Goal: Task Accomplishment & Management: Manage account settings

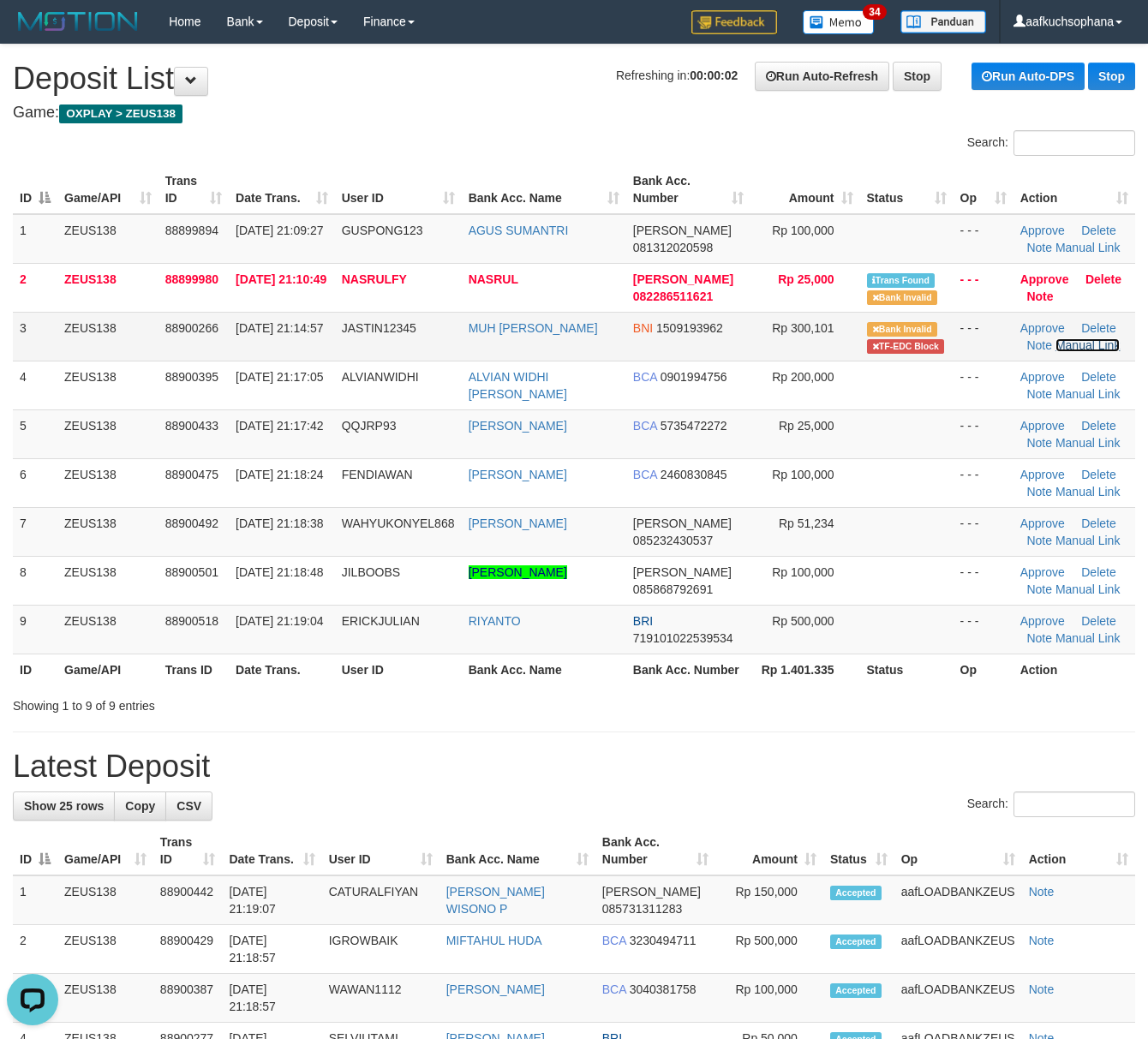
click at [1070, 344] on link "Manual Link" at bounding box center [1088, 345] width 65 height 14
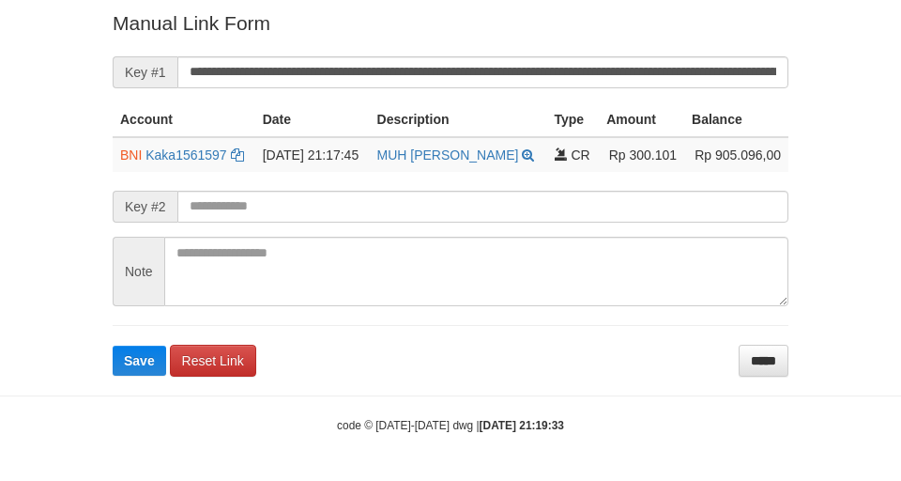
drag, startPoint x: 538, startPoint y: 88, endPoint x: 522, endPoint y: 79, distance: 18.5
click at [527, 81] on form "**********" at bounding box center [451, 192] width 676 height 366
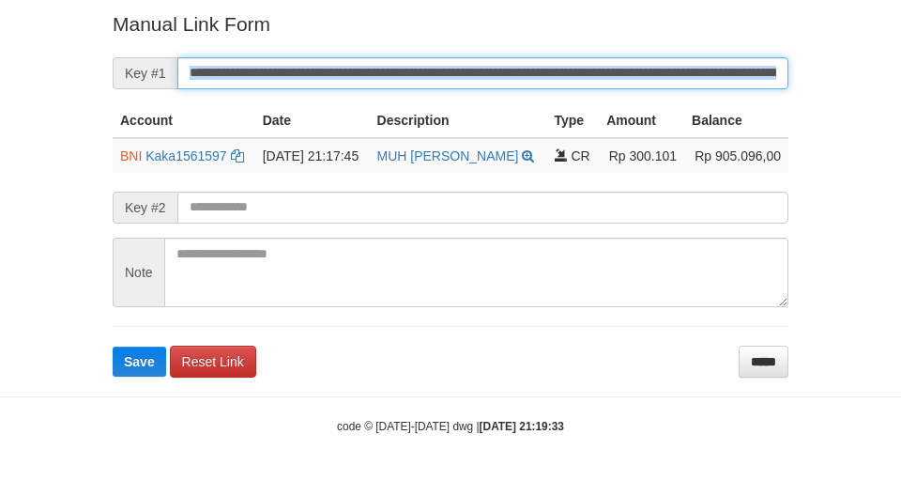
click at [113, 346] on button "Save" at bounding box center [140, 361] width 54 height 30
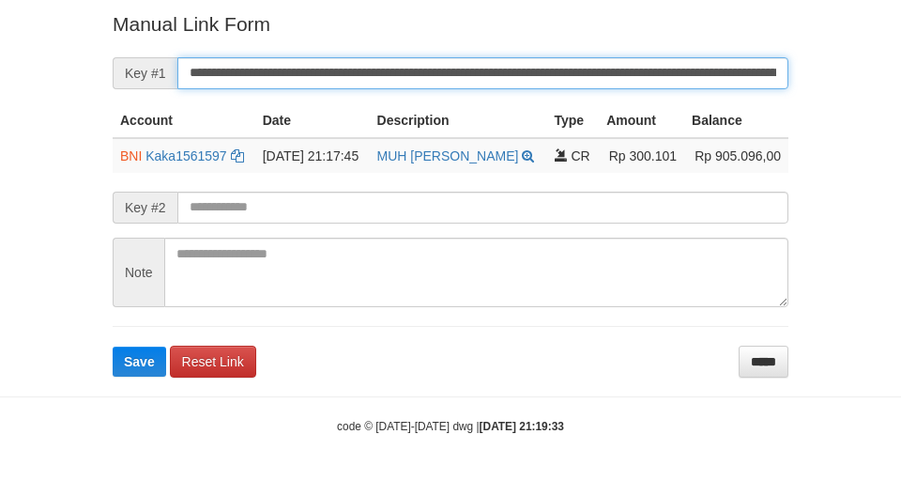
click at [113, 346] on button "Save" at bounding box center [140, 361] width 54 height 30
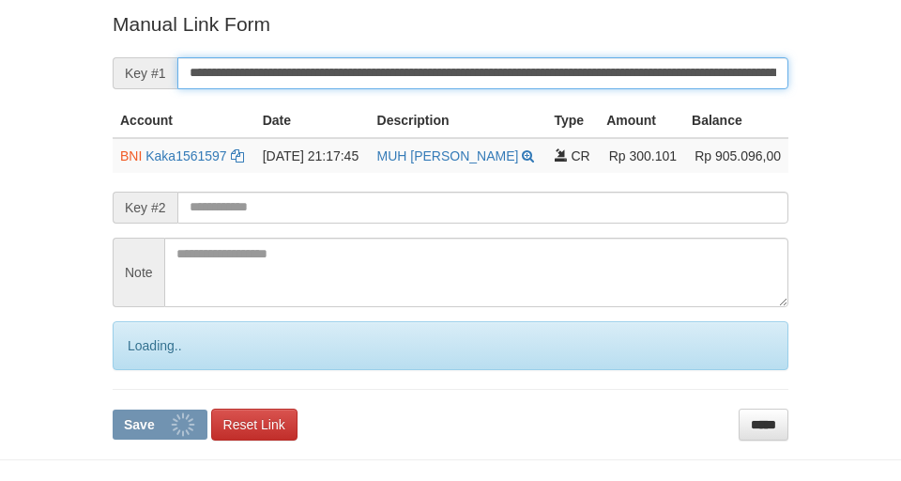
click at [113, 409] on button "Save" at bounding box center [160, 424] width 95 height 30
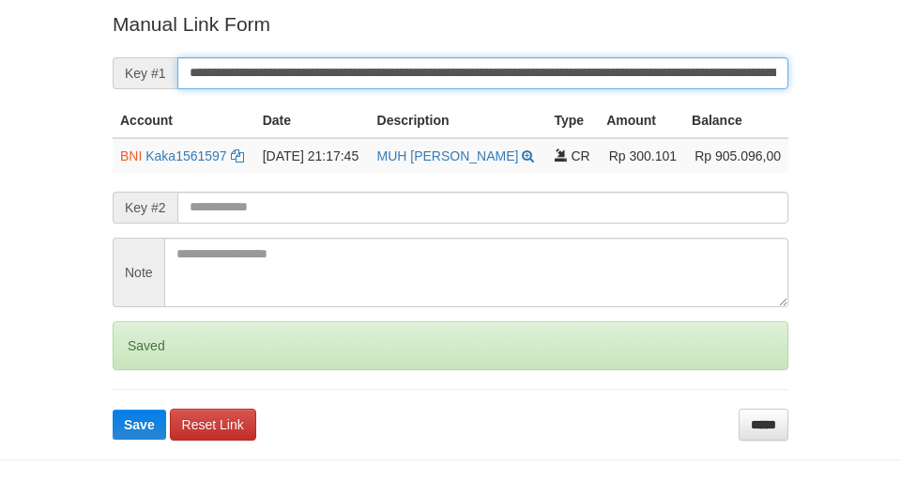
click at [113, 409] on button "Save" at bounding box center [140, 424] width 54 height 30
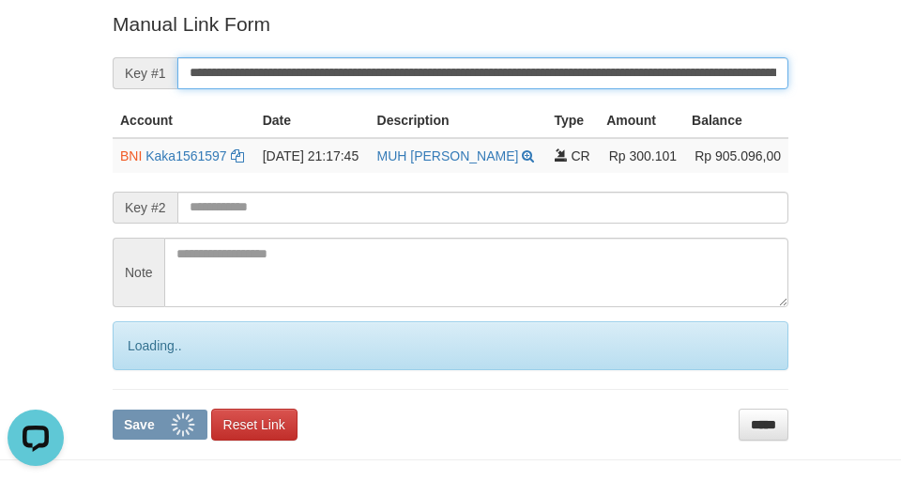
click at [113, 409] on button "Save" at bounding box center [160, 424] width 95 height 30
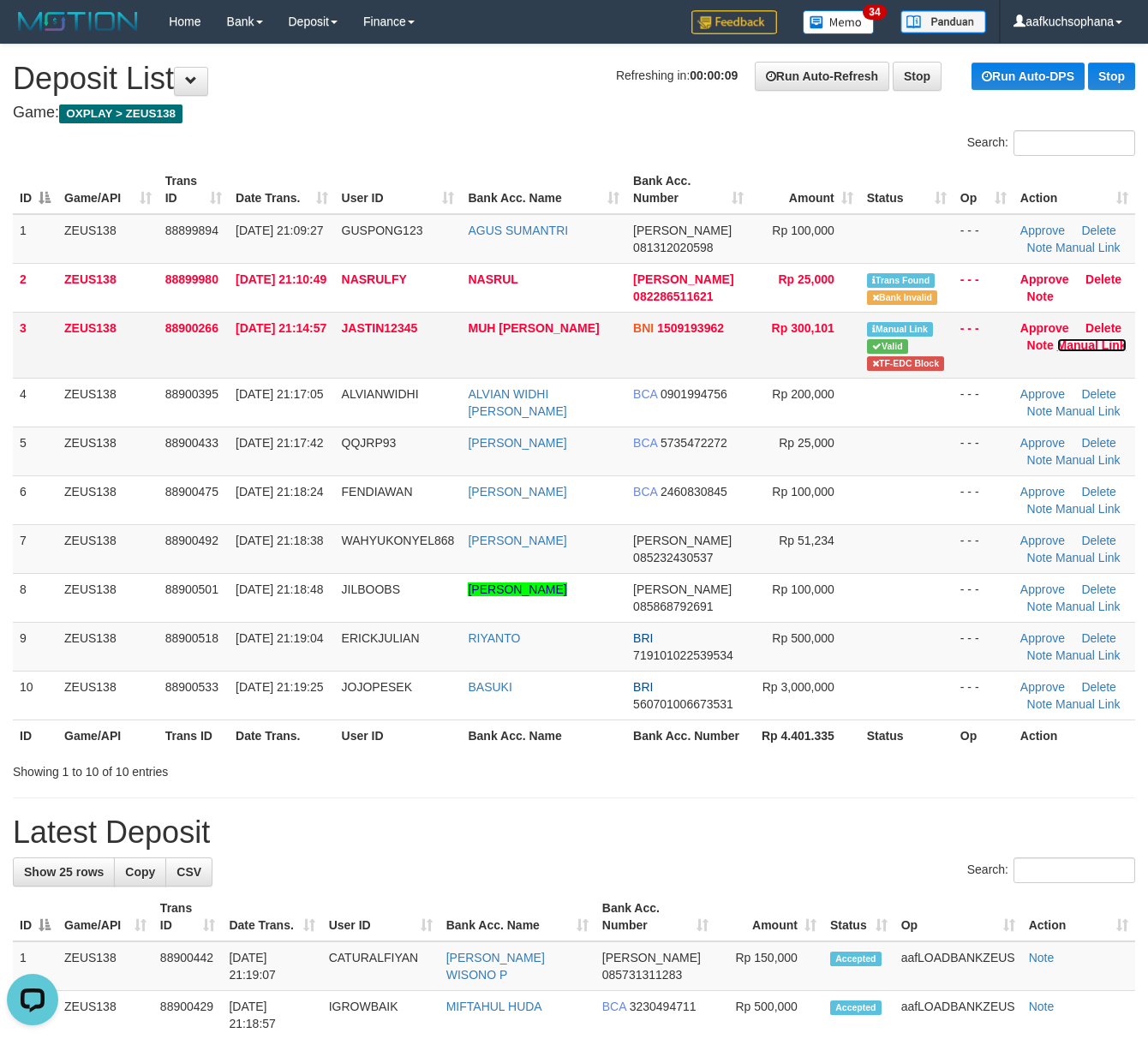
click at [1081, 350] on link "Manual Link" at bounding box center [1092, 345] width 69 height 14
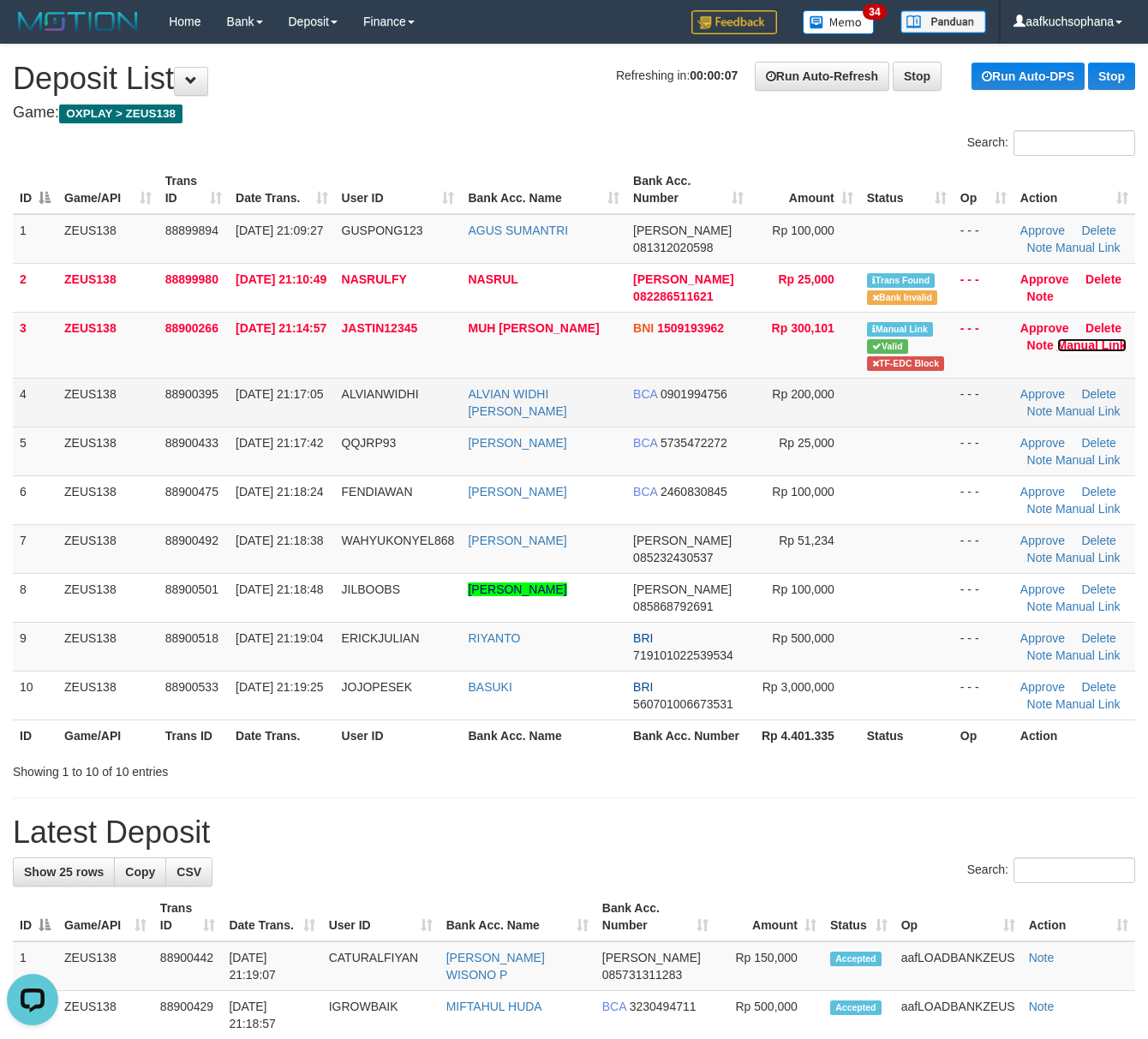
click at [1058, 338] on link "Manual Link" at bounding box center [1092, 345] width 69 height 14
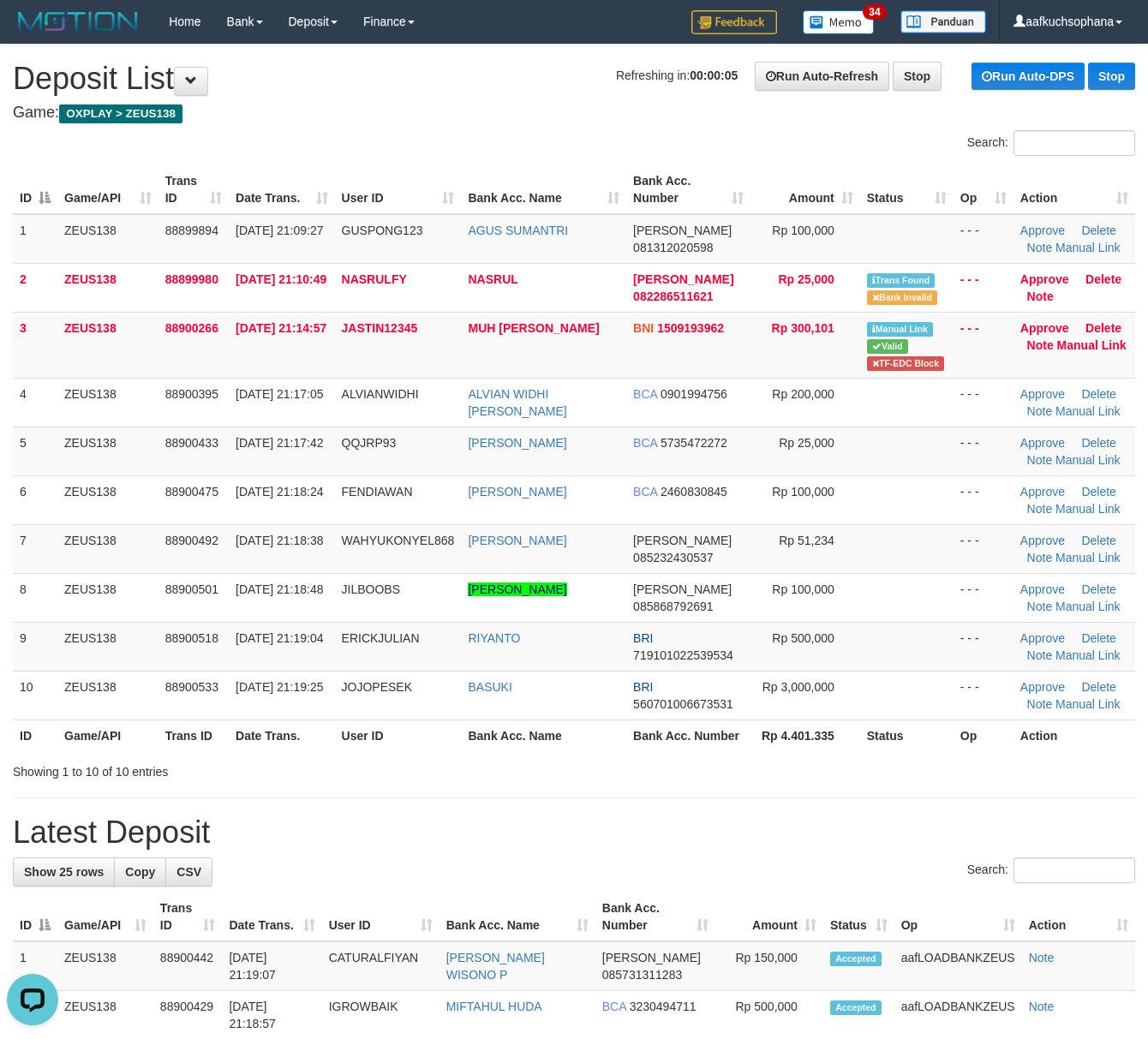
drag, startPoint x: 975, startPoint y: 795, endPoint x: 1160, endPoint y: 806, distance: 185.3
drag, startPoint x: 806, startPoint y: 761, endPoint x: 1158, endPoint y: 817, distance: 356.4
click at [809, 761] on div "Showing 1 to 10 of 10 entries" at bounding box center [574, 768] width 1148 height 24
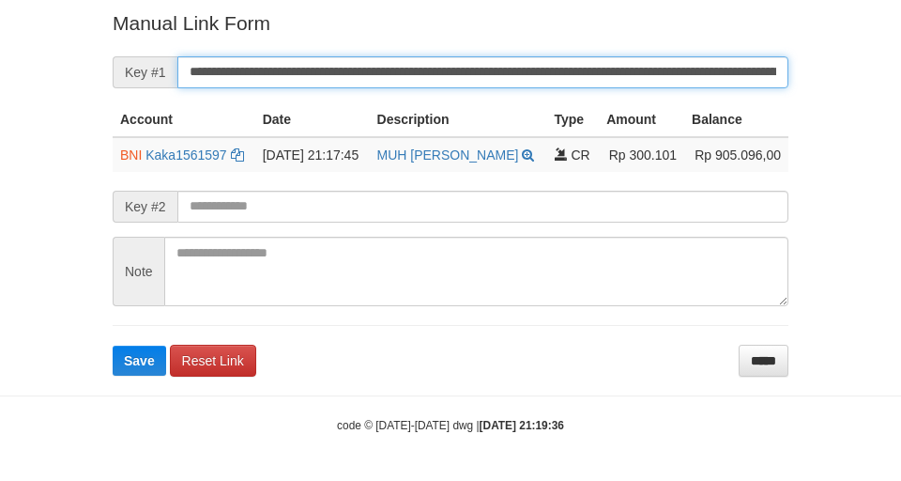
click at [113, 346] on button "Save" at bounding box center [140, 361] width 54 height 30
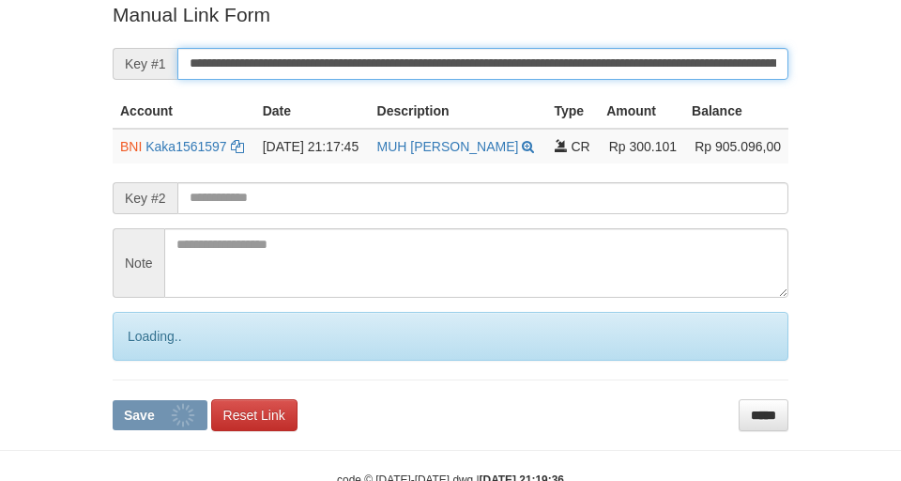
drag, startPoint x: 704, startPoint y: 69, endPoint x: 722, endPoint y: 60, distance: 19.7
click at [710, 66] on input "**********" at bounding box center [482, 64] width 611 height 32
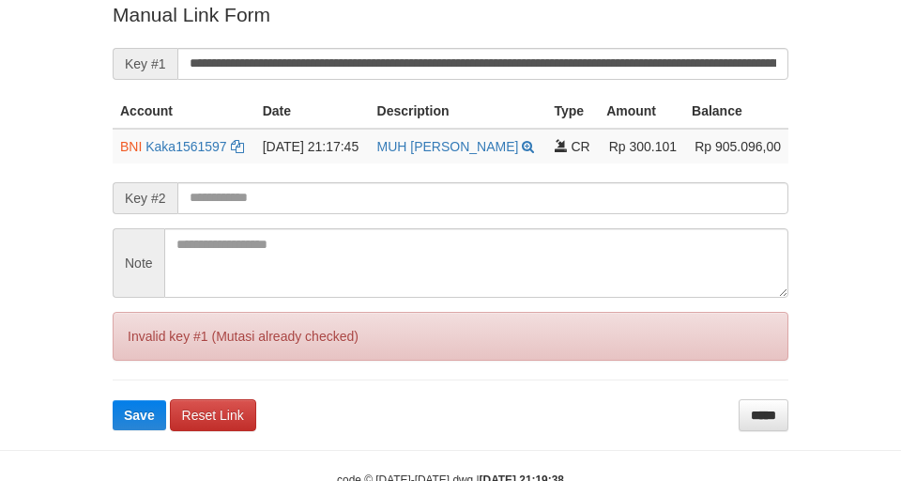
scroll to position [388, 0]
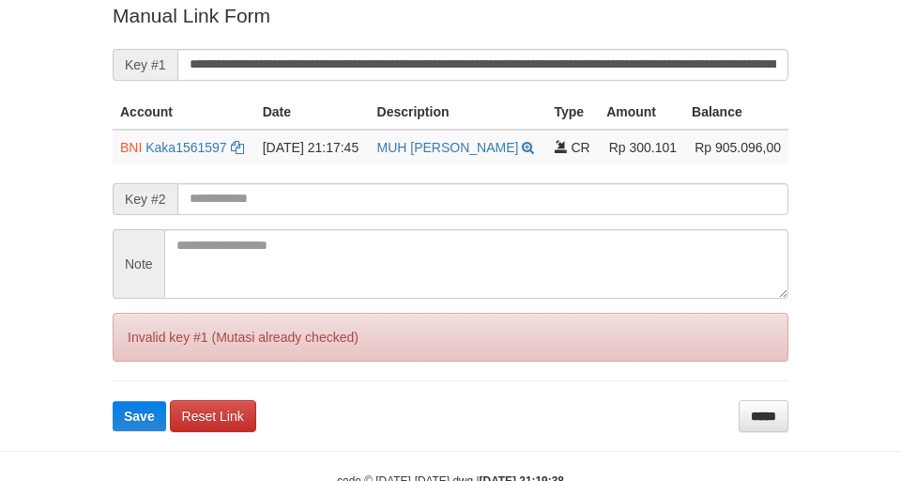
click at [658, 69] on input "**********" at bounding box center [482, 65] width 611 height 32
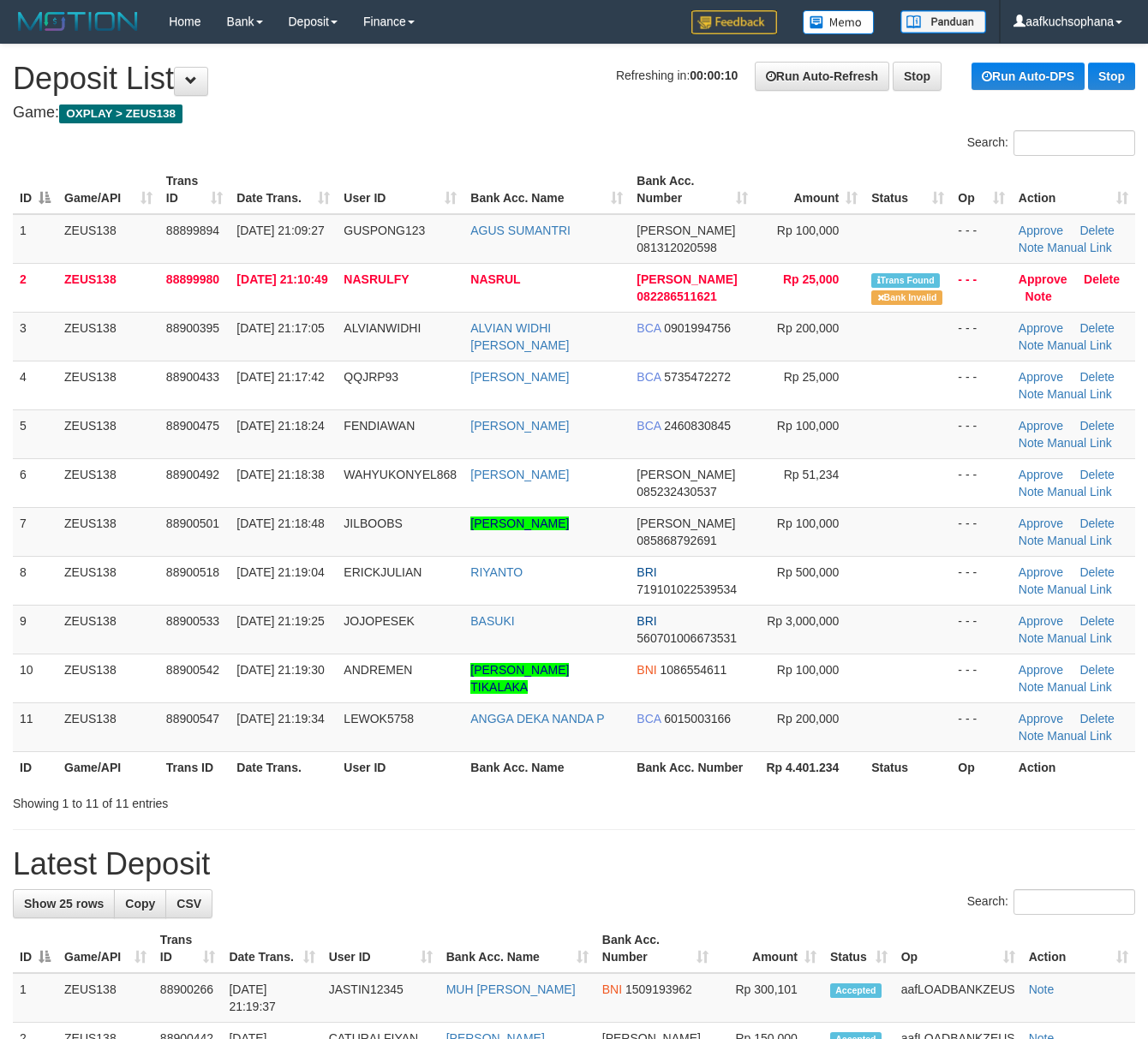
click at [958, 810] on div "Showing 1 to 11 of 11 entries" at bounding box center [574, 800] width 1148 height 24
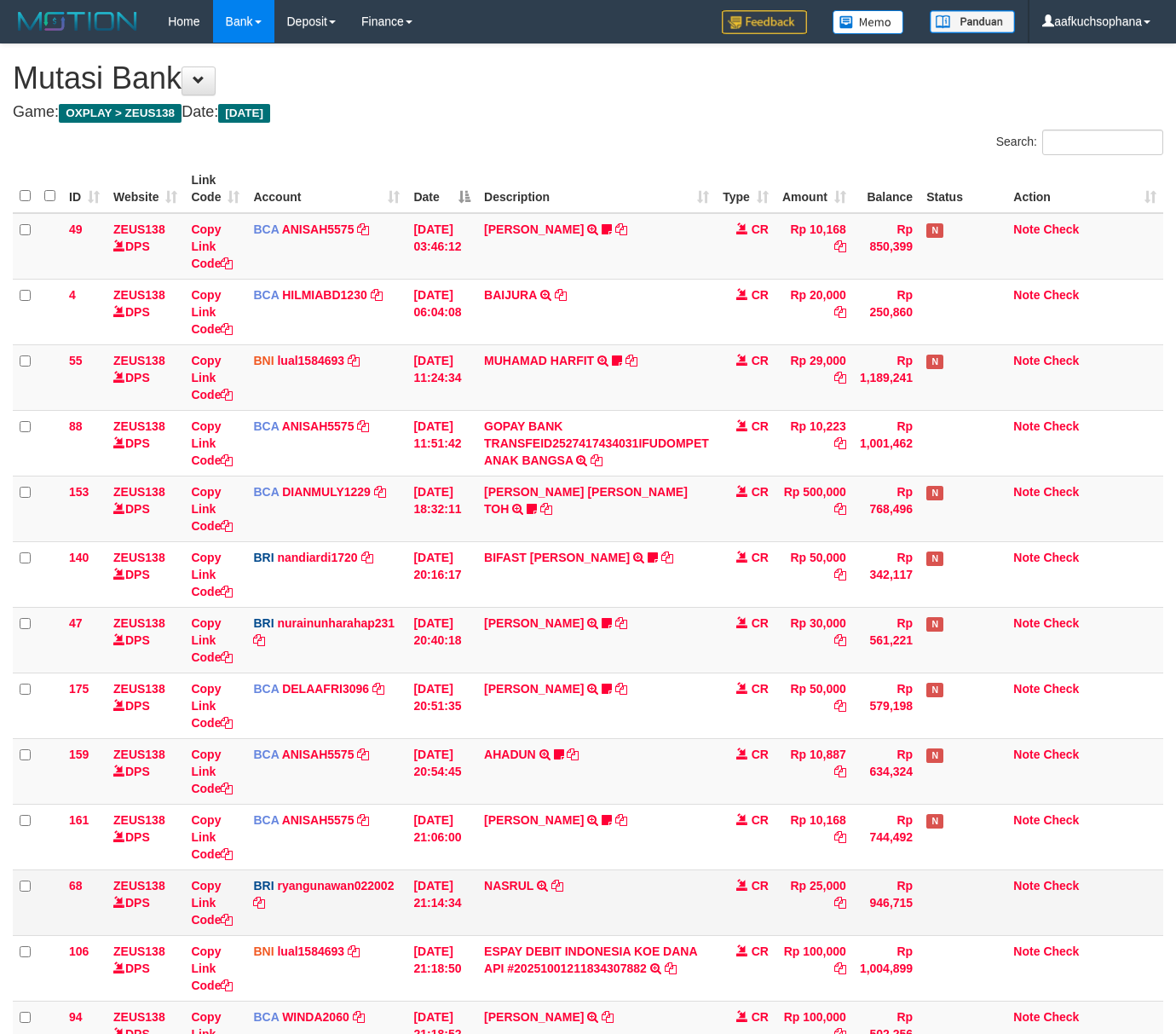
click at [662, 907] on td "NASRUL TRANSFER NBMB NASRUL TO RYAN GUNAWAN" at bounding box center [596, 902] width 239 height 65
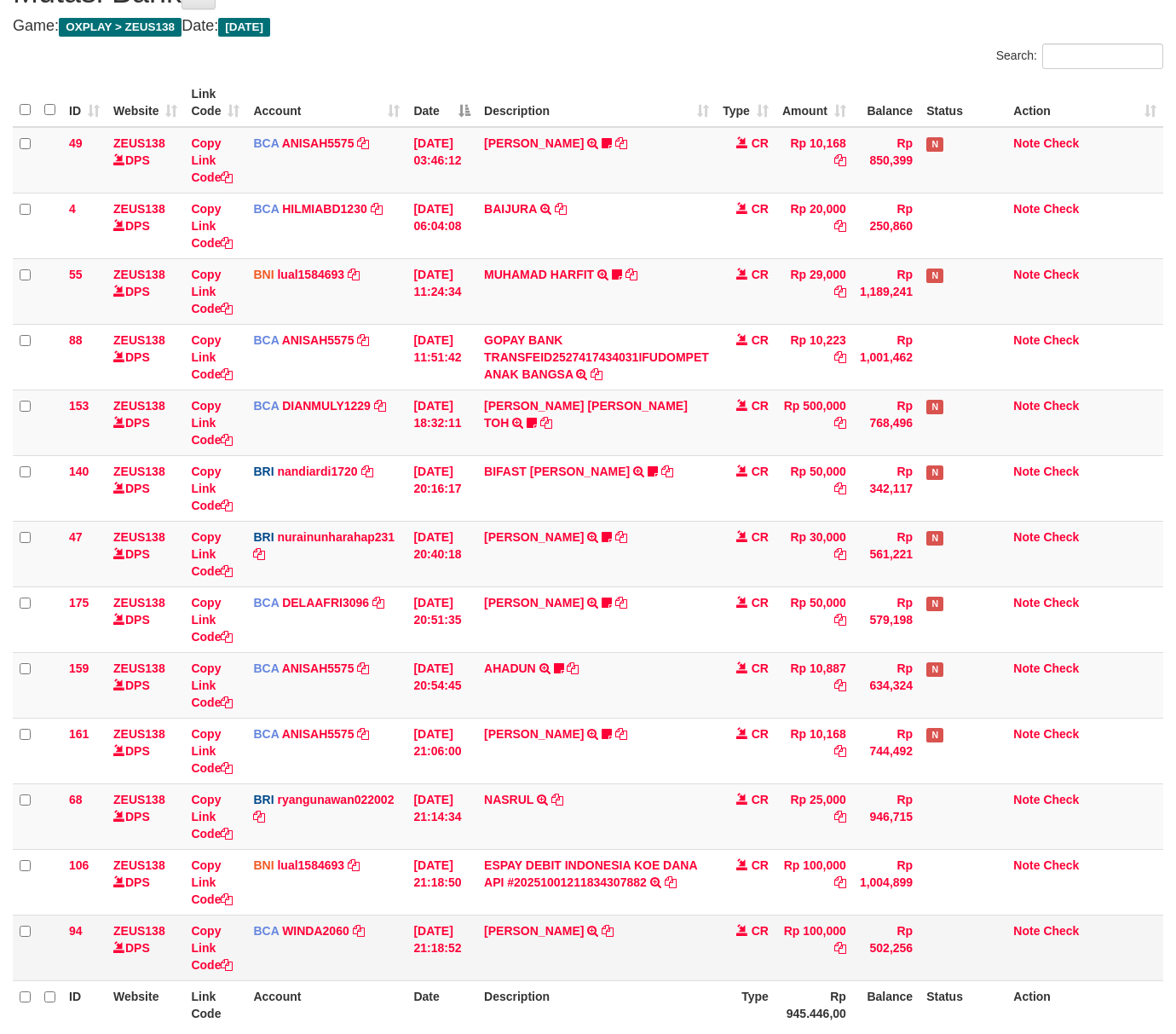
scroll to position [237, 0]
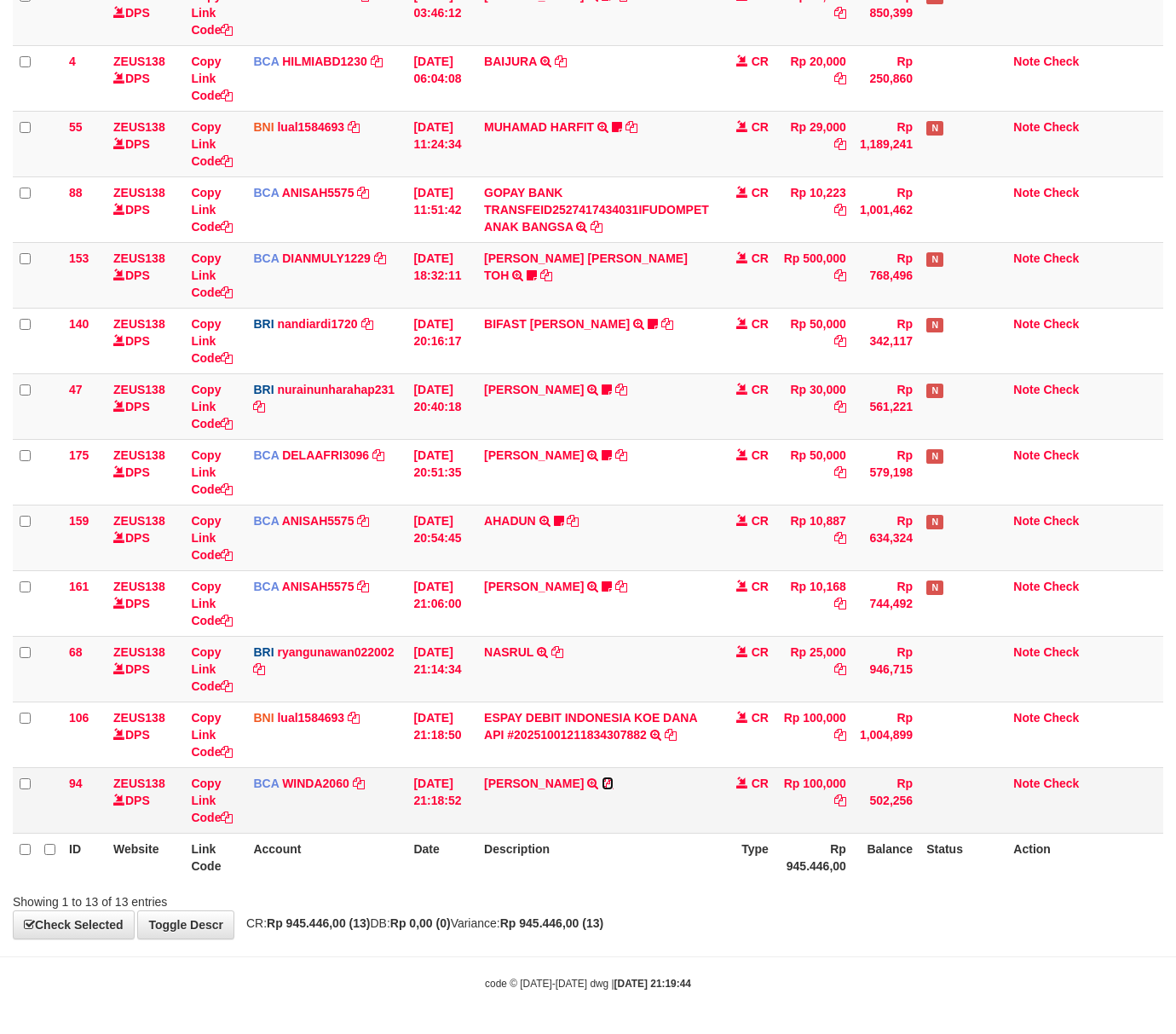
click at [602, 783] on icon at bounding box center [607, 783] width 12 height 12
drag, startPoint x: 550, startPoint y: 934, endPoint x: 523, endPoint y: 917, distance: 31.9
click at [546, 934] on div "**********" at bounding box center [588, 375] width 1176 height 1128
click at [603, 928] on strong "Rp 945.446,00 (13)" at bounding box center [552, 922] width 103 height 14
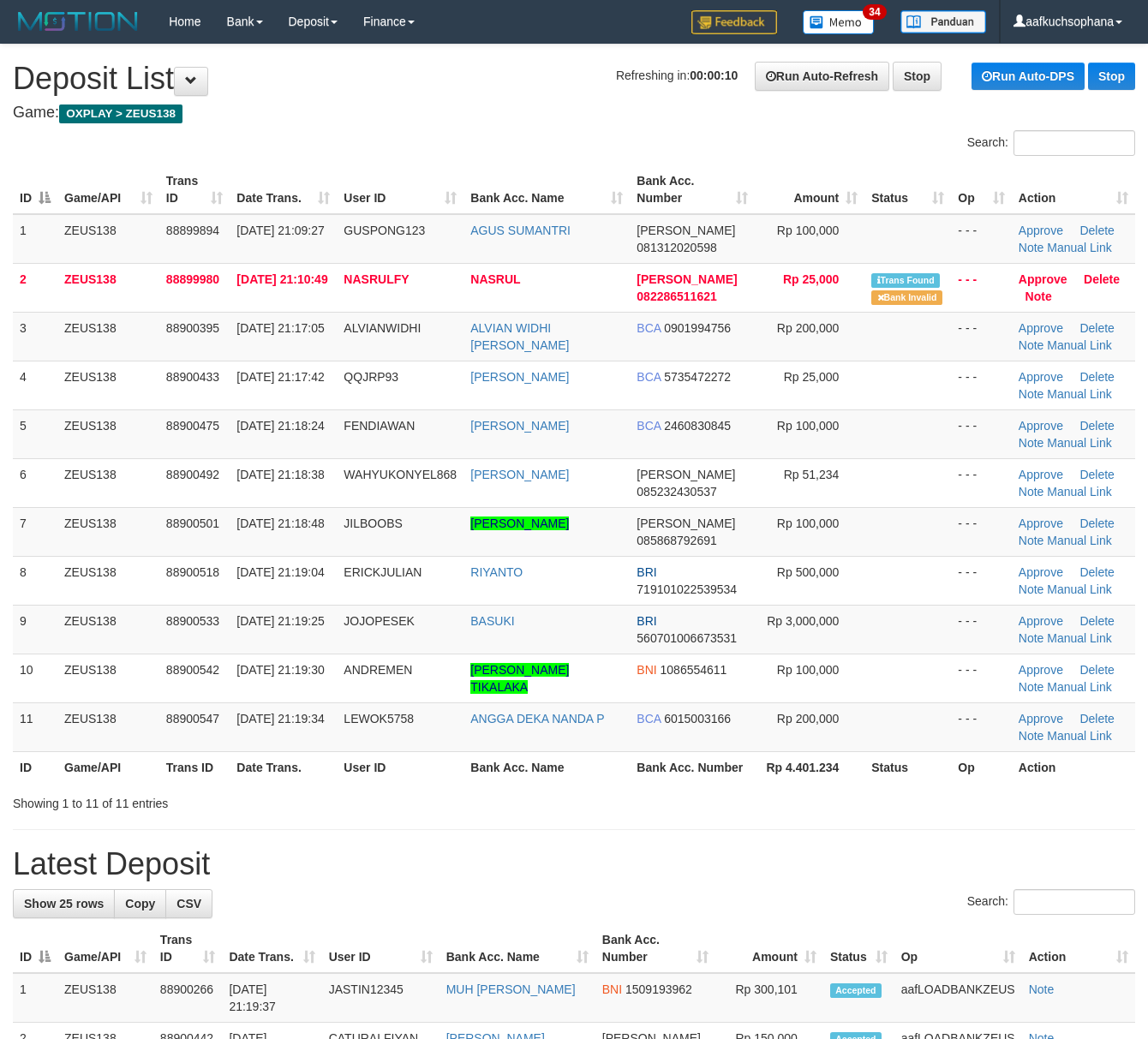
click at [802, 812] on div "Showing 1 to 11 of 11 entries" at bounding box center [574, 800] width 1148 height 24
click at [906, 858] on h1 "Latest Deposit" at bounding box center [574, 865] width 1122 height 35
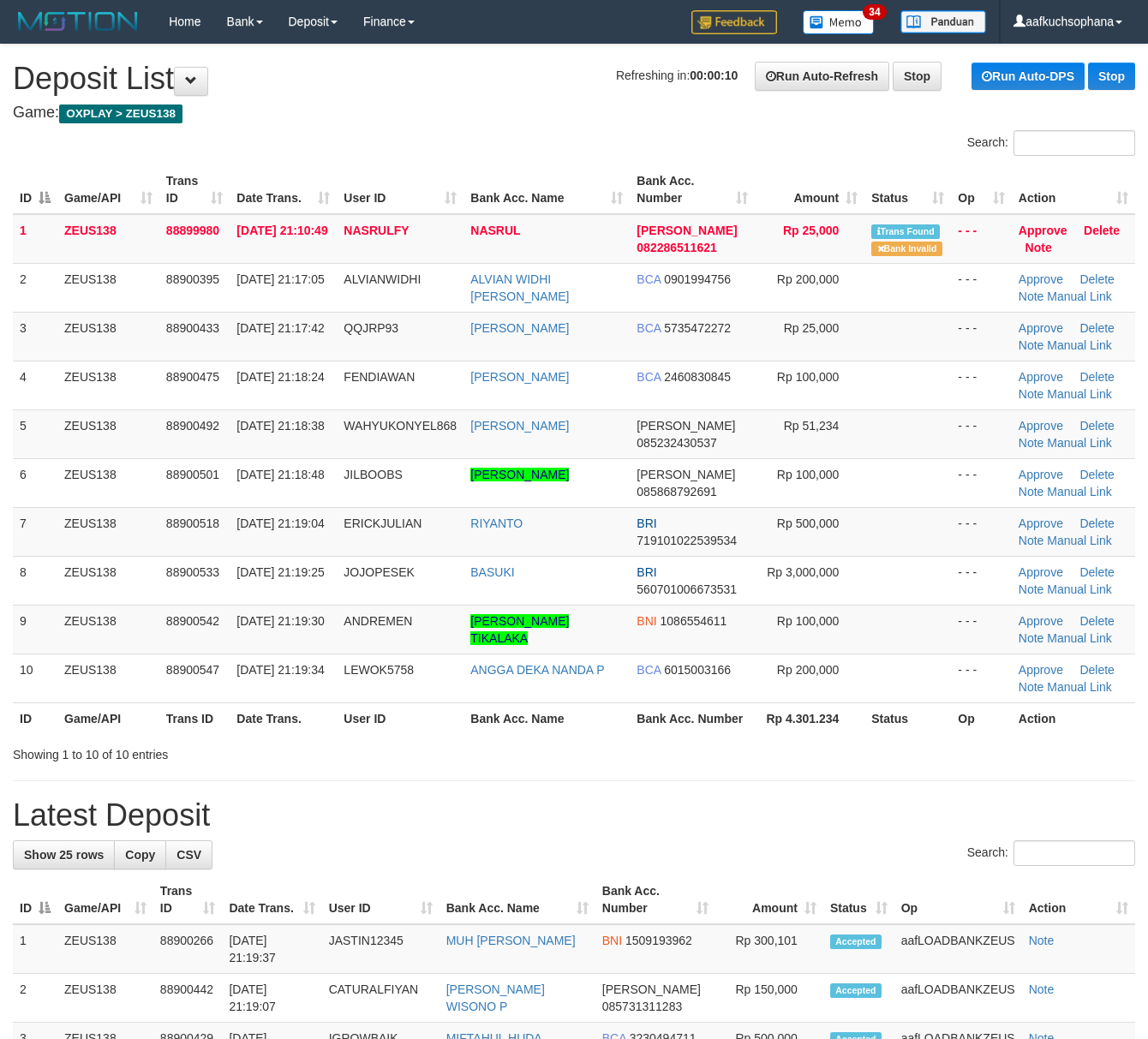
drag, startPoint x: 734, startPoint y: 703, endPoint x: 747, endPoint y: 708, distance: 13.9
click at [742, 707] on table "ID Game/API Trans ID Date Trans. User ID Bank Acc. Name Bank Acc. Number Amount…" at bounding box center [574, 449] width 1122 height 568
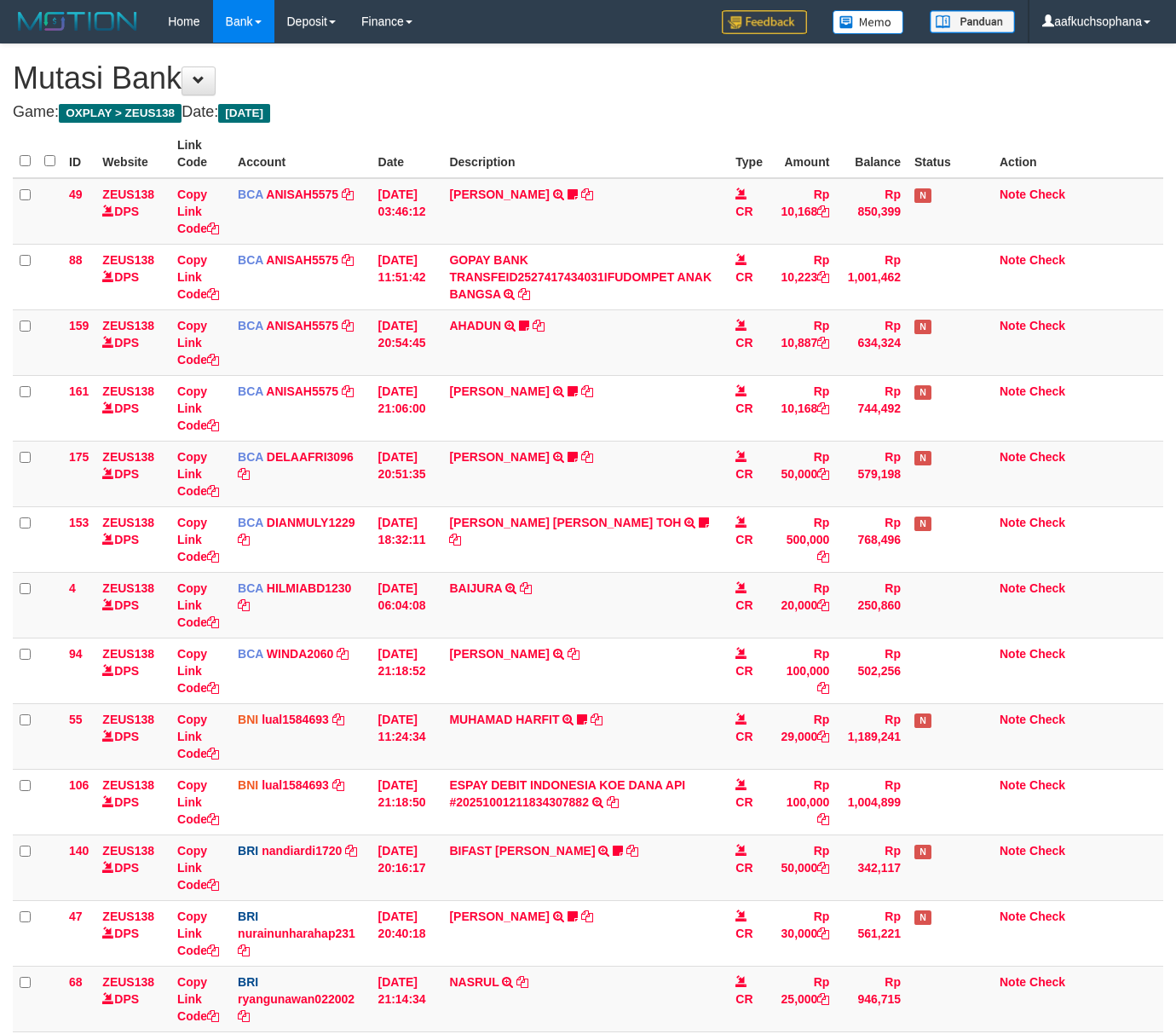
scroll to position [237, 0]
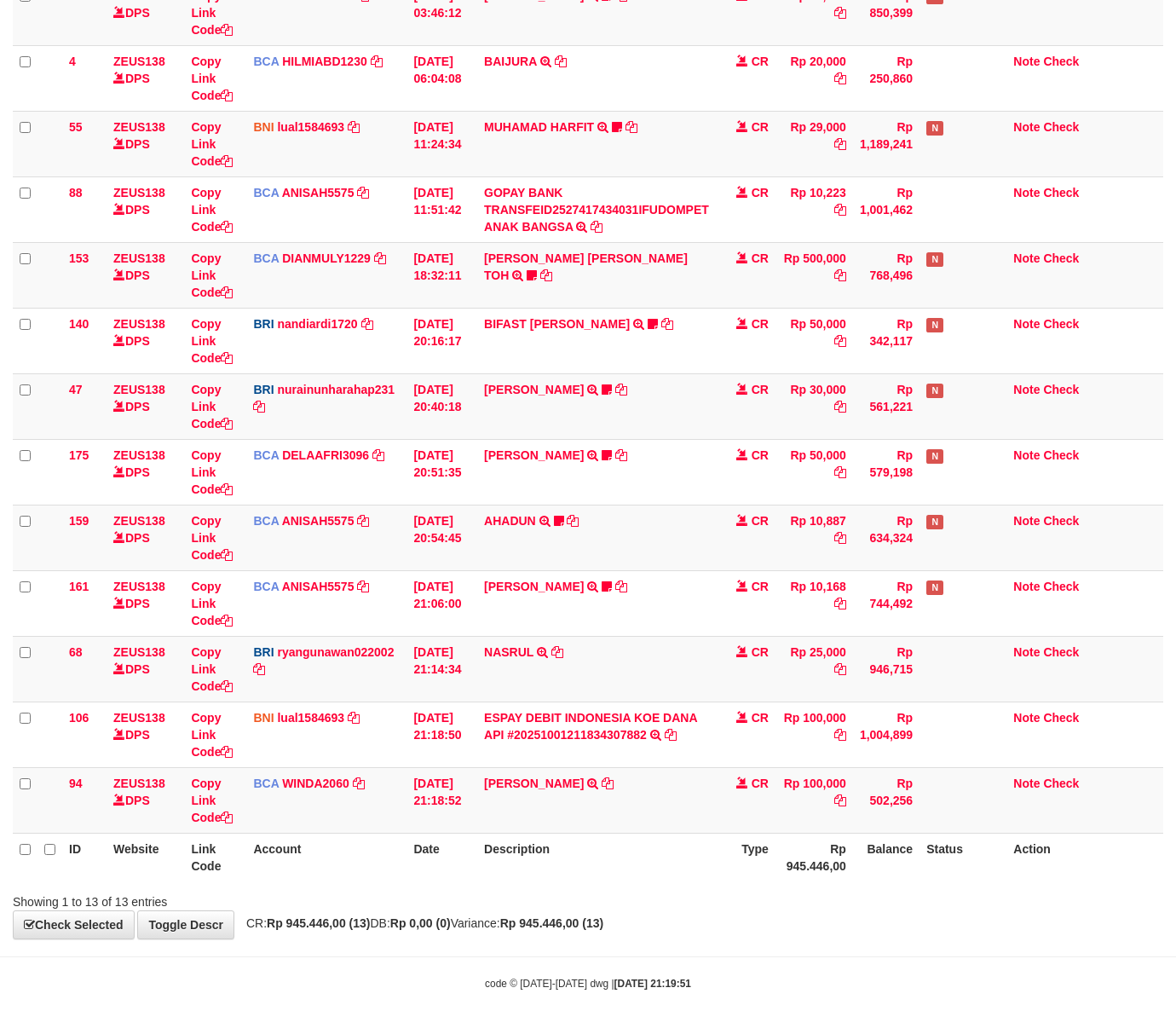
click at [649, 873] on th "Description" at bounding box center [596, 857] width 239 height 49
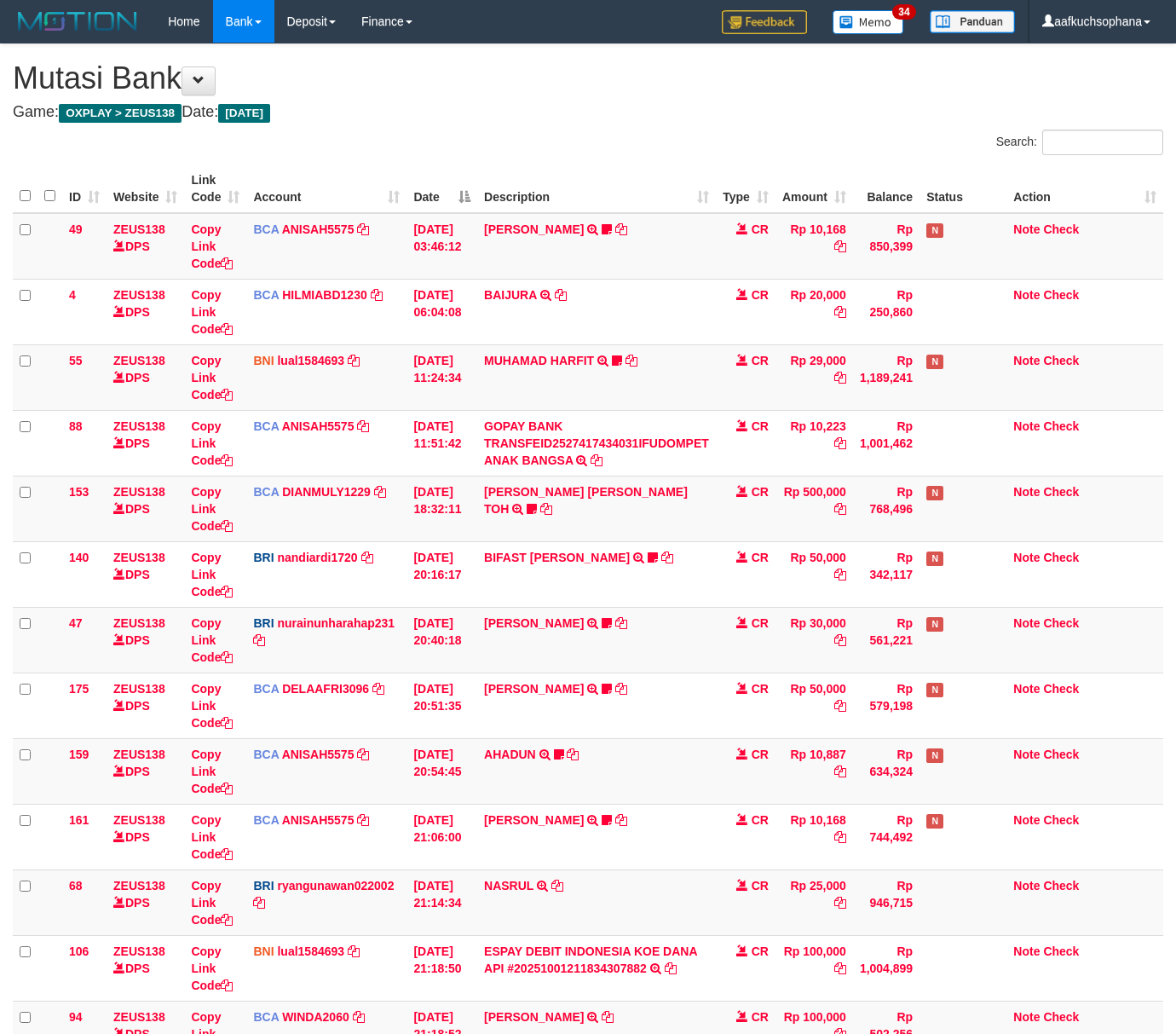
scroll to position [237, 0]
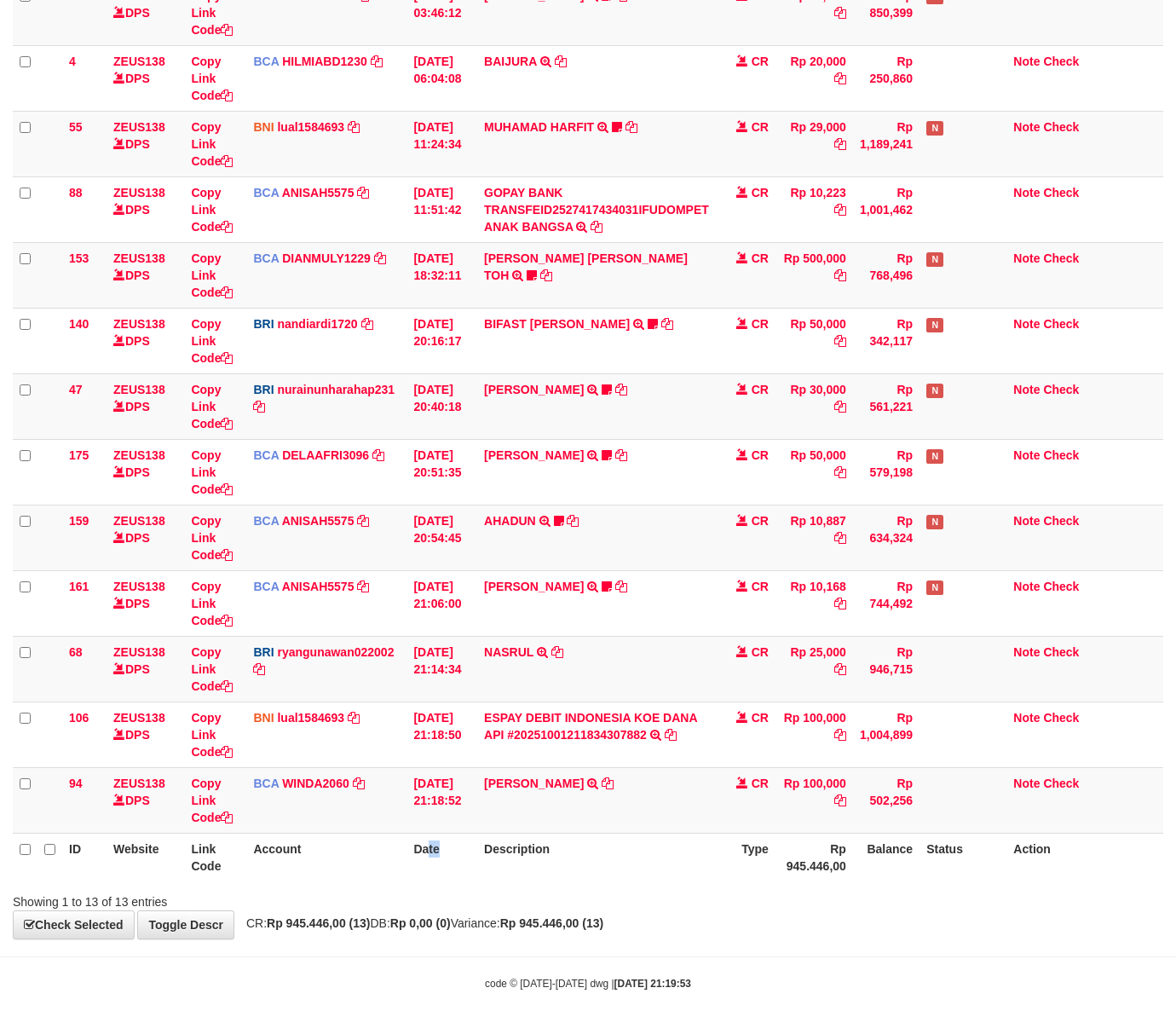
drag, startPoint x: 443, startPoint y: 862, endPoint x: 433, endPoint y: 858, distance: 10.8
click at [441, 862] on th "Date" at bounding box center [442, 857] width 71 height 49
drag, startPoint x: 670, startPoint y: 921, endPoint x: 583, endPoint y: 861, distance: 105.7
click at [672, 921] on div "**********" at bounding box center [588, 375] width 1176 height 1128
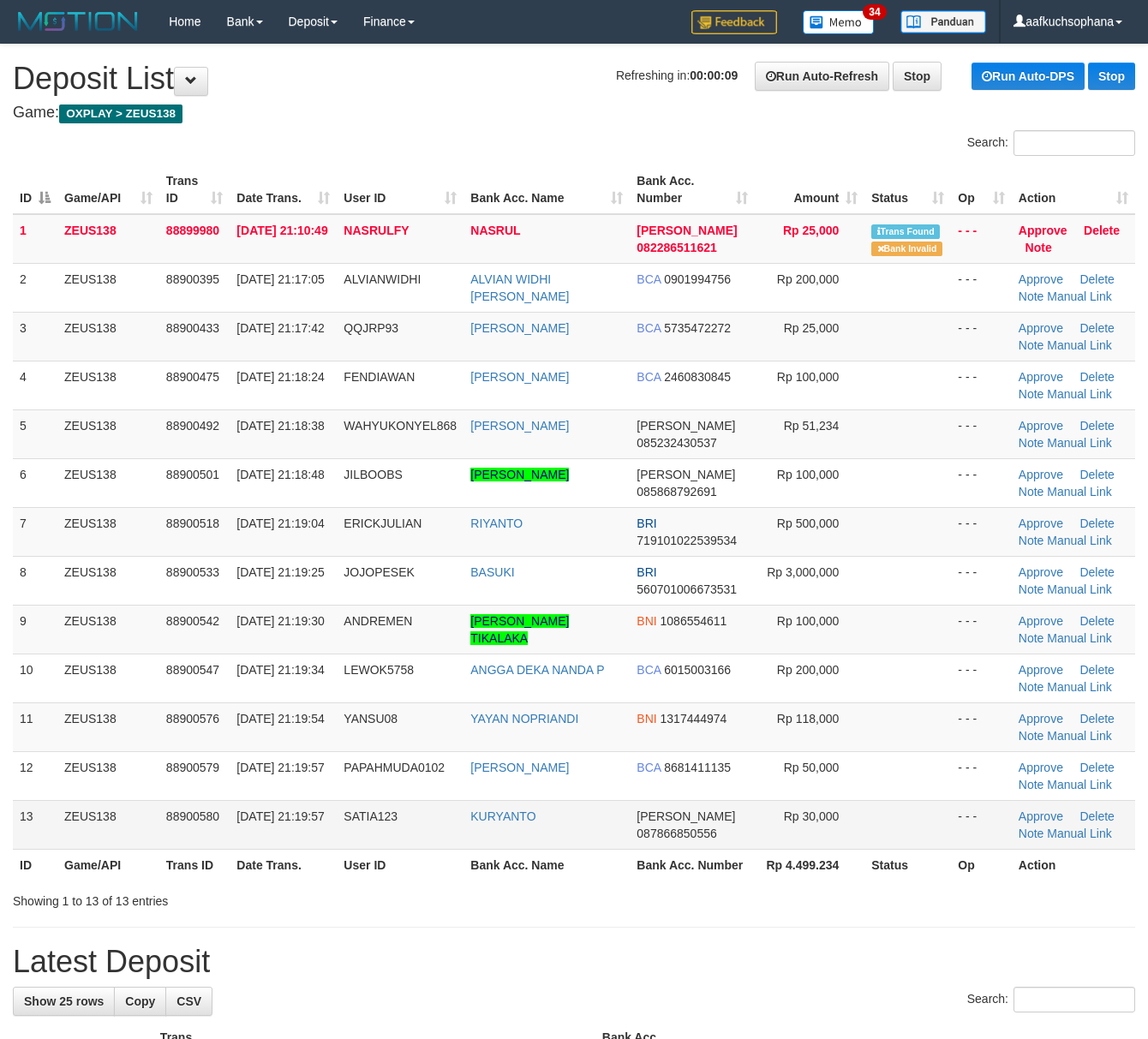
click at [851, 845] on td "Rp 30,000" at bounding box center [809, 825] width 110 height 49
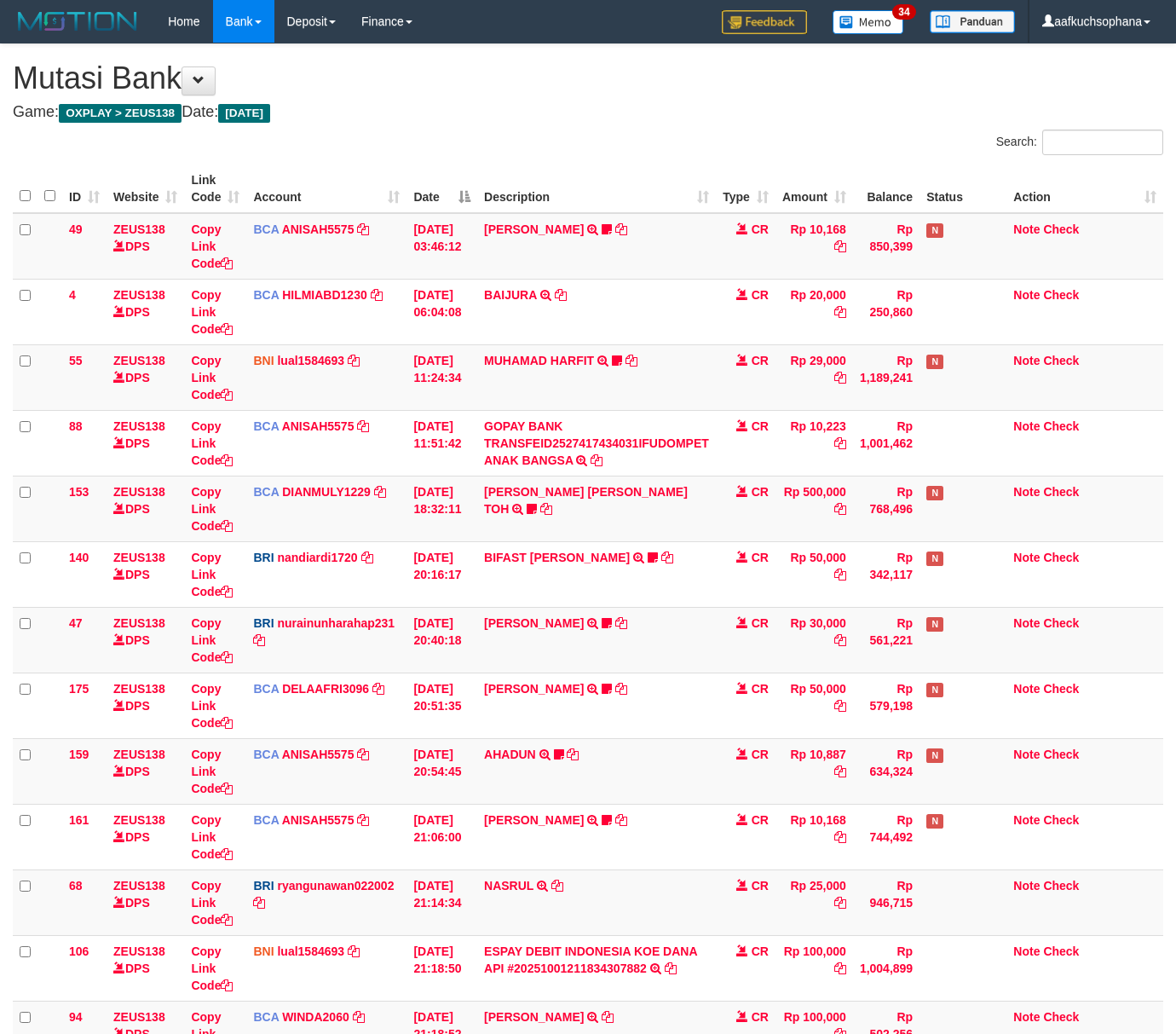
scroll to position [237, 0]
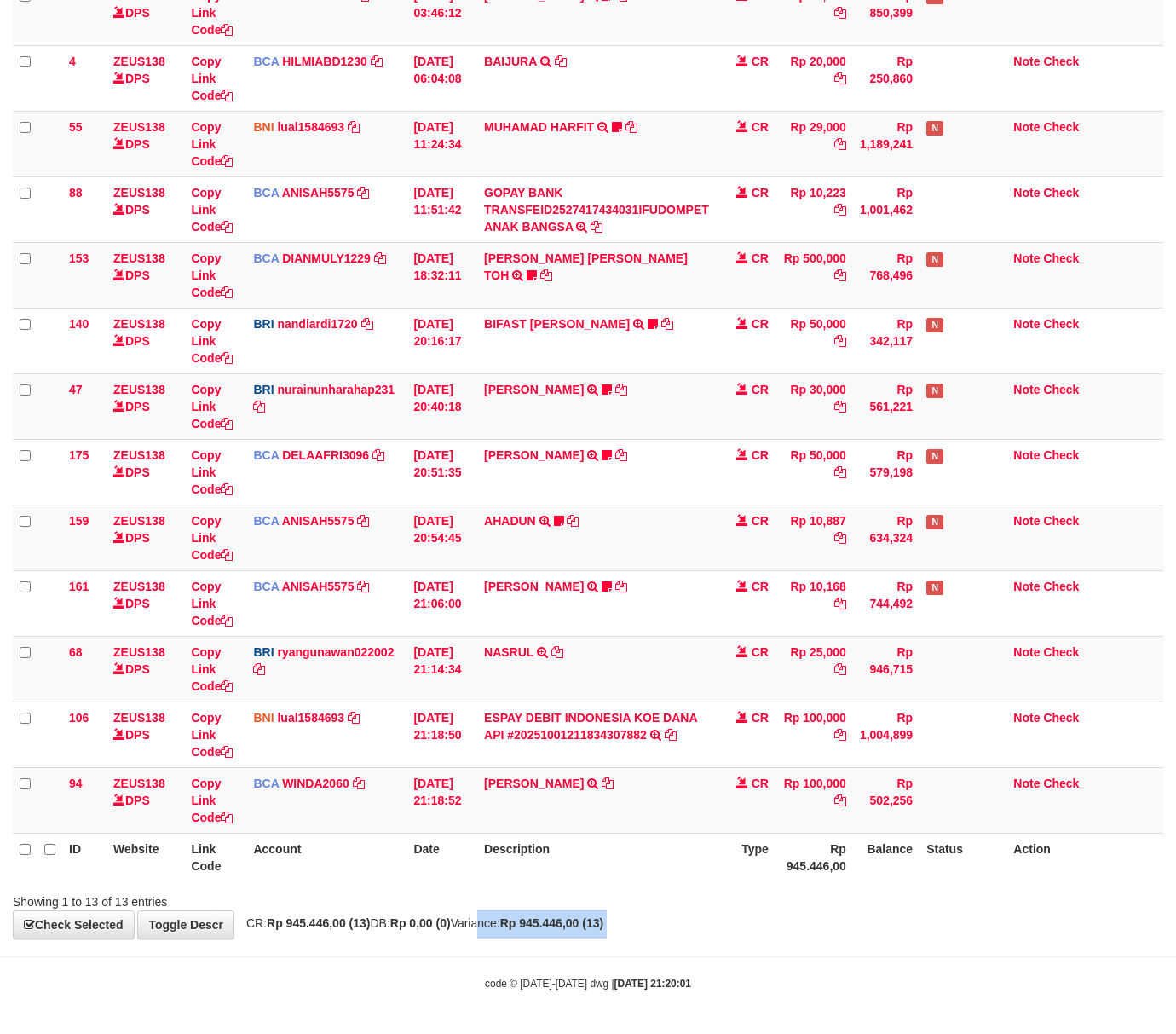
click at [499, 941] on body "Toggle navigation Home Bank Account List Load By Website Group [OXPLAY] ZEUS138…" at bounding box center [588, 400] width 1176 height 1267
click at [942, 956] on hr at bounding box center [588, 956] width 1176 height 1
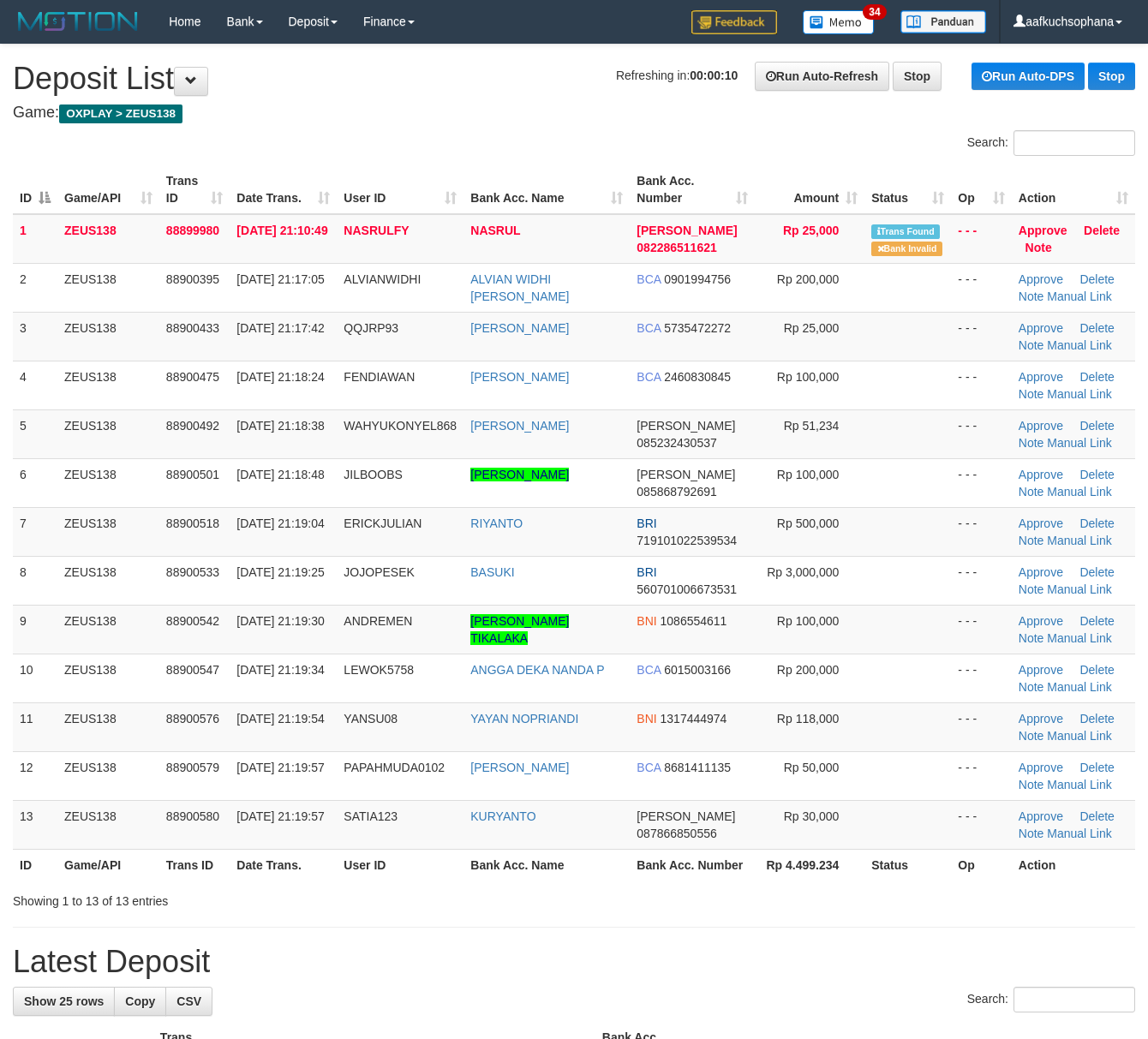
click at [838, 875] on th "Rp 4.499.234" at bounding box center [809, 864] width 110 height 32
click at [838, 868] on th "Rp 4.499.234" at bounding box center [809, 864] width 110 height 32
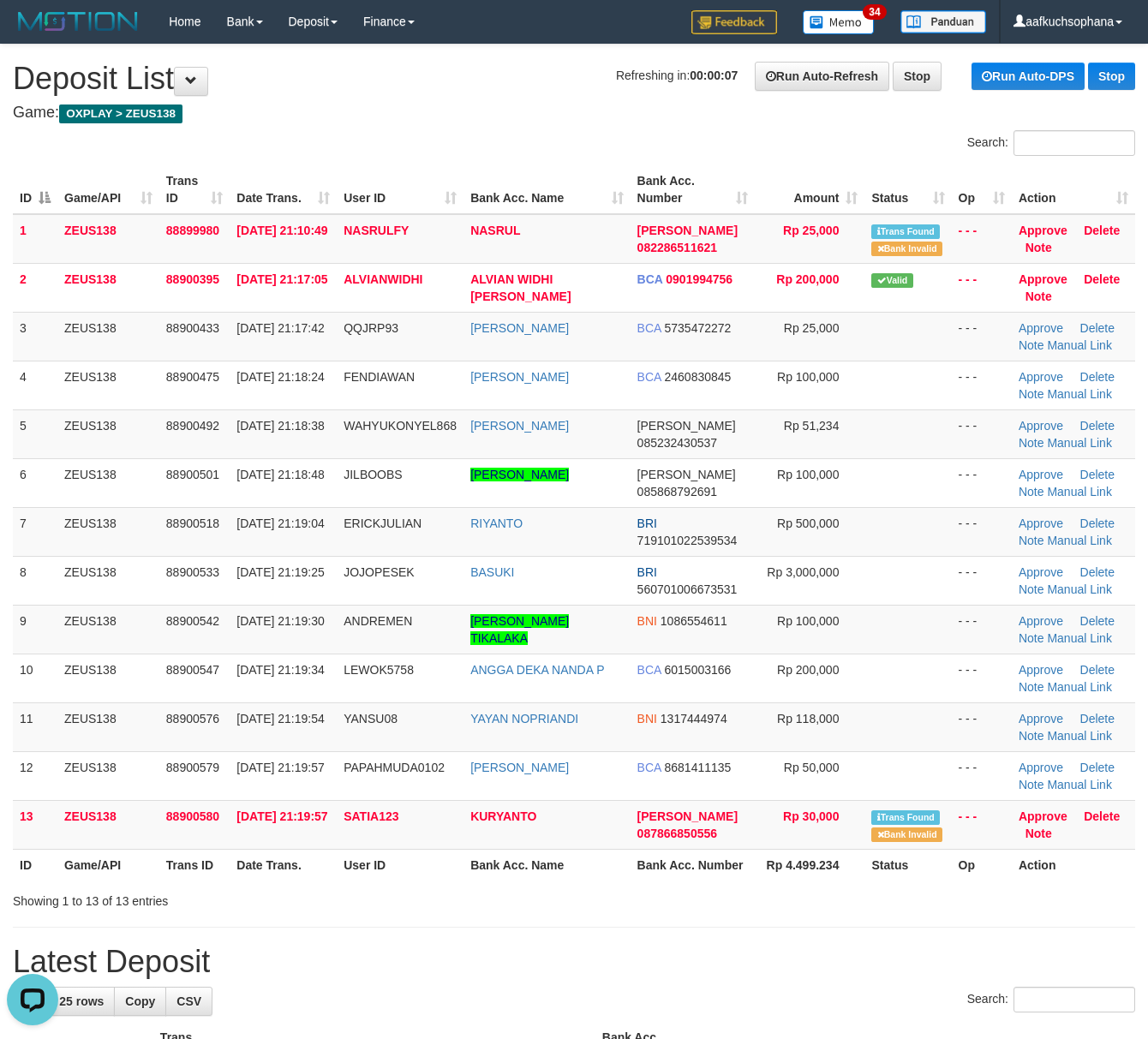
drag, startPoint x: 915, startPoint y: 899, endPoint x: 1159, endPoint y: 895, distance: 244.0
click at [936, 899] on div "Showing 1 to 13 of 13 entries" at bounding box center [574, 898] width 1148 height 24
drag, startPoint x: 933, startPoint y: 971, endPoint x: 924, endPoint y: 971, distance: 9.0
click at [927, 971] on h1 "Latest Deposit" at bounding box center [574, 962] width 1122 height 35
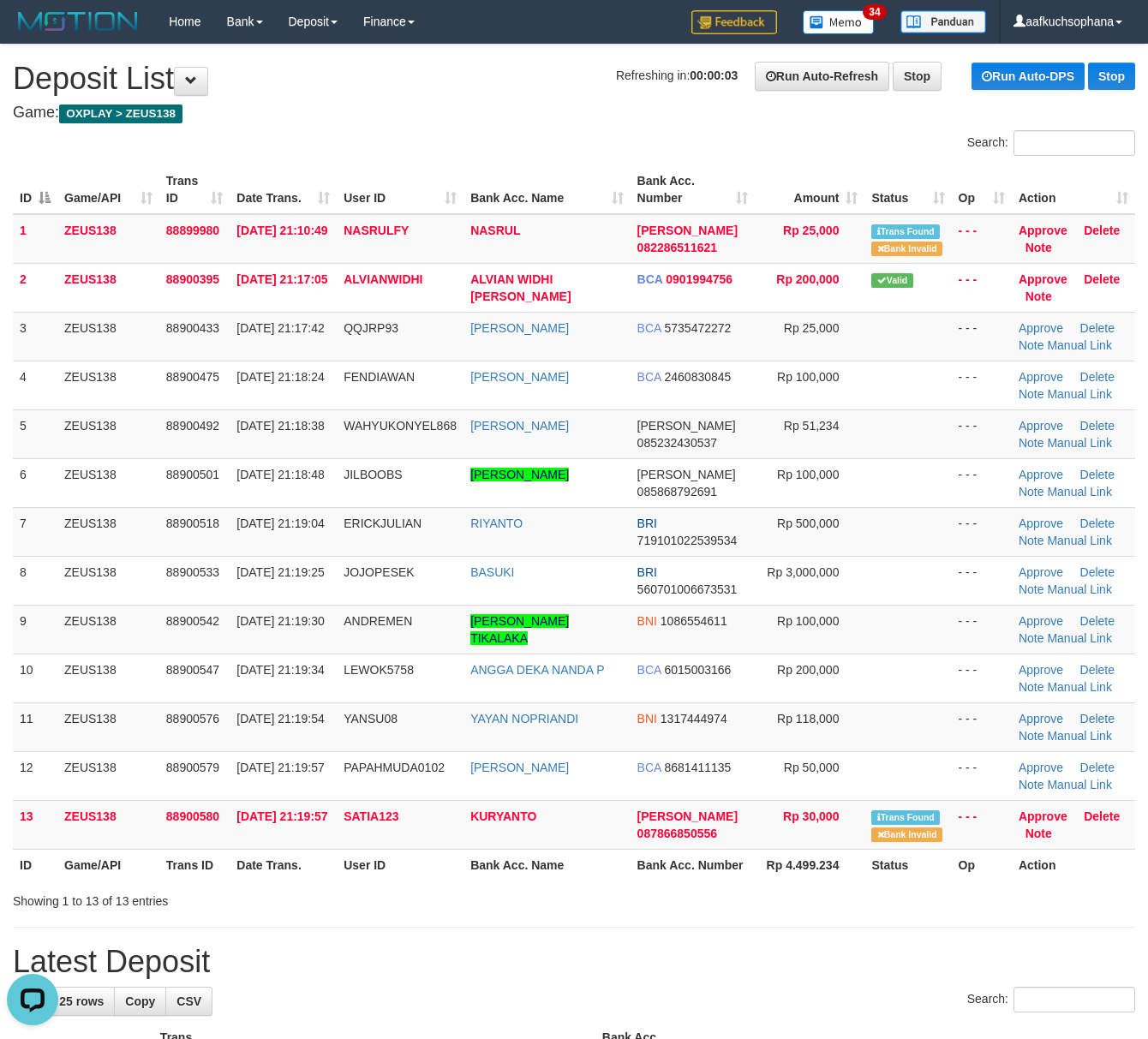
drag, startPoint x: 924, startPoint y: 971, endPoint x: 916, endPoint y: 939, distance: 33.0
click at [923, 968] on h1 "Latest Deposit" at bounding box center [574, 962] width 1122 height 35
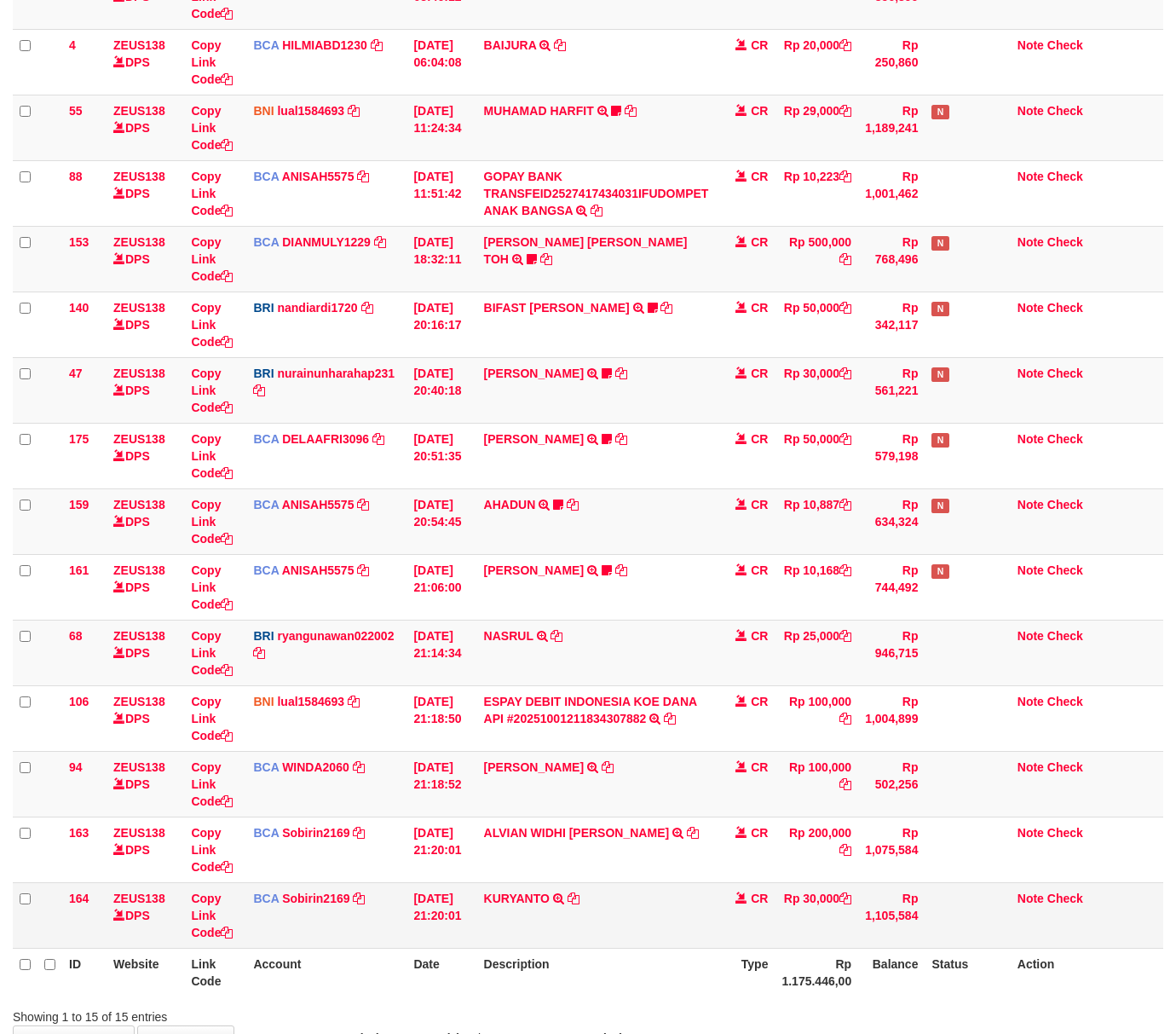
scroll to position [237, 0]
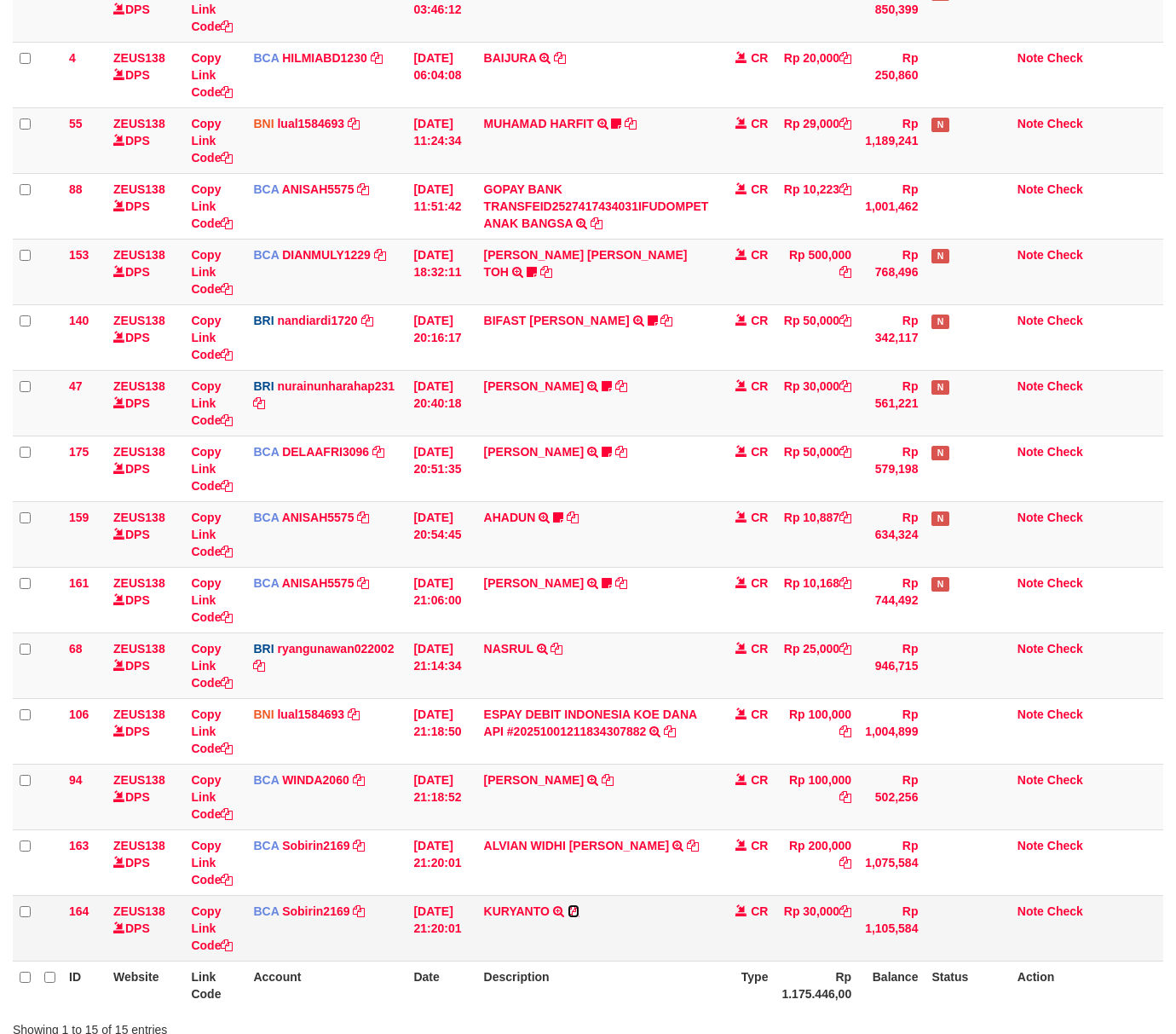
click at [577, 911] on icon at bounding box center [573, 911] width 12 height 12
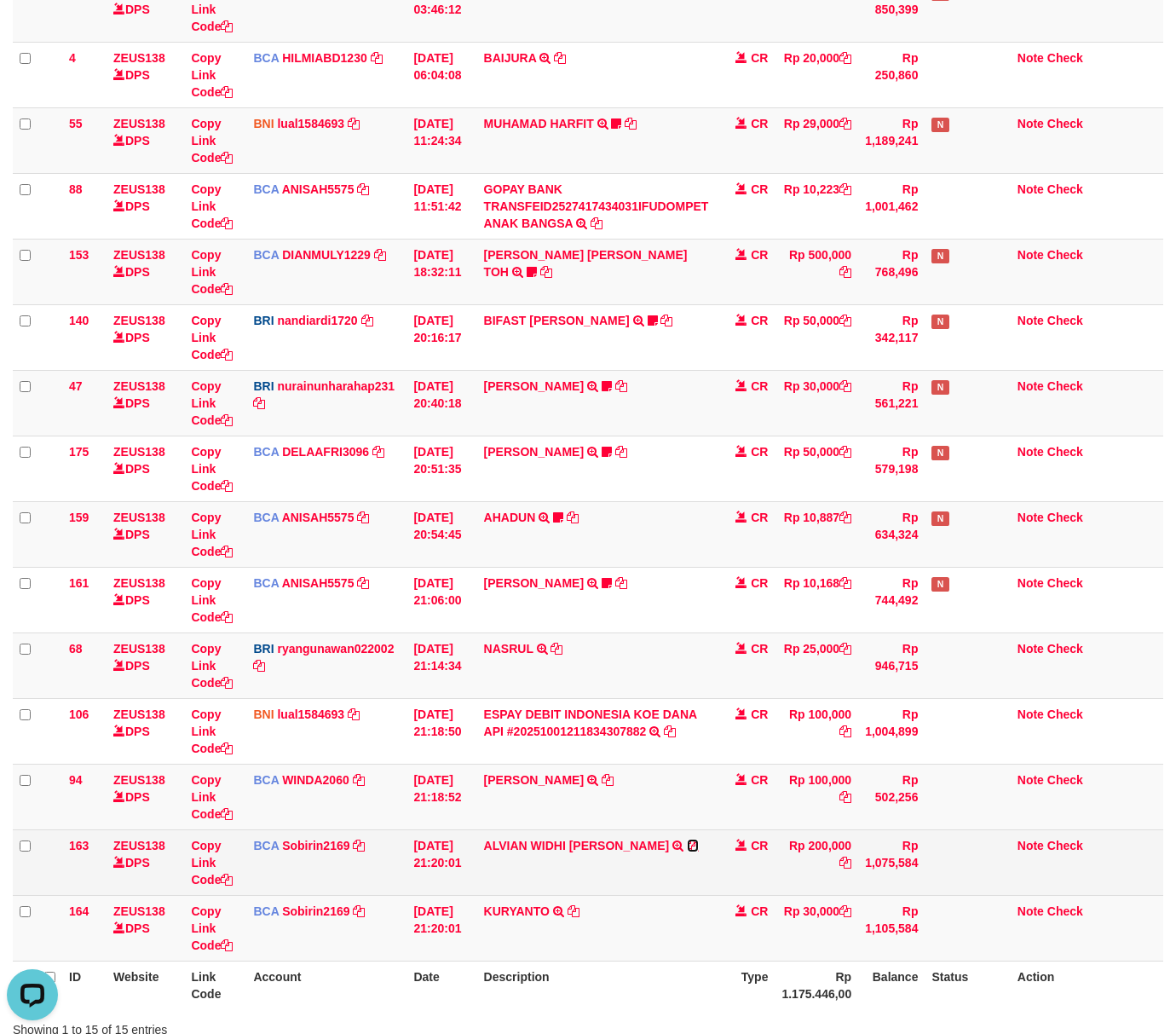
click at [687, 846] on icon at bounding box center [692, 845] width 12 height 12
click at [229, 881] on icon at bounding box center [226, 879] width 12 height 12
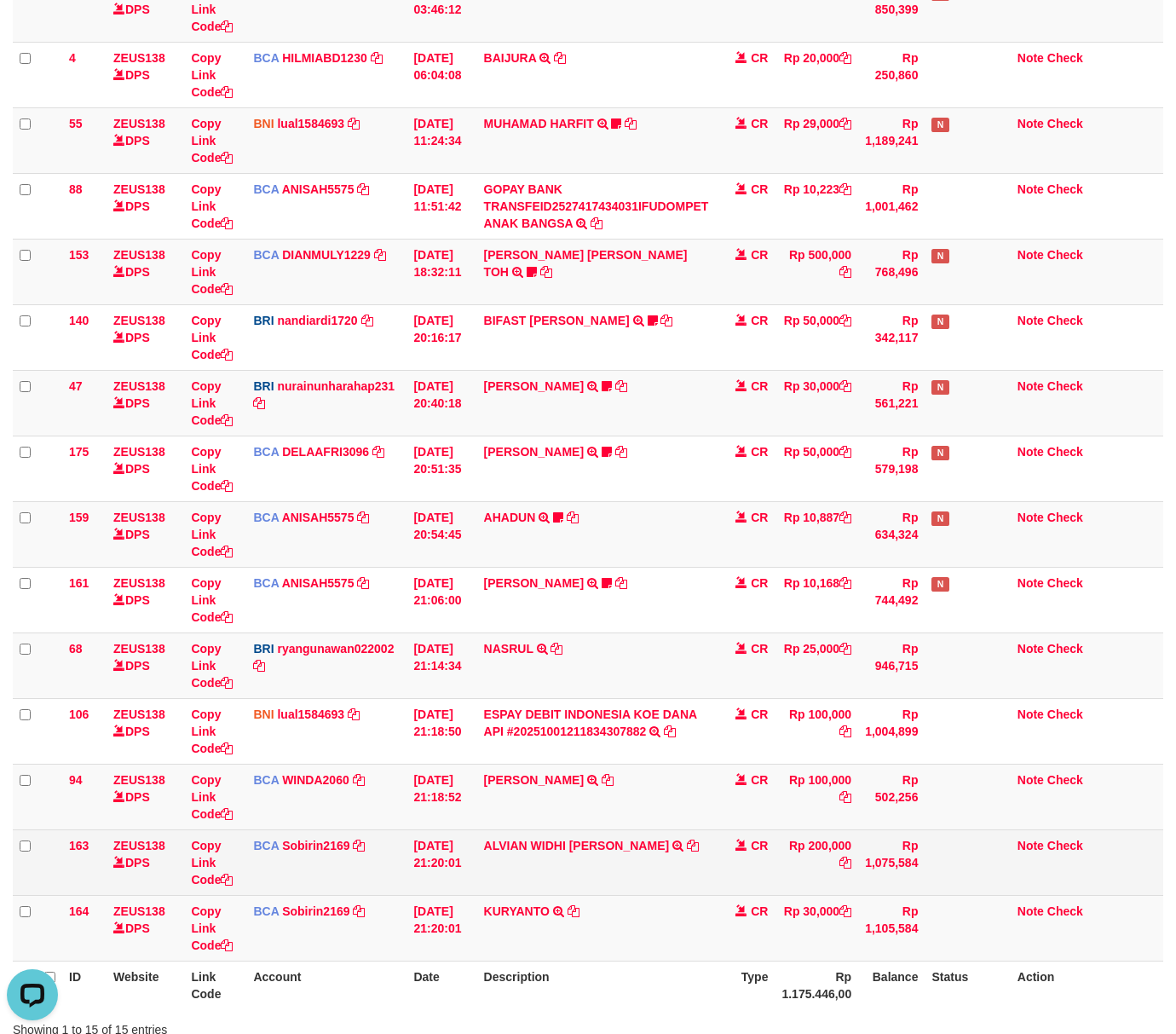
drag, startPoint x: 676, startPoint y: 917, endPoint x: 534, endPoint y: 888, distance: 144.9
click at [676, 917] on td "KURYANTO TRSF E-BANKING CR 0110/FTSCY/WS95051 30000.002025100101238741 TRFDN-KU…" at bounding box center [596, 928] width 239 height 65
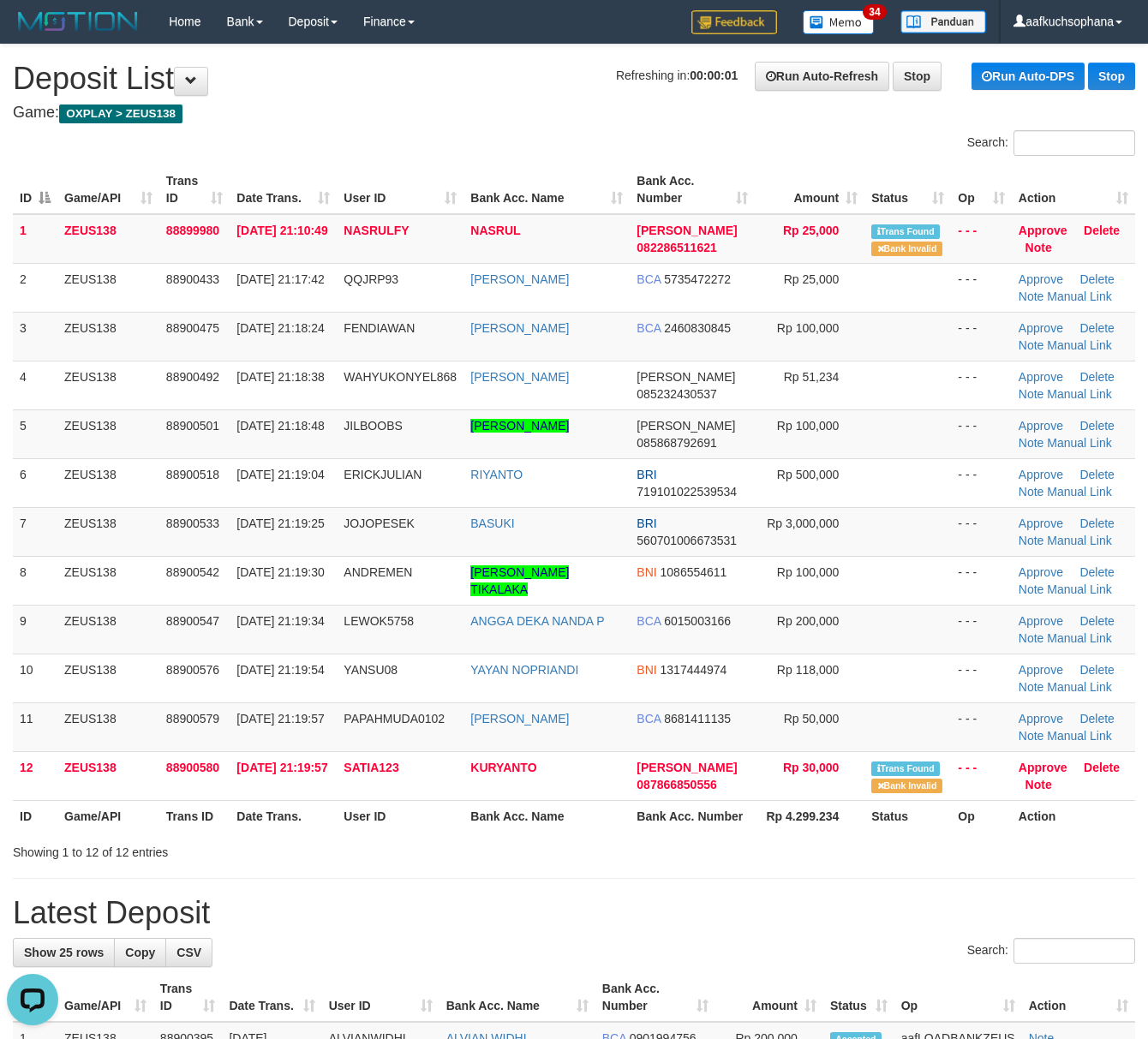
click at [990, 920] on h1 "Latest Deposit" at bounding box center [574, 913] width 1122 height 35
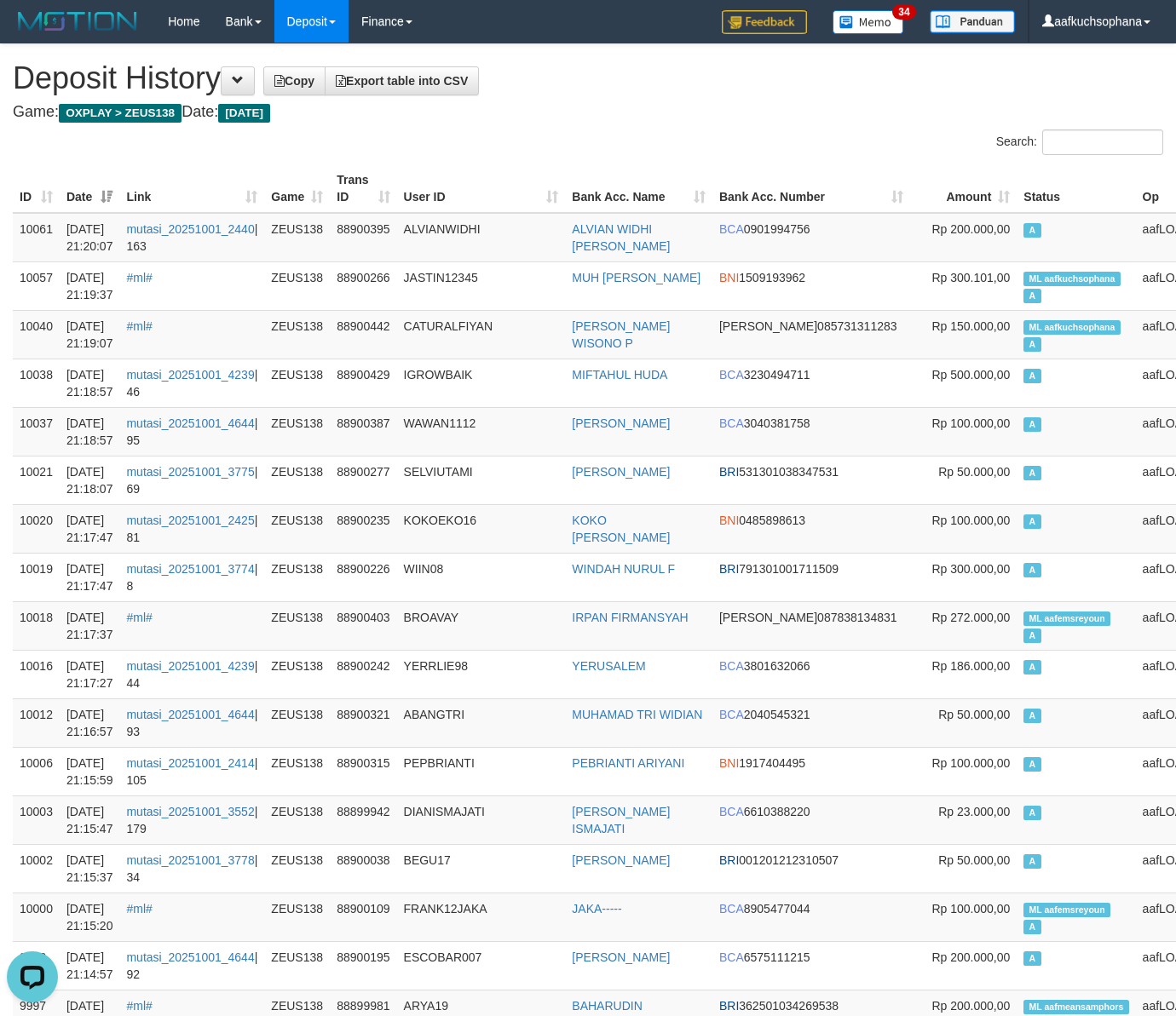
click at [701, 131] on div "Search:" at bounding box center [882, 144] width 563 height 30
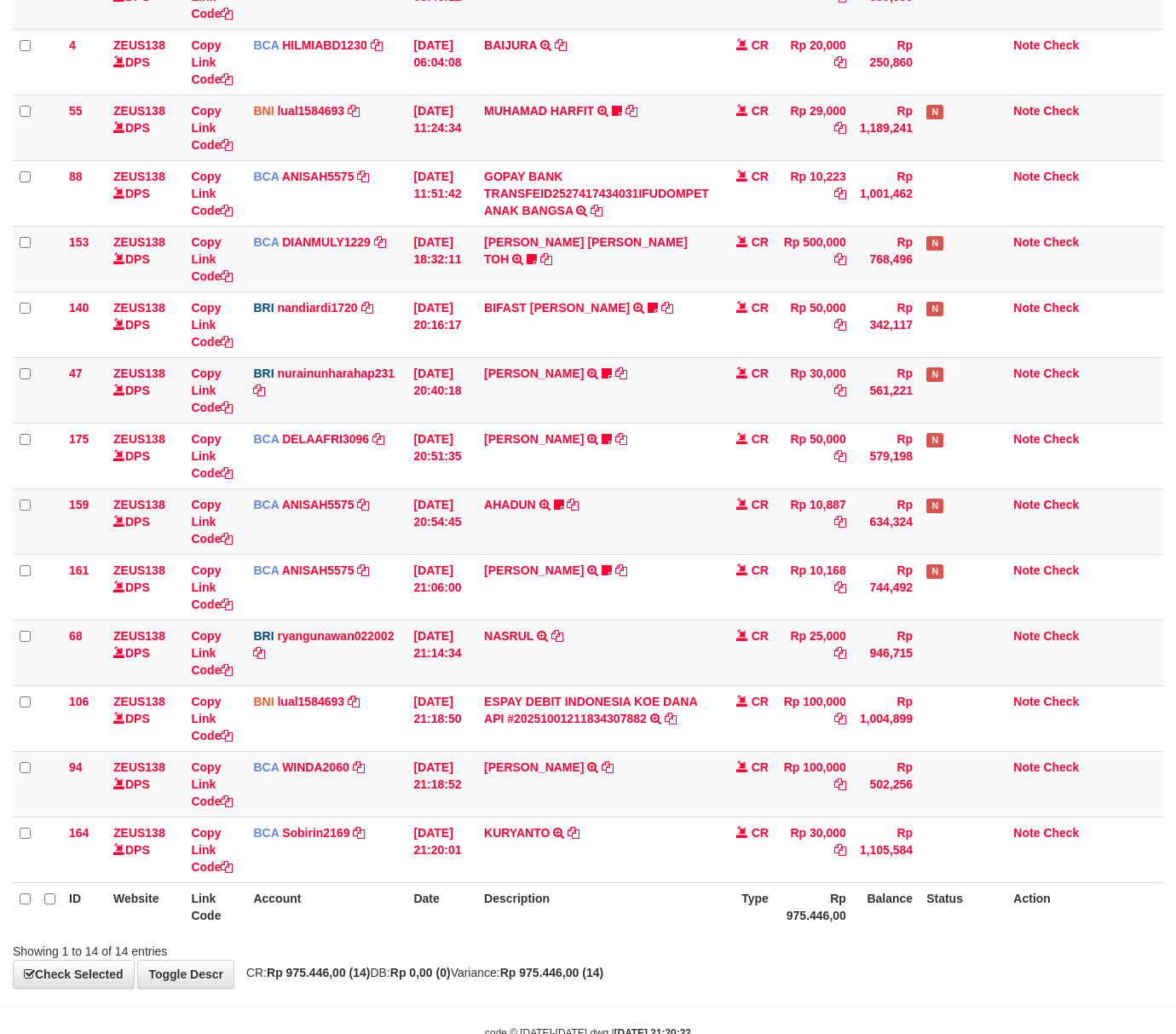
click at [705, 955] on div "Showing 1 to 14 of 14 entries" at bounding box center [588, 948] width 1176 height 24
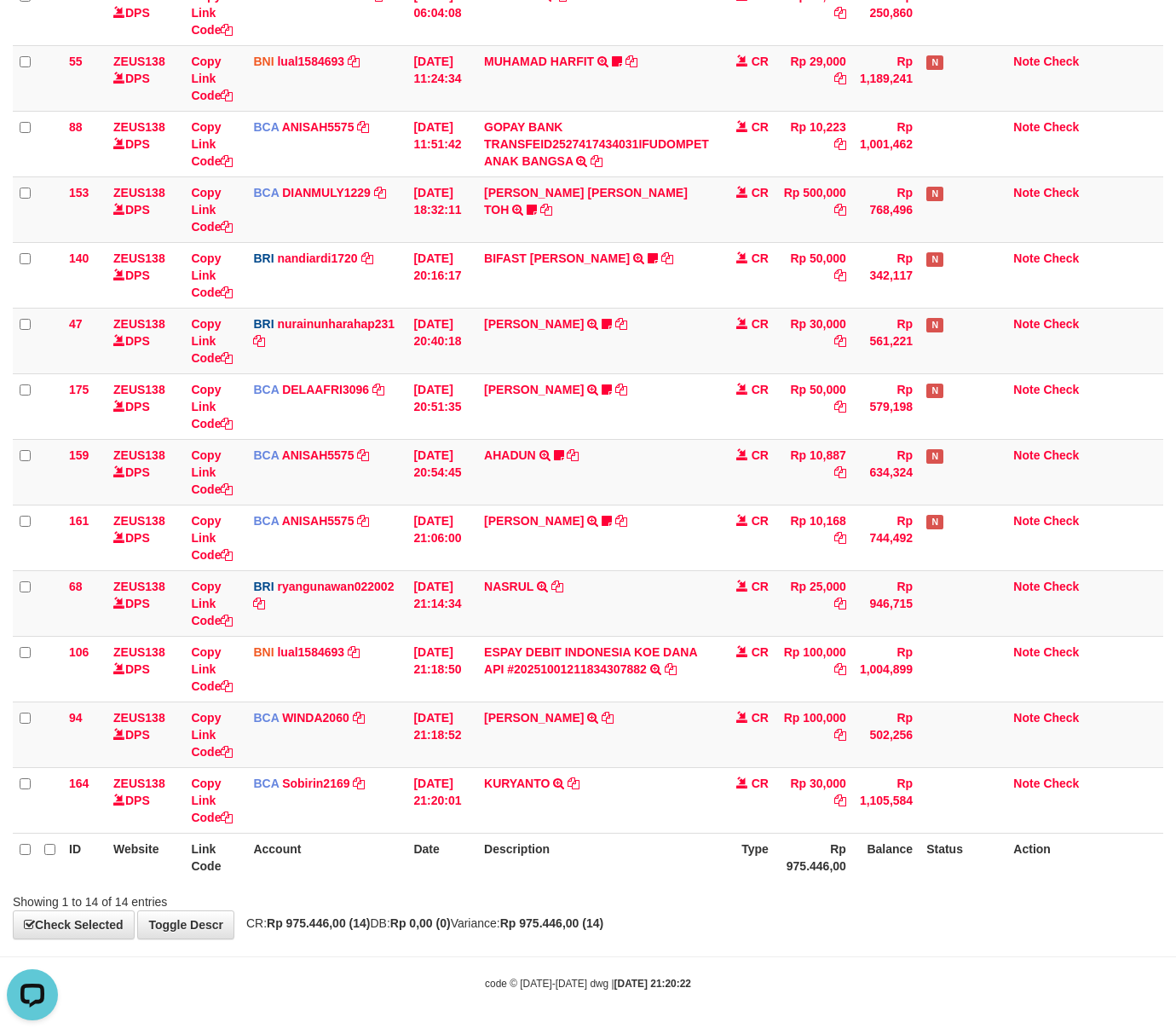
drag, startPoint x: 712, startPoint y: 996, endPoint x: 1, endPoint y: 759, distance: 749.5
click at [681, 990] on body "Toggle navigation Home Bank Account List Load By Website Group [OXPLAY] ZEUS138…" at bounding box center [588, 367] width 1176 height 1333
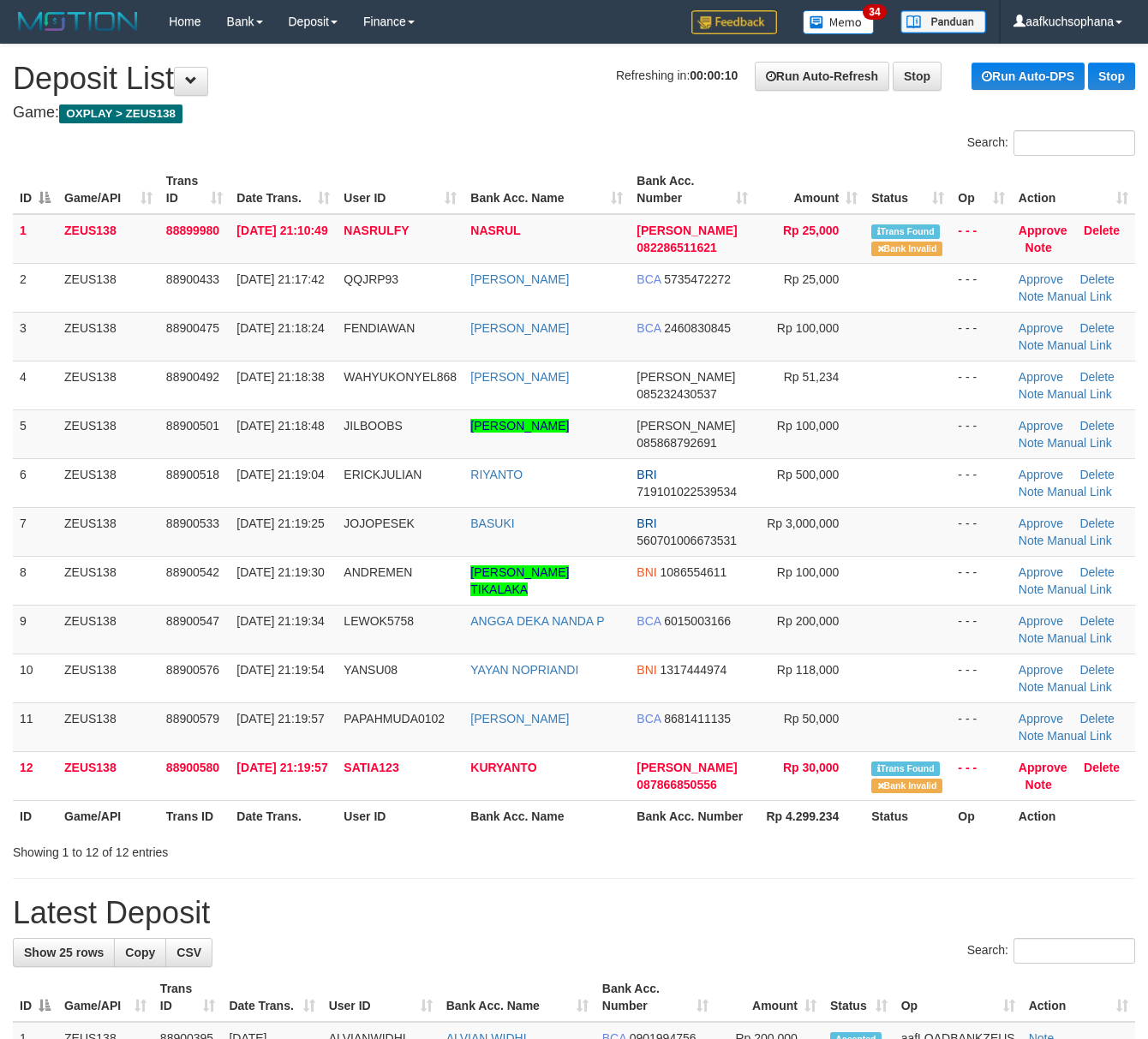
drag, startPoint x: 0, startPoint y: 0, endPoint x: 535, endPoint y: 942, distance: 1083.3
click at [538, 946] on div "Search:" at bounding box center [574, 952] width 1122 height 30
drag, startPoint x: 535, startPoint y: 942, endPoint x: 539, endPoint y: 930, distance: 12.6
click at [535, 940] on div "Search:" at bounding box center [574, 952] width 1122 height 30
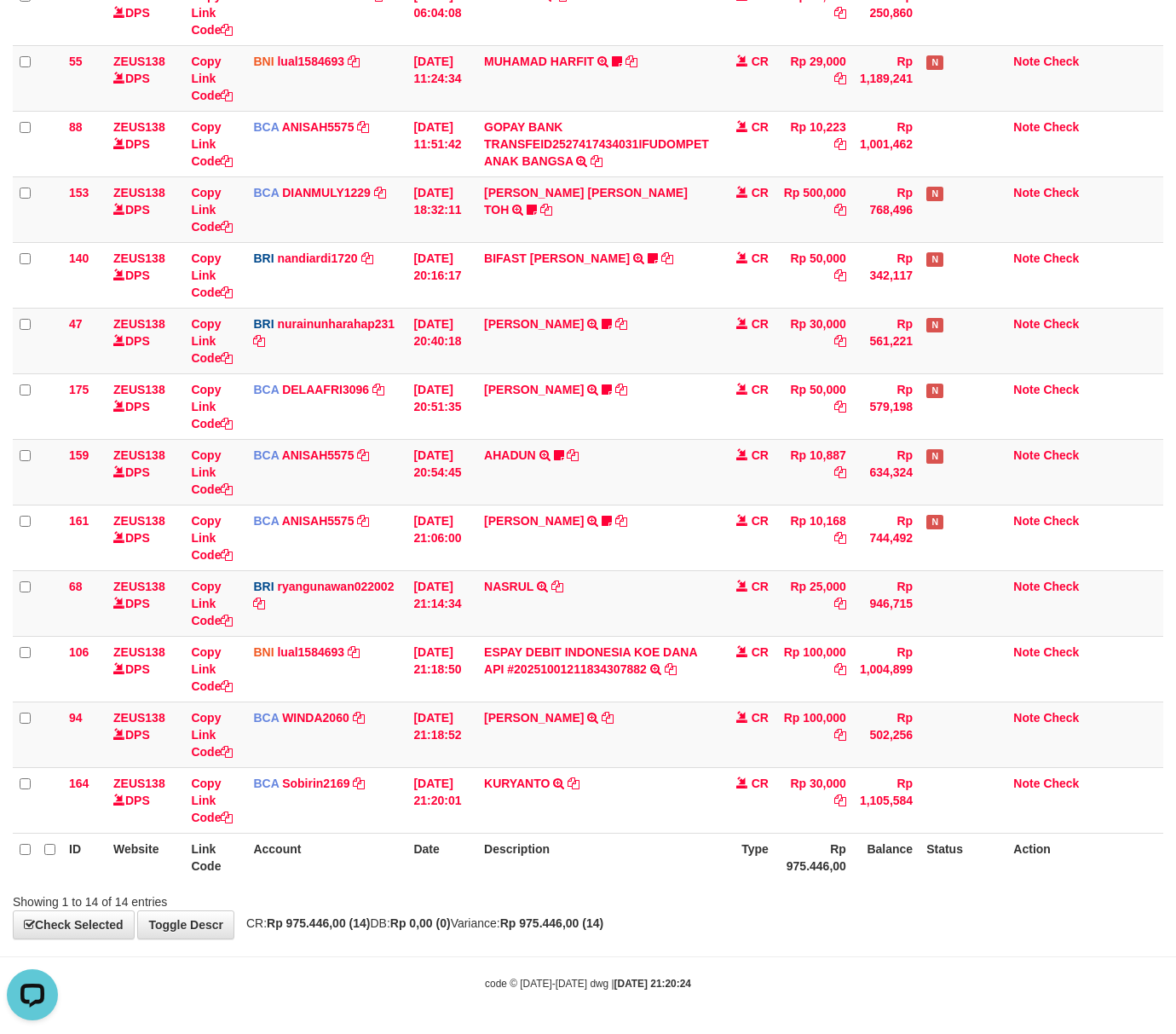
drag, startPoint x: 593, startPoint y: 925, endPoint x: 174, endPoint y: 886, distance: 420.8
click at [577, 918] on strong "Rp 975.446,00 (14)" at bounding box center [552, 922] width 103 height 14
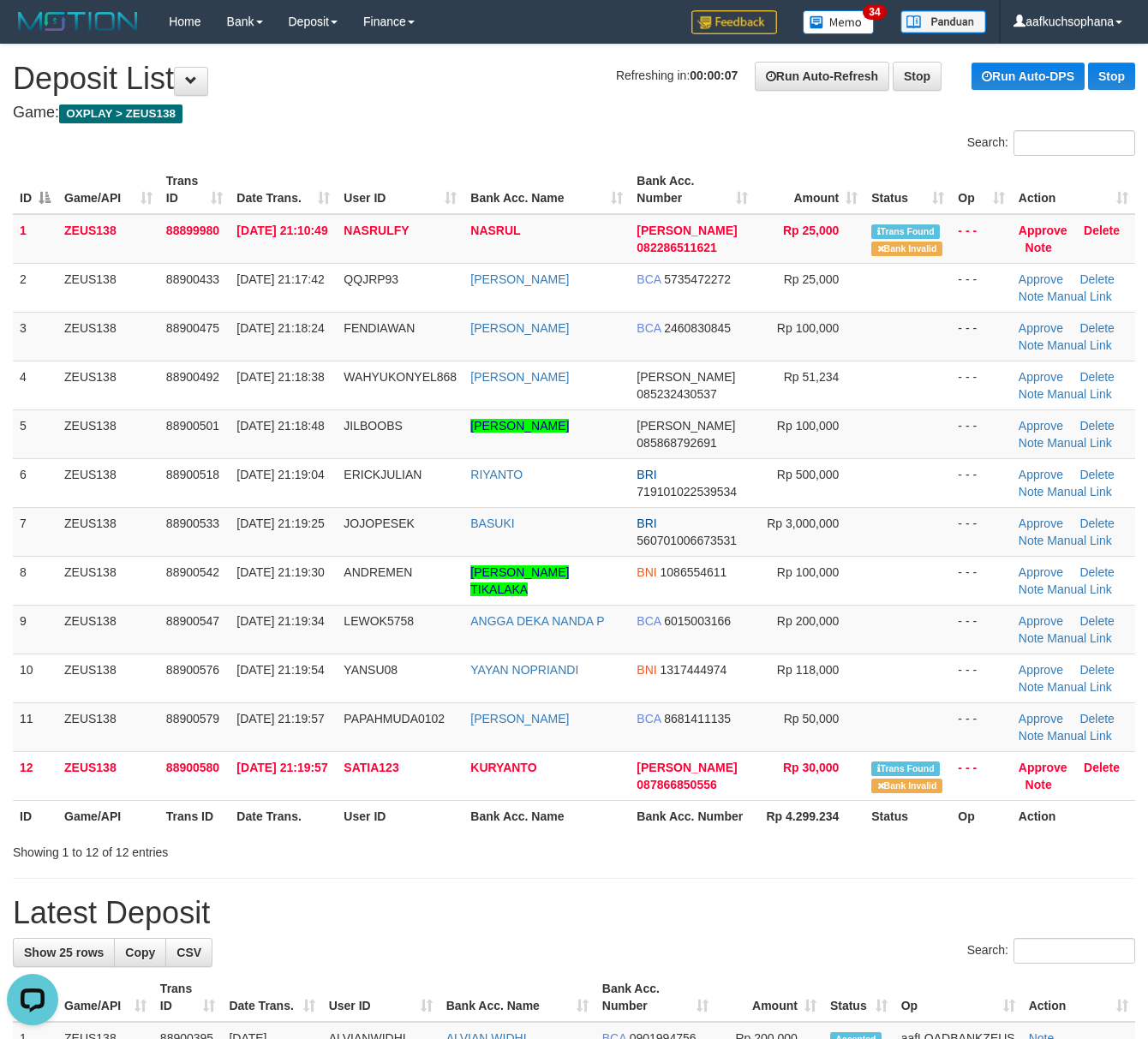
drag, startPoint x: 789, startPoint y: 891, endPoint x: 1156, endPoint y: 903, distance: 367.2
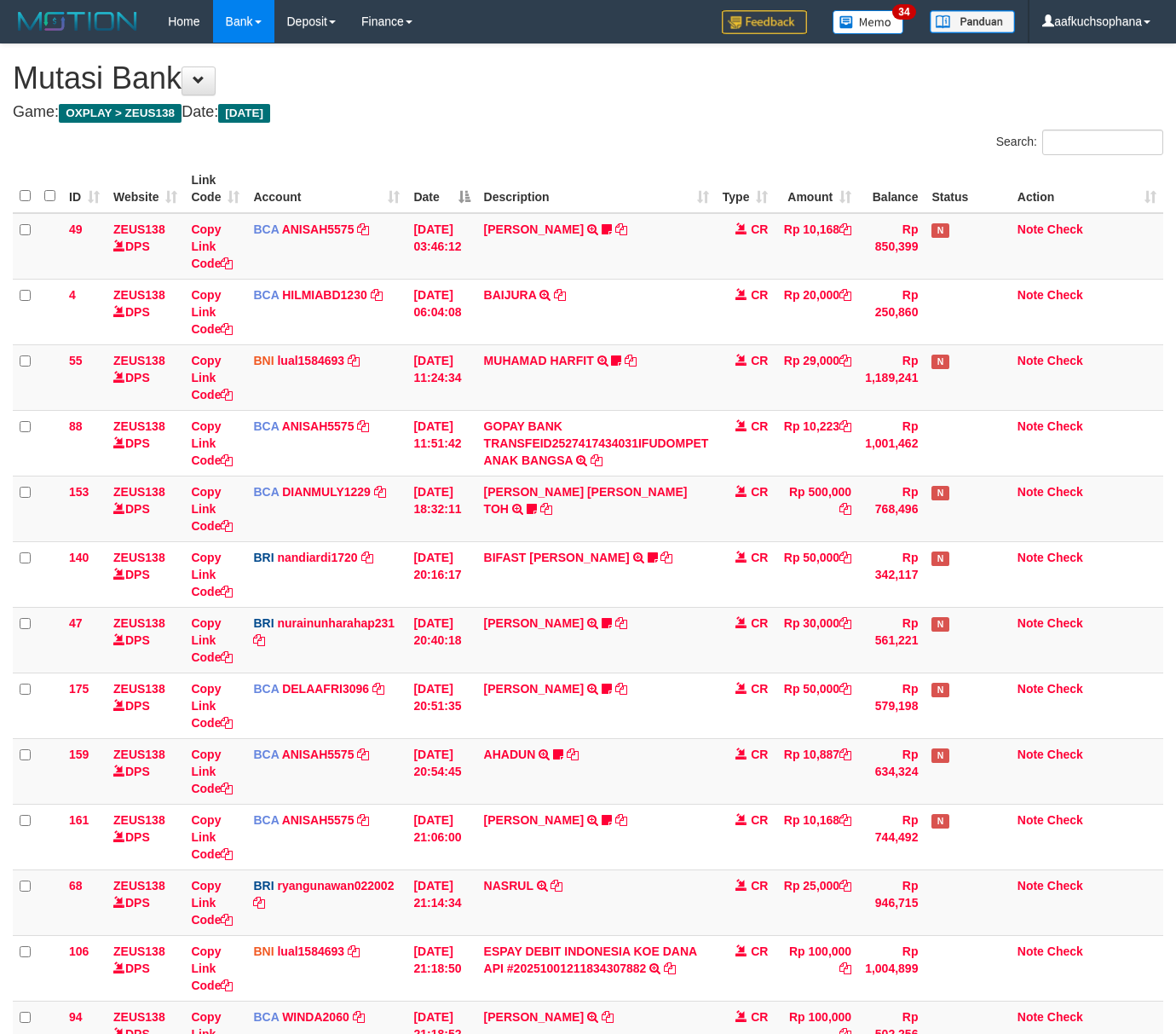
scroll to position [315, 0]
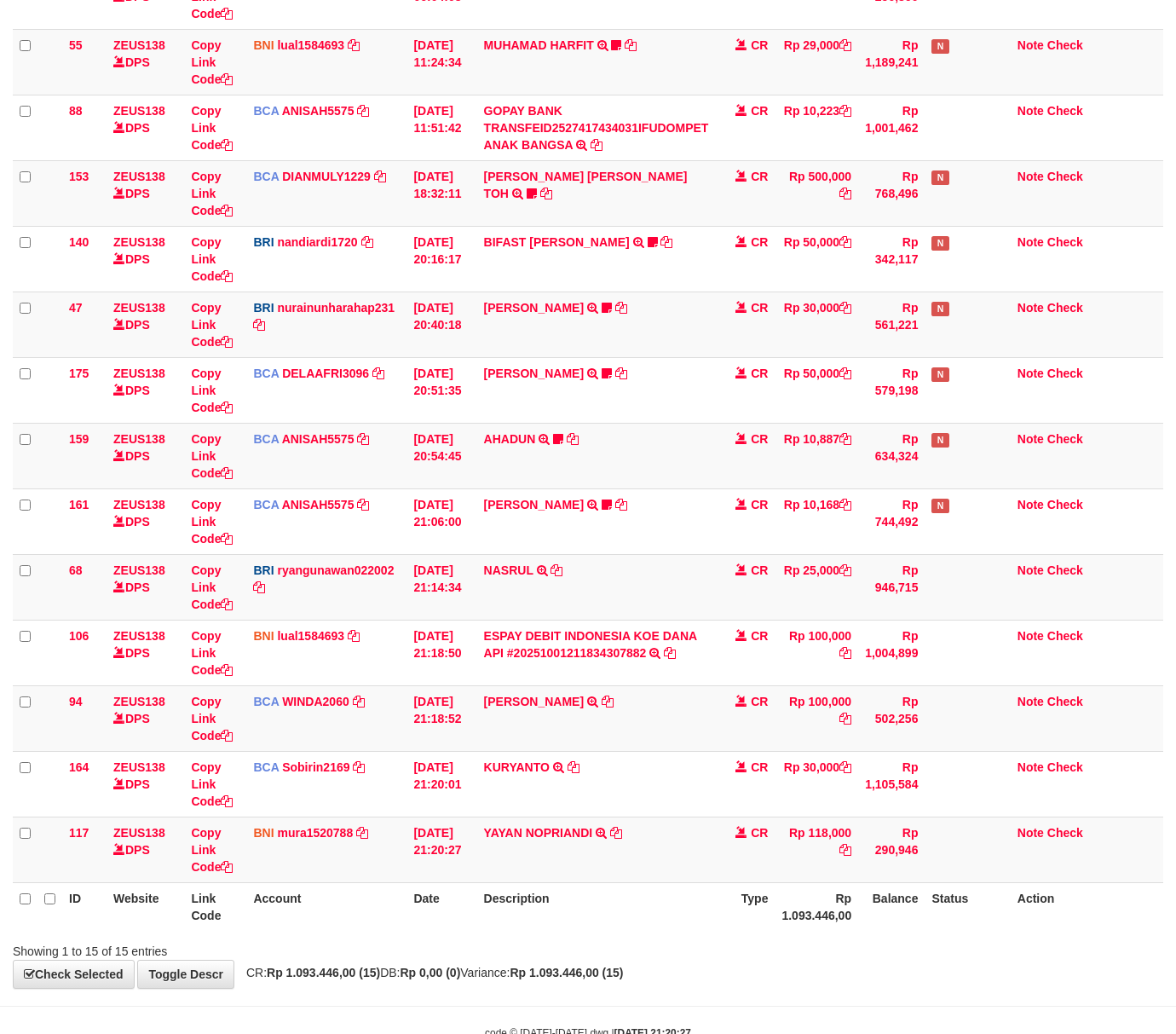
click at [593, 917] on th "Description" at bounding box center [596, 907] width 239 height 49
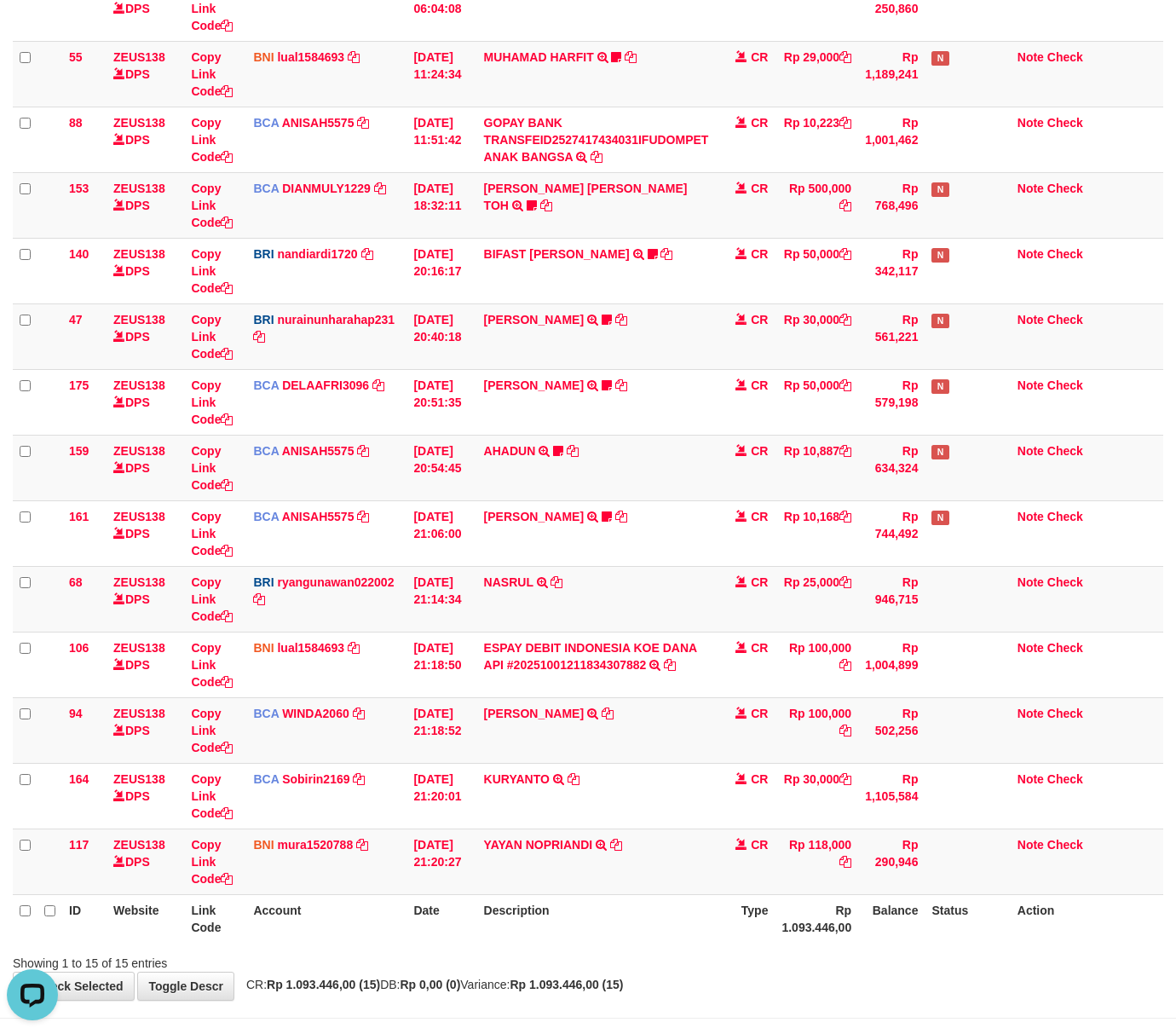
drag, startPoint x: 590, startPoint y: 939, endPoint x: 95, endPoint y: 911, distance: 495.8
click at [583, 935] on th "Description" at bounding box center [596, 919] width 239 height 49
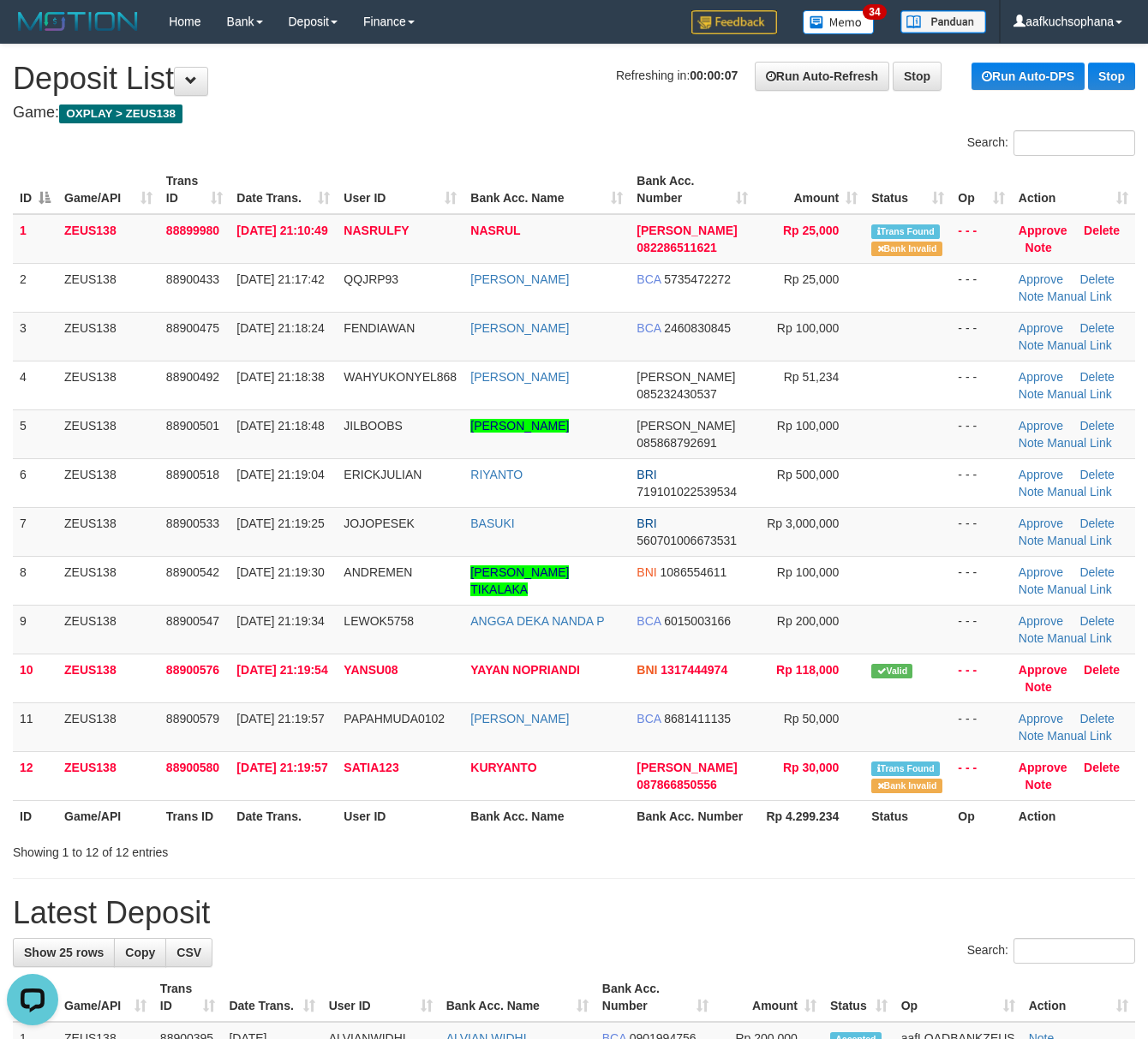
click at [755, 977] on th "Amount" at bounding box center [769, 998] width 108 height 49
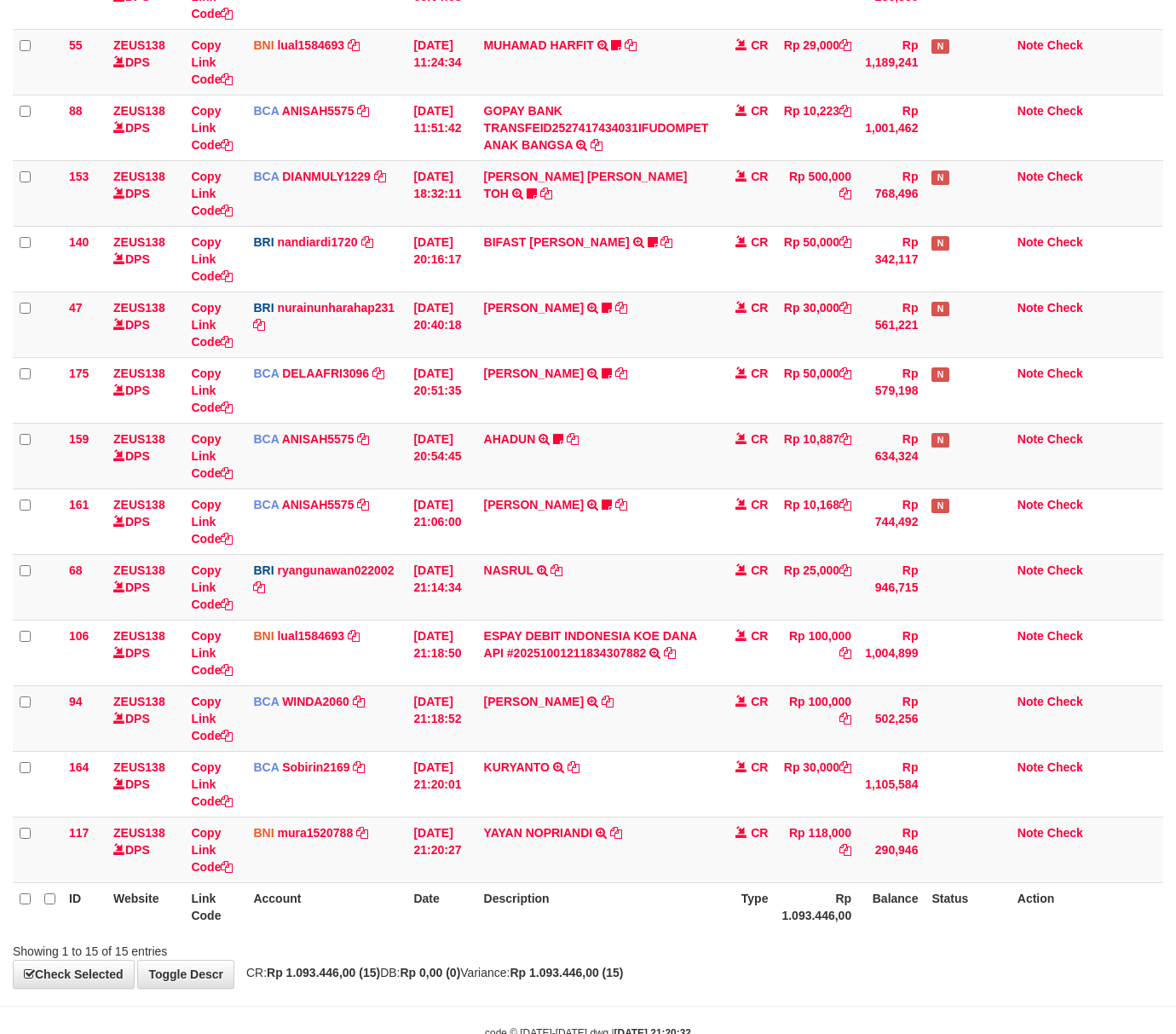
scroll to position [303, 0]
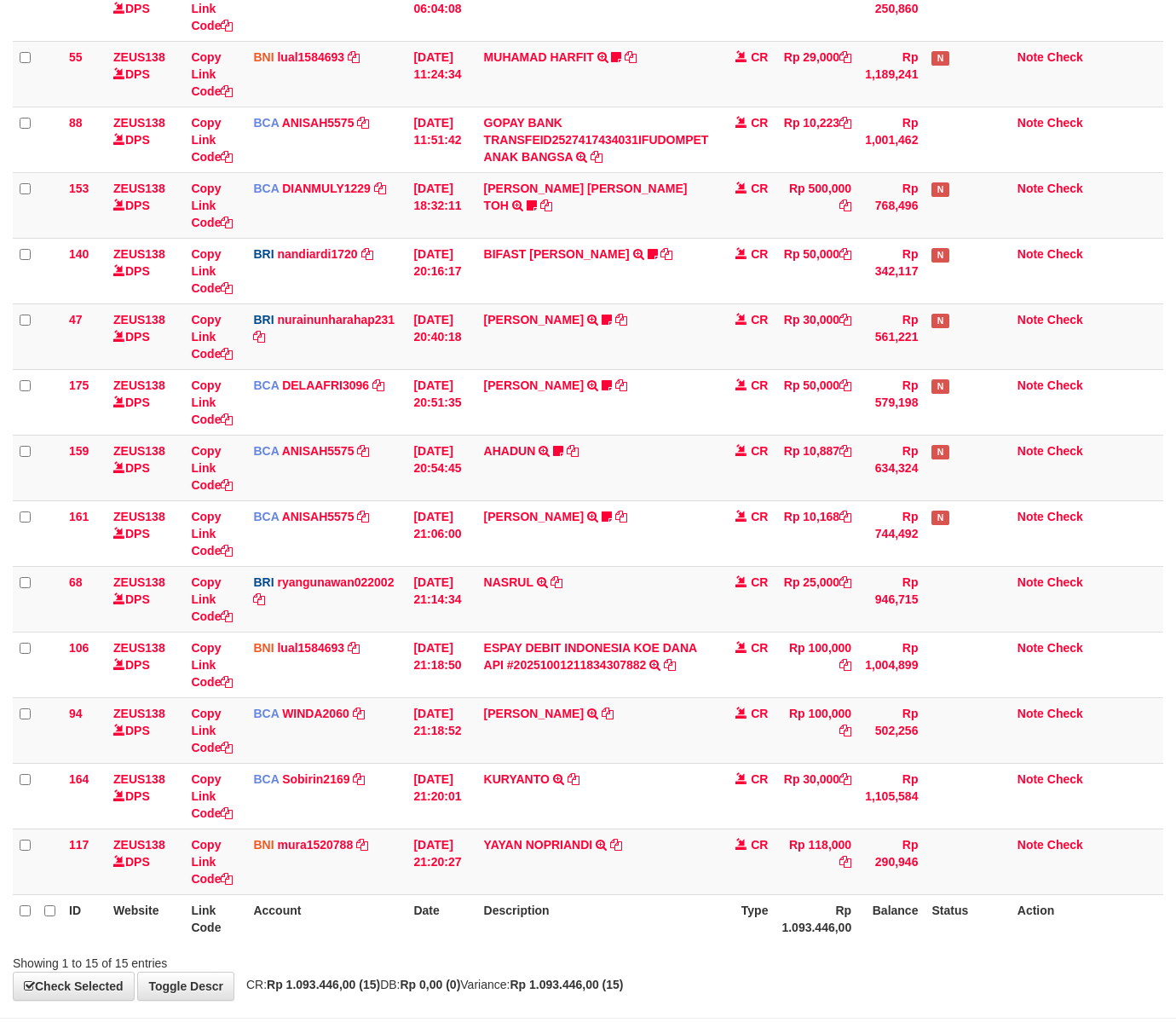
drag, startPoint x: 662, startPoint y: 985, endPoint x: 632, endPoint y: 969, distance: 34.0
click at [622, 983] on strong "Rp 1.093.446,00 (15)" at bounding box center [565, 984] width 113 height 14
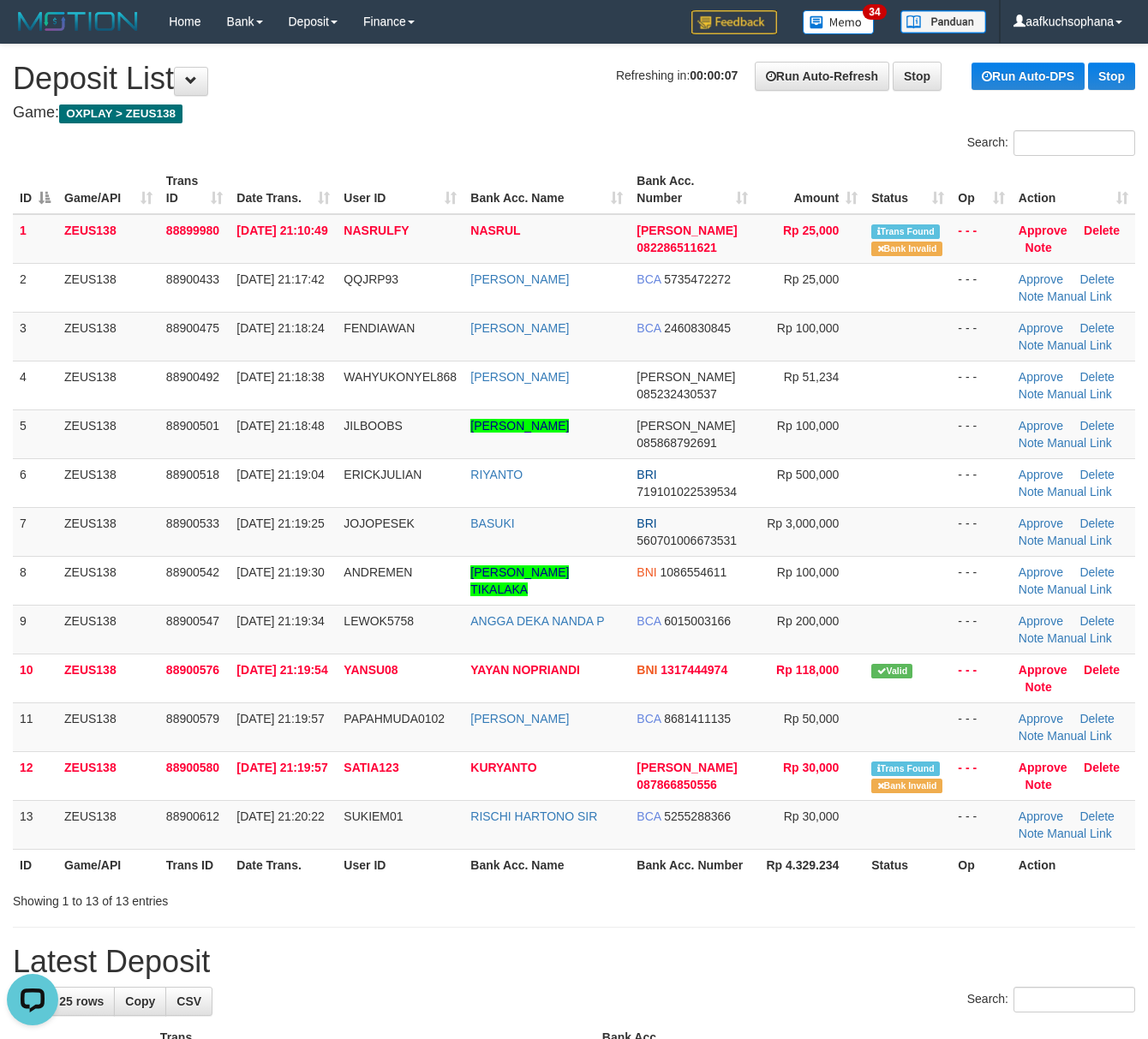
drag, startPoint x: 834, startPoint y: 920, endPoint x: 1162, endPoint y: 940, distance: 328.6
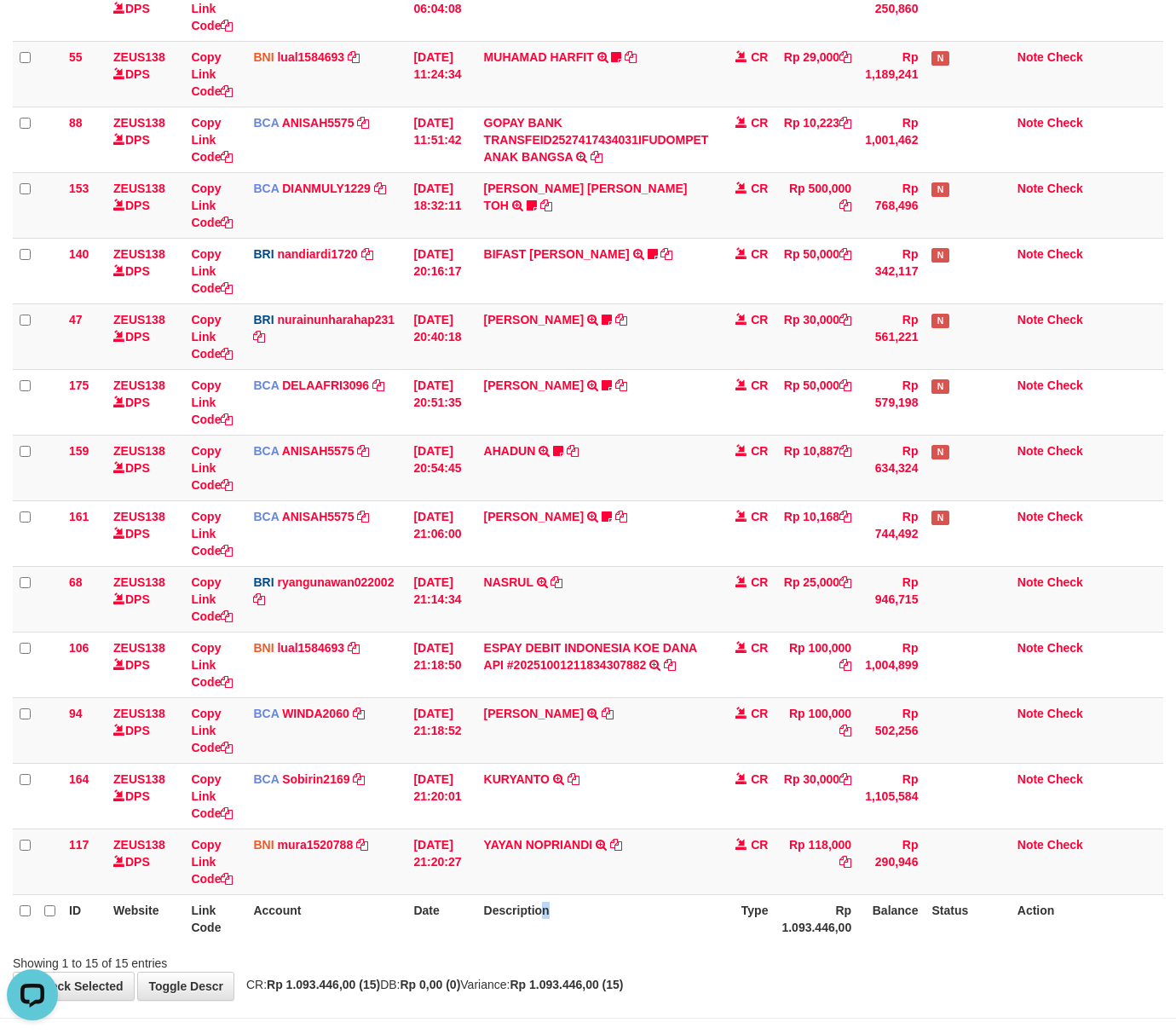
click at [555, 941] on th "Description" at bounding box center [596, 919] width 239 height 49
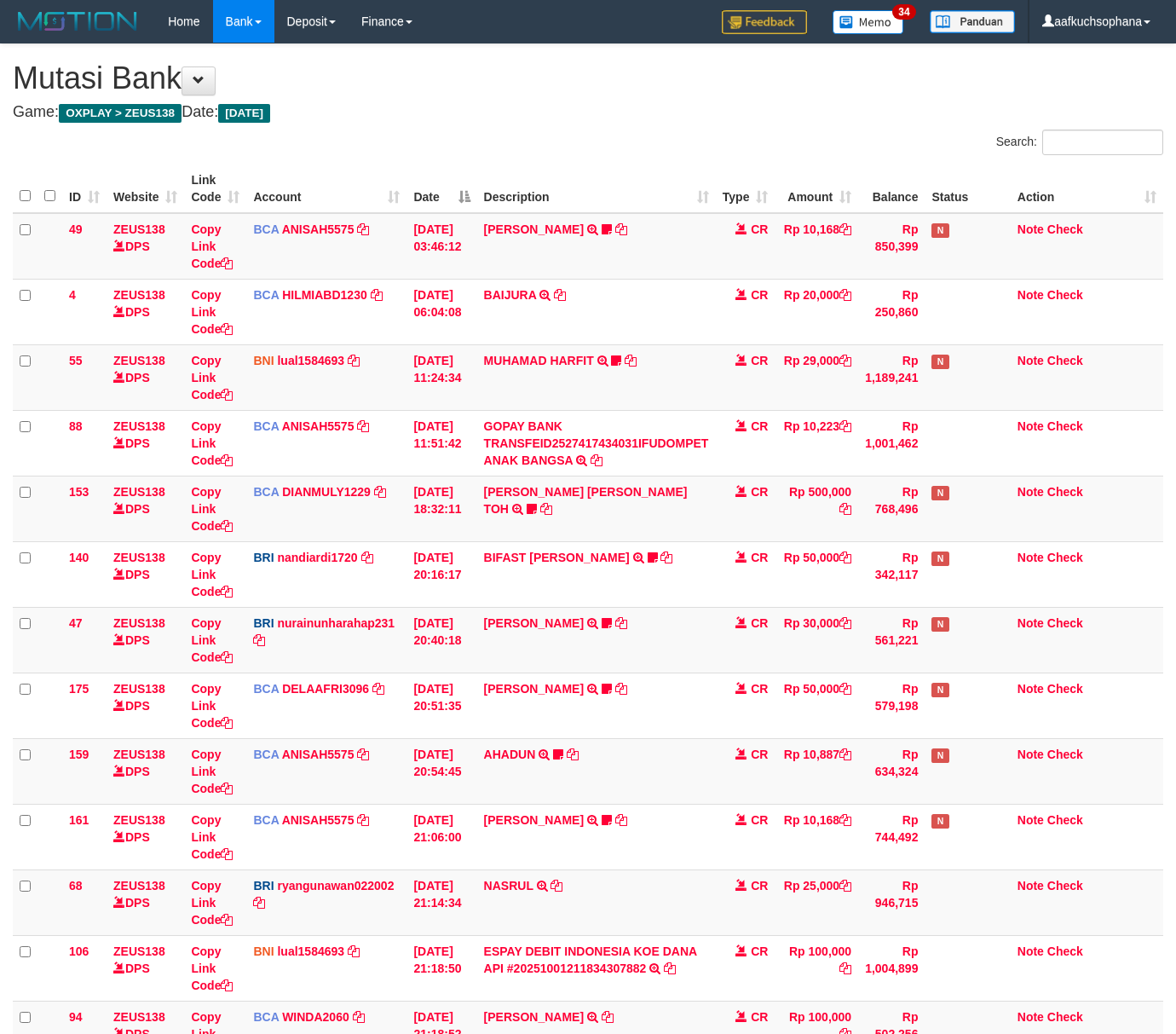
scroll to position [315, 0]
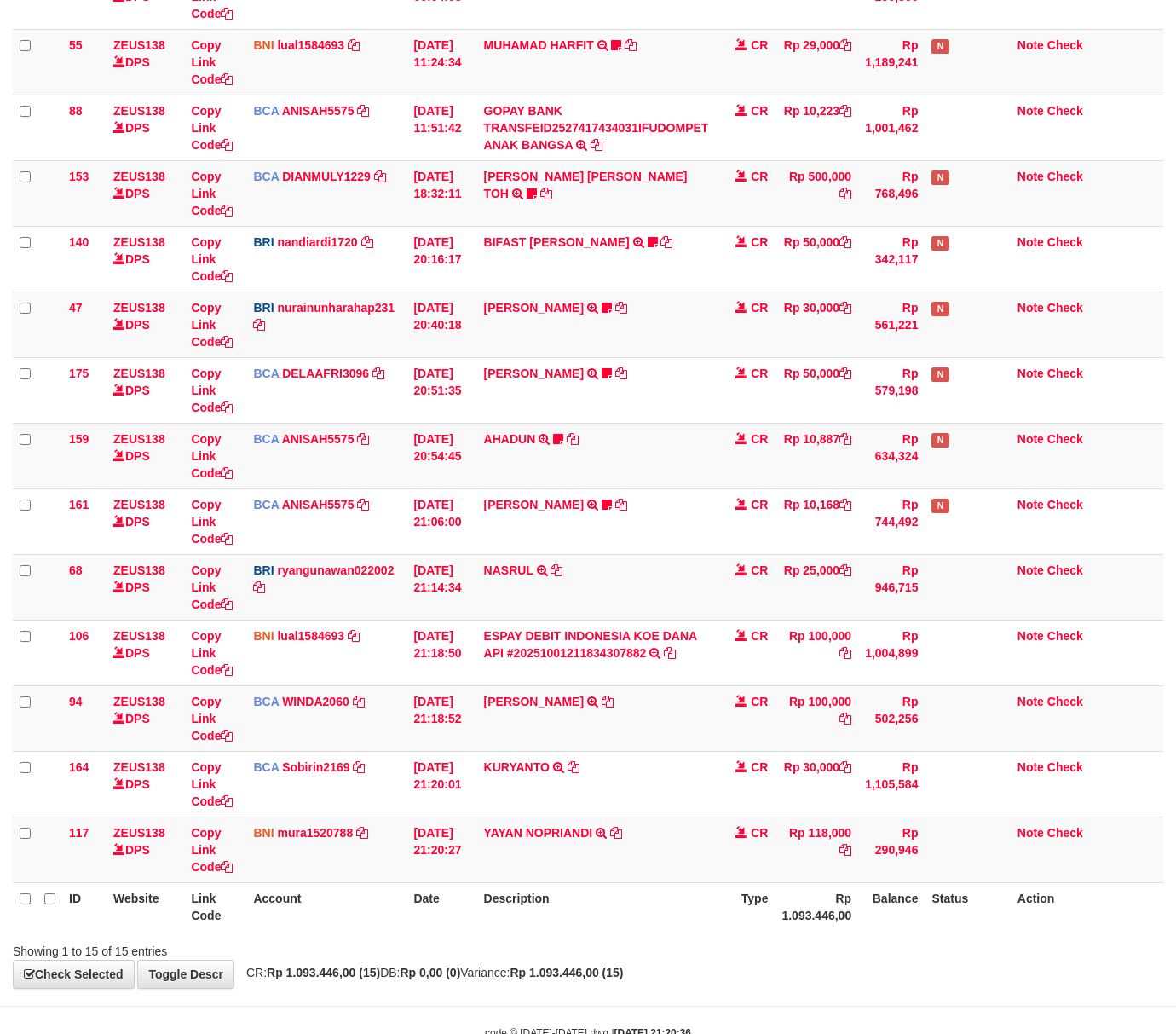
click at [692, 988] on div "**********" at bounding box center [588, 358] width 1176 height 1259
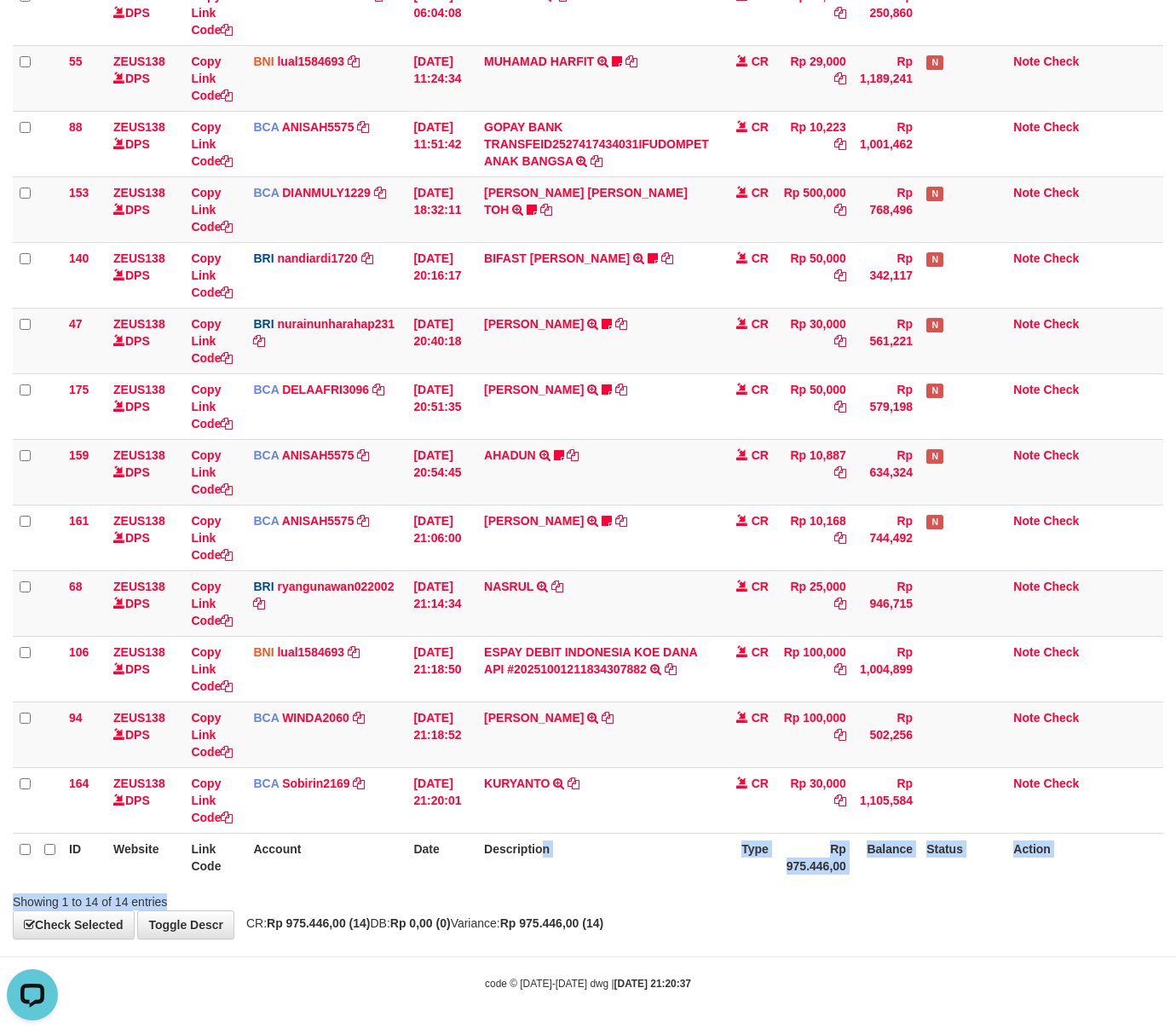
drag, startPoint x: 551, startPoint y: 881, endPoint x: 373, endPoint y: 850, distance: 180.7
click at [554, 886] on div "Search: ID Website Link Code Account Date Description Type Amount Balance Statu…" at bounding box center [587, 370] width 1150 height 1080
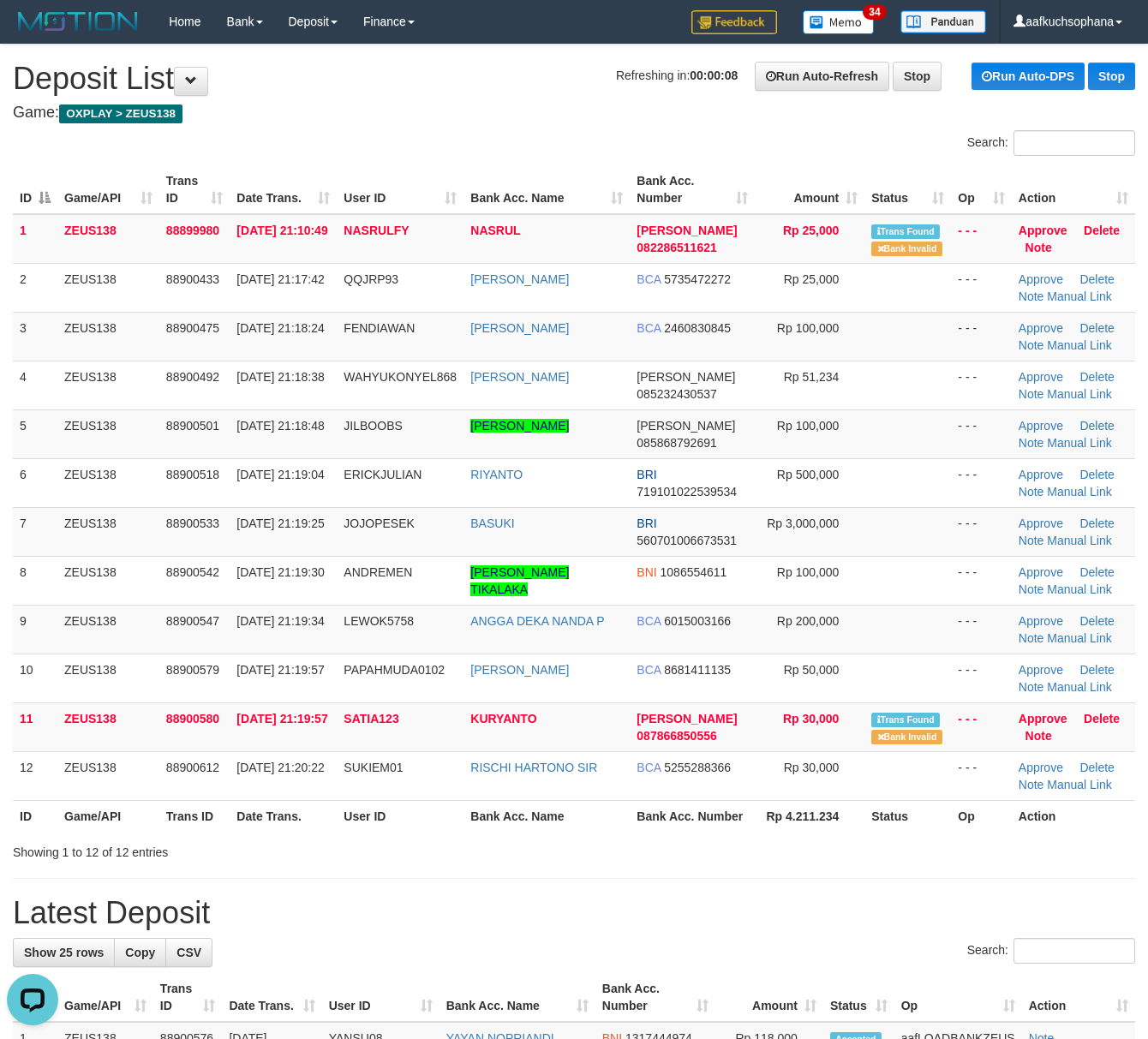
click at [724, 878] on hr at bounding box center [574, 878] width 1122 height 1
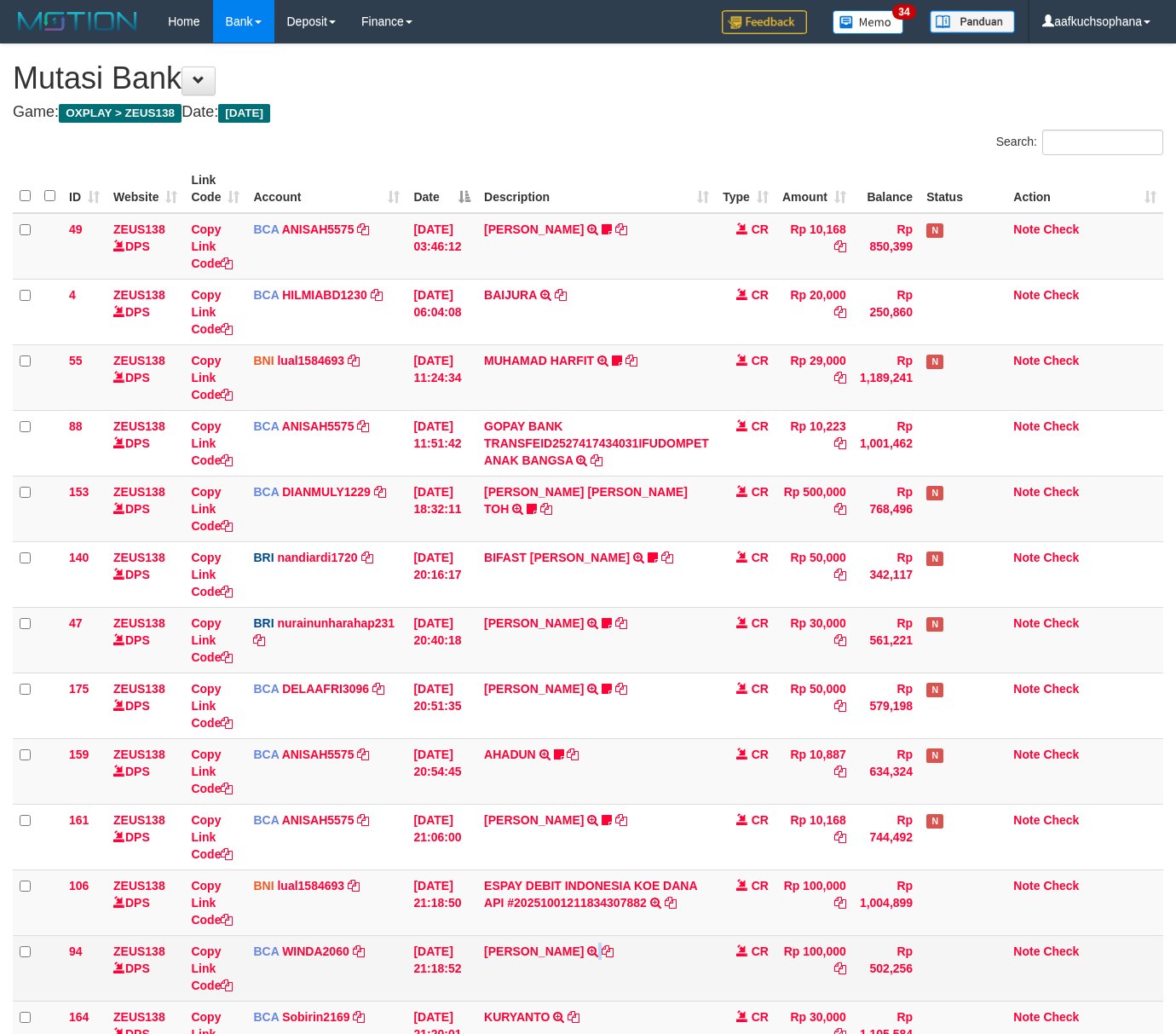
click at [652, 942] on td "[PERSON_NAME] SETORAN VIA CDM TANGGAL :01/10 01/10 WSID:ZJ7L1 [PERSON_NAME]" at bounding box center [596, 968] width 239 height 65
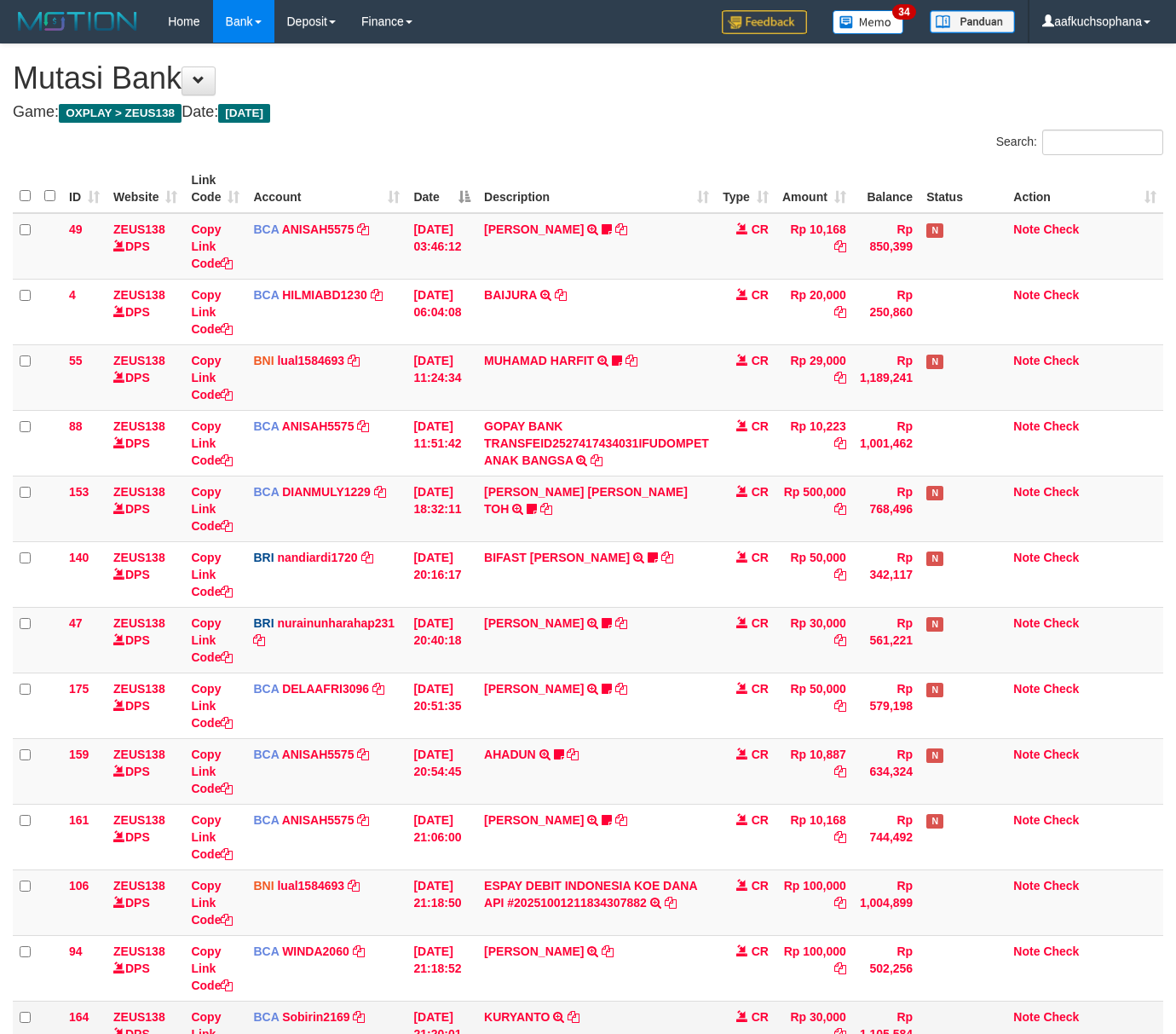
scroll to position [237, 0]
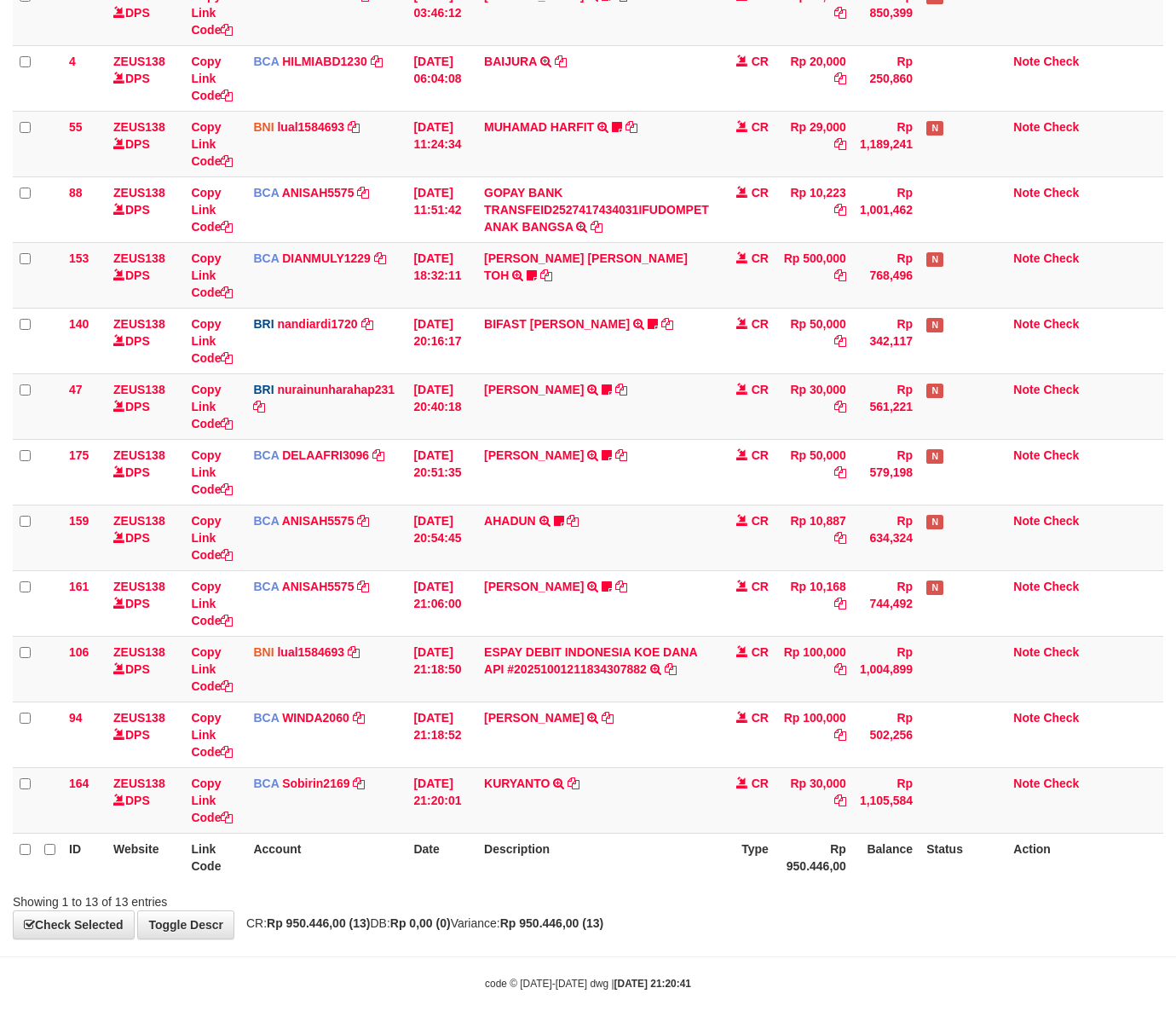
drag, startPoint x: 901, startPoint y: 887, endPoint x: 873, endPoint y: 873, distance: 31.3
click at [897, 887] on div "Showing 1 to 13 of 13 entries" at bounding box center [588, 898] width 1176 height 24
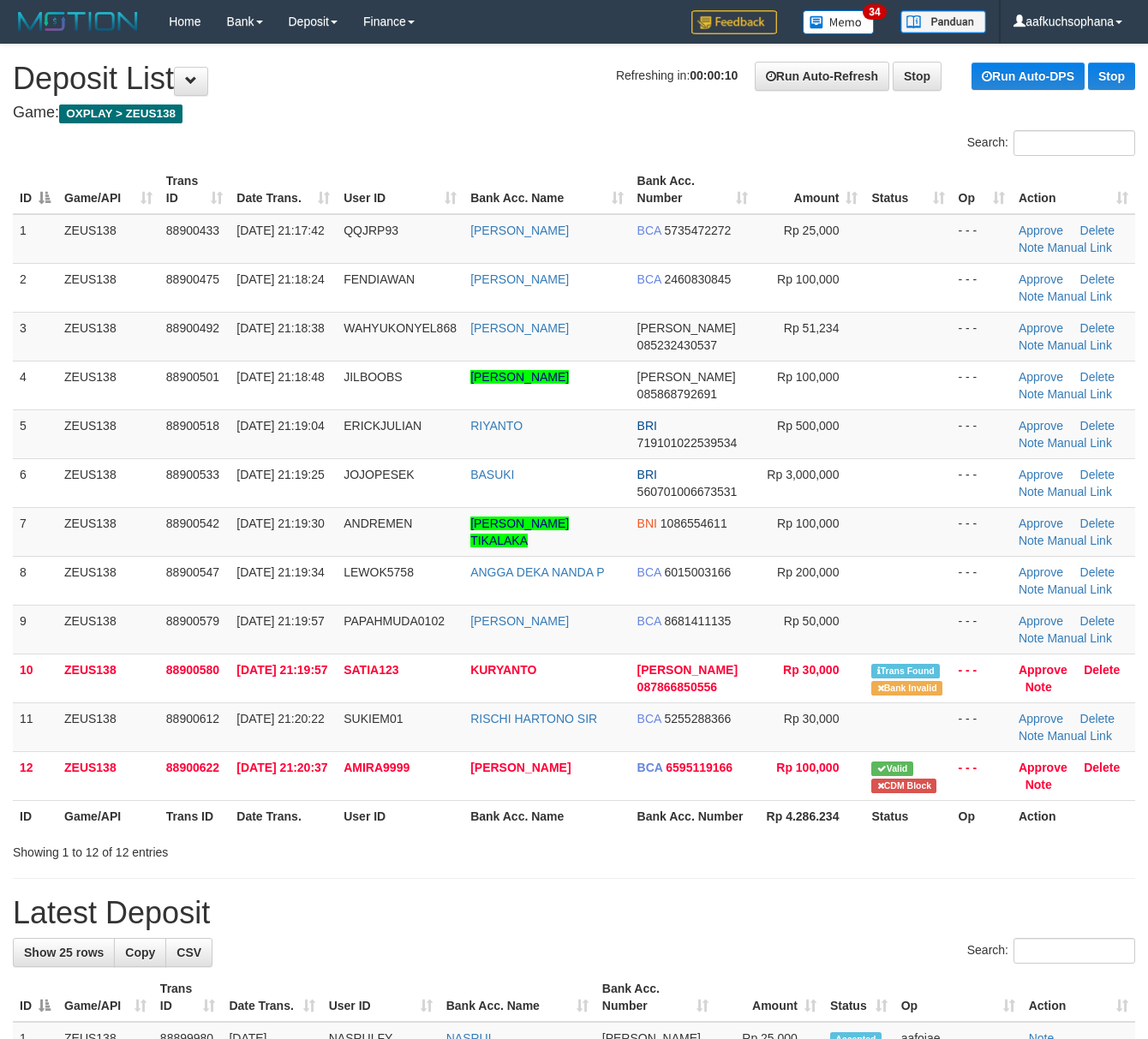
drag, startPoint x: 790, startPoint y: 863, endPoint x: 894, endPoint y: 868, distance: 104.1
click at [822, 861] on div "Showing 1 to 12 of 12 entries" at bounding box center [574, 848] width 1148 height 24
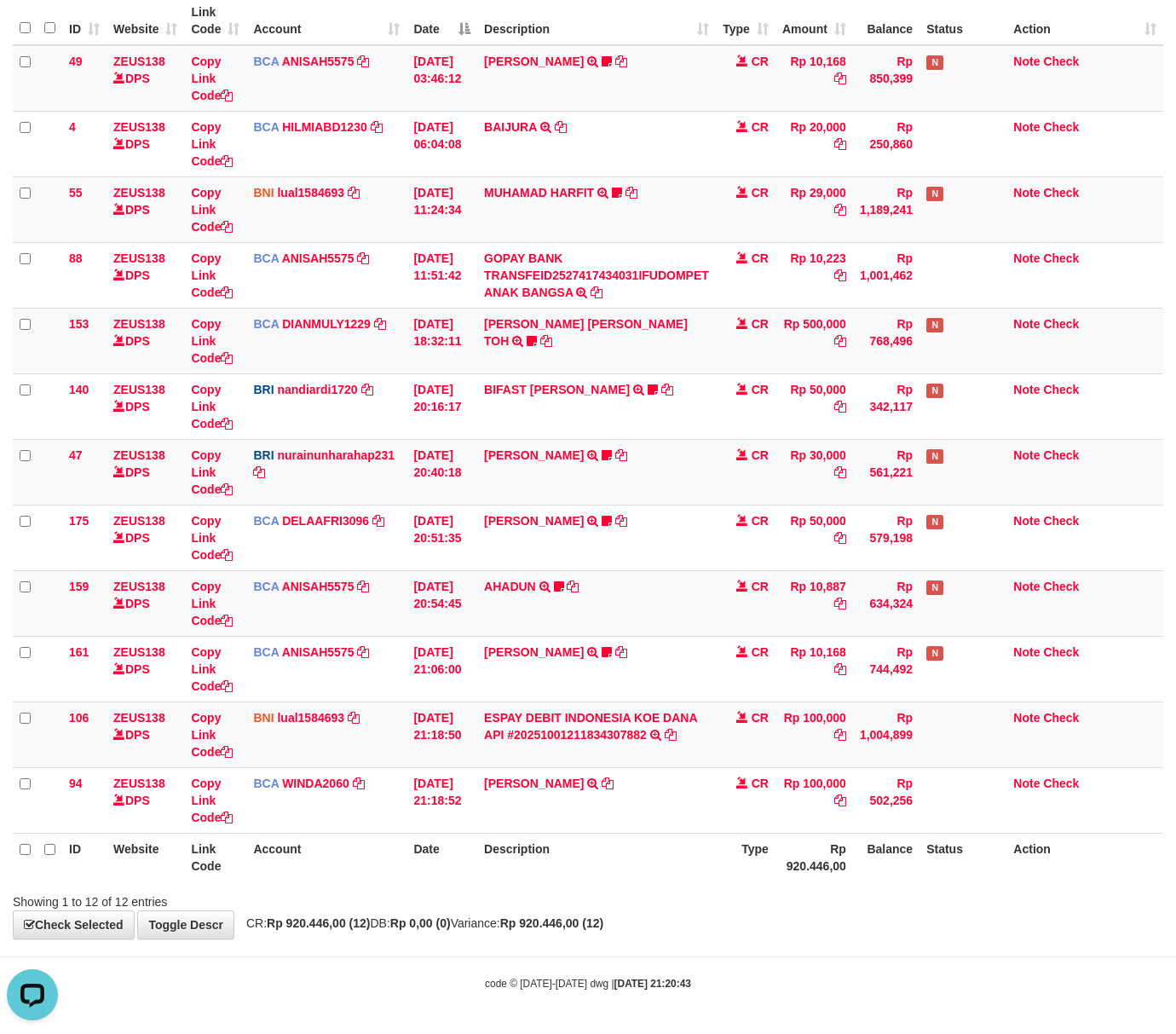
drag, startPoint x: 416, startPoint y: 915, endPoint x: 148, endPoint y: 832, distance: 280.6
click at [413, 916] on span "CR: Rp 920.446,00 (12) DB: Rp 0,00 (0) Variance: Rp 920.446,00 (12)" at bounding box center [420, 922] width 366 height 14
click at [693, 899] on div "Showing 1 to 12 of 12 entries" at bounding box center [588, 898] width 1176 height 24
click at [695, 899] on div "Showing 1 to 12 of 12 entries" at bounding box center [588, 898] width 1176 height 24
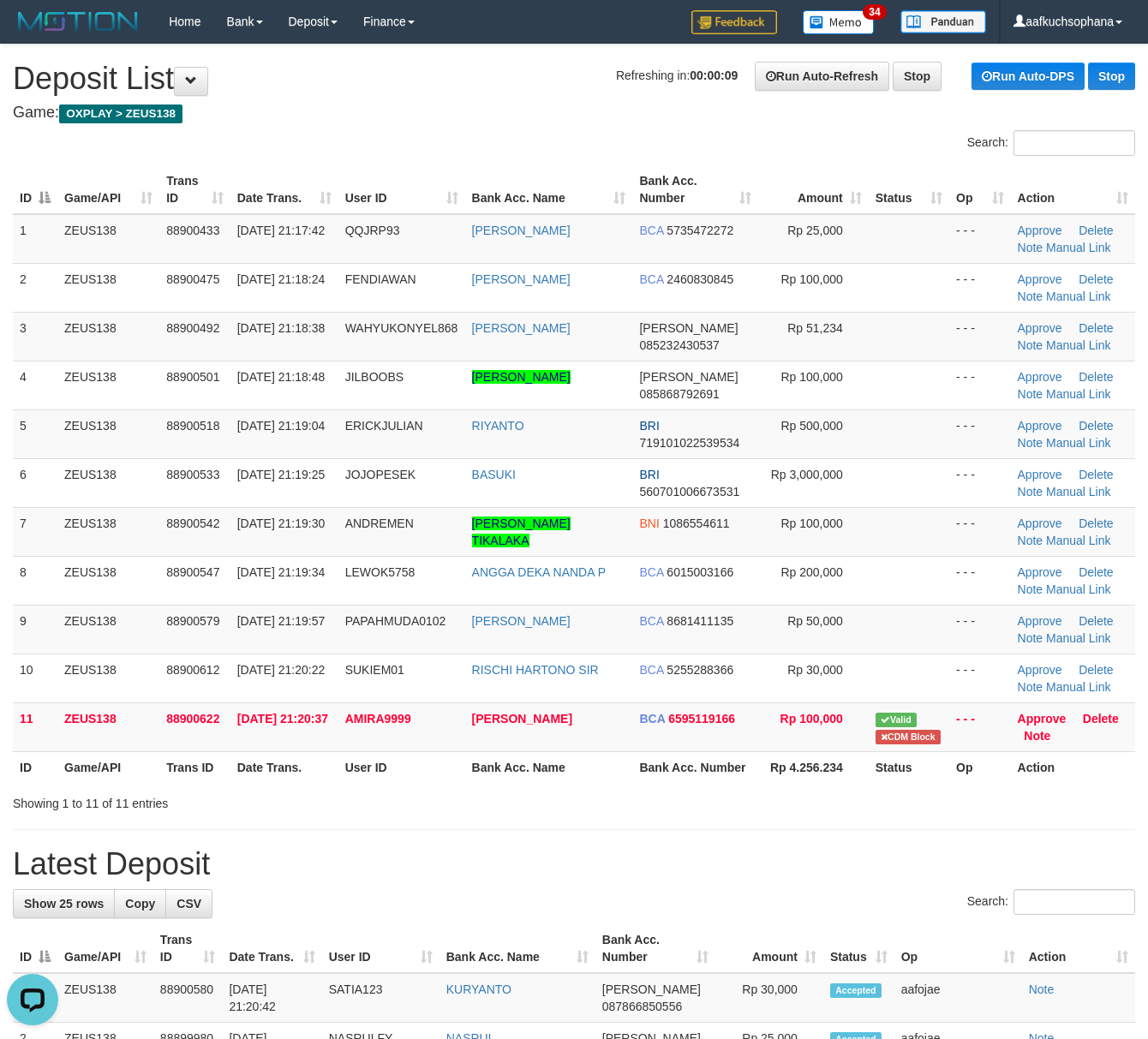
click at [709, 878] on h1 "Latest Deposit" at bounding box center [574, 865] width 1122 height 35
drag, startPoint x: 927, startPoint y: 854, endPoint x: 995, endPoint y: 854, distance: 68.0
click at [936, 854] on h1 "Latest Deposit" at bounding box center [574, 865] width 1122 height 35
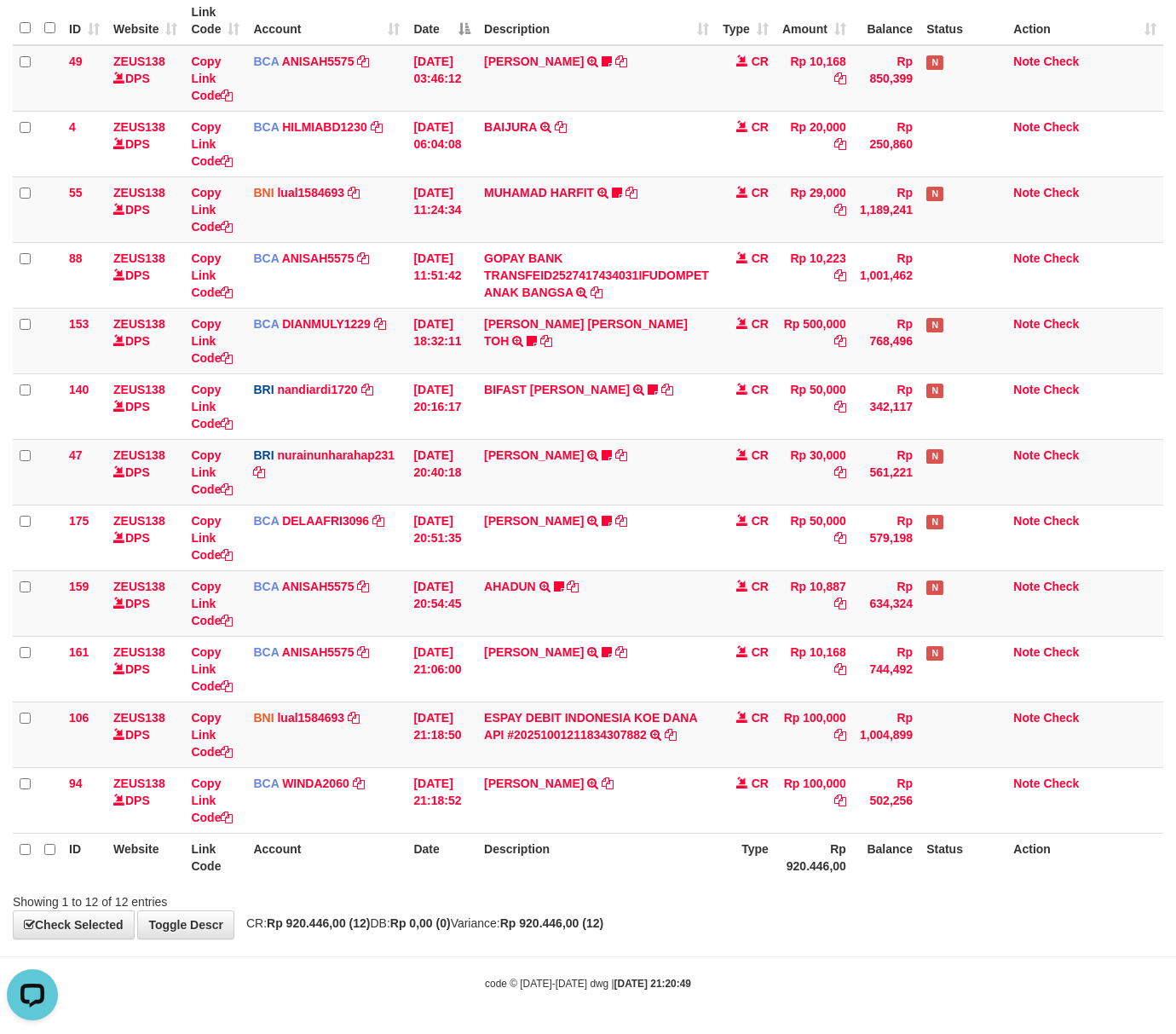
drag, startPoint x: 782, startPoint y: 939, endPoint x: 131, endPoint y: 886, distance: 653.2
click at [717, 911] on div "**********" at bounding box center [588, 408] width 1176 height 1062
drag, startPoint x: 770, startPoint y: 941, endPoint x: 720, endPoint y: 922, distance: 53.5
click at [768, 941] on body "Toggle navigation Home Bank Account List Load By Website Group [OXPLAY] ZEUS138…" at bounding box center [588, 433] width 1176 height 1202
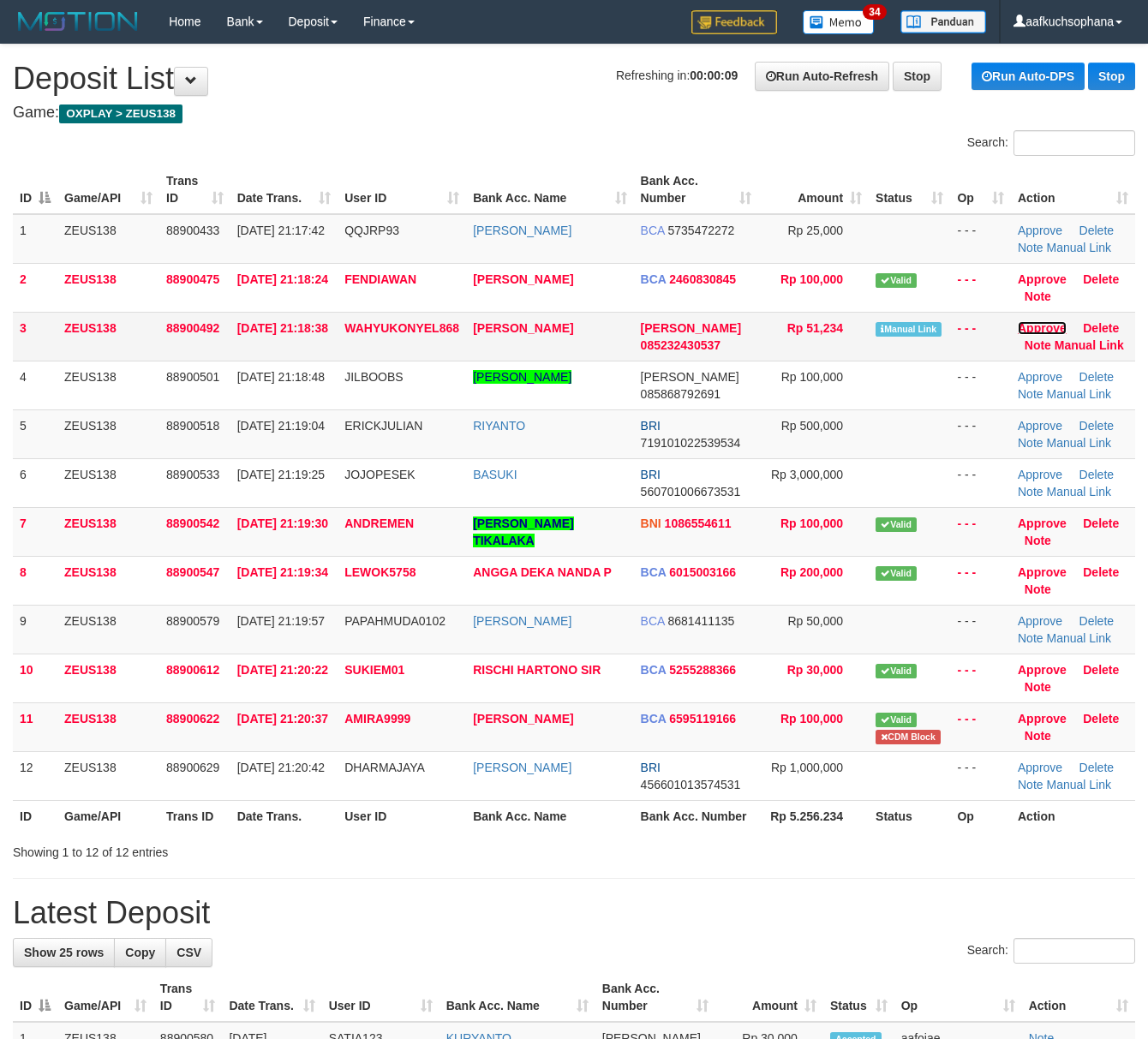
click at [1064, 332] on link "Approve" at bounding box center [1042, 327] width 49 height 14
click at [1062, 341] on link "Manual Link" at bounding box center [1090, 345] width 69 height 14
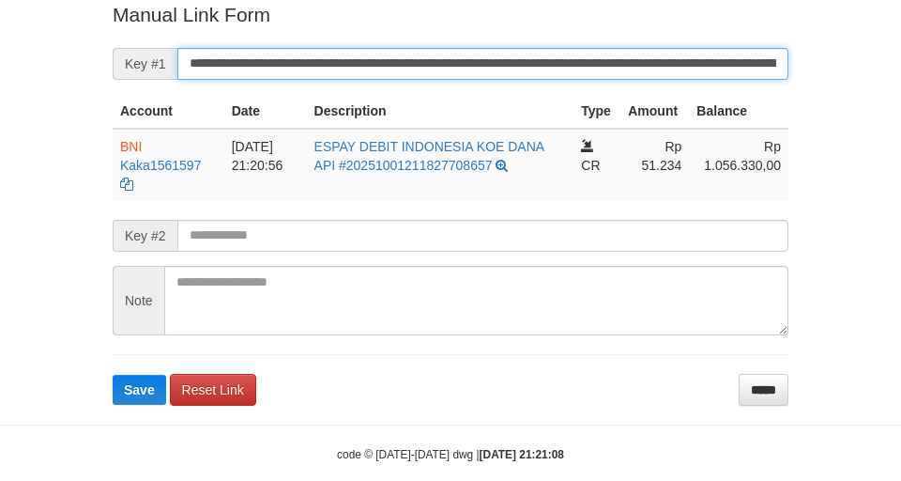
click at [113, 375] on button "Save" at bounding box center [140, 390] width 54 height 30
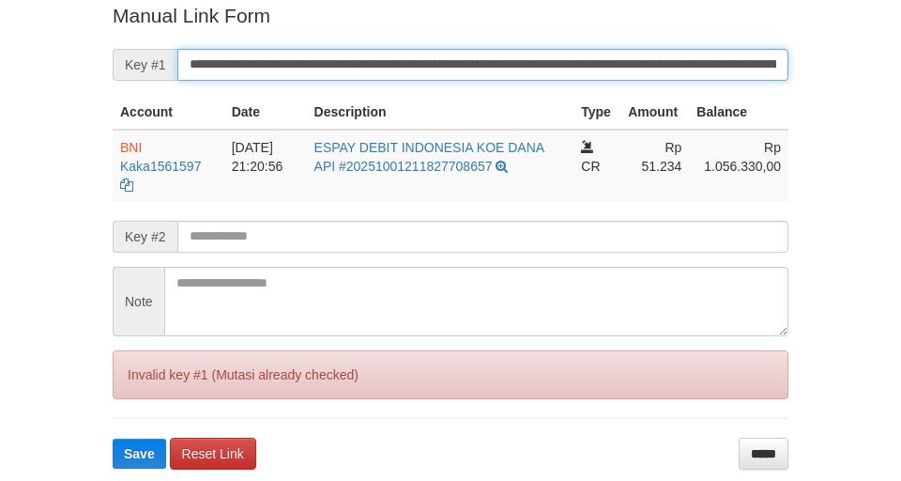
click at [113, 438] on button "Save" at bounding box center [140, 453] width 54 height 30
click at [511, 58] on input "**********" at bounding box center [482, 65] width 611 height 32
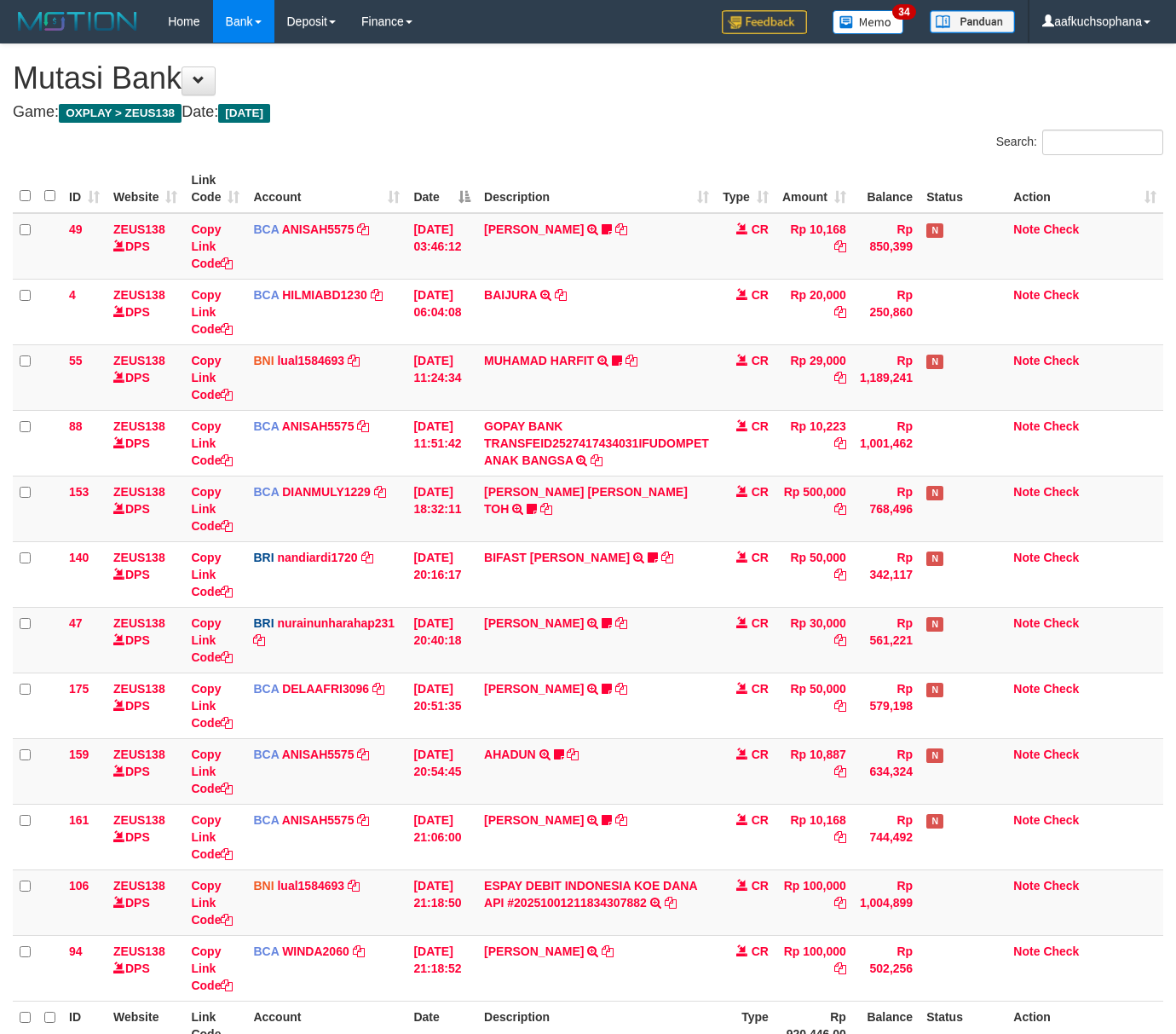
scroll to position [172, 0]
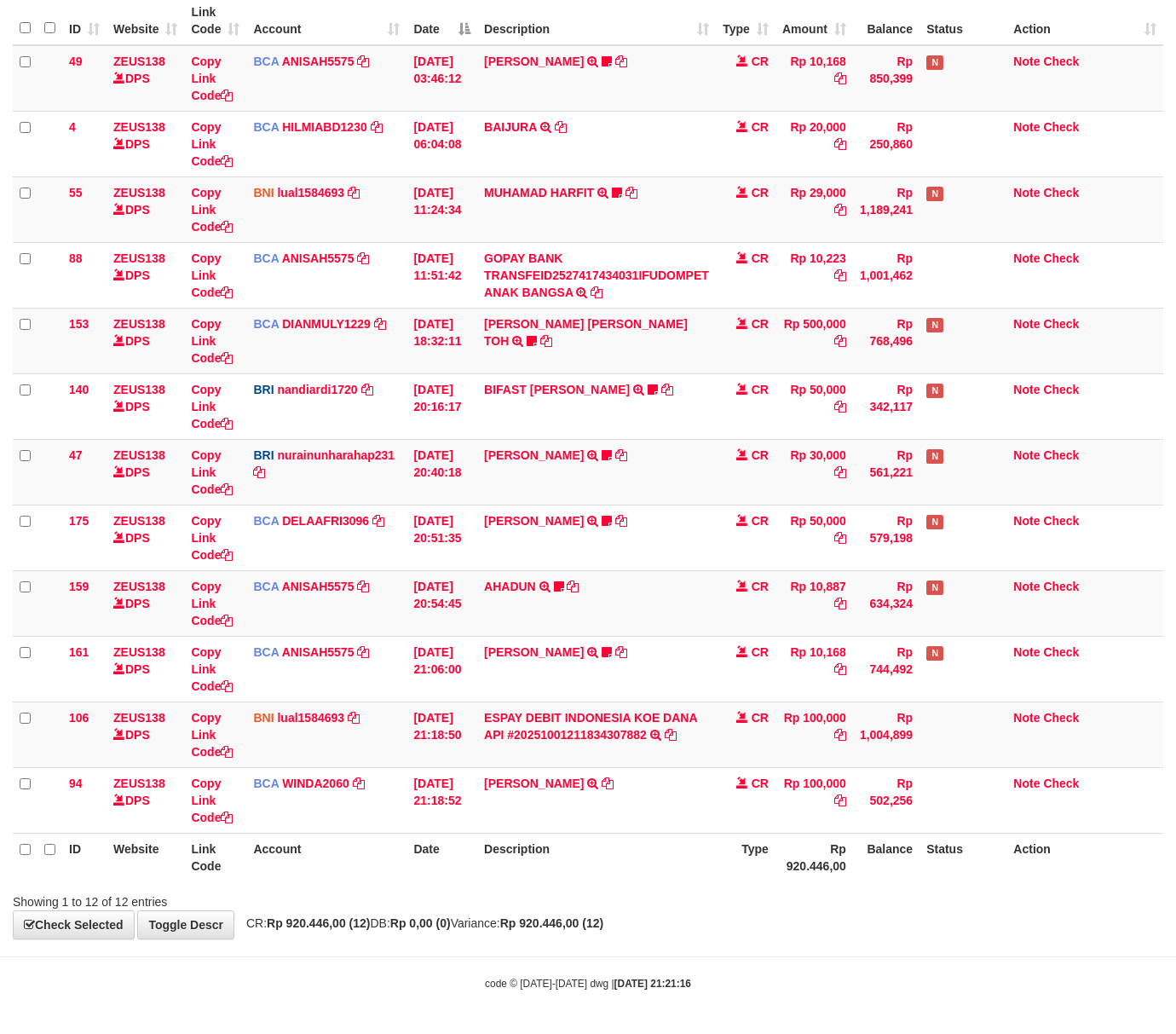
click at [718, 931] on div "**********" at bounding box center [588, 408] width 1176 height 1062
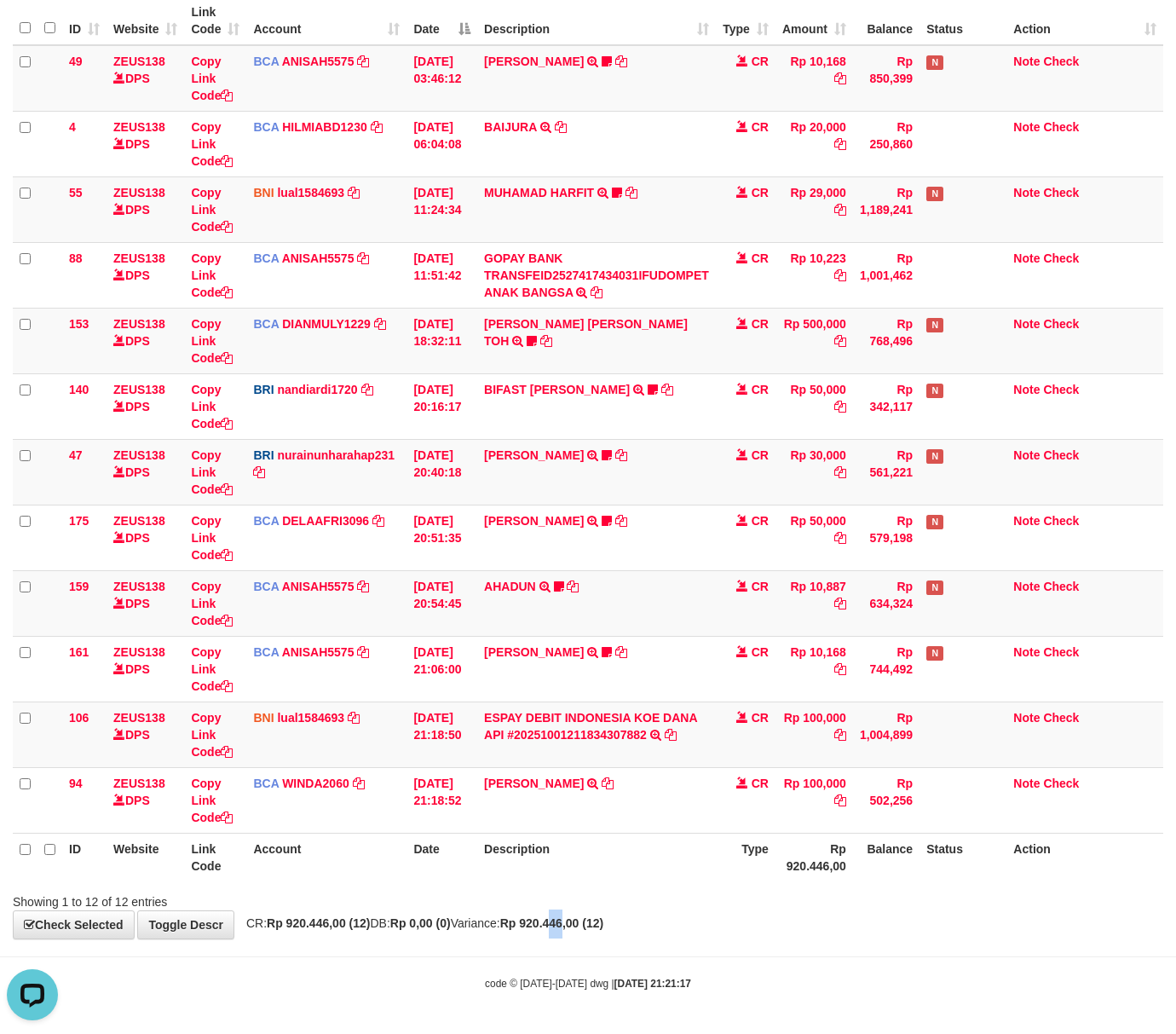
drag, startPoint x: 604, startPoint y: 921, endPoint x: 4, endPoint y: 826, distance: 607.5
click at [559, 904] on div "**********" at bounding box center [588, 408] width 1176 height 1062
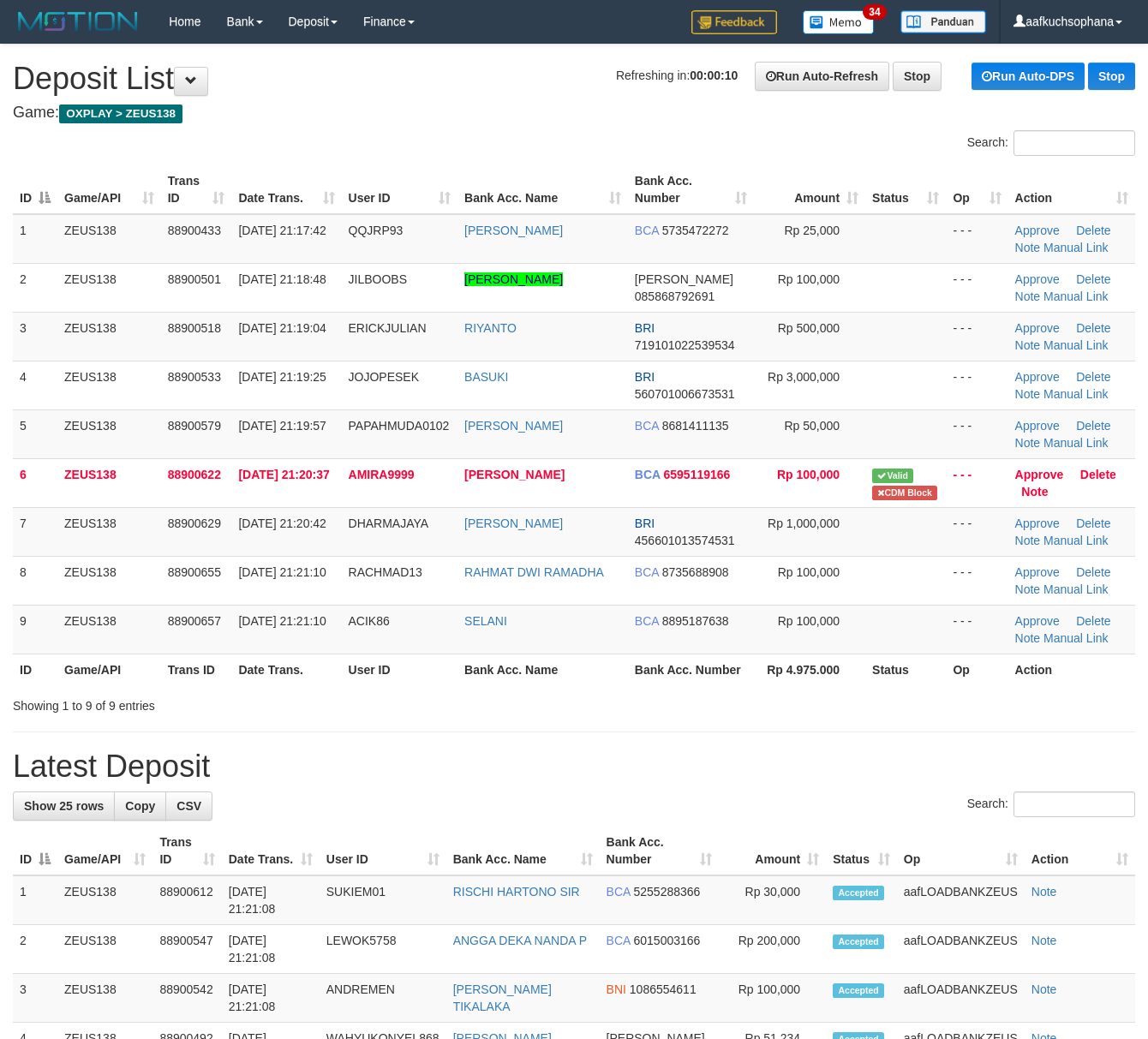
click at [638, 709] on div "Showing 1 to 9 of 9 entries" at bounding box center [574, 702] width 1148 height 24
click at [747, 757] on h1 "Latest Deposit" at bounding box center [574, 767] width 1122 height 35
drag, startPoint x: 563, startPoint y: 652, endPoint x: 500, endPoint y: 652, distance: 63.0
click at [563, 653] on td "SELANI" at bounding box center [542, 629] width 171 height 49
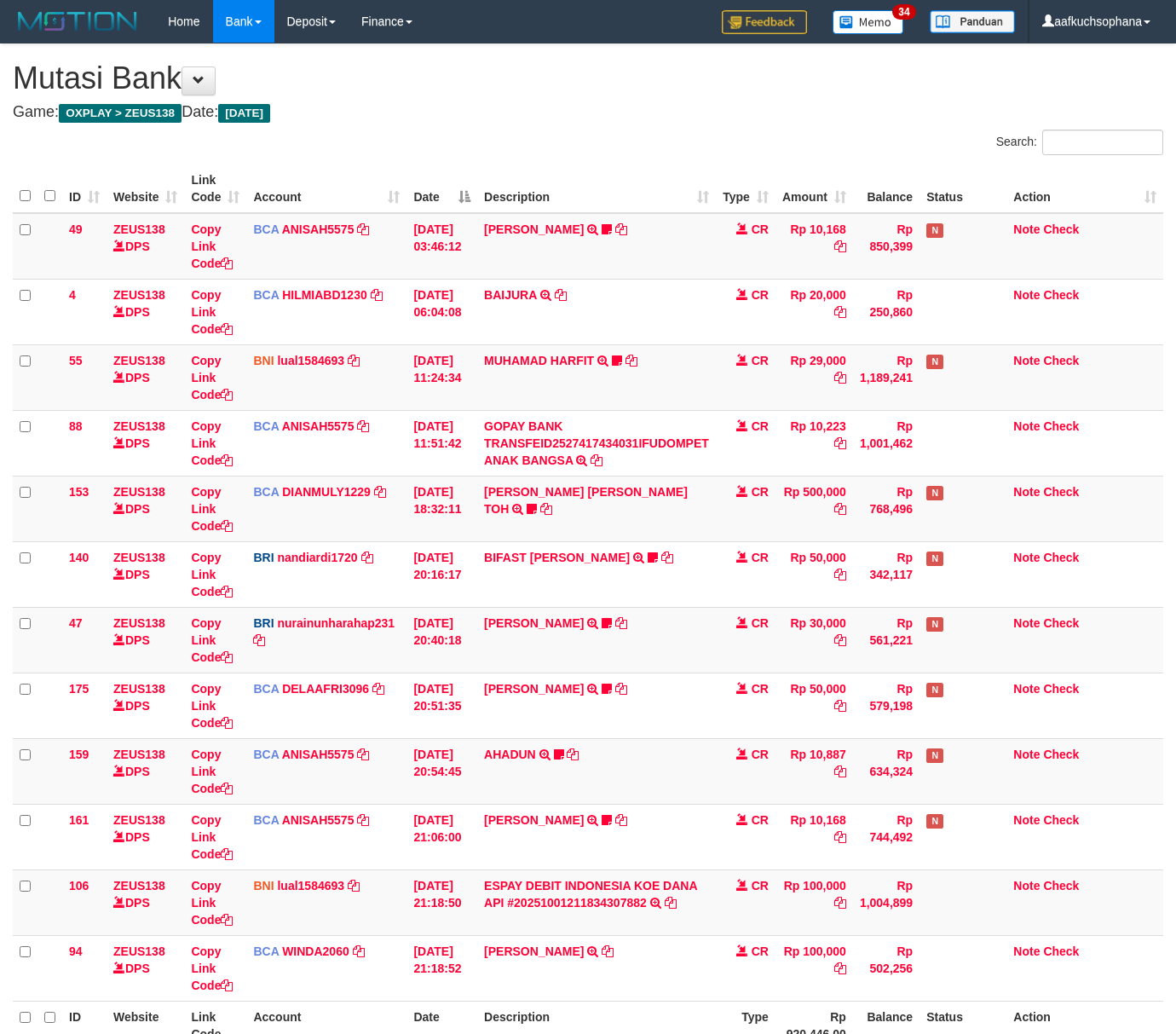
scroll to position [172, 0]
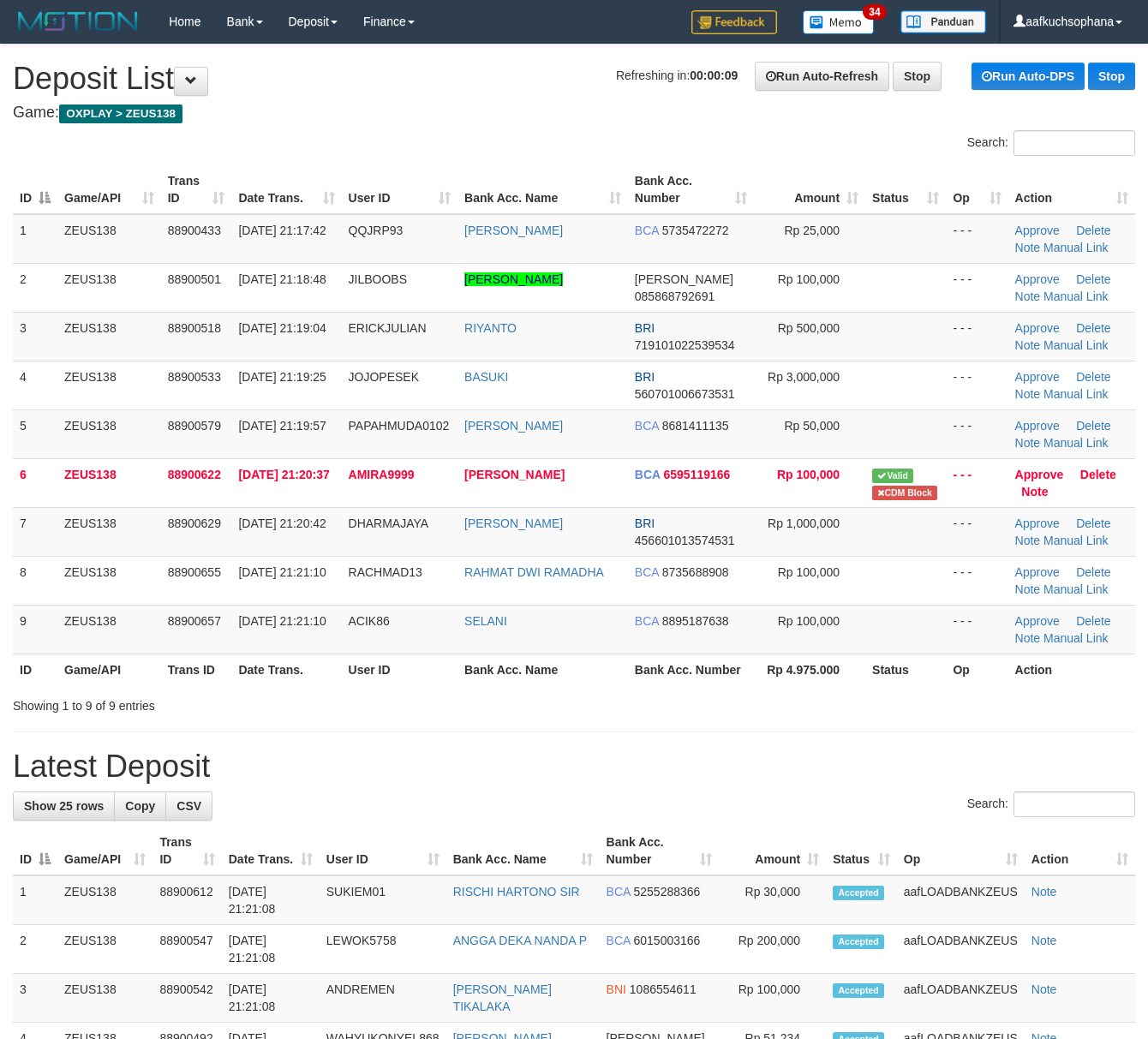
drag, startPoint x: 625, startPoint y: 717, endPoint x: 1153, endPoint y: 771, distance: 530.8
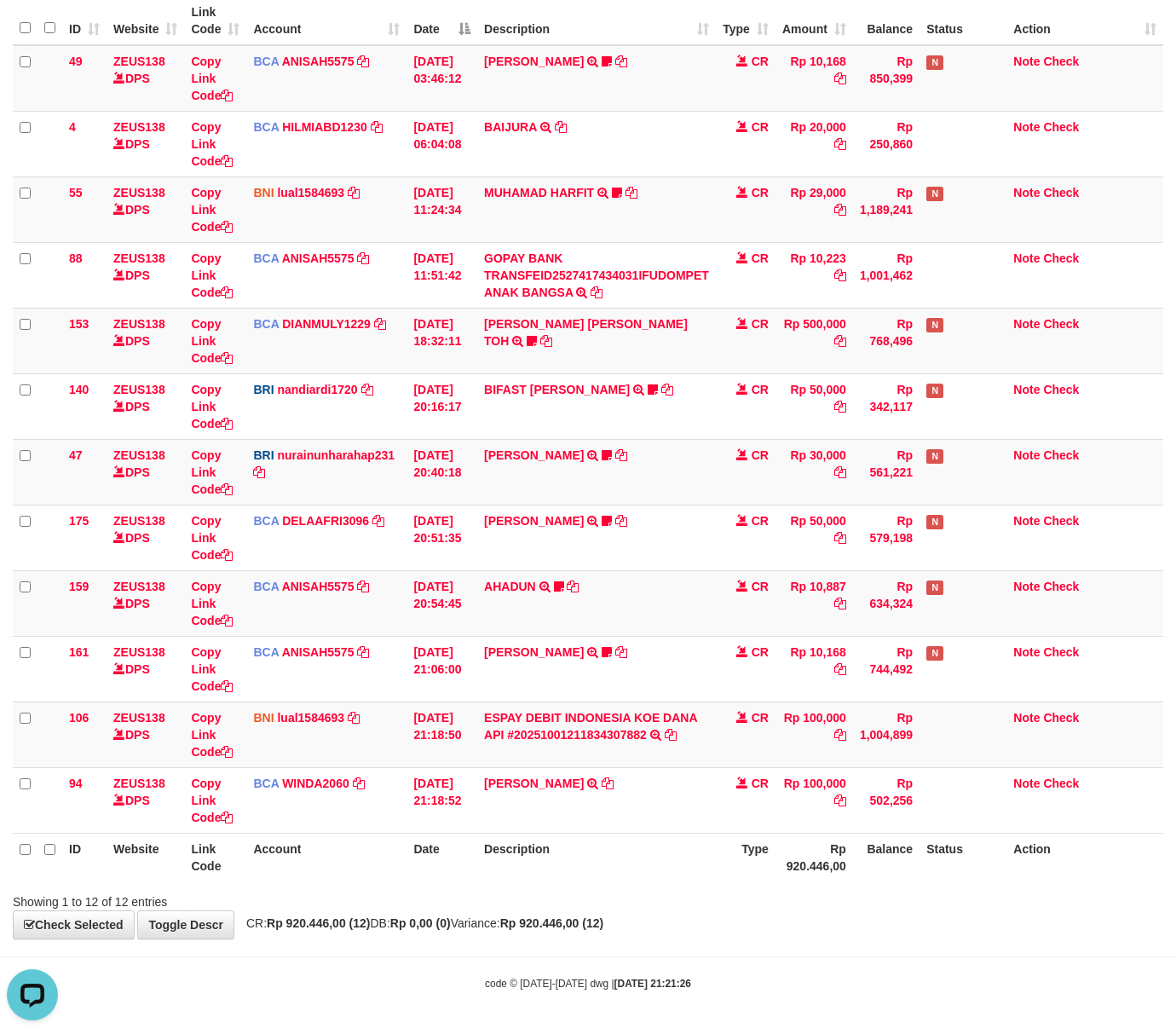
drag, startPoint x: 578, startPoint y: 866, endPoint x: 0, endPoint y: 734, distance: 592.9
click at [563, 868] on th "Description" at bounding box center [596, 857] width 239 height 49
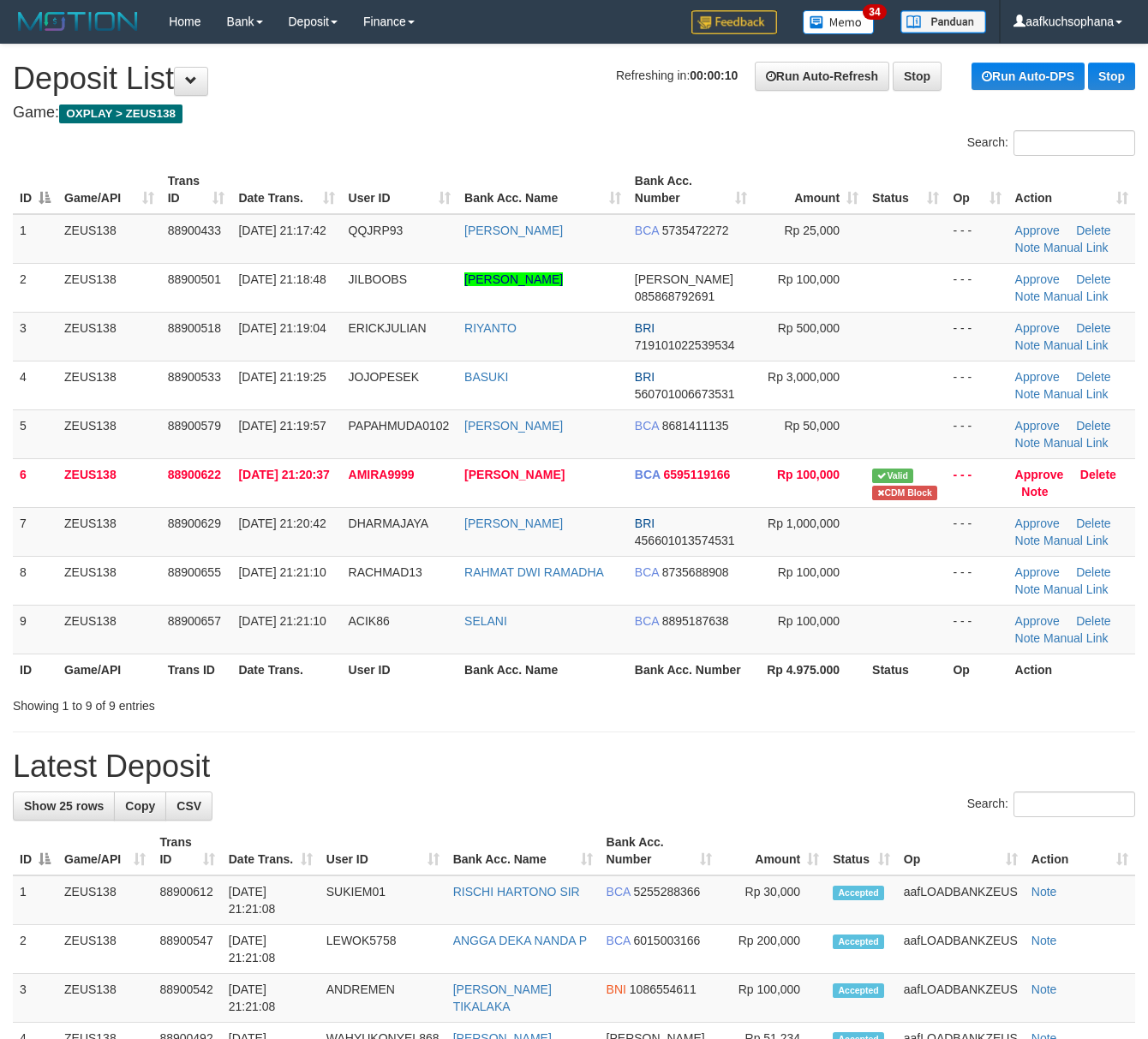
drag, startPoint x: 614, startPoint y: 704, endPoint x: 1156, endPoint y: 803, distance: 551.0
click at [622, 707] on div "Showing 1 to 9 of 9 entries" at bounding box center [574, 702] width 1148 height 24
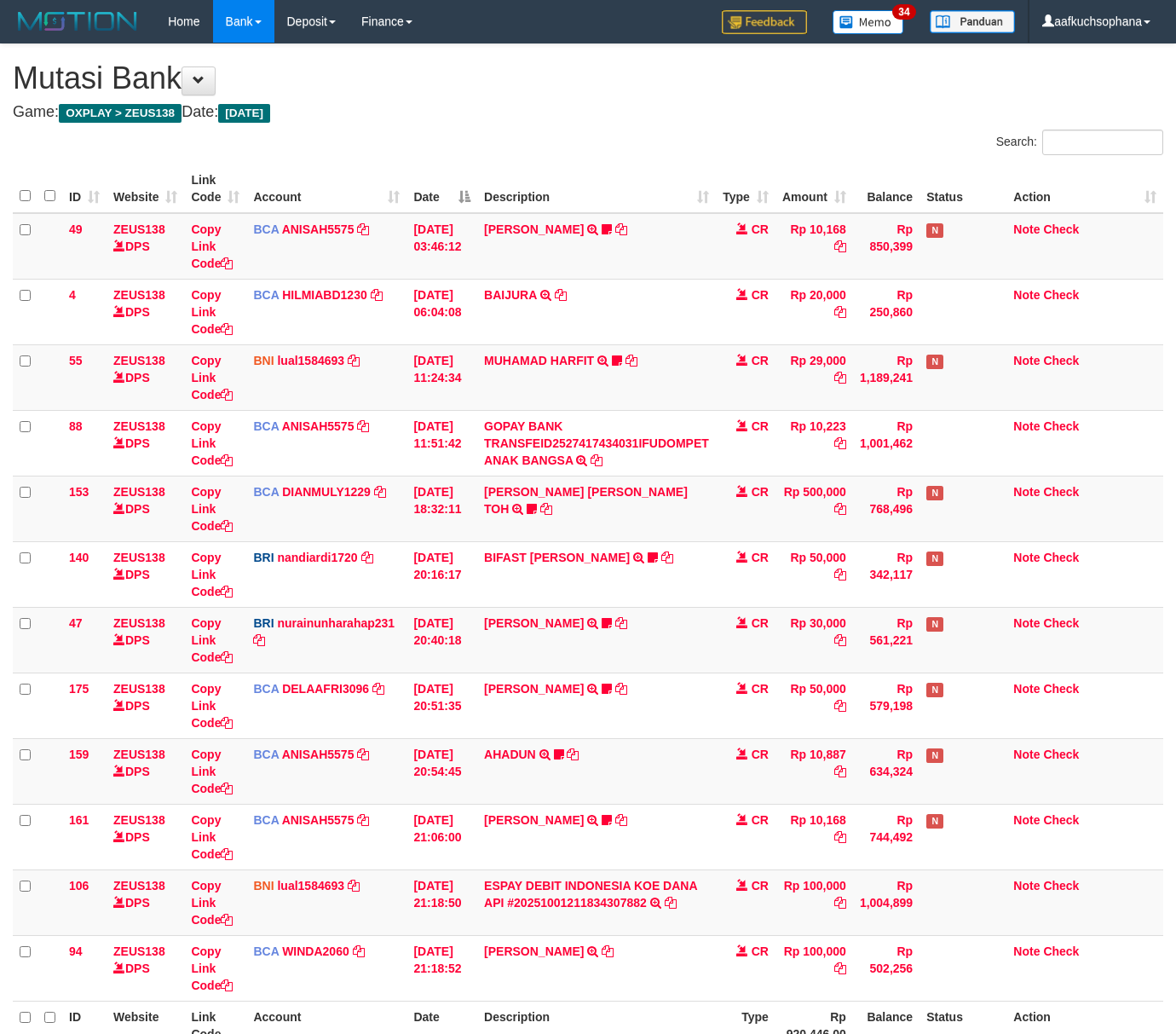
scroll to position [172, 0]
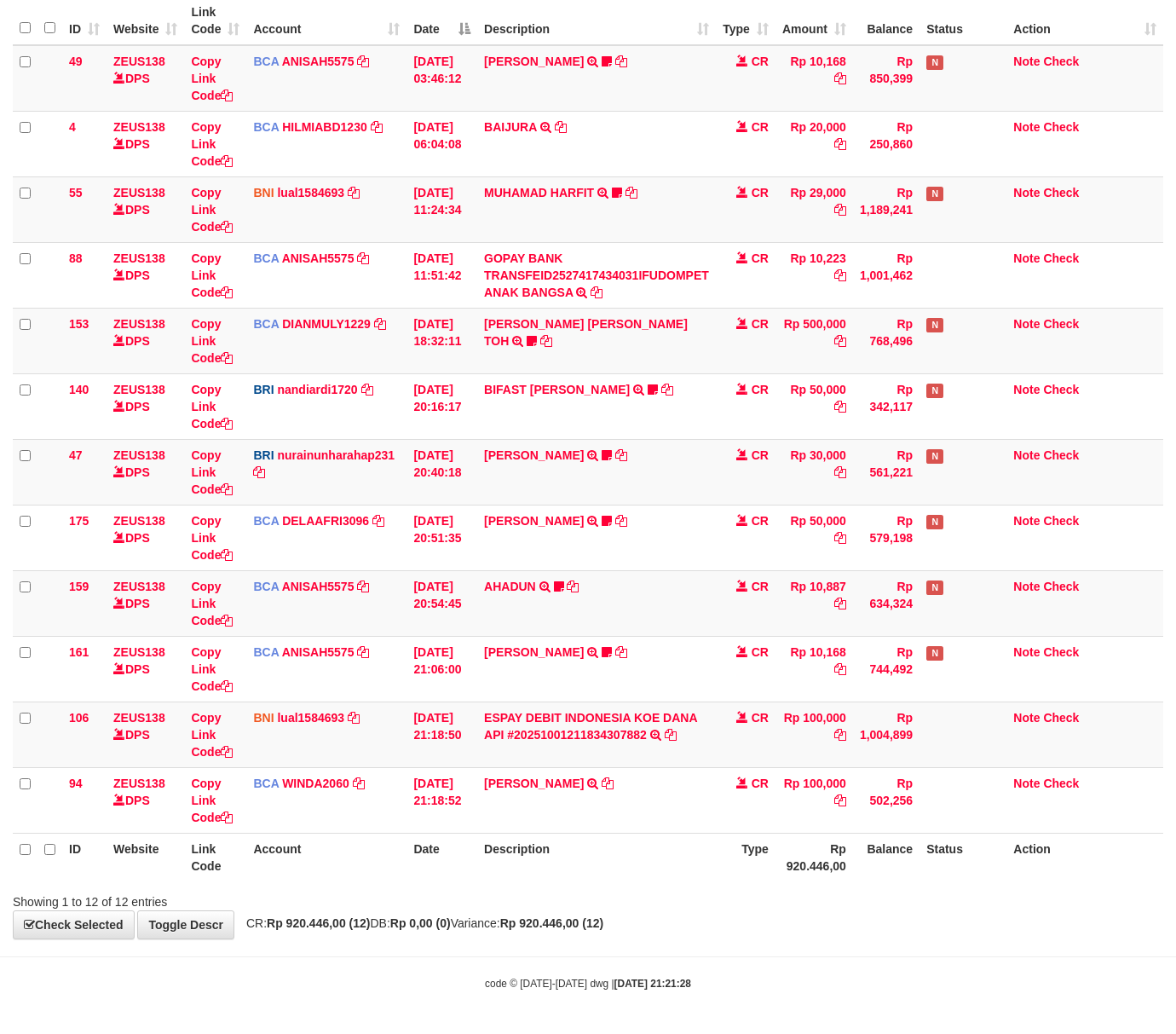
click at [430, 926] on div "**********" at bounding box center [588, 408] width 1176 height 1062
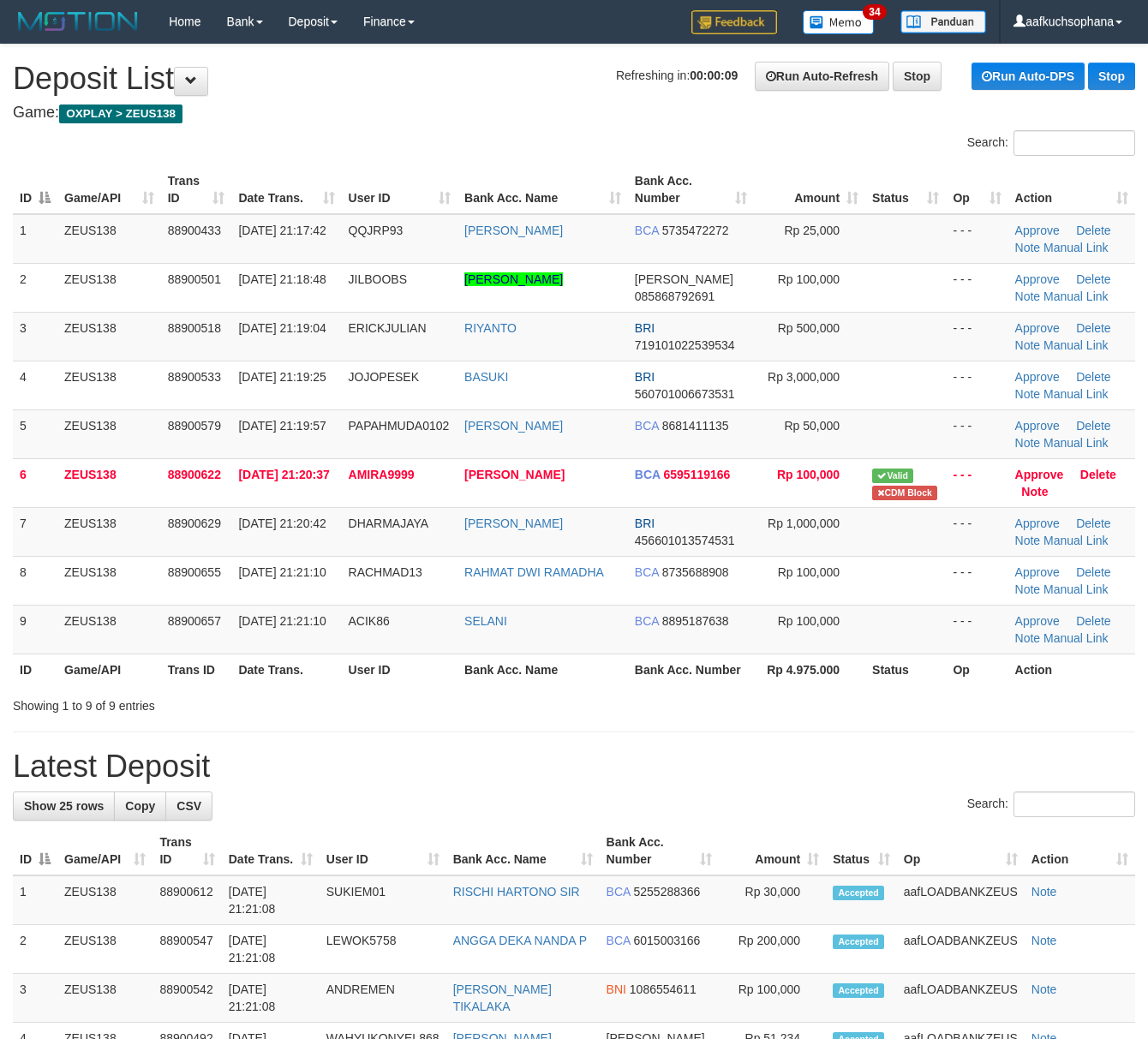
drag, startPoint x: 746, startPoint y: 749, endPoint x: 1155, endPoint y: 808, distance: 413.2
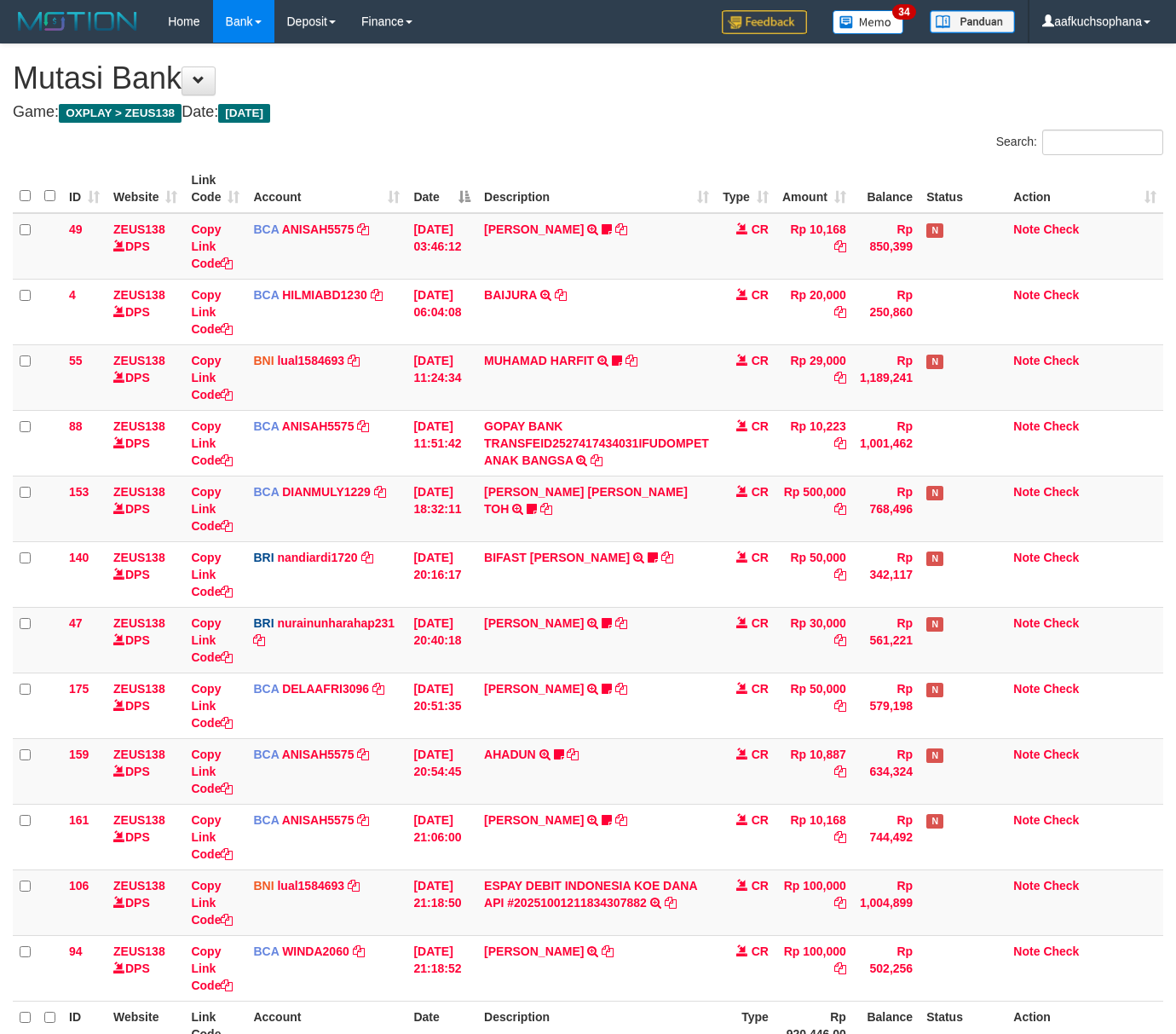
scroll to position [172, 0]
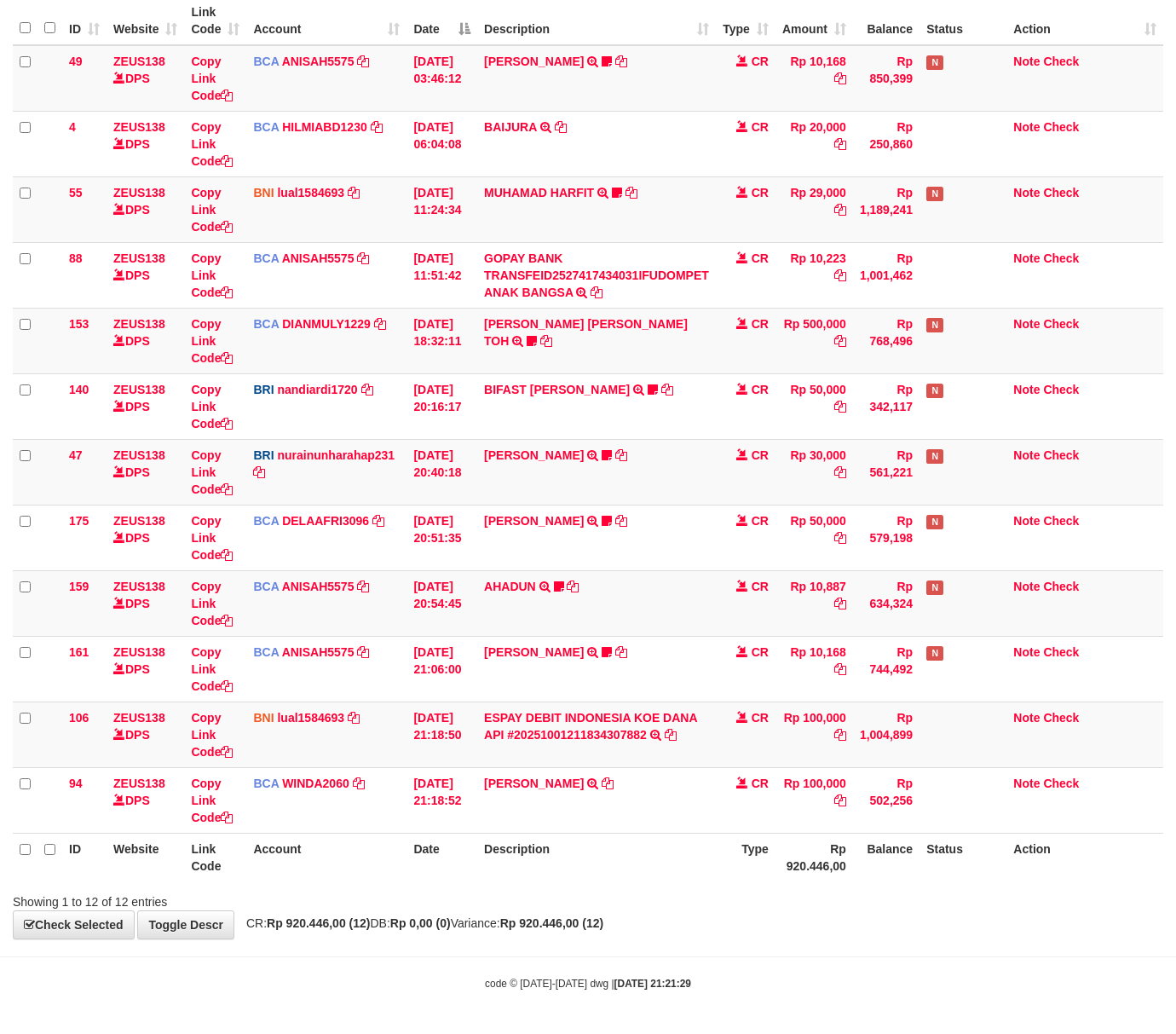
click at [795, 909] on div "**********" at bounding box center [588, 408] width 1176 height 1062
click at [689, 917] on div "**********" at bounding box center [588, 408] width 1176 height 1062
drag, startPoint x: 689, startPoint y: 917, endPoint x: 655, endPoint y: 898, distance: 38.9
click at [681, 914] on div "**********" at bounding box center [588, 408] width 1176 height 1062
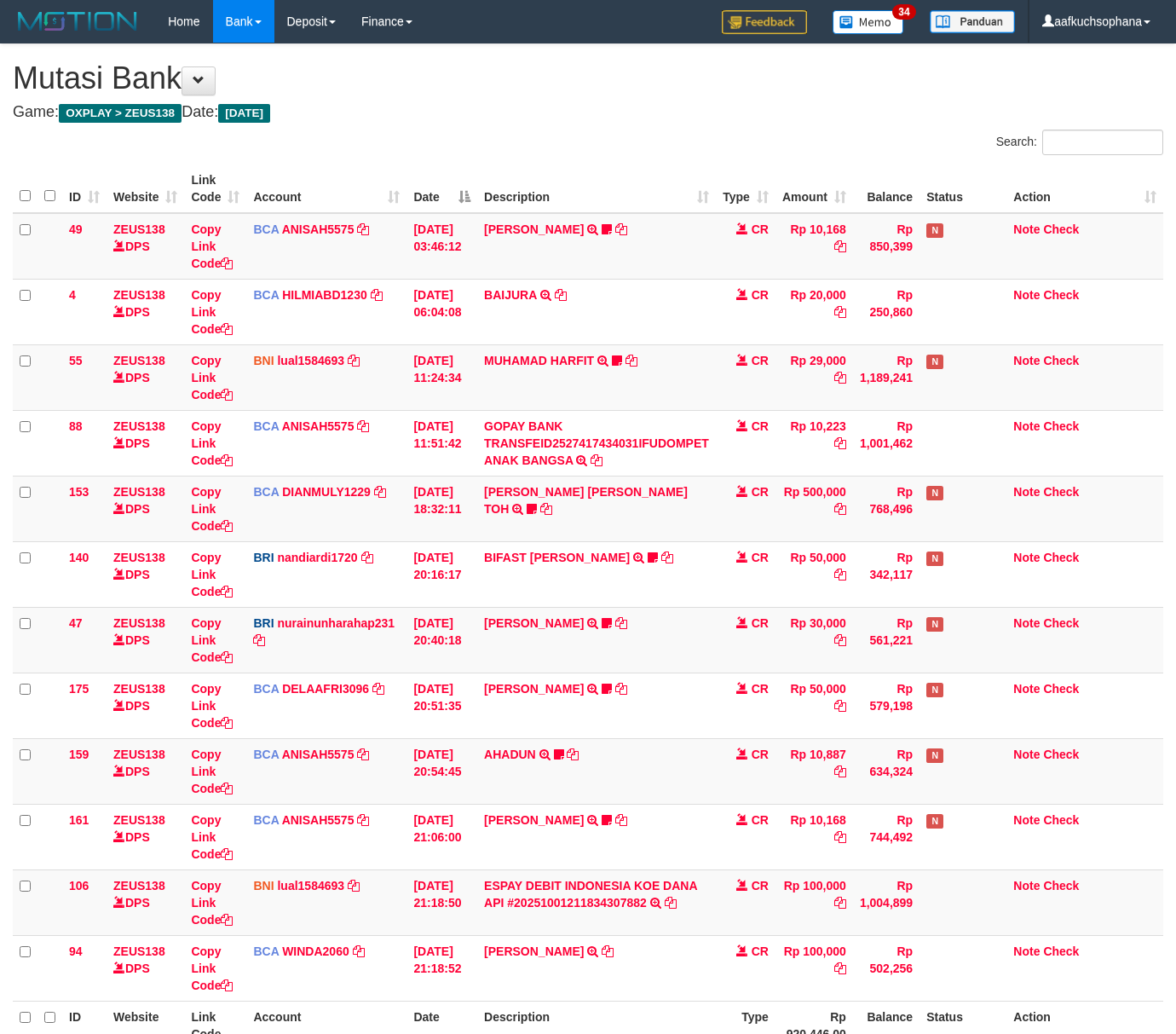
scroll to position [172, 0]
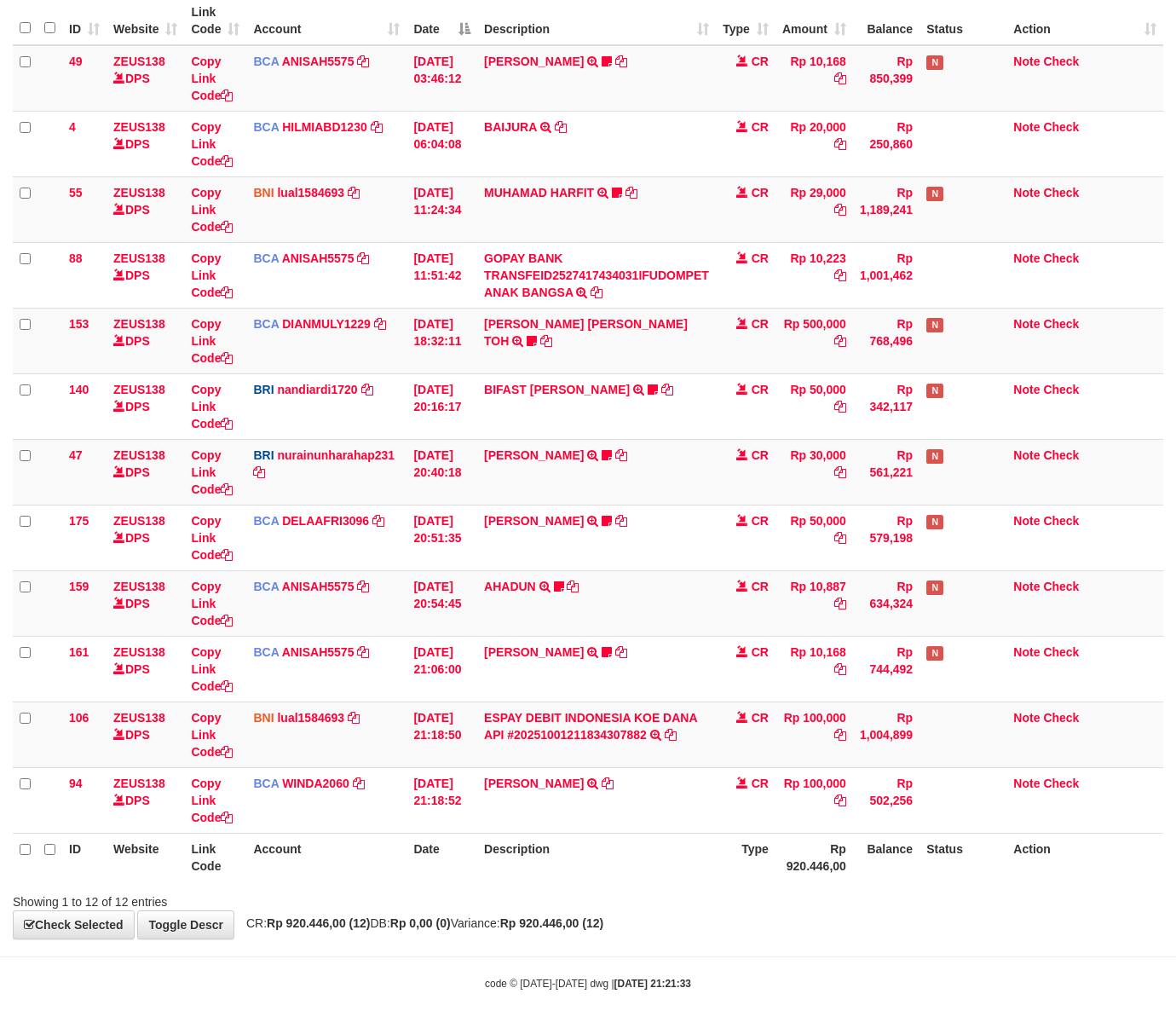
click at [772, 961] on body "Toggle navigation Home Bank Account List Load By Website Group [OXPLAY] ZEUS138…" at bounding box center [588, 433] width 1176 height 1202
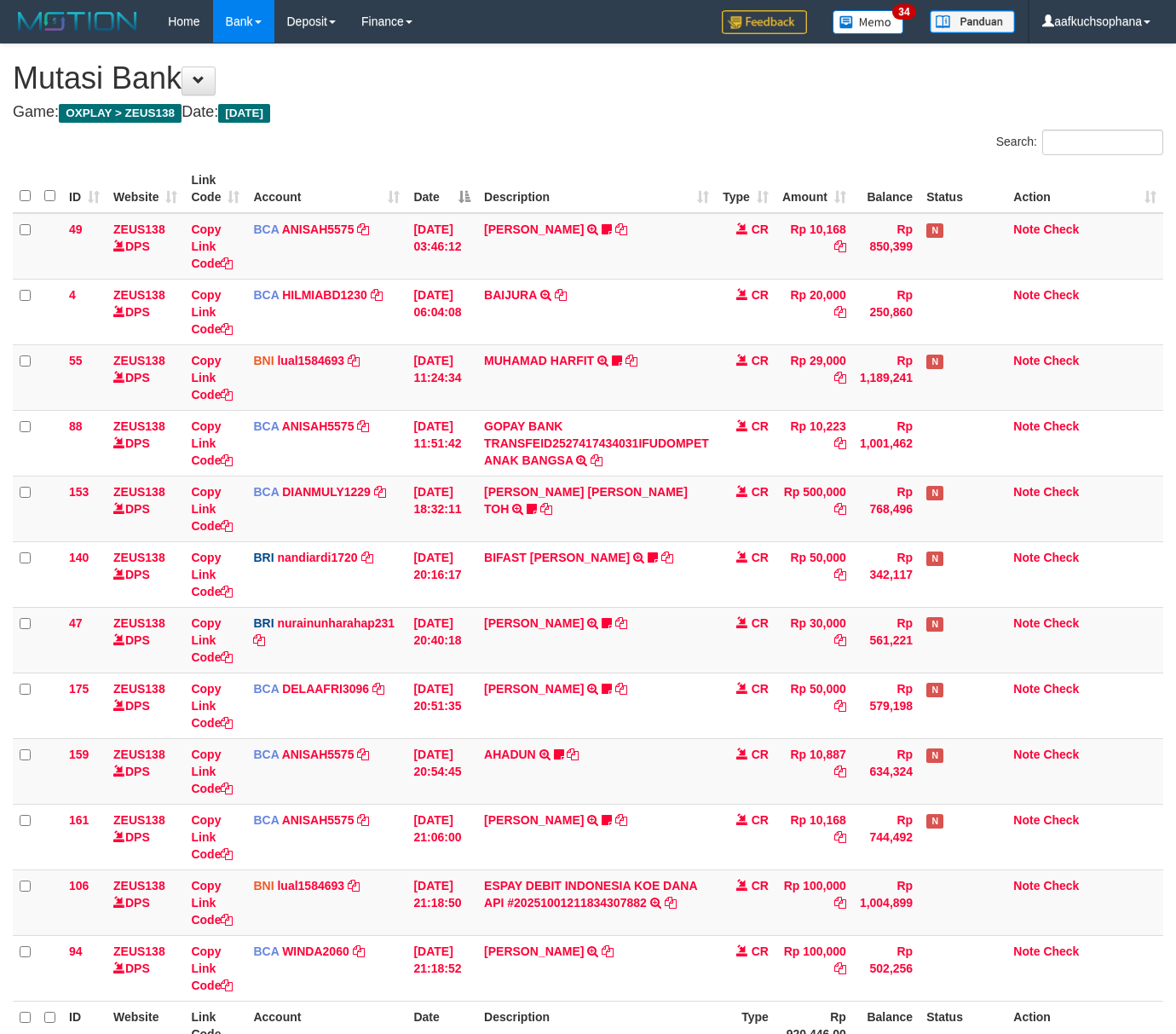
scroll to position [172, 0]
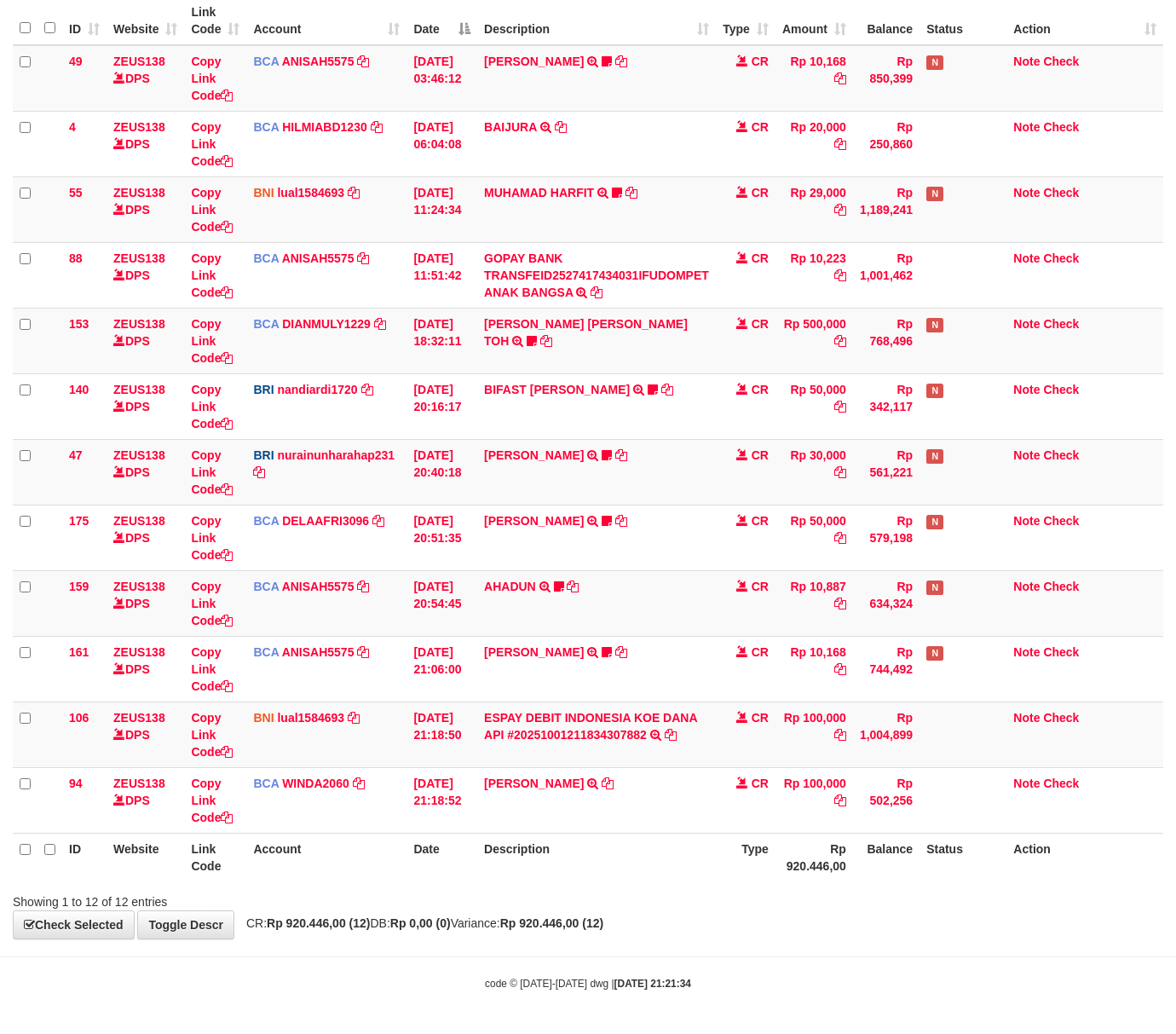
drag, startPoint x: 639, startPoint y: 924, endPoint x: 629, endPoint y: 927, distance: 10.4
click at [603, 927] on strong "Rp 920.446,00 (12)" at bounding box center [552, 922] width 103 height 14
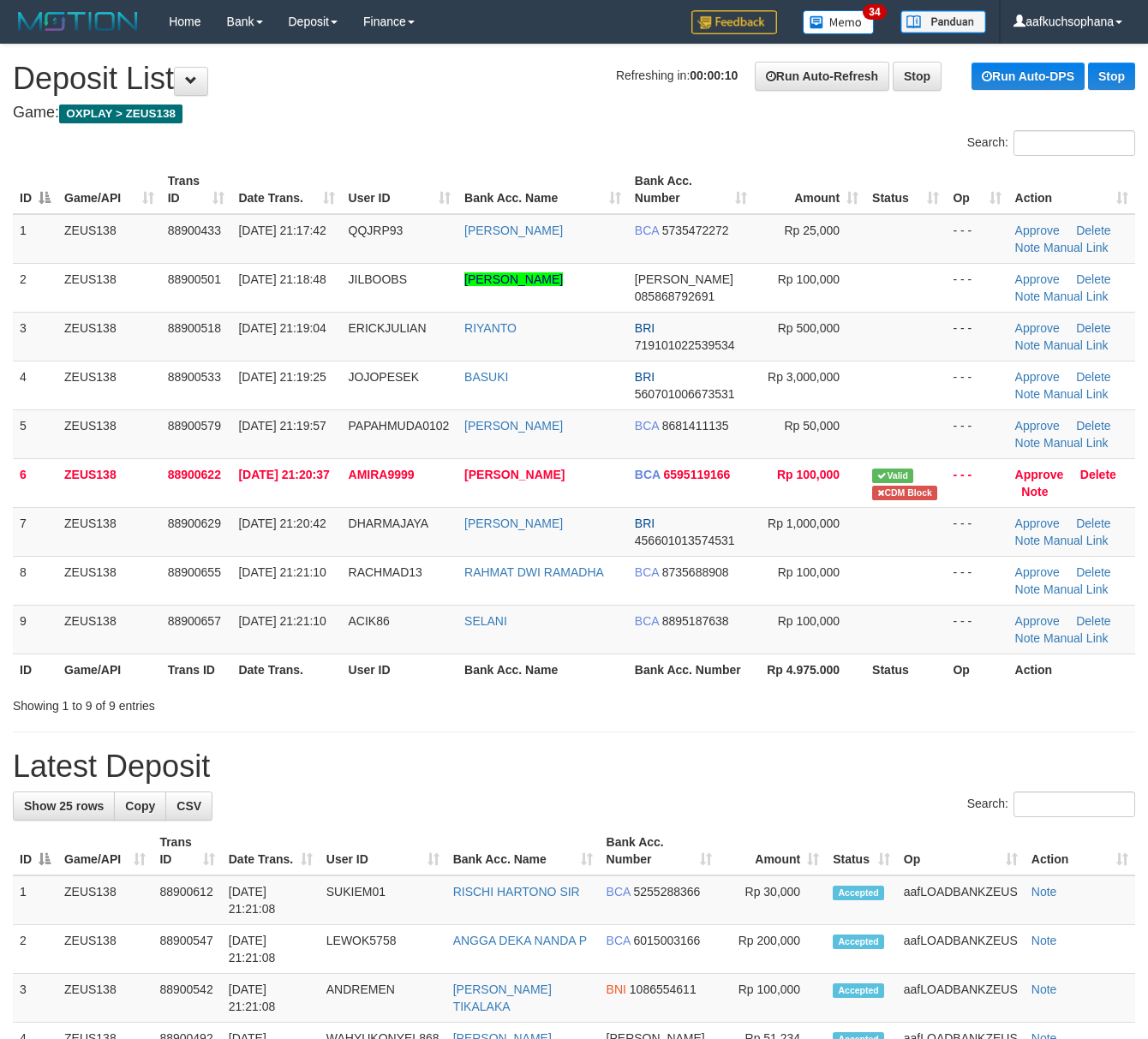
drag, startPoint x: 923, startPoint y: 735, endPoint x: 1156, endPoint y: 792, distance: 239.9
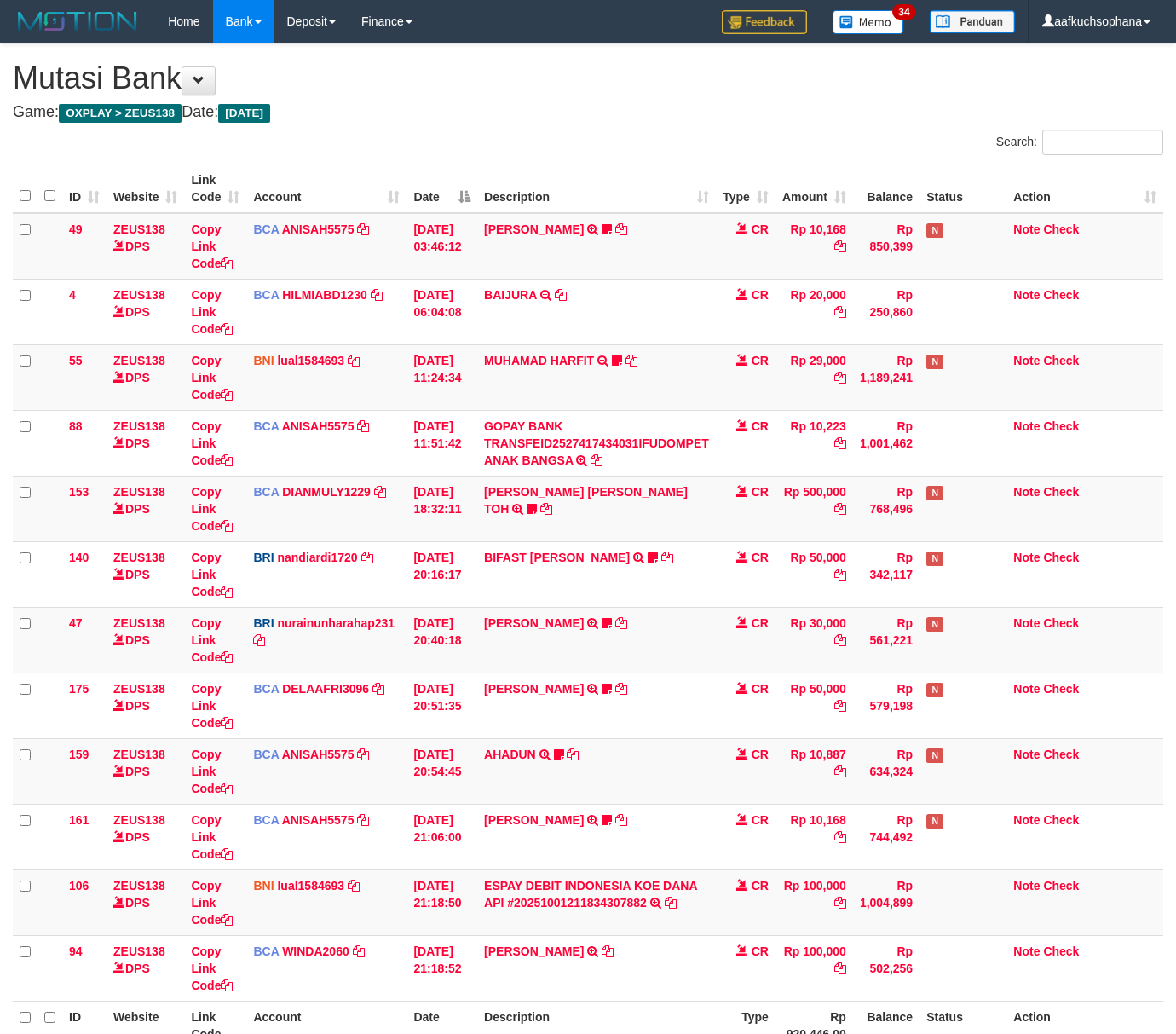
scroll to position [172, 0]
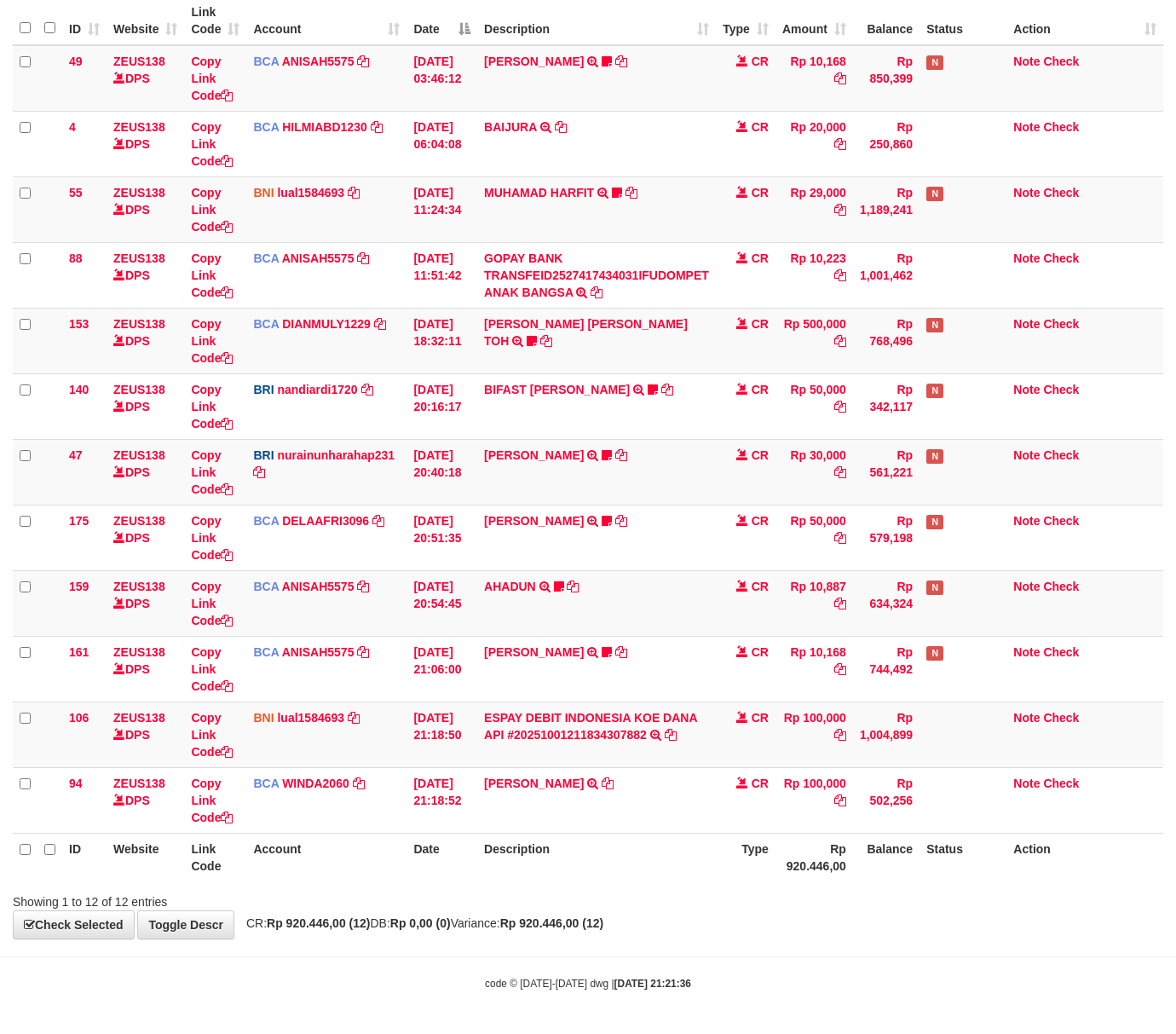
drag, startPoint x: 809, startPoint y: 919, endPoint x: 791, endPoint y: 907, distance: 21.6
click at [801, 919] on div "**********" at bounding box center [588, 408] width 1176 height 1062
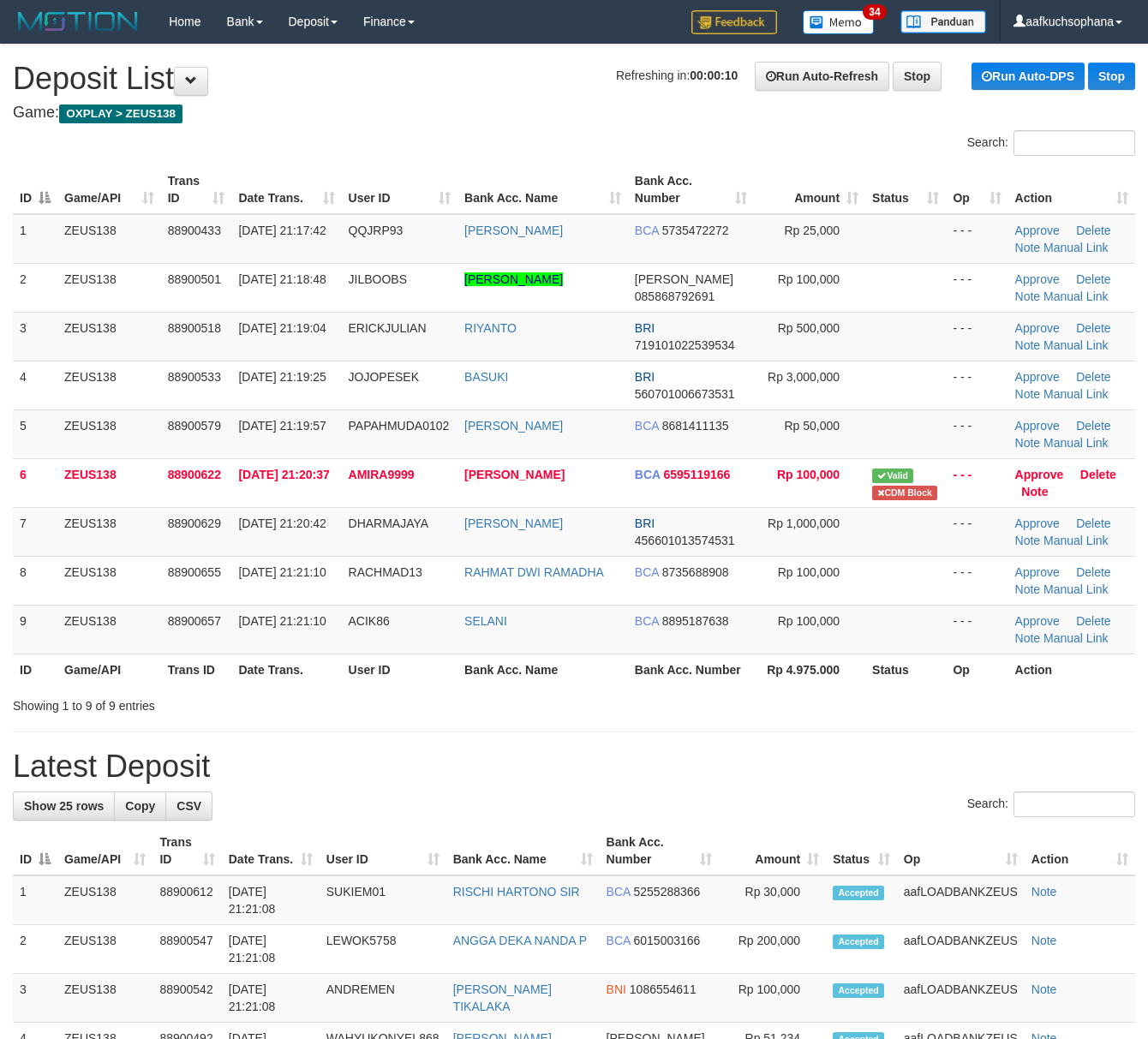
click at [632, 751] on h1 "Latest Deposit" at bounding box center [574, 767] width 1122 height 35
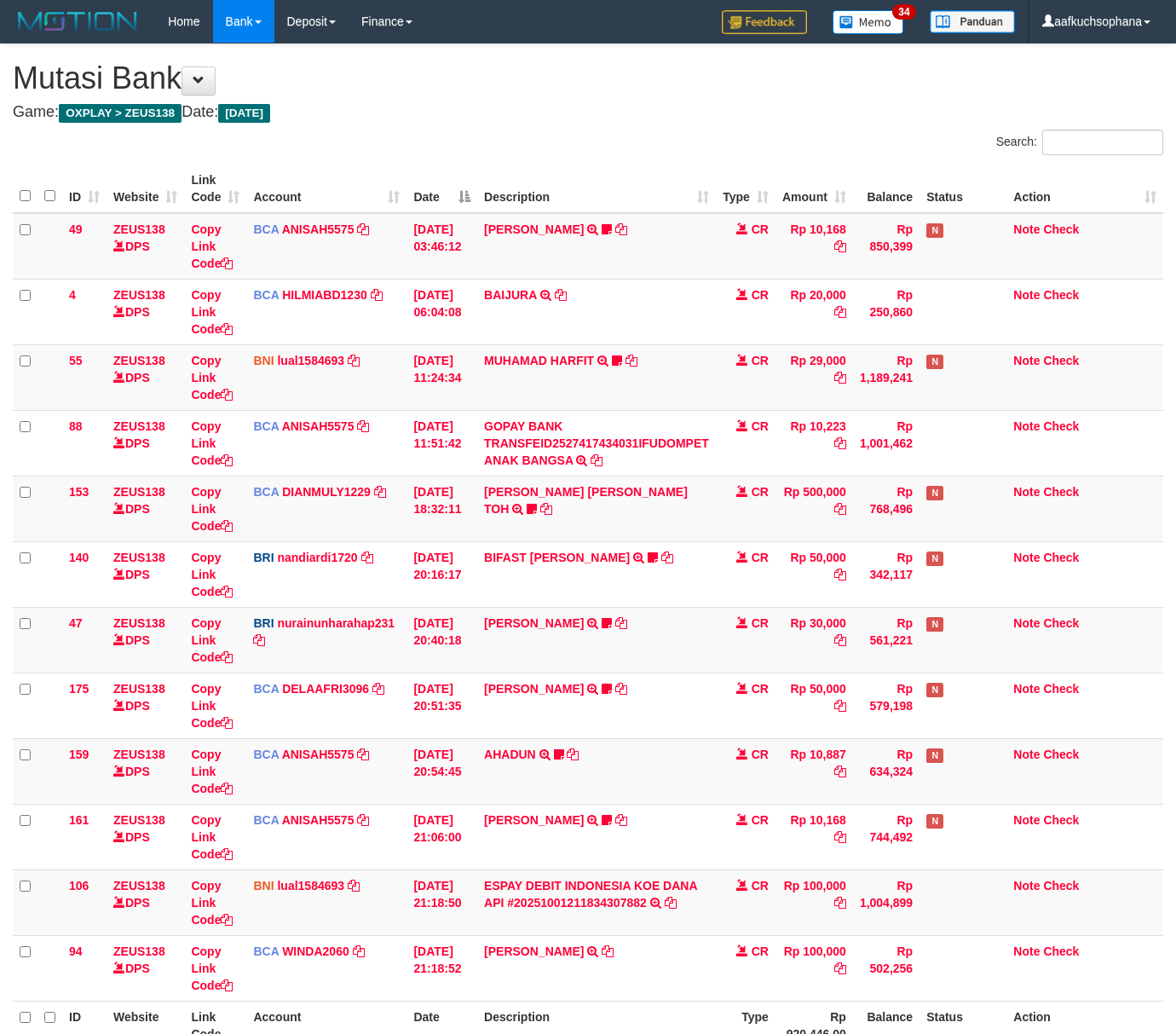
scroll to position [172, 0]
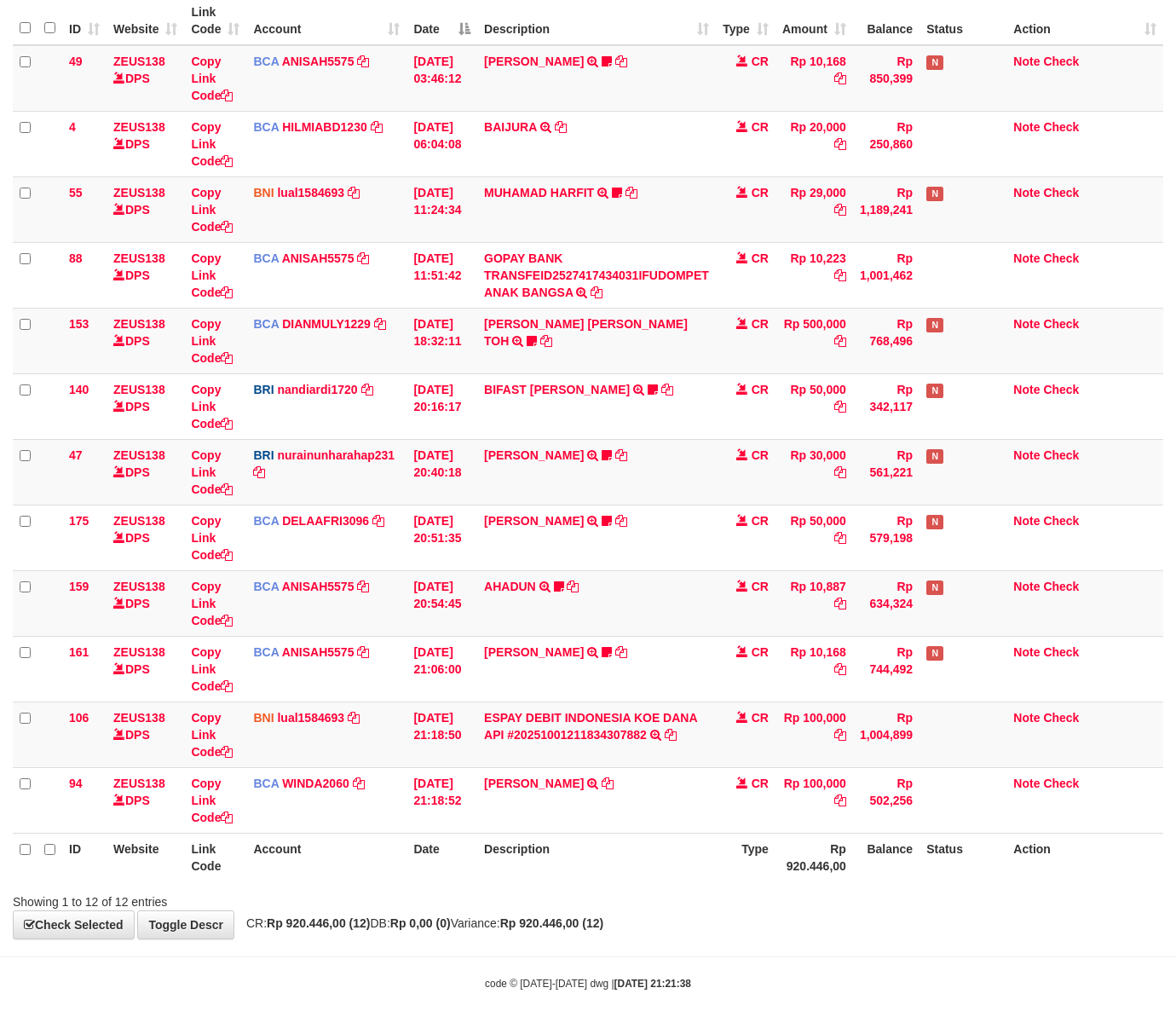
click at [768, 975] on body "Toggle navigation Home Bank Account List Load By Website Group [OXPLAY] ZEUS138…" at bounding box center [588, 433] width 1176 height 1202
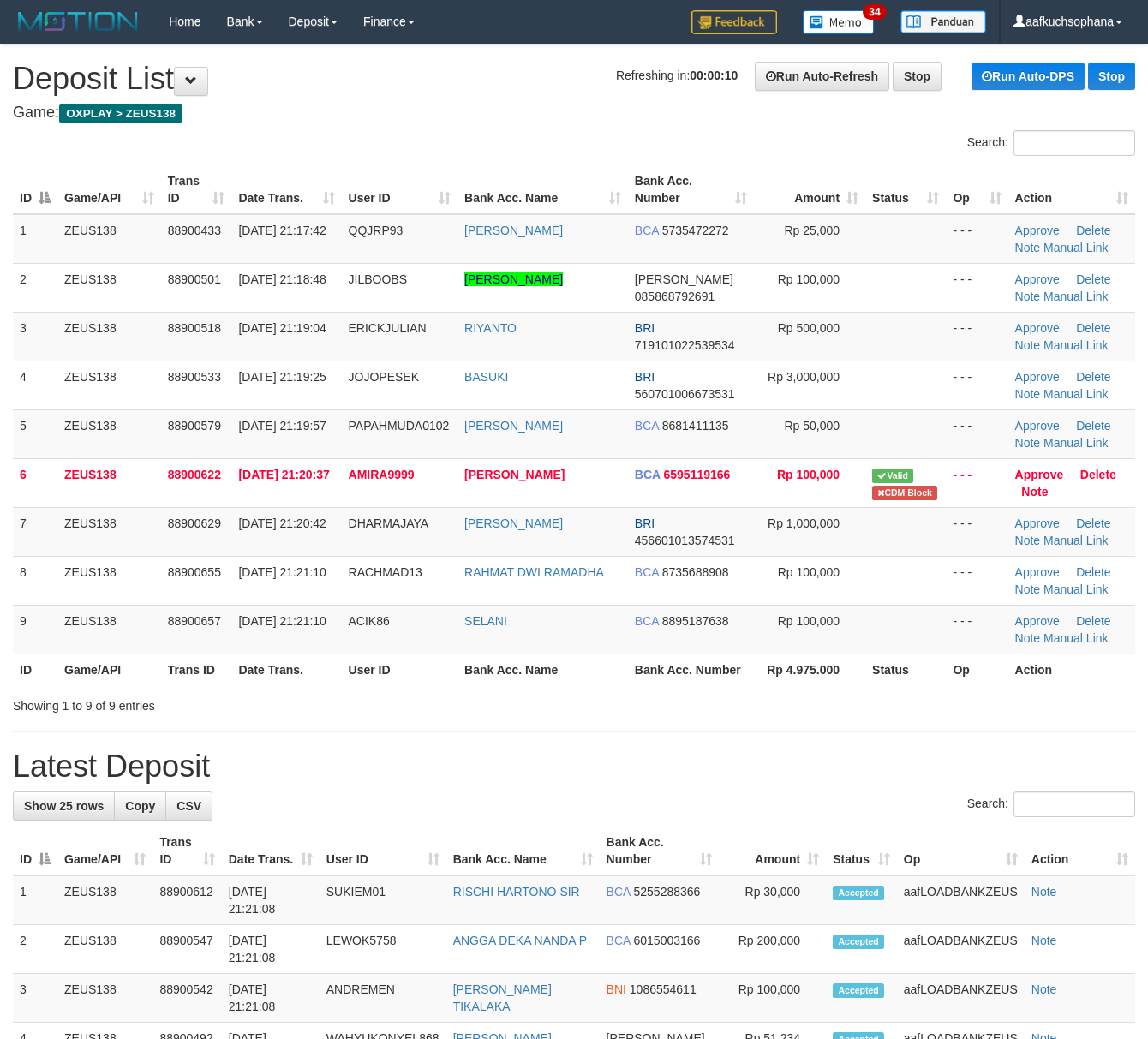
drag, startPoint x: 0, startPoint y: 0, endPoint x: 878, endPoint y: 727, distance: 1139.9
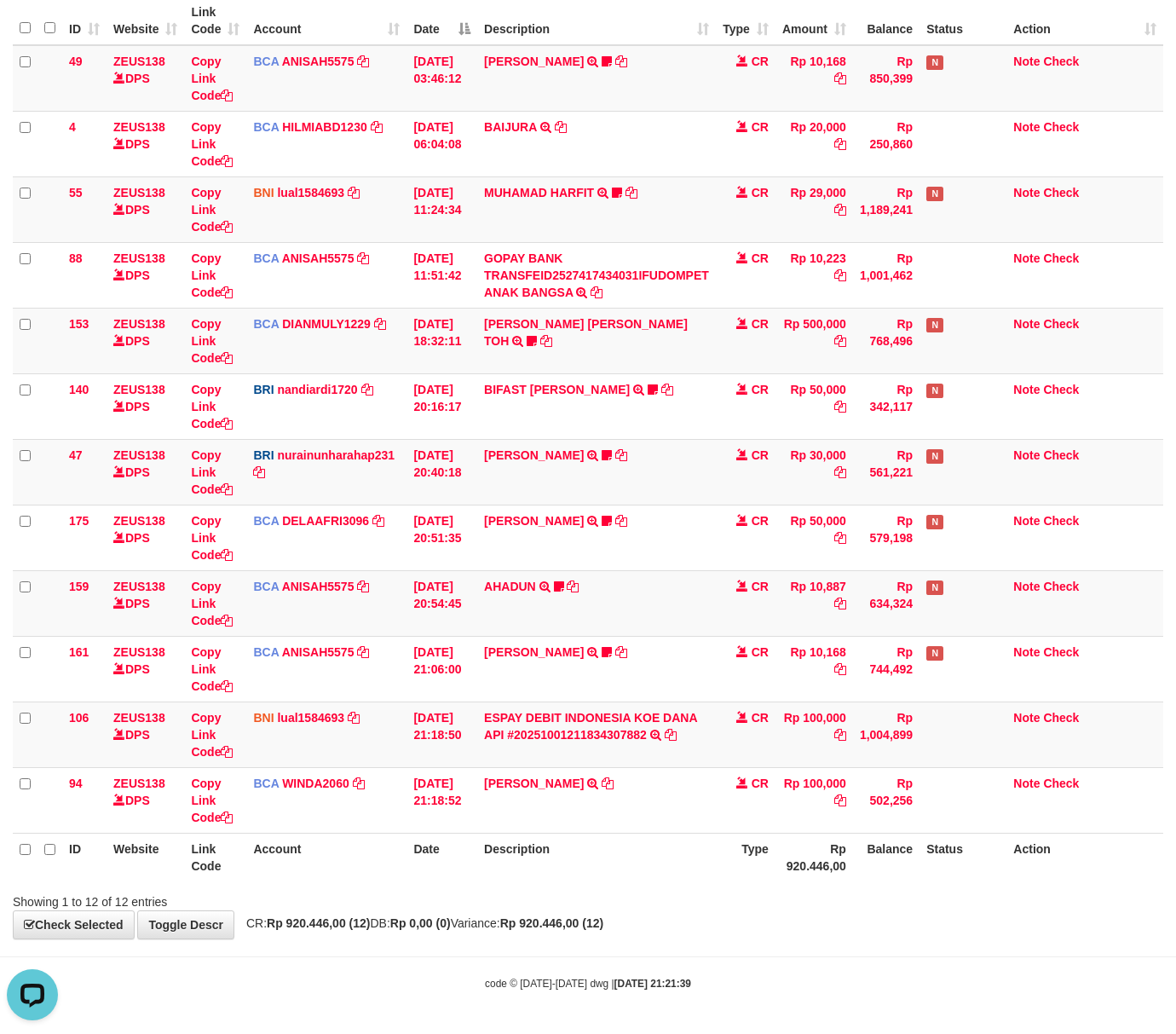
drag, startPoint x: 488, startPoint y: 934, endPoint x: 471, endPoint y: 922, distance: 20.8
click at [482, 932] on div "**********" at bounding box center [588, 408] width 1176 height 1062
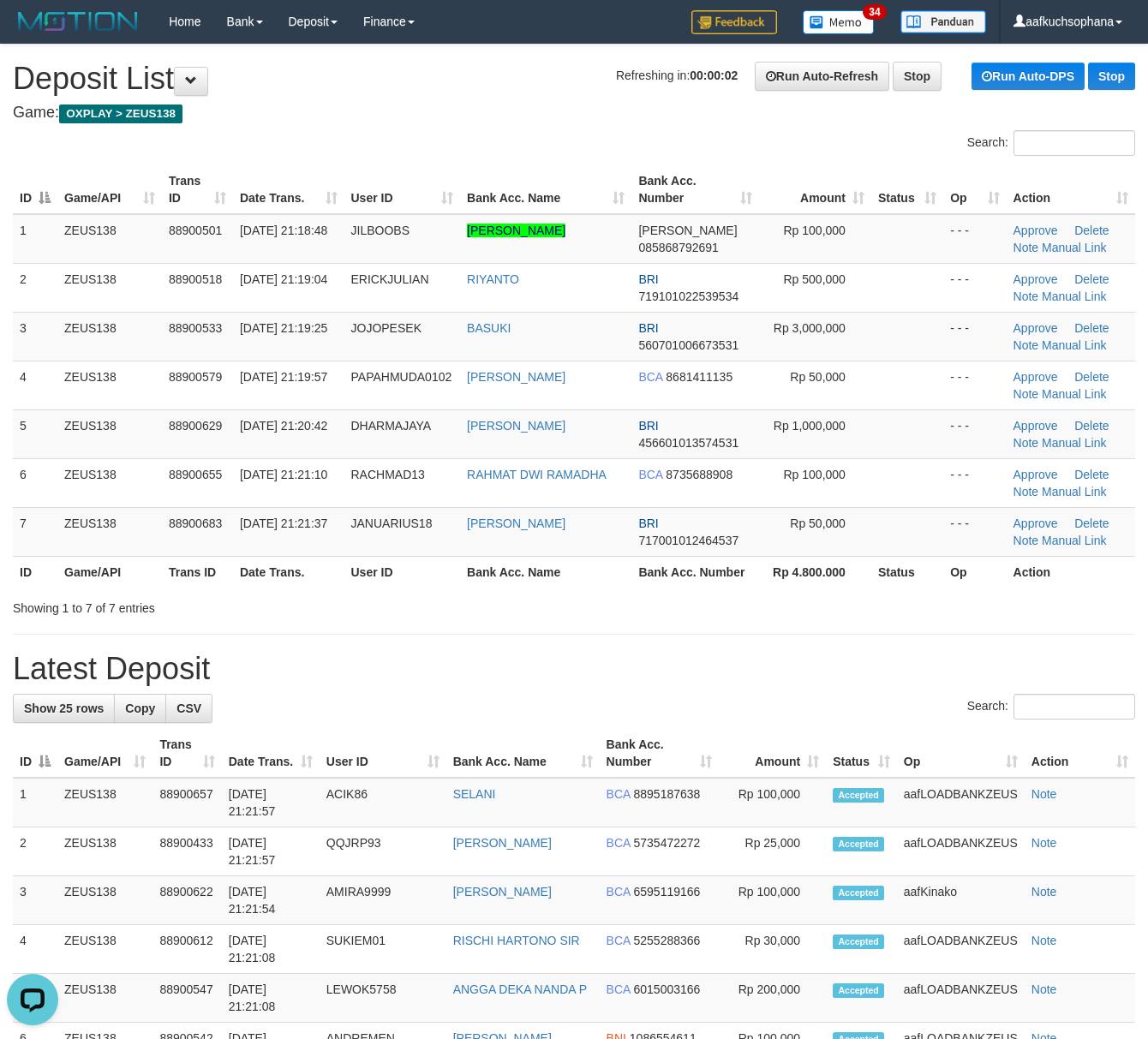
drag, startPoint x: 853, startPoint y: 599, endPoint x: 1031, endPoint y: 689, distance: 199.5
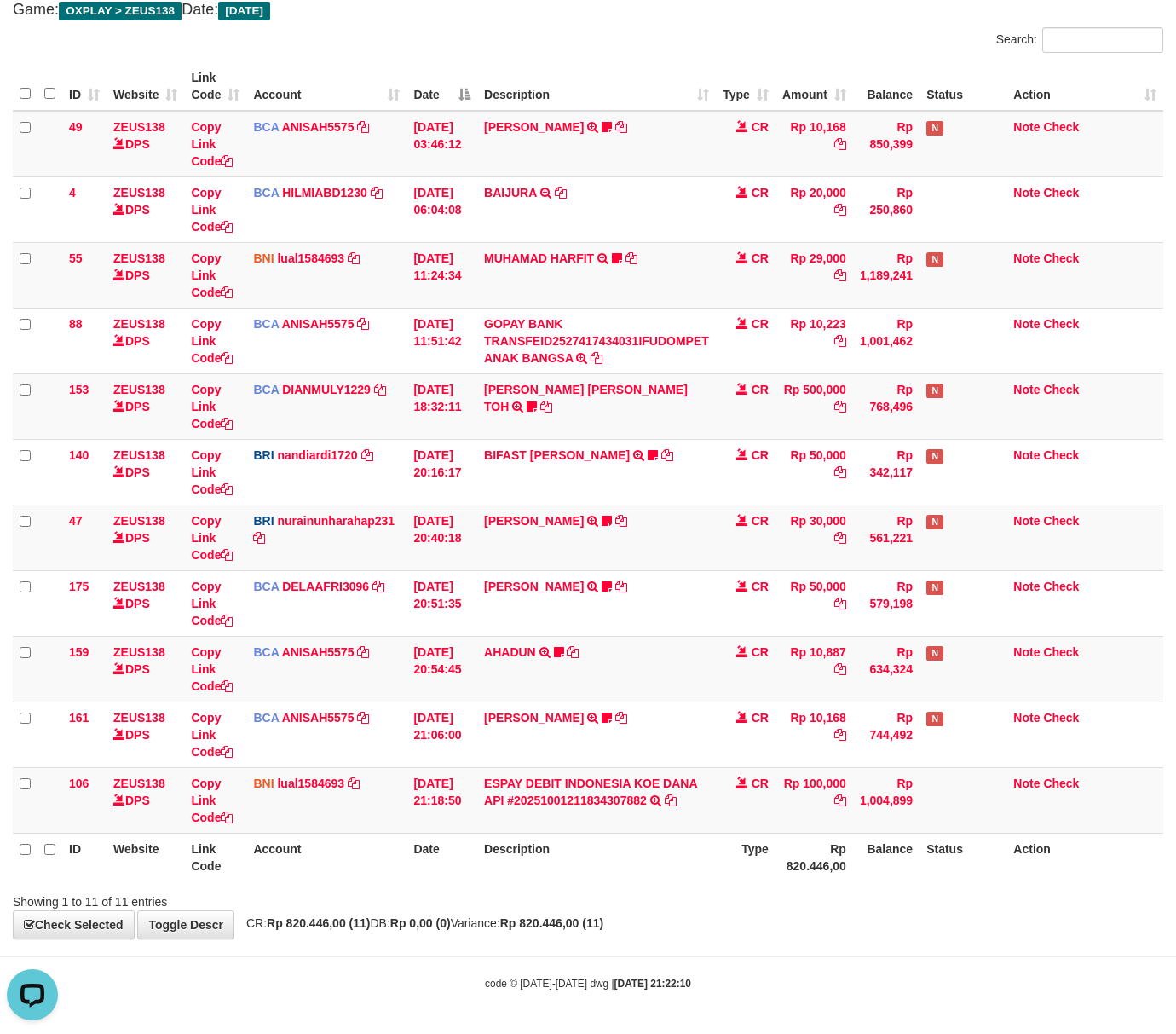
drag, startPoint x: 550, startPoint y: 911, endPoint x: 1, endPoint y: 752, distance: 571.6
click at [535, 901] on div "**********" at bounding box center [588, 440] width 1176 height 997
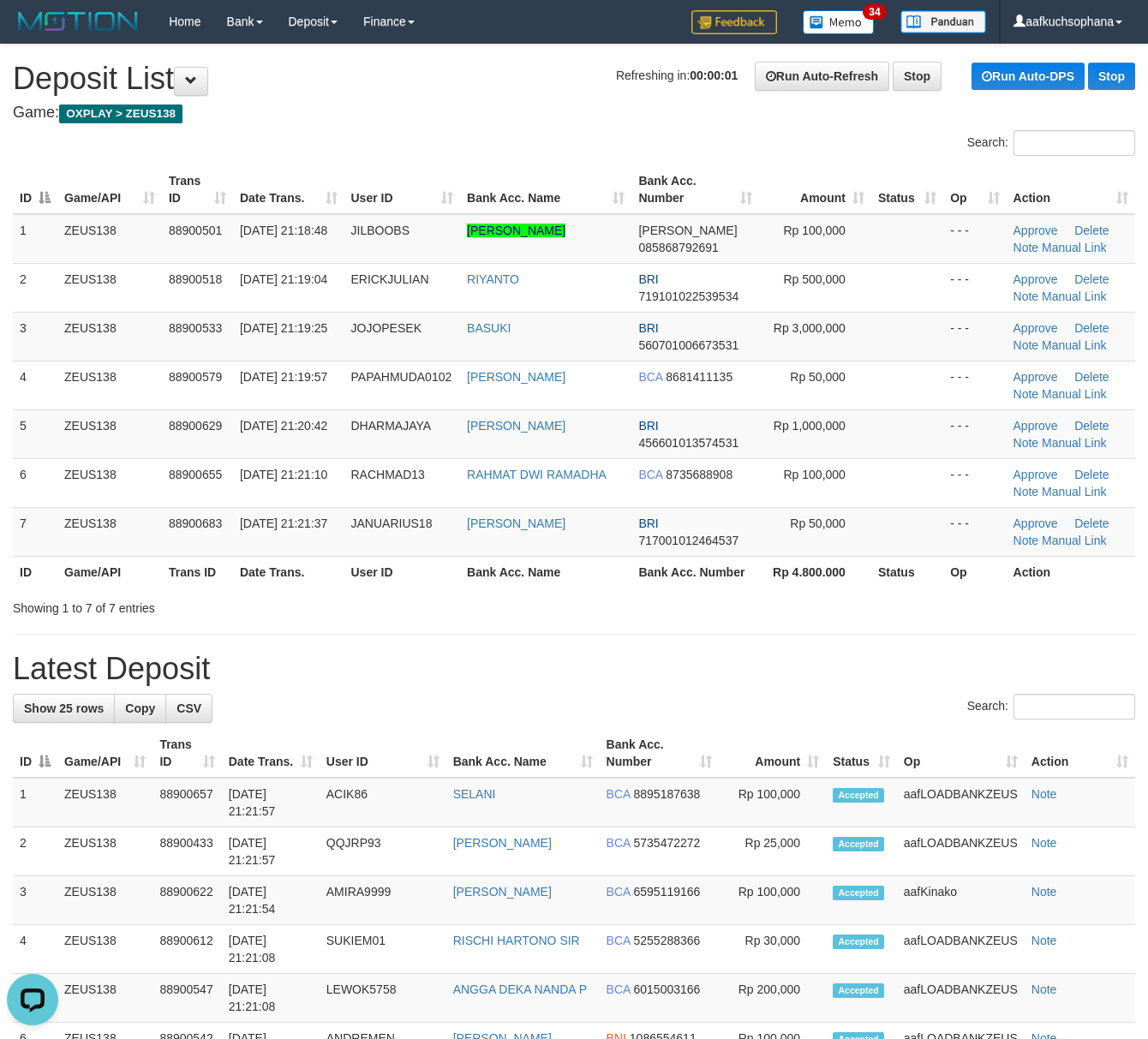
click at [732, 712] on div "Search:" at bounding box center [574, 708] width 1122 height 30
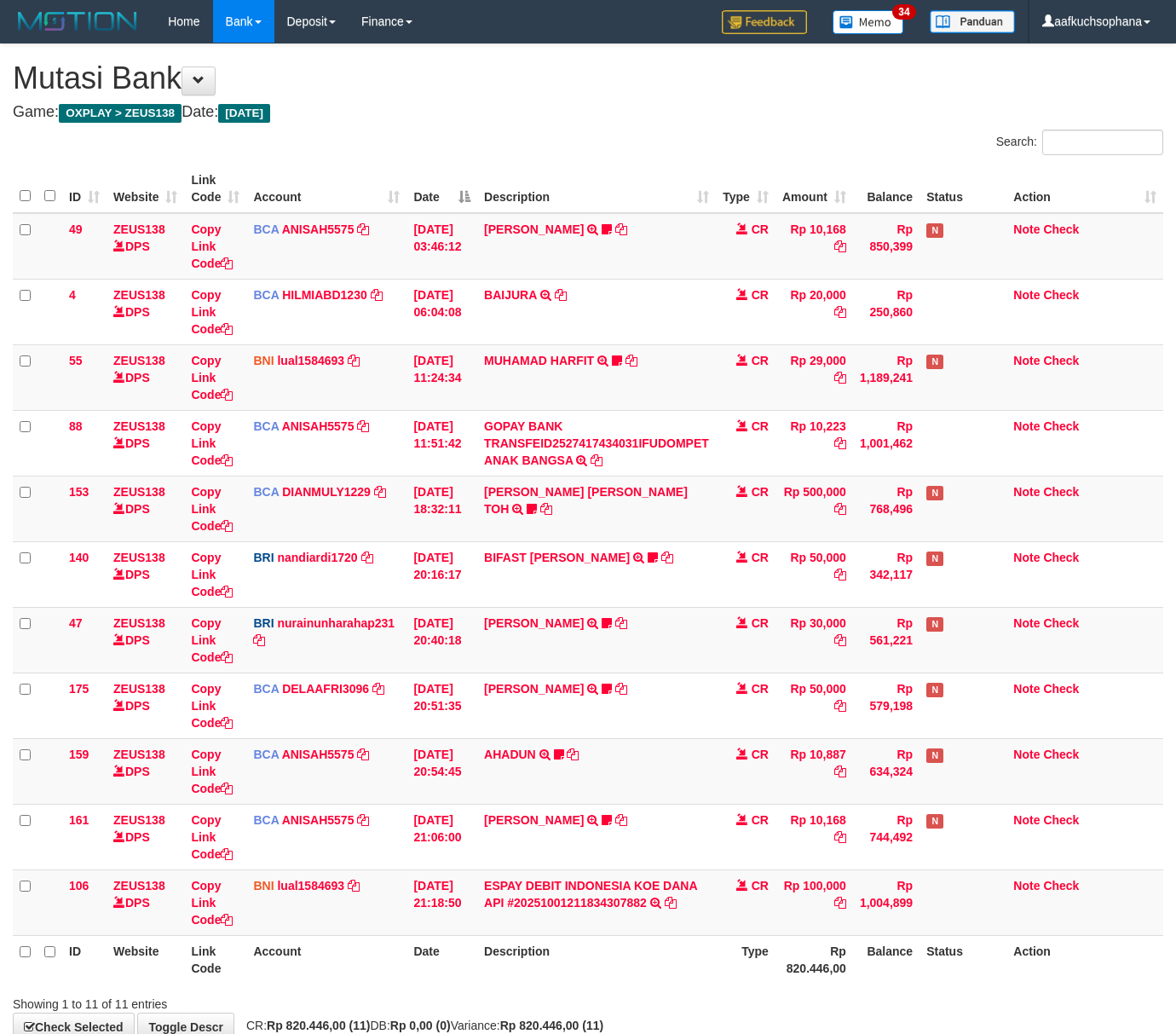
scroll to position [105, 0]
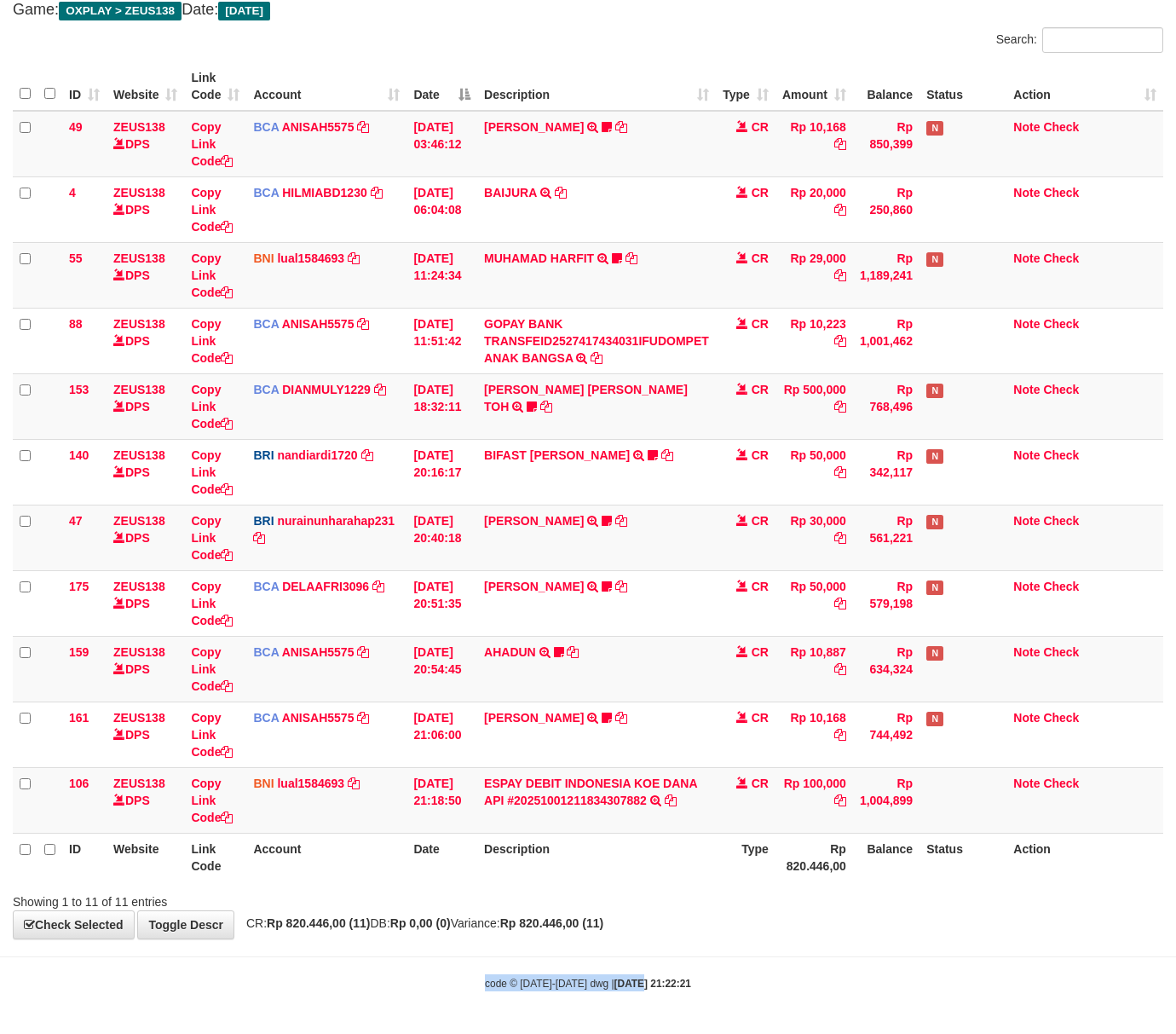
click at [624, 958] on body "Toggle navigation Home Bank Account List Load By Website Group [OXPLAY] ZEUS138…" at bounding box center [588, 466] width 1176 height 1137
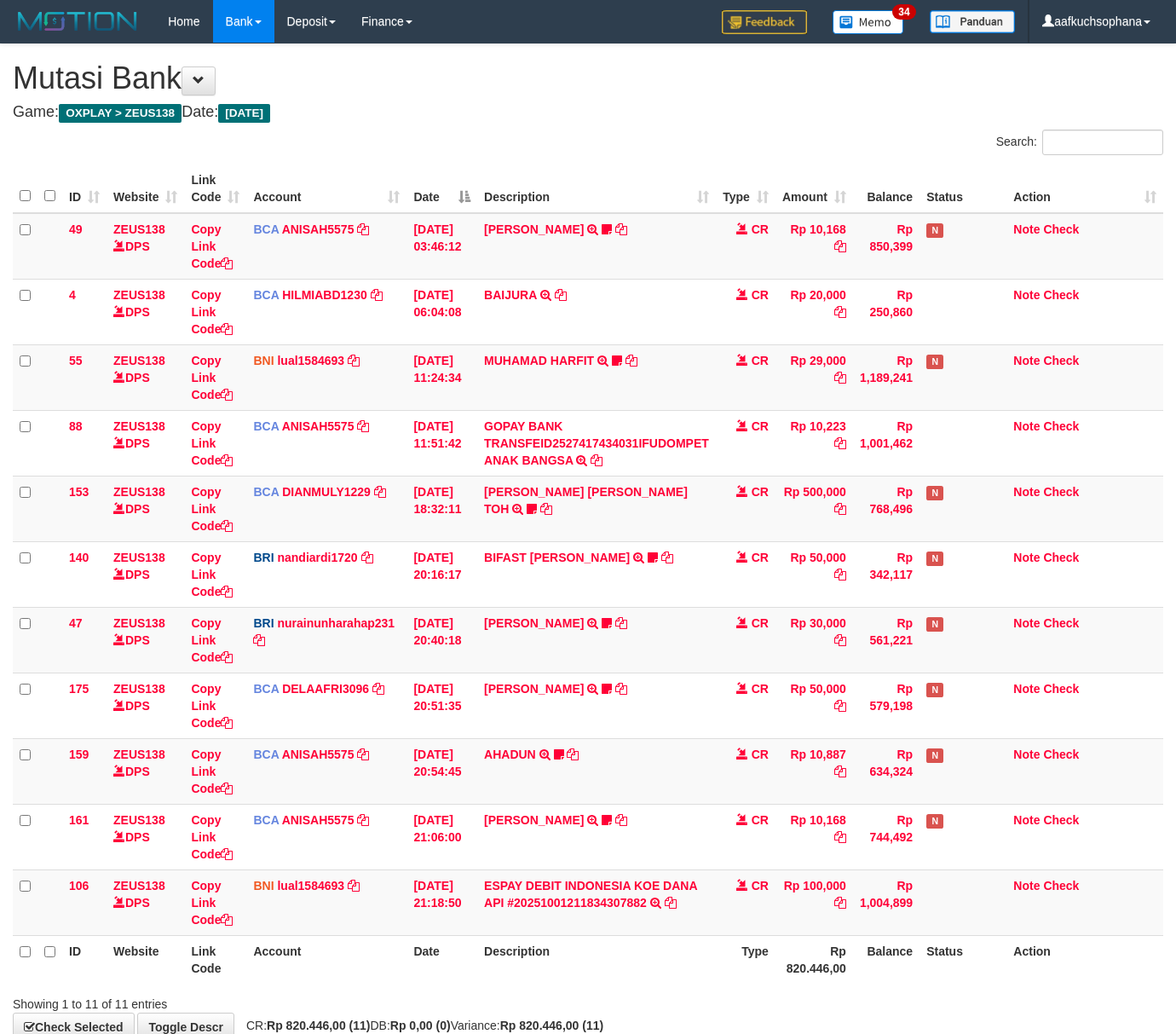
scroll to position [105, 0]
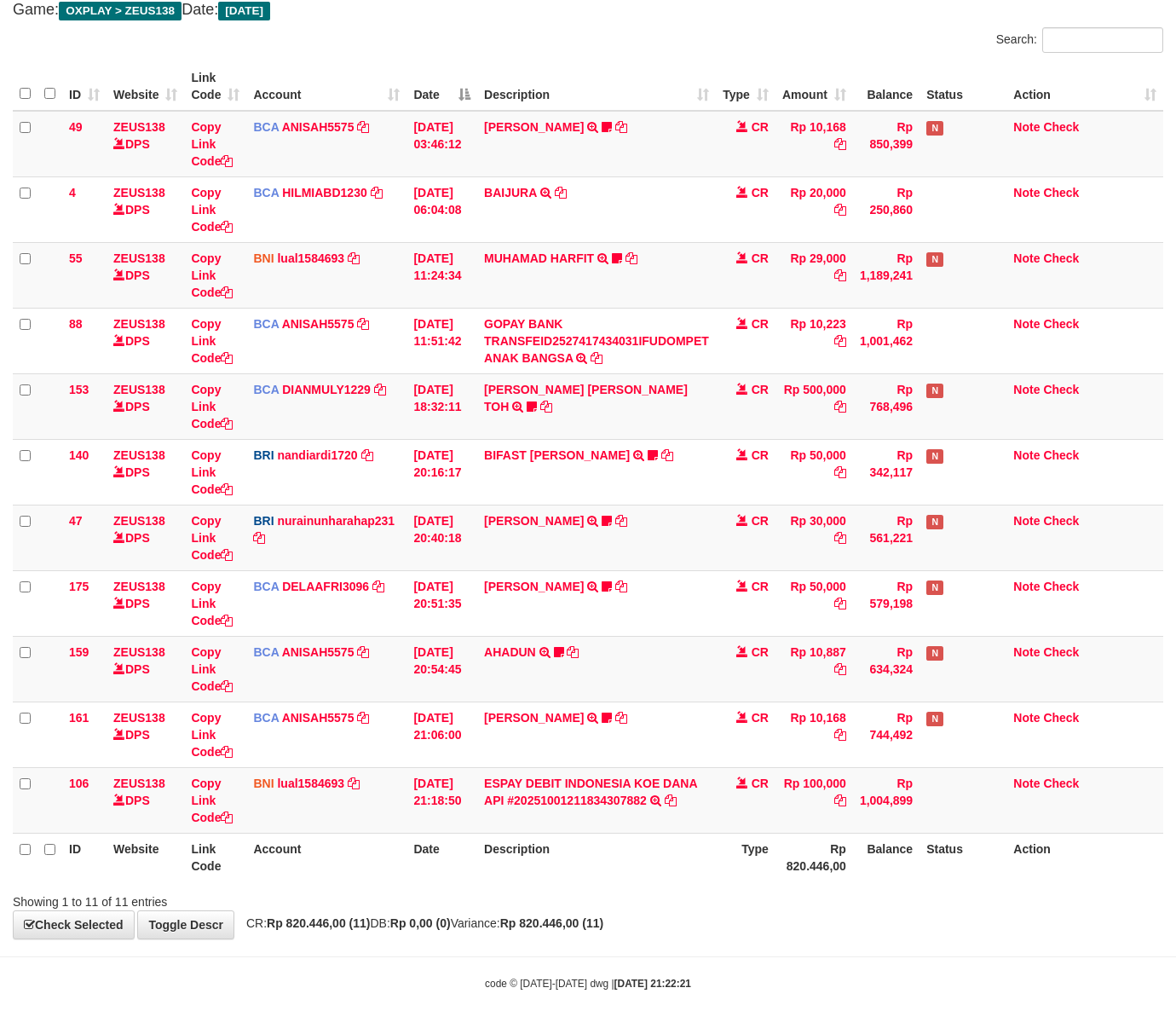
drag, startPoint x: 821, startPoint y: 997, endPoint x: 805, endPoint y: 992, distance: 16.8
click at [818, 997] on body "Toggle navigation Home Bank Account List Load By Website Group [OXPLAY] ZEUS138…" at bounding box center [588, 466] width 1176 height 1137
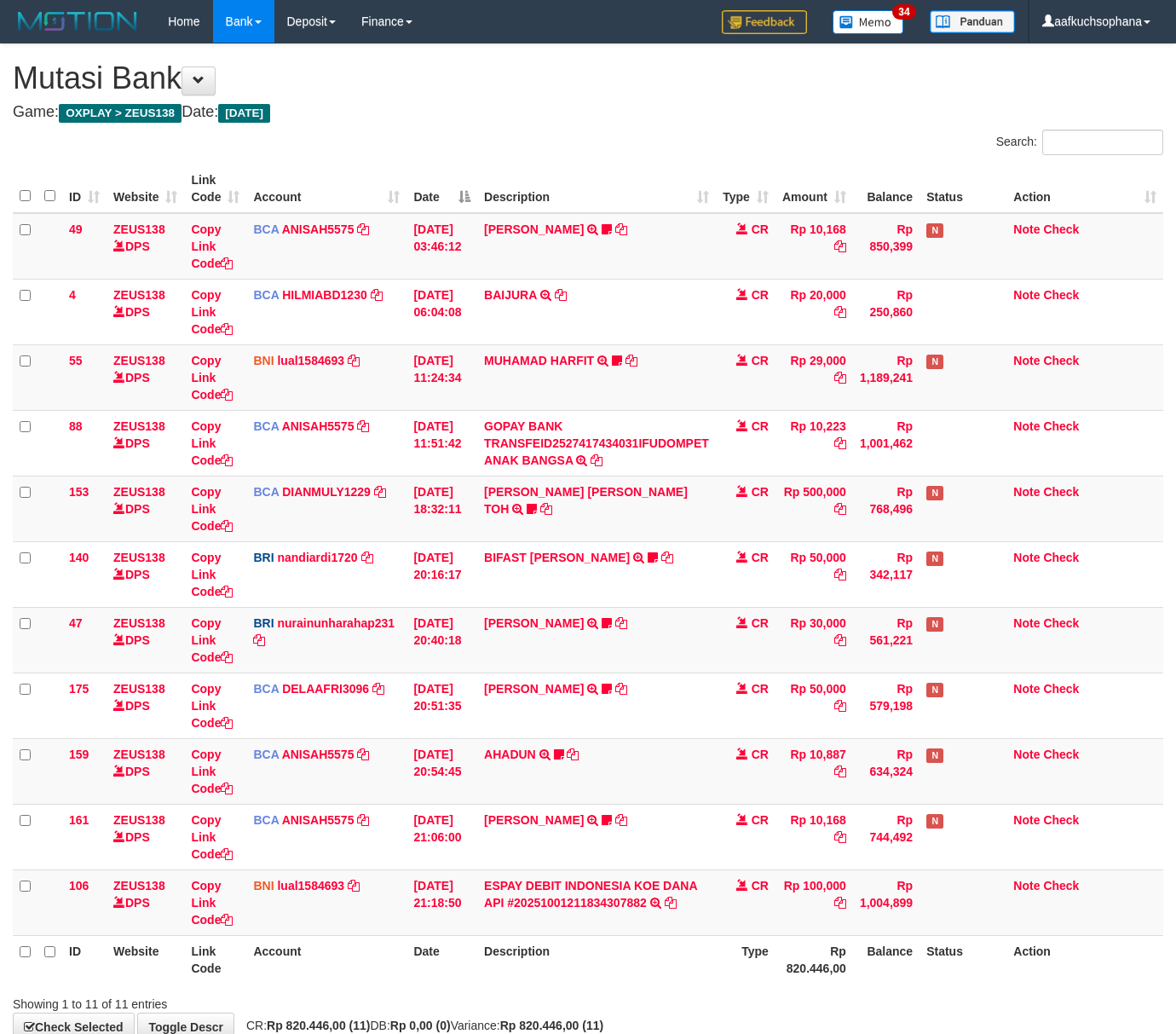
scroll to position [105, 0]
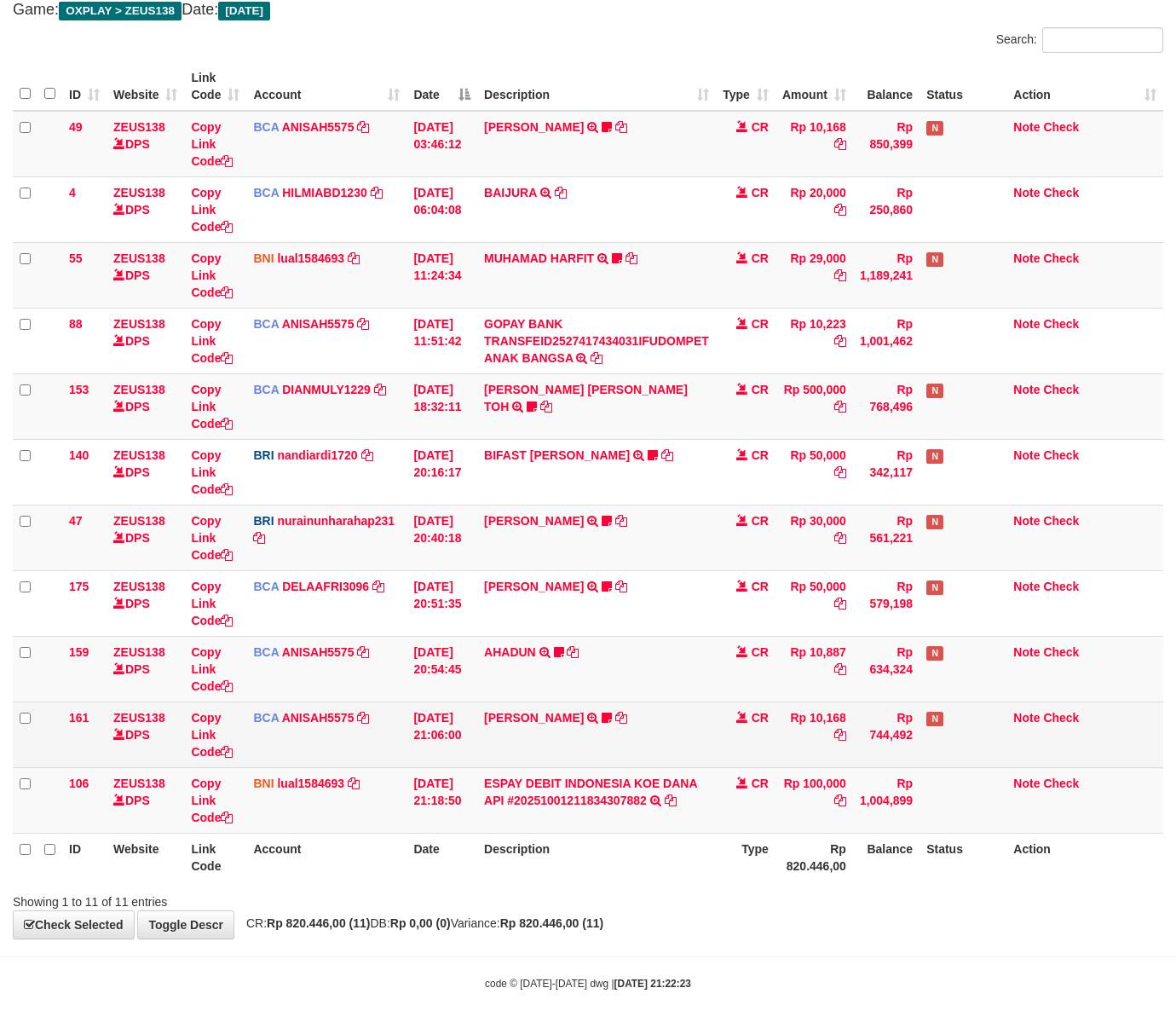
drag, startPoint x: 893, startPoint y: 894, endPoint x: 555, endPoint y: 740, distance: 371.4
click at [881, 886] on div "Showing 1 to 11 of 11 entries" at bounding box center [588, 898] width 1176 height 24
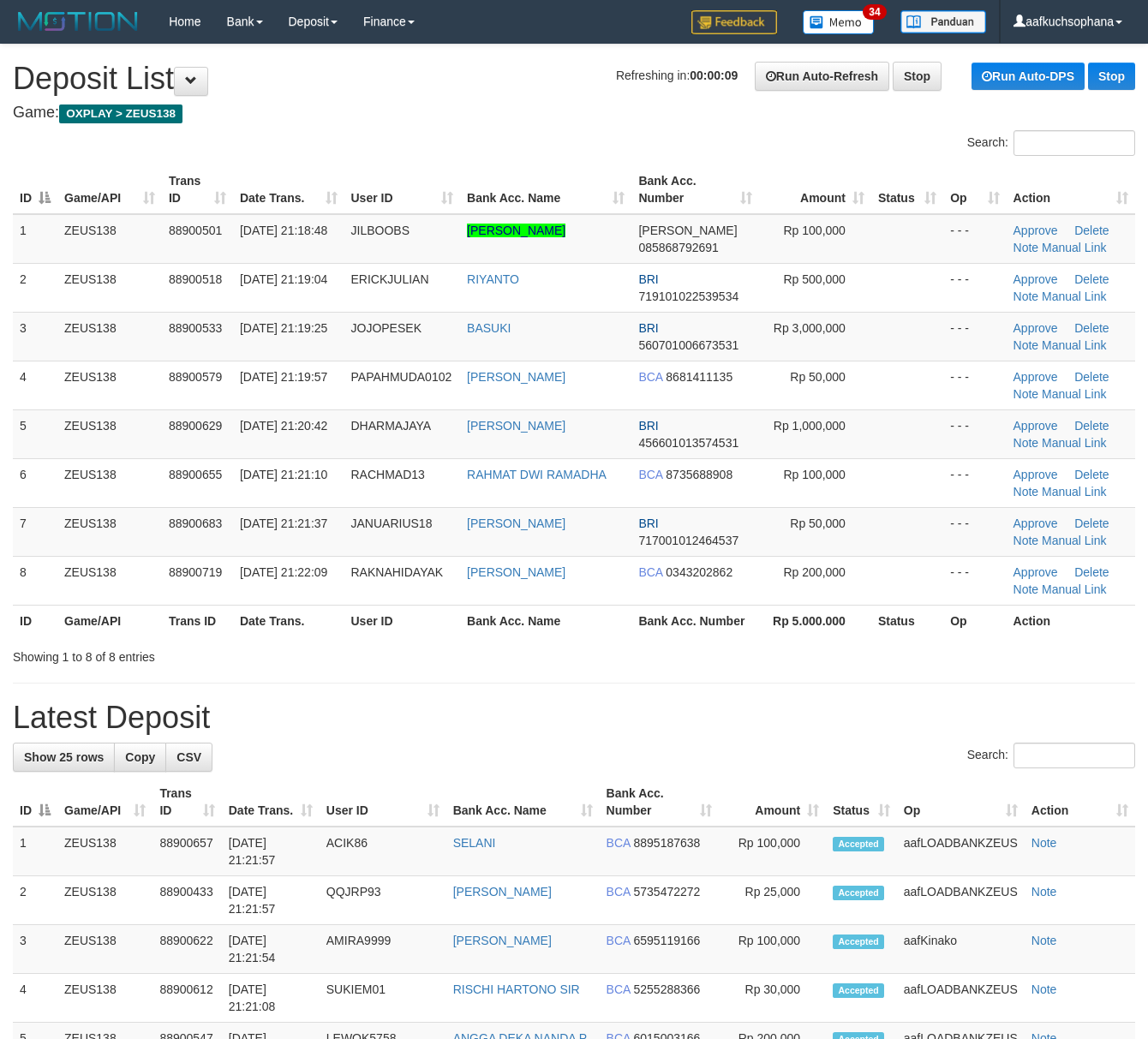
click at [790, 683] on hr at bounding box center [574, 682] width 1122 height 1
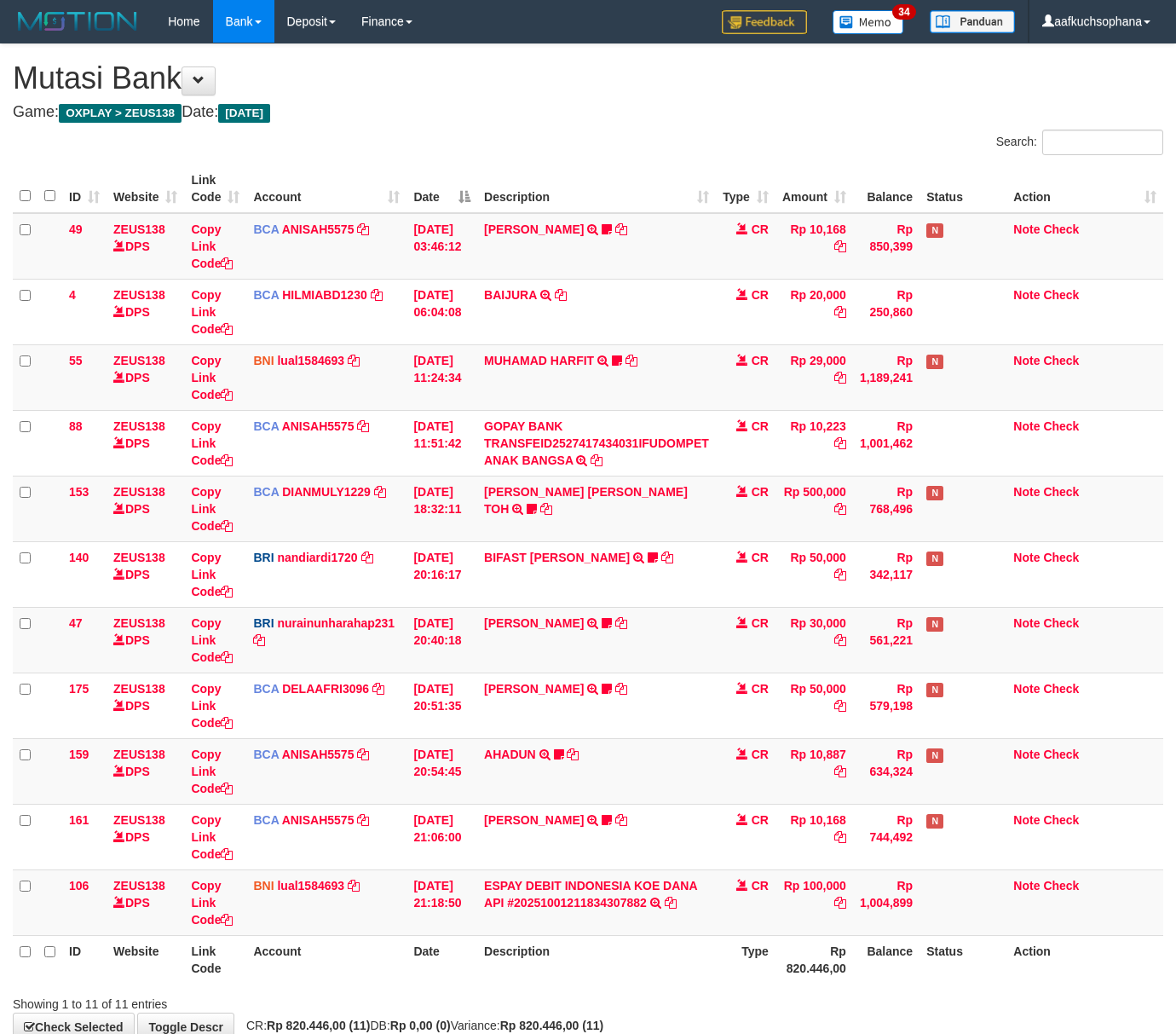
scroll to position [105, 0]
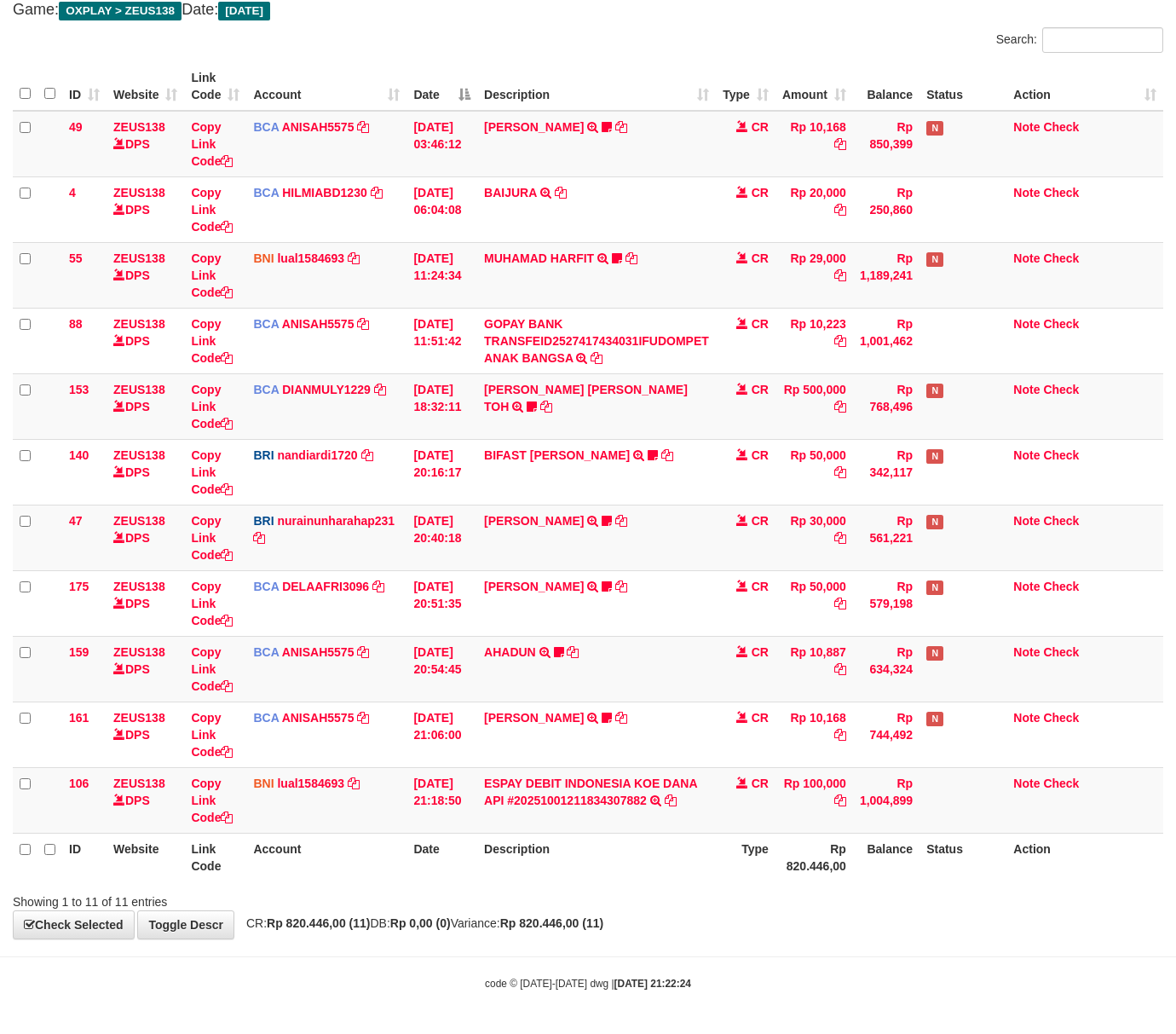
click at [796, 900] on div "Showing 1 to 11 of 11 entries" at bounding box center [588, 898] width 1176 height 24
click at [290, 867] on th "Account" at bounding box center [326, 857] width 161 height 49
drag, startPoint x: 390, startPoint y: 953, endPoint x: 345, endPoint y: 925, distance: 53.0
click at [383, 951] on body "Toggle navigation Home Bank Account List Load By Website Group [OXPLAY] ZEUS138…" at bounding box center [588, 466] width 1176 height 1137
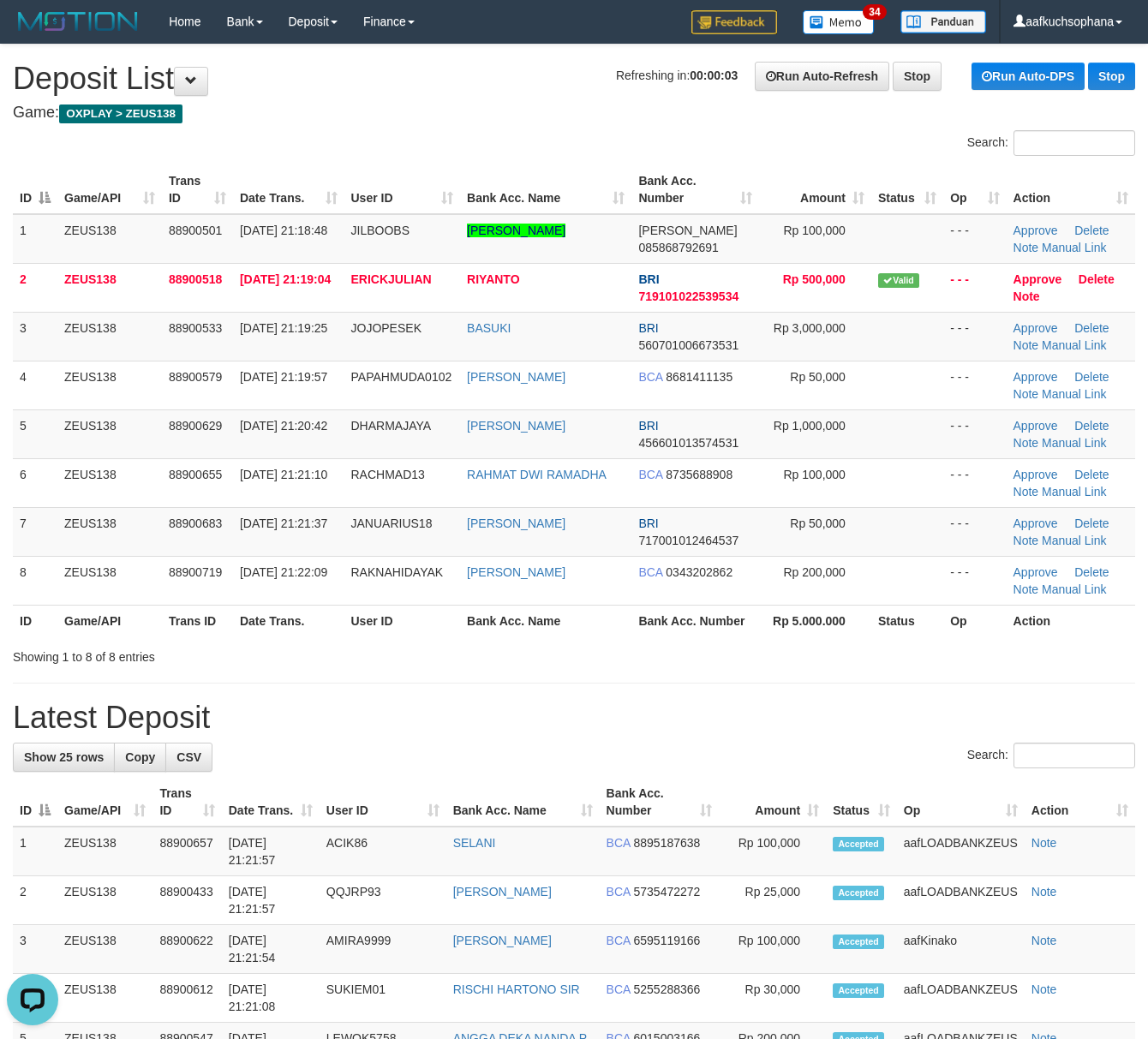
click at [814, 726] on h1 "Latest Deposit" at bounding box center [574, 718] width 1122 height 35
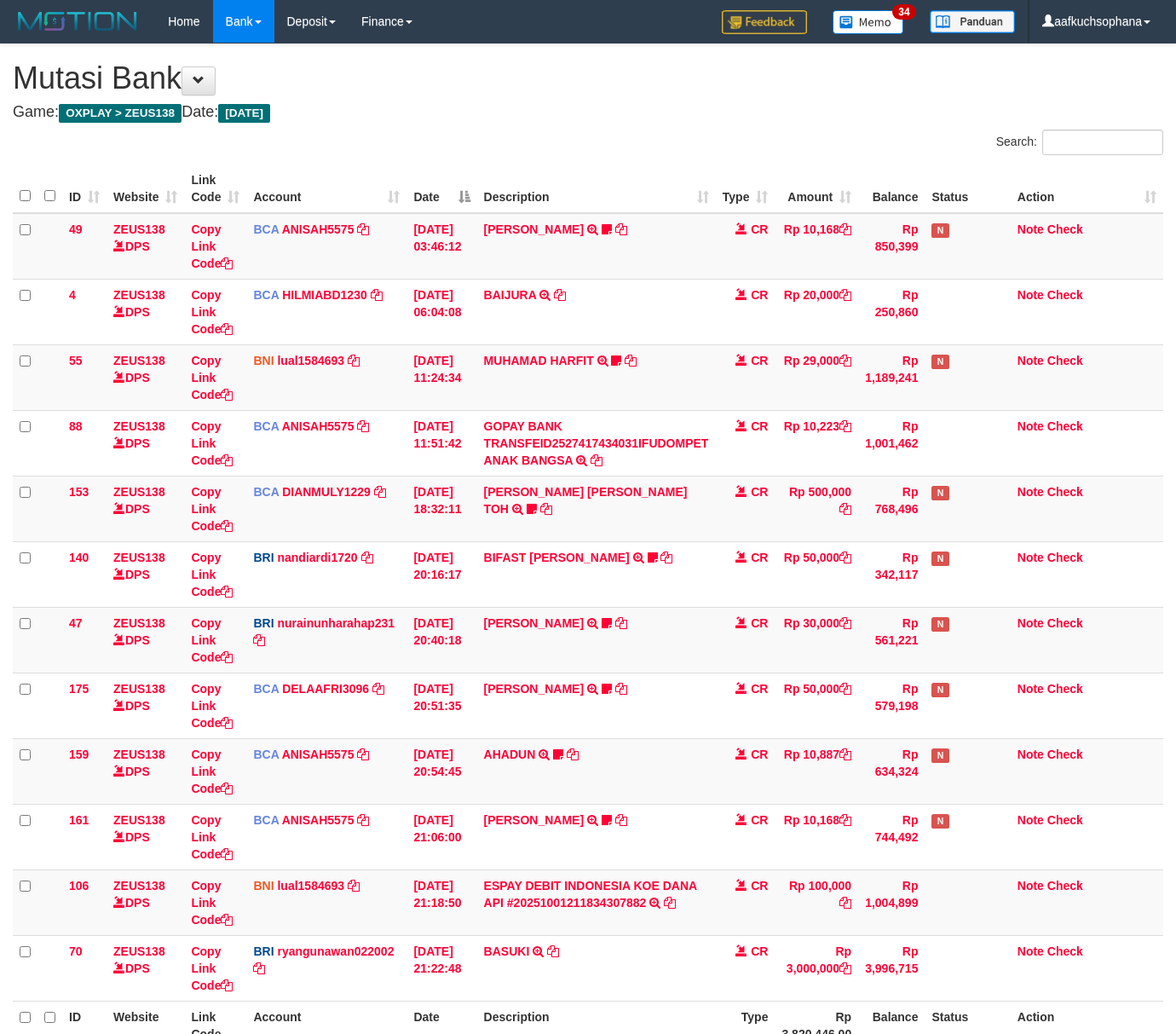
scroll to position [106, 0]
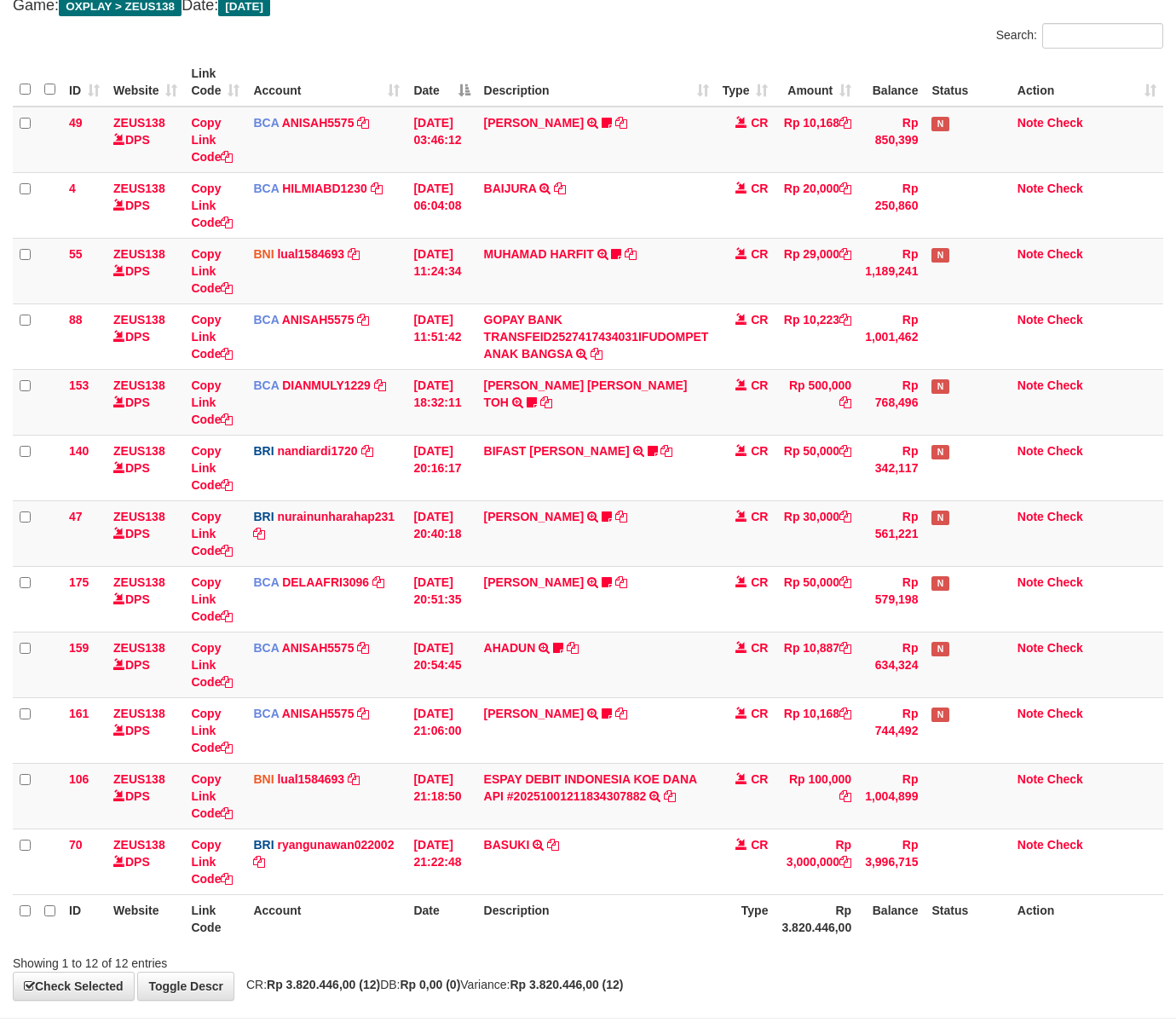
drag, startPoint x: 0, startPoint y: 0, endPoint x: 639, endPoint y: 917, distance: 1117.7
click at [654, 921] on th "Description" at bounding box center [596, 919] width 239 height 49
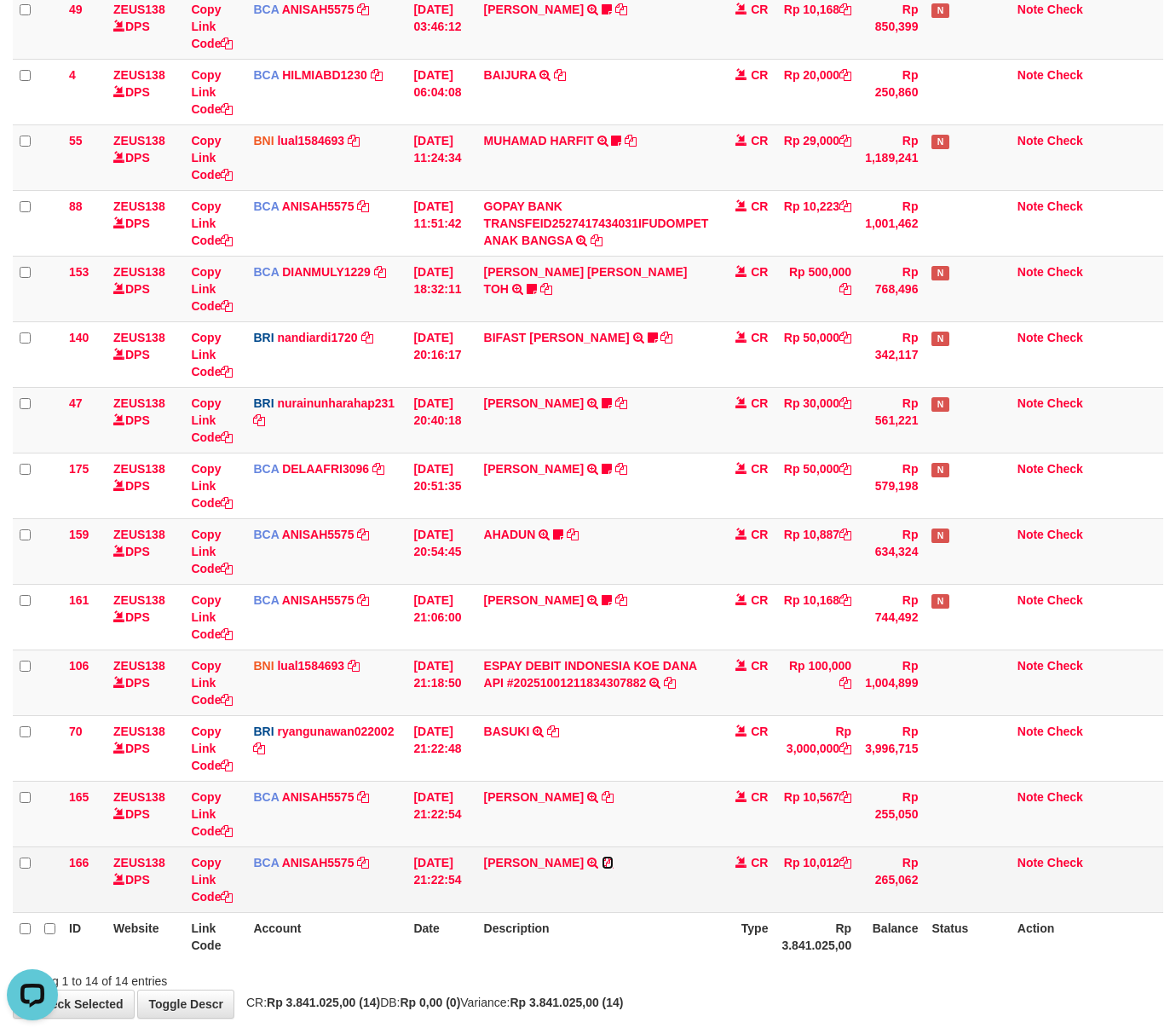
click at [602, 868] on icon at bounding box center [607, 862] width 12 height 12
click at [525, 870] on link "LENI SUPRIAN" at bounding box center [534, 862] width 100 height 14
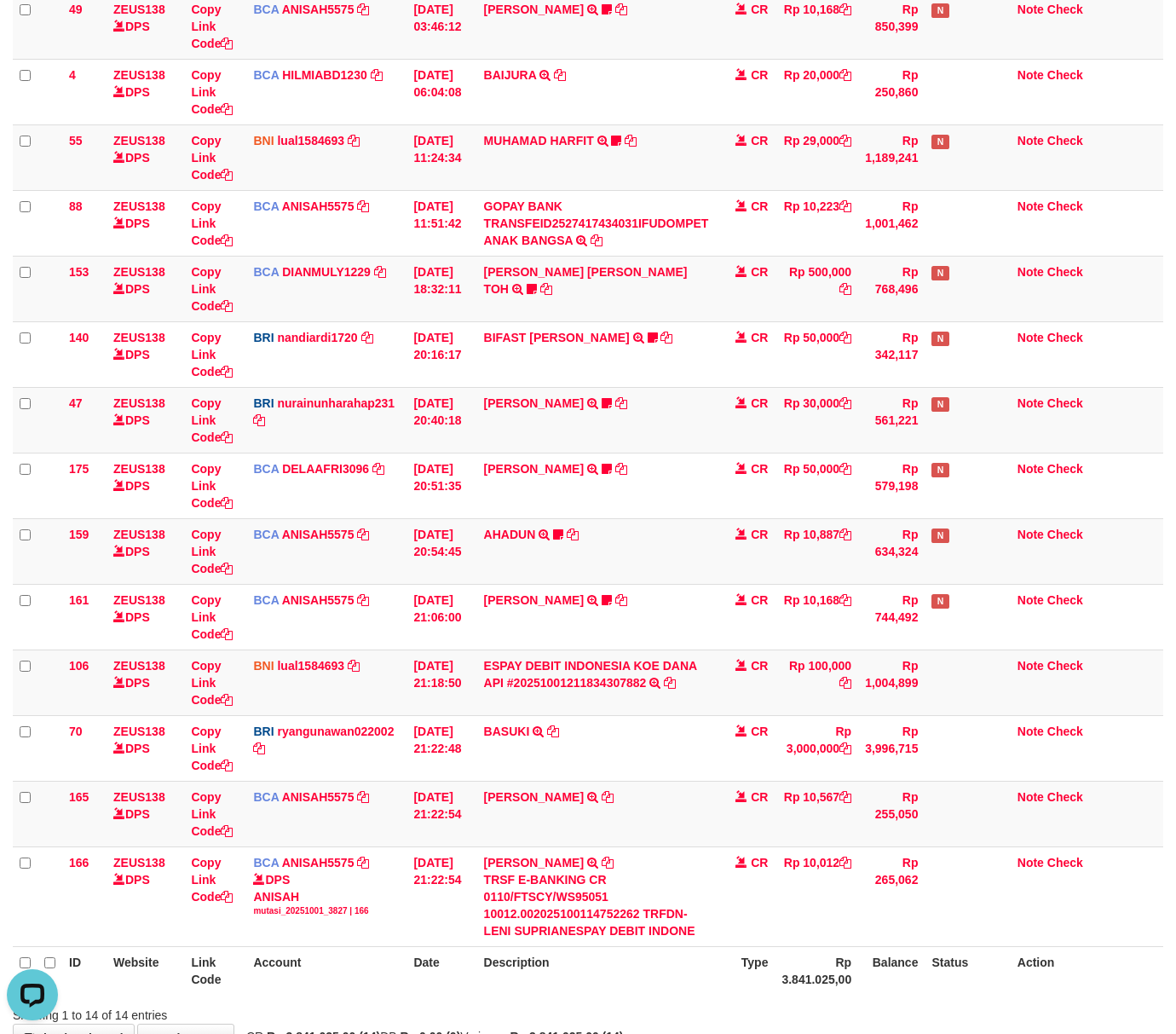
click at [645, 971] on th "Description" at bounding box center [596, 970] width 239 height 49
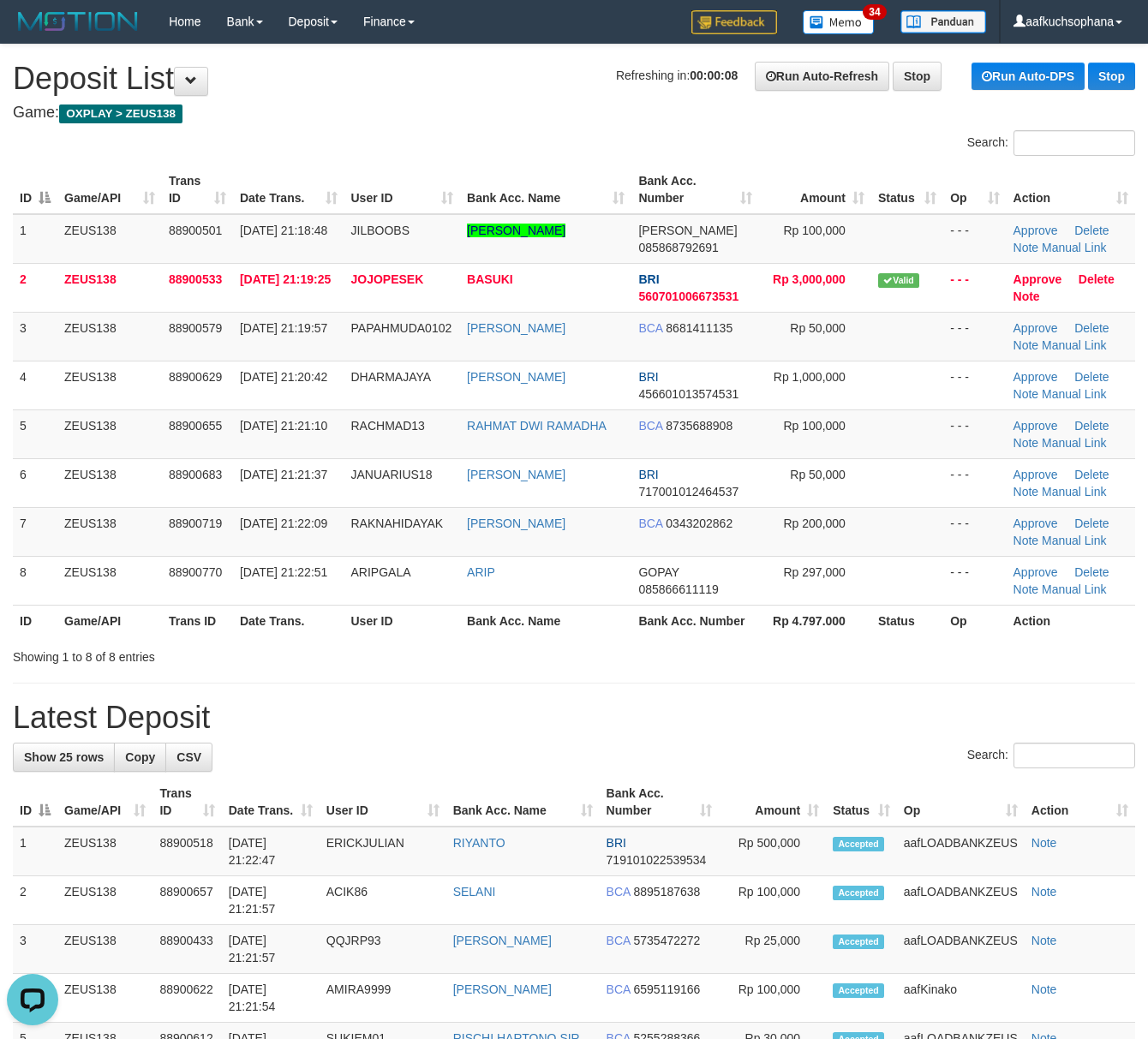
drag, startPoint x: 666, startPoint y: 677, endPoint x: 673, endPoint y: 666, distance: 13.0
click at [935, 666] on div "Showing 1 to 8 of 8 entries" at bounding box center [574, 653] width 1148 height 24
click at [772, 646] on div "Showing 1 to 8 of 8 entries" at bounding box center [574, 653] width 1148 height 24
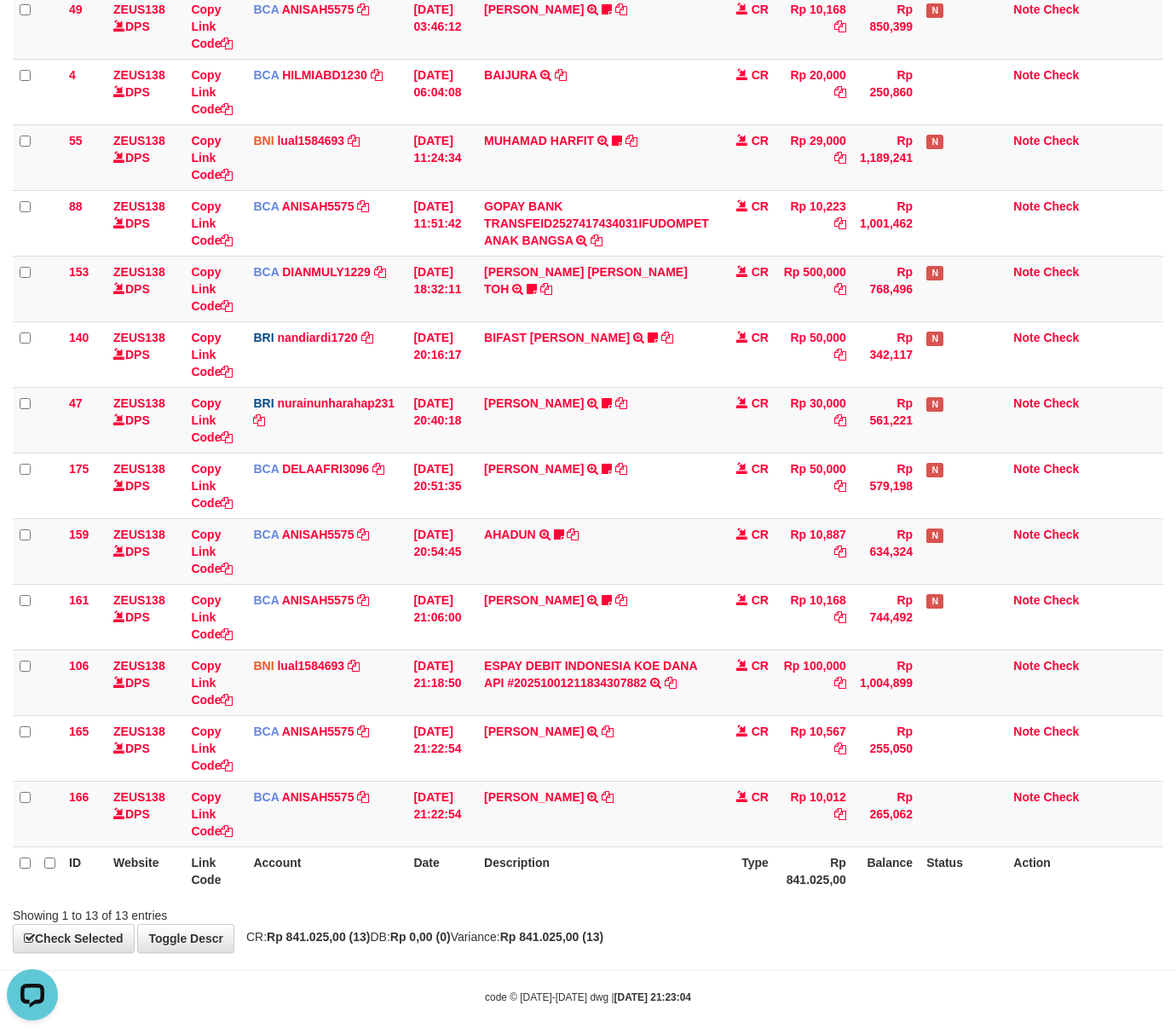
click at [759, 900] on div "ID Website Link Code Account Date Description Type Amount Balance Status Action…" at bounding box center [588, 419] width 1176 height 960
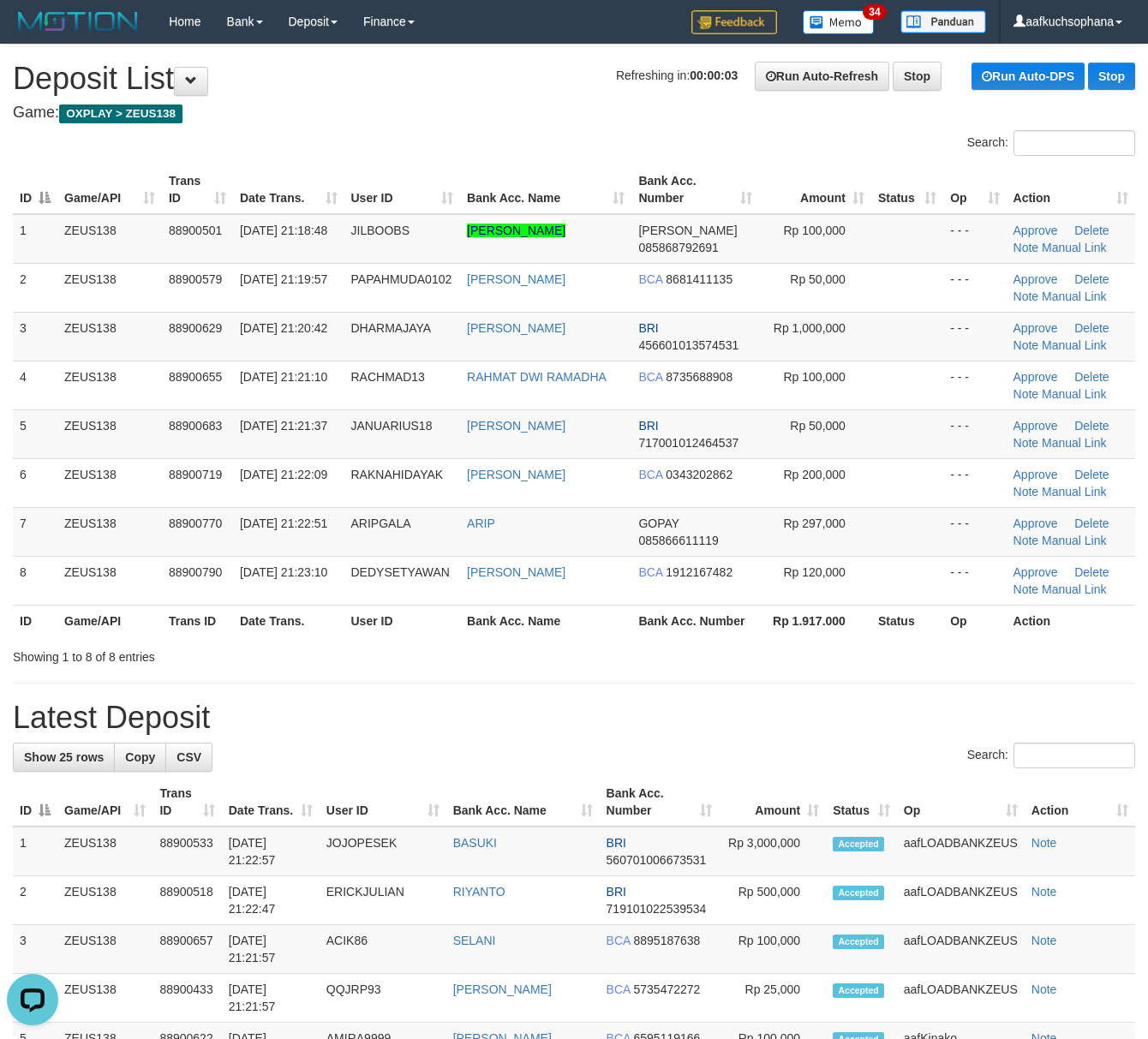
drag, startPoint x: 614, startPoint y: 651, endPoint x: 717, endPoint y: 679, distance: 106.7
click at [623, 651] on div "Showing 1 to 8 of 8 entries" at bounding box center [574, 653] width 1148 height 24
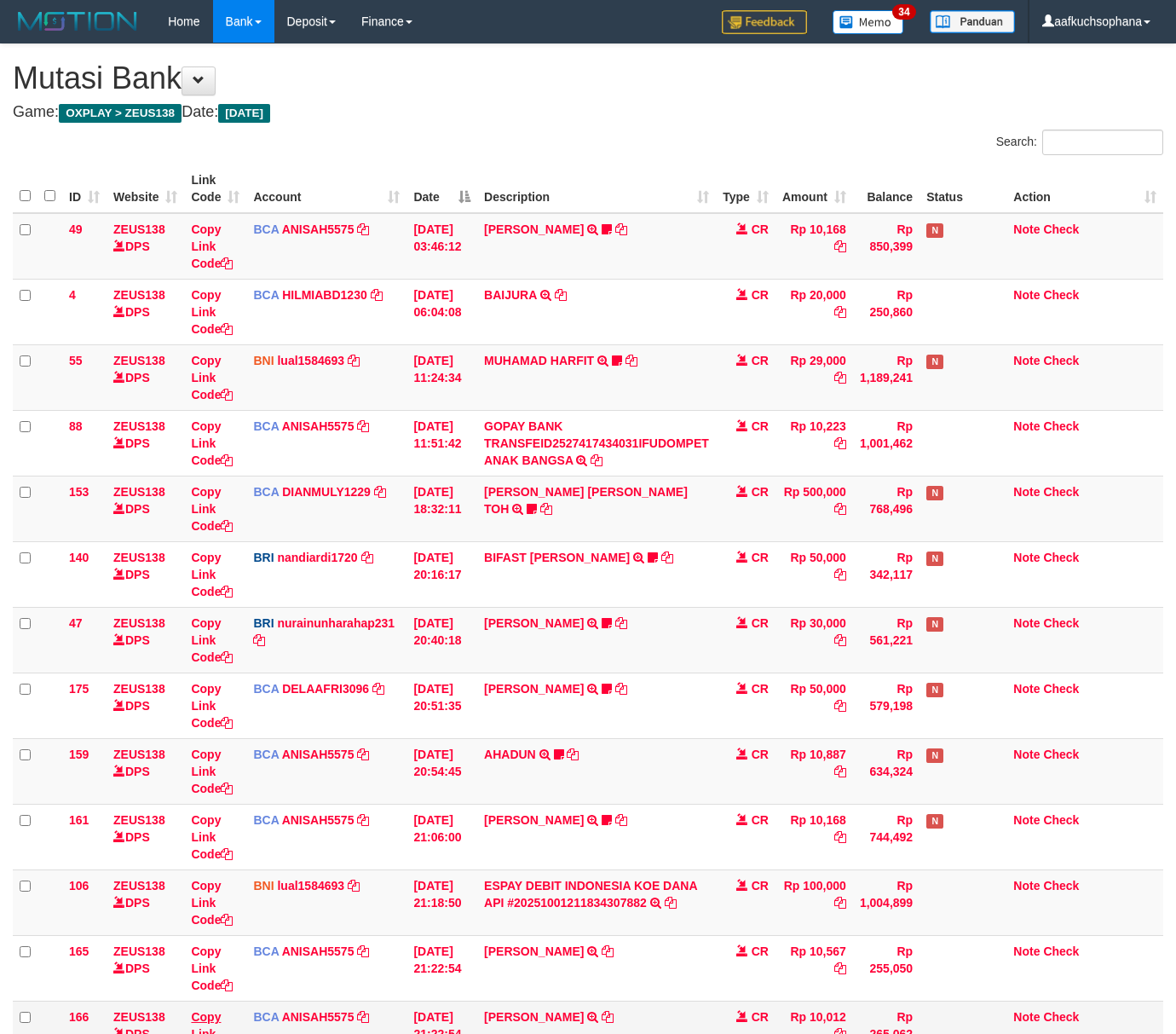
scroll to position [220, 0]
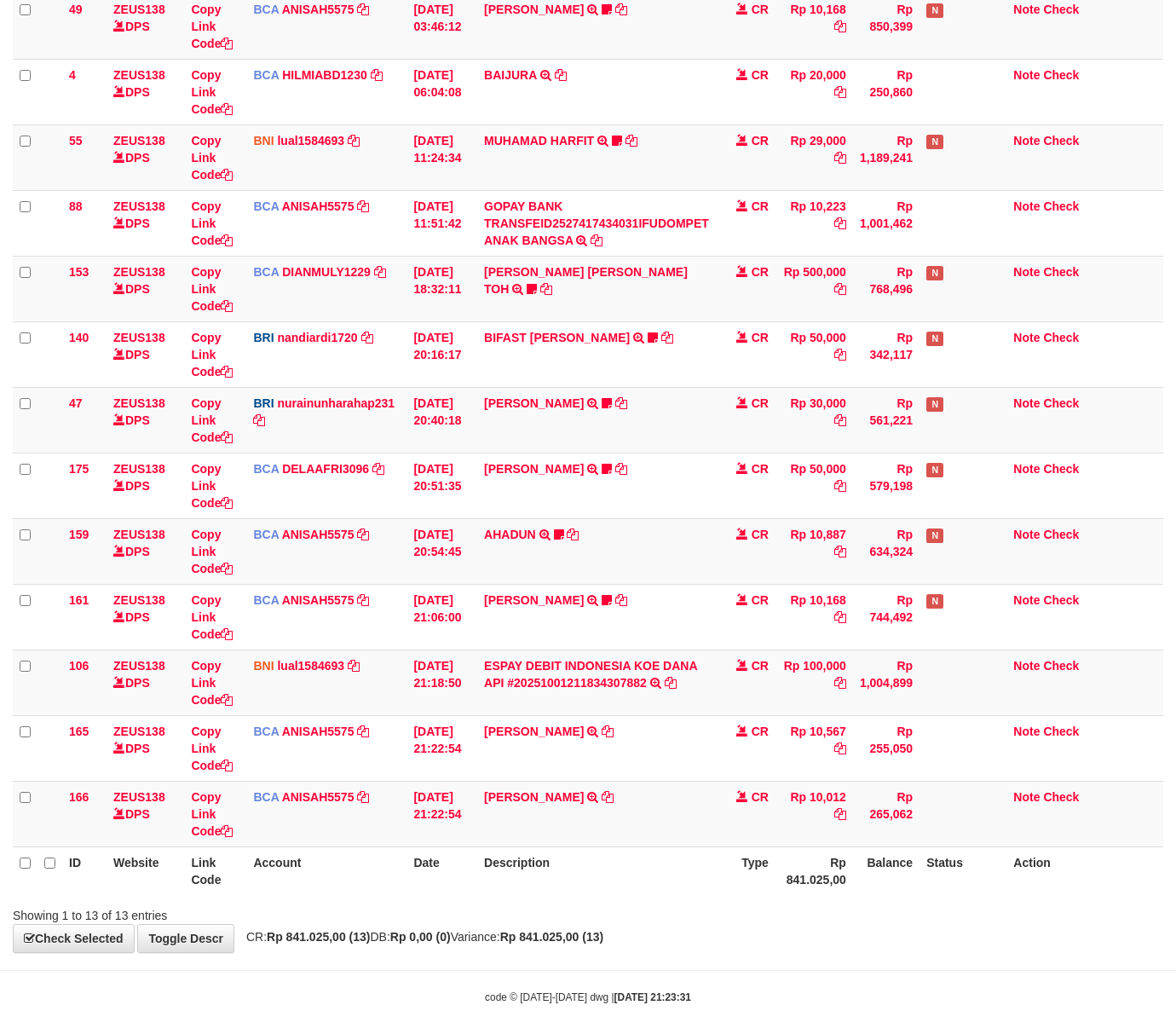
click at [784, 960] on body "Toggle navigation Home Bank Account List Load By Website Group [OXPLAY] ZEUS138…" at bounding box center [588, 414] width 1176 height 1267
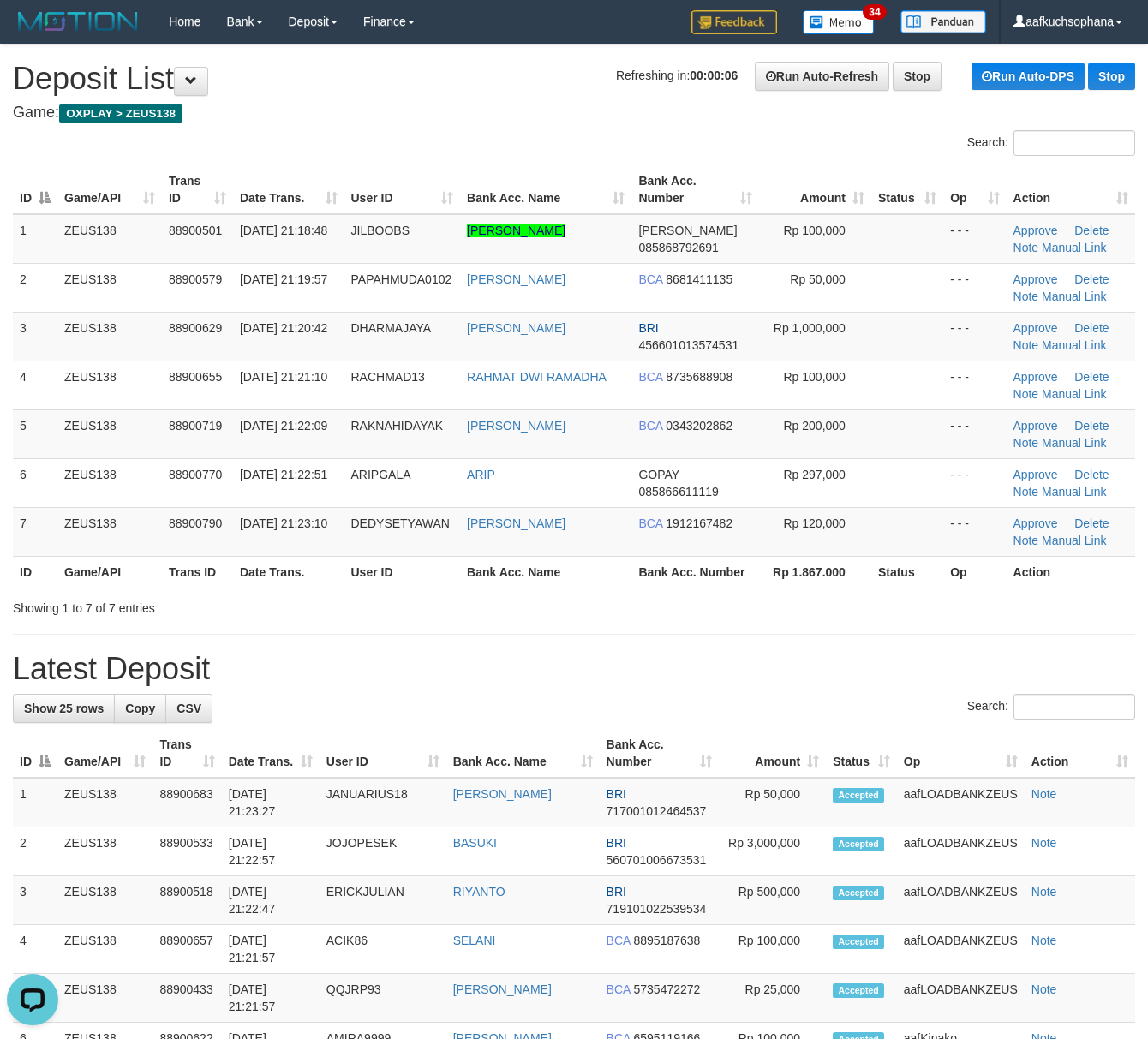
drag, startPoint x: 931, startPoint y: 613, endPoint x: 954, endPoint y: 628, distance: 27.5
click at [932, 614] on div "Showing 1 to 7 of 7 entries" at bounding box center [574, 605] width 1148 height 24
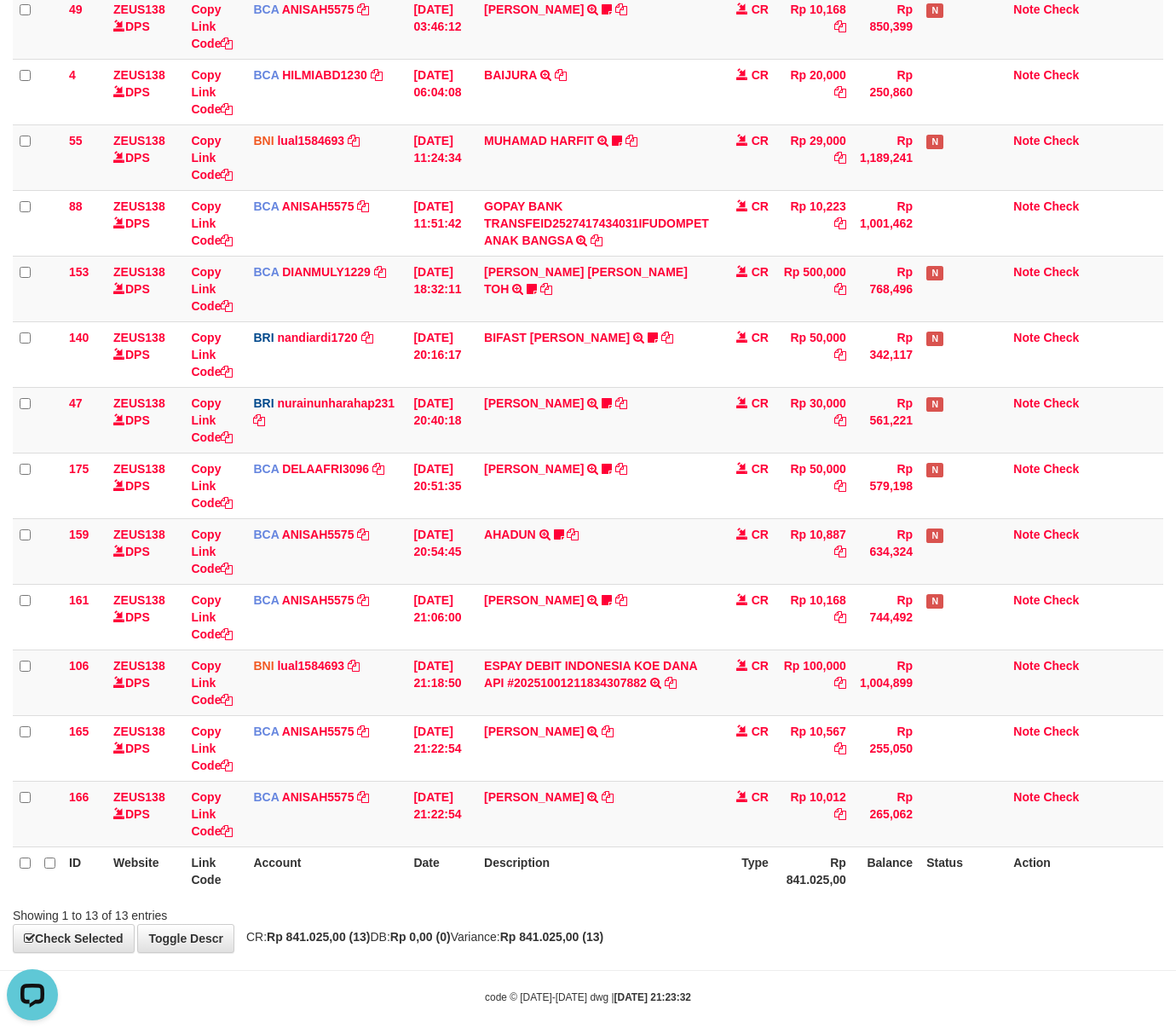
click at [656, 870] on th "Description" at bounding box center [596, 871] width 239 height 49
click at [676, 846] on td "LENI SUPRIAN TRSF E-BANKING CR 0110/FTSCY/WS95051 10012.002025100114752262 TRFD…" at bounding box center [596, 813] width 239 height 65
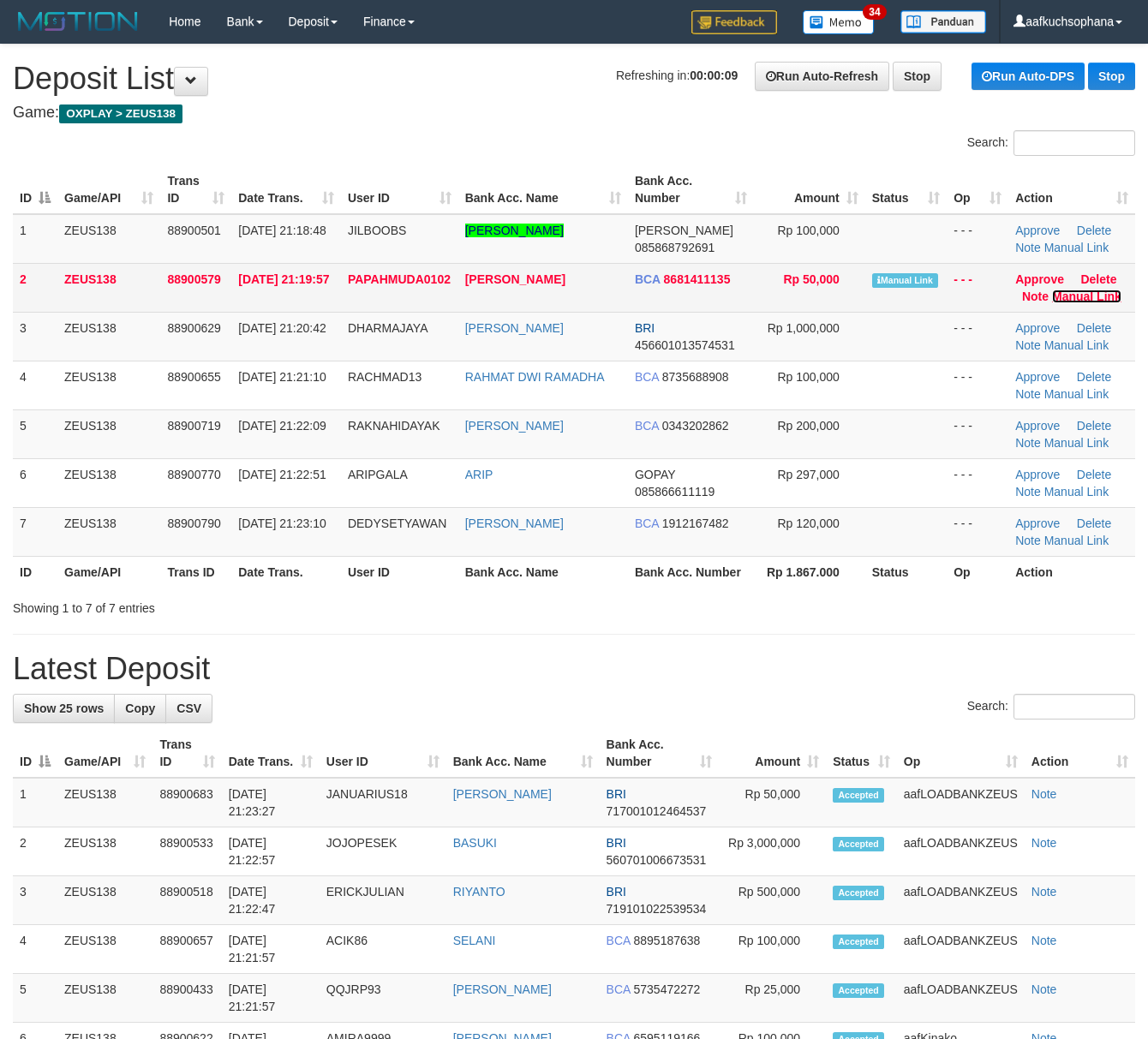
click at [1068, 293] on link "Manual Link" at bounding box center [1087, 296] width 69 height 14
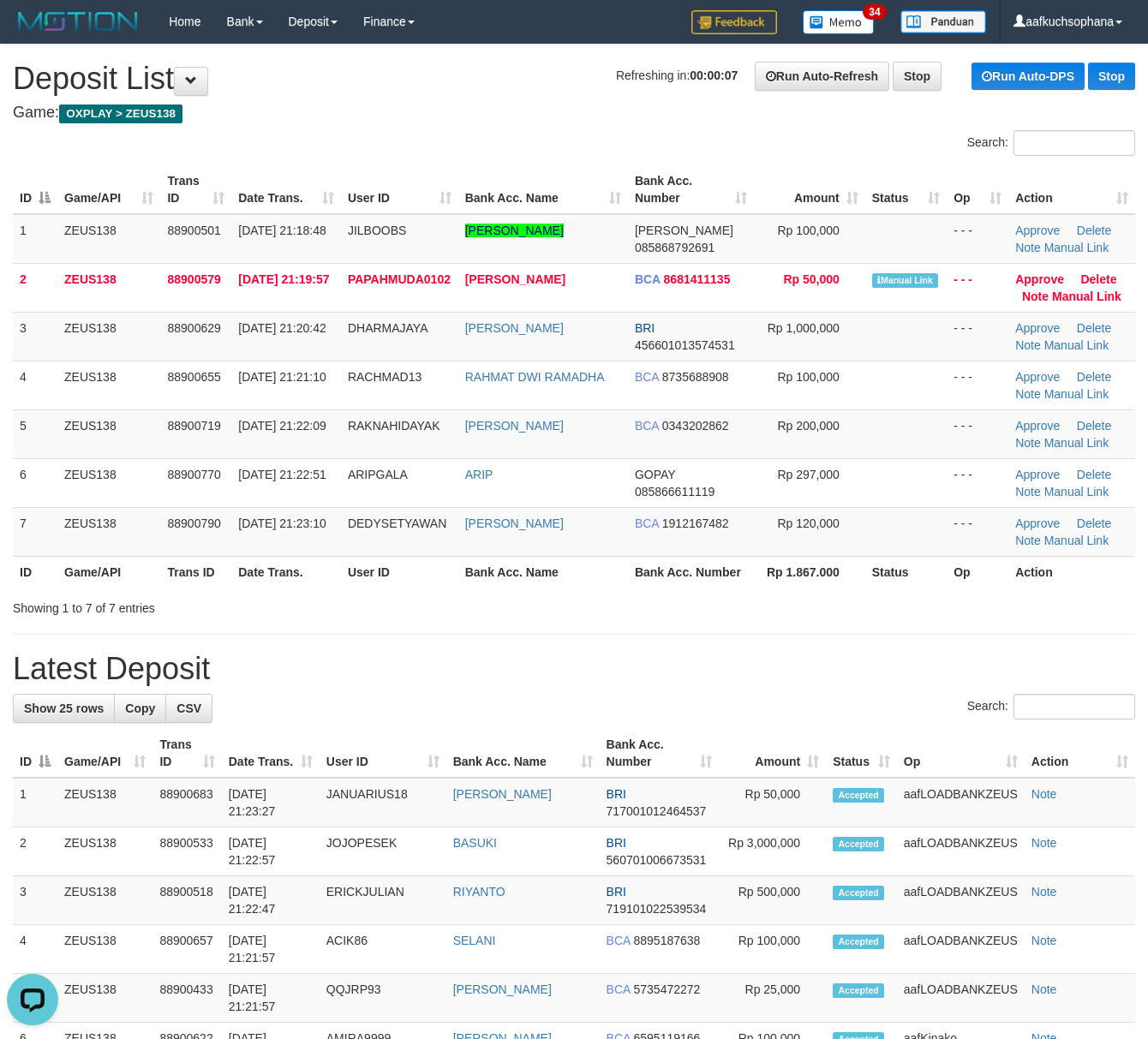
click at [672, 608] on div "Showing 1 to 7 of 7 entries" at bounding box center [574, 605] width 1148 height 24
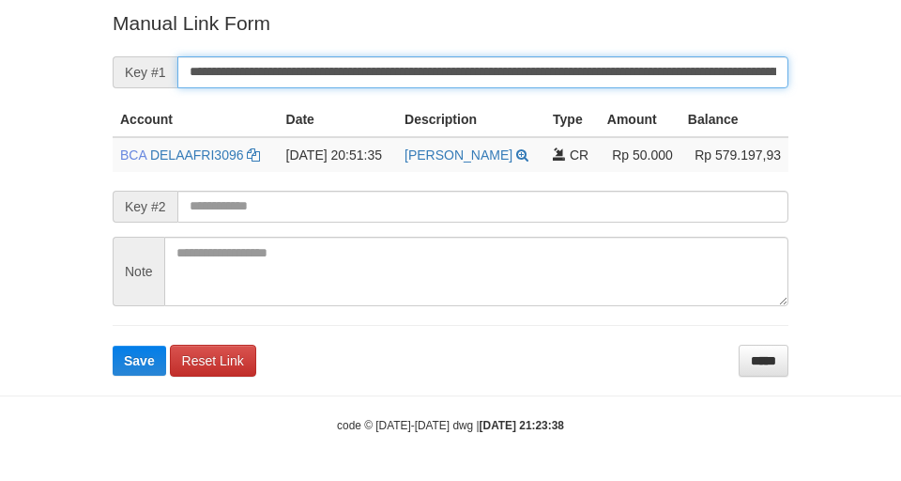
click at [113, 346] on button "Save" at bounding box center [140, 361] width 54 height 30
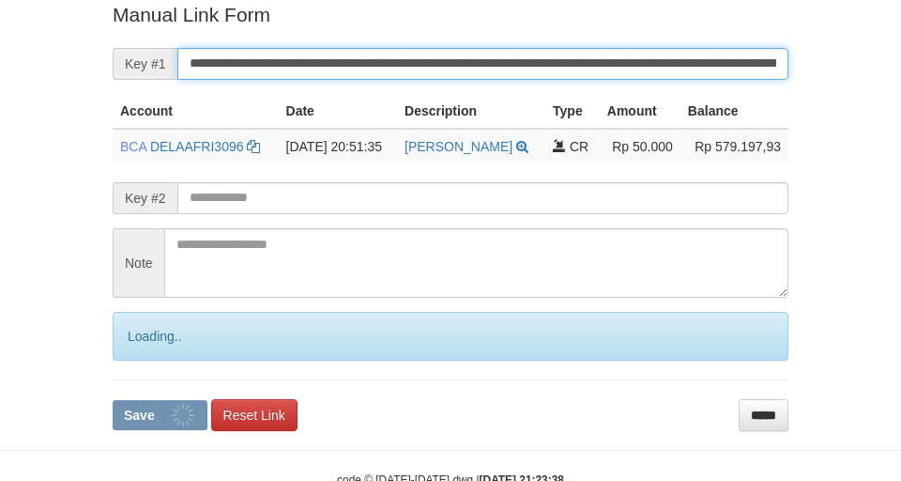
click at [113, 400] on button "Save" at bounding box center [160, 415] width 95 height 30
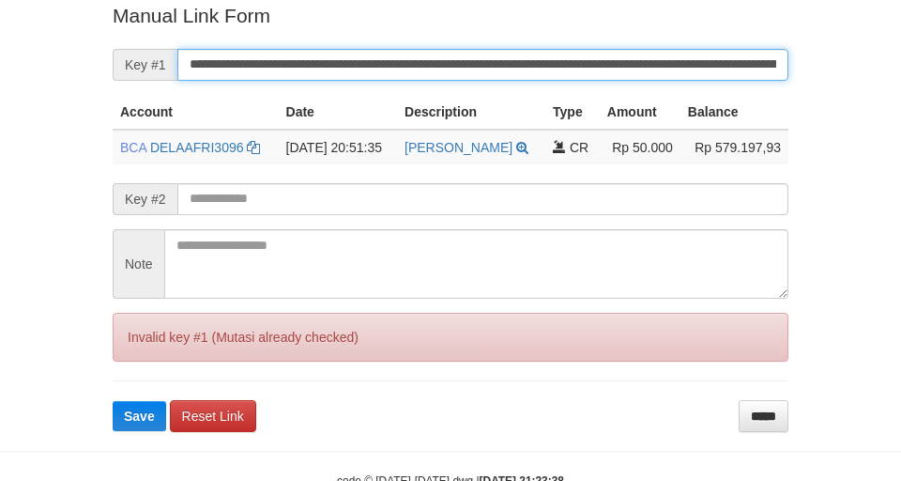
click at [113, 401] on button "Save" at bounding box center [140, 416] width 54 height 30
drag, startPoint x: 637, startPoint y: 69, endPoint x: 618, endPoint y: 58, distance: 21.4
click at [618, 60] on input "**********" at bounding box center [482, 65] width 611 height 32
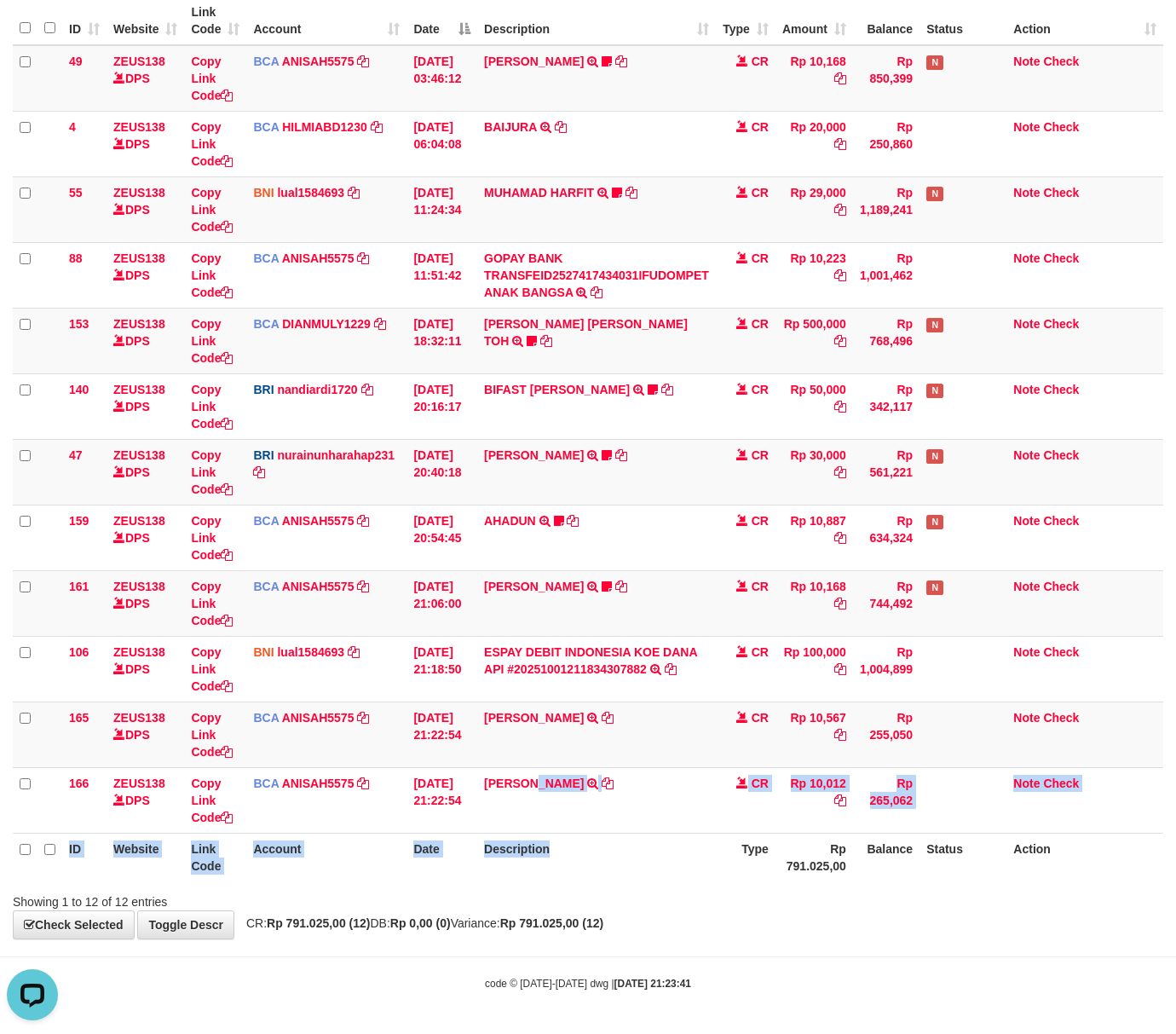
click at [581, 846] on table "ID Website Link Code Account Date Description Type Amount Balance Status Action…" at bounding box center [587, 438] width 1150 height 885
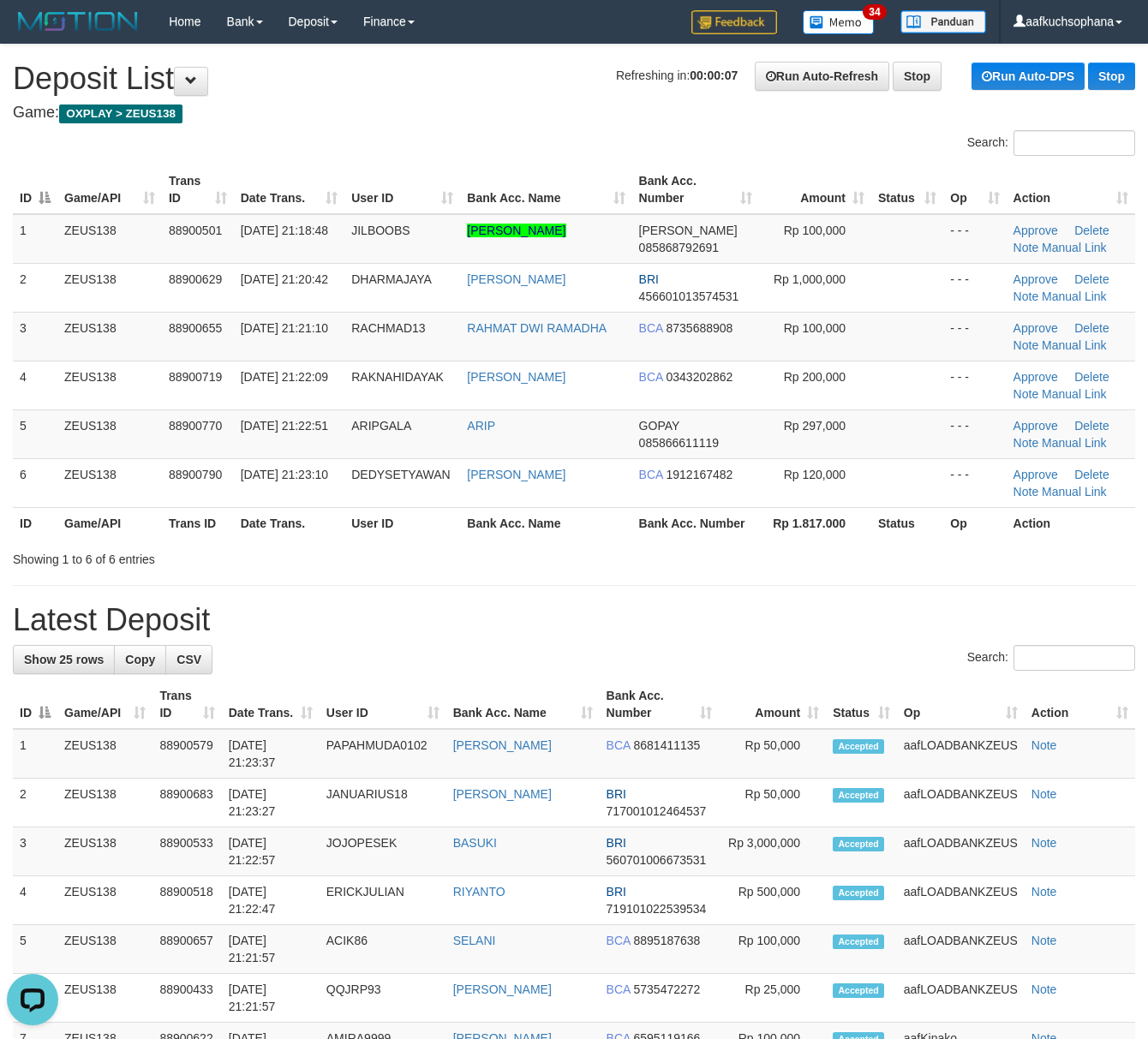
drag, startPoint x: 638, startPoint y: 611, endPoint x: 1158, endPoint y: 686, distance: 525.4
click at [638, 611] on h1 "Latest Deposit" at bounding box center [574, 620] width 1122 height 35
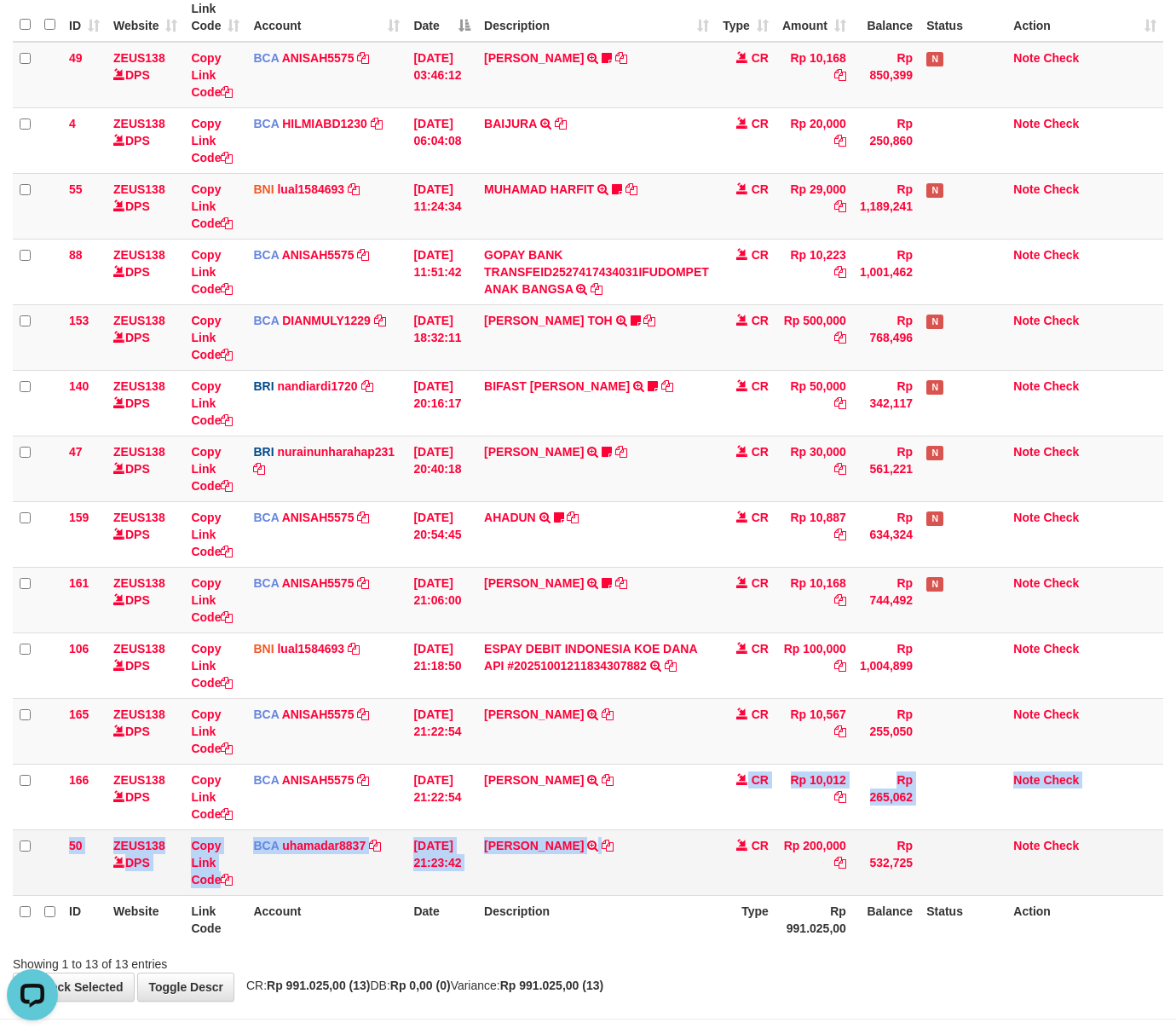
drag, startPoint x: 697, startPoint y: 830, endPoint x: 966, endPoint y: 867, distance: 271.5
click at [717, 847] on tbody "49 ZEUS138 DPS Copy Link Code BCA ANISAH5575 DPS ANISAH mutasi_20251001_3827 | …" at bounding box center [587, 468] width 1150 height 854
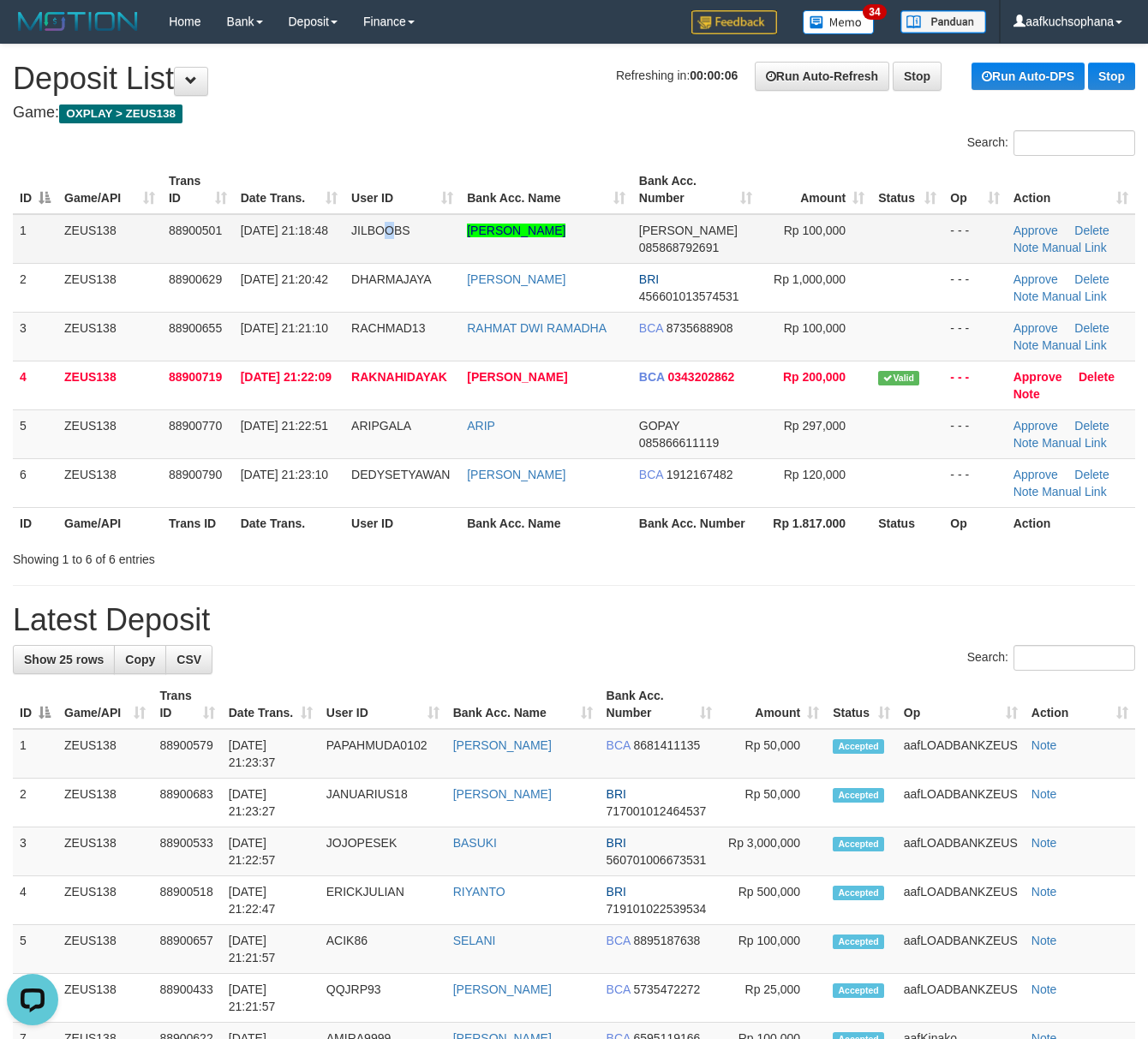
click at [391, 238] on td "JILBOOBS" at bounding box center [402, 239] width 116 height 49
copy tr "JILBOOBS"
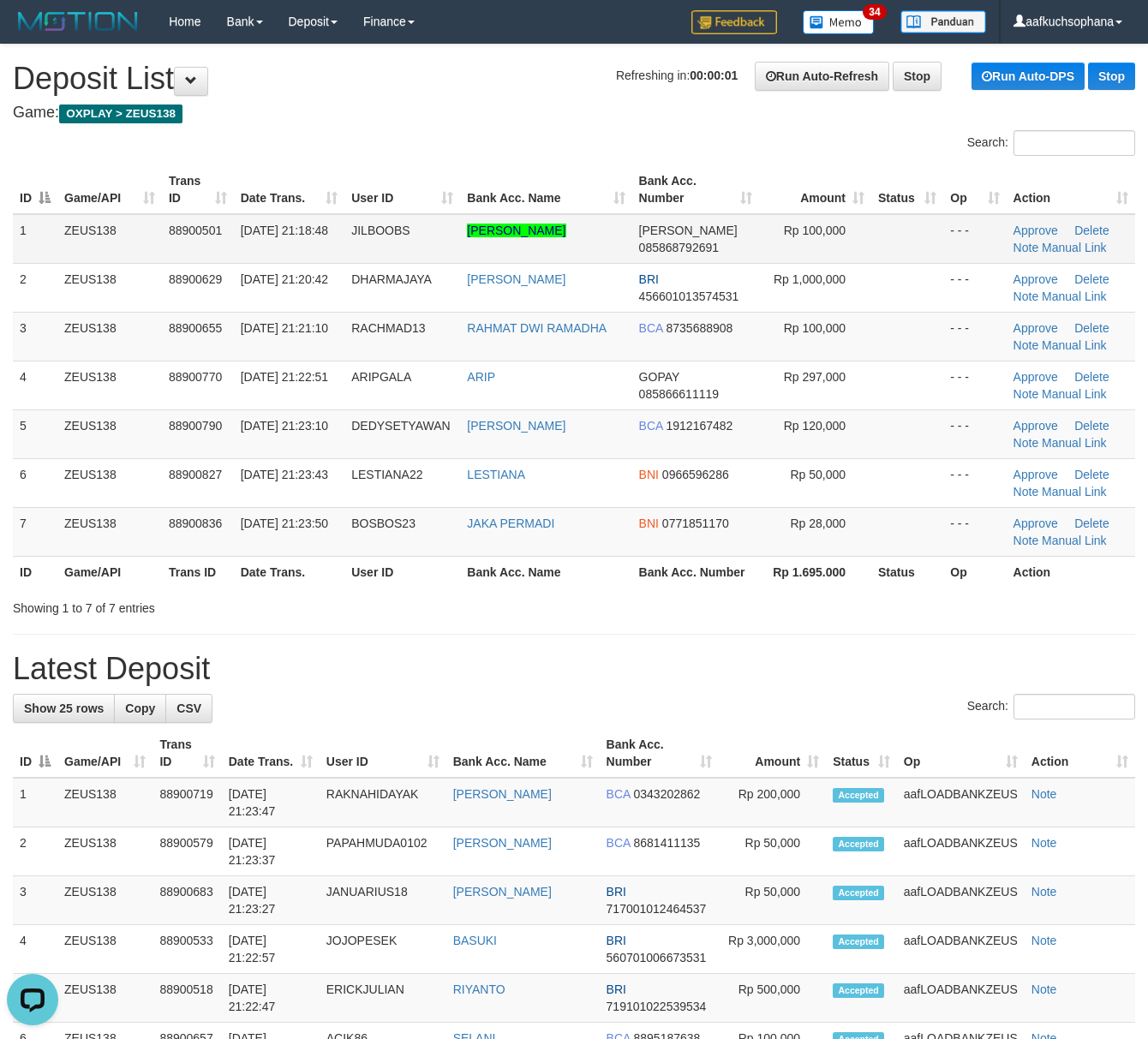
click at [405, 246] on td "JILBOOBS" at bounding box center [402, 239] width 116 height 49
copy span "JILBOOBS"
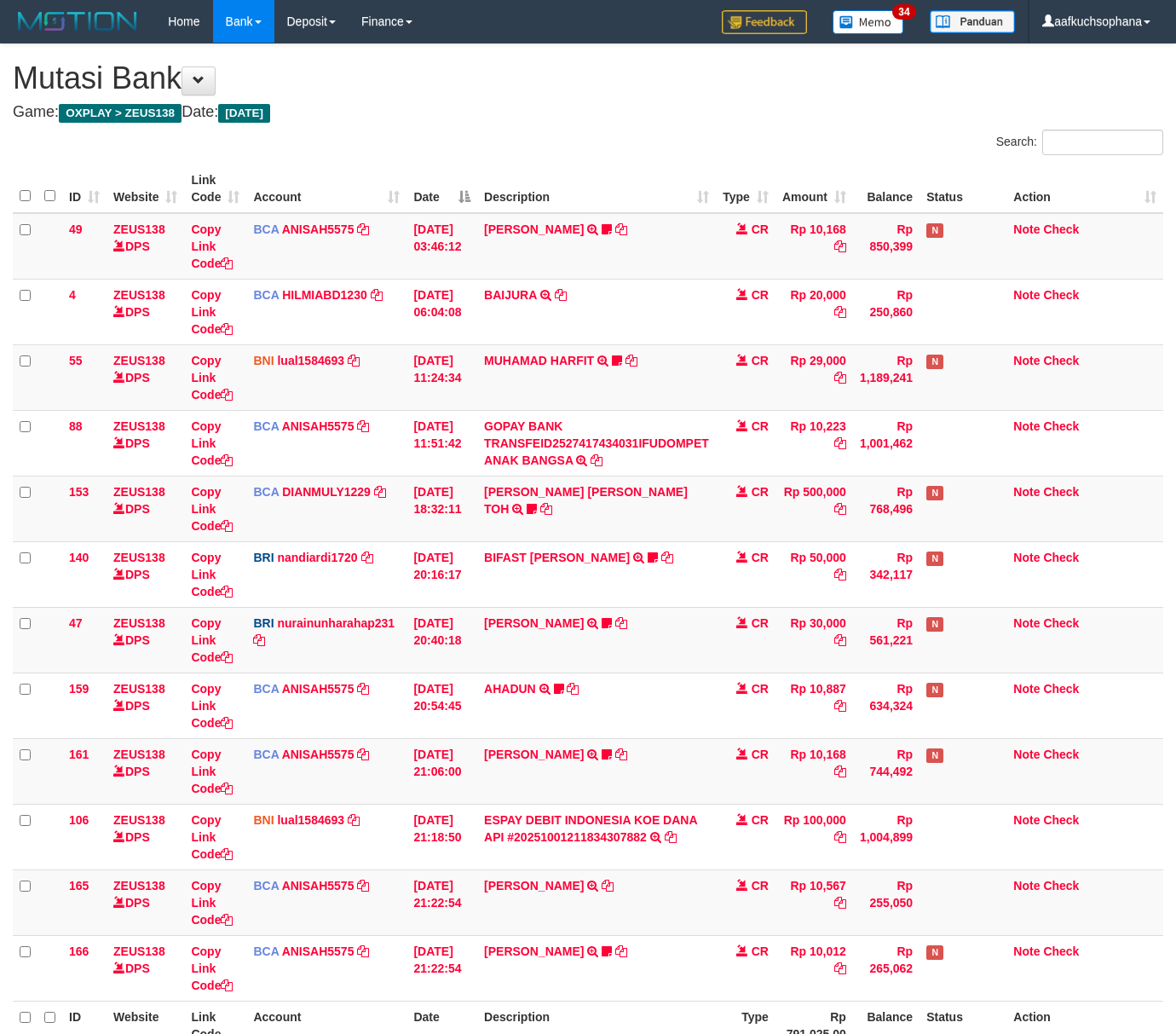
scroll to position [172, 0]
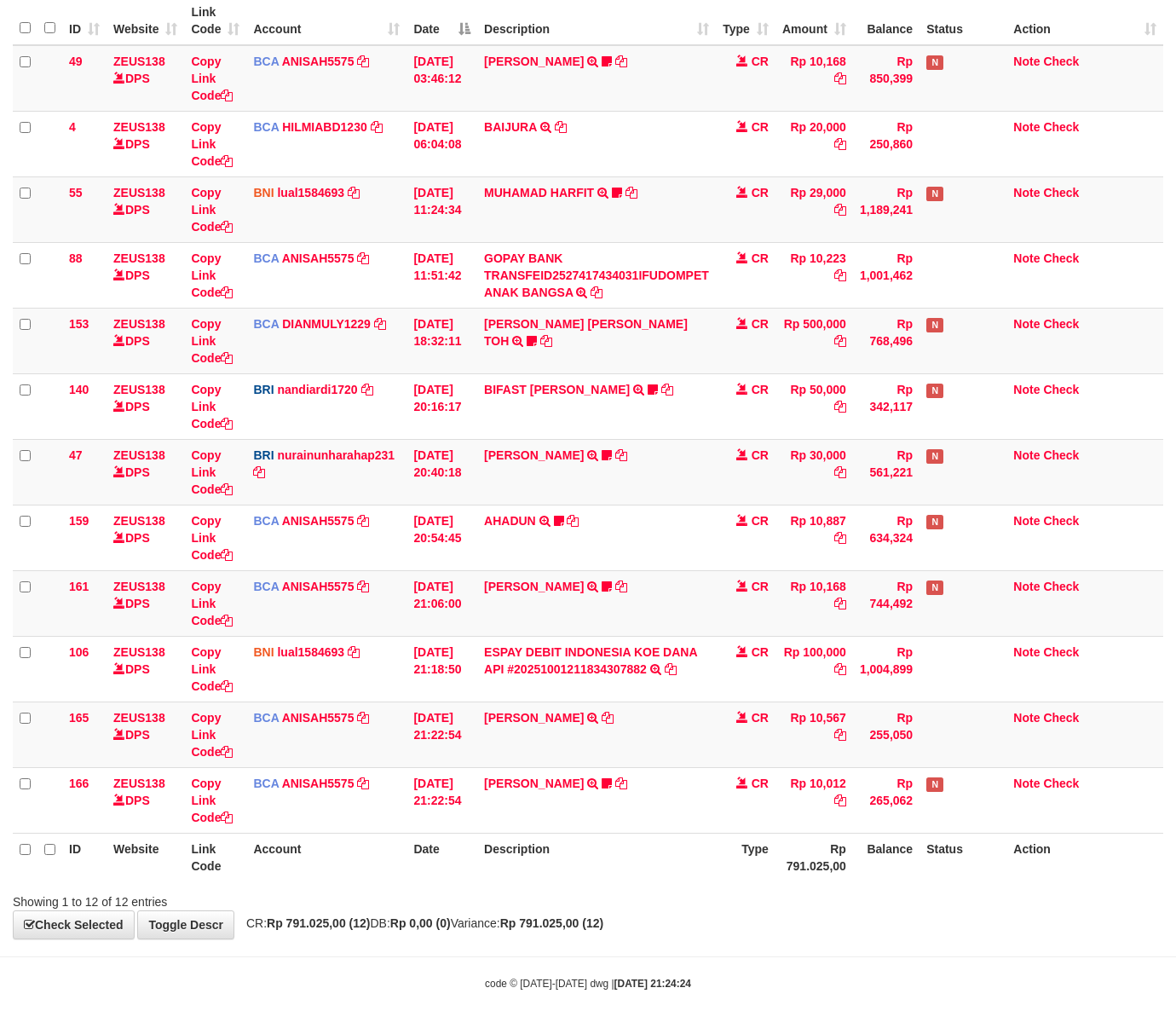
drag, startPoint x: 718, startPoint y: 904, endPoint x: 7, endPoint y: 684, distance: 744.3
click at [682, 894] on div "Showing 1 to 12 of 12 entries" at bounding box center [588, 898] width 1176 height 24
drag, startPoint x: 818, startPoint y: 924, endPoint x: 655, endPoint y: 870, distance: 171.7
click at [818, 924] on div "**********" at bounding box center [588, 408] width 1176 height 1062
click at [576, 898] on div "Showing 1 to 12 of 12 entries" at bounding box center [588, 898] width 1176 height 24
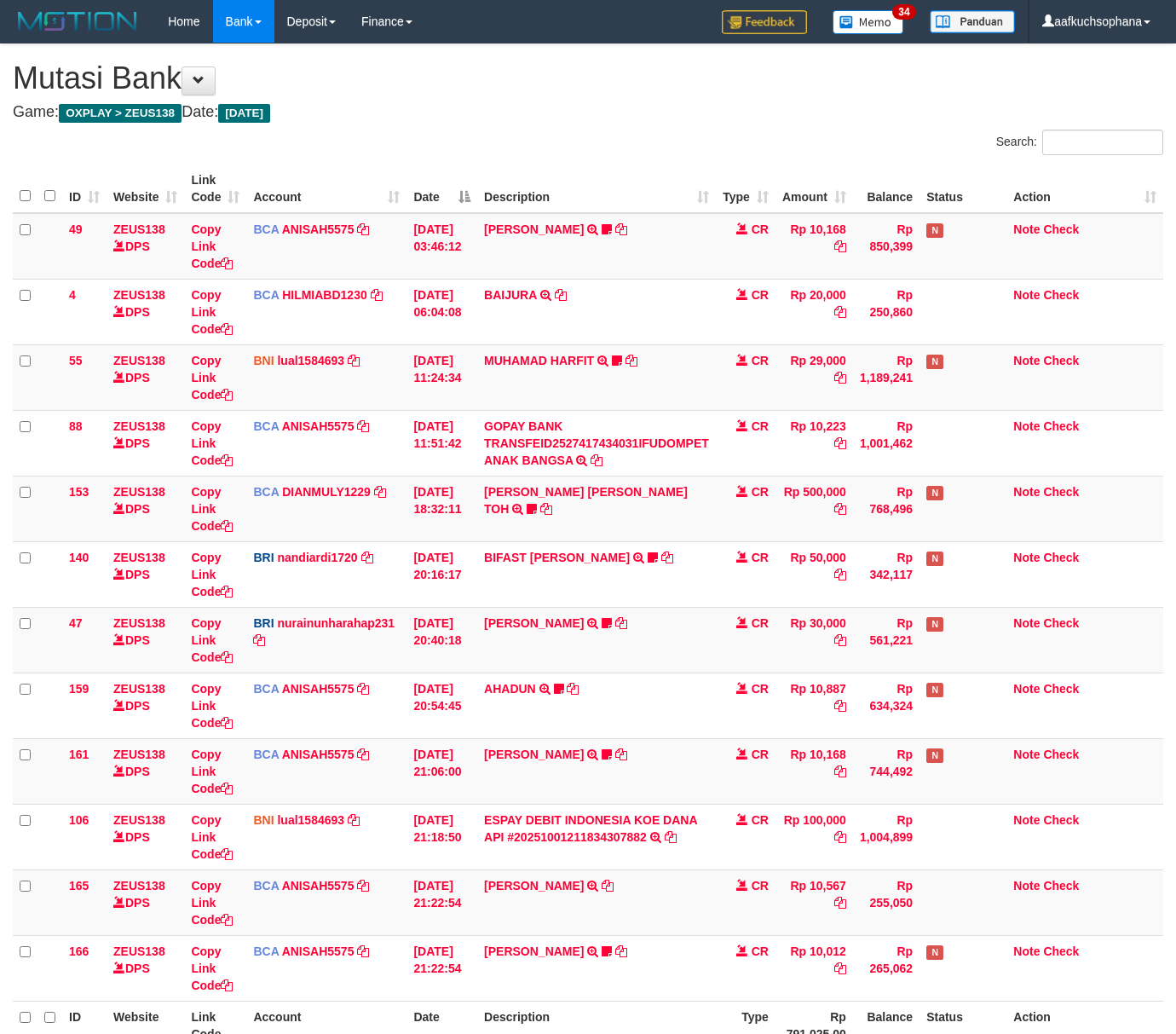
scroll to position [172, 0]
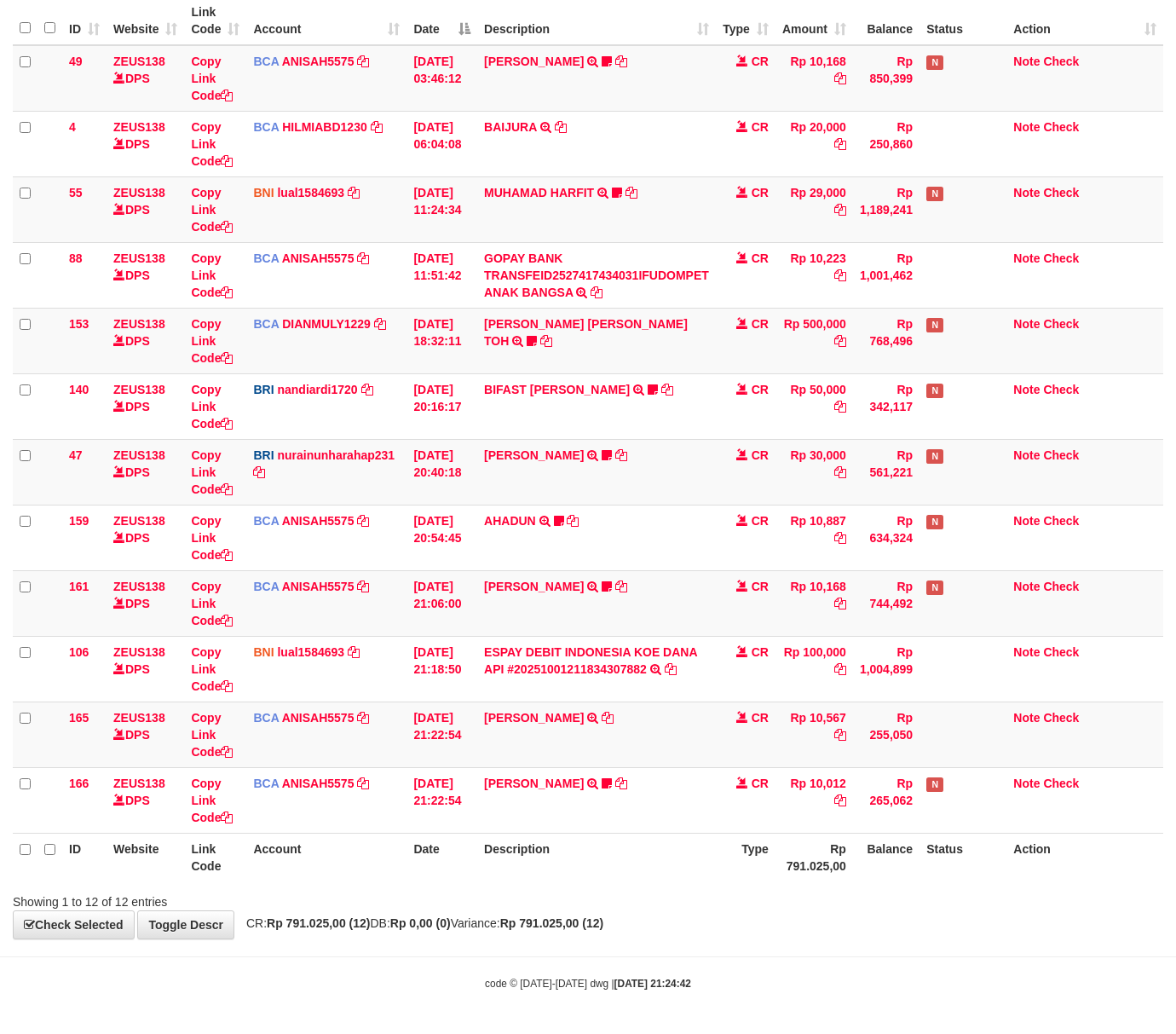
click at [808, 922] on div "**********" at bounding box center [588, 408] width 1176 height 1062
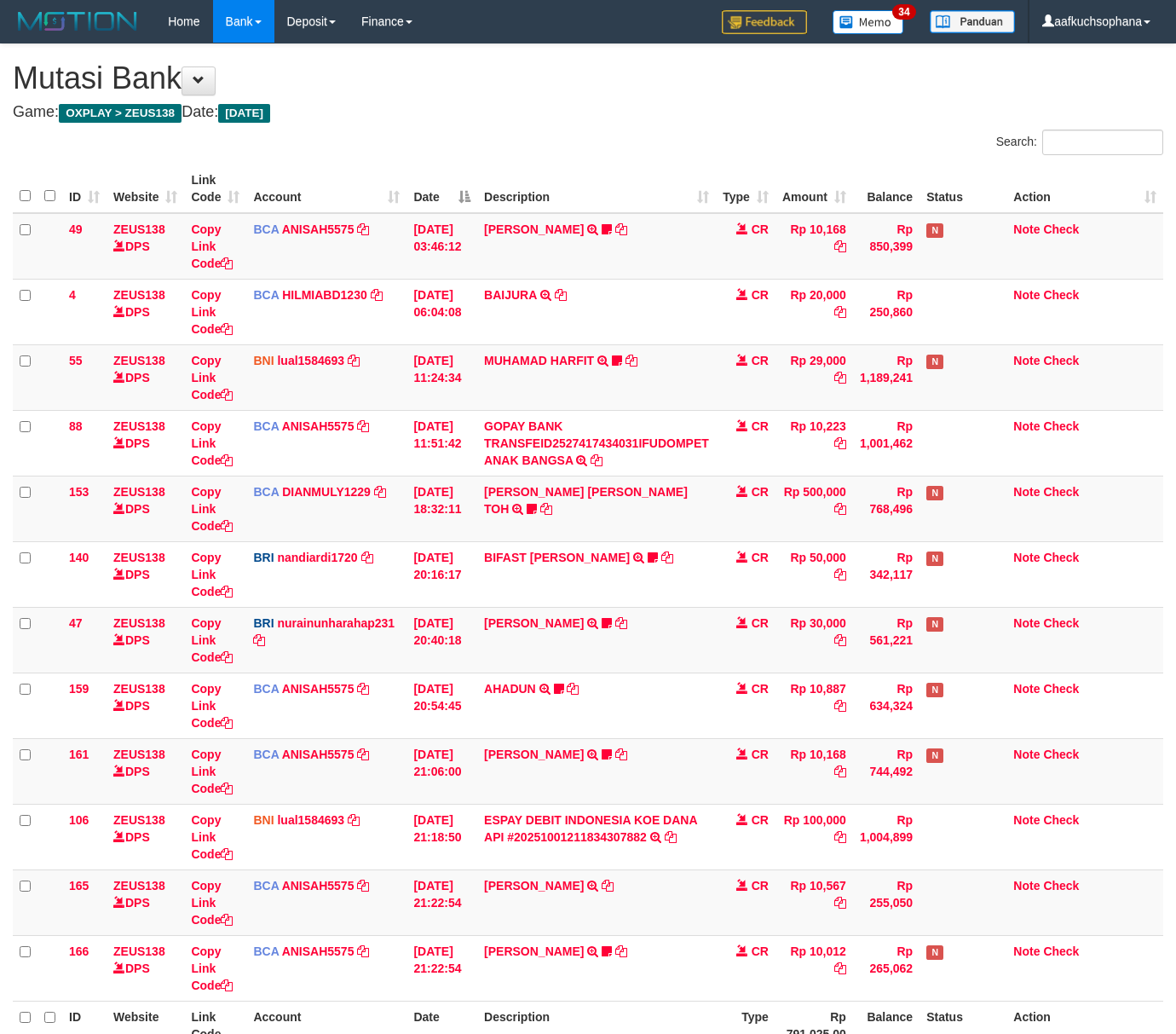
scroll to position [172, 0]
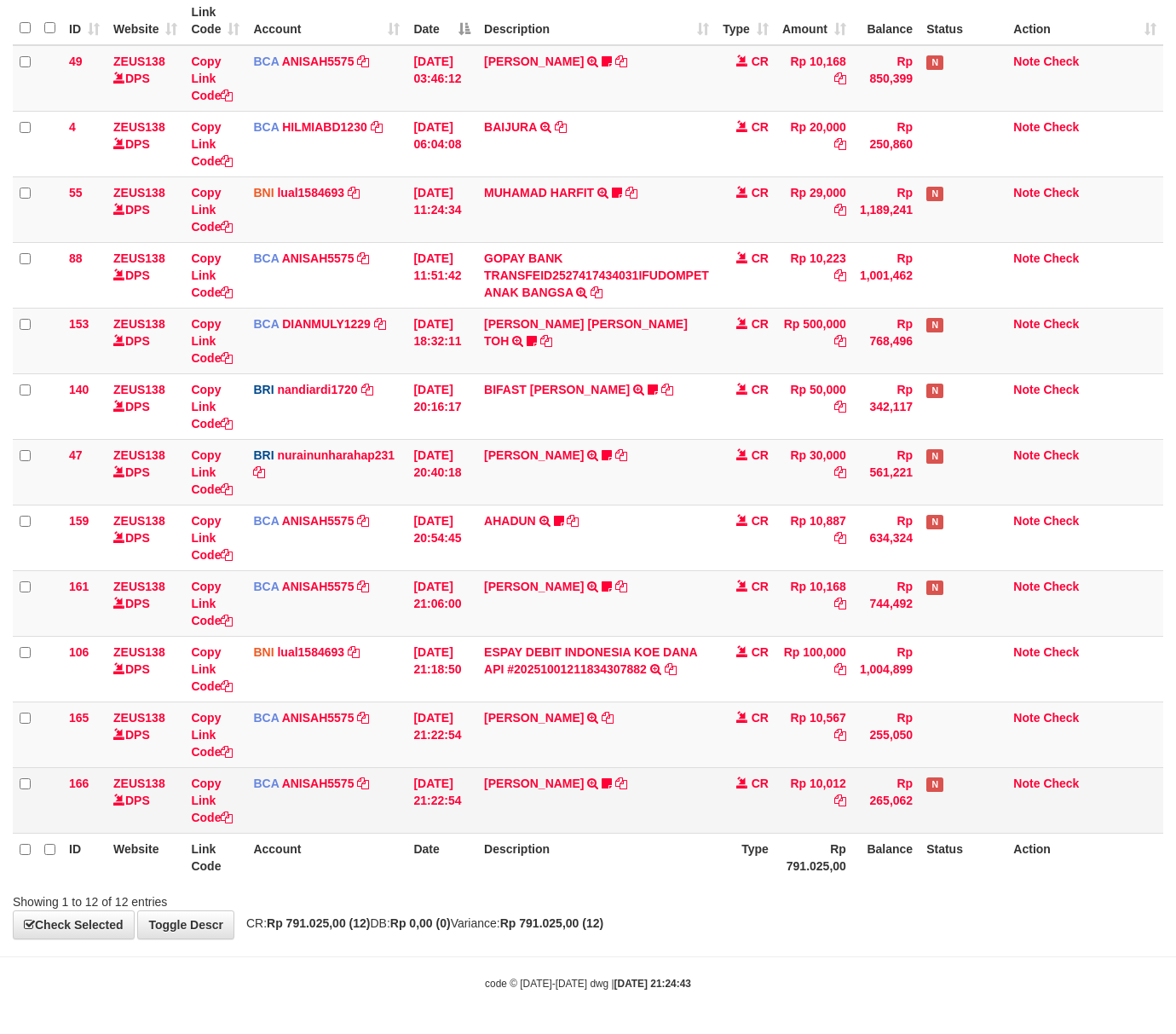
drag, startPoint x: 642, startPoint y: 863, endPoint x: 430, endPoint y: 791, distance: 223.9
click at [639, 863] on th "Description" at bounding box center [596, 857] width 239 height 49
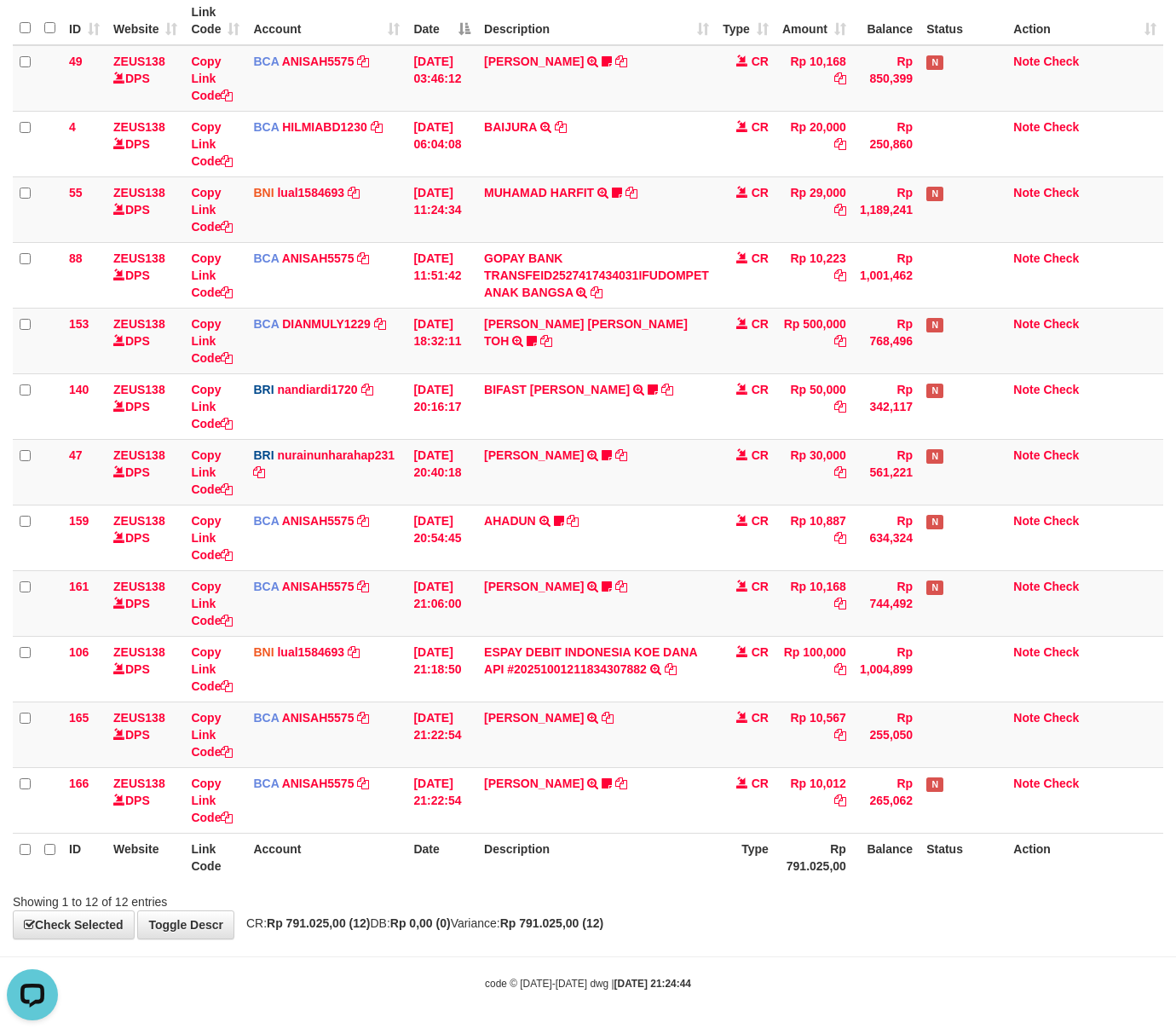
click at [607, 877] on th "Description" at bounding box center [596, 857] width 239 height 49
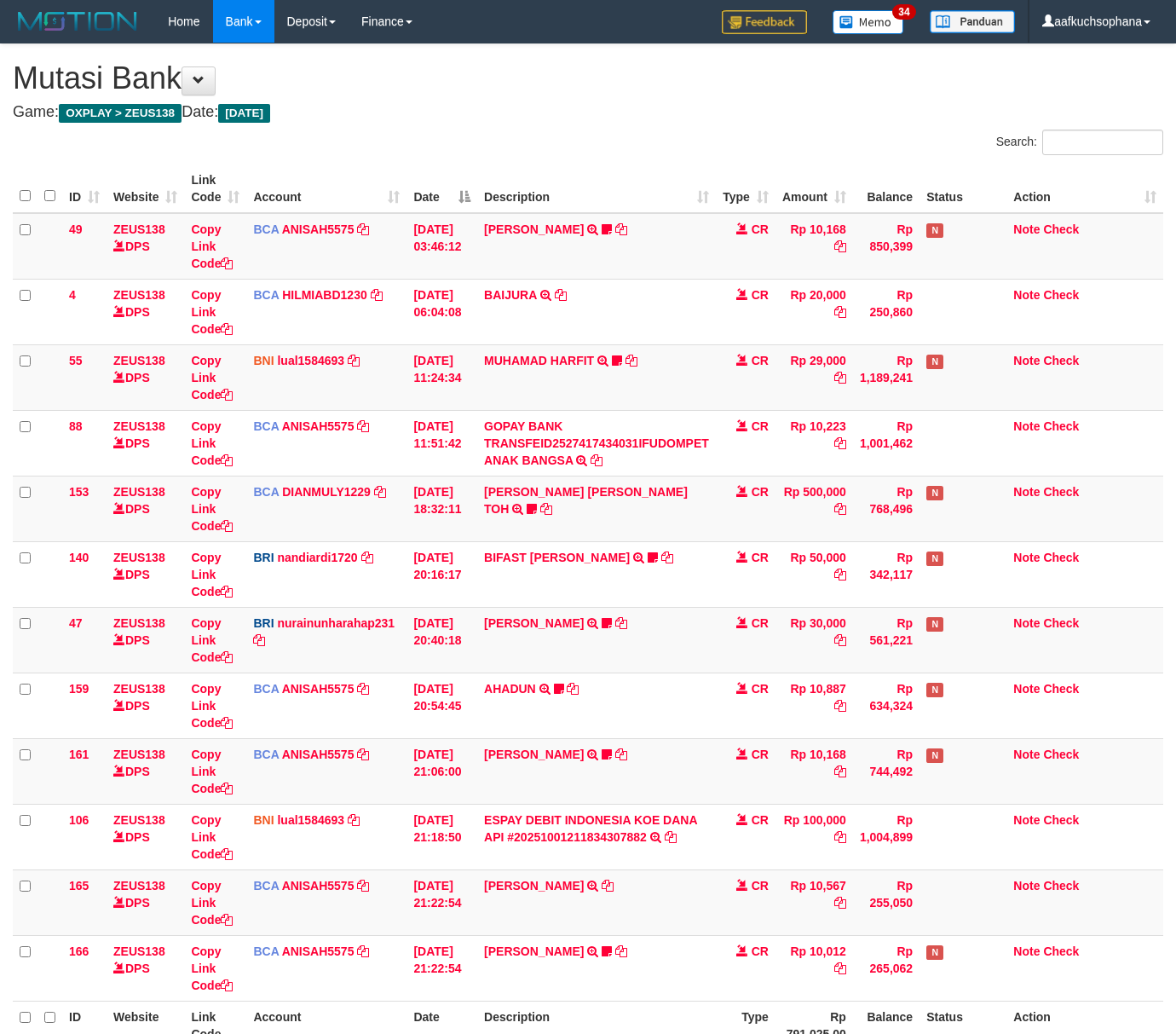
scroll to position [172, 0]
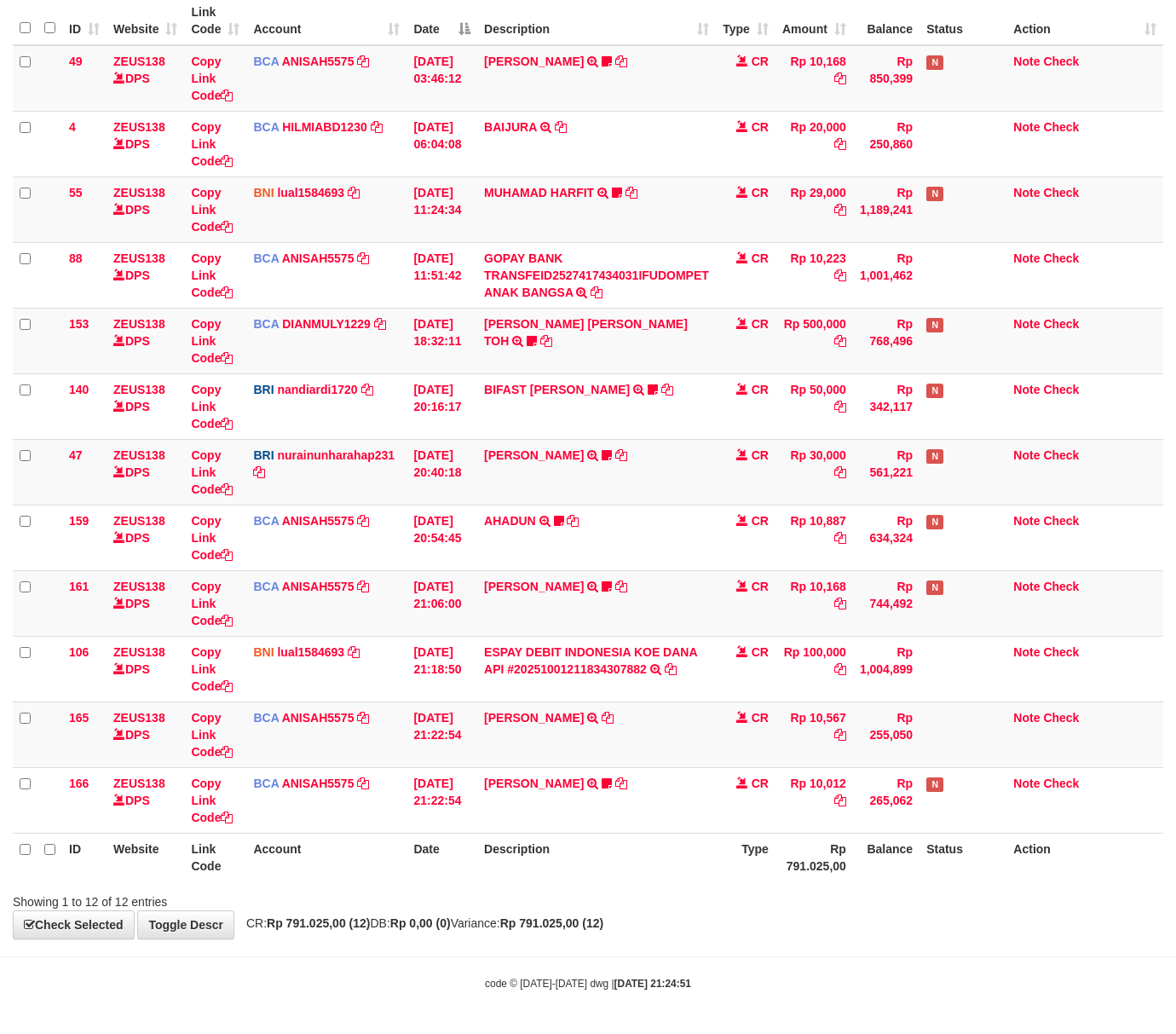
click at [714, 939] on div "**********" at bounding box center [588, 408] width 1176 height 1062
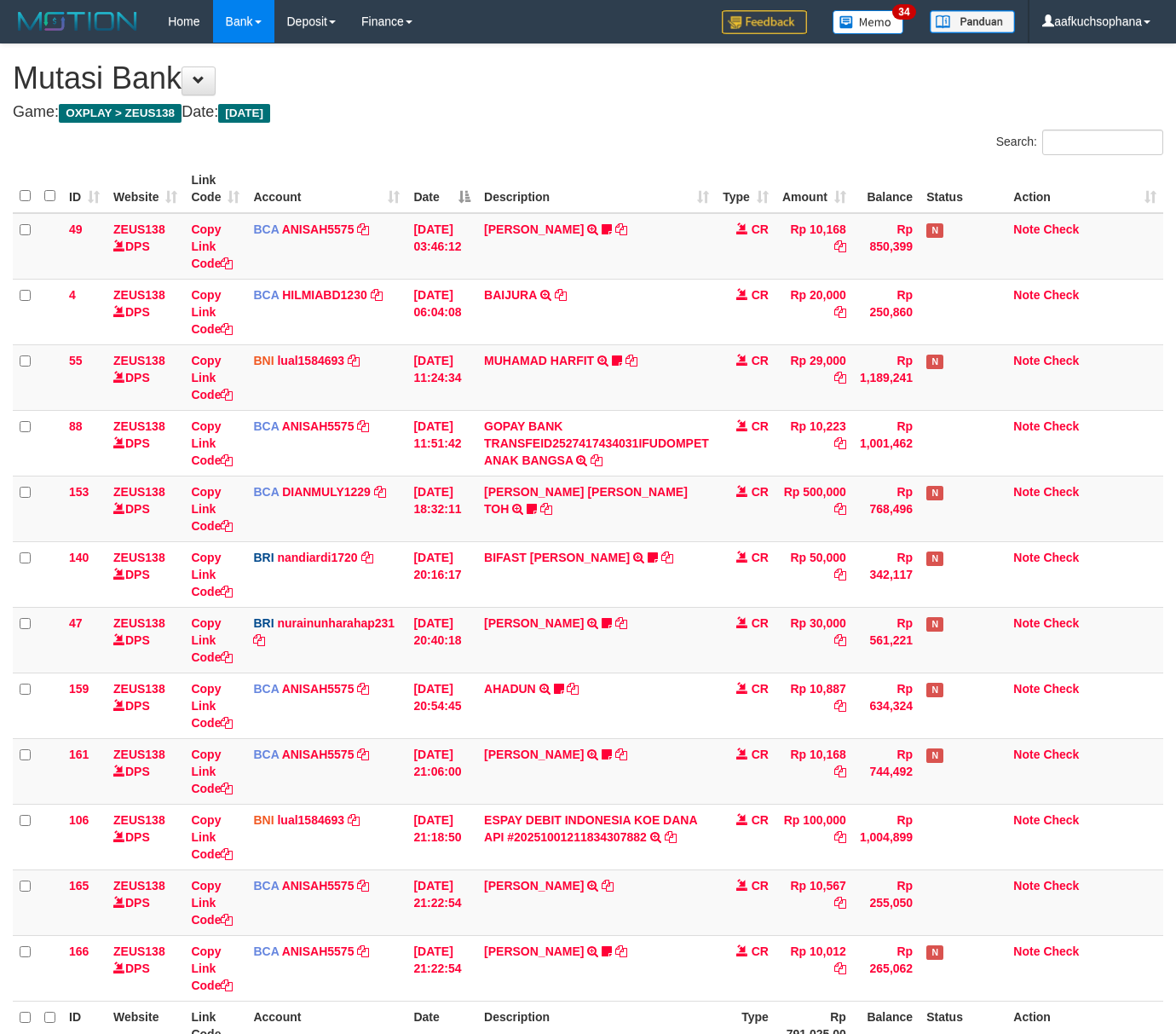
scroll to position [172, 0]
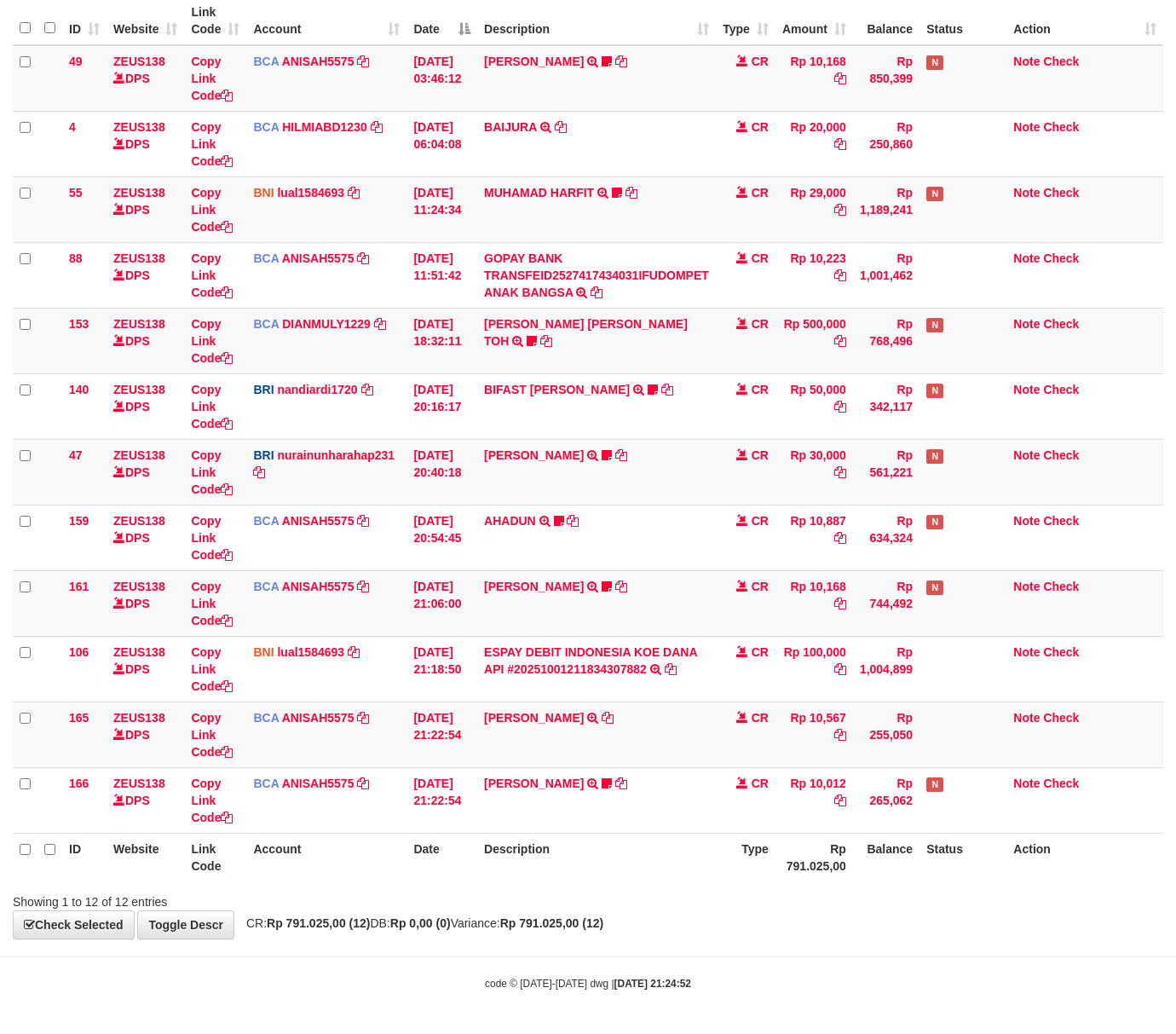
click at [734, 873] on th "Type" at bounding box center [746, 857] width 60 height 49
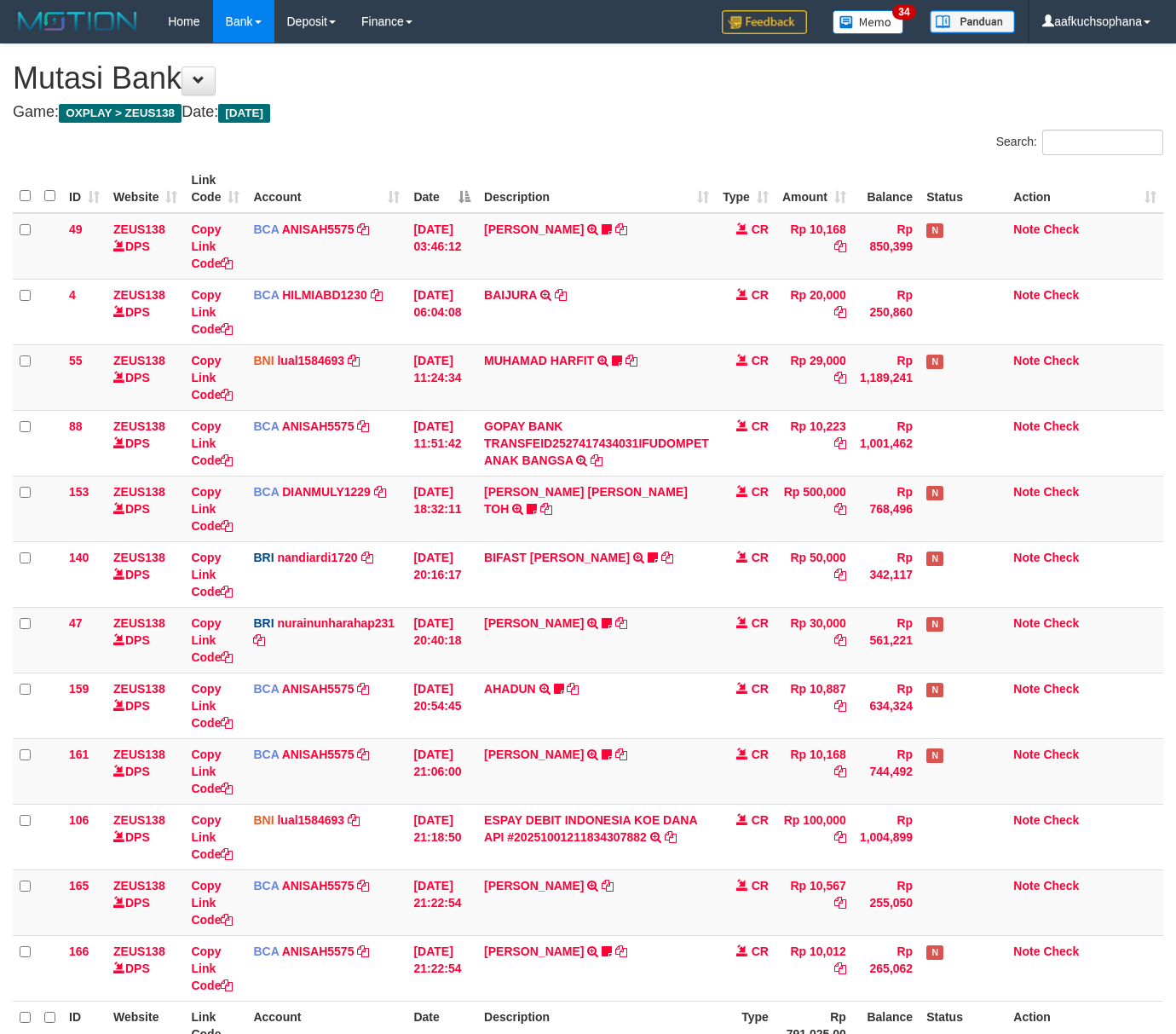
scroll to position [172, 0]
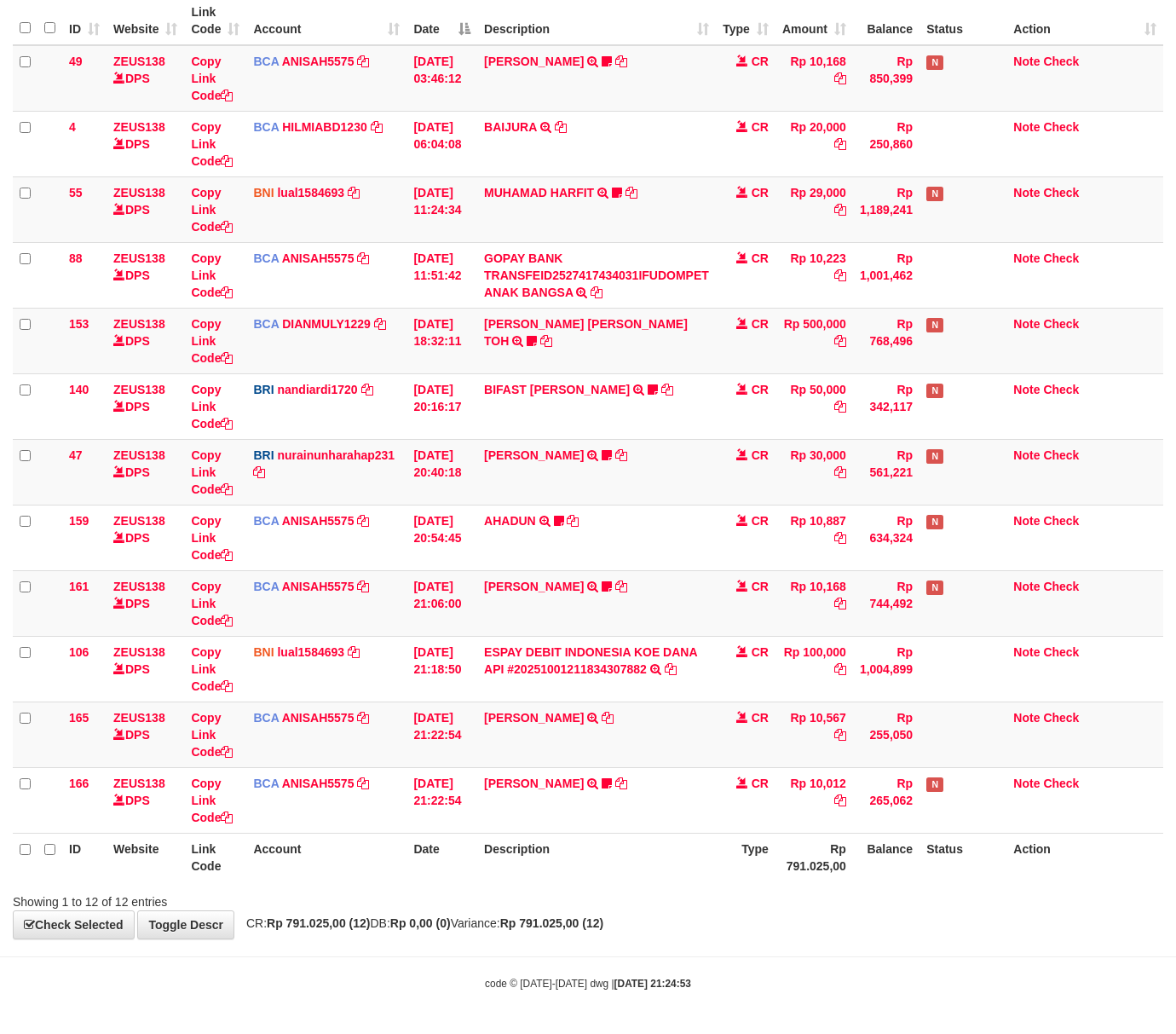
click at [781, 877] on th "Rp 791.025,00" at bounding box center [813, 857] width 77 height 49
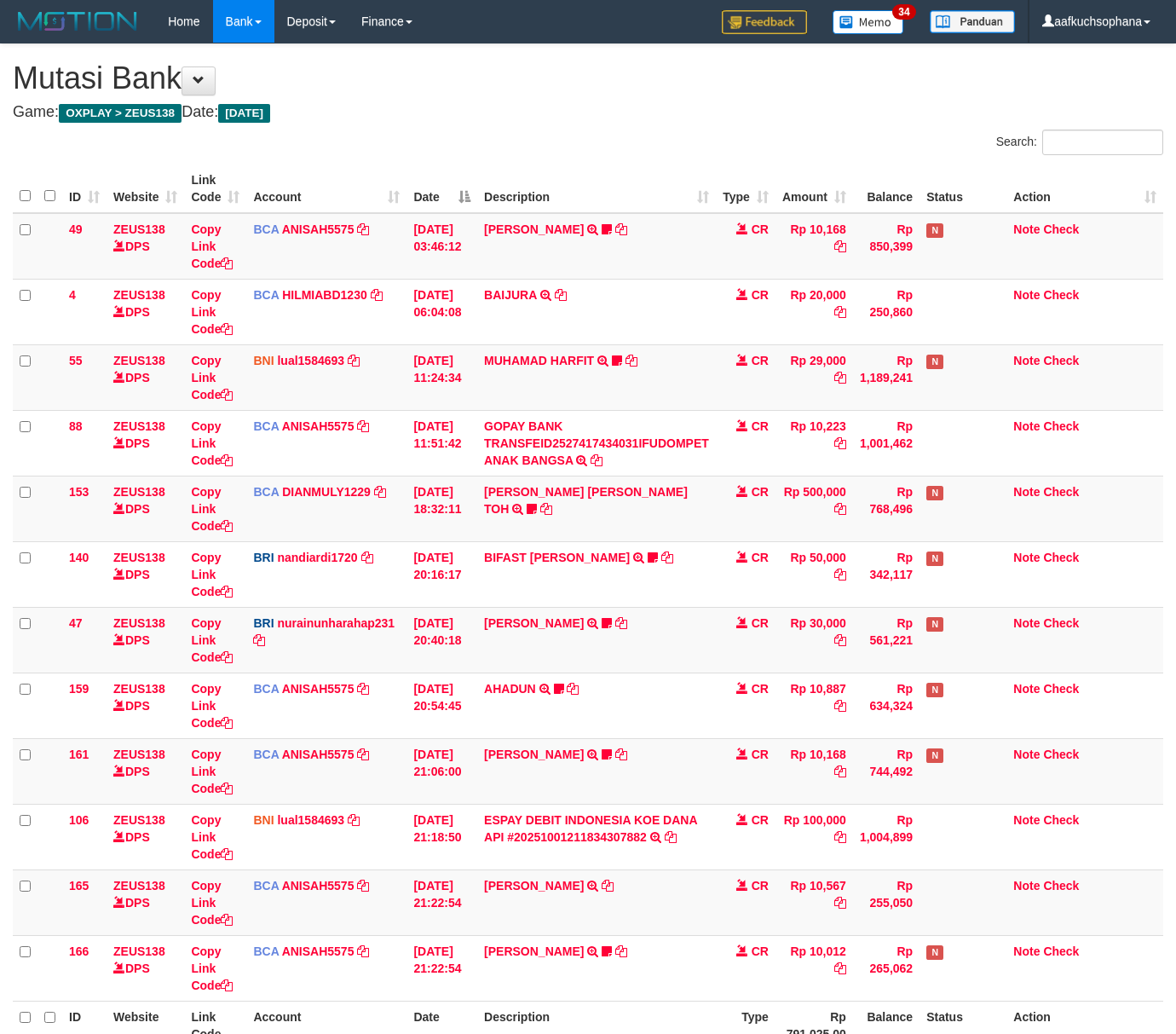
scroll to position [172, 0]
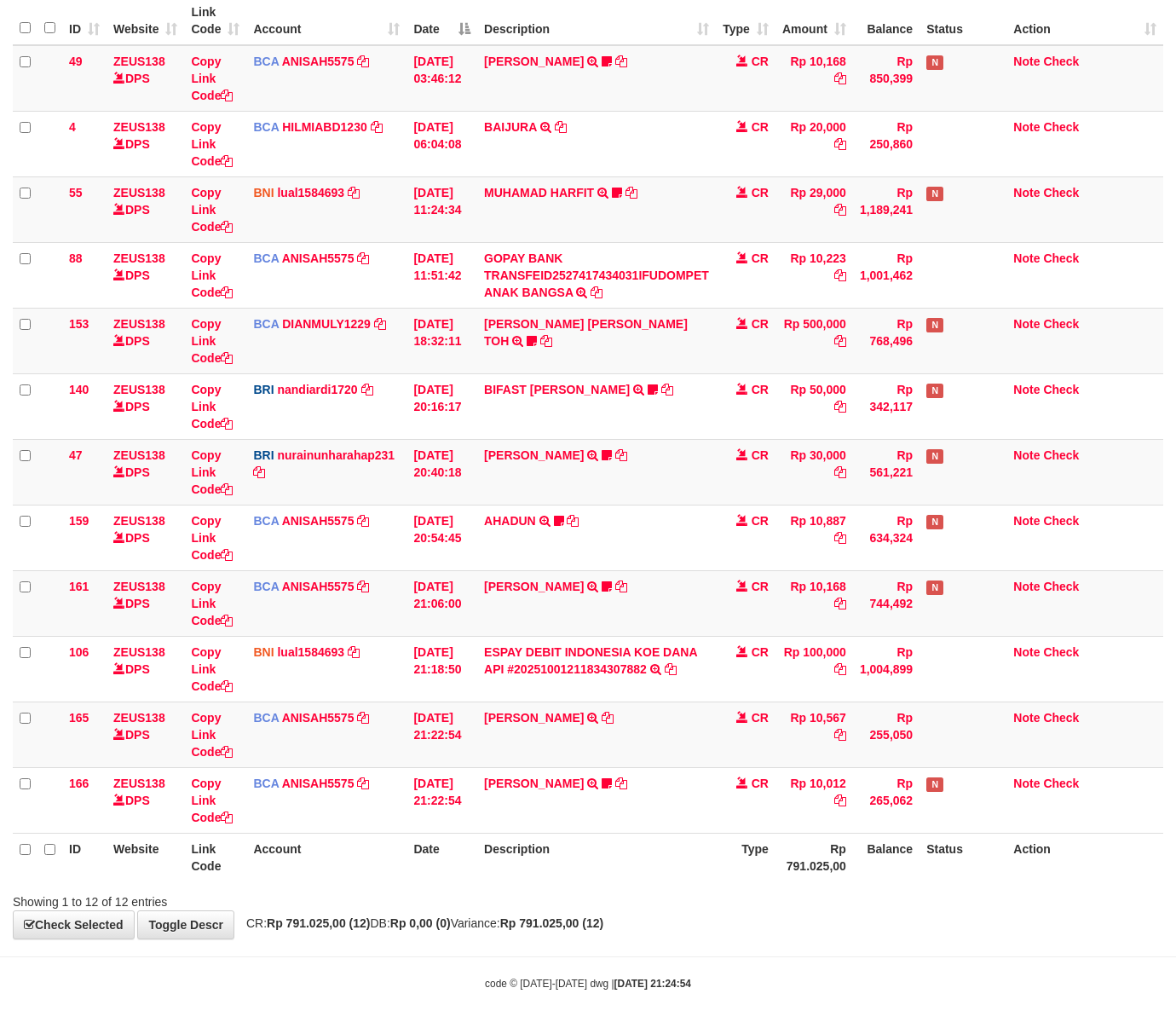
click at [764, 877] on th "Type" at bounding box center [746, 857] width 60 height 49
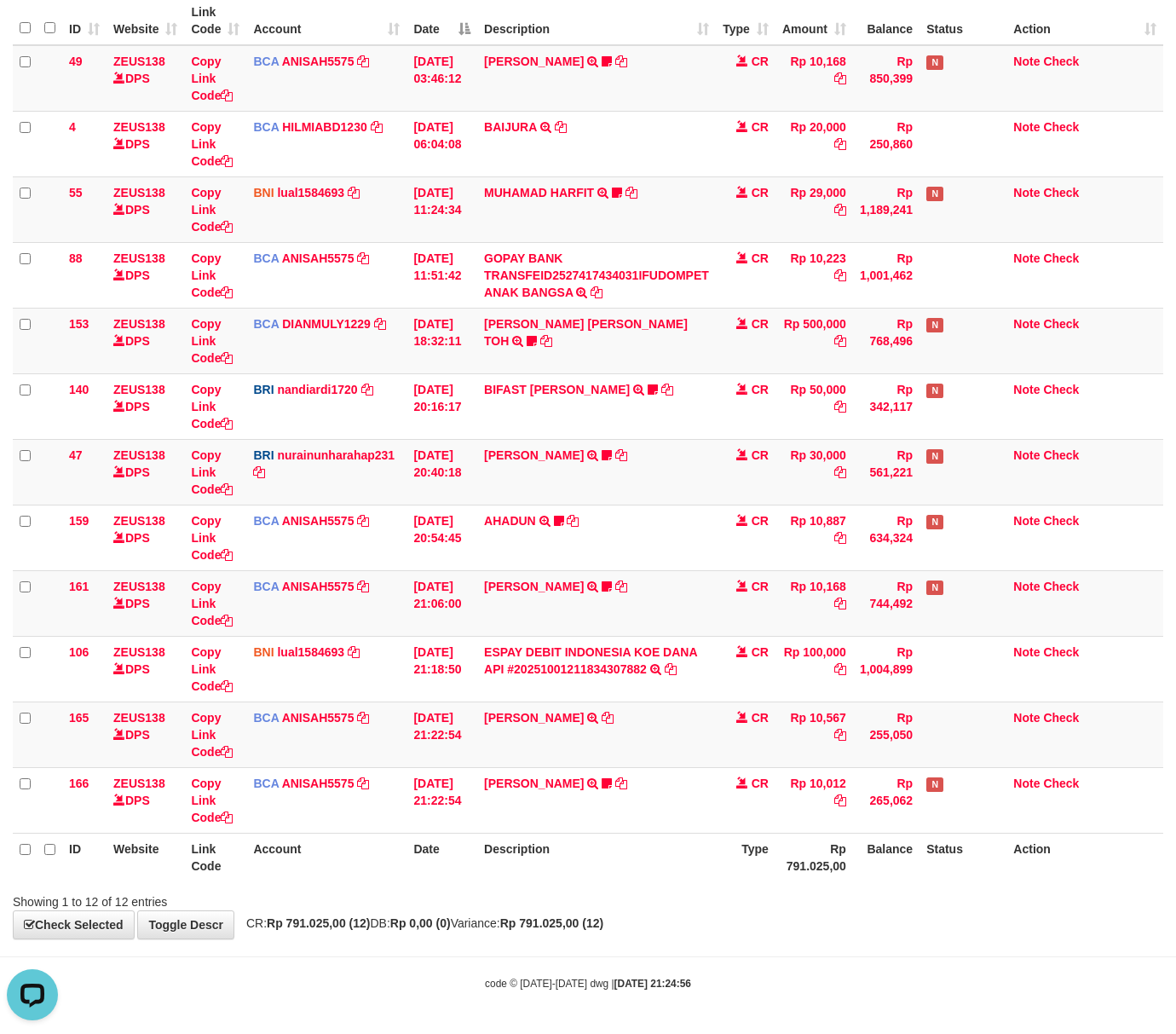
drag, startPoint x: 792, startPoint y: 908, endPoint x: 781, endPoint y: 900, distance: 13.6
click at [795, 908] on div "Showing 1 to 12 of 12 entries" at bounding box center [588, 898] width 1176 height 24
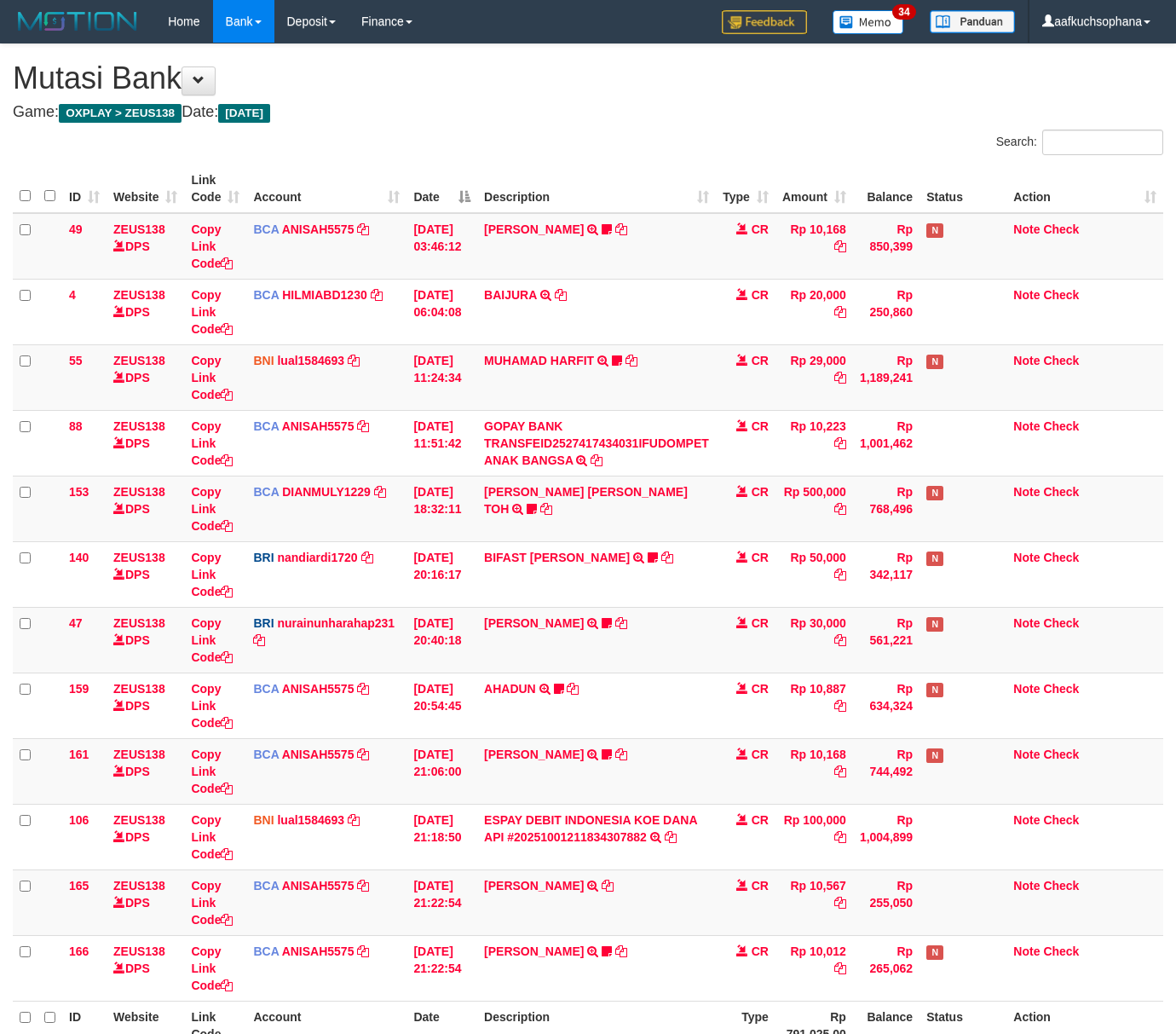
scroll to position [172, 0]
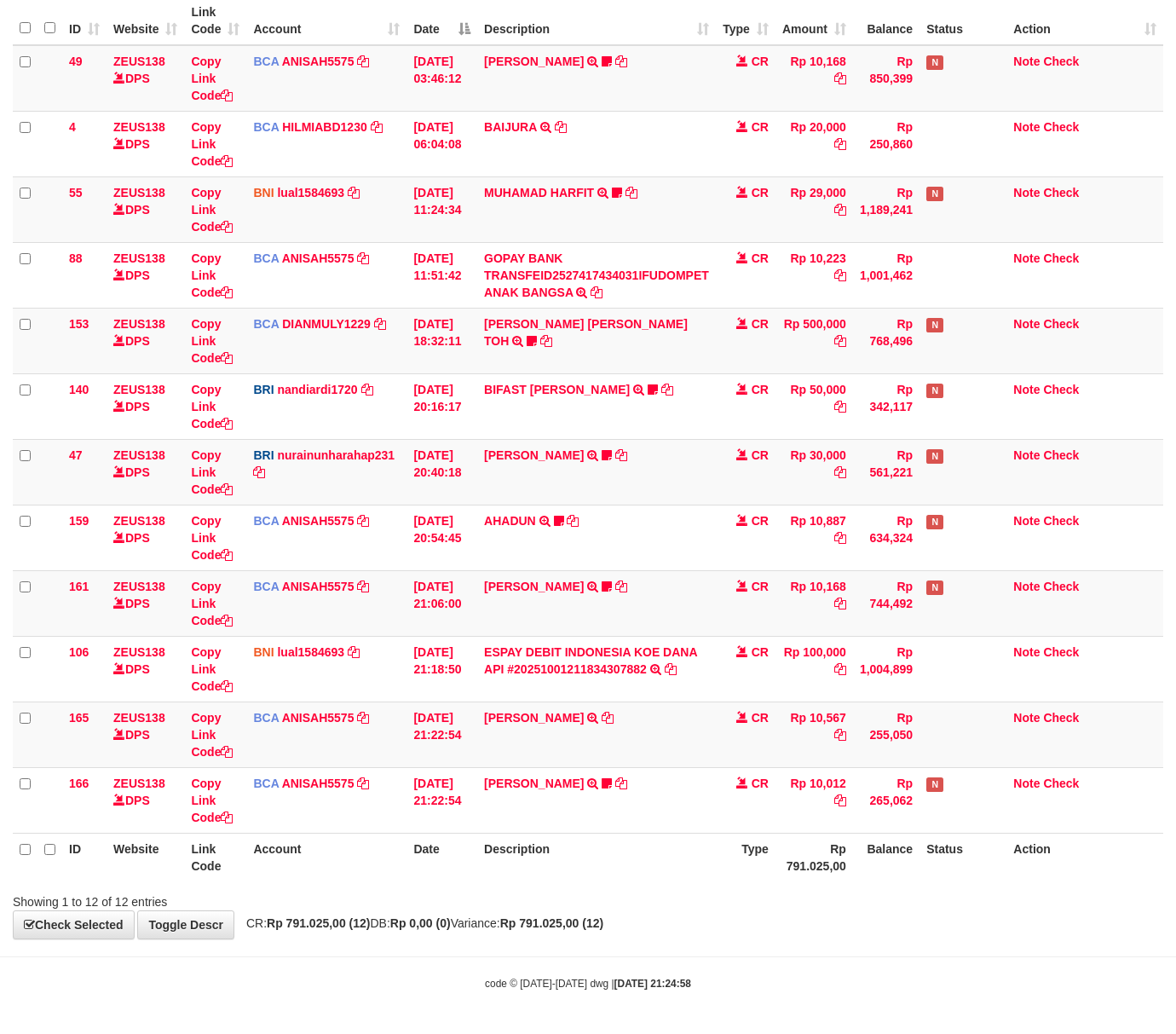
click at [697, 859] on th "Description" at bounding box center [596, 857] width 239 height 49
click at [634, 888] on div "Showing 1 to 12 of 12 entries" at bounding box center [588, 898] width 1176 height 24
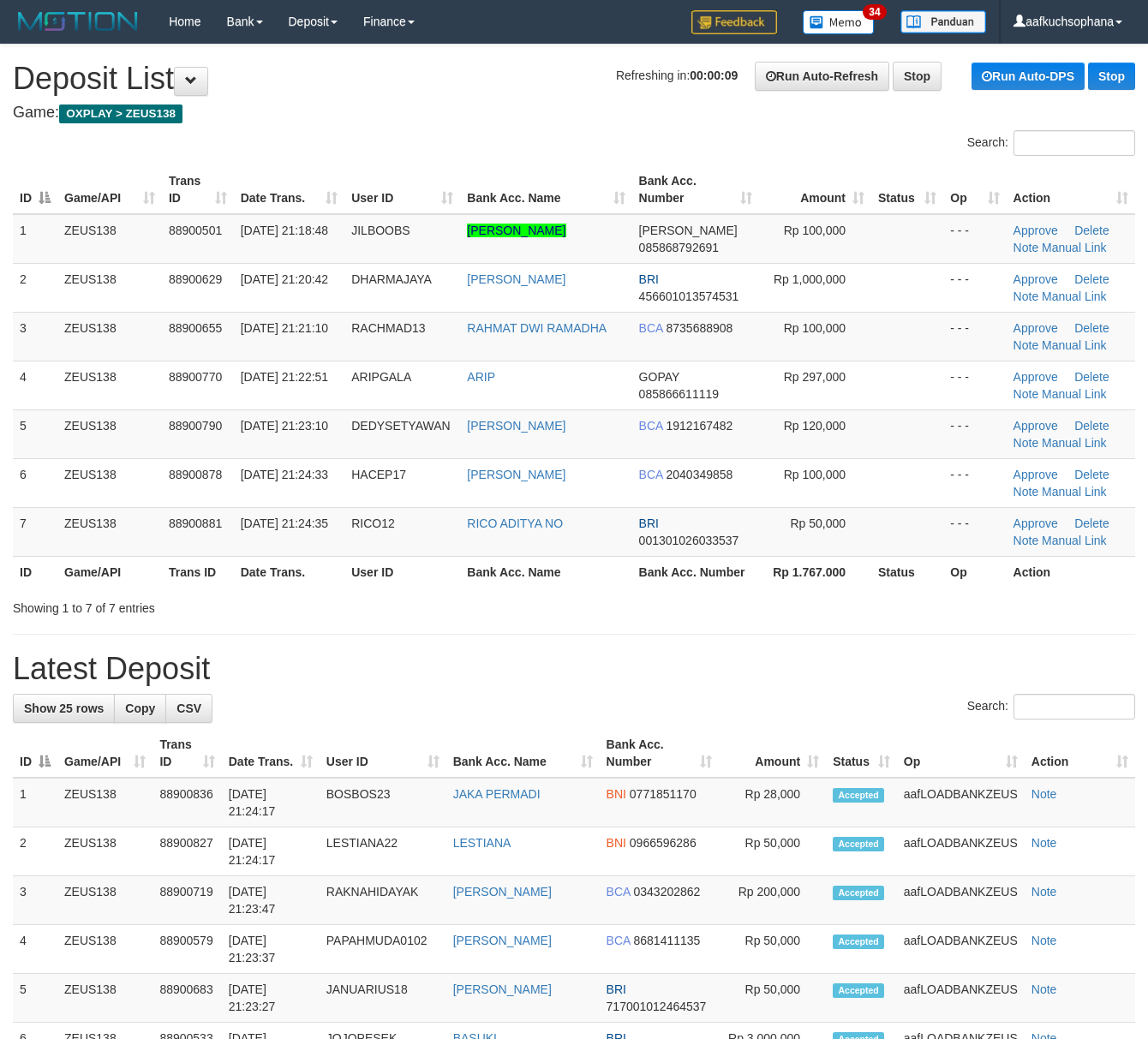
click at [736, 655] on h1 "Latest Deposit" at bounding box center [574, 669] width 1122 height 35
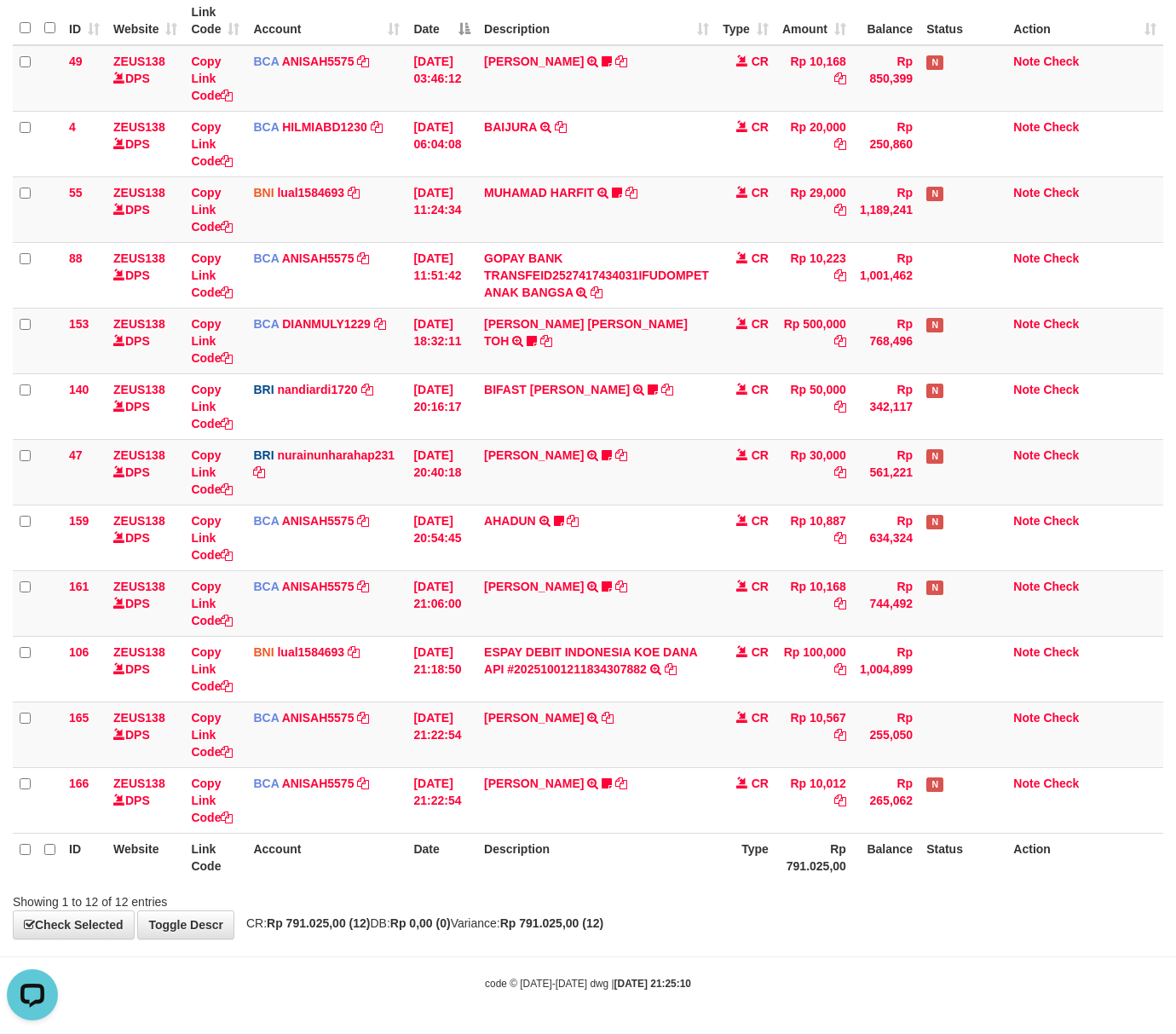
click at [785, 922] on div "**********" at bounding box center [588, 408] width 1176 height 1062
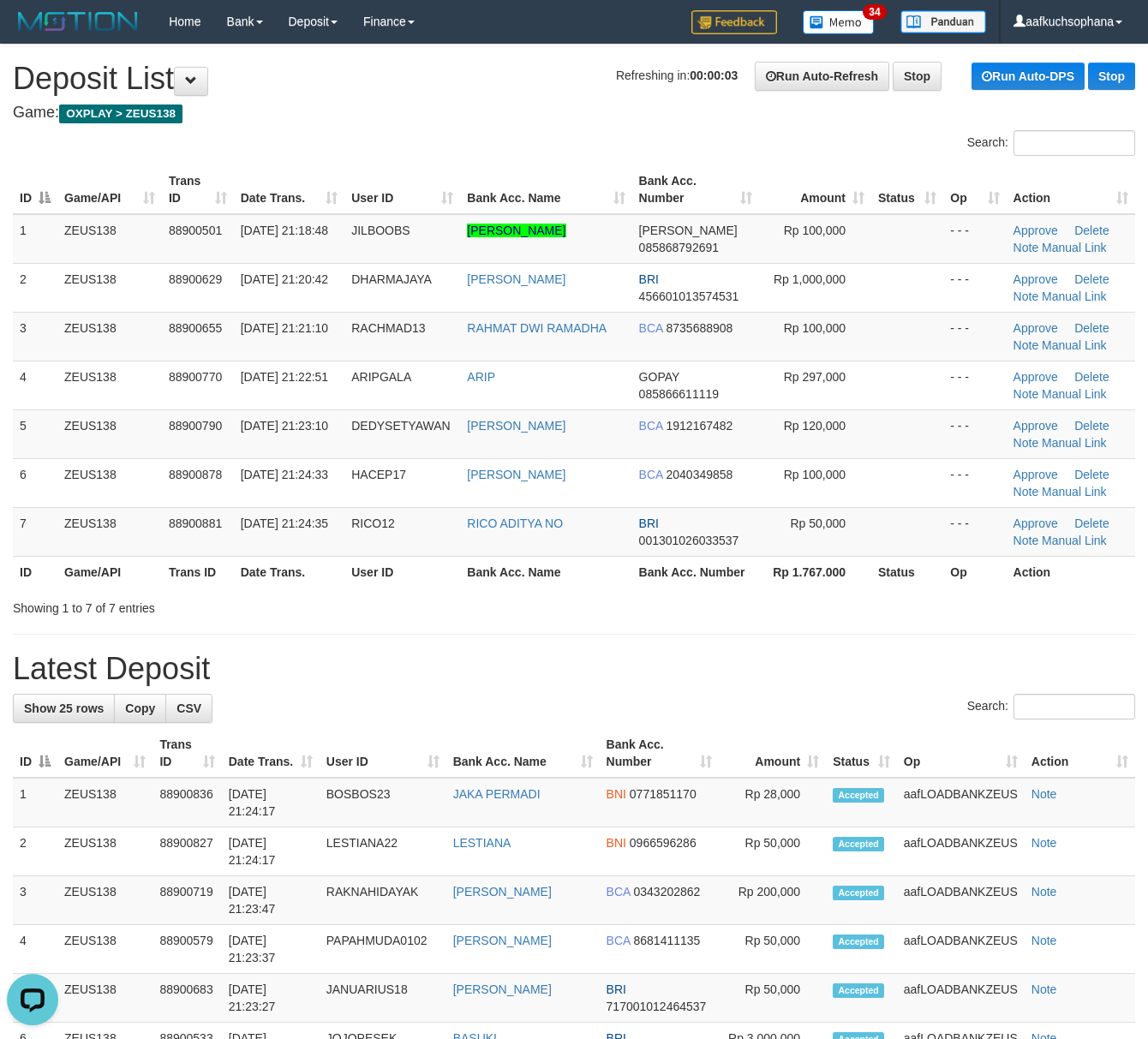
click at [740, 670] on h1 "Latest Deposit" at bounding box center [574, 669] width 1122 height 35
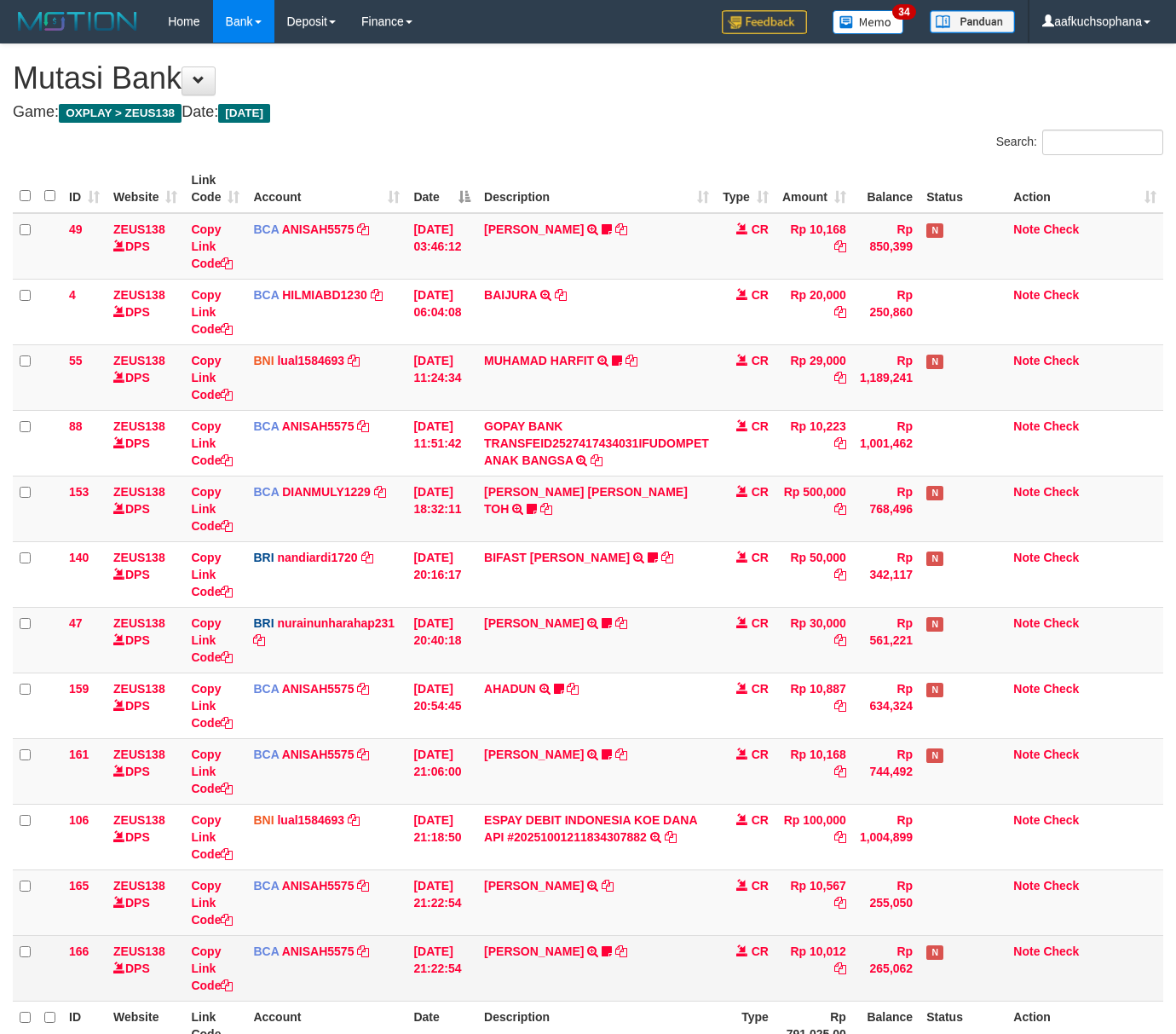
scroll to position [172, 0]
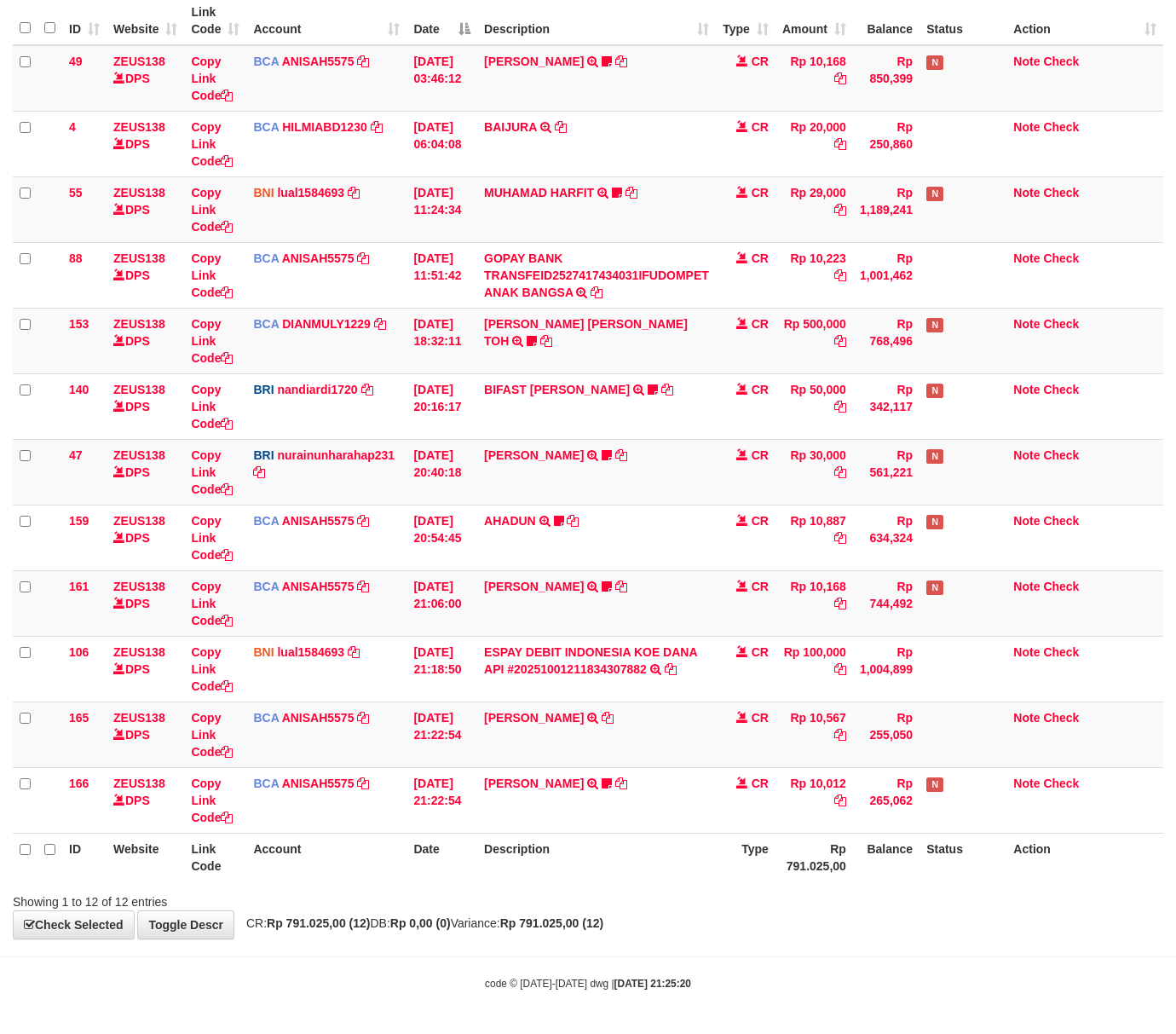
click at [808, 897] on div "Showing 1 to 12 of 12 entries" at bounding box center [588, 898] width 1176 height 24
click at [761, 887] on div "Showing 1 to 12 of 12 entries" at bounding box center [588, 898] width 1176 height 24
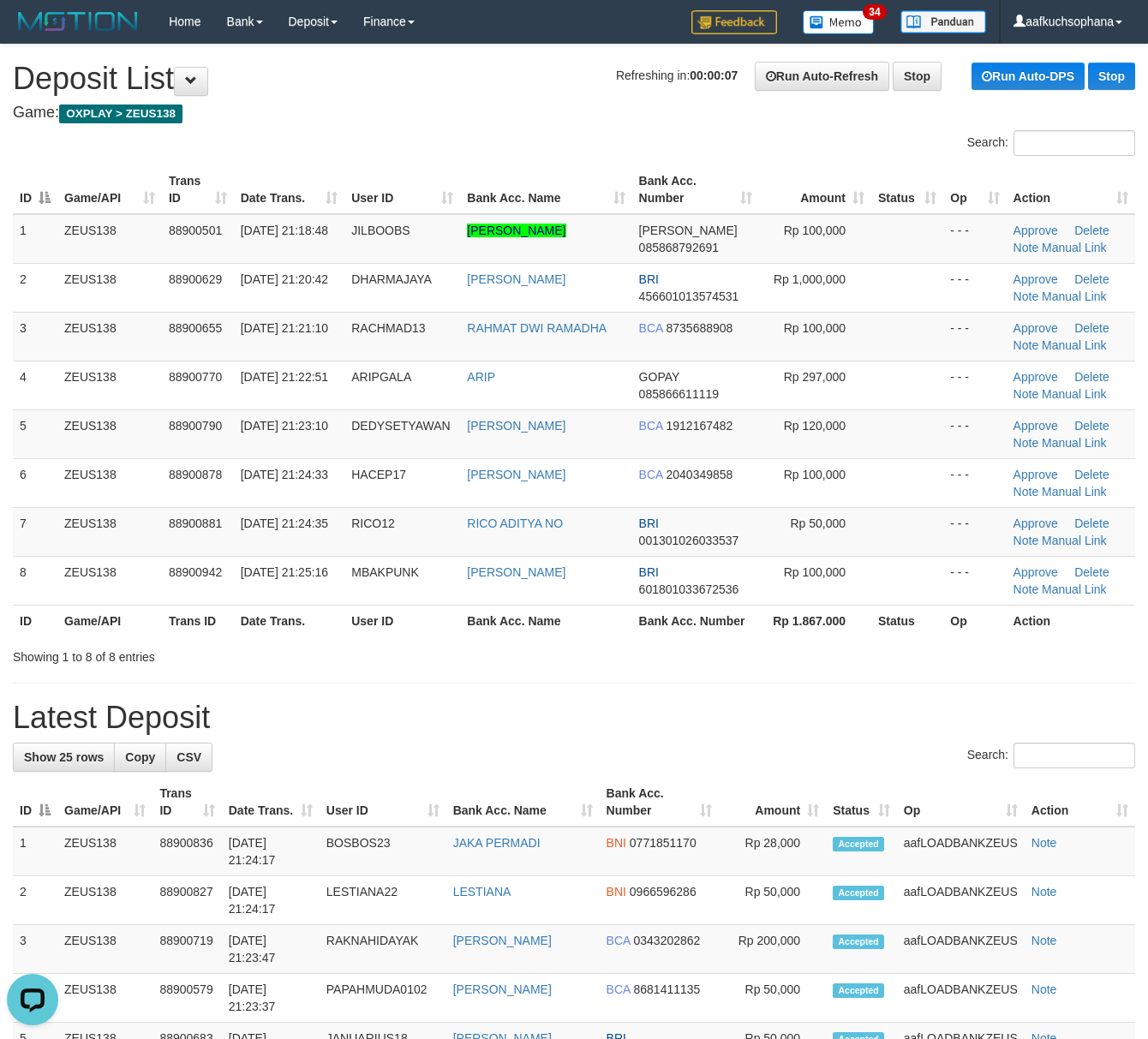
drag, startPoint x: 861, startPoint y: 663, endPoint x: 915, endPoint y: 673, distance: 54.9
click at [862, 663] on div "Showing 1 to 8 of 8 entries" at bounding box center [574, 653] width 1148 height 24
drag, startPoint x: 629, startPoint y: 620, endPoint x: 1159, endPoint y: 727, distance: 540.7
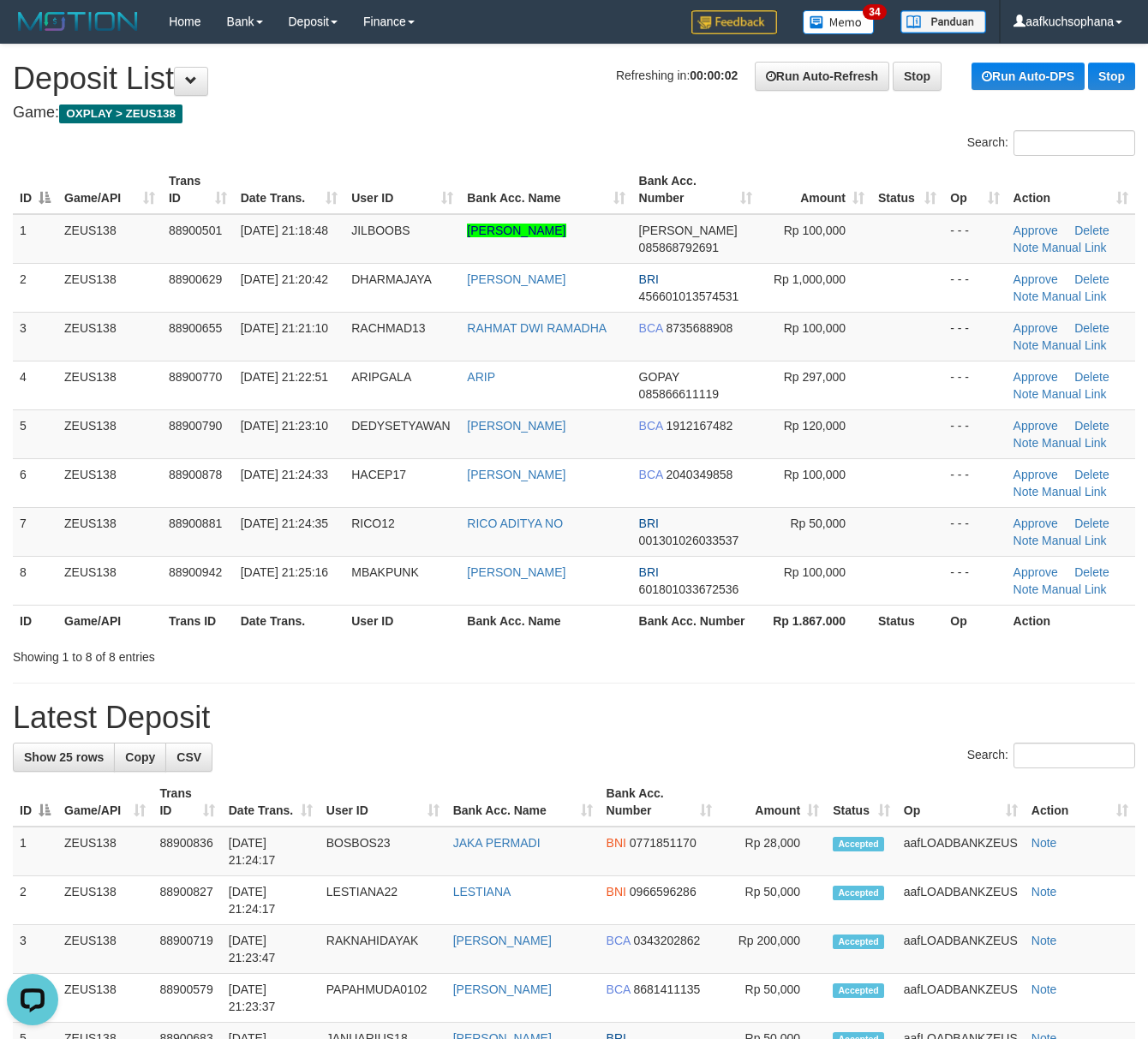
click at [635, 618] on th "Bank Acc. Number" at bounding box center [695, 620] width 127 height 32
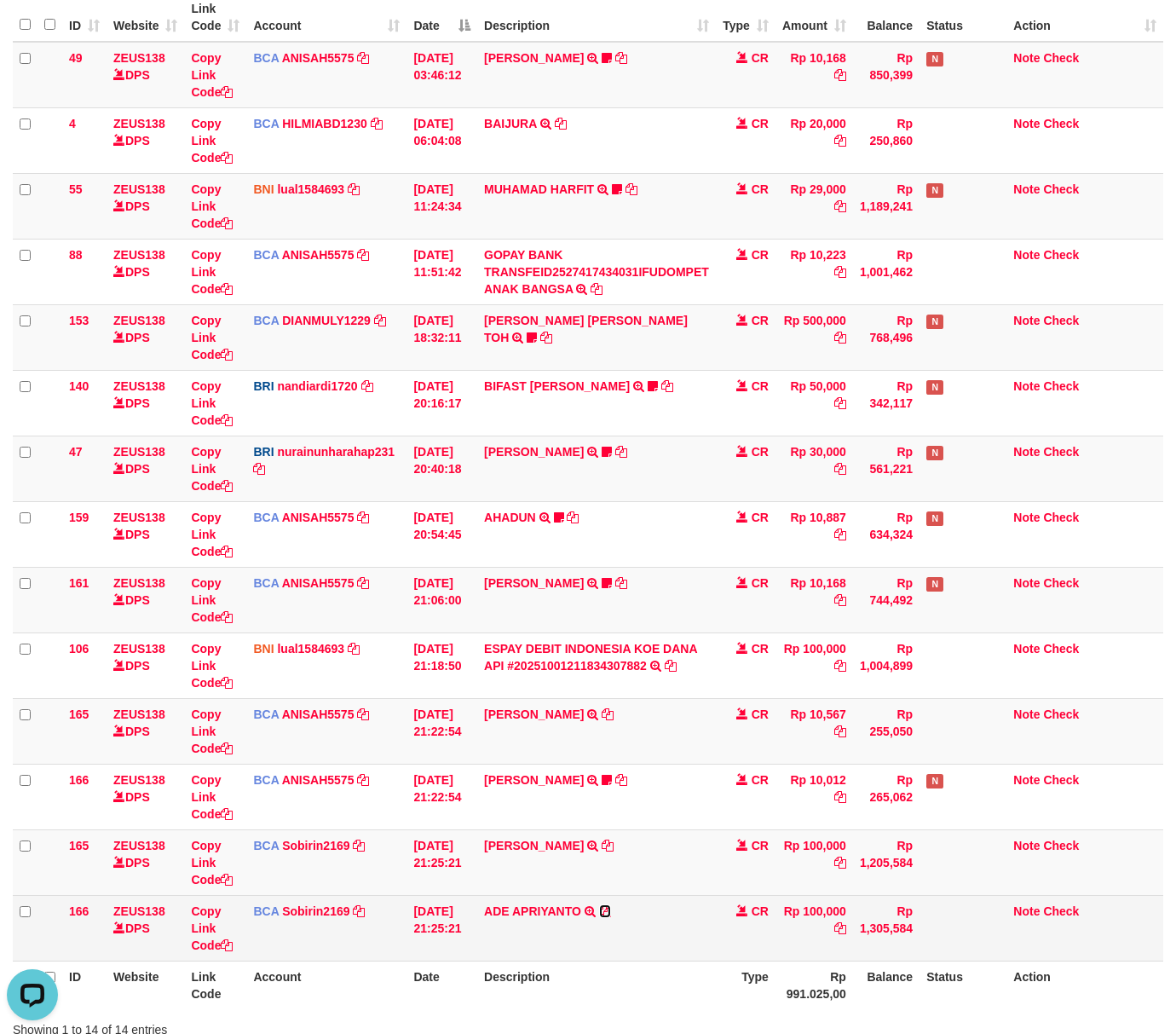
click at [611, 914] on icon at bounding box center [604, 911] width 12 height 12
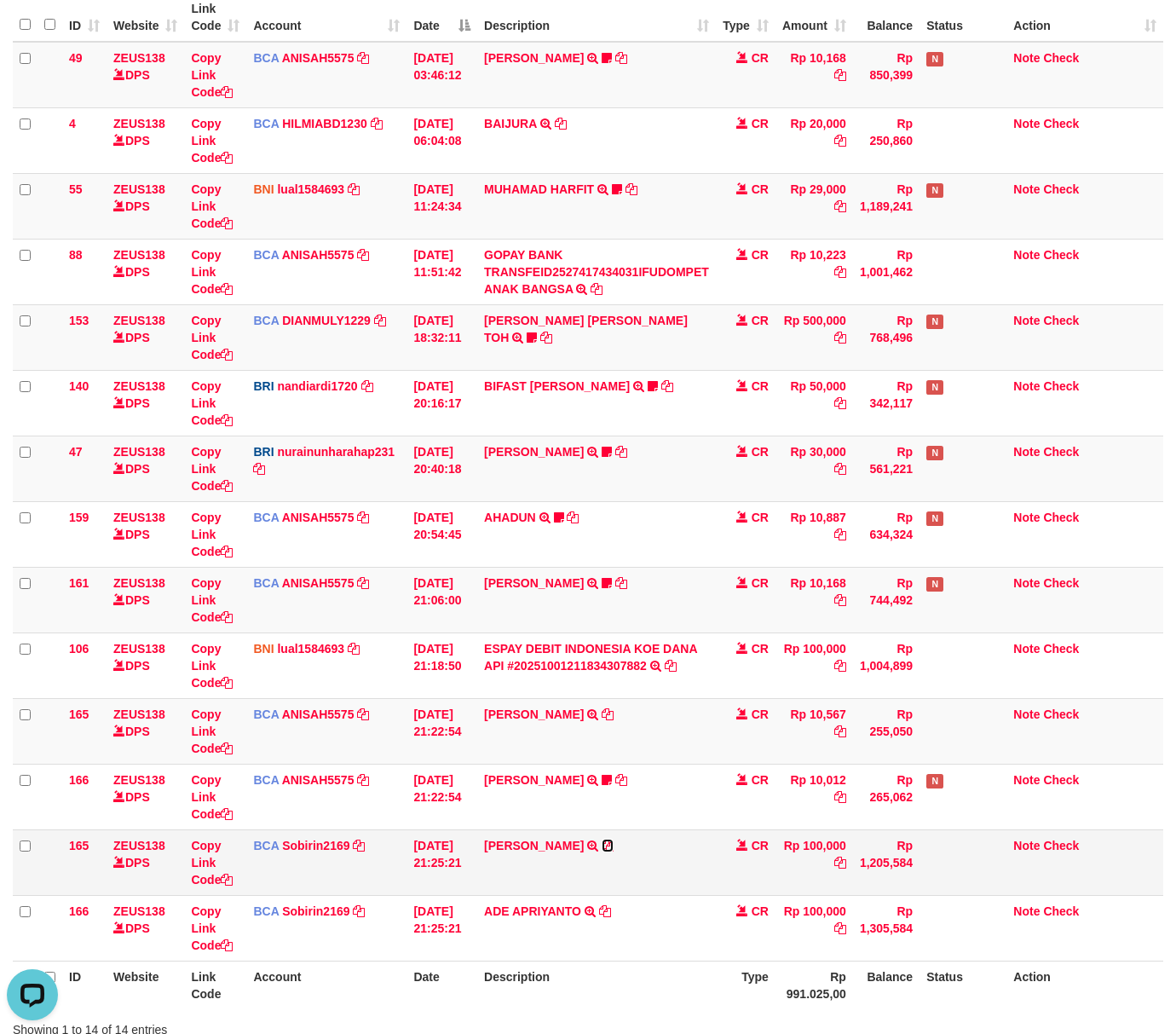
click at [613, 851] on icon at bounding box center [607, 845] width 12 height 12
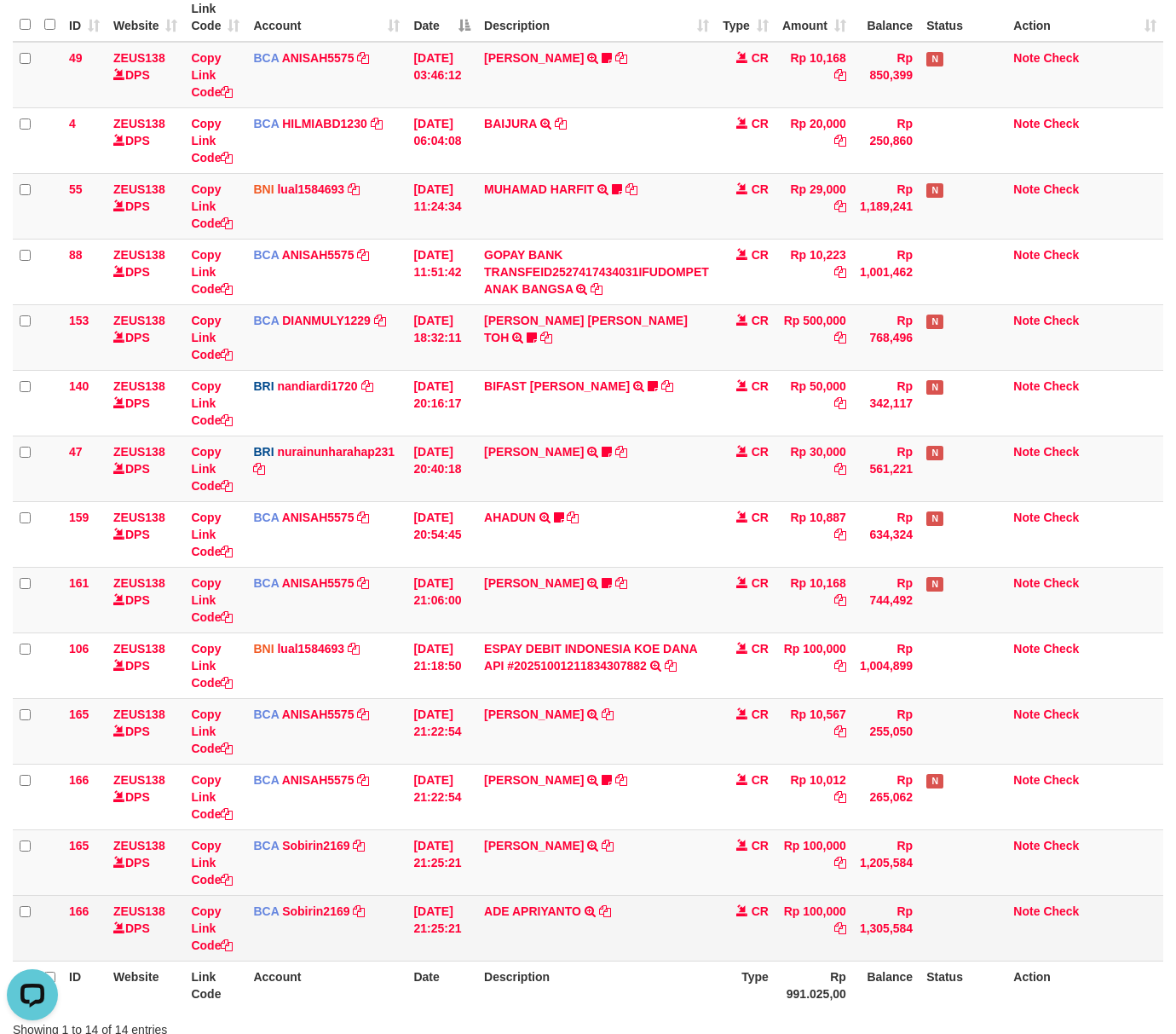
click at [437, 942] on td "[DATE] 21:25:21" at bounding box center [442, 928] width 71 height 65
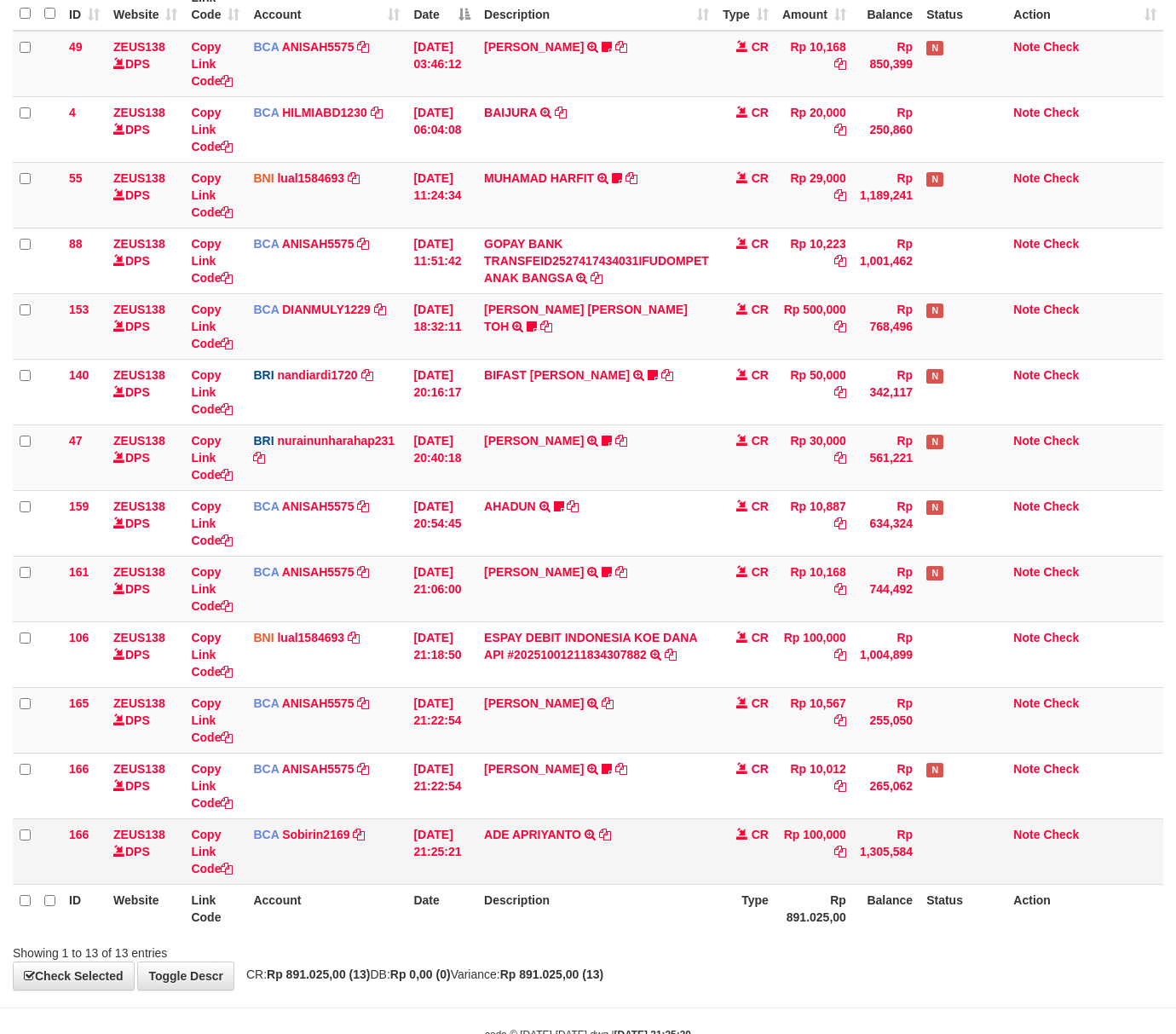
scroll to position [172, 0]
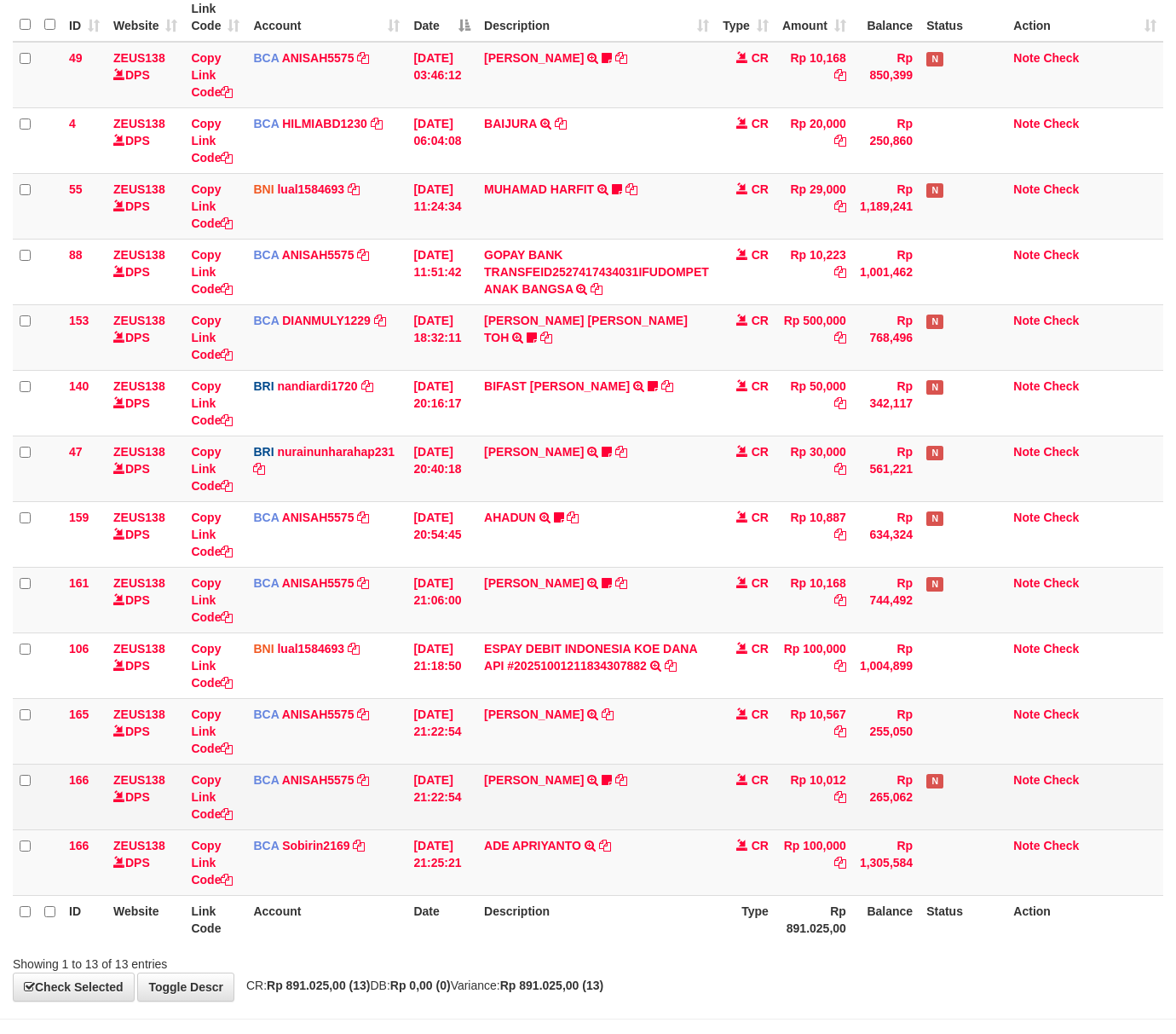
drag, startPoint x: 513, startPoint y: 837, endPoint x: 271, endPoint y: 778, distance: 249.1
click at [513, 837] on td "ADE APRIYANTO TRSF E-BANKING CR 0110/FTSCY/WS95271 100000.00ADE APRIYANTO" at bounding box center [596, 862] width 239 height 65
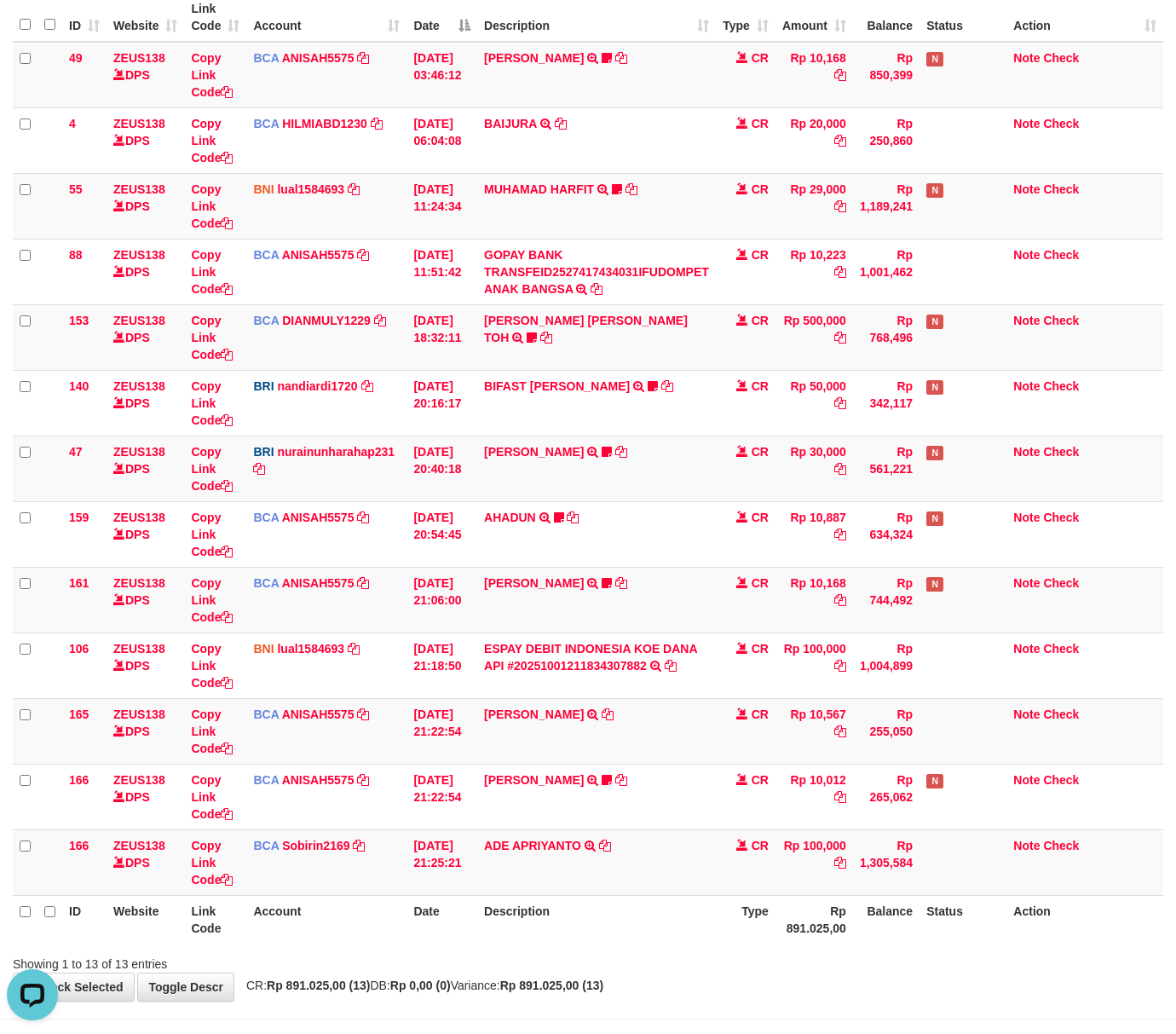
scroll to position [0, 0]
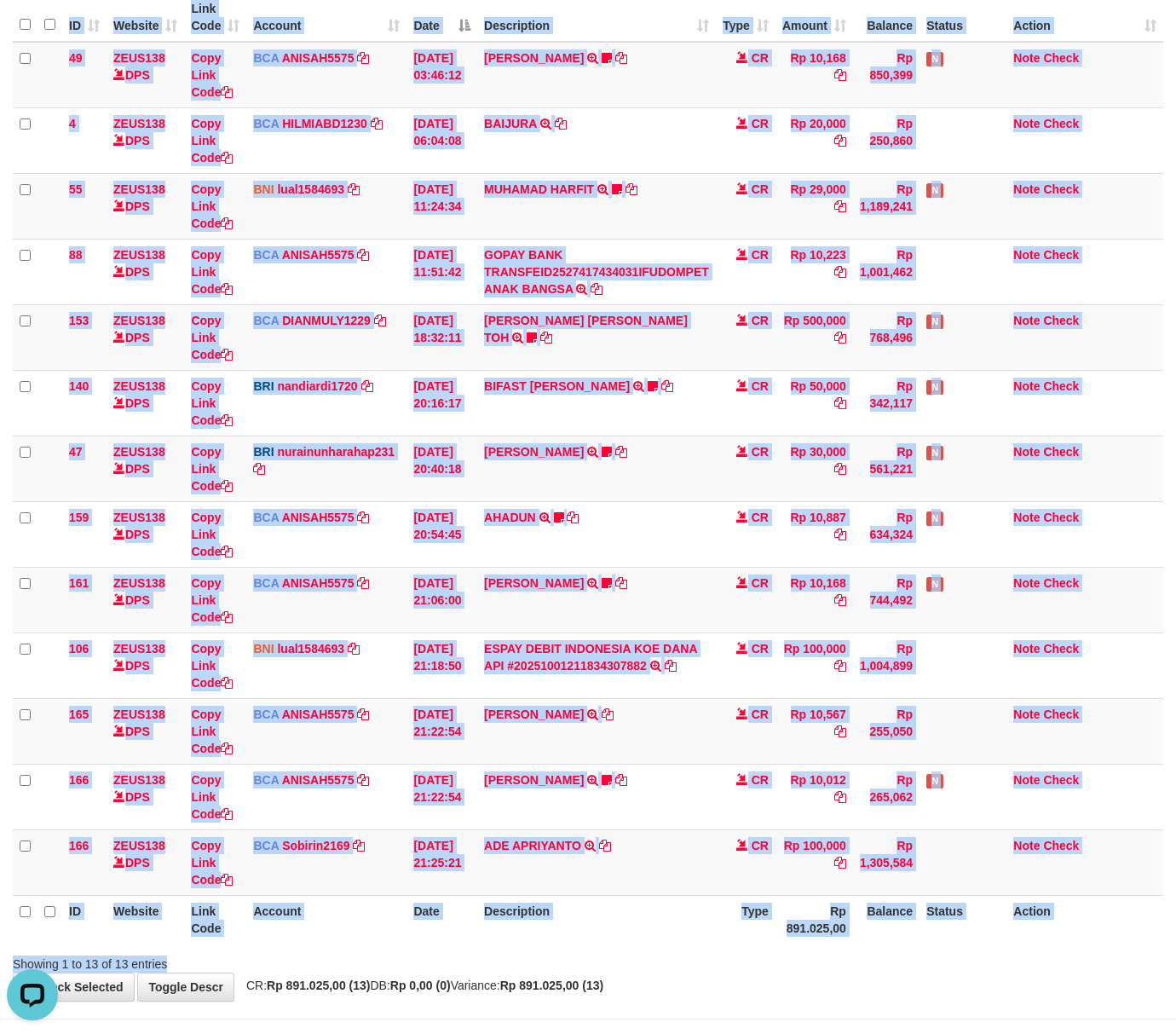
click at [348, 967] on div "Search: ID Website Link Code Account Date Description Type Amount Balance Statu…" at bounding box center [587, 465] width 1150 height 1014
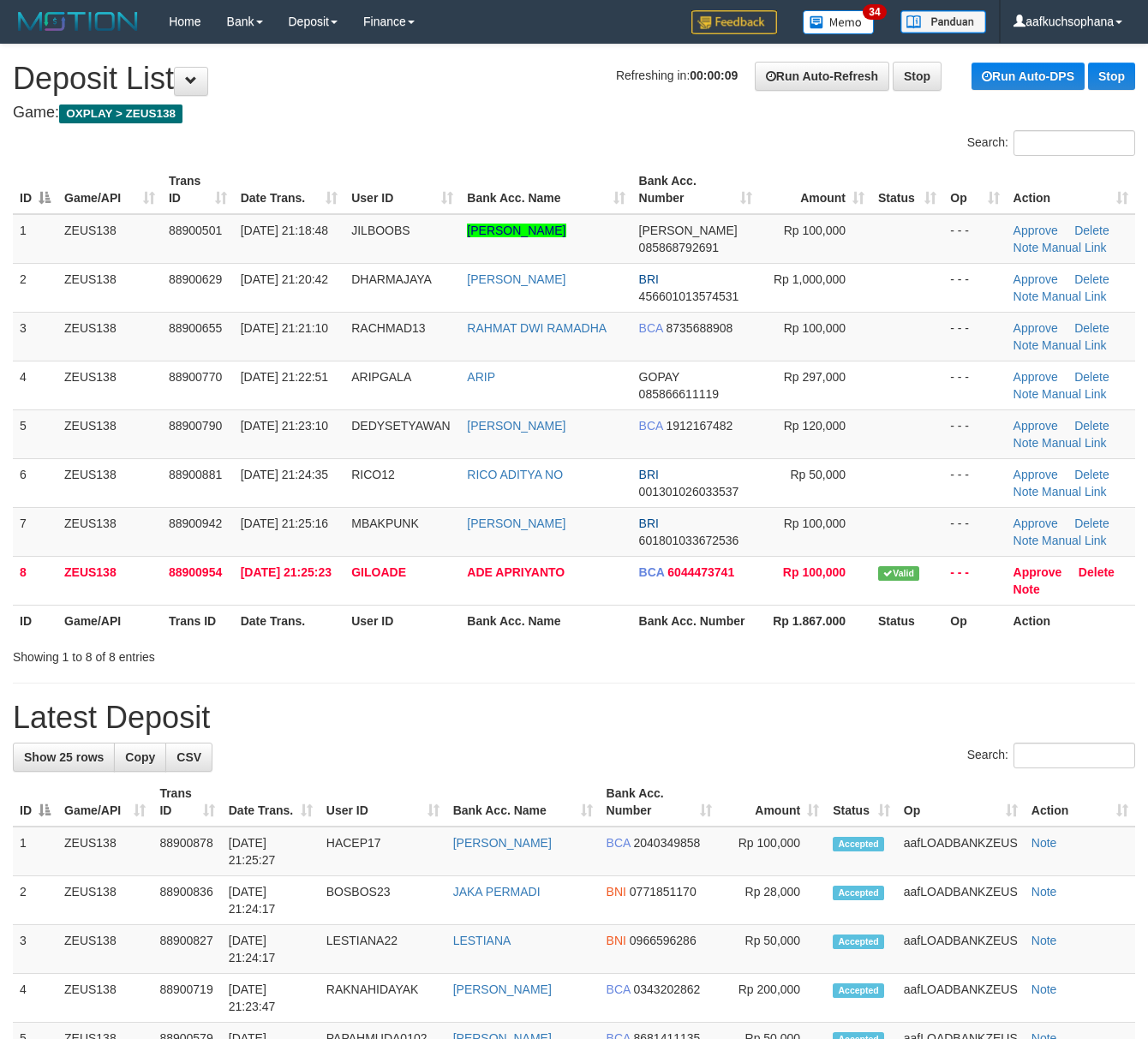
click at [814, 730] on h1 "Latest Deposit" at bounding box center [574, 718] width 1122 height 35
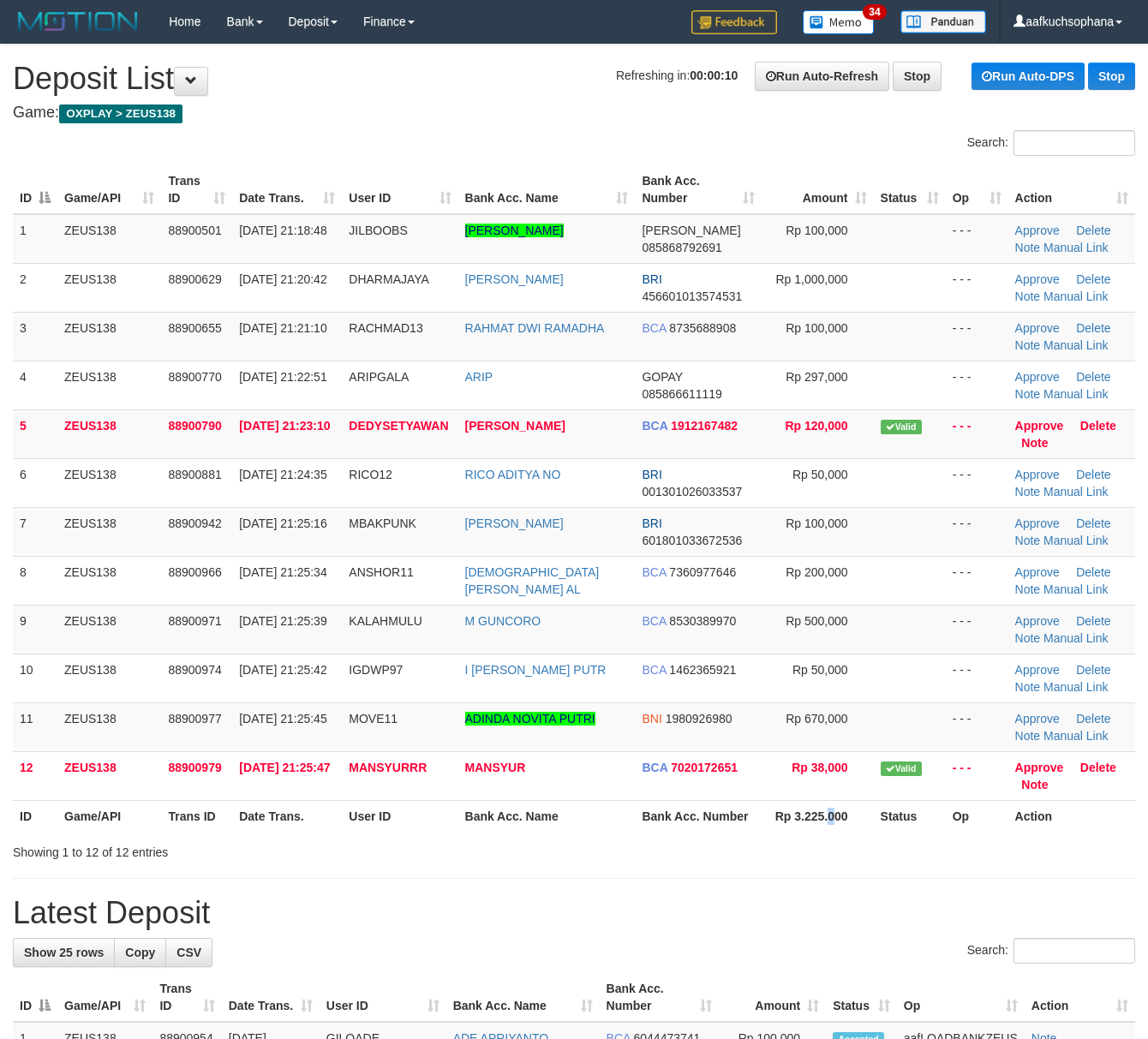
drag, startPoint x: 830, startPoint y: 819, endPoint x: 946, endPoint y: 865, distance: 124.8
click at [824, 826] on th "Rp 3.225.000" at bounding box center [818, 816] width 111 height 32
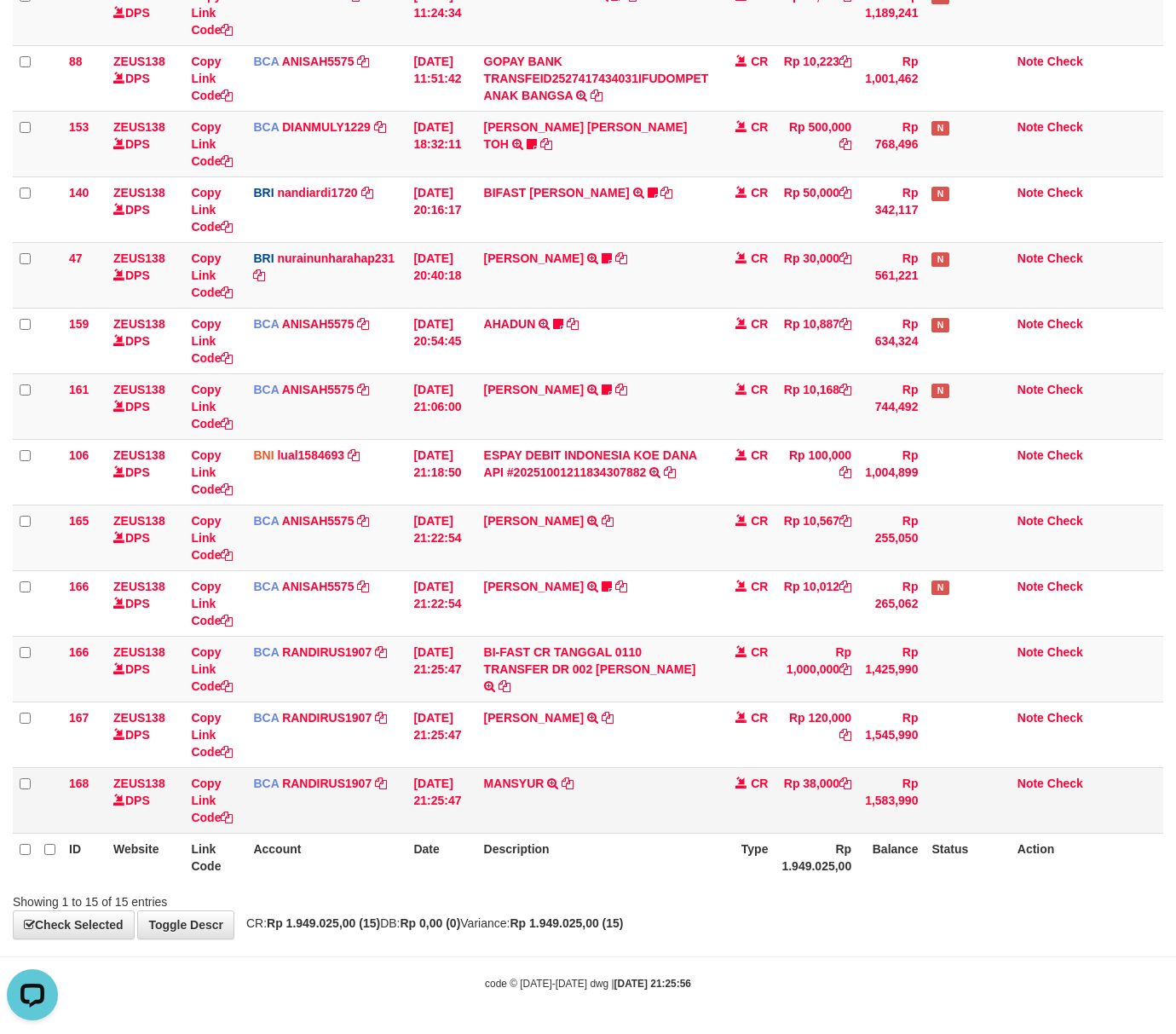
scroll to position [369, 0]
click at [230, 676] on td "Copy Link Code" at bounding box center [215, 668] width 63 height 65
drag, startPoint x: 583, startPoint y: 936, endPoint x: 2, endPoint y: 862, distance: 585.7
click at [564, 932] on div "**********" at bounding box center [588, 309] width 1176 height 1259
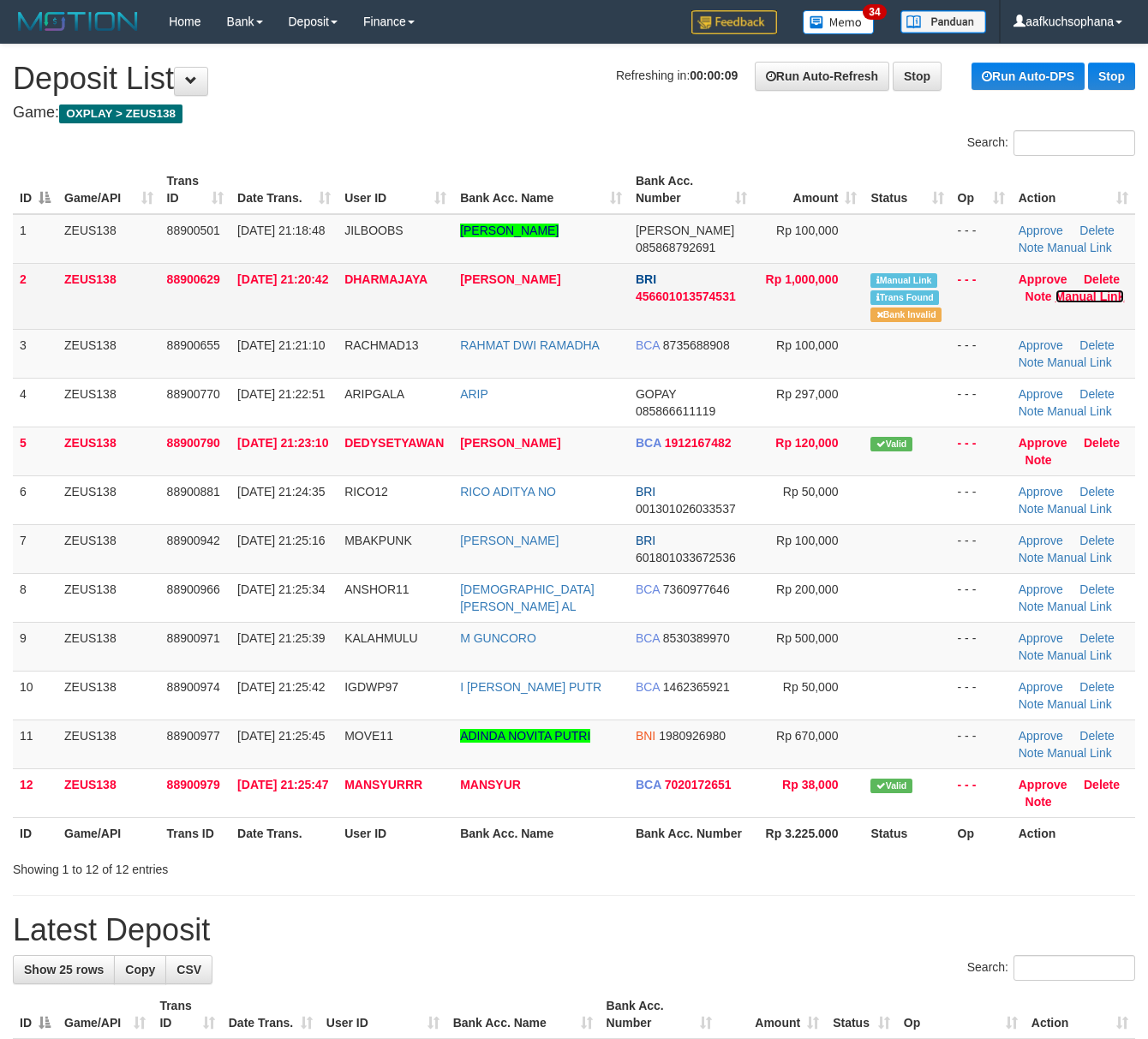
click at [1083, 292] on link "Manual Link" at bounding box center [1091, 296] width 69 height 14
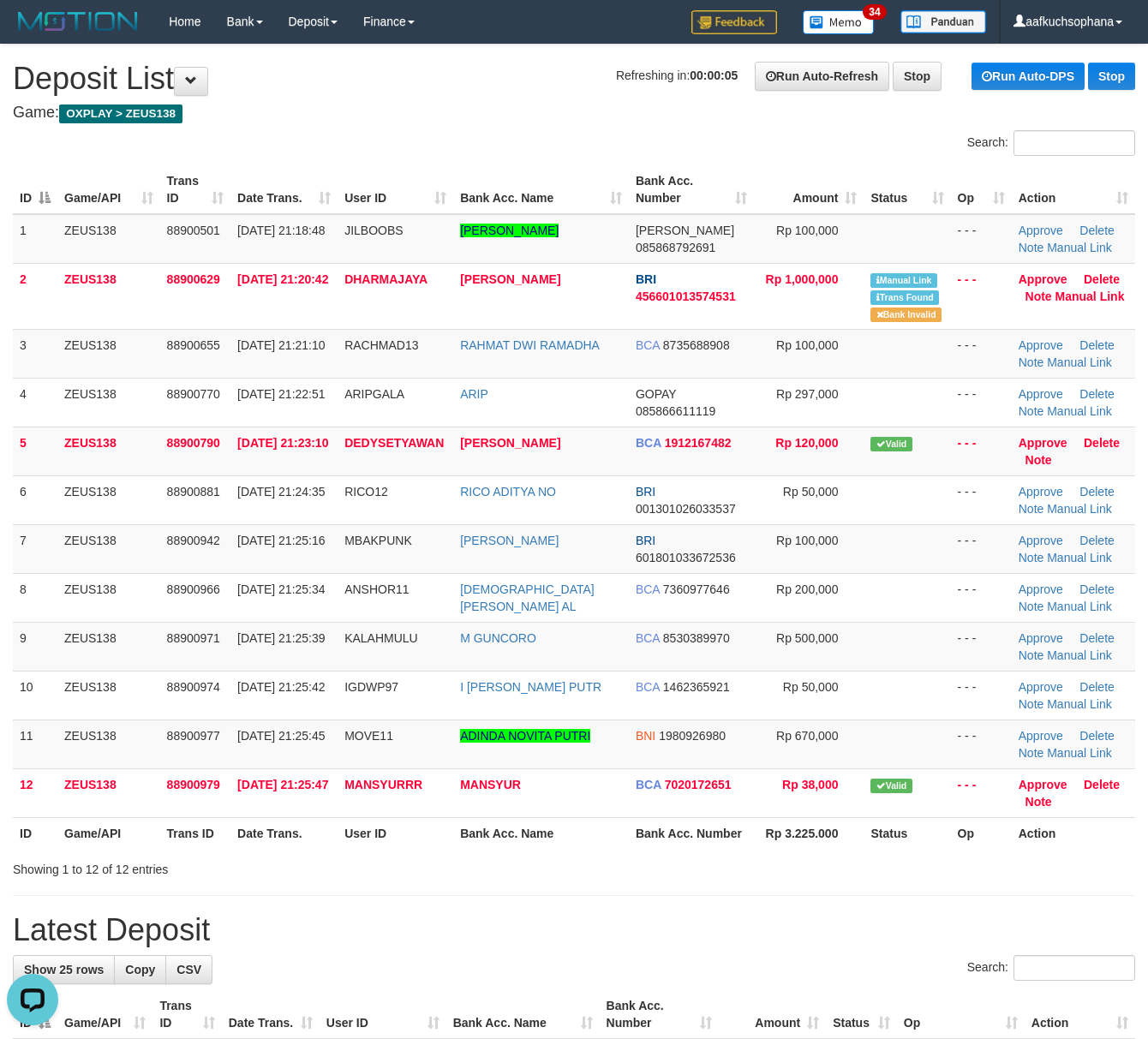
drag, startPoint x: 778, startPoint y: 932, endPoint x: 778, endPoint y: 923, distance: 9.0
click at [781, 932] on h1 "Latest Deposit" at bounding box center [574, 930] width 1122 height 35
drag, startPoint x: 740, startPoint y: 889, endPoint x: 1162, endPoint y: 880, distance: 422.1
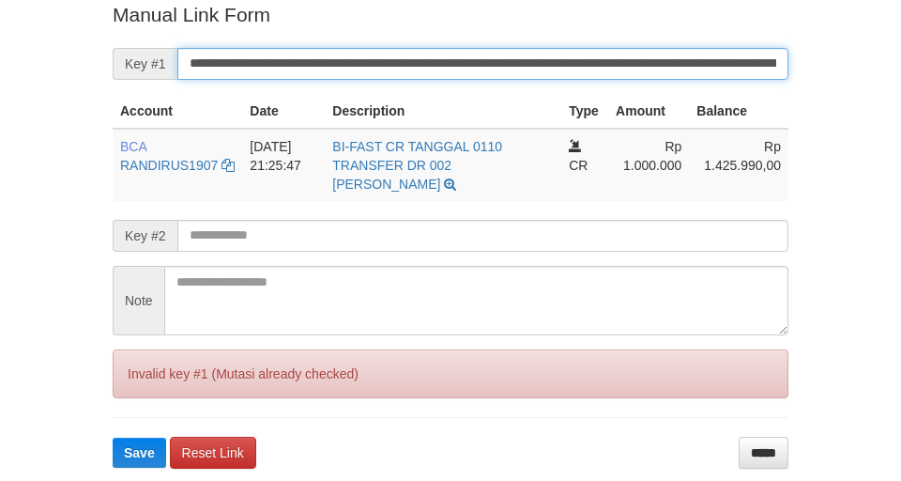
click at [113, 438] on button "Save" at bounding box center [140, 453] width 54 height 30
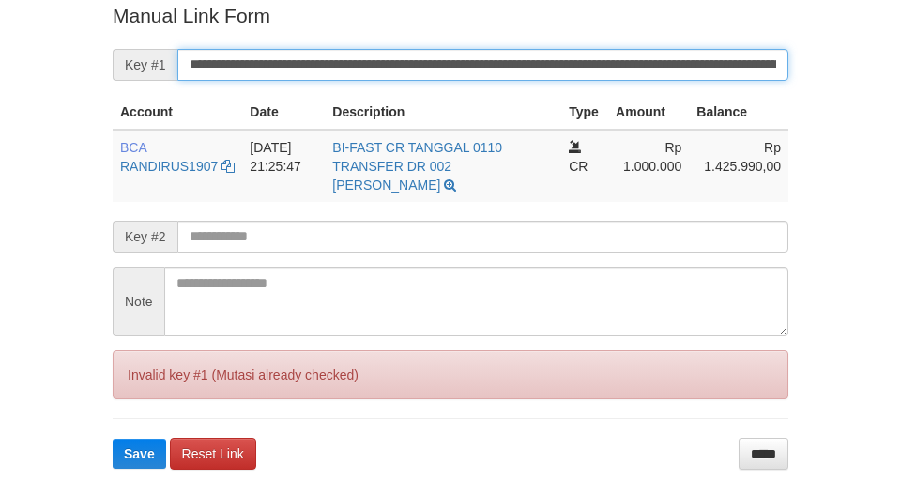
drag, startPoint x: 0, startPoint y: 0, endPoint x: 603, endPoint y: 26, distance: 603.3
click at [561, 65] on input "**********" at bounding box center [482, 65] width 611 height 32
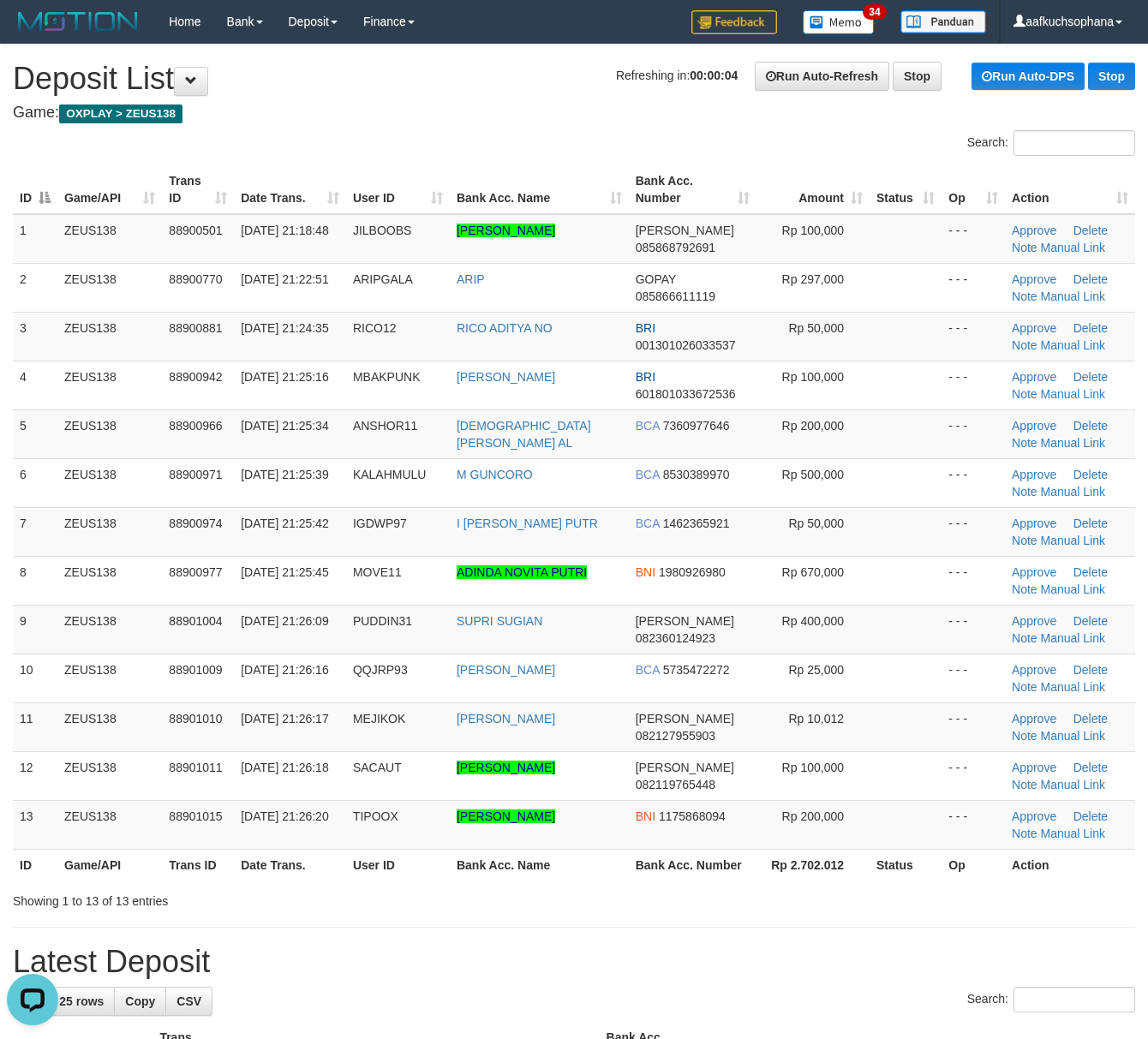
drag, startPoint x: 769, startPoint y: 861, endPoint x: 840, endPoint y: 745, distance: 136.0
click at [778, 862] on th "Rp 2.702.012" at bounding box center [813, 864] width 113 height 32
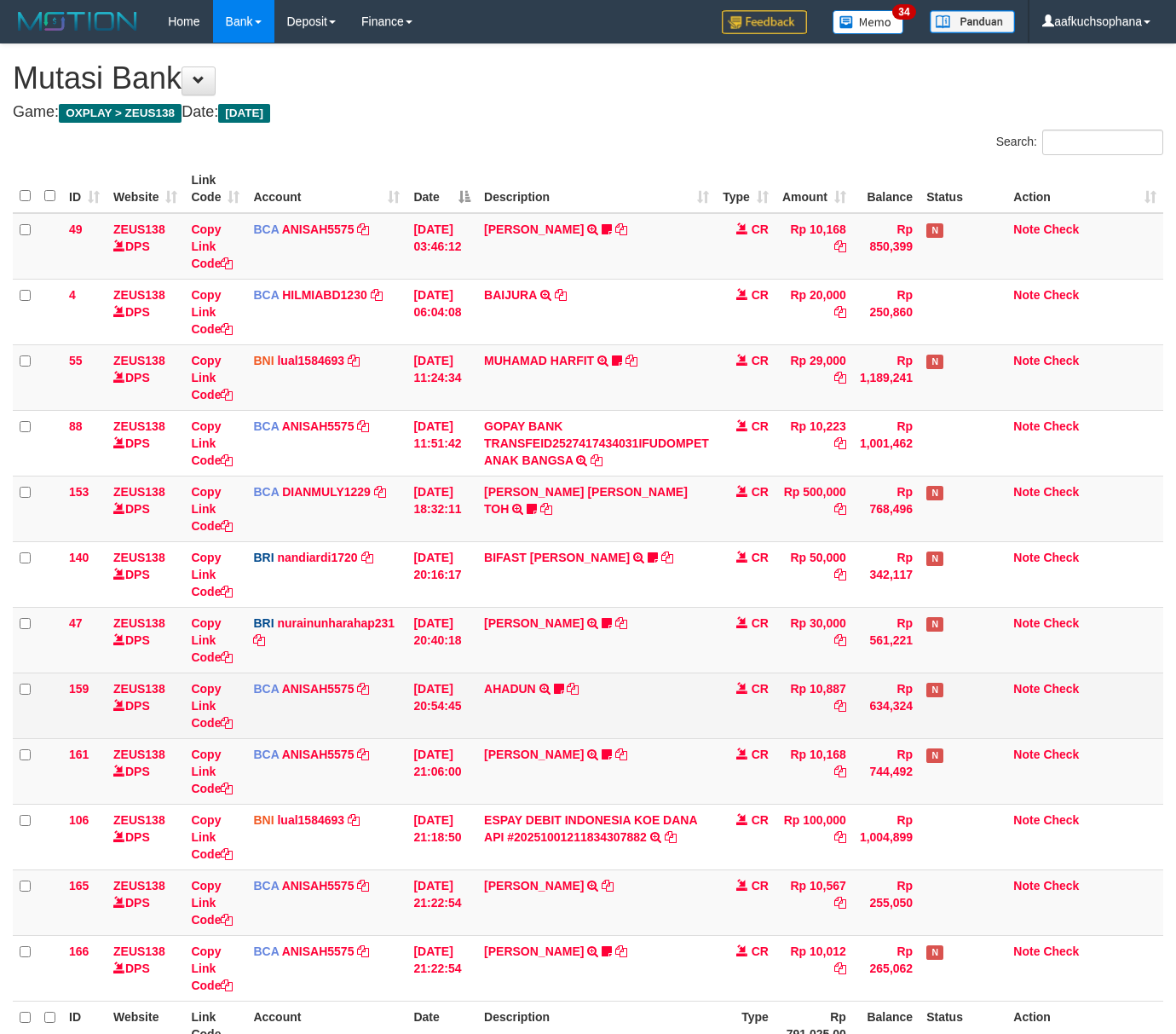
scroll to position [172, 0]
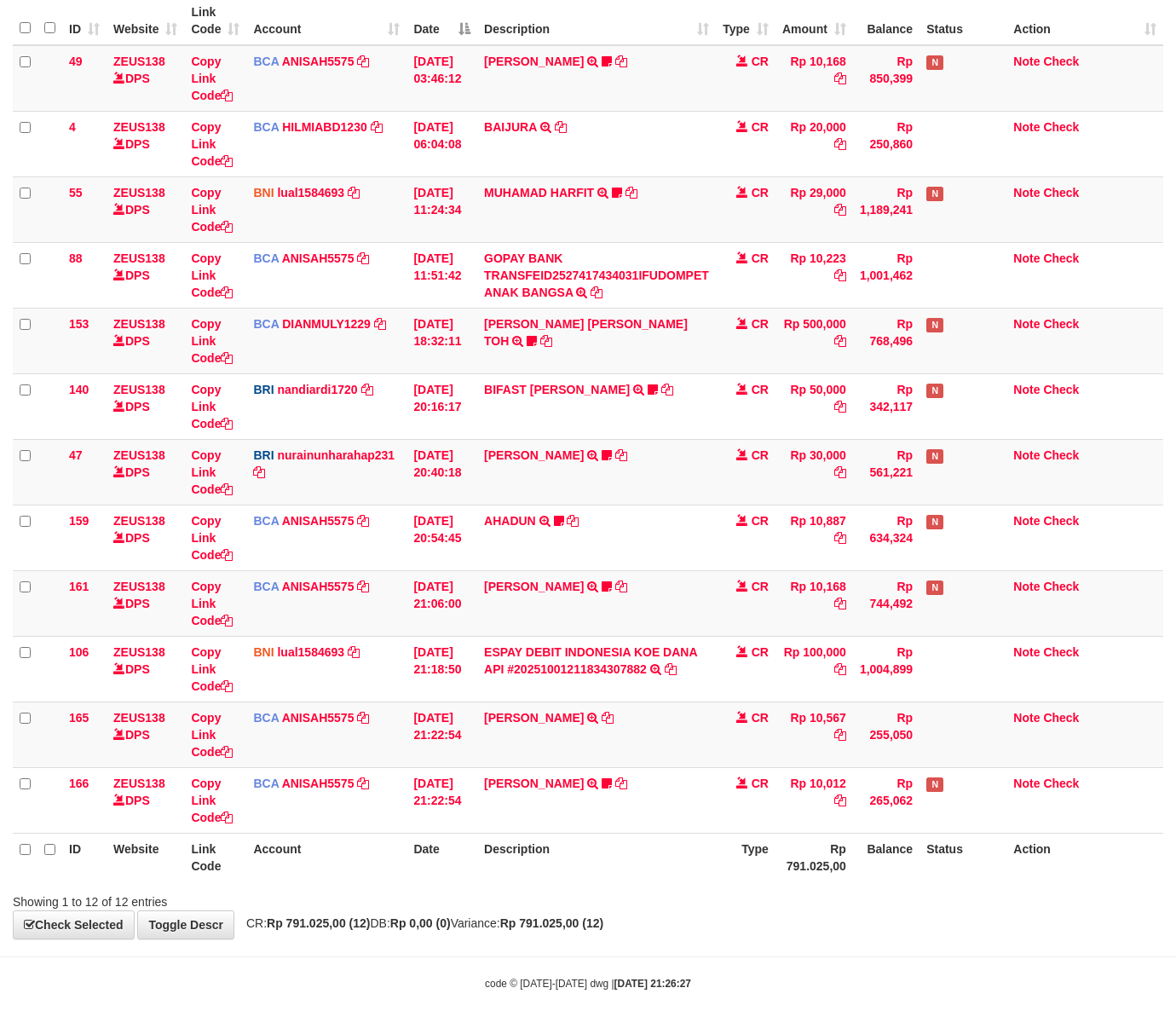
click at [741, 898] on div "Showing 1 to 12 of 12 entries" at bounding box center [588, 898] width 1176 height 24
drag, startPoint x: 741, startPoint y: 898, endPoint x: 646, endPoint y: 724, distance: 198.2
click at [740, 898] on div "Showing 1 to 12 of 12 entries" at bounding box center [588, 898] width 1176 height 24
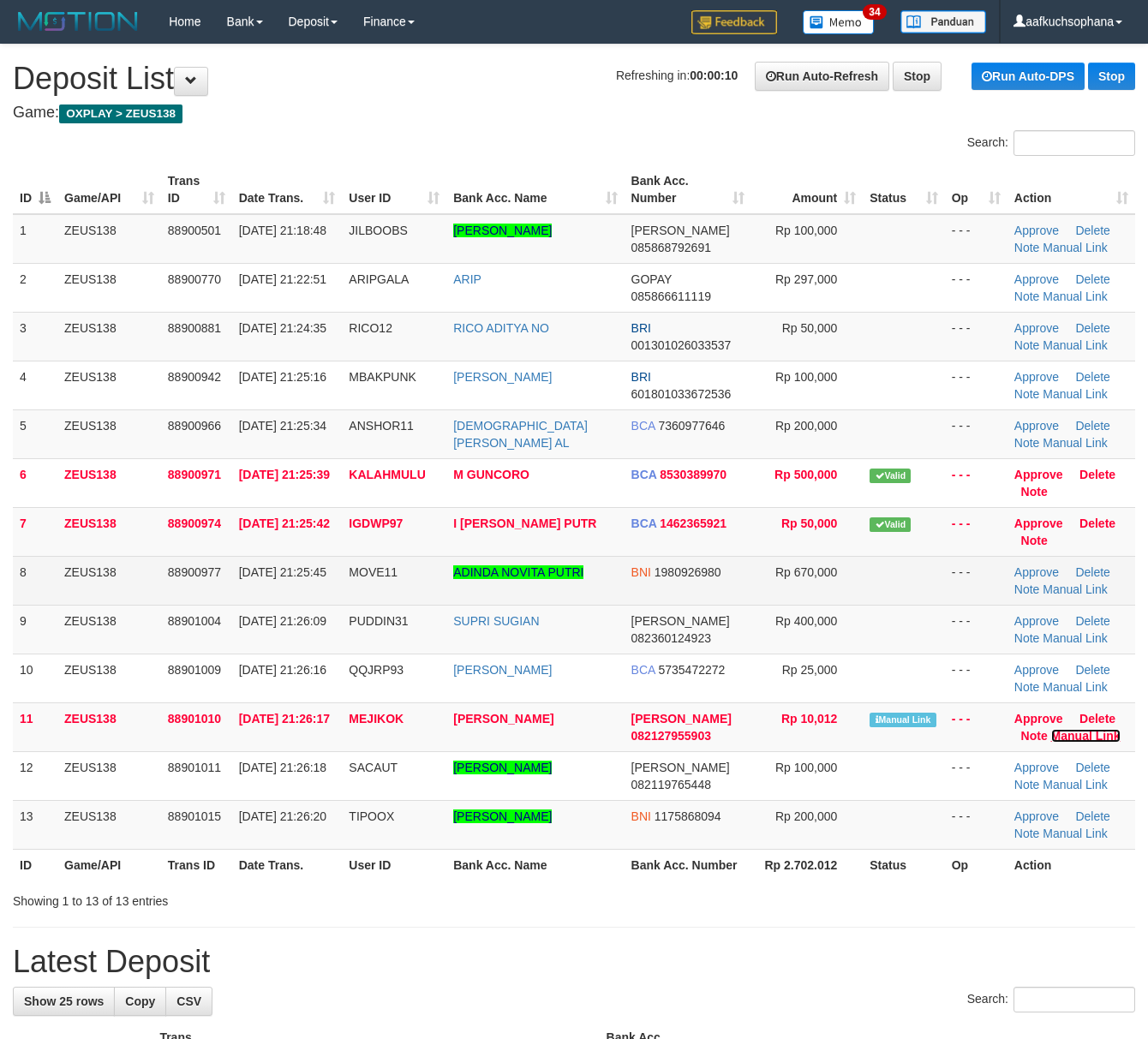
drag, startPoint x: 1059, startPoint y: 737, endPoint x: 618, endPoint y: 580, distance: 468.1
click at [1059, 737] on link "Manual Link" at bounding box center [1086, 735] width 69 height 14
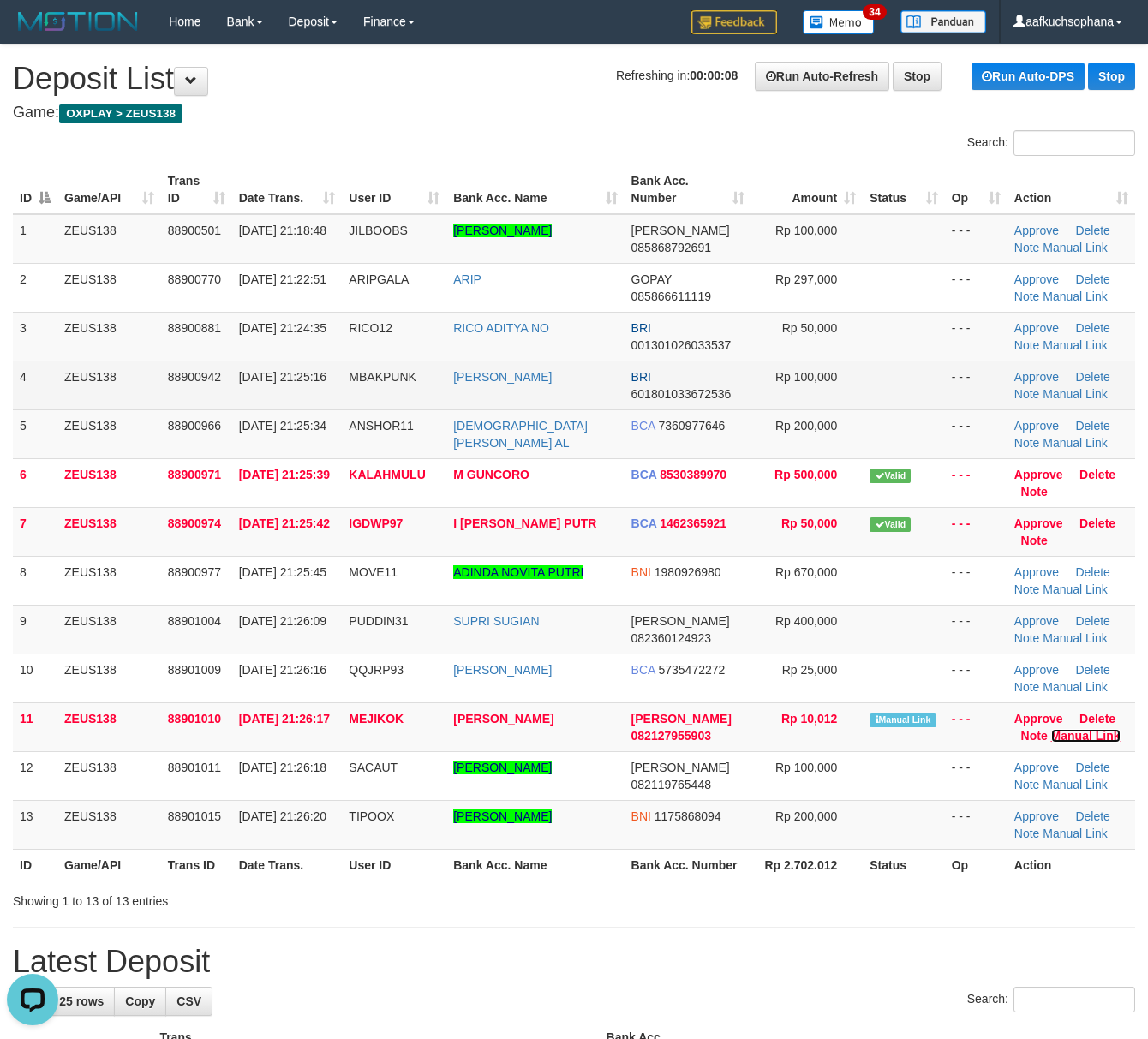
click at [1051, 729] on link "Manual Link" at bounding box center [1086, 735] width 69 height 14
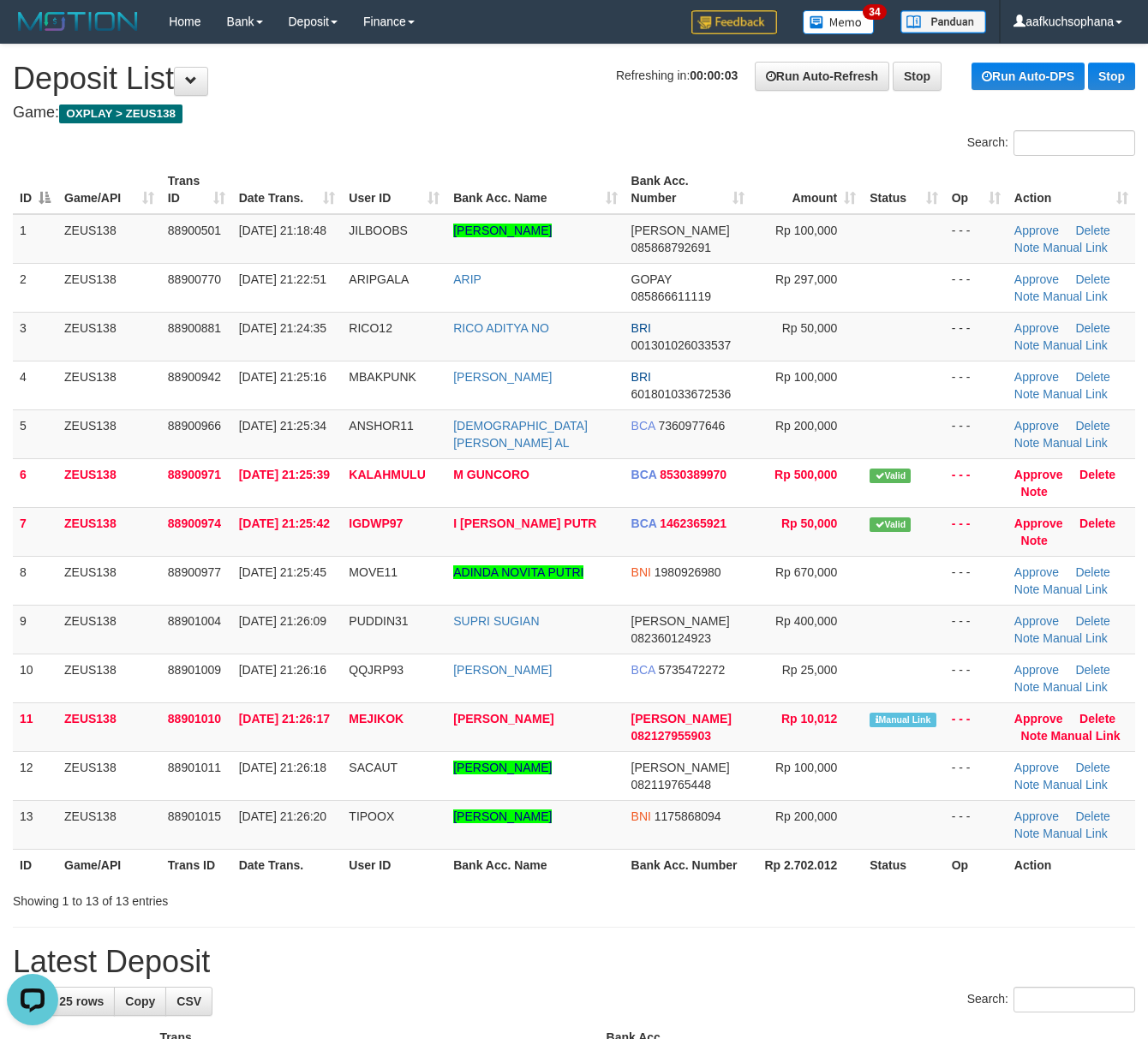
drag, startPoint x: 796, startPoint y: 952, endPoint x: 1009, endPoint y: 931, distance: 214.0
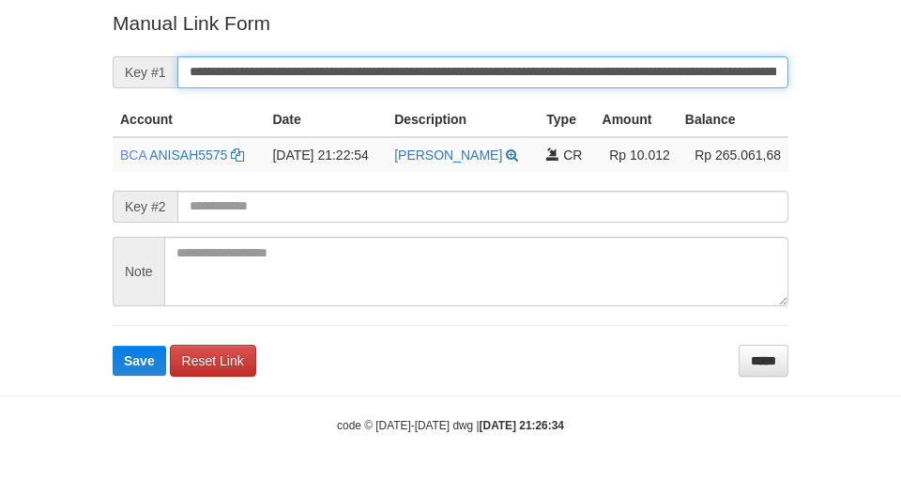
click at [113, 346] on button "Save" at bounding box center [140, 361] width 54 height 30
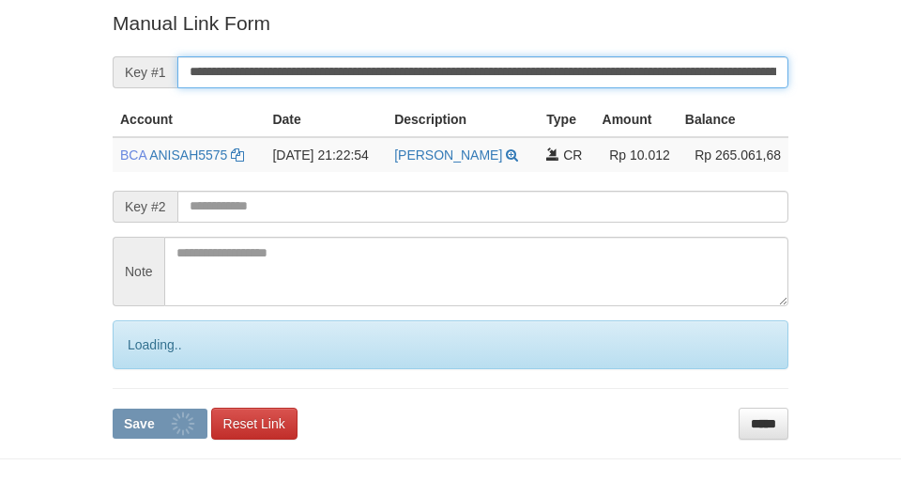
scroll to position [388, 0]
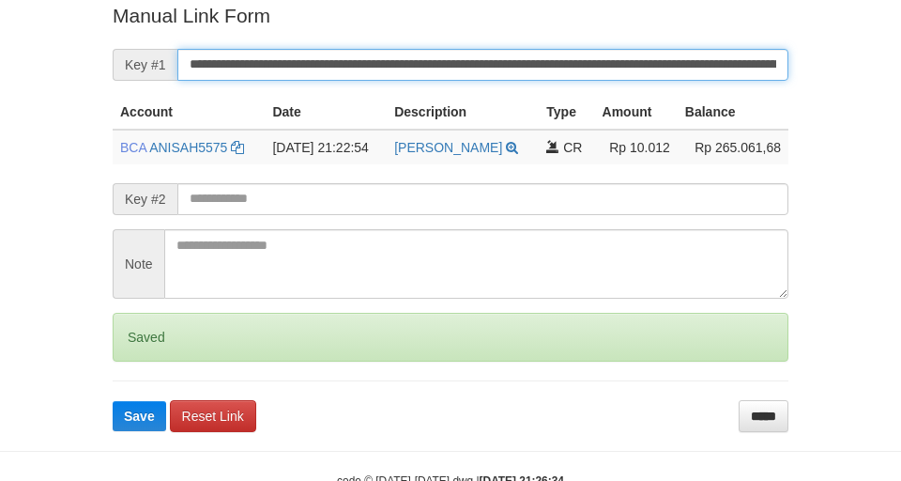
click at [113, 401] on button "Save" at bounding box center [140, 416] width 54 height 30
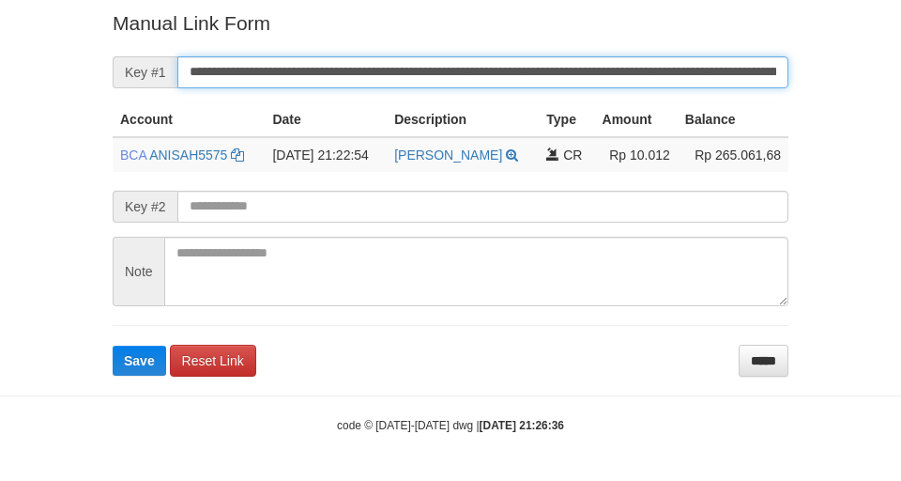
click at [113, 346] on button "Save" at bounding box center [140, 361] width 54 height 30
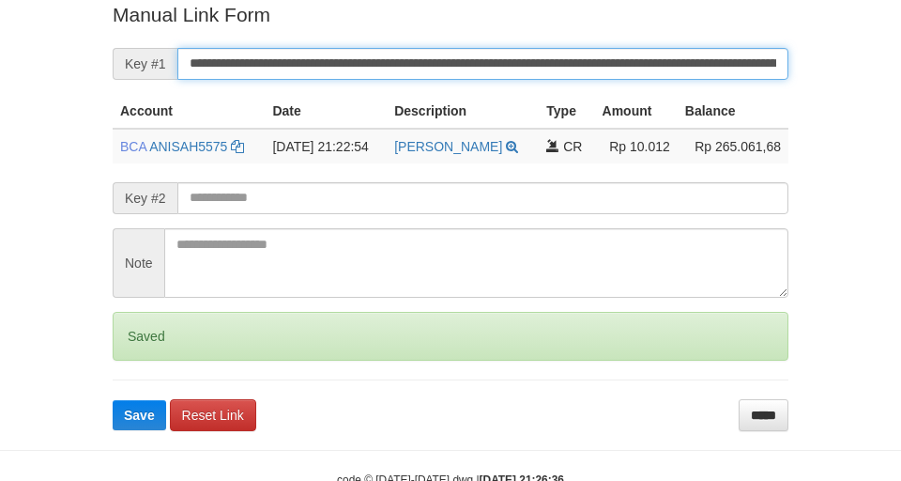
click at [113, 400] on button "Save" at bounding box center [140, 415] width 54 height 30
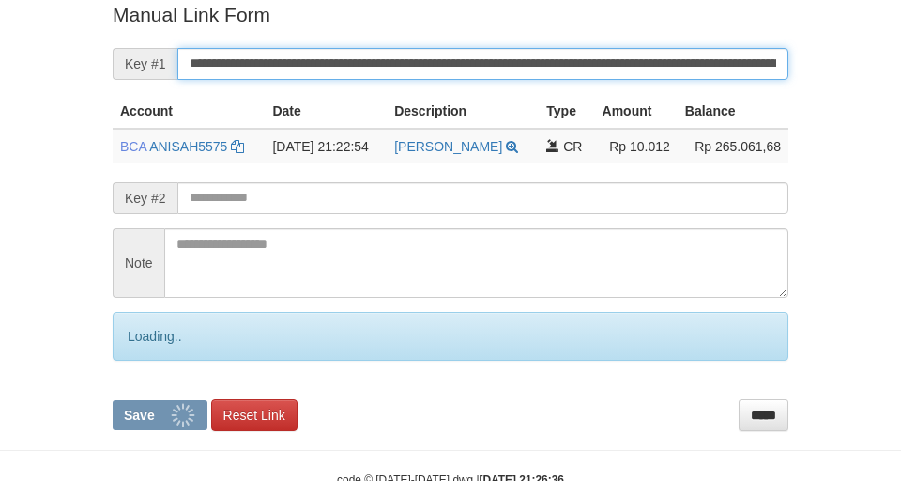
scroll to position [388, 0]
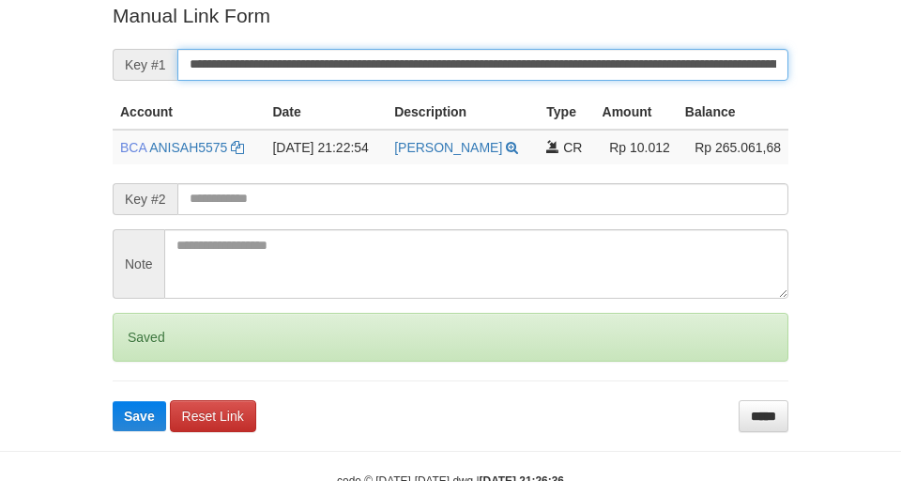
click at [113, 401] on button "Save" at bounding box center [140, 416] width 54 height 30
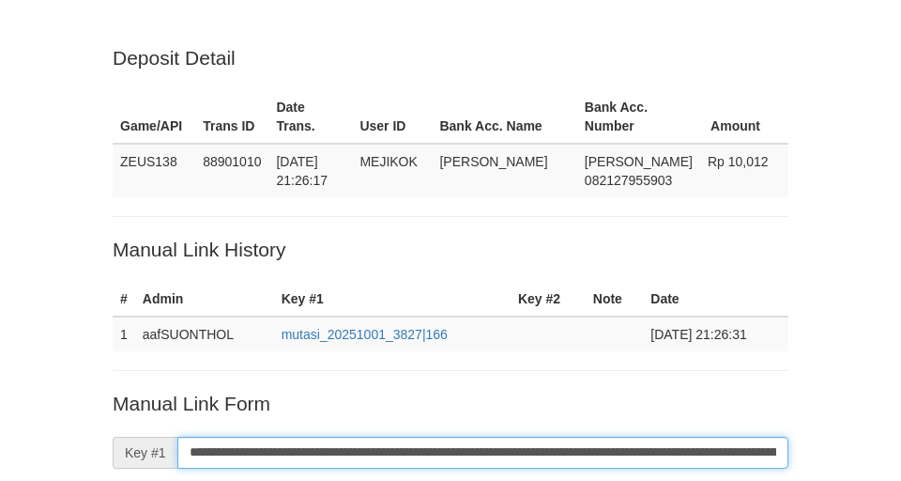
scroll to position [389, 0]
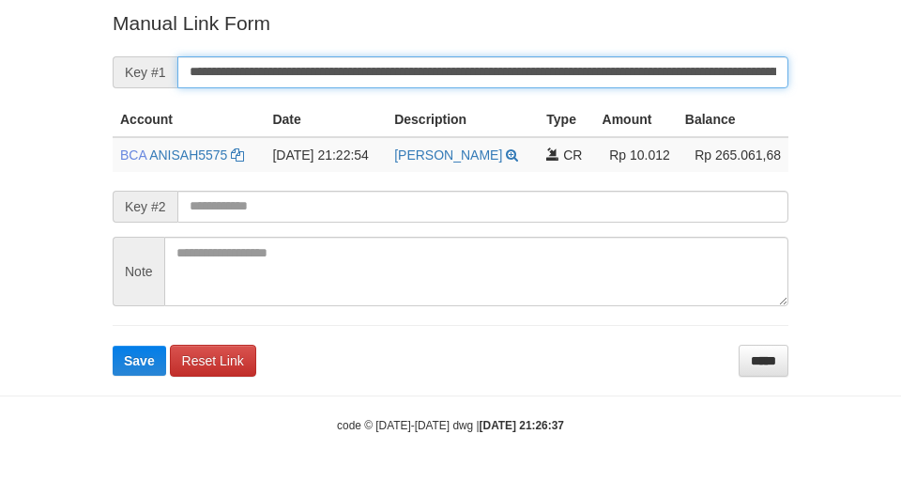
click at [113, 346] on button "Save" at bounding box center [140, 361] width 54 height 30
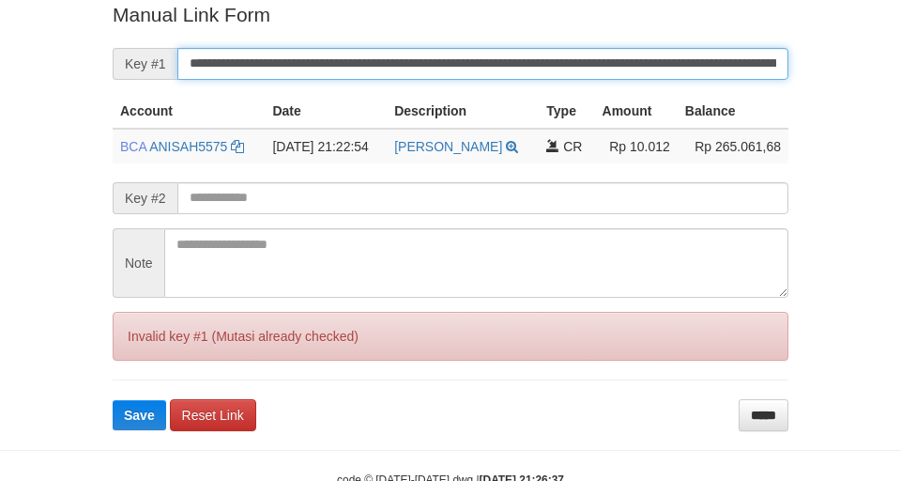
click at [113, 400] on button "Save" at bounding box center [140, 415] width 54 height 30
click at [554, 73] on input "**********" at bounding box center [482, 64] width 611 height 32
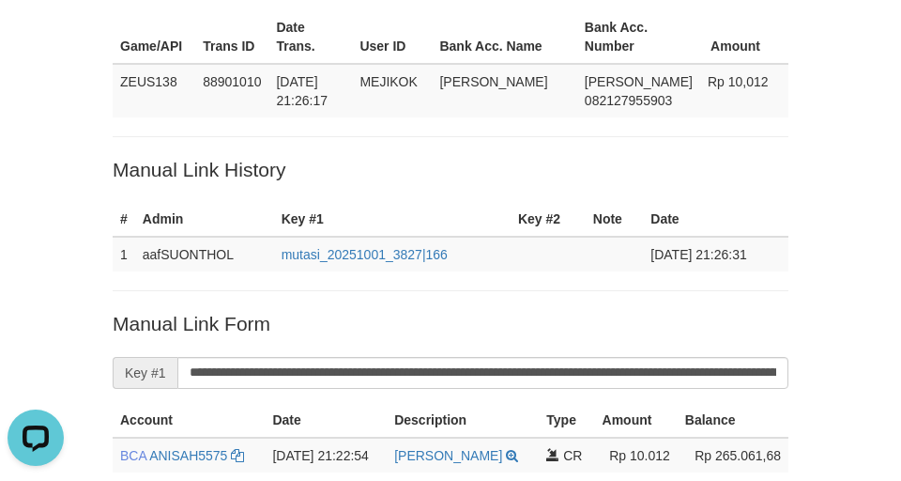
scroll to position [69, 0]
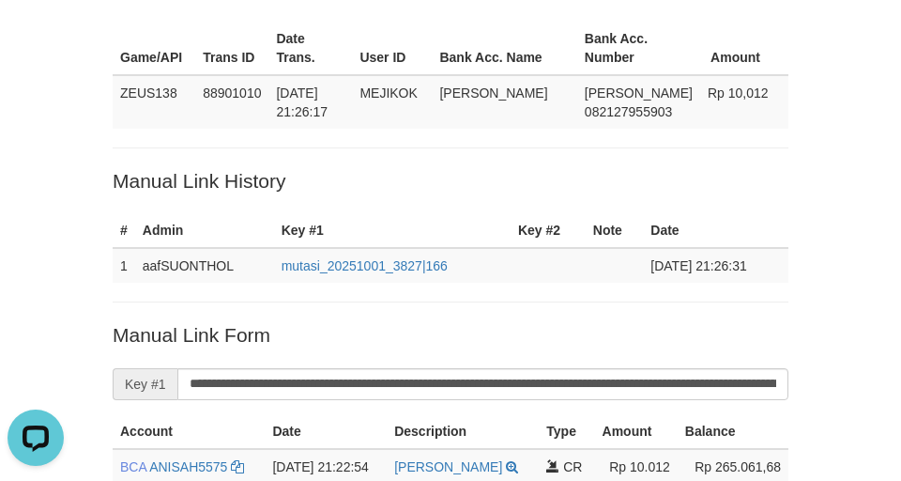
drag, startPoint x: 32, startPoint y: 192, endPoint x: 126, endPoint y: 170, distance: 96.6
click at [41, 189] on div "Deposit Detail Game/API Trans ID Date Trans. User ID Bank Acc. Name Bank Acc. N…" at bounding box center [450, 341] width 901 height 820
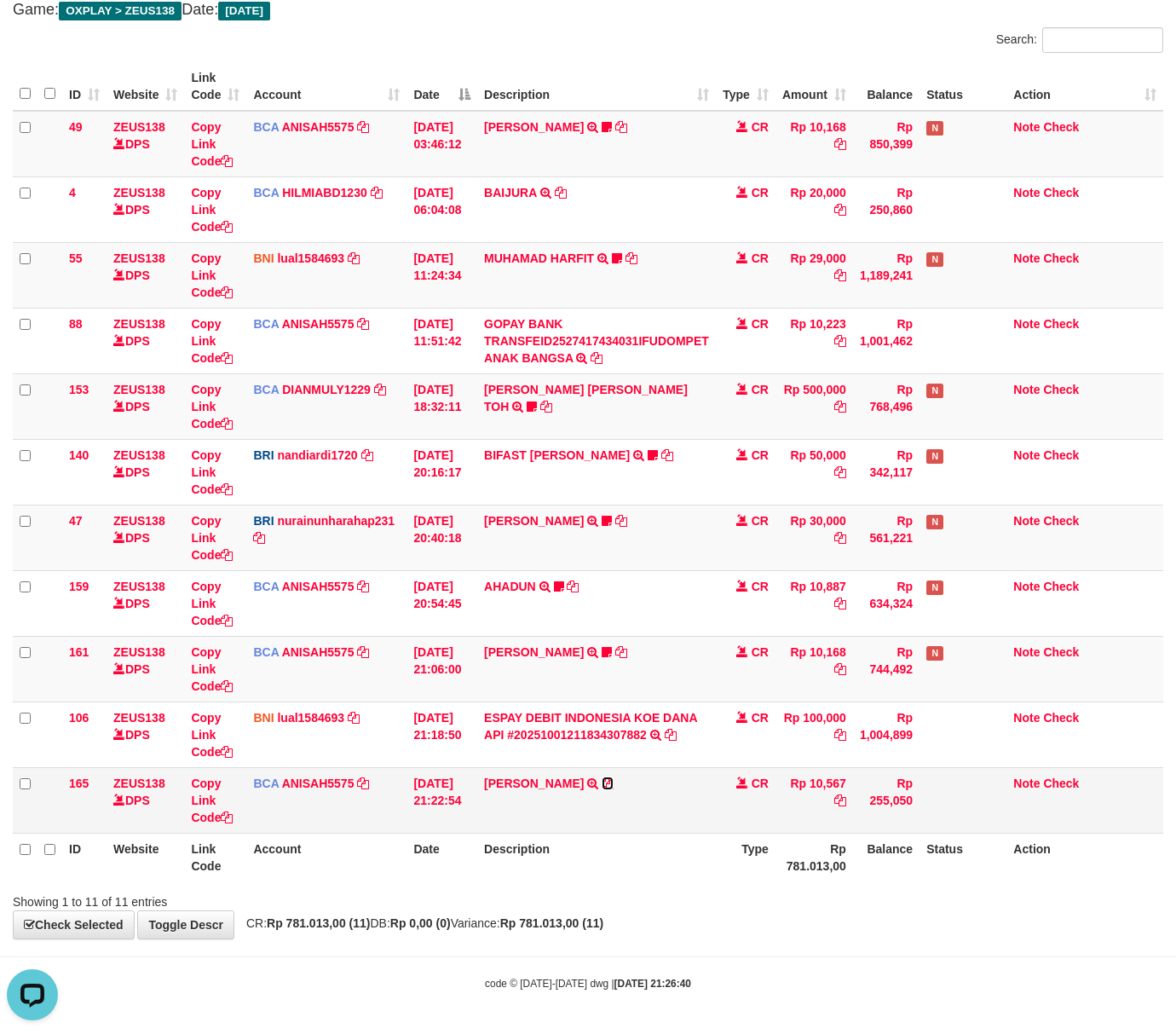
click at [602, 784] on icon at bounding box center [607, 783] width 12 height 12
click at [659, 914] on div "**********" at bounding box center [588, 440] width 1176 height 997
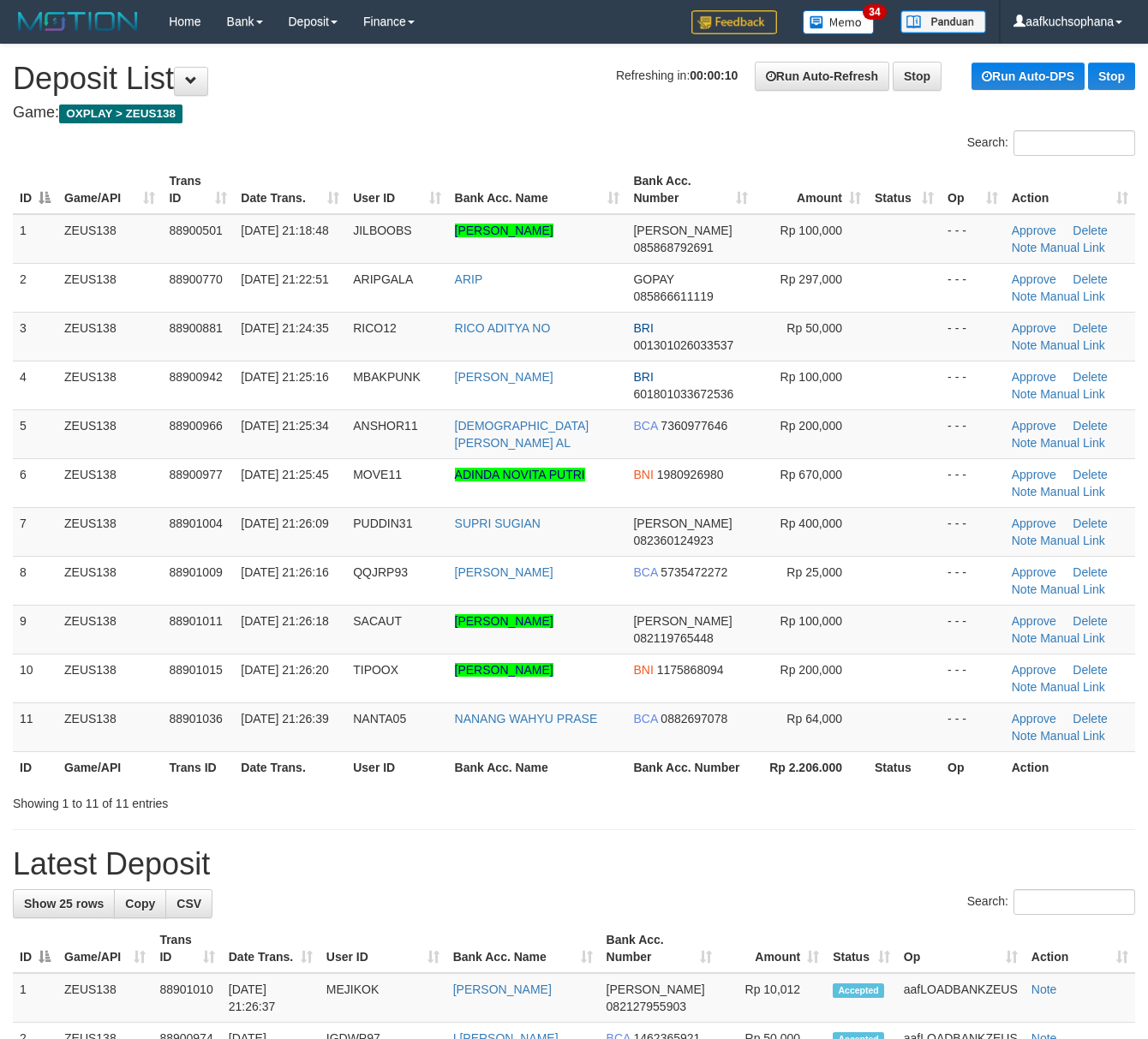
drag, startPoint x: 750, startPoint y: 864, endPoint x: 848, endPoint y: 844, distance: 100.0
click at [761, 864] on h1 "Latest Deposit" at bounding box center [574, 865] width 1122 height 35
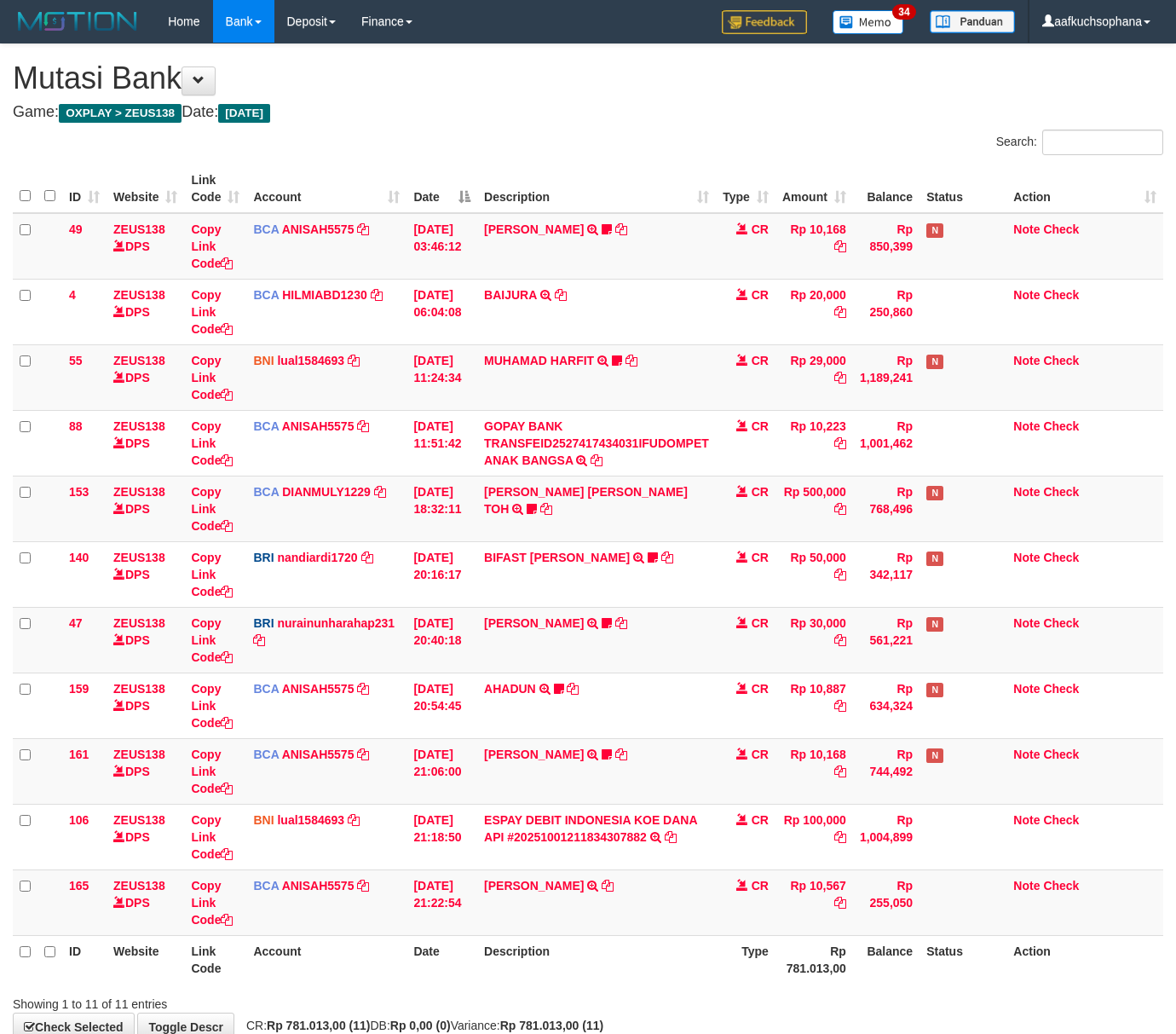
scroll to position [105, 0]
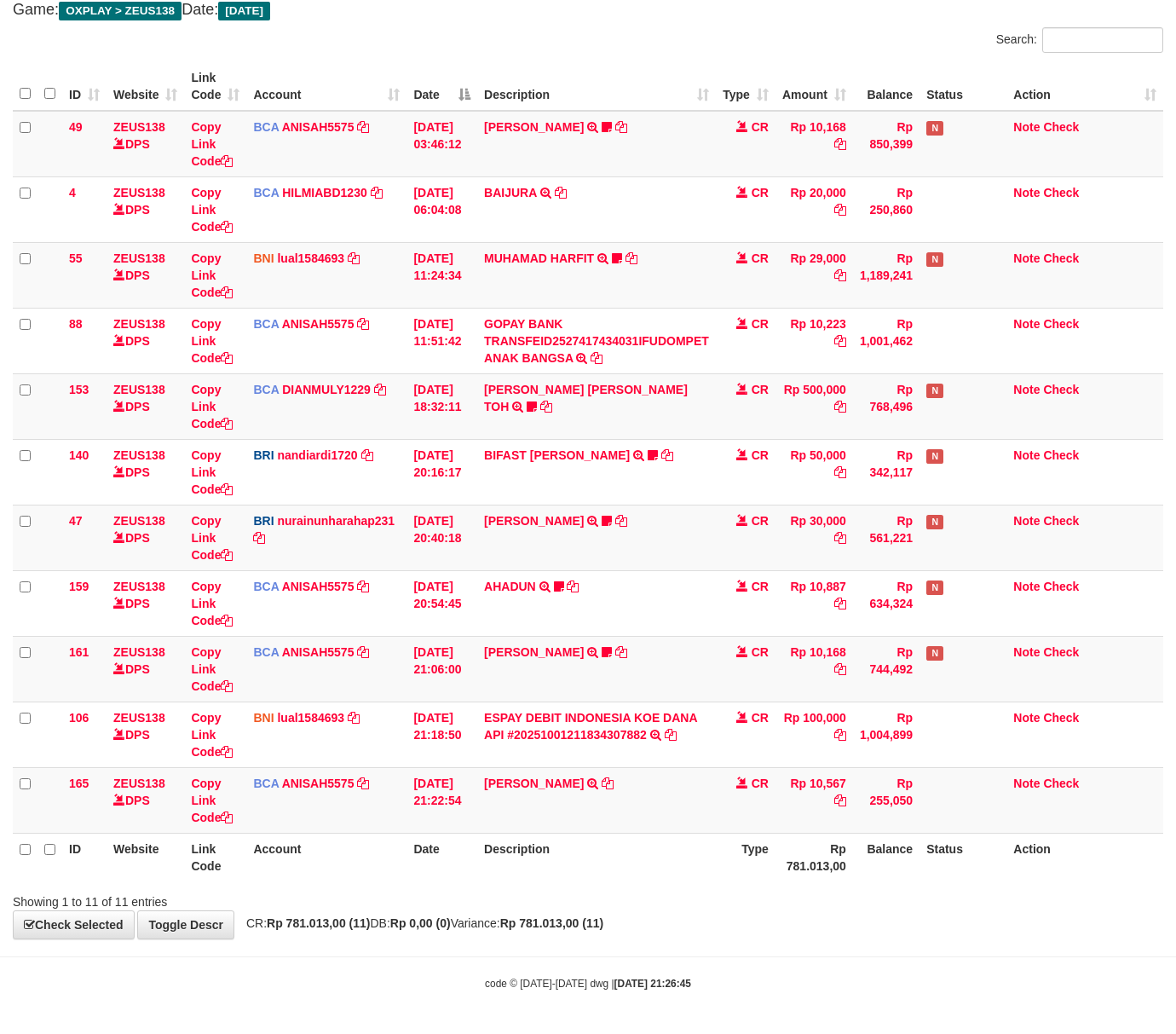
drag, startPoint x: 690, startPoint y: 927, endPoint x: 671, endPoint y: 927, distance: 19.0
click at [686, 927] on div "**********" at bounding box center [588, 440] width 1176 height 997
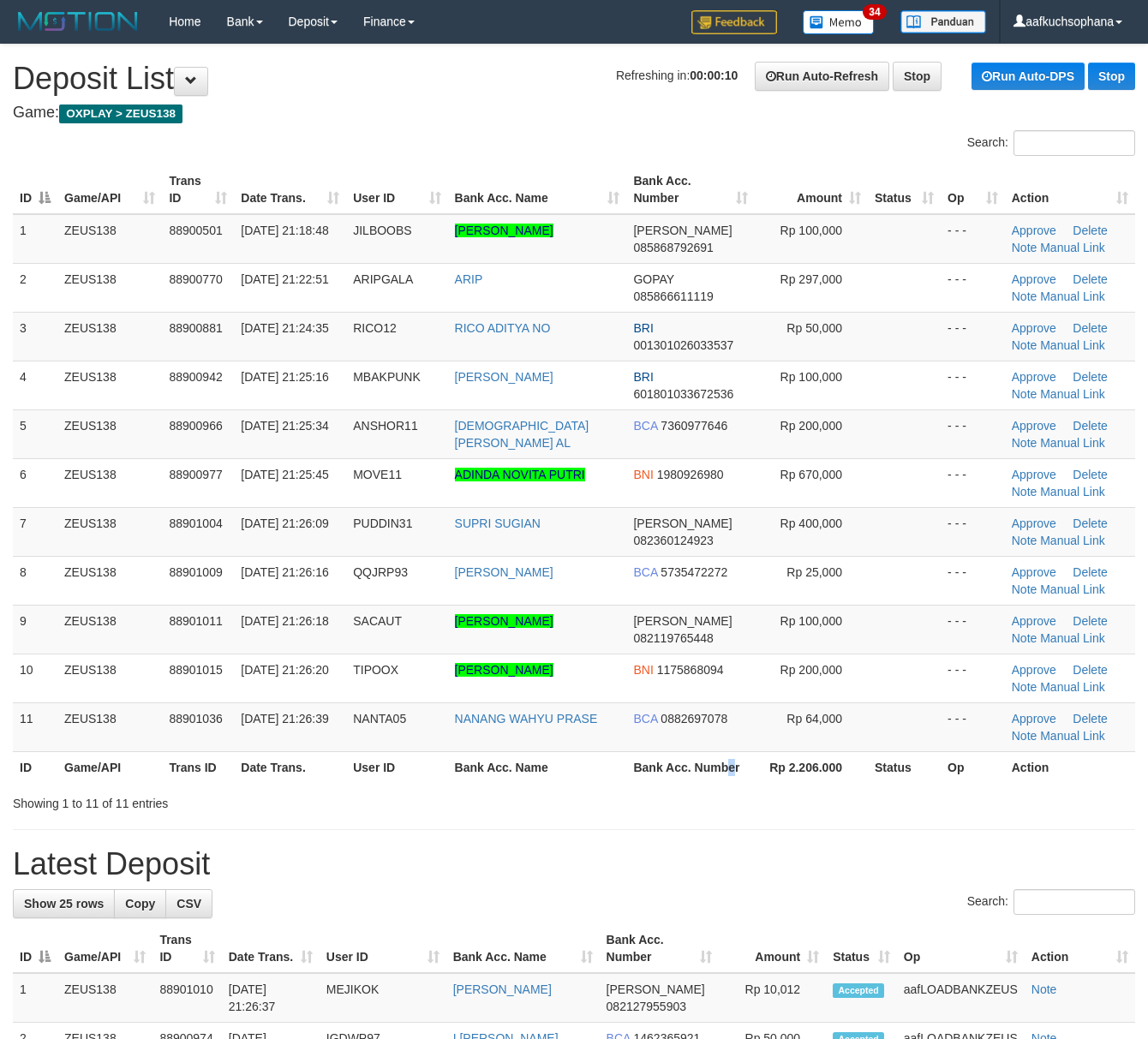
click at [734, 771] on th "Bank Acc. Number" at bounding box center [690, 766] width 129 height 32
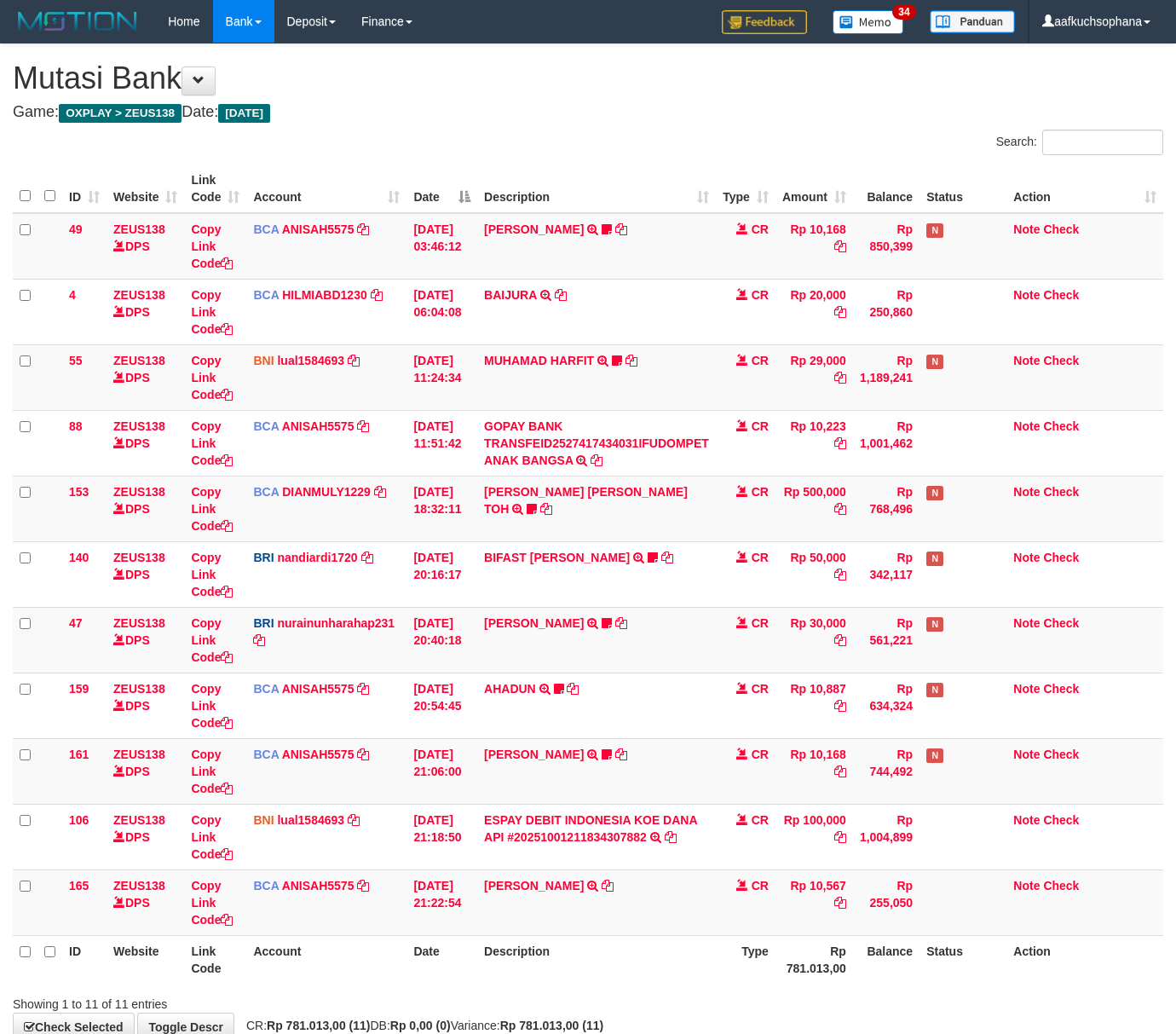
scroll to position [105, 0]
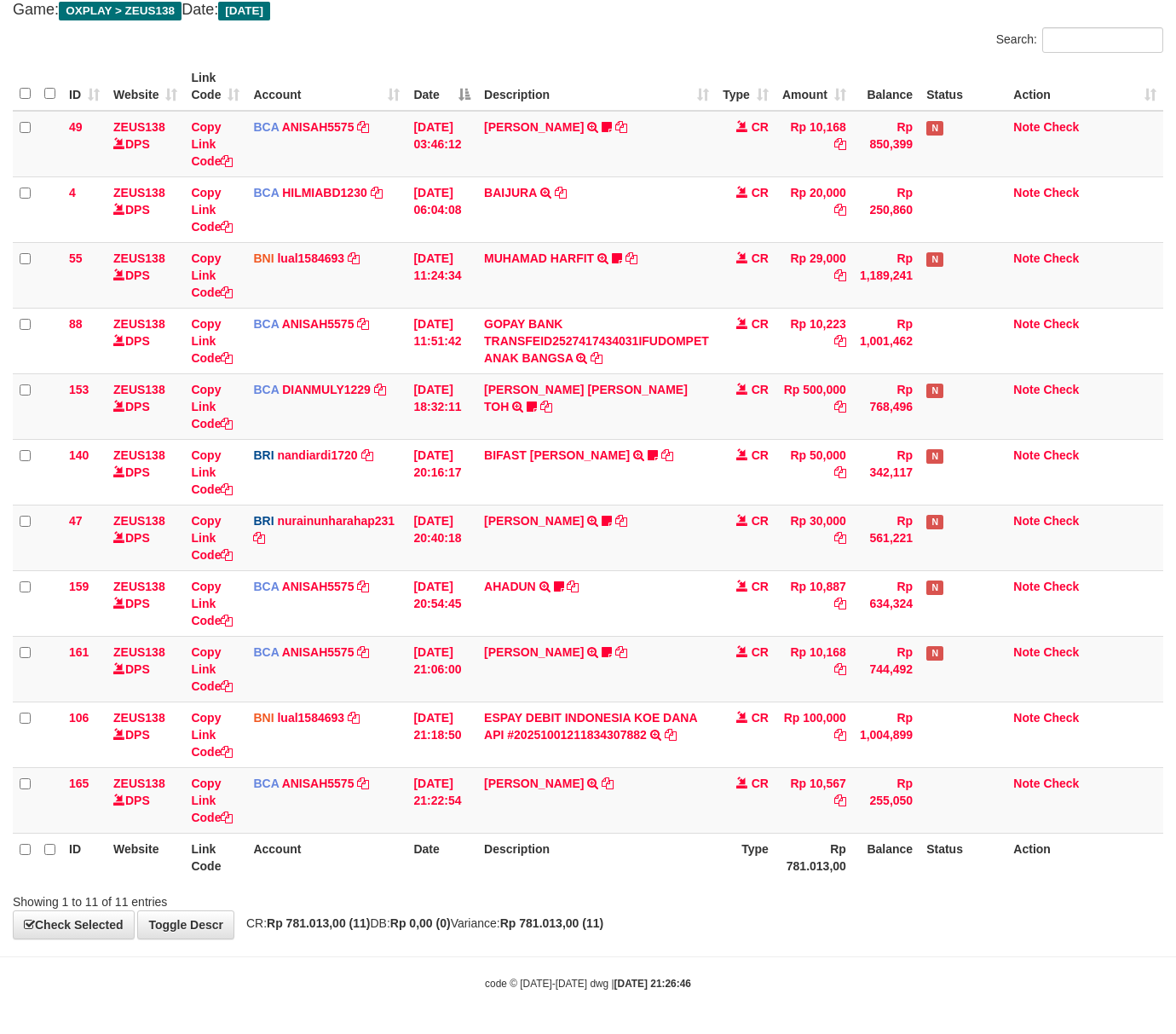
drag, startPoint x: 637, startPoint y: 922, endPoint x: 398, endPoint y: 934, distance: 239.3
click at [603, 921] on strong "Rp 781.013,00 (11)" at bounding box center [552, 922] width 103 height 14
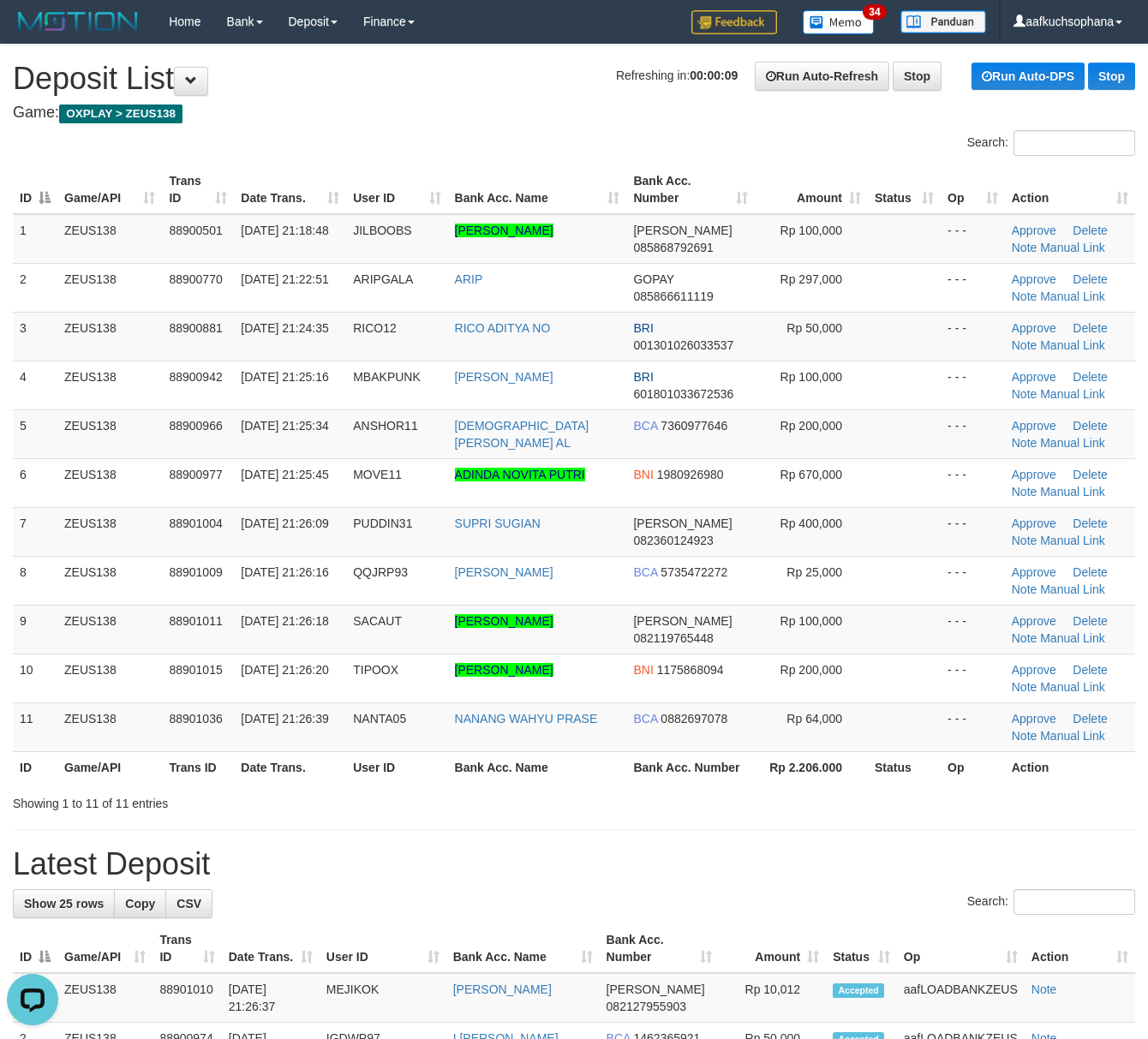
drag, startPoint x: 731, startPoint y: 870, endPoint x: 857, endPoint y: 862, distance: 126.3
click at [746, 868] on h1 "Latest Deposit" at bounding box center [574, 865] width 1122 height 35
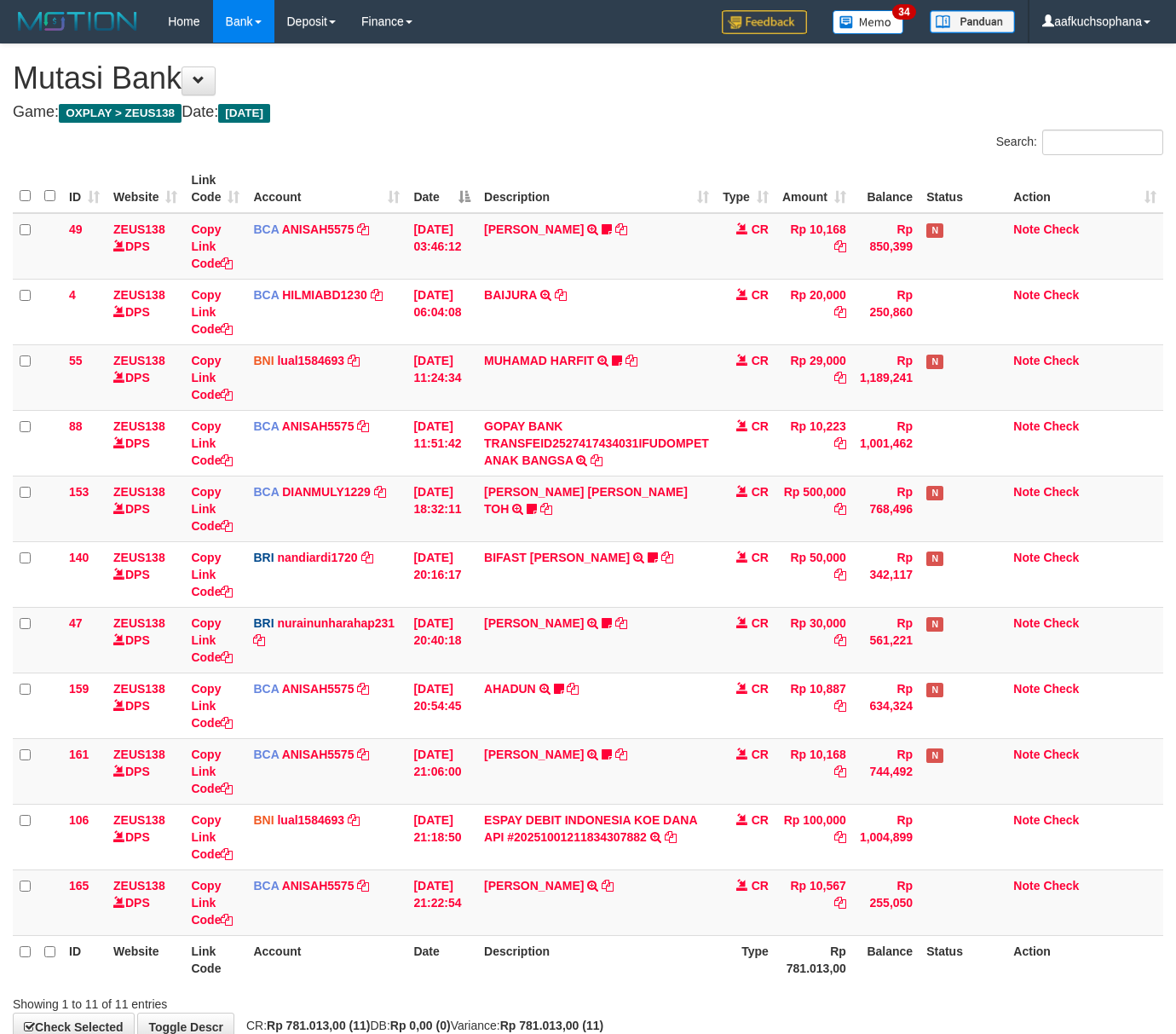
scroll to position [105, 0]
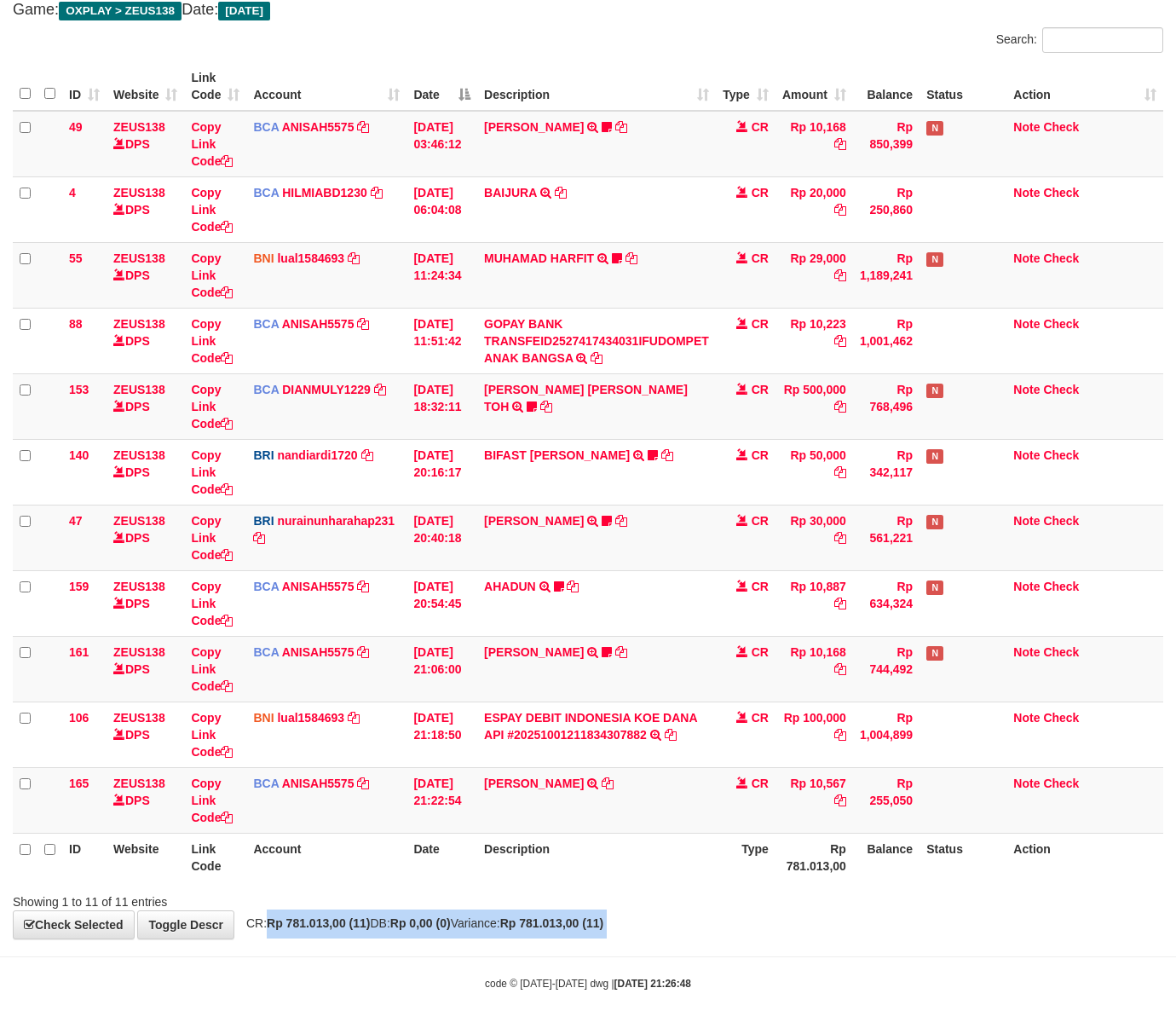
drag, startPoint x: 318, startPoint y: 961, endPoint x: 1, endPoint y: 871, distance: 329.5
click at [325, 967] on body "Toggle navigation Home Bank Account List Load By Website Group [OXPLAY] ZEUS138…" at bounding box center [588, 466] width 1176 height 1137
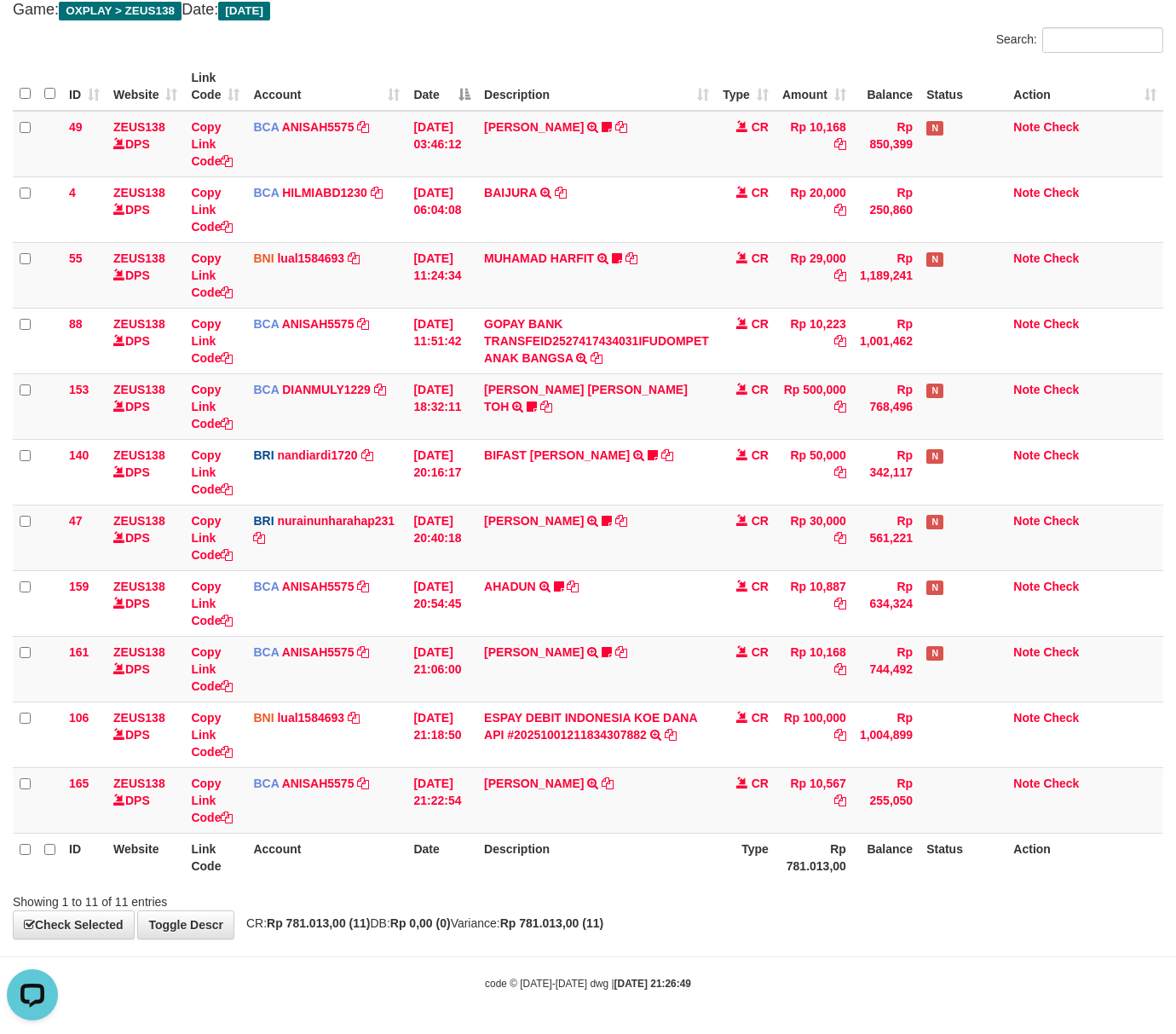
drag, startPoint x: 397, startPoint y: 980, endPoint x: 379, endPoint y: 967, distance: 22.2
click at [386, 971] on body "Toggle navigation Home Bank Account List Load By Website Group [OXPLAY] ZEUS138…" at bounding box center [588, 466] width 1176 height 1137
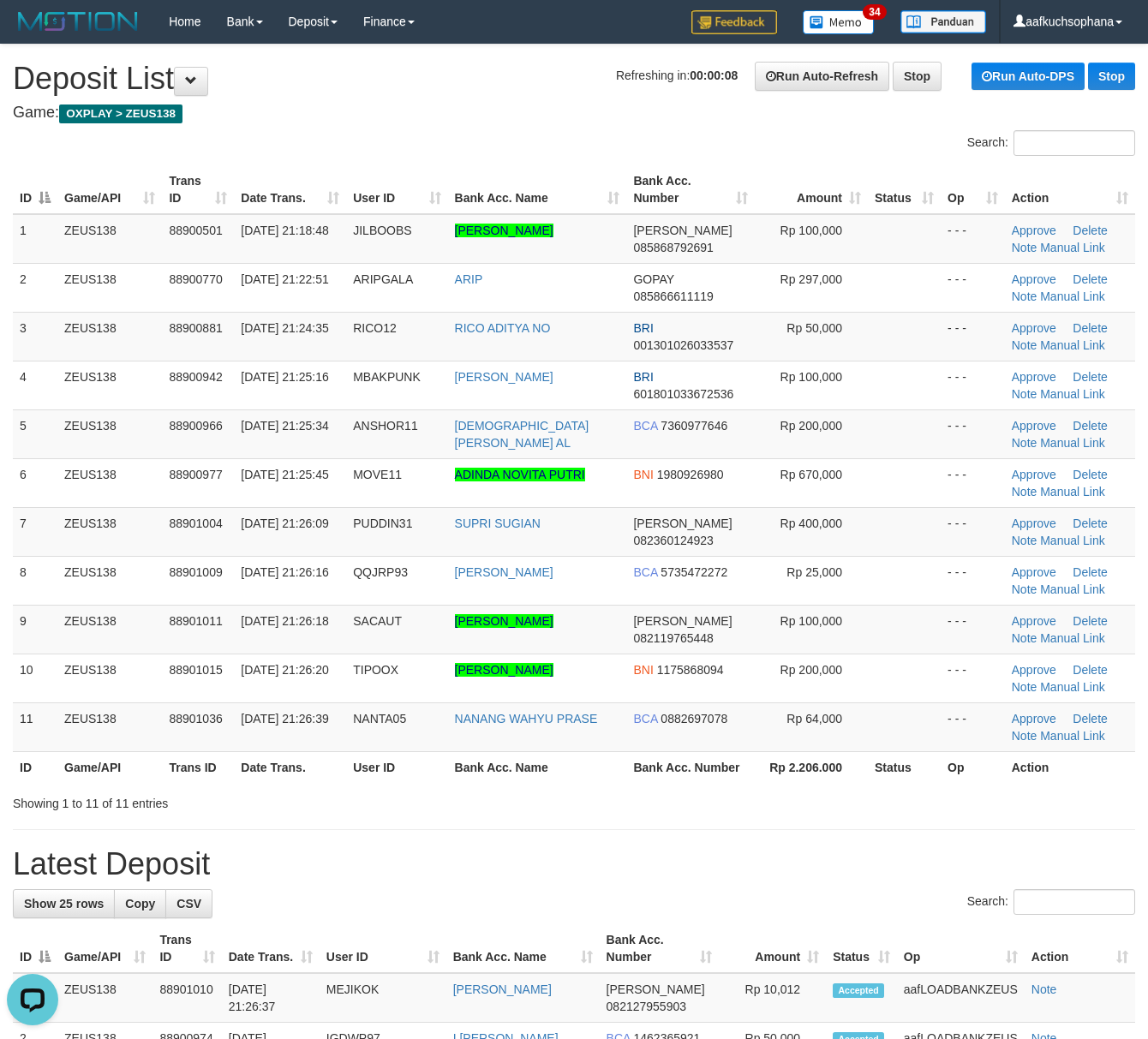
drag, startPoint x: 766, startPoint y: 824, endPoint x: 1160, endPoint y: 862, distance: 395.8
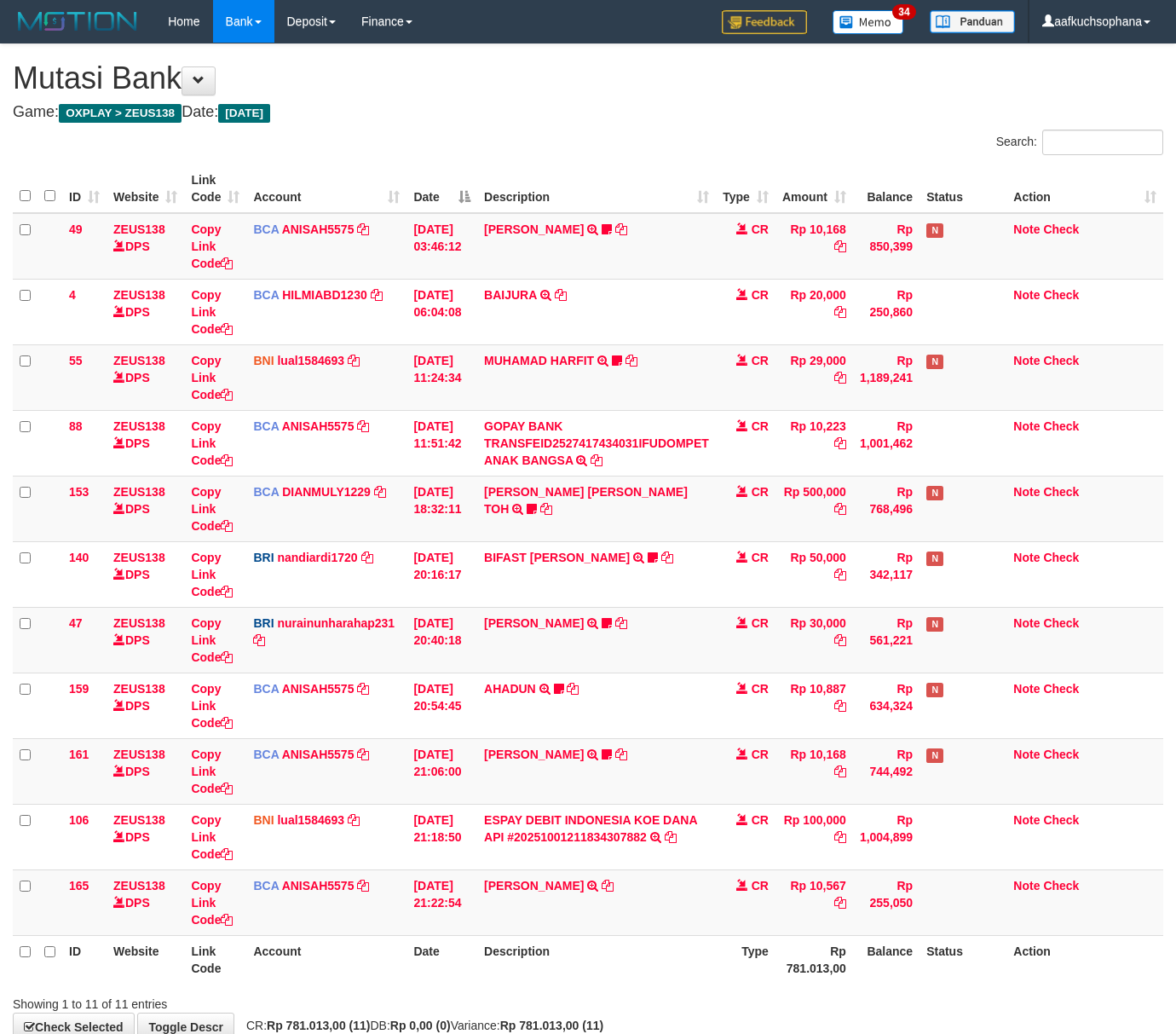
scroll to position [105, 0]
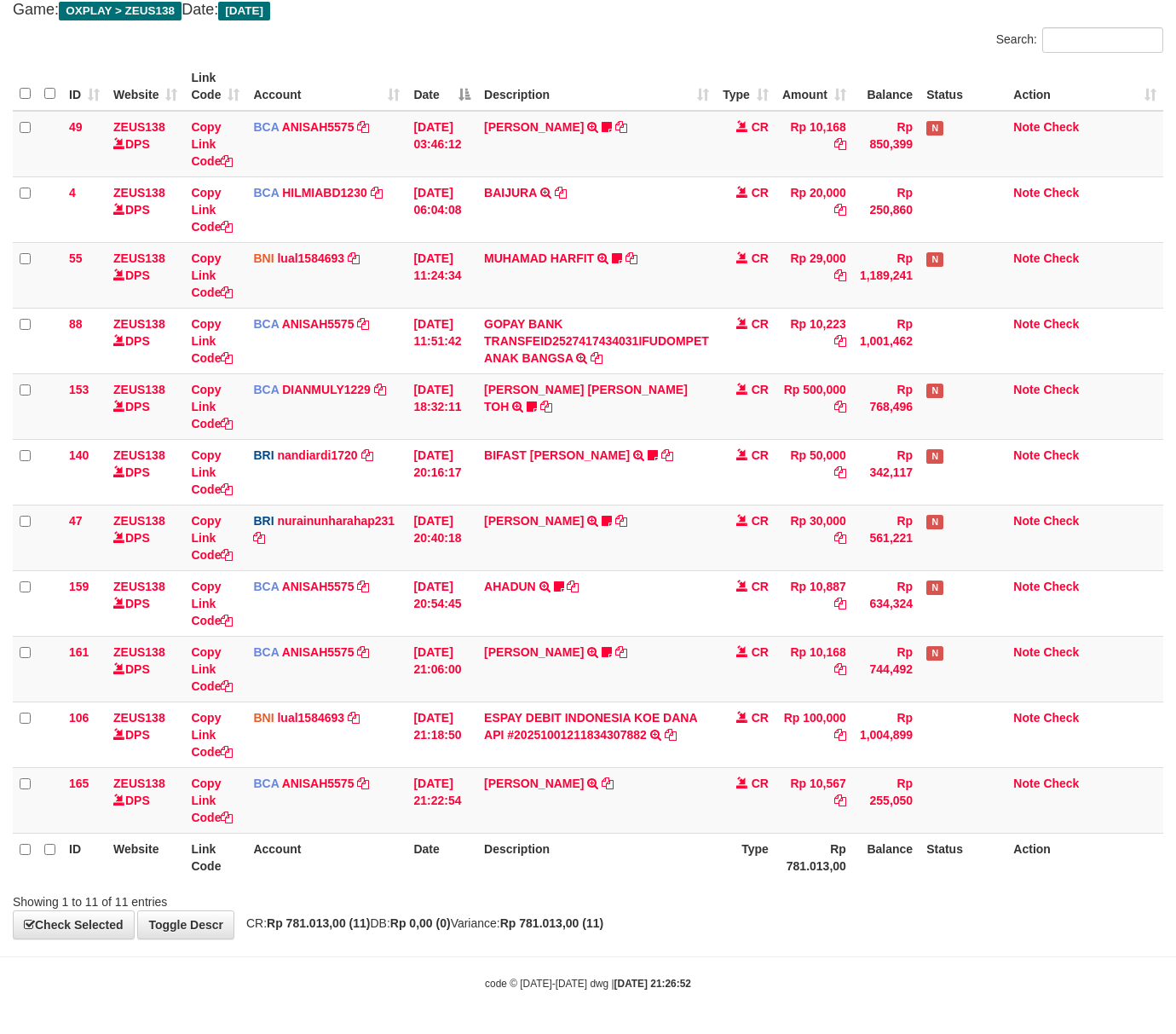
drag, startPoint x: 0, startPoint y: 0, endPoint x: 493, endPoint y: 927, distance: 1049.9
click at [493, 927] on span "CR: Rp 781.013,00 (11) DB: Rp 0,00 (0) Variance: Rp 781.013,00 (11)" at bounding box center [420, 922] width 366 height 14
drag, startPoint x: 676, startPoint y: 886, endPoint x: 254, endPoint y: 819, distance: 427.3
click at [675, 886] on div at bounding box center [833, 886] width 686 height 1
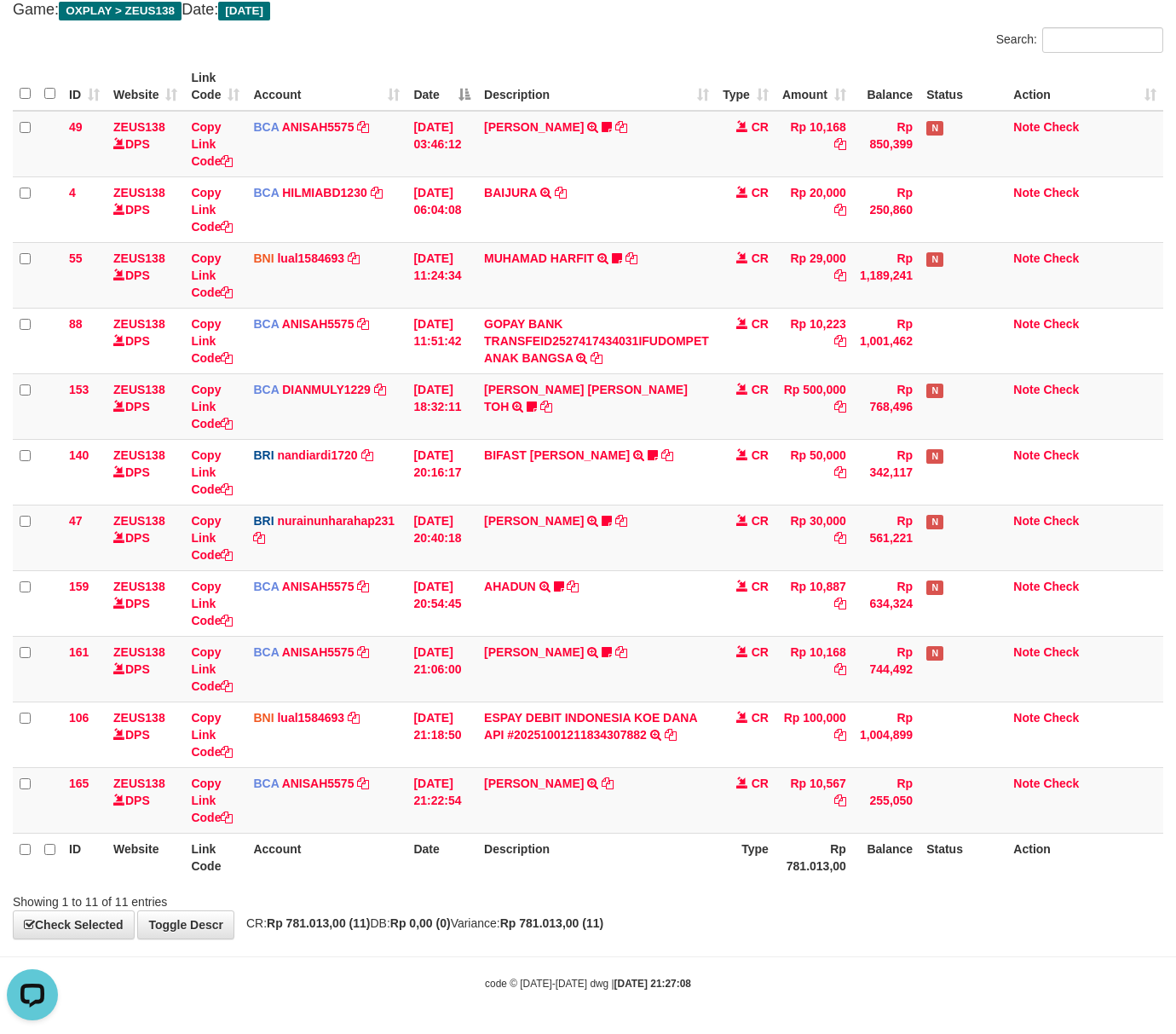
click at [545, 942] on body "Toggle navigation Home Bank Account List Load By Website Group [OXPLAY] ZEUS138…" at bounding box center [588, 466] width 1176 height 1137
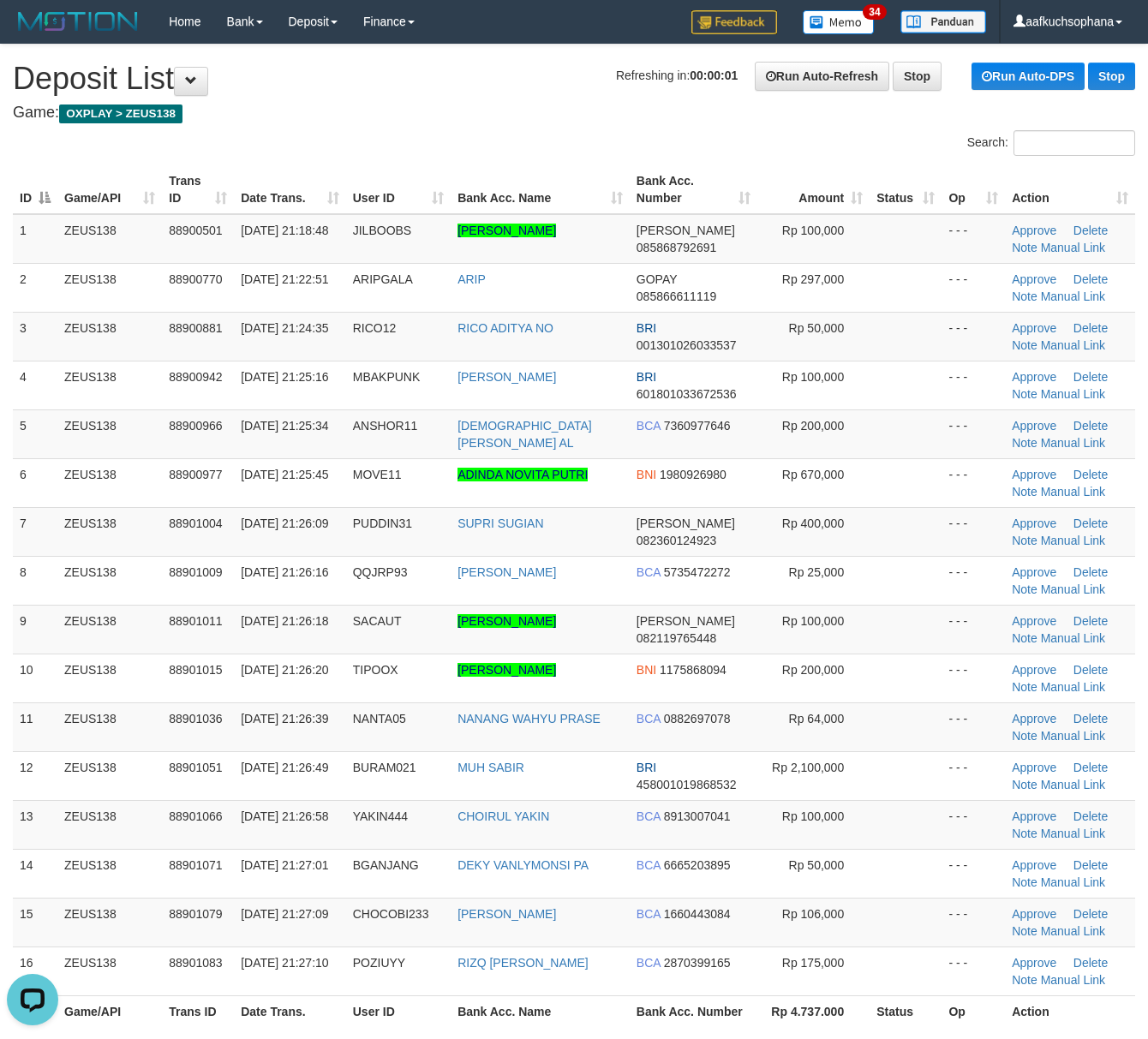
drag, startPoint x: 905, startPoint y: 882, endPoint x: 1162, endPoint y: 911, distance: 258.6
click at [918, 884] on td at bounding box center [905, 873] width 72 height 49
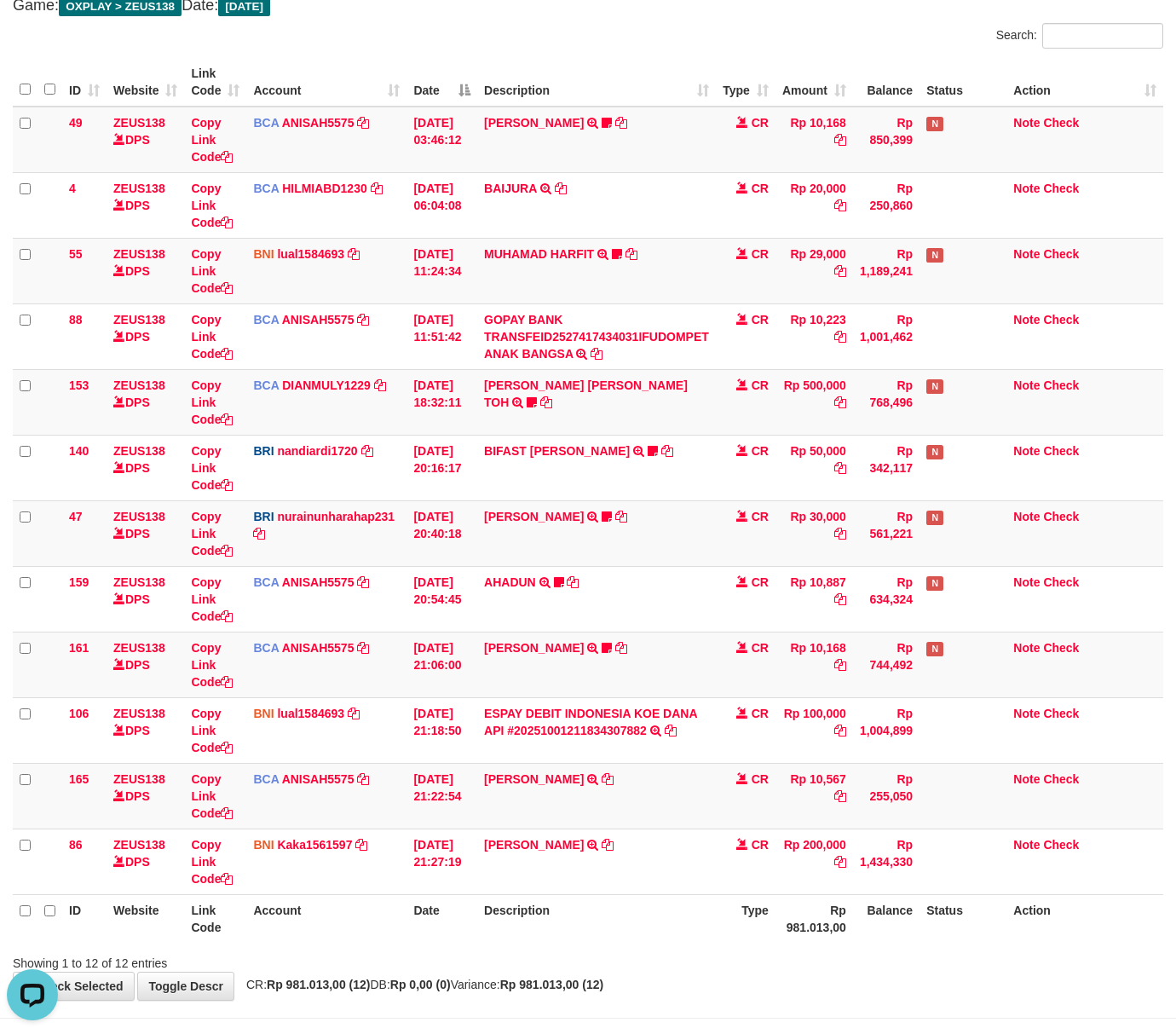
drag, startPoint x: 722, startPoint y: 909, endPoint x: 2, endPoint y: 752, distance: 736.9
click at [713, 905] on tr "ID Website Link Code Account Date Description Type Rp 981.013,00 Balance Status…" at bounding box center [587, 919] width 1150 height 49
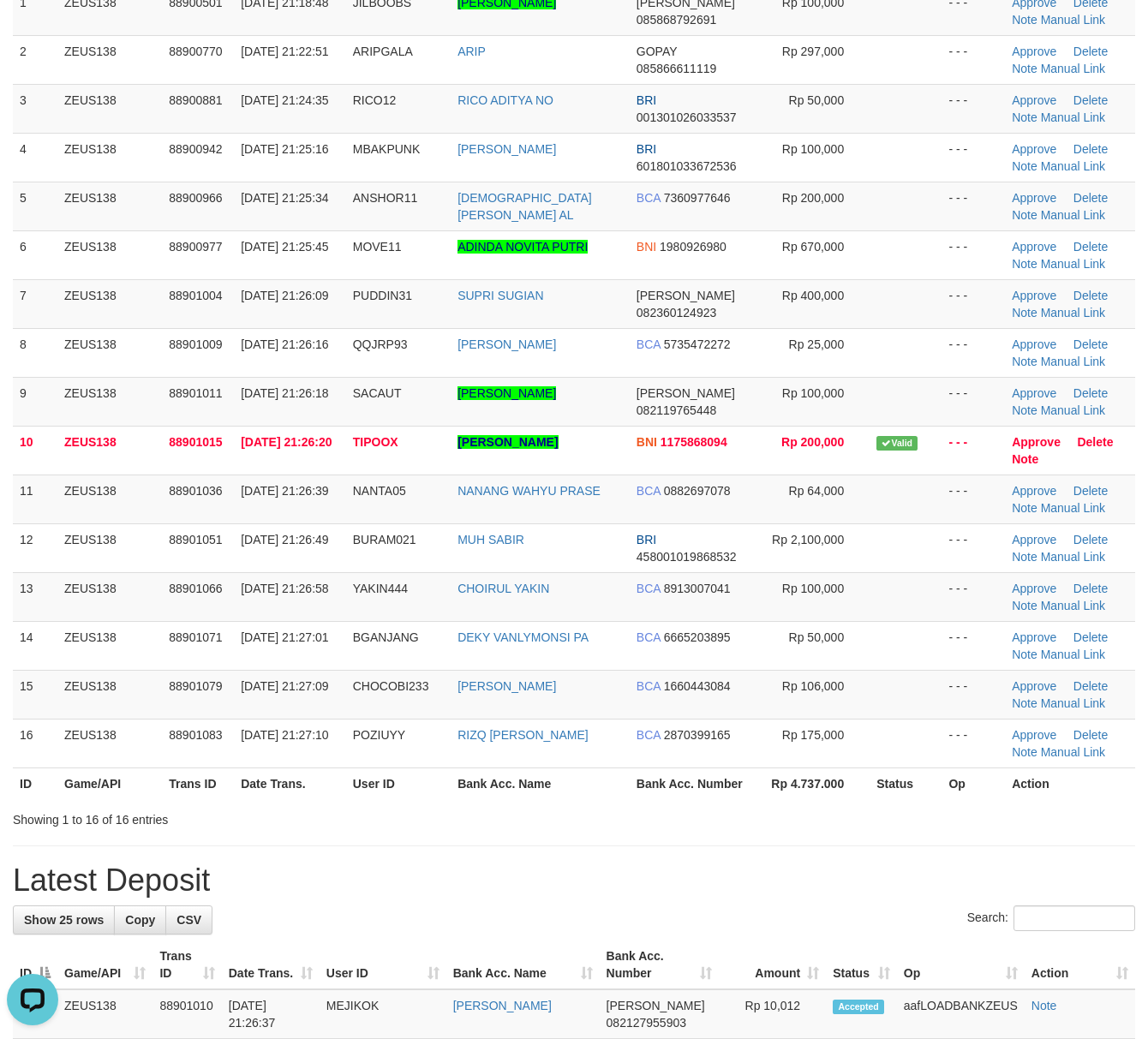
drag, startPoint x: 619, startPoint y: 805, endPoint x: 879, endPoint y: 796, distance: 260.2
click at [625, 805] on div "ID Game/API Trans ID Date Trans. User ID Bank Acc. Name Bank Acc. Number Amount…" at bounding box center [574, 369] width 1148 height 872
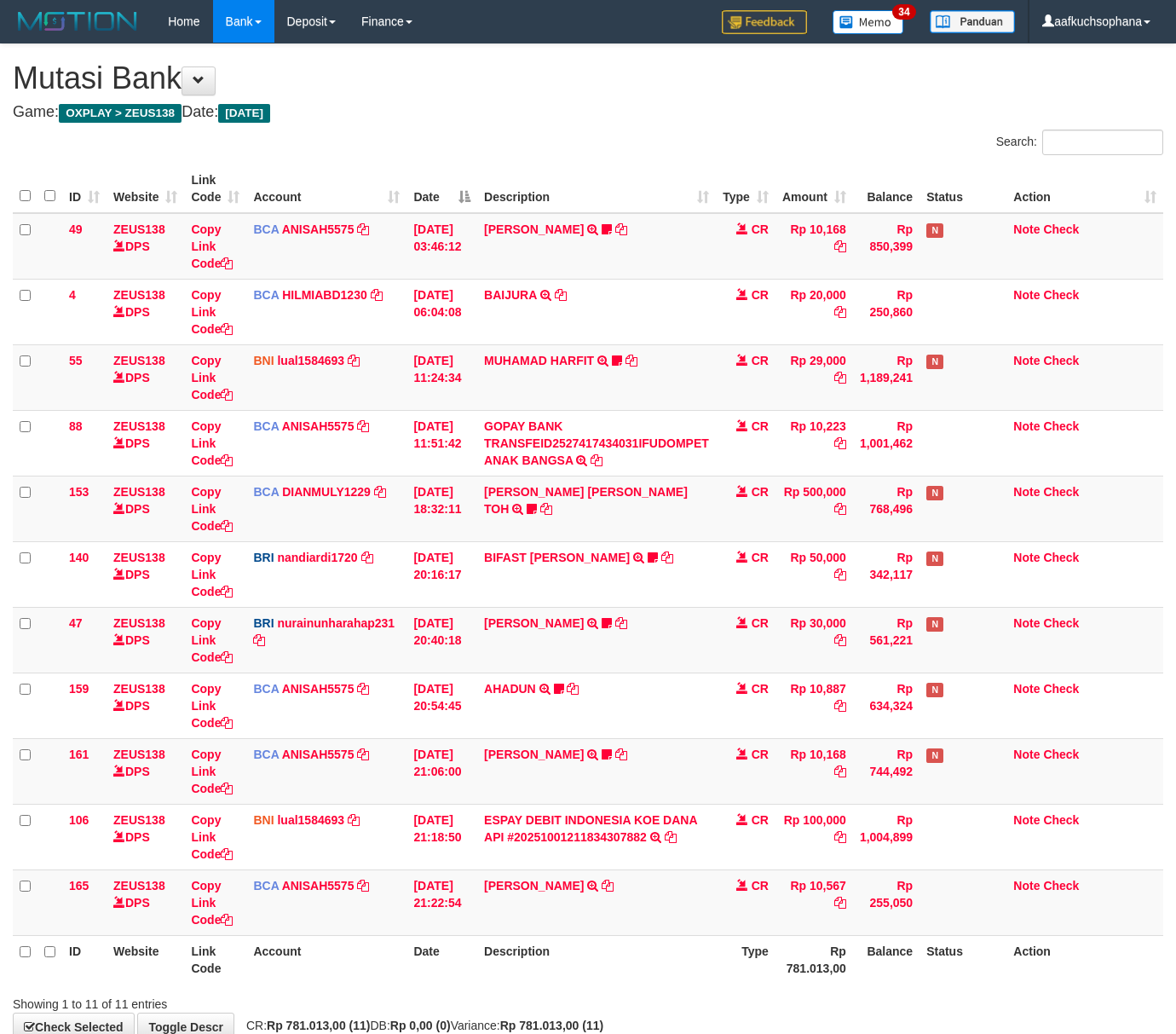
scroll to position [105, 0]
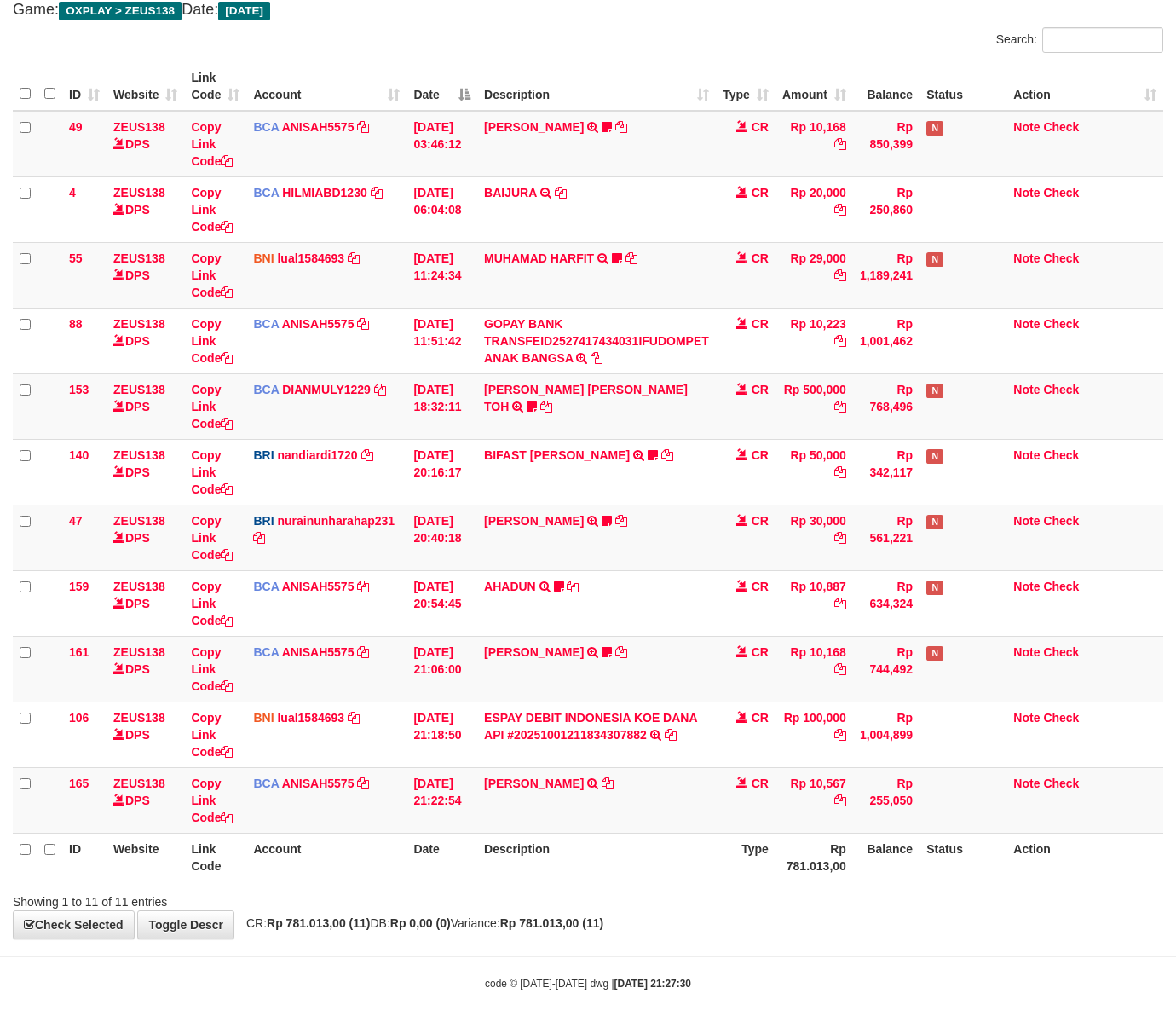
click at [741, 969] on body "Toggle navigation Home Bank Account List Load By Website Group [OXPLAY] ZEUS138…" at bounding box center [588, 466] width 1176 height 1137
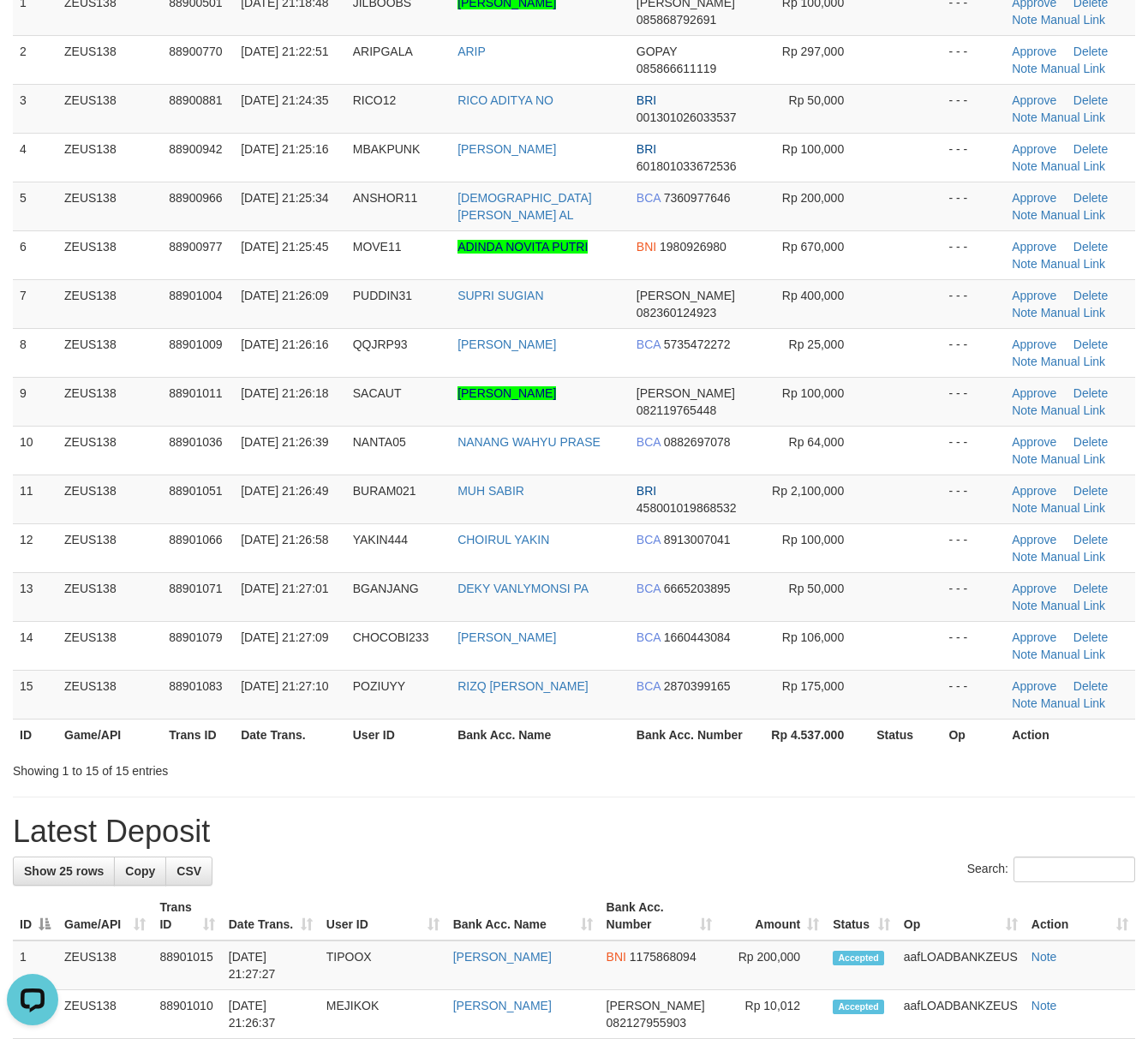
click at [858, 806] on div "**********" at bounding box center [574, 1045] width 1148 height 2458
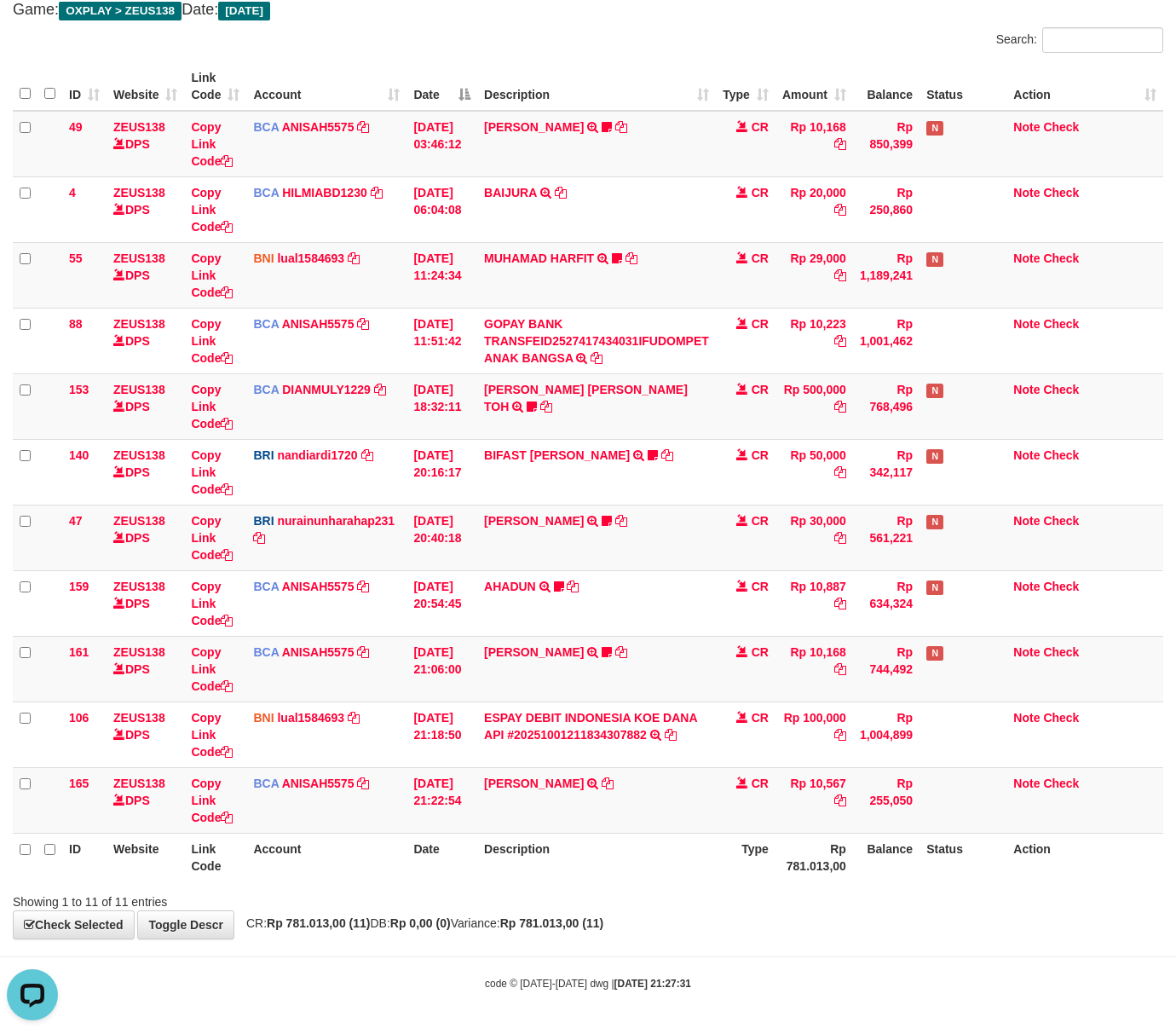
click at [772, 948] on body "Toggle navigation Home Bank Account List Load By Website Group [OXPLAY] ZEUS138…" at bounding box center [588, 466] width 1176 height 1137
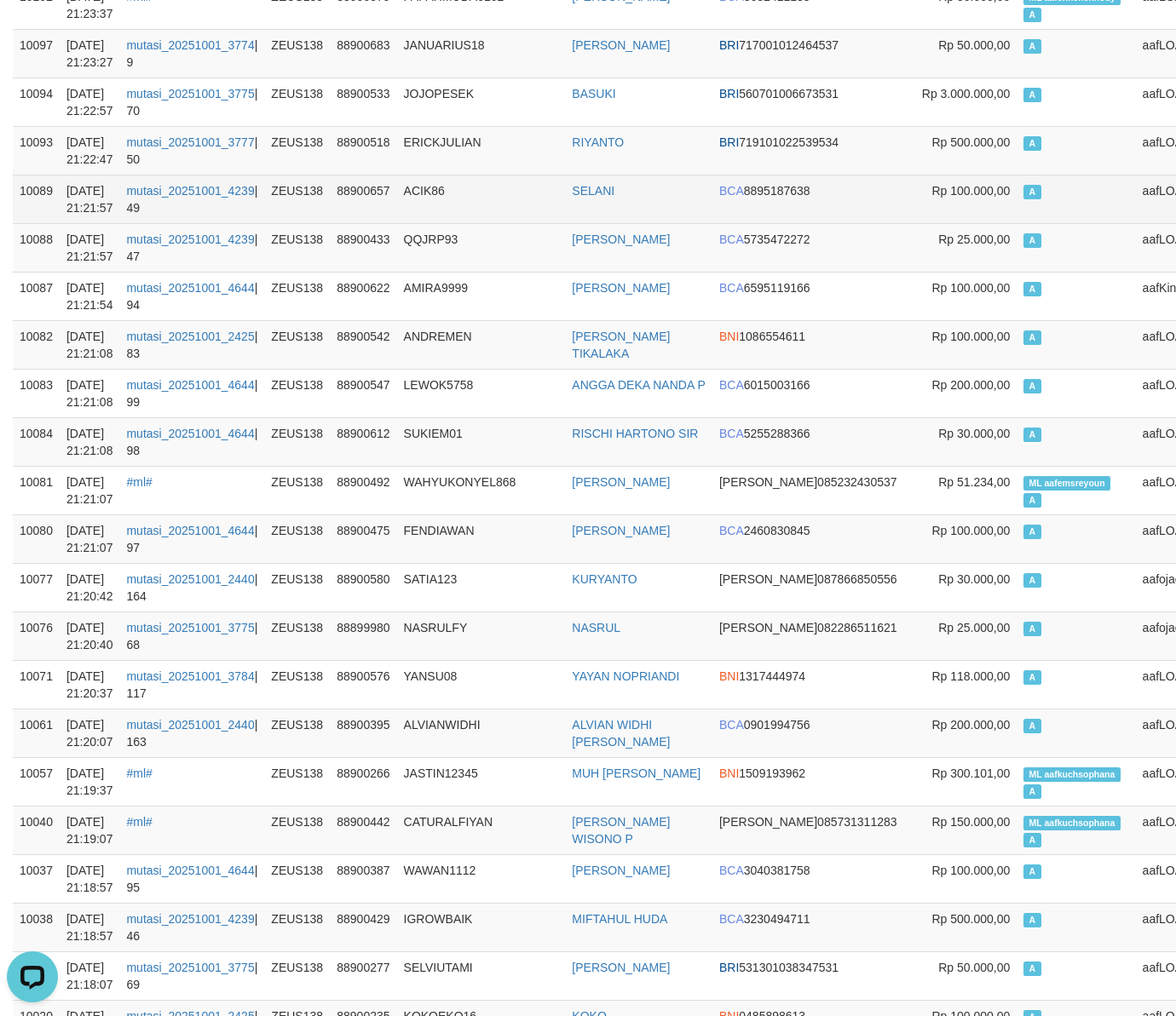
scroll to position [908, 0]
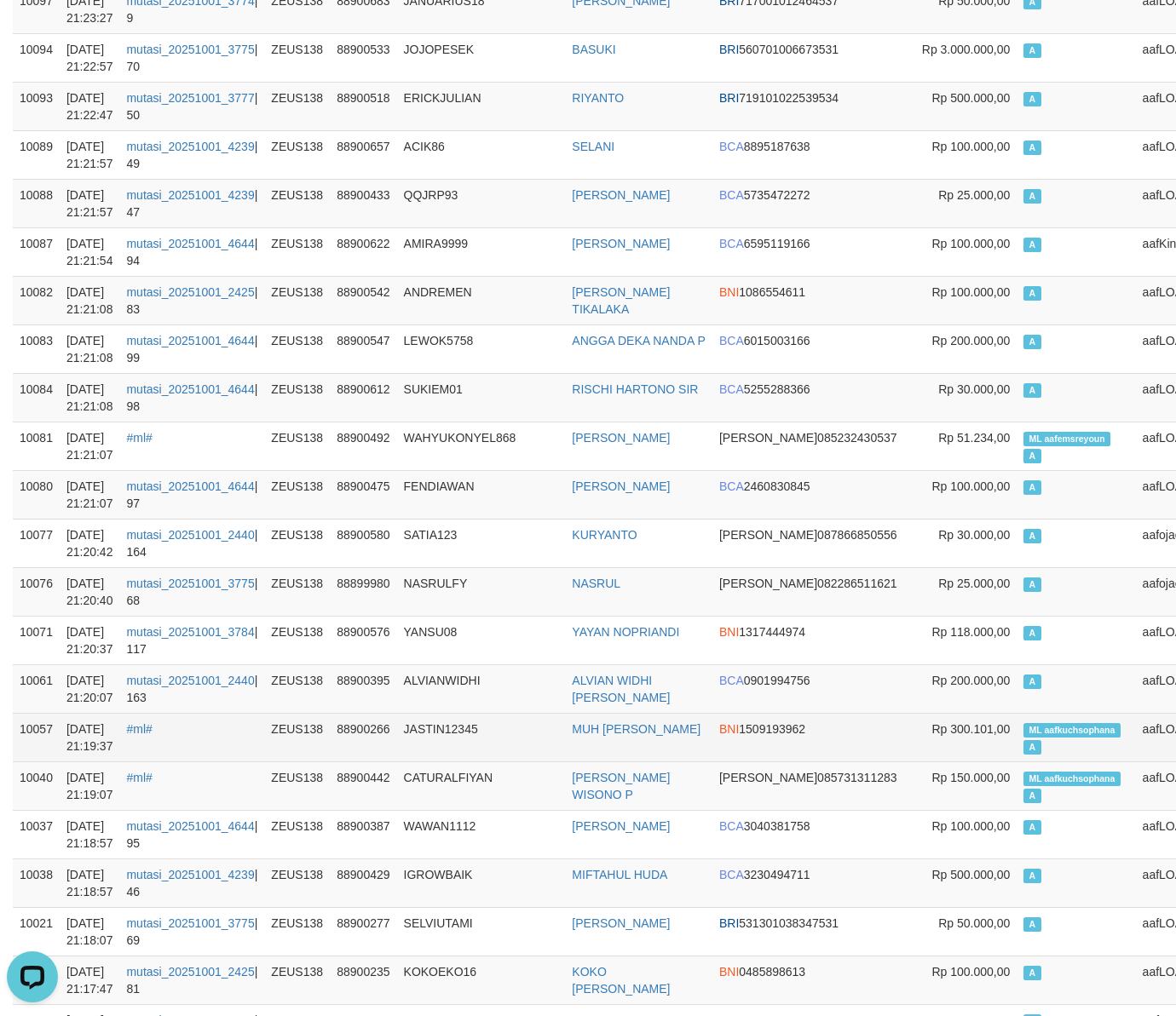
click at [1024, 730] on span "ML aafkuchsophana" at bounding box center [1072, 730] width 96 height 15
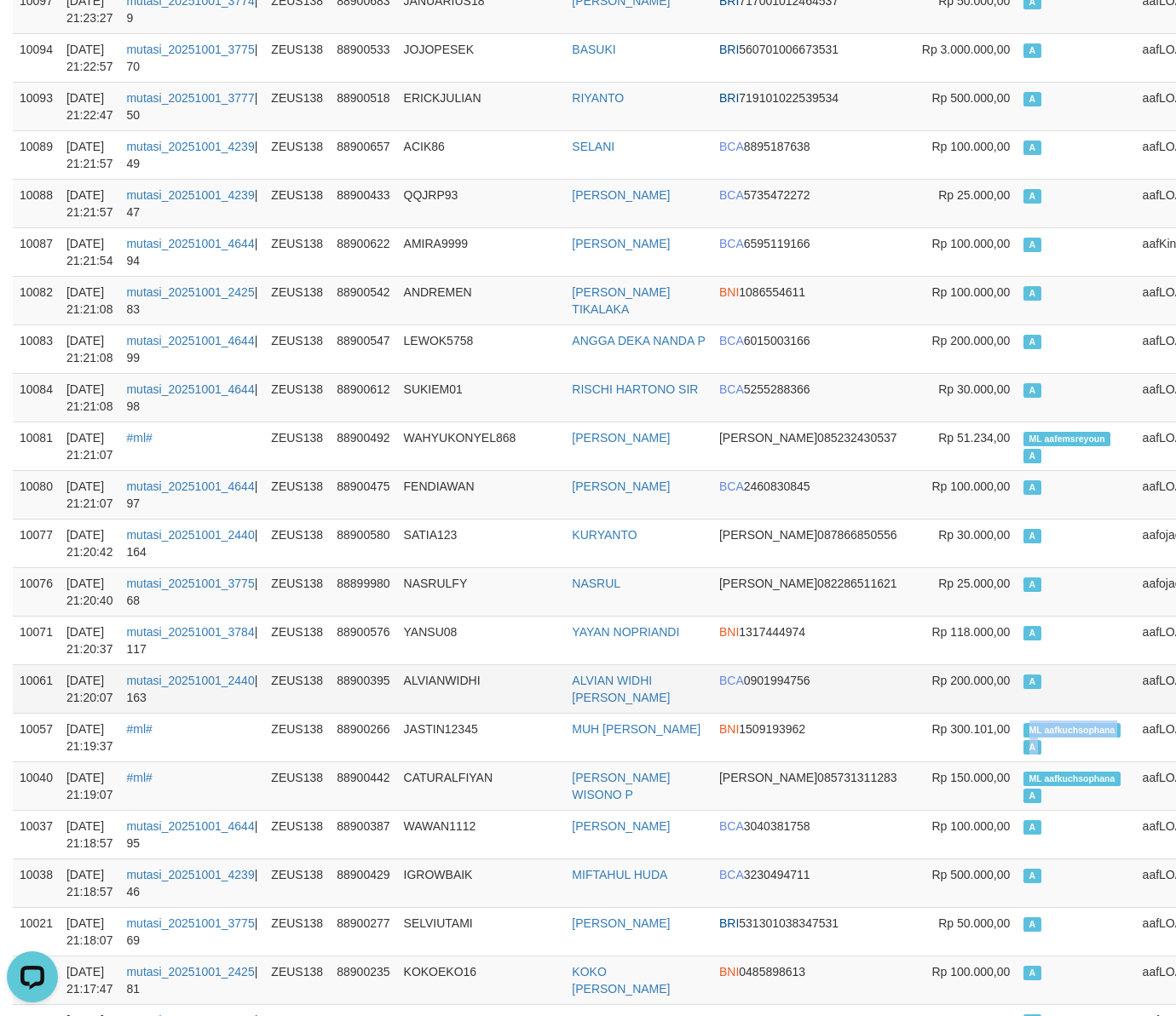
copy td "ML aafkuchsophana A"
click at [1016, 689] on td "A" at bounding box center [1075, 689] width 119 height 49
click at [690, 120] on td "RIYANTO" at bounding box center [638, 106] width 147 height 49
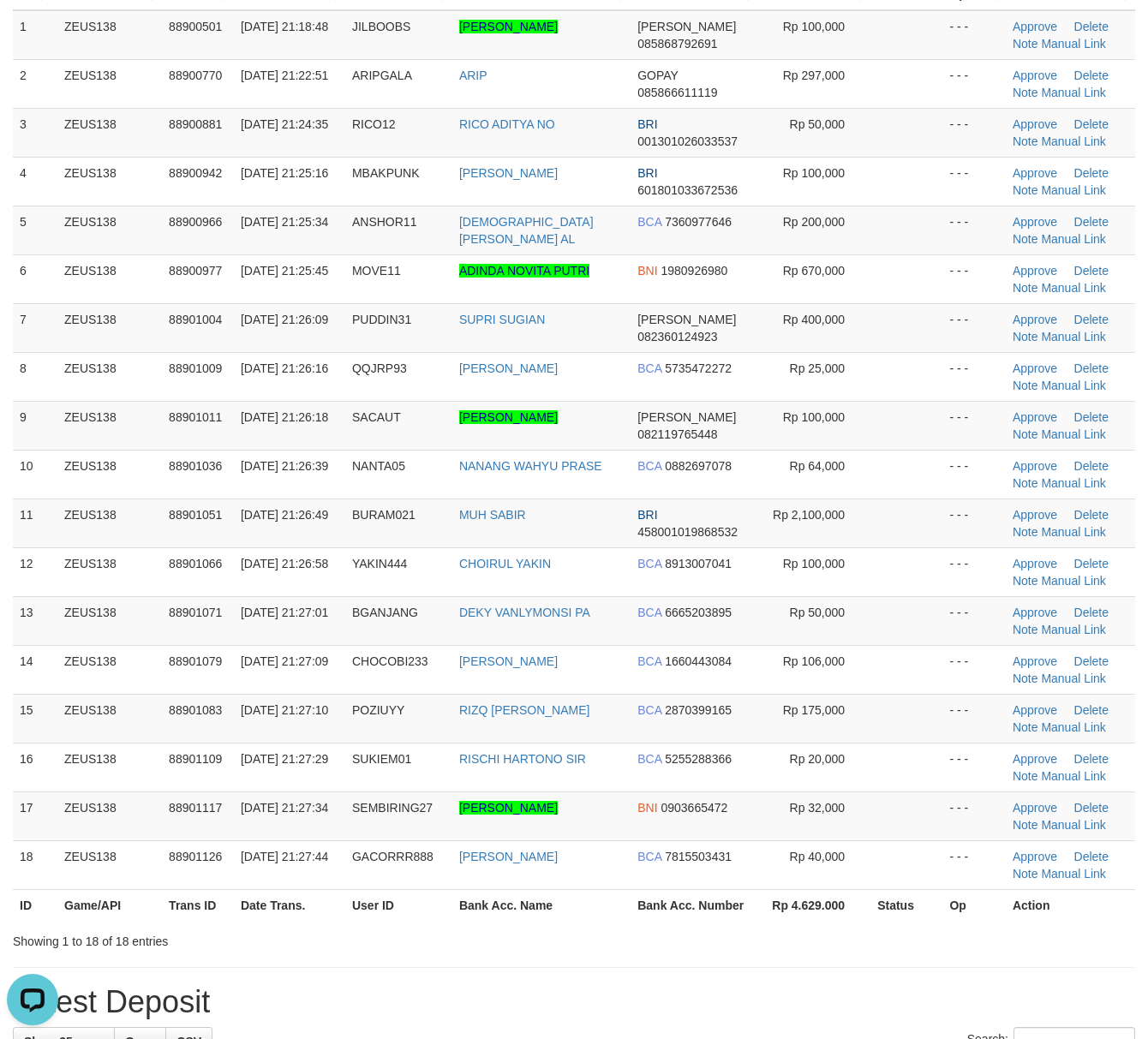
scroll to position [456, 0]
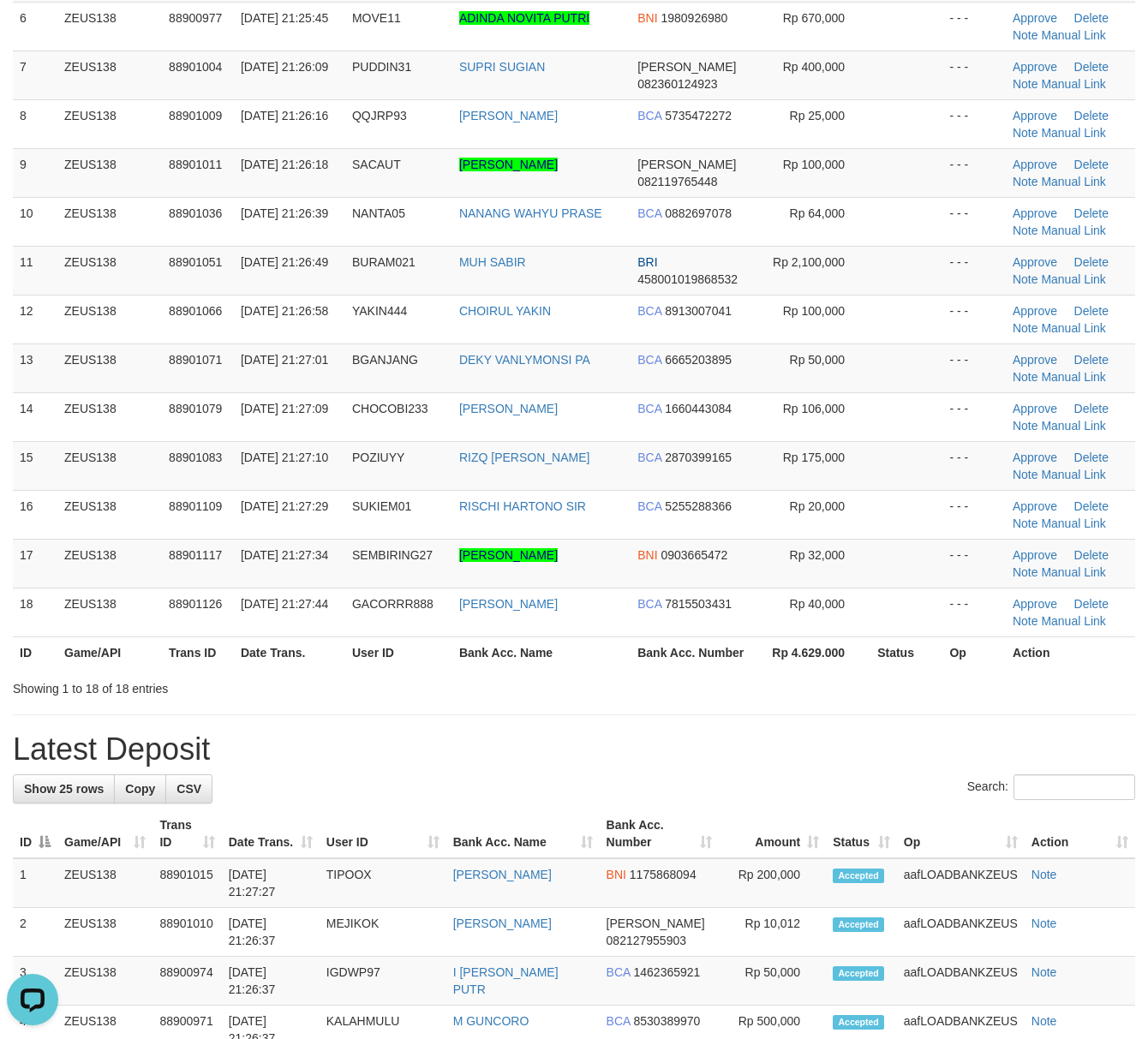
click at [999, 738] on h1 "Latest Deposit" at bounding box center [574, 750] width 1122 height 35
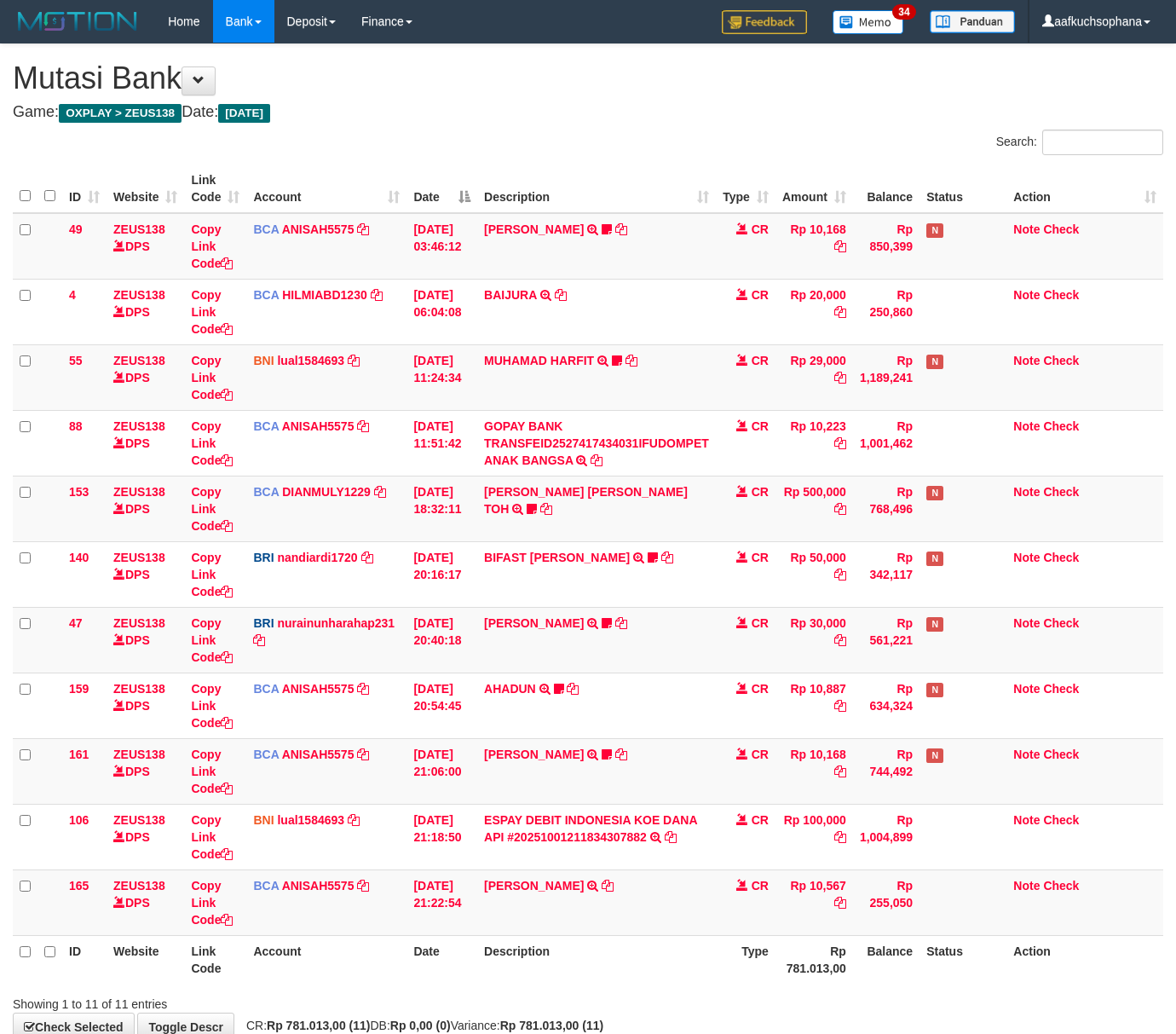
scroll to position [105, 0]
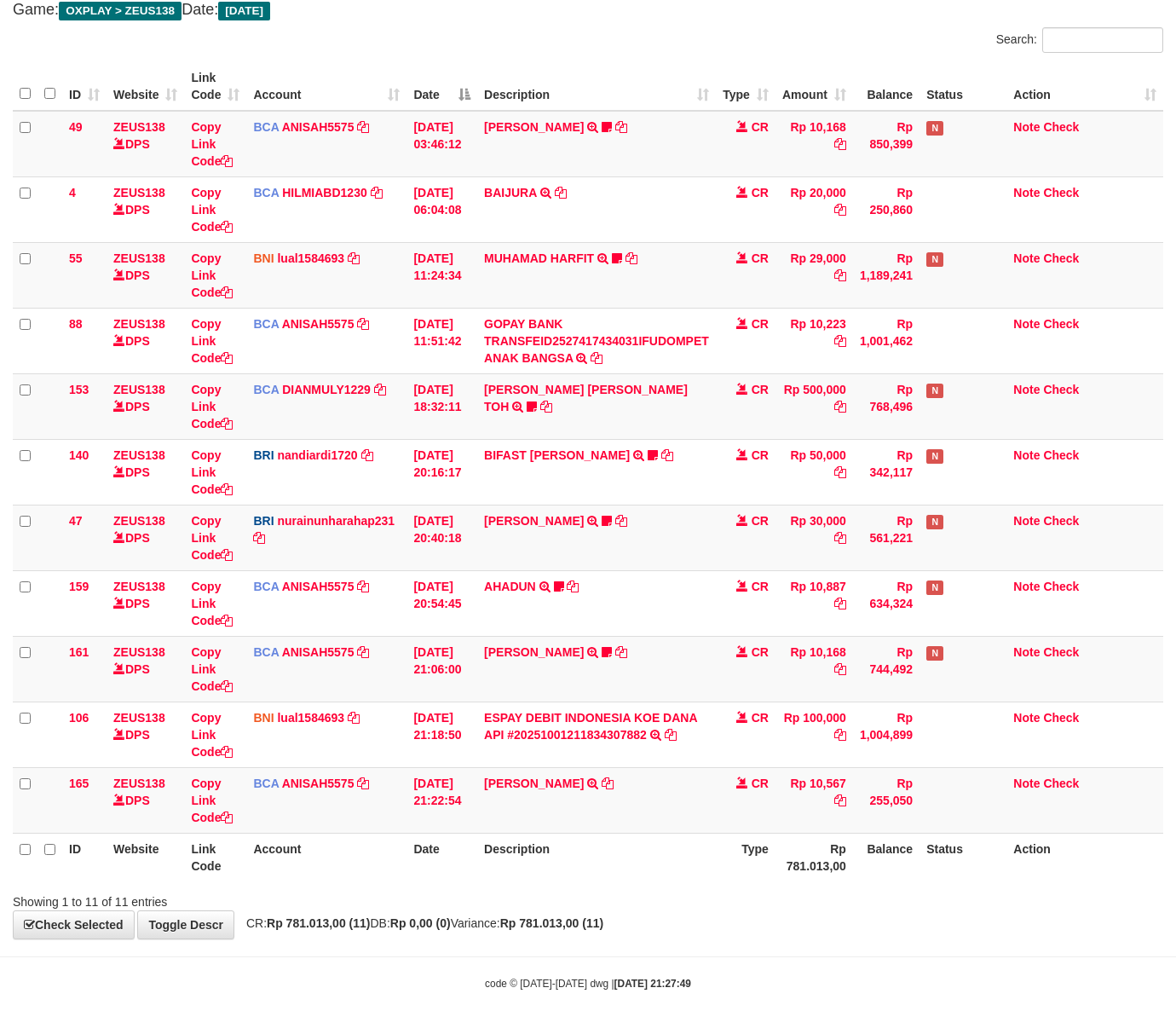
click at [683, 1003] on body "Toggle navigation Home Bank Account List Load By Website Group [OXPLAY] ZEUS138…" at bounding box center [588, 466] width 1176 height 1137
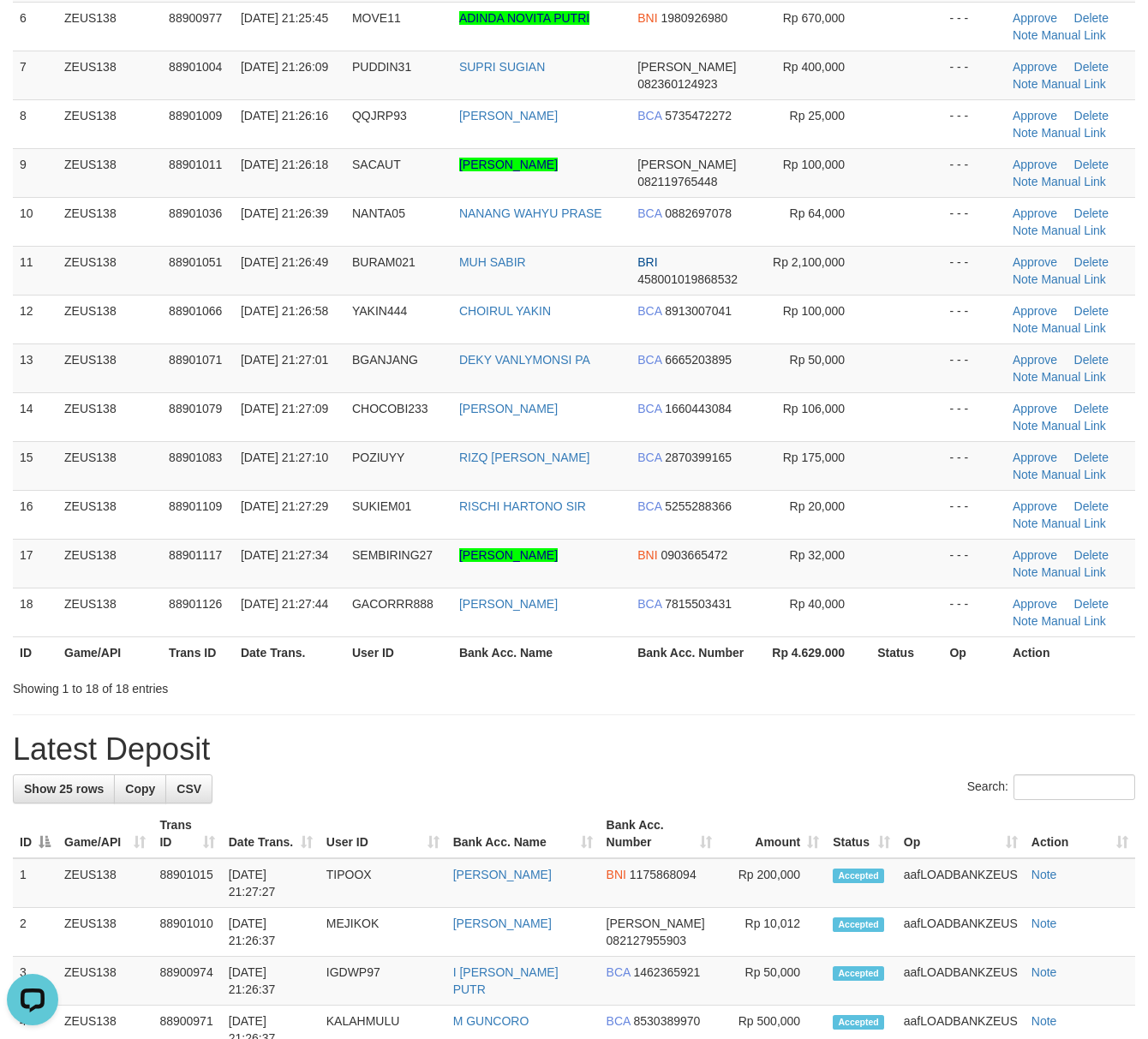
drag, startPoint x: 772, startPoint y: 724, endPoint x: 986, endPoint y: 742, distance: 214.8
click at [773, 724] on div "**********" at bounding box center [574, 890] width 1148 height 2605
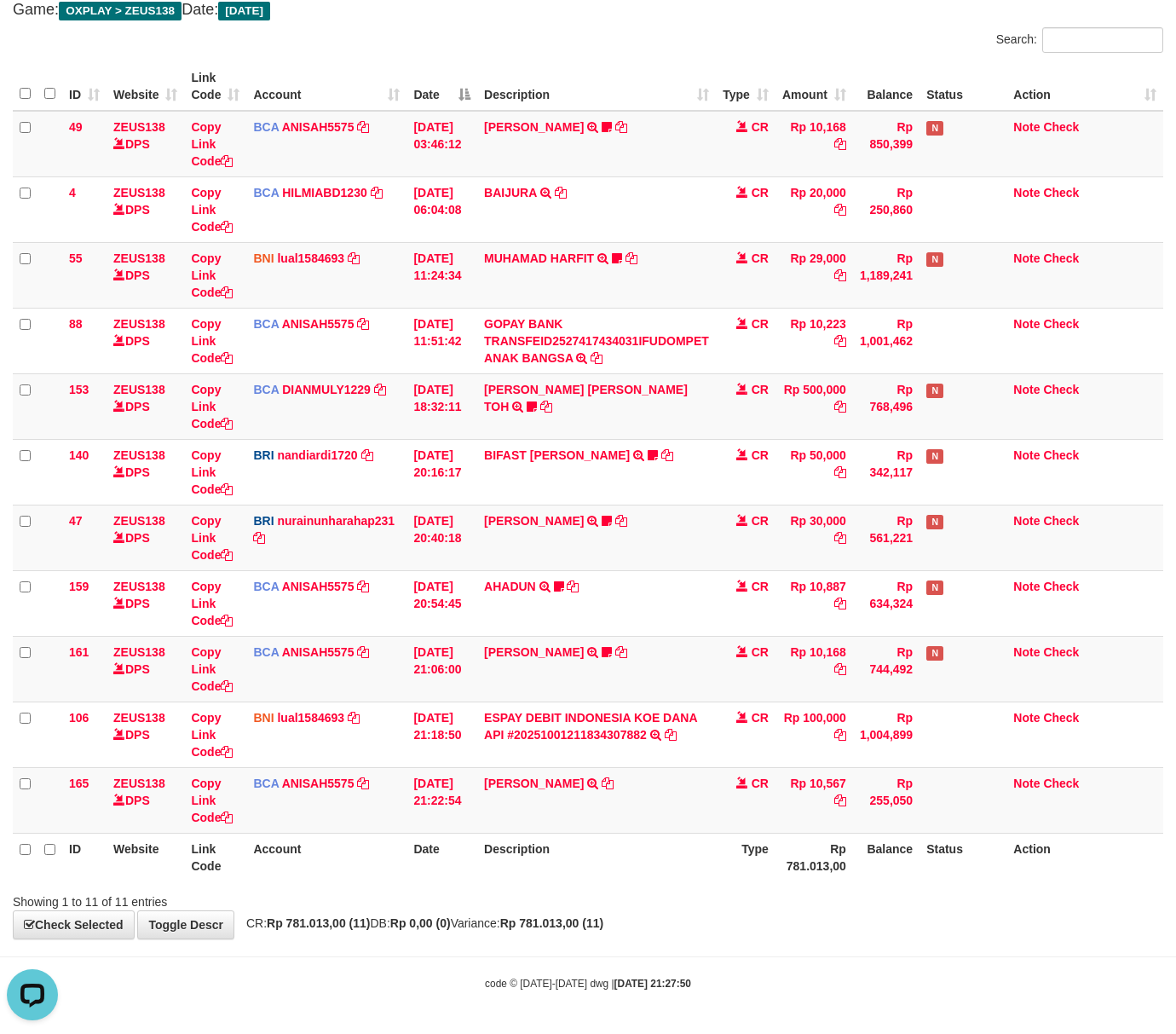
click at [426, 934] on body "Toggle navigation Home Bank Account List Load By Website Group [OXPLAY] ZEUS138…" at bounding box center [588, 466] width 1176 height 1137
click at [767, 938] on div "**********" at bounding box center [588, 440] width 1176 height 997
drag, startPoint x: 837, startPoint y: 941, endPoint x: 825, endPoint y: 941, distance: 12.0
click at [829, 941] on body "Toggle navigation Home Bank Account List Load By Website Group [OXPLAY] ZEUS138…" at bounding box center [588, 466] width 1176 height 1137
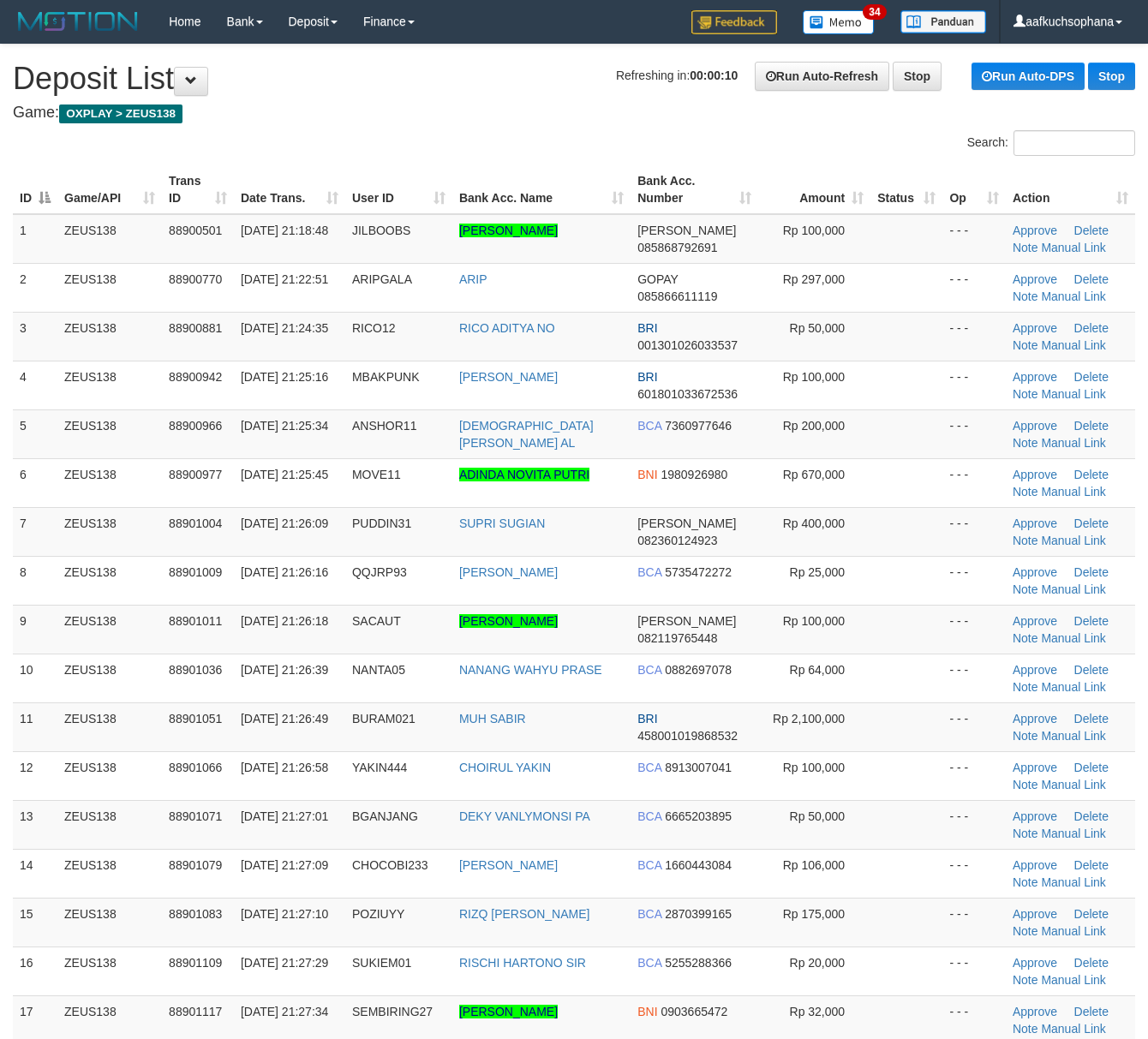
scroll to position [521, 0]
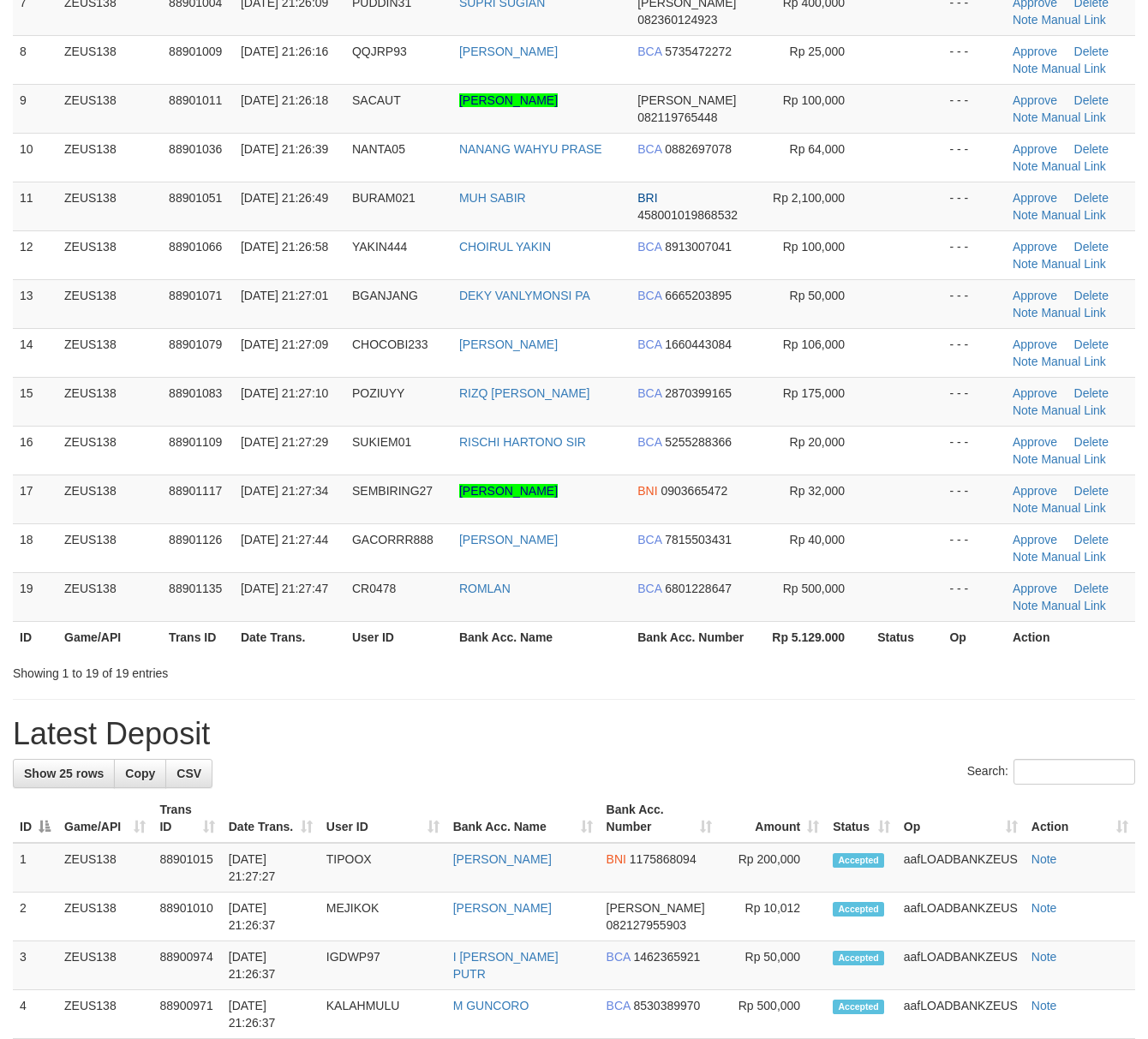
click at [826, 724] on h1 "Latest Deposit" at bounding box center [574, 734] width 1122 height 35
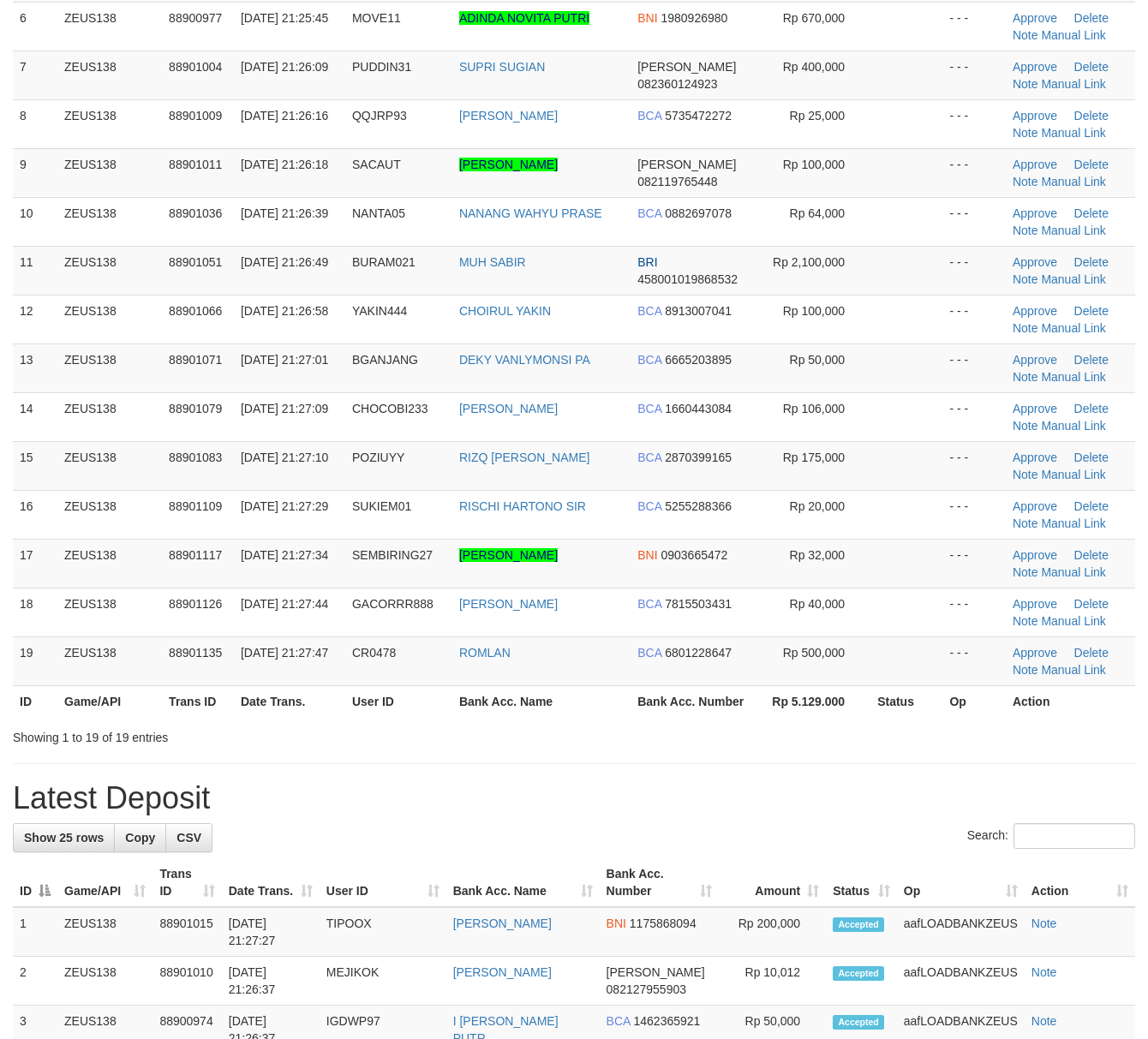
click at [803, 763] on div "**********" at bounding box center [574, 915] width 1148 height 2655
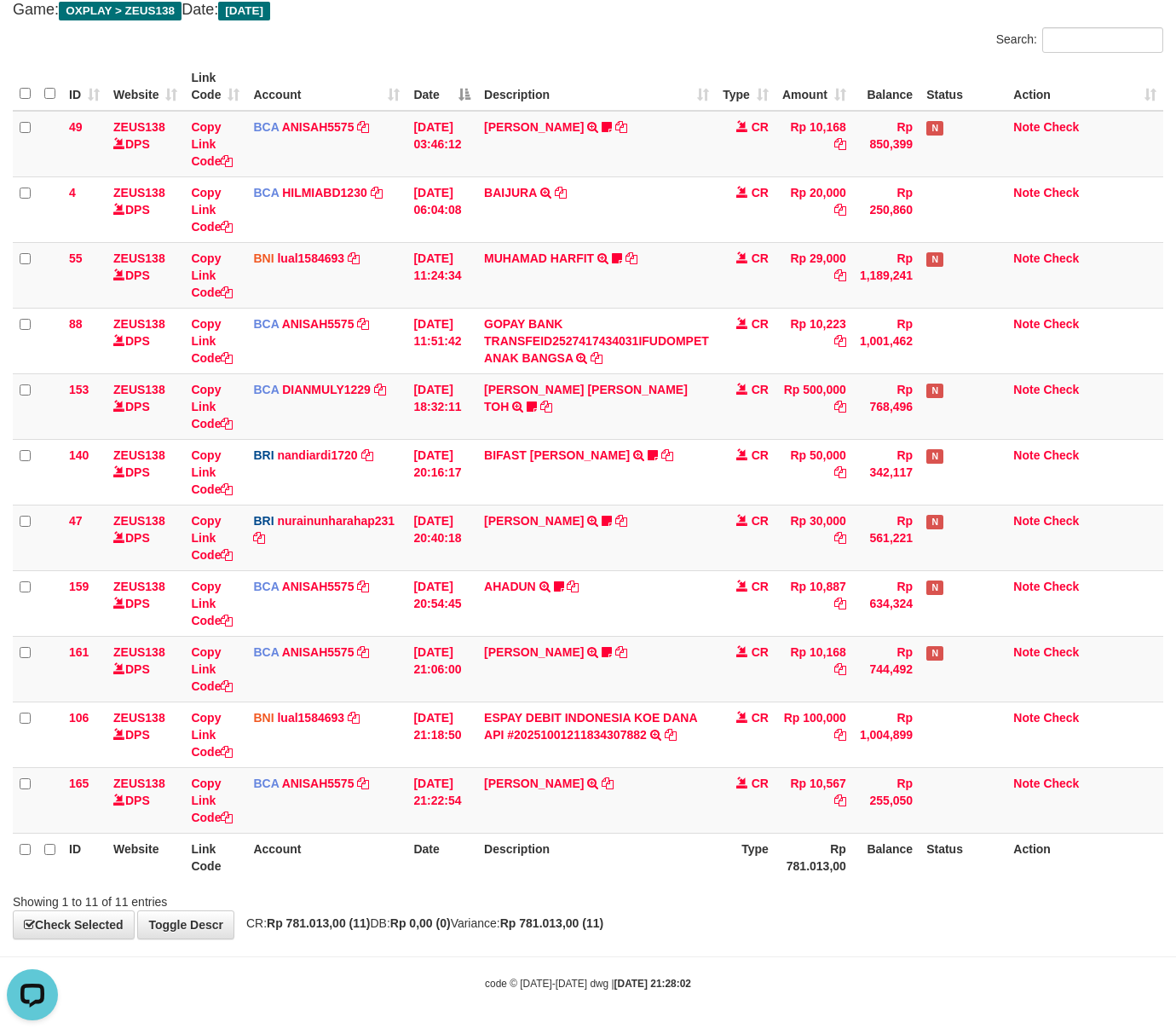
click at [818, 925] on div "**********" at bounding box center [588, 440] width 1176 height 997
click at [818, 944] on body "Toggle navigation Home Bank Account List Load By Website Group [OXPLAY] ZEUS138…" at bounding box center [588, 466] width 1176 height 1137
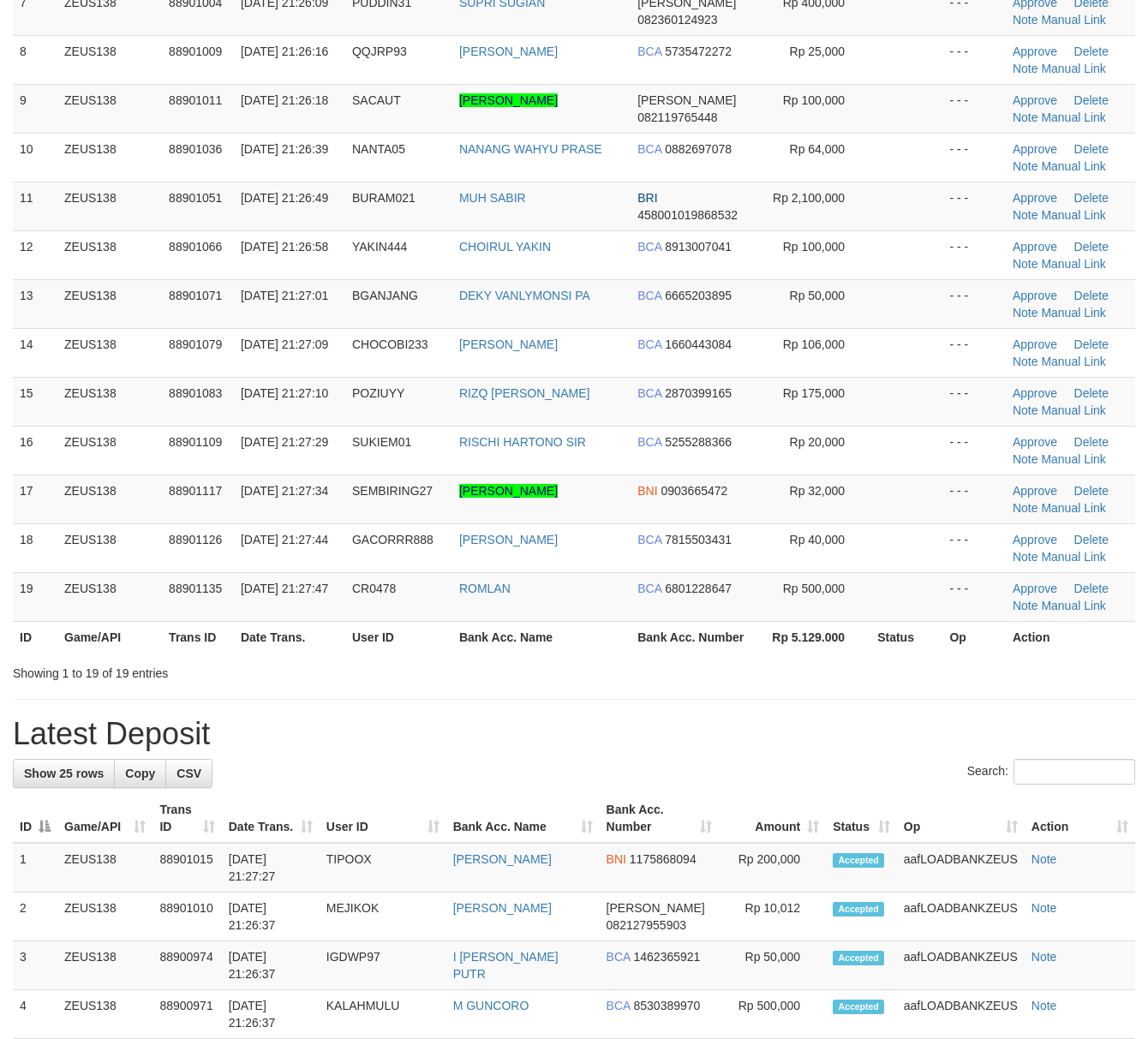
scroll to position [456, 0]
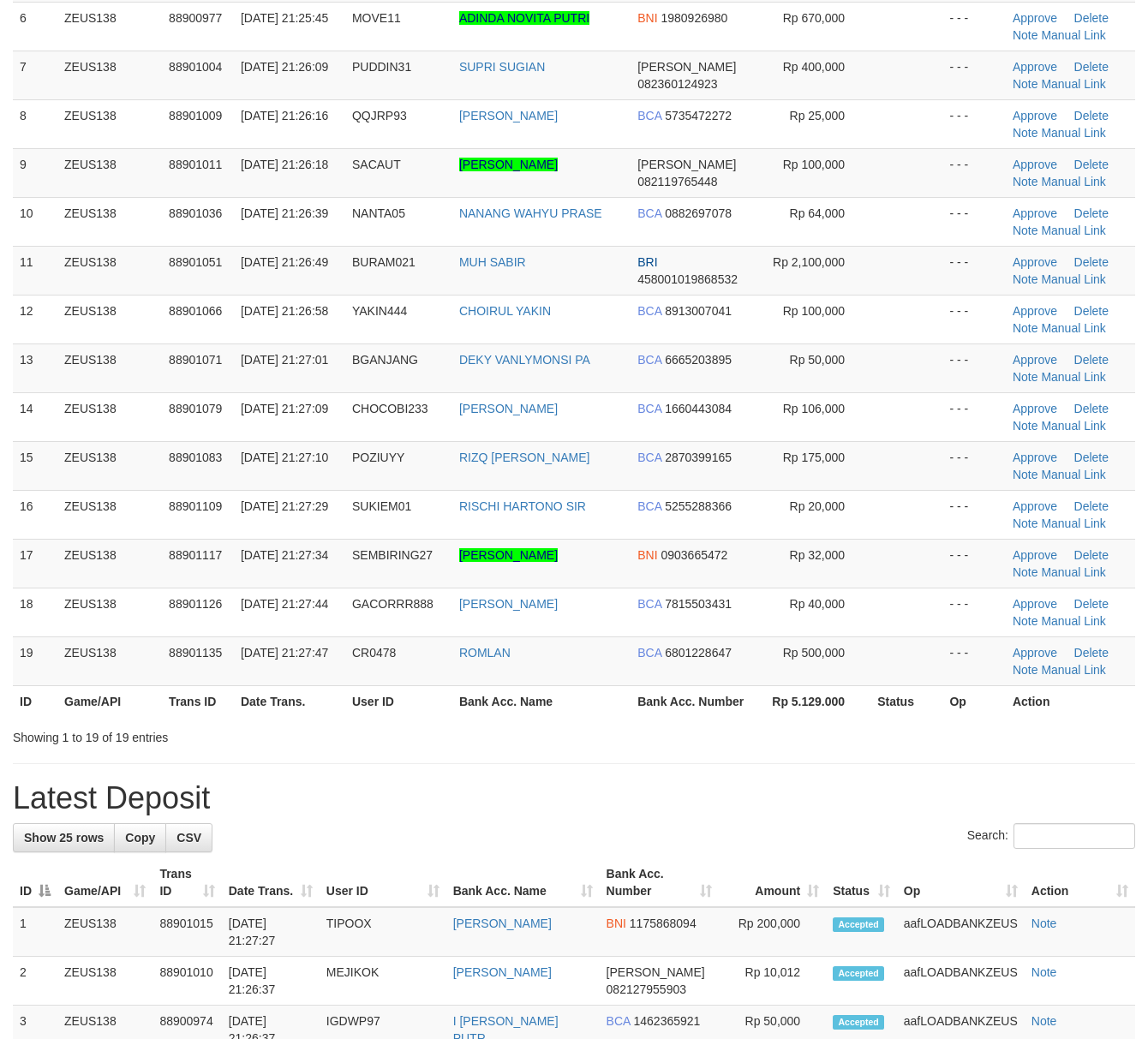
click at [735, 717] on div "**********" at bounding box center [574, 915] width 1148 height 2655
drag, startPoint x: 816, startPoint y: 769, endPoint x: 966, endPoint y: 779, distance: 150.3
click at [820, 772] on div "**********" at bounding box center [574, 915] width 1148 height 2655
drag, startPoint x: 747, startPoint y: 820, endPoint x: 756, endPoint y: 808, distance: 15.0
click at [748, 822] on div "**********" at bounding box center [574, 915] width 1148 height 2655
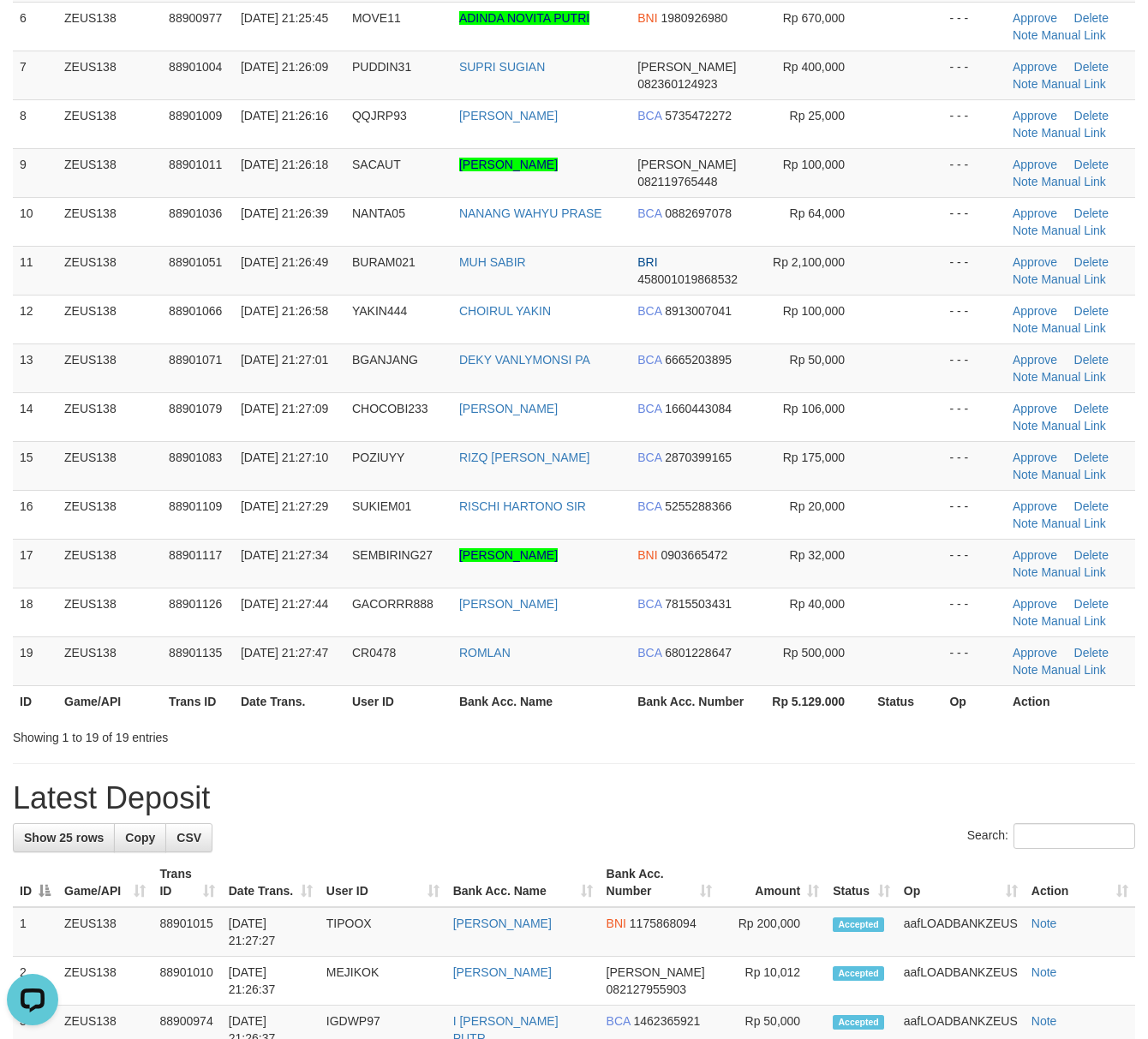
click at [773, 781] on div "**********" at bounding box center [574, 915] width 1148 height 2655
drag, startPoint x: 772, startPoint y: 781, endPoint x: 763, endPoint y: 772, distance: 12.7
click at [766, 775] on div "**********" at bounding box center [574, 915] width 1148 height 2655
click at [763, 772] on div "**********" at bounding box center [574, 915] width 1148 height 2655
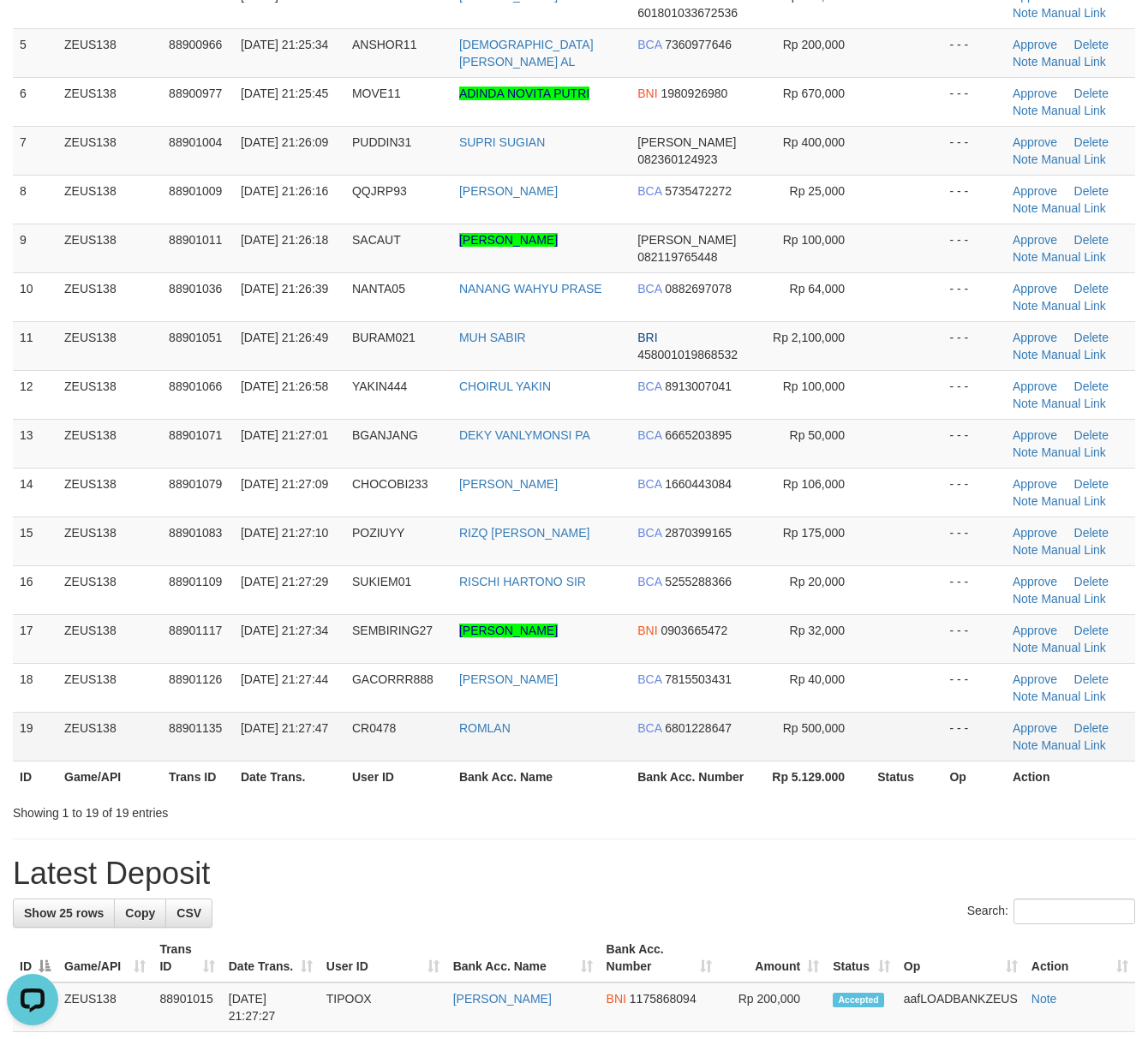
scroll to position [343, 0]
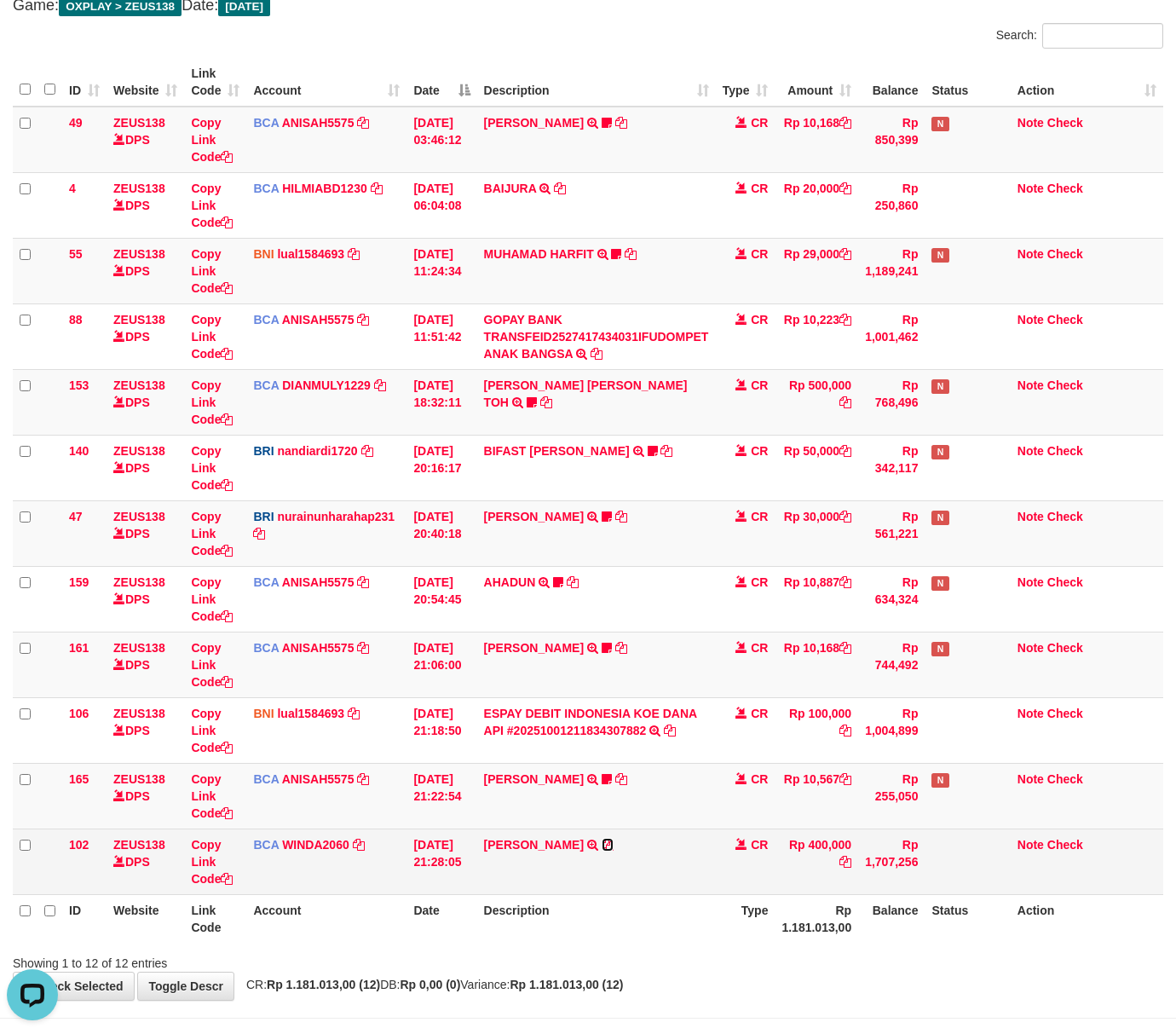
click at [613, 849] on icon at bounding box center [607, 844] width 12 height 12
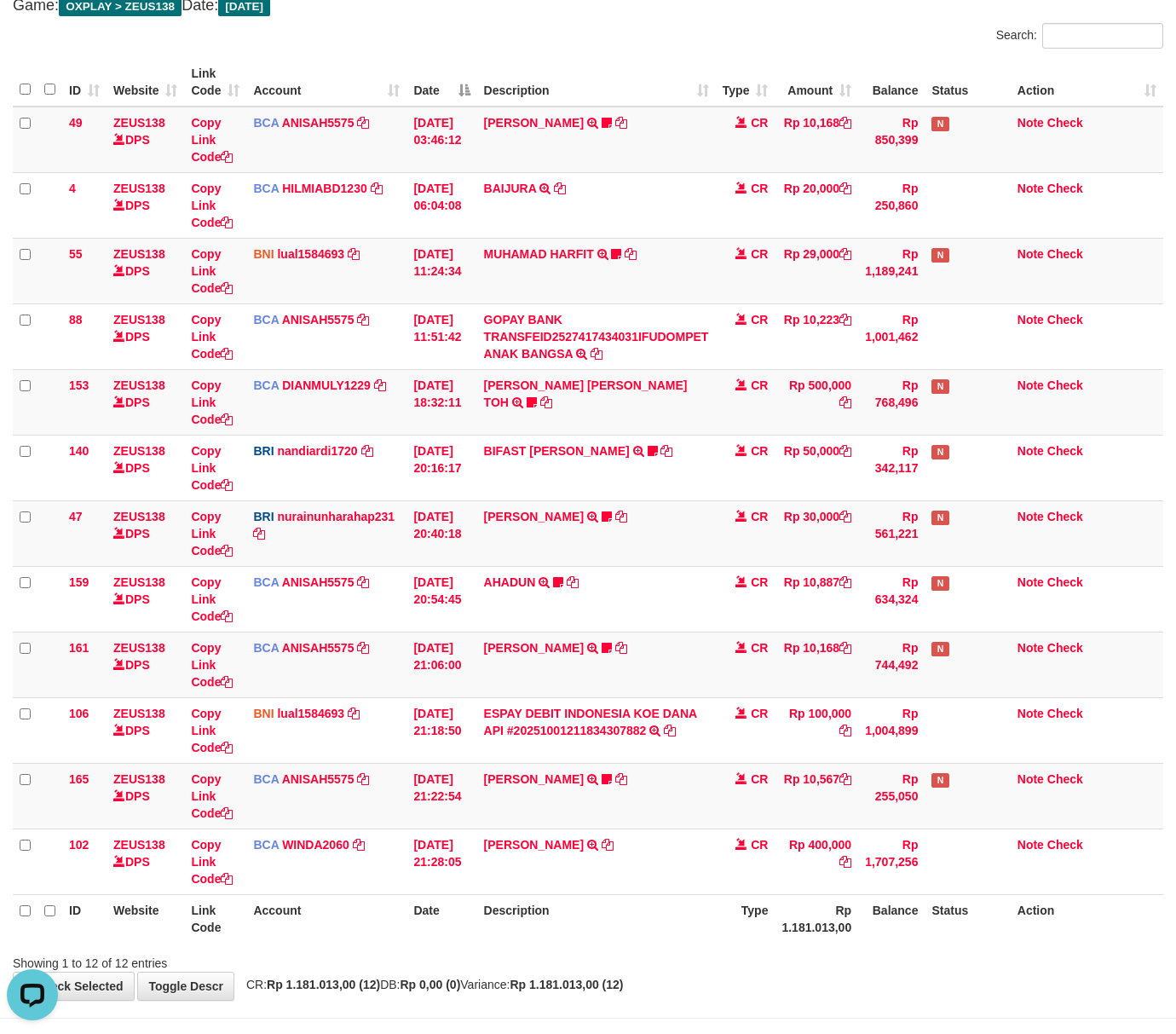
click at [592, 983] on strong "Rp 1.181.013,00 (12)" at bounding box center [565, 984] width 113 height 14
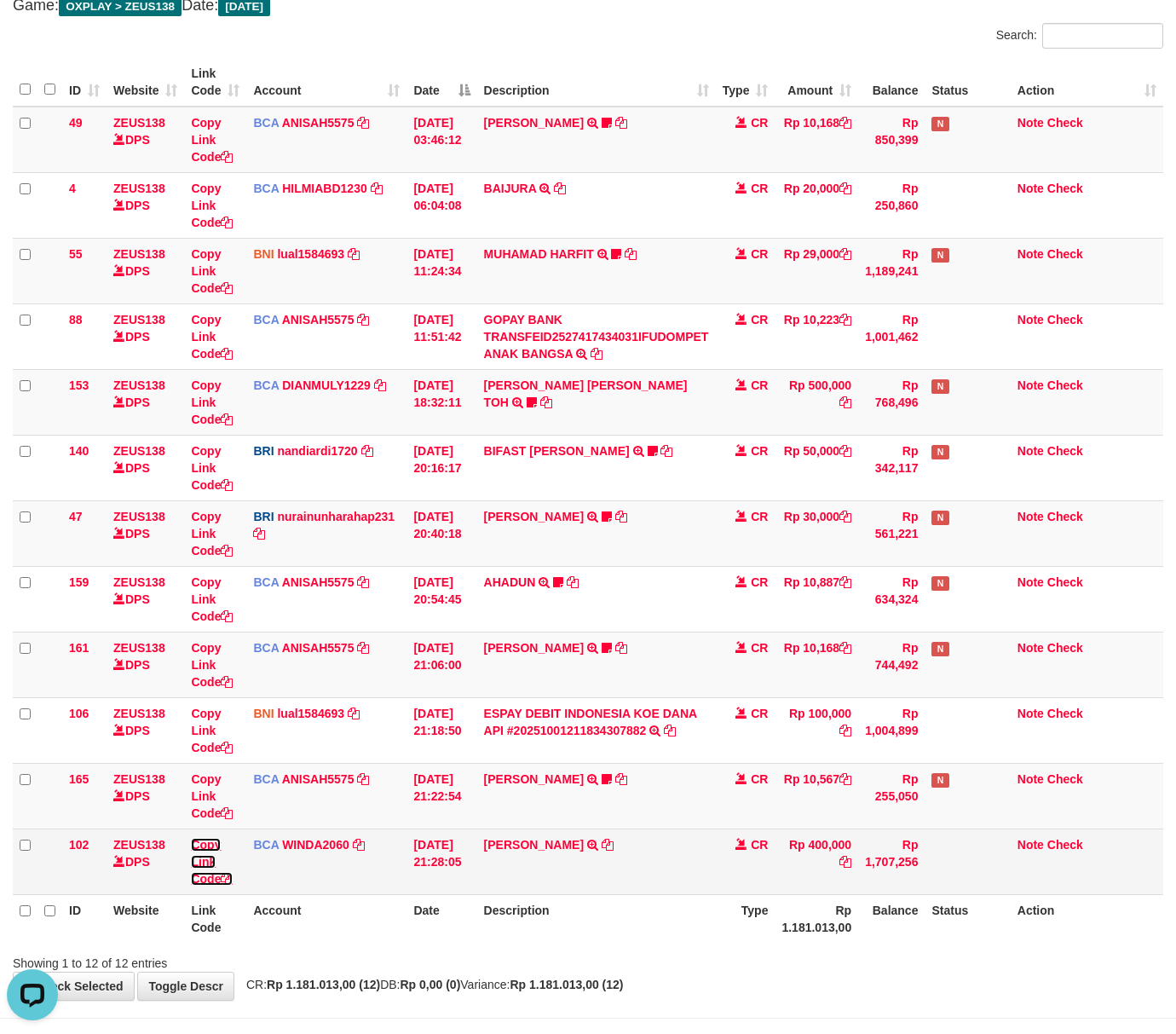
click at [221, 878] on link "Copy Link Code" at bounding box center [211, 862] width 42 height 48
click at [222, 878] on link "Copy Link Code" at bounding box center [211, 862] width 42 height 48
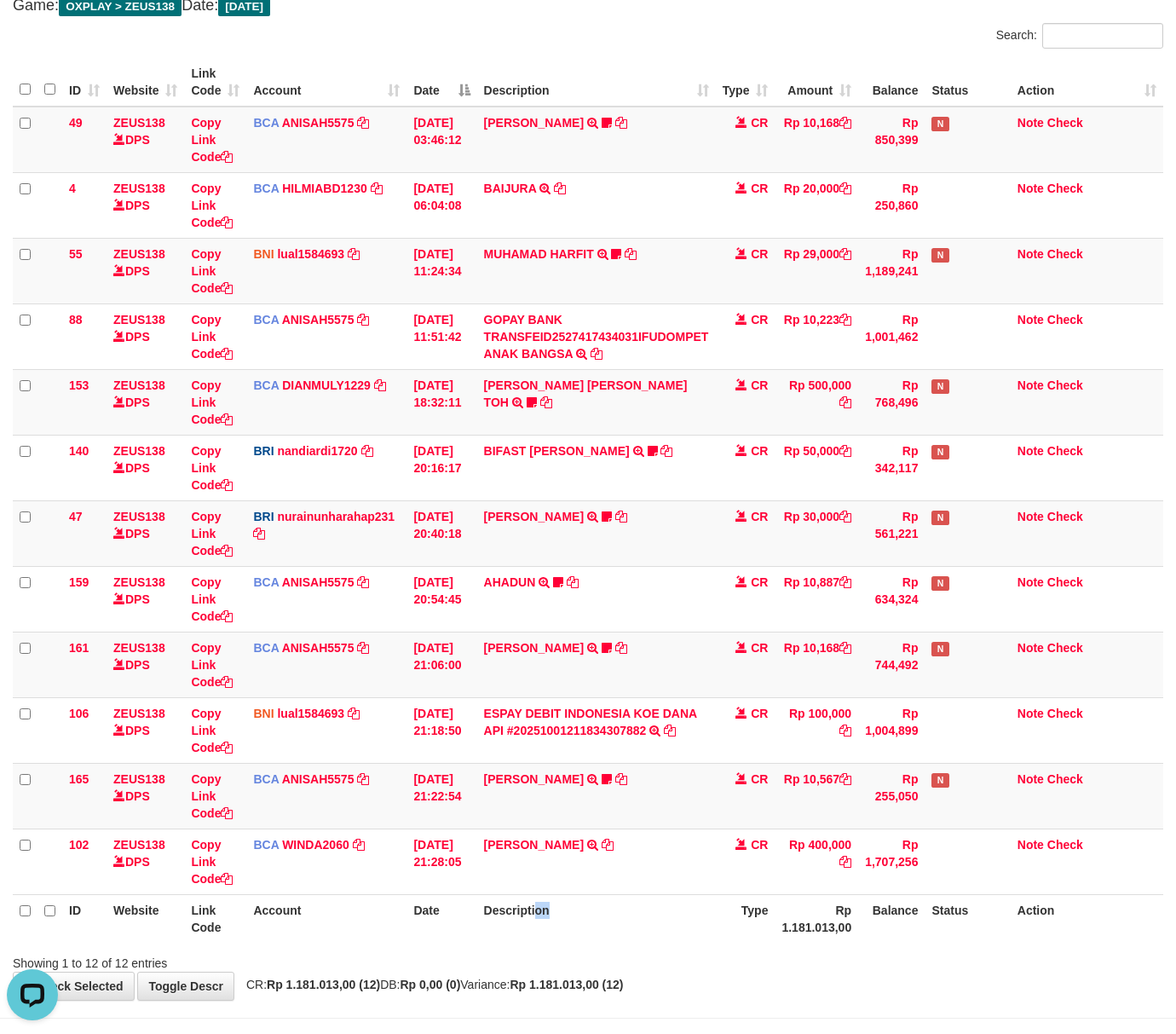
click at [566, 934] on th "Description" at bounding box center [596, 919] width 239 height 49
click at [850, 921] on th "Rp 1.181.013,00" at bounding box center [816, 919] width 83 height 49
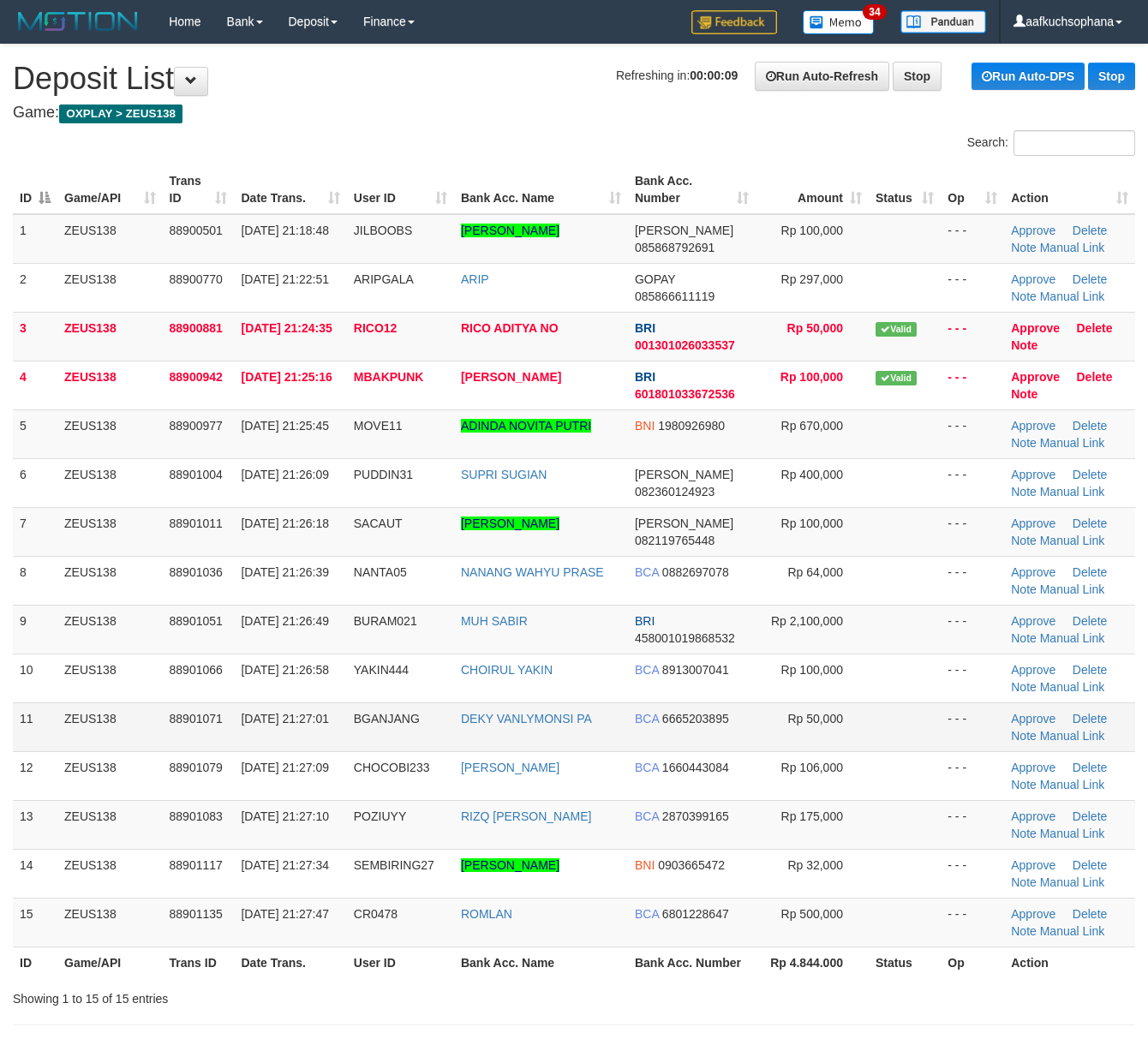
click at [899, 706] on tbody "1 ZEUS138 88900501 01/10/2025 21:18:48 JILBOOBS GALIH ARYAN DEWANGGA DANA 08586…" at bounding box center [574, 581] width 1122 height 733
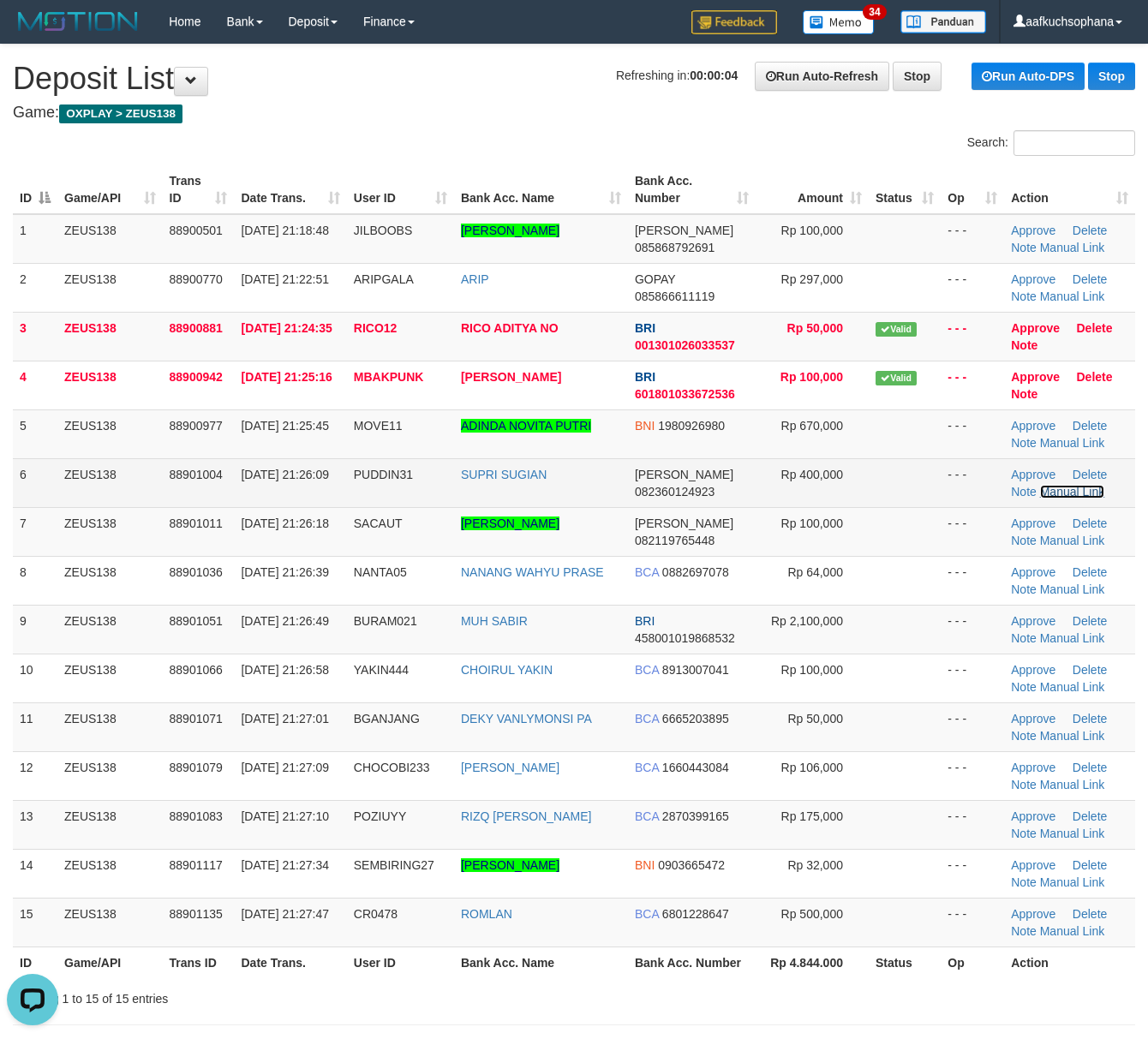
click at [1063, 490] on link "Manual Link" at bounding box center [1072, 491] width 65 height 14
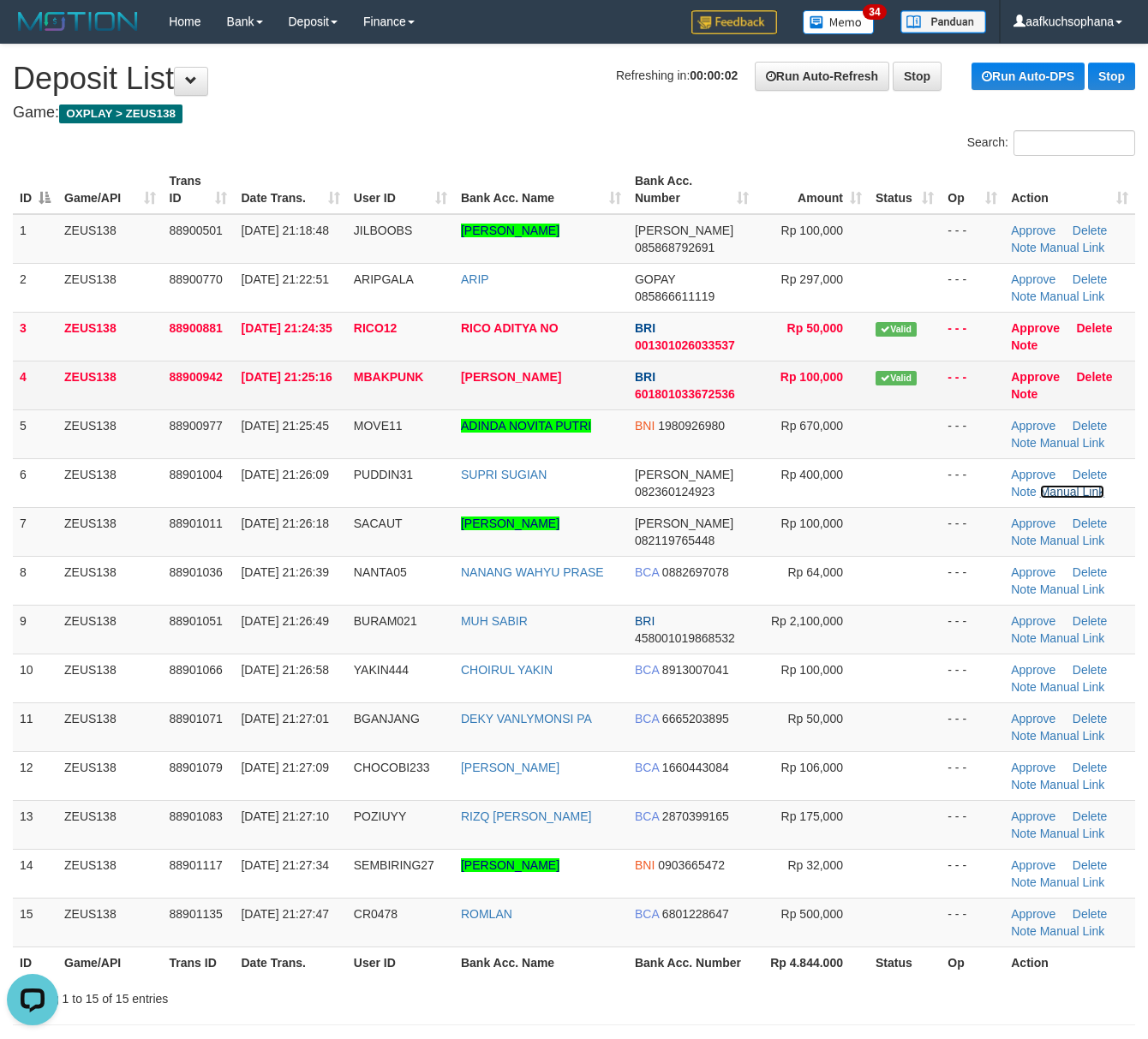
click at [1040, 484] on link "Manual Link" at bounding box center [1072, 491] width 65 height 14
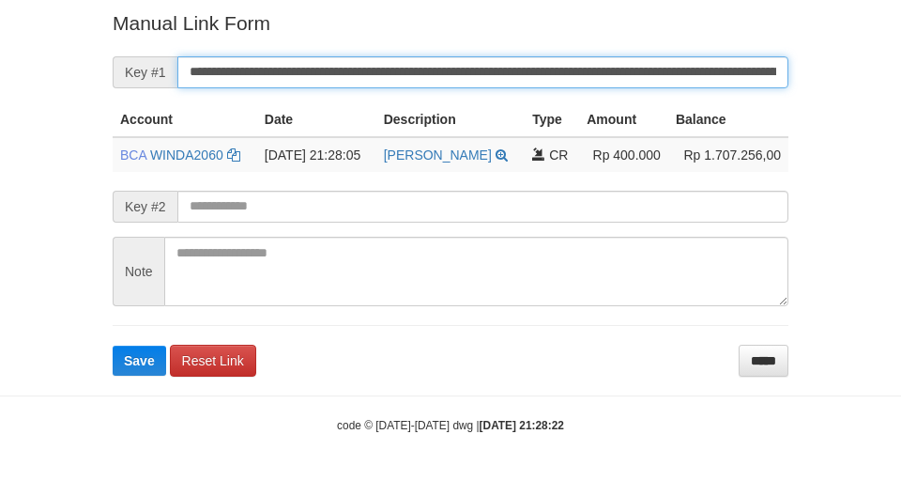
click at [113, 346] on button "Save" at bounding box center [140, 361] width 54 height 30
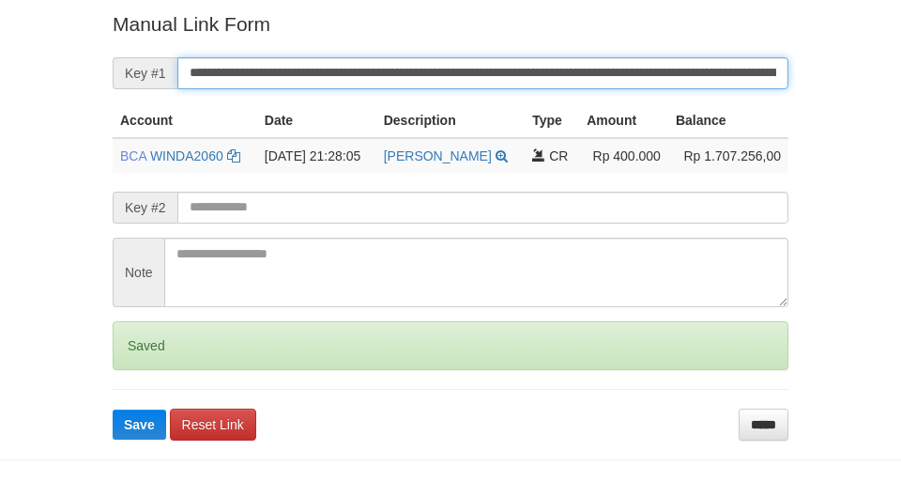
click at [113, 409] on button "Save" at bounding box center [140, 424] width 54 height 30
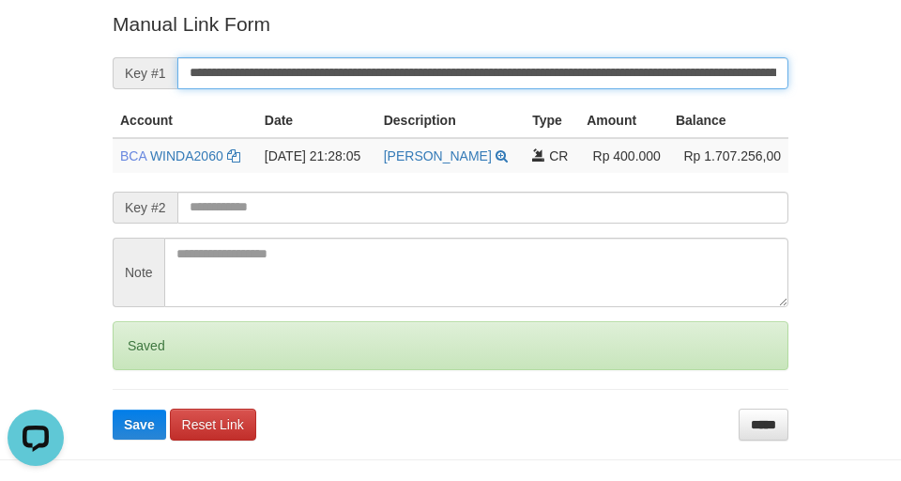
scroll to position [0, 0]
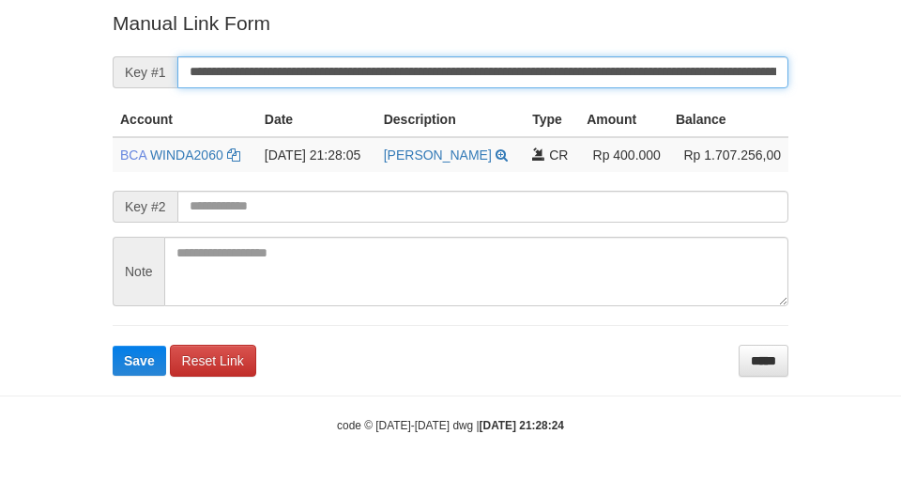
click at [113, 346] on button "Save" at bounding box center [140, 361] width 54 height 30
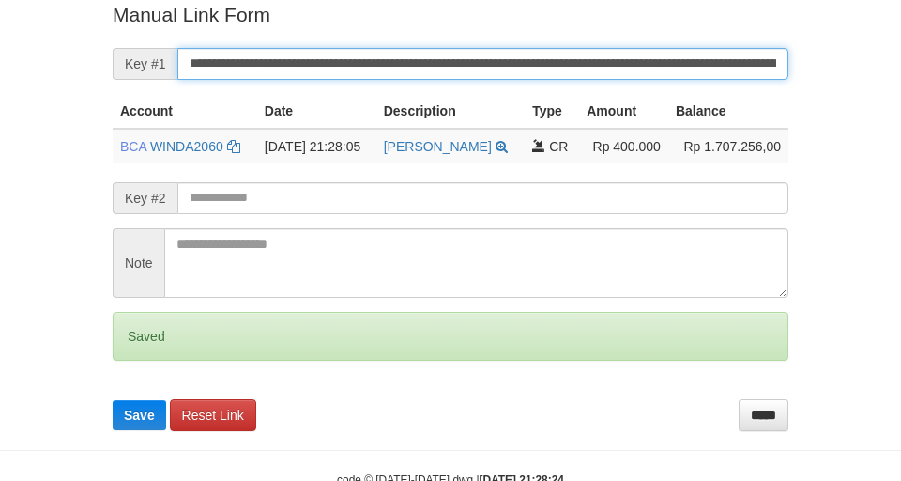
scroll to position [388, 0]
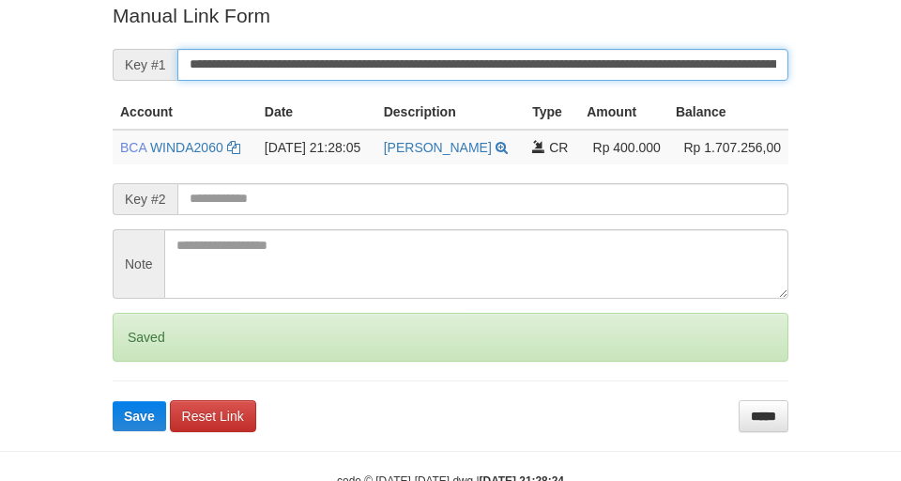
click at [113, 401] on button "Save" at bounding box center [140, 416] width 54 height 30
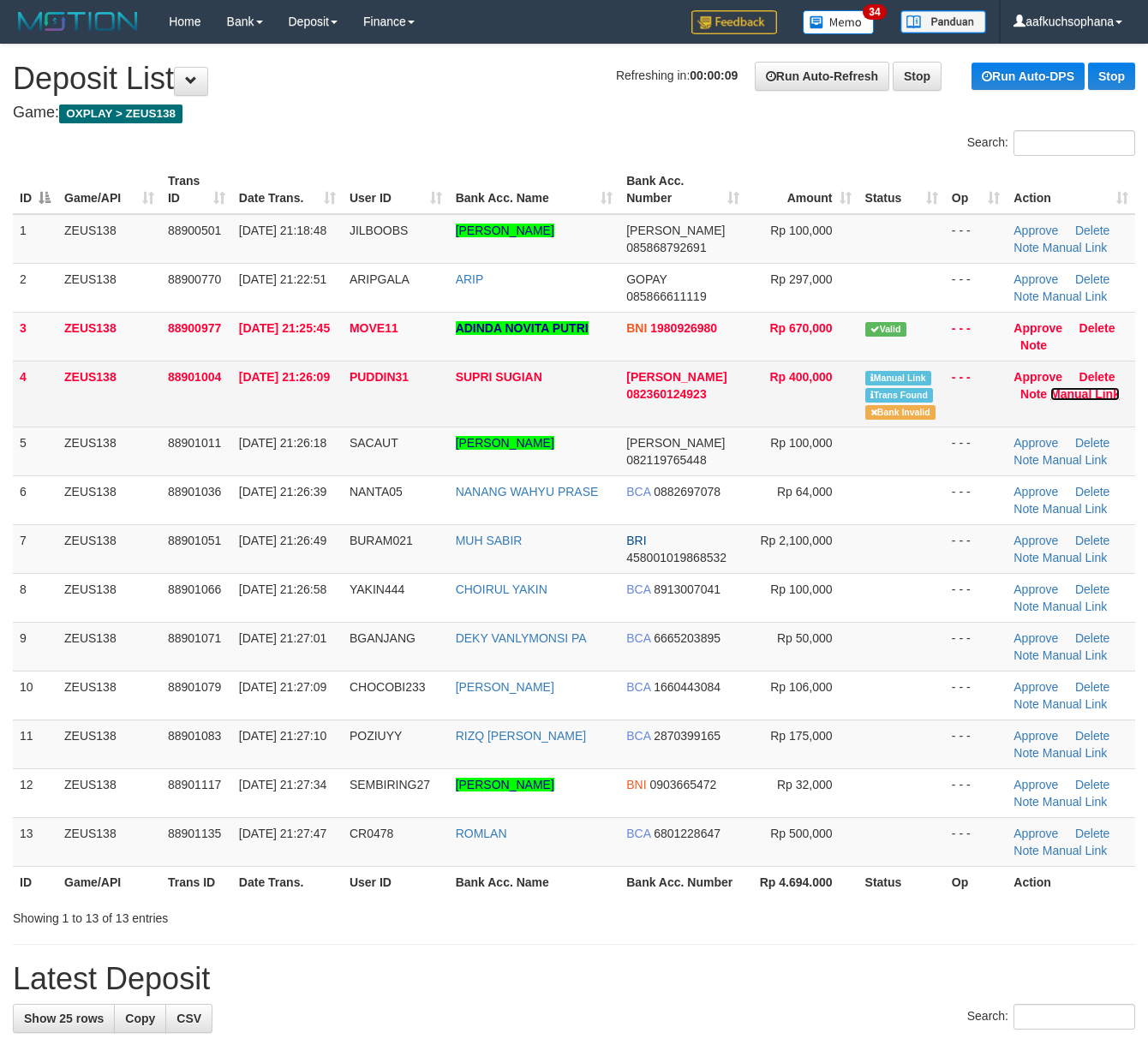
click at [1070, 387] on link "Manual Link" at bounding box center [1085, 393] width 69 height 14
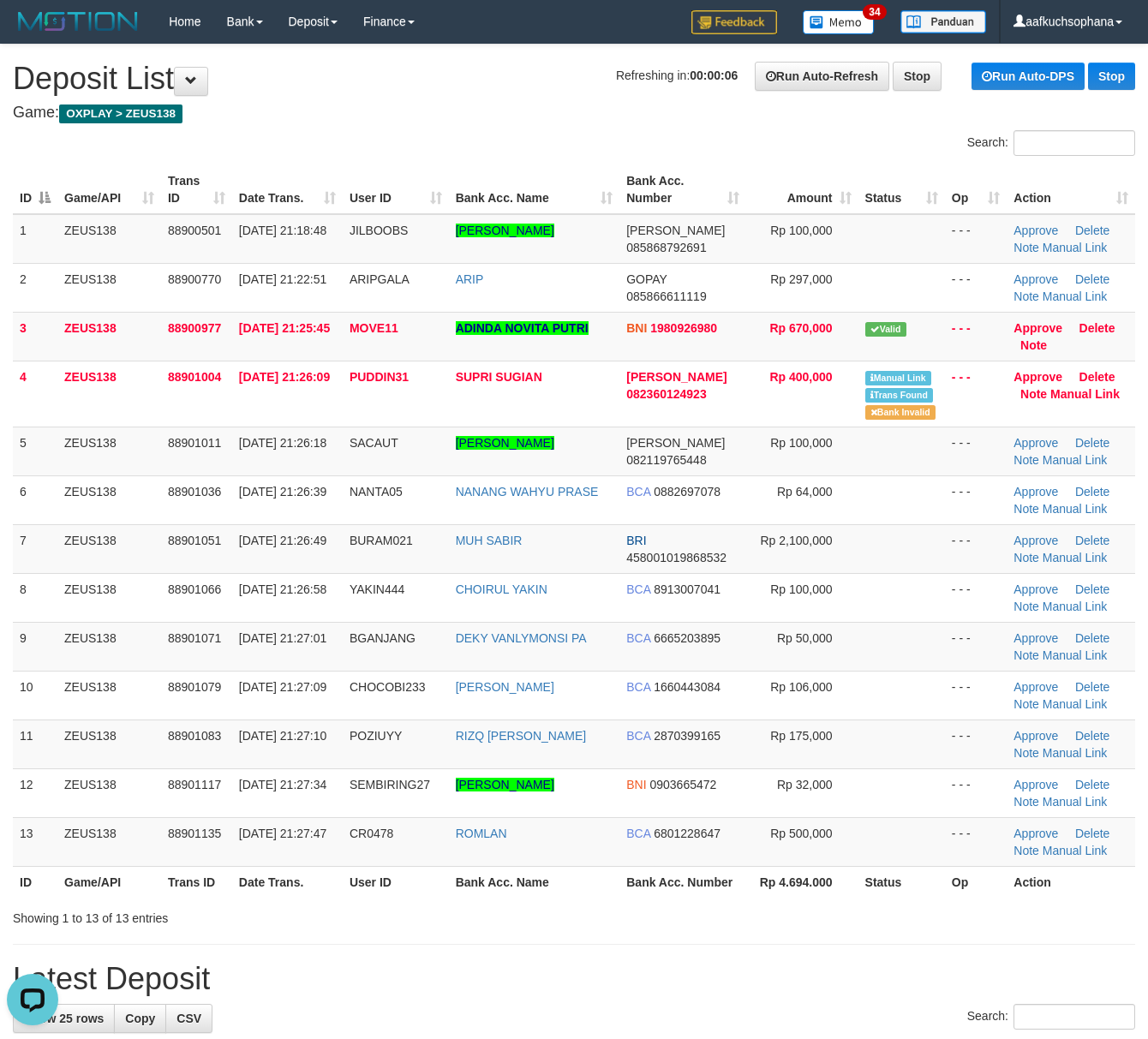
click at [720, 993] on h1 "Latest Deposit" at bounding box center [574, 979] width 1122 height 35
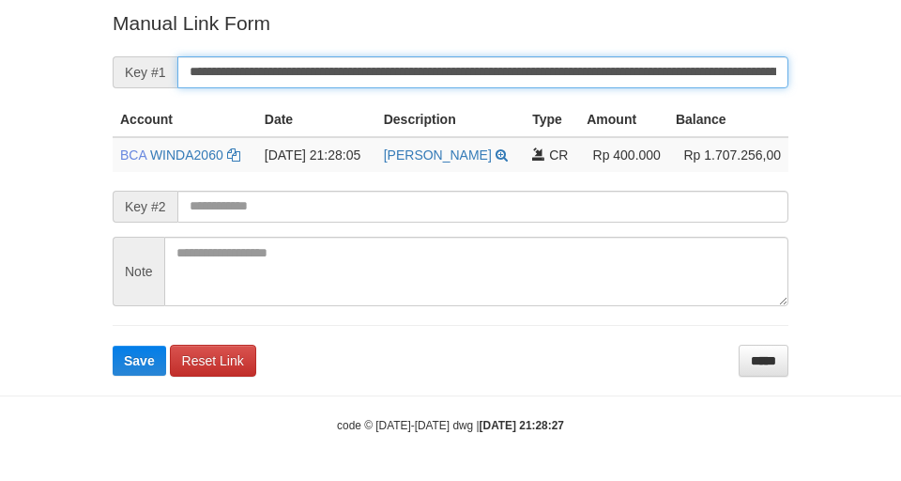
click at [113, 346] on button "Save" at bounding box center [140, 361] width 54 height 30
click at [651, 72] on input "**********" at bounding box center [482, 72] width 611 height 32
click at [113, 346] on button "Save" at bounding box center [140, 361] width 54 height 30
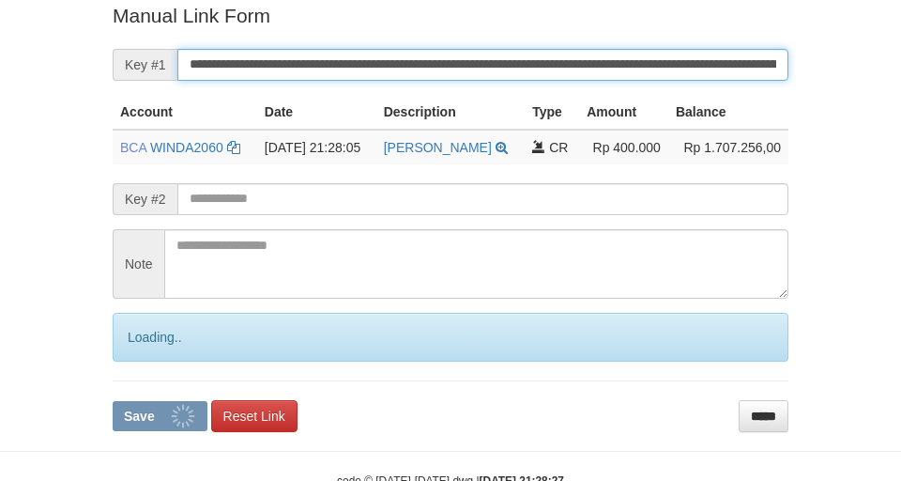
click at [113, 401] on button "Save" at bounding box center [160, 416] width 95 height 30
click at [650, 72] on input "**********" at bounding box center [482, 65] width 611 height 32
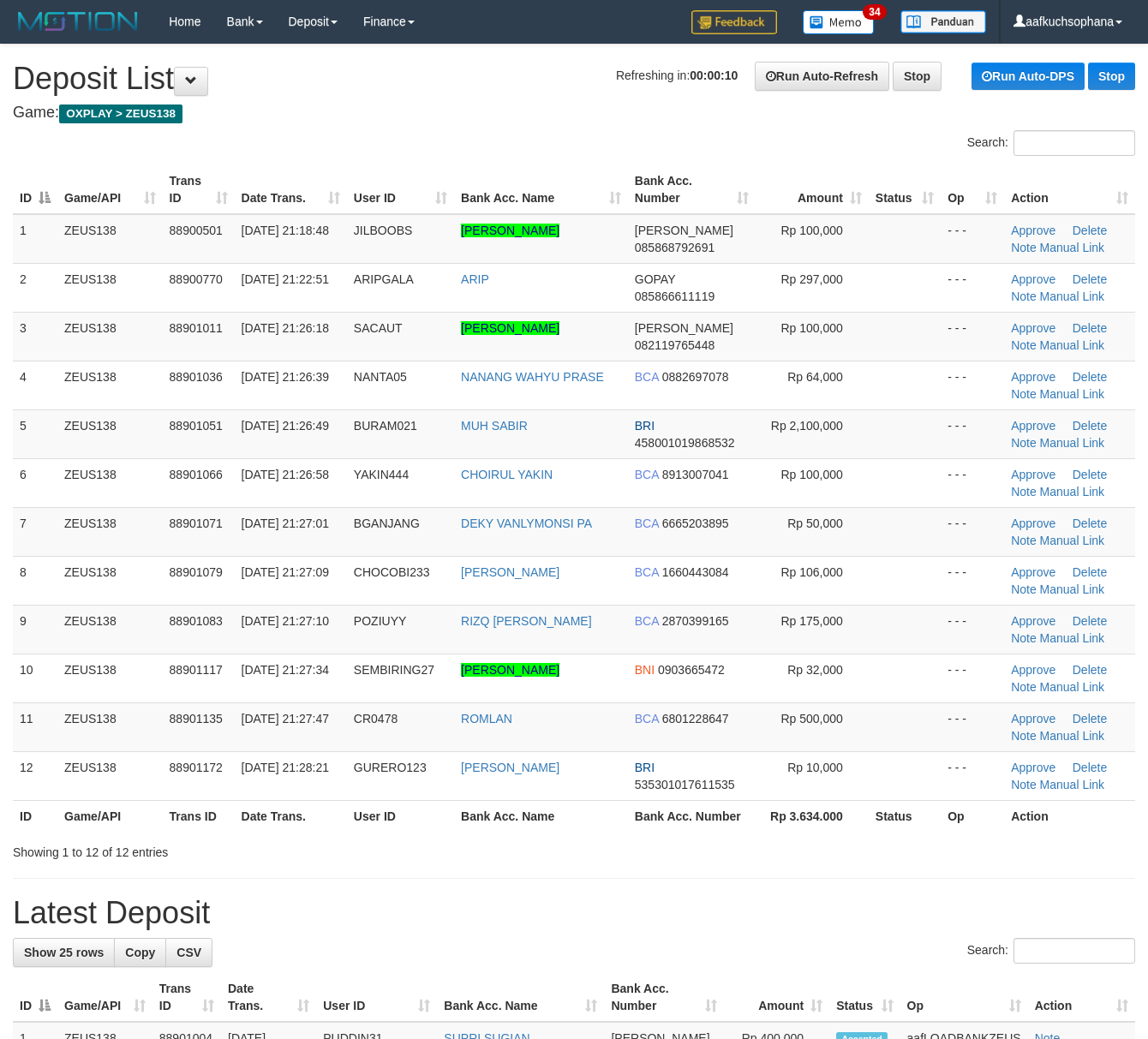
drag, startPoint x: 763, startPoint y: 864, endPoint x: 773, endPoint y: 862, distance: 10.2
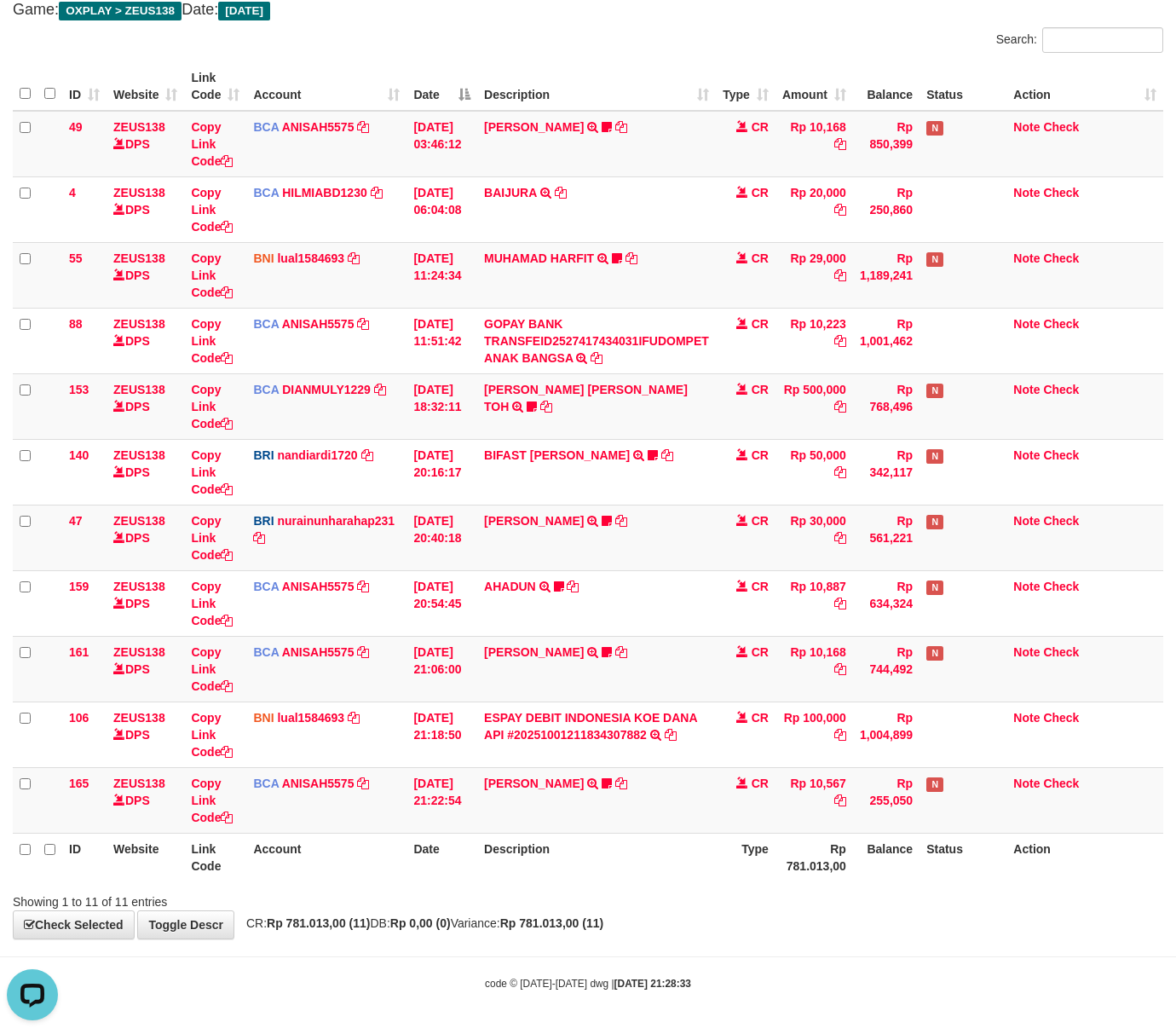
click at [356, 955] on body "Toggle navigation Home Bank Account List Load By Website Group [OXPLAY] ZEUS138…" at bounding box center [588, 466] width 1176 height 1137
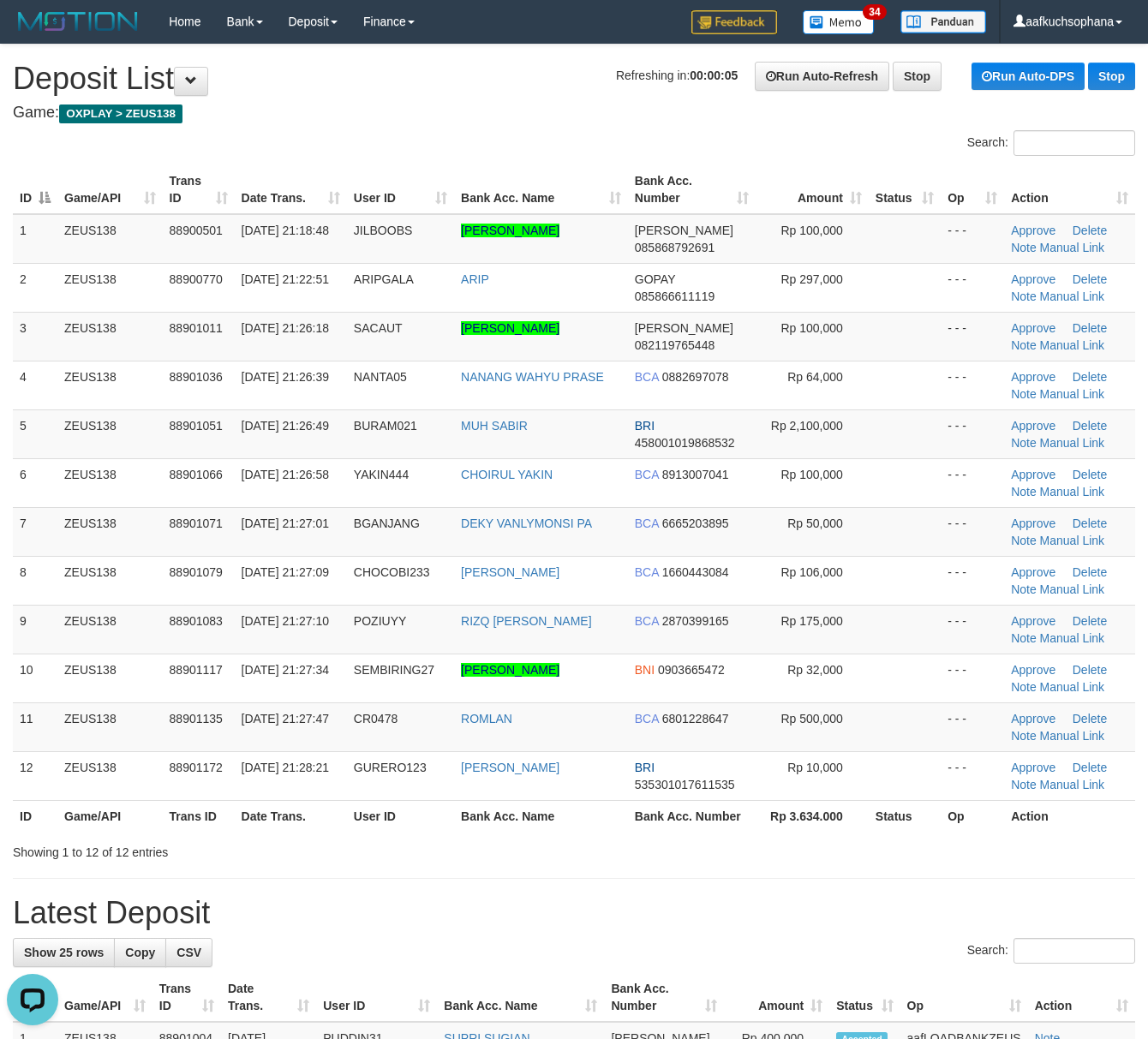
drag, startPoint x: 885, startPoint y: 876, endPoint x: 895, endPoint y: 876, distance: 10.0
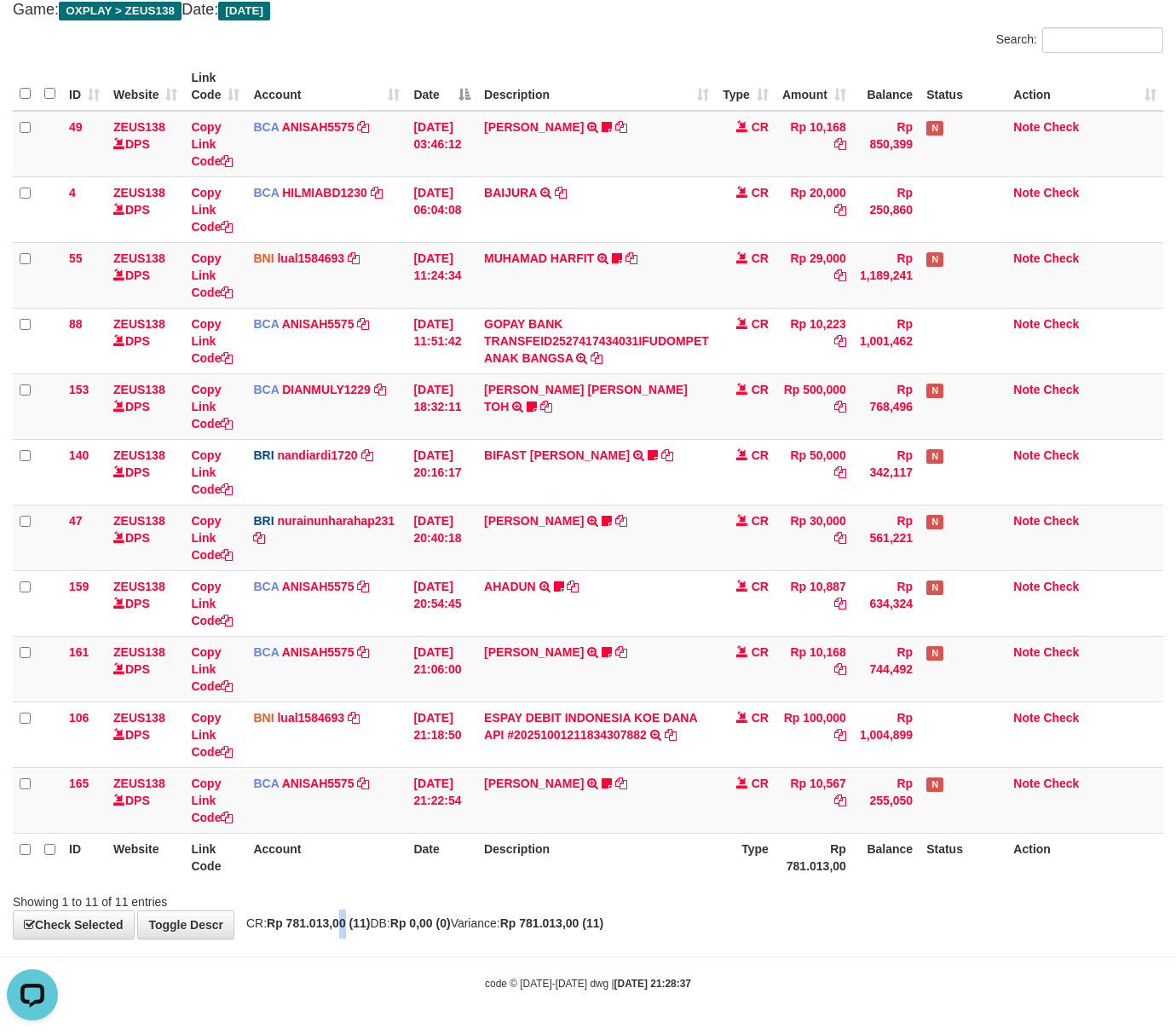
click at [346, 921] on strong "Rp 781.013,00 (11)" at bounding box center [318, 922] width 103 height 14
click at [346, 922] on strong "Rp 781.013,00 (11)" at bounding box center [318, 922] width 103 height 14
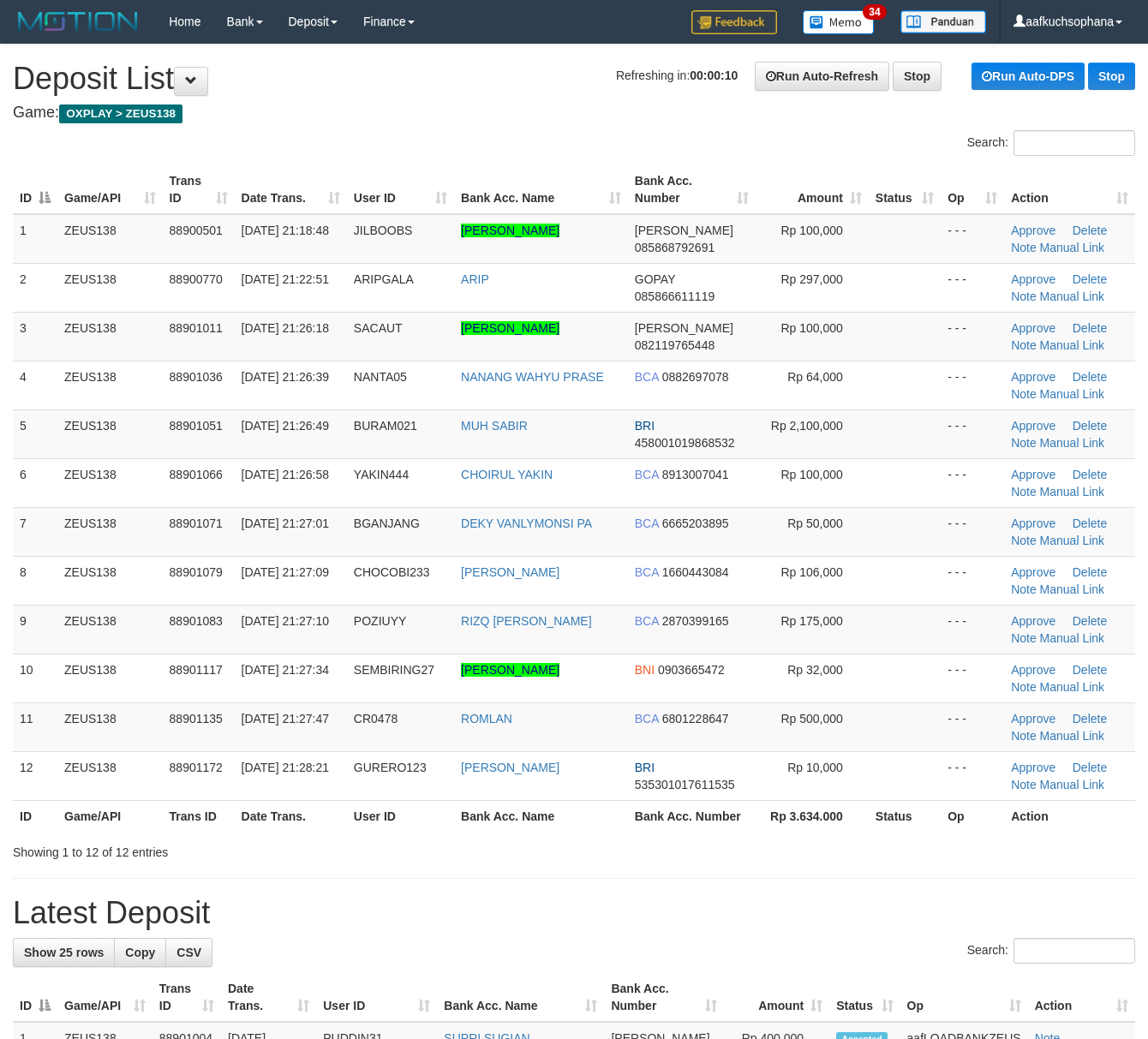
drag, startPoint x: 827, startPoint y: 921, endPoint x: 882, endPoint y: 905, distance: 57.3
click at [828, 919] on h1 "Latest Deposit" at bounding box center [574, 913] width 1122 height 35
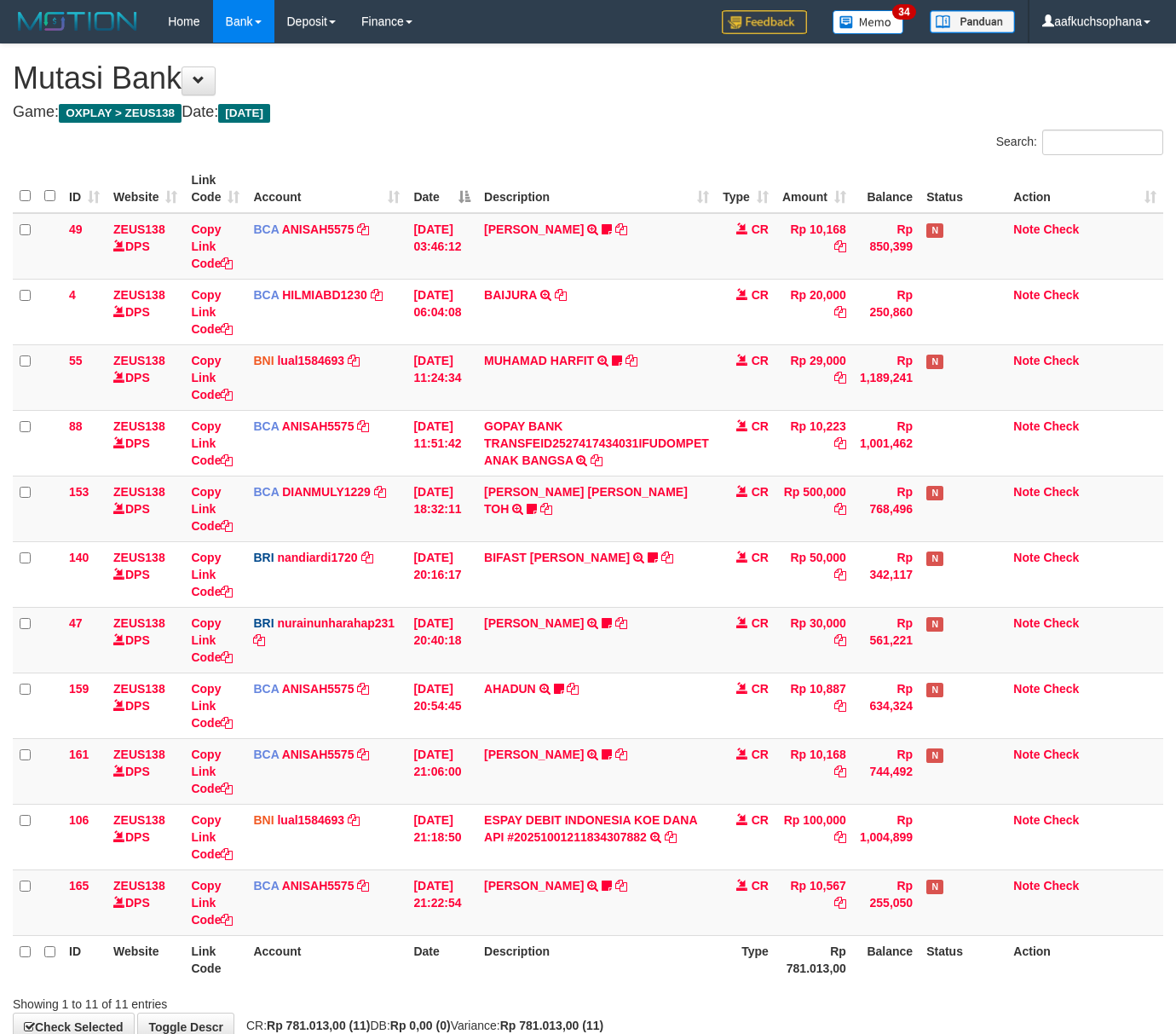
scroll to position [105, 0]
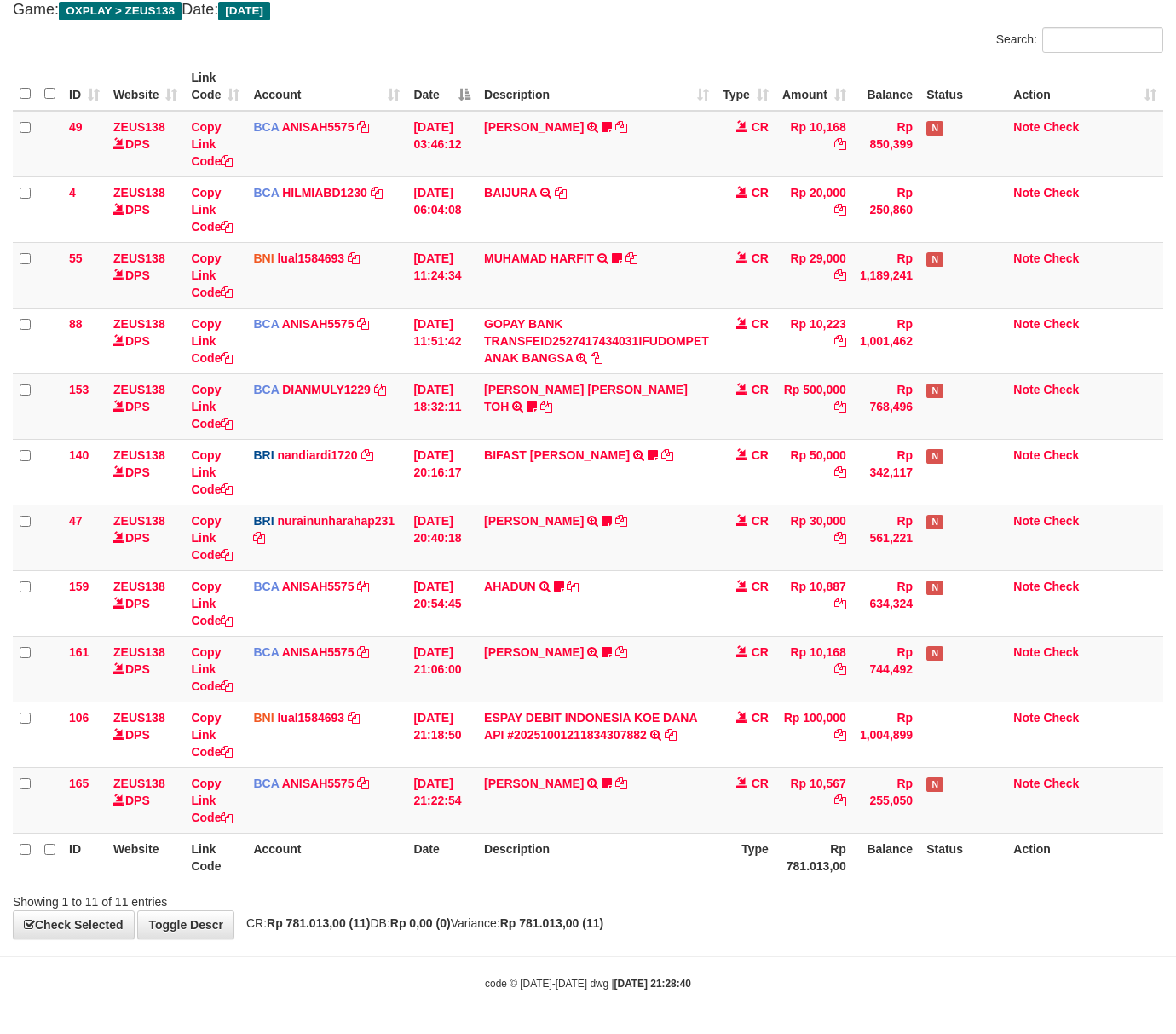
click at [545, 934] on div "**********" at bounding box center [588, 440] width 1176 height 997
click at [543, 934] on div "**********" at bounding box center [588, 440] width 1176 height 997
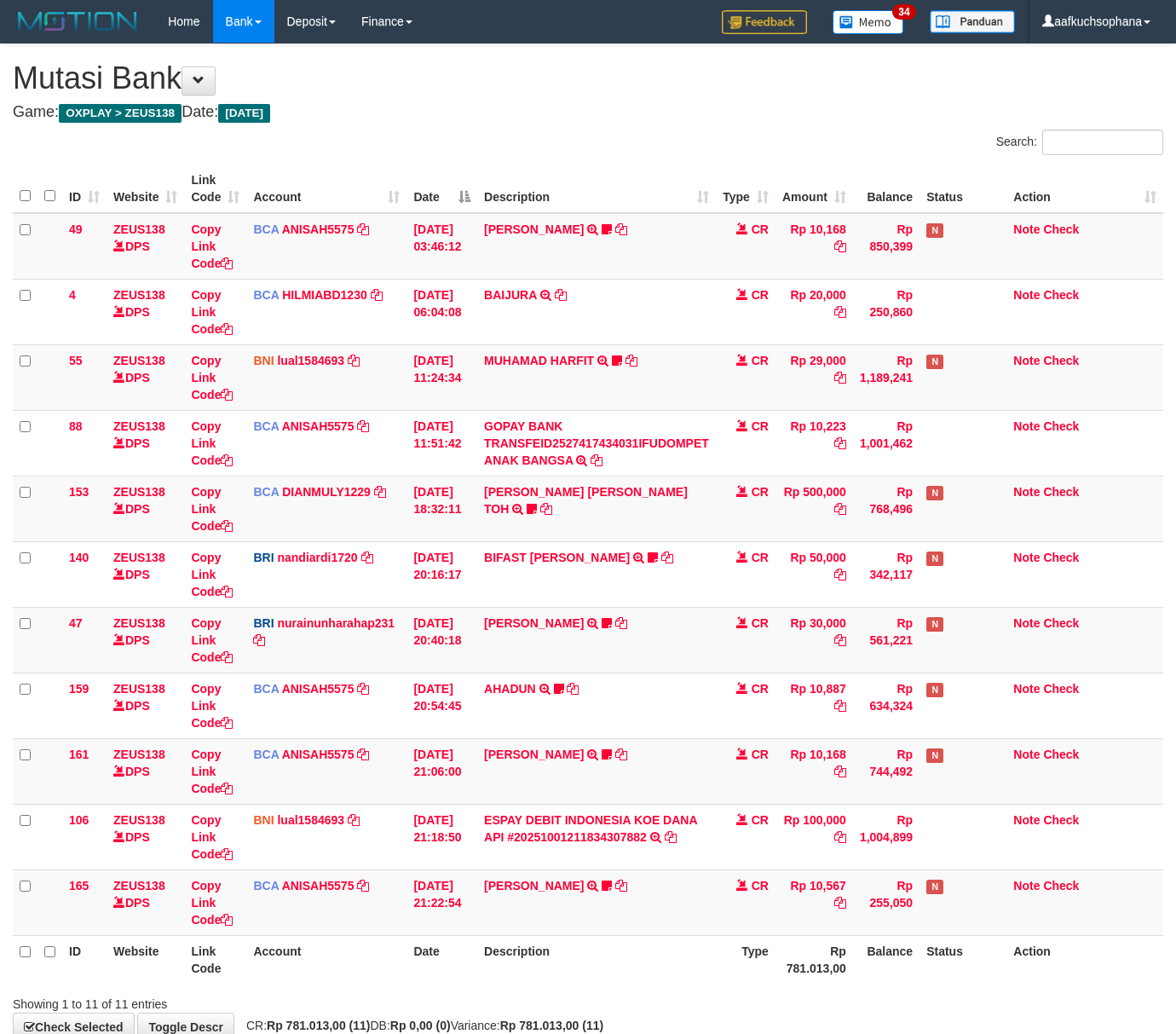
scroll to position [105, 0]
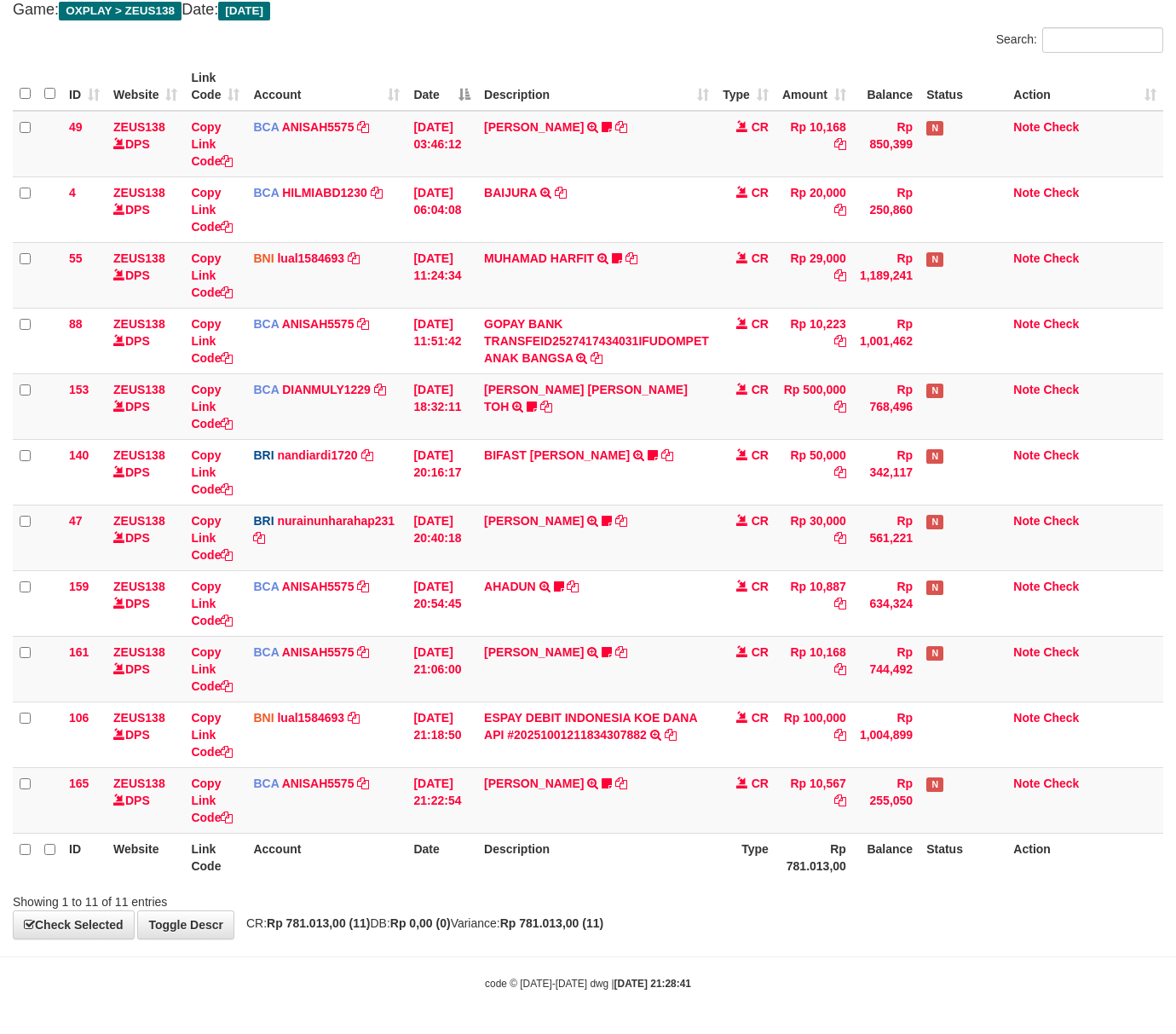
click at [484, 857] on tr "ID Website Link Code Account Date Description Type Rp 781.013,00 Balance Status…" at bounding box center [587, 857] width 1150 height 49
click at [641, 861] on th "Description" at bounding box center [596, 857] width 239 height 49
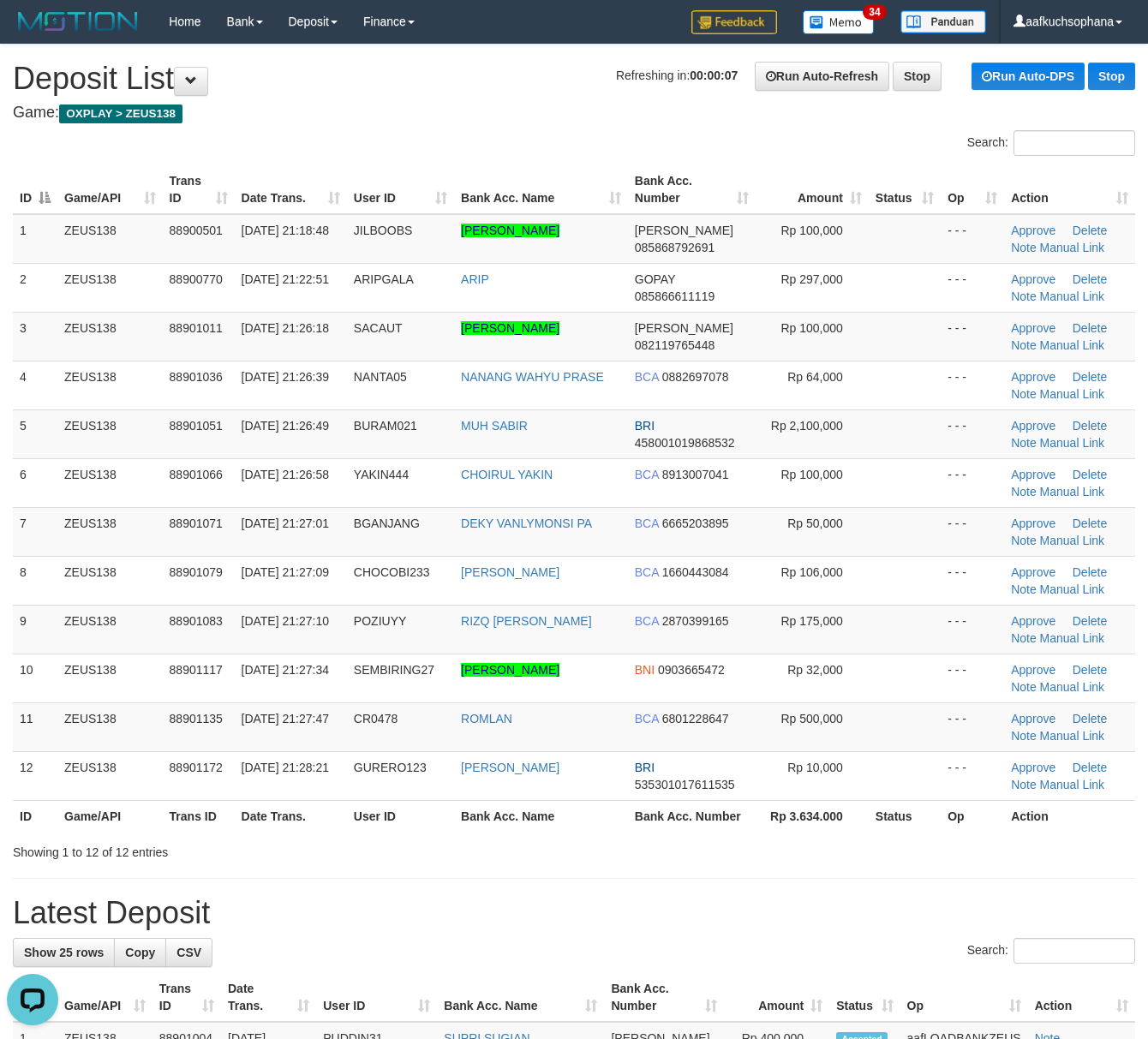
drag, startPoint x: 721, startPoint y: 878, endPoint x: 703, endPoint y: 876, distance: 18.1
drag, startPoint x: 960, startPoint y: 867, endPoint x: 1156, endPoint y: 847, distance: 197.0
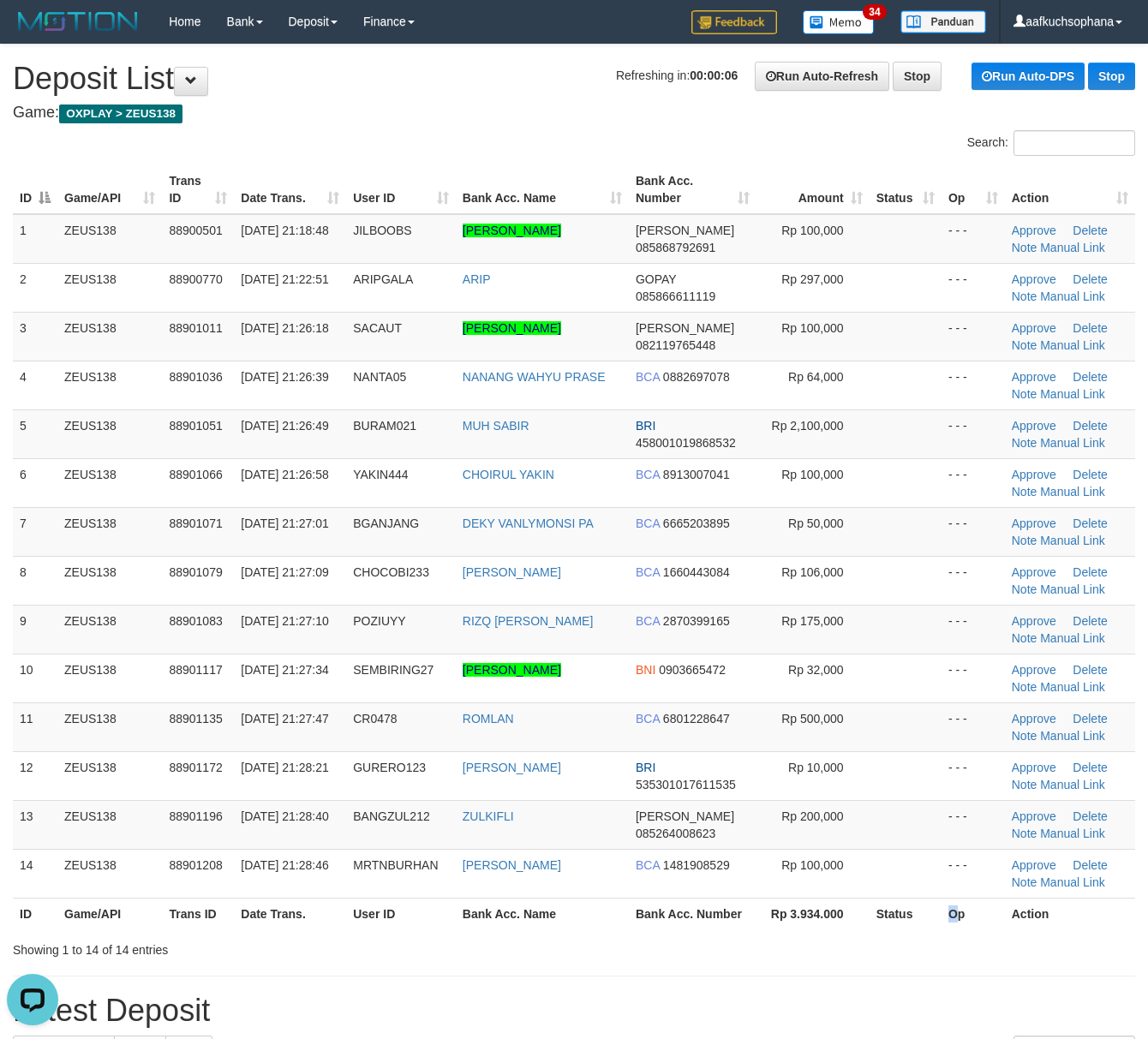
drag, startPoint x: 950, startPoint y: 908, endPoint x: 1063, endPoint y: 905, distance: 113.0
click at [967, 905] on th "Op" at bounding box center [973, 913] width 63 height 32
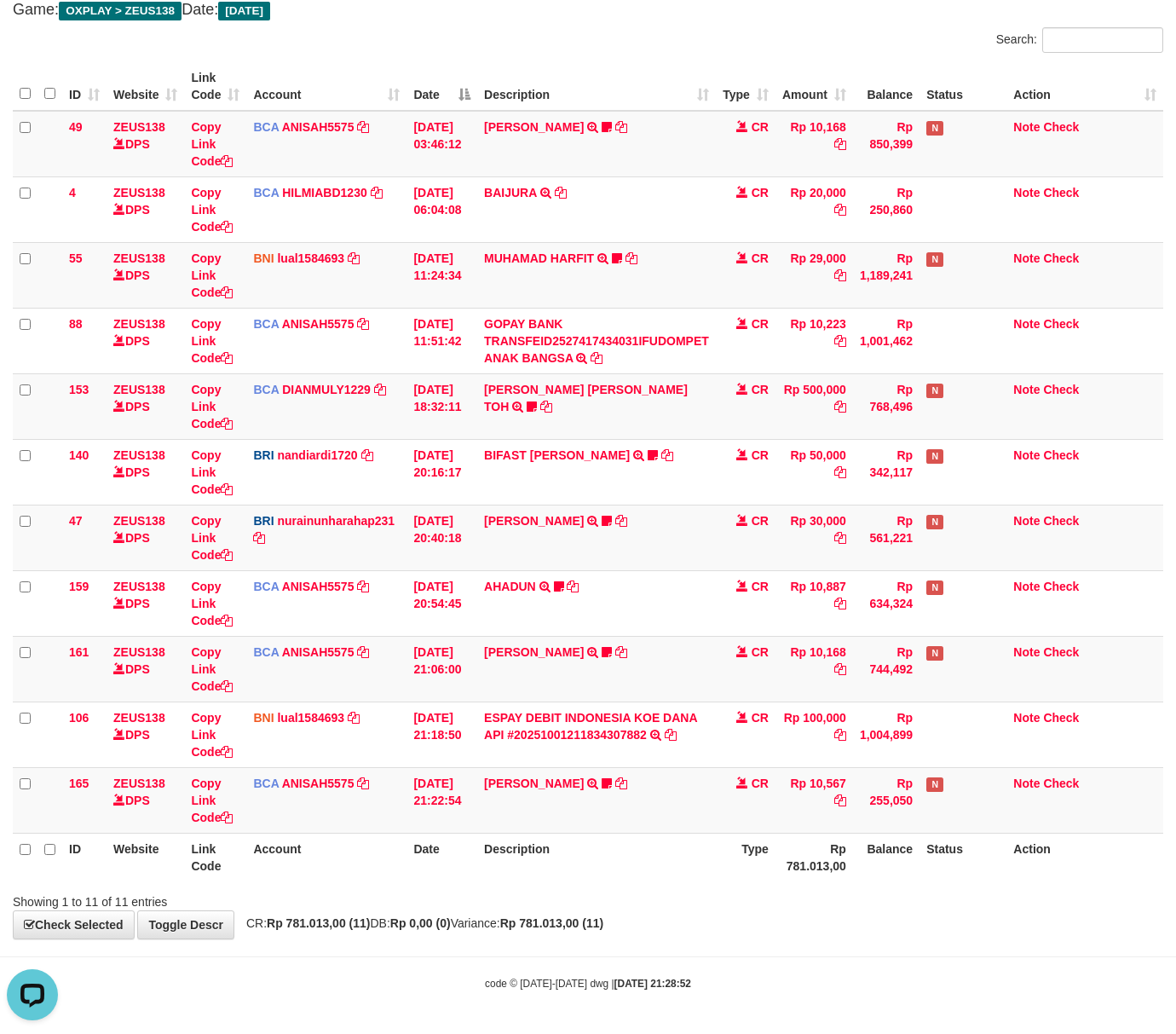
click at [397, 904] on div "Showing 1 to 11 of 11 entries" at bounding box center [245, 898] width 465 height 24
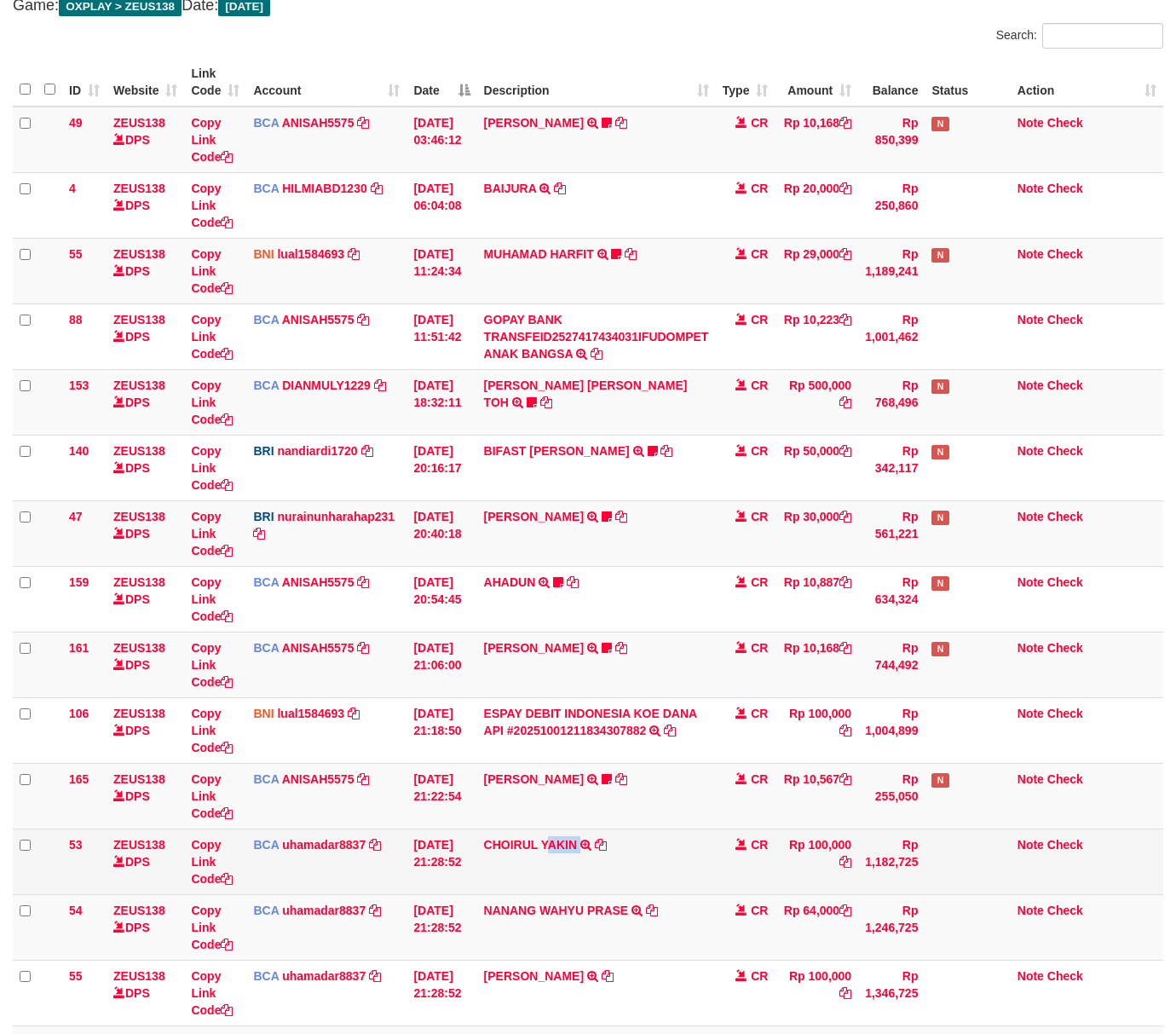
click at [590, 888] on td "[PERSON_NAME] TRSF E-BANKING CR 0110/FTSCY/WS95031 100000.00[PERSON_NAME]" at bounding box center [596, 862] width 239 height 65
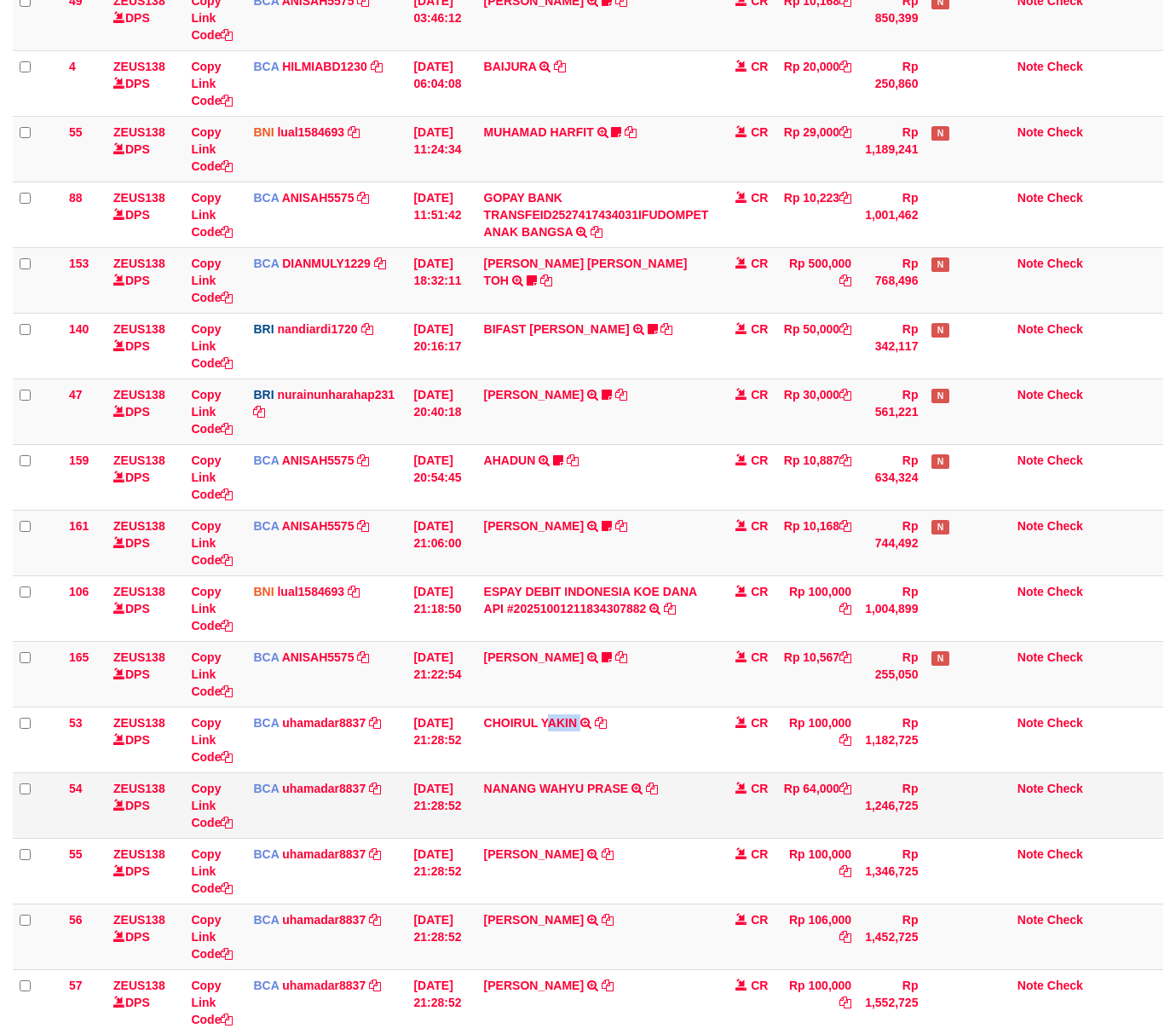
scroll to position [448, 0]
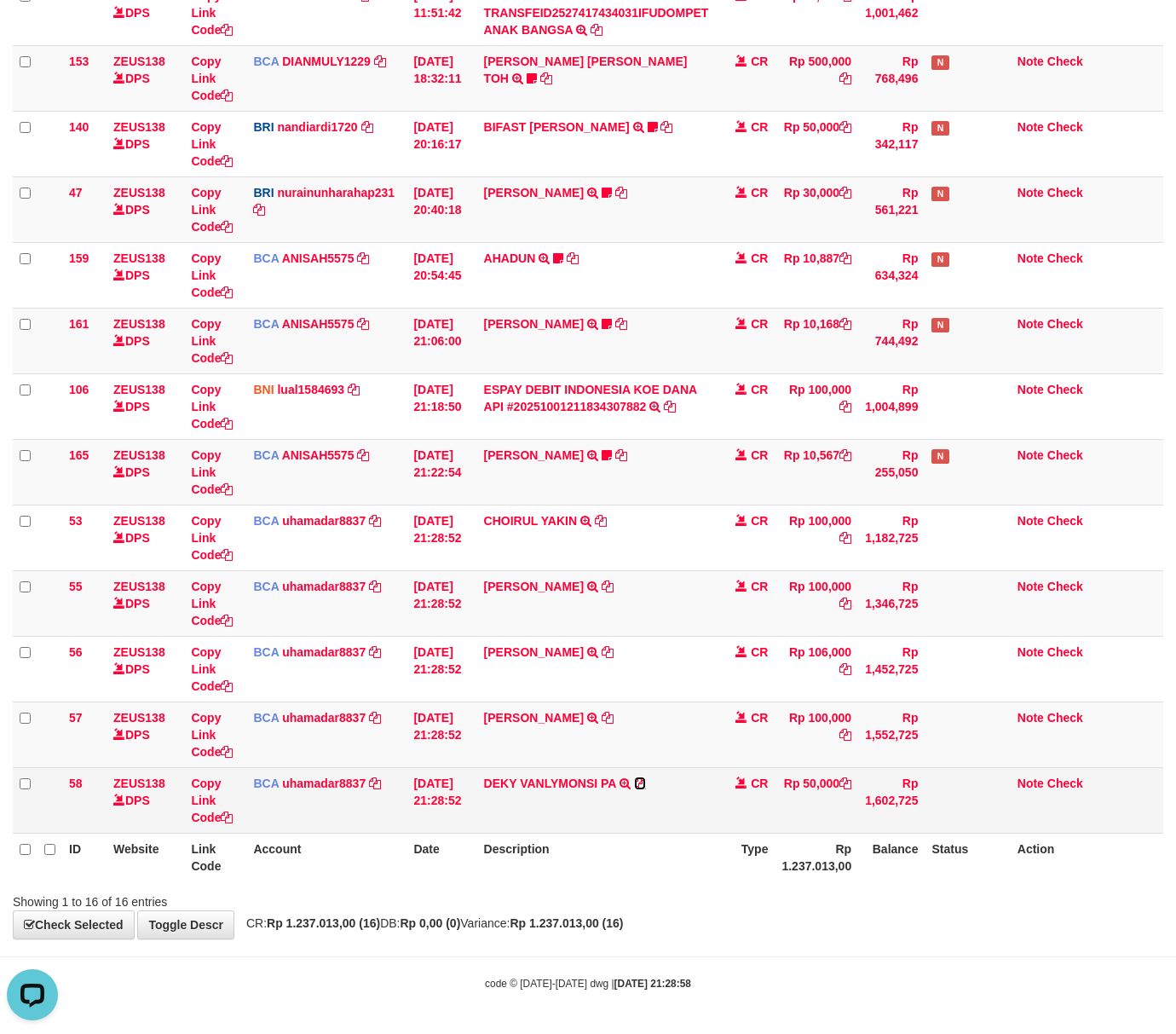
click at [645, 784] on icon at bounding box center [640, 783] width 12 height 12
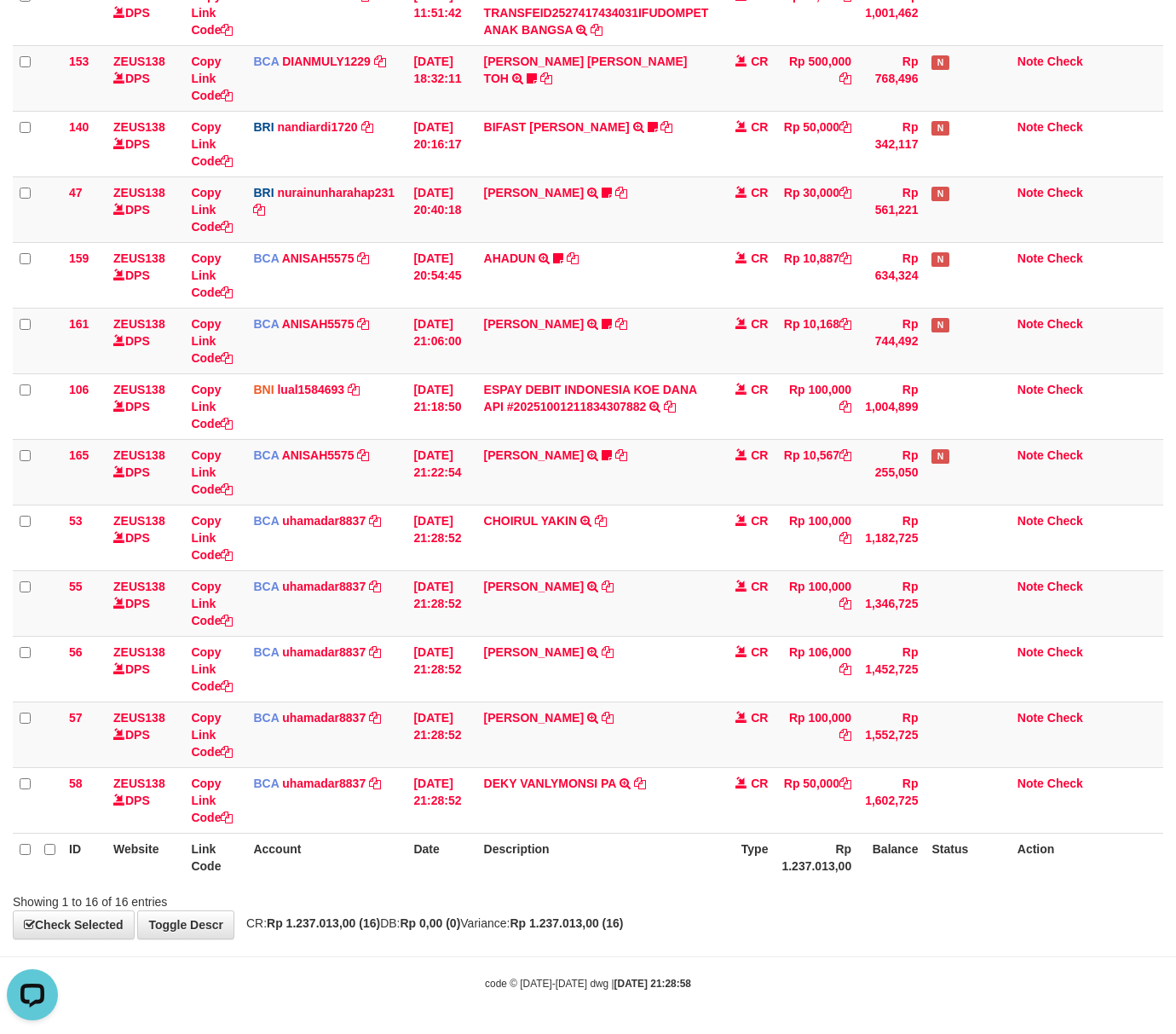
click at [718, 880] on th "Type" at bounding box center [746, 857] width 60 height 49
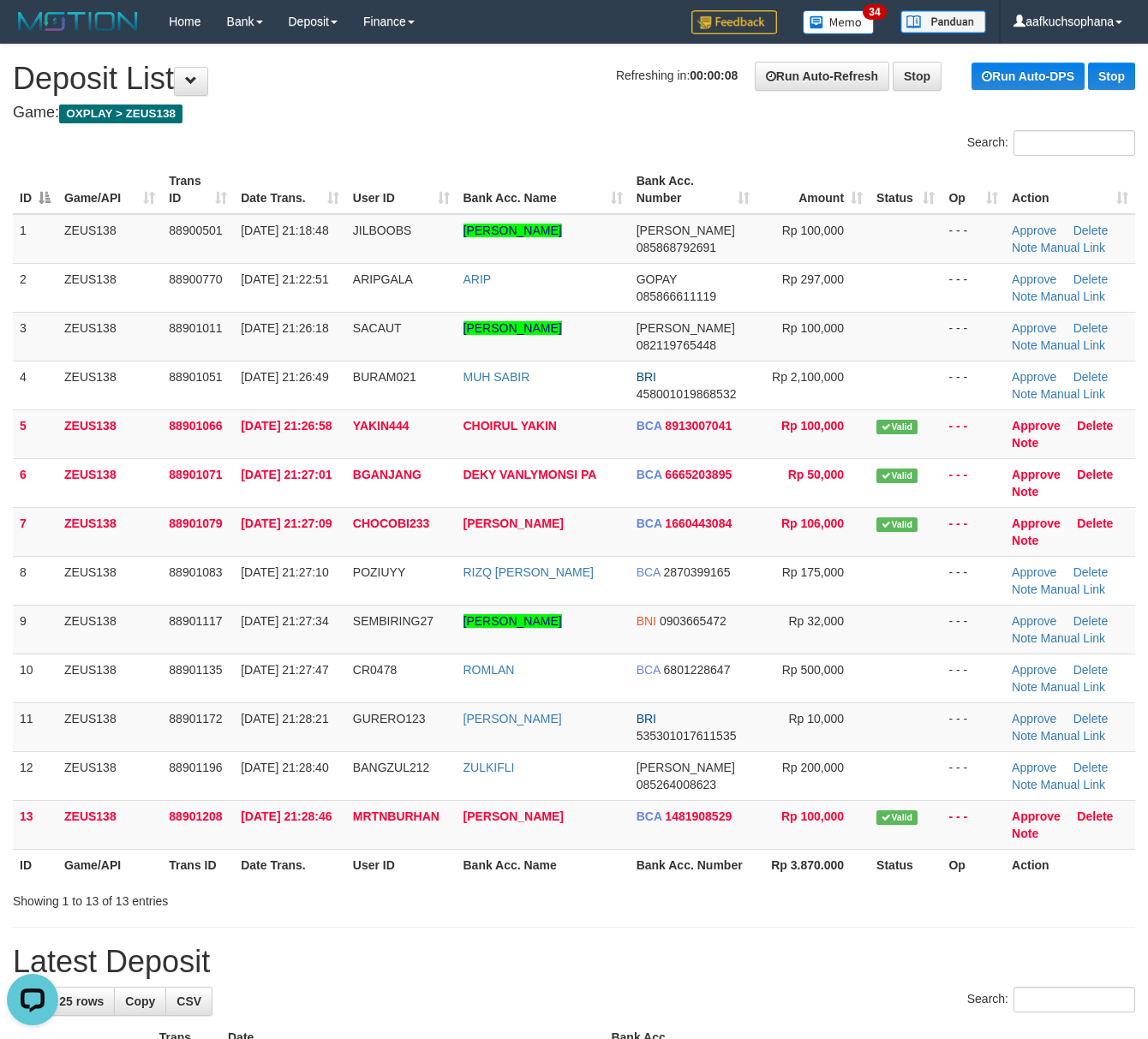
drag, startPoint x: 570, startPoint y: 992, endPoint x: 582, endPoint y: 964, distance: 30.5
click at [574, 991] on div "Search:" at bounding box center [574, 1002] width 1122 height 30
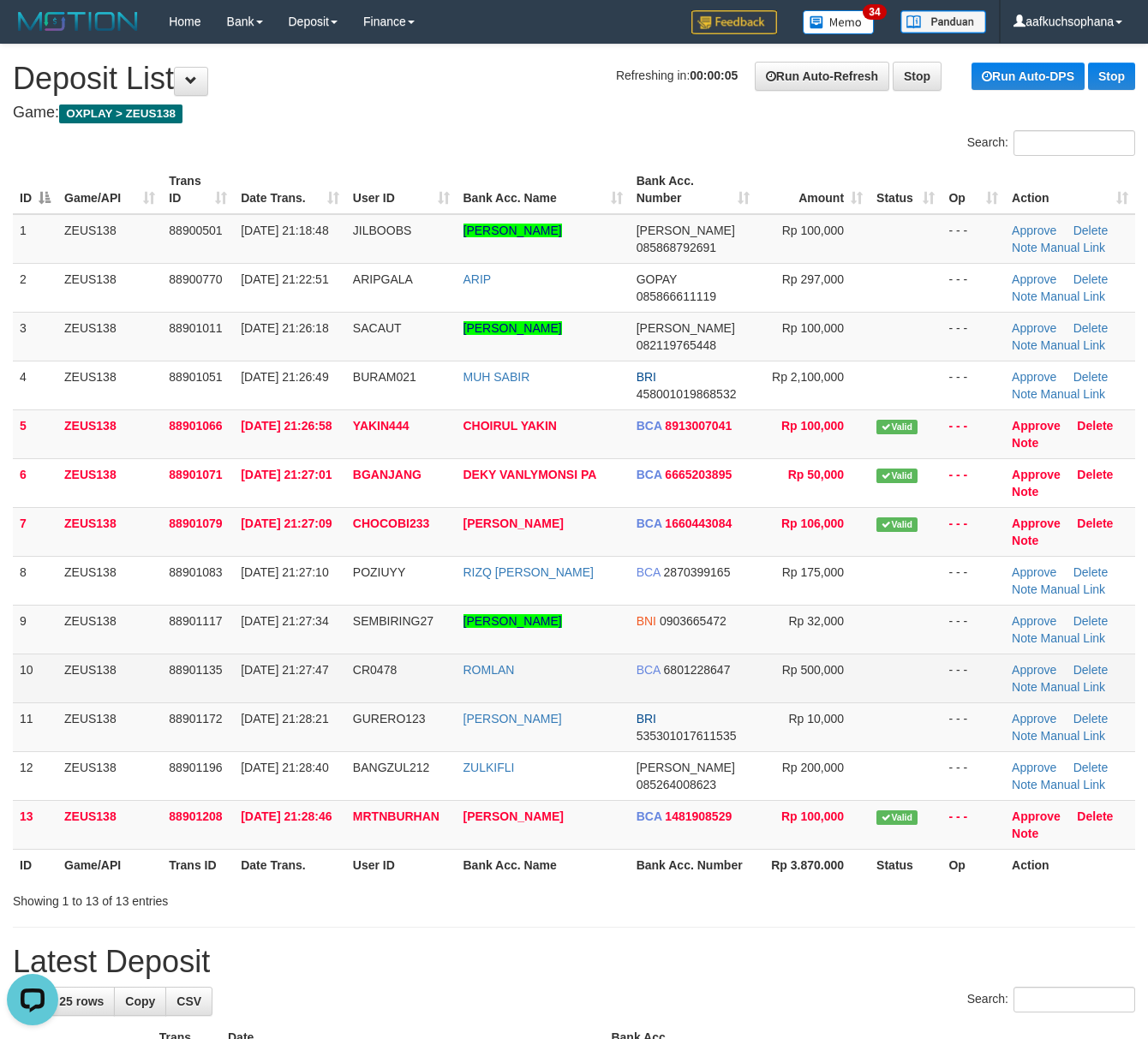
drag, startPoint x: 809, startPoint y: 947, endPoint x: 944, endPoint y: 700, distance: 281.5
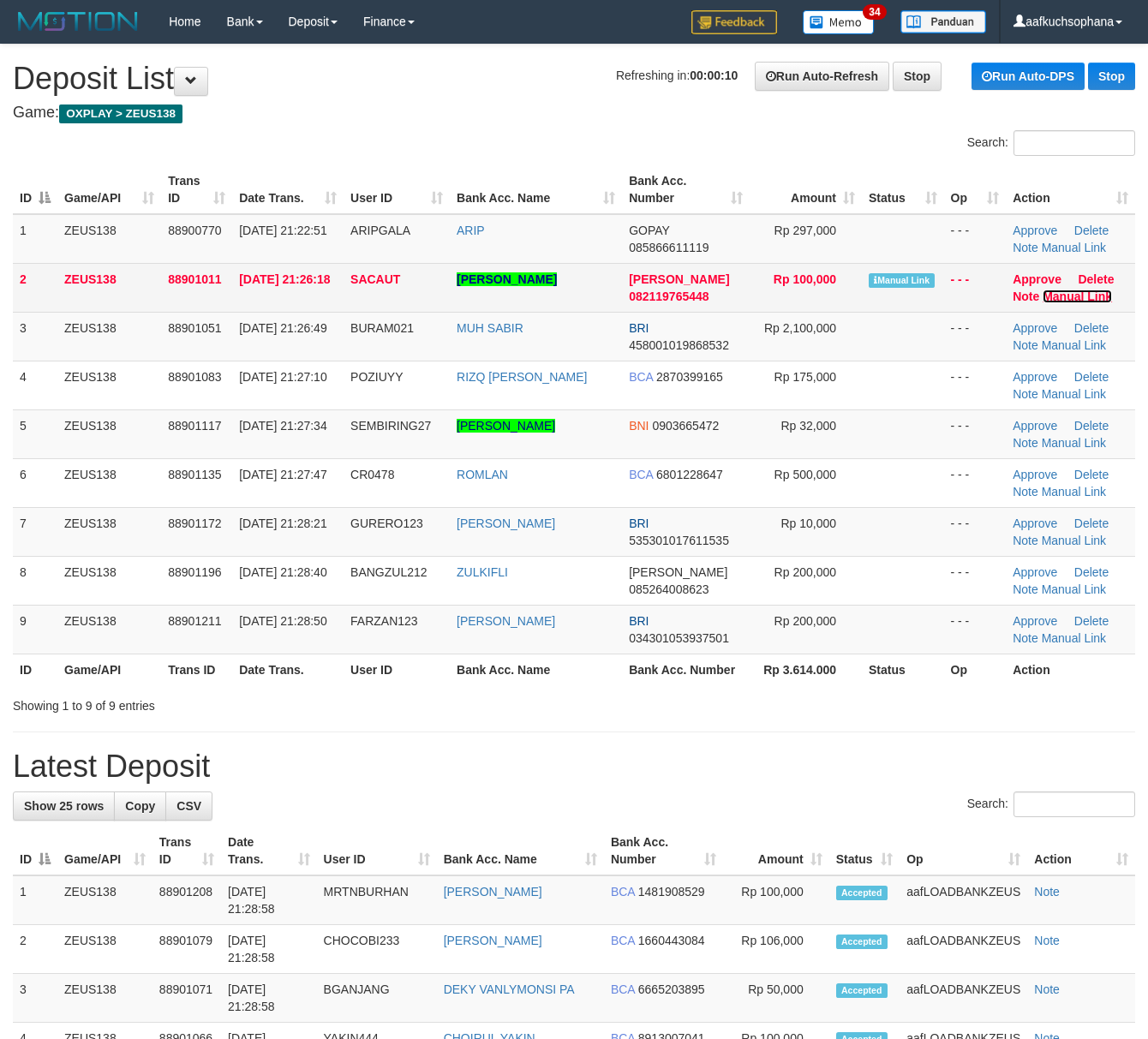
click at [1052, 292] on link "Manual Link" at bounding box center [1078, 296] width 69 height 14
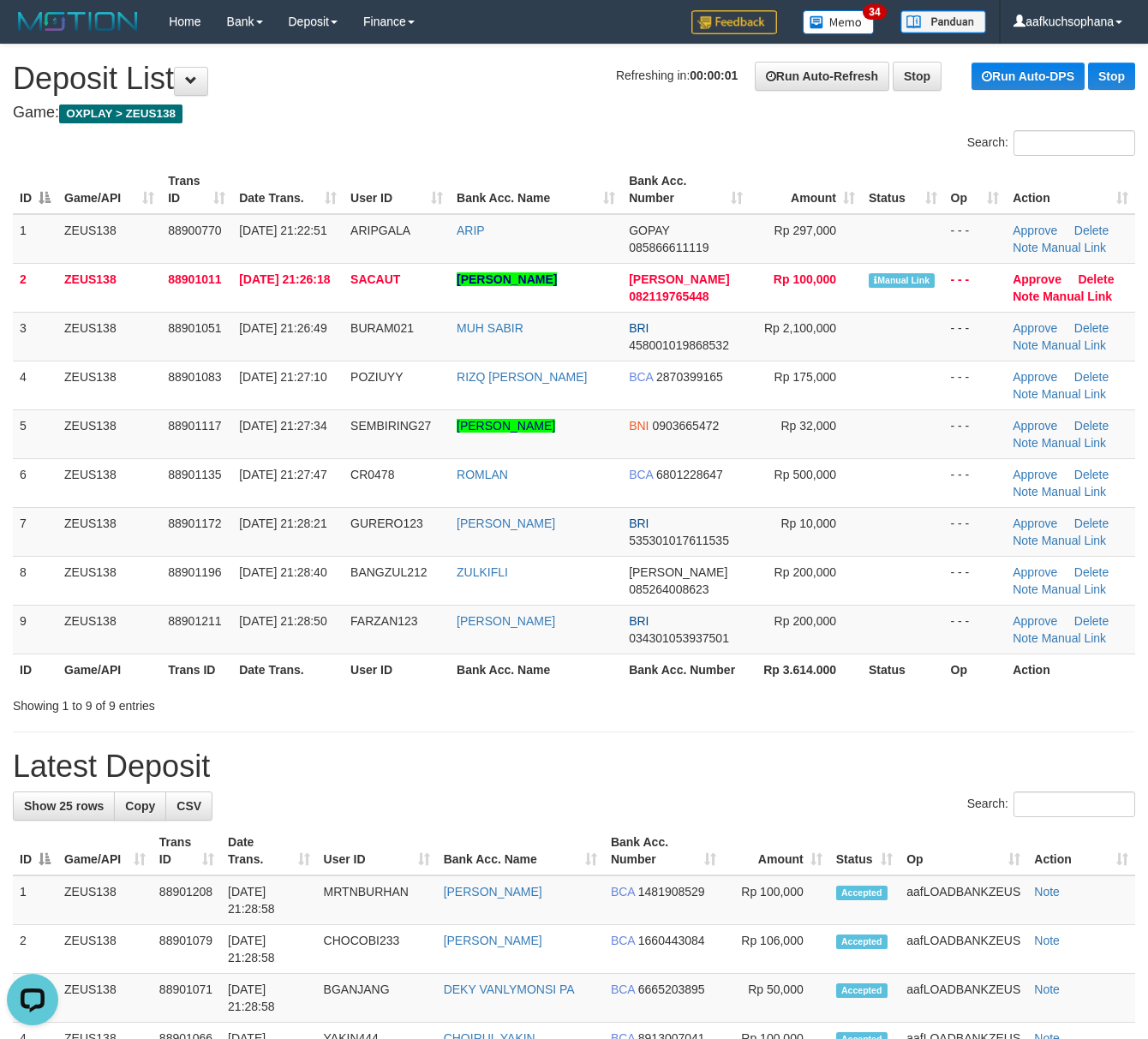
click at [775, 764] on h1 "Latest Deposit" at bounding box center [574, 767] width 1122 height 35
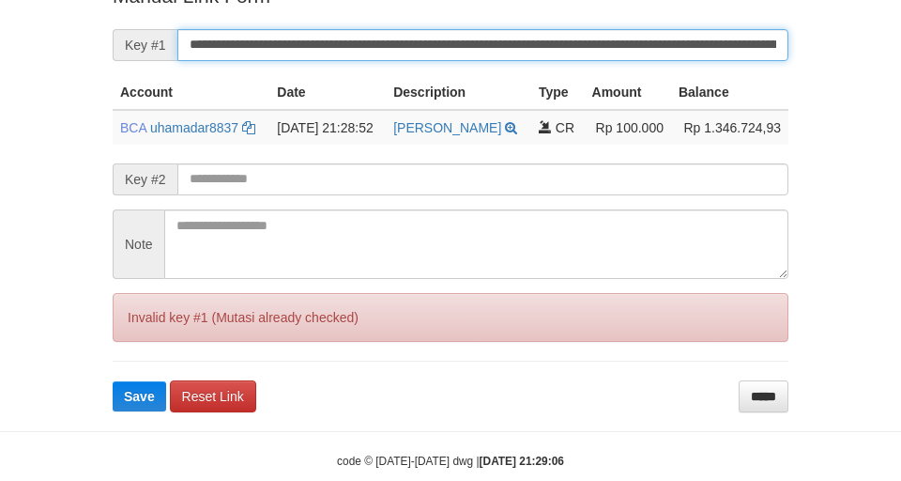
click at [113, 381] on button "Save" at bounding box center [140, 396] width 54 height 30
drag, startPoint x: 0, startPoint y: 0, endPoint x: 598, endPoint y: 66, distance: 601.7
click at [598, 61] on input "**********" at bounding box center [482, 45] width 611 height 32
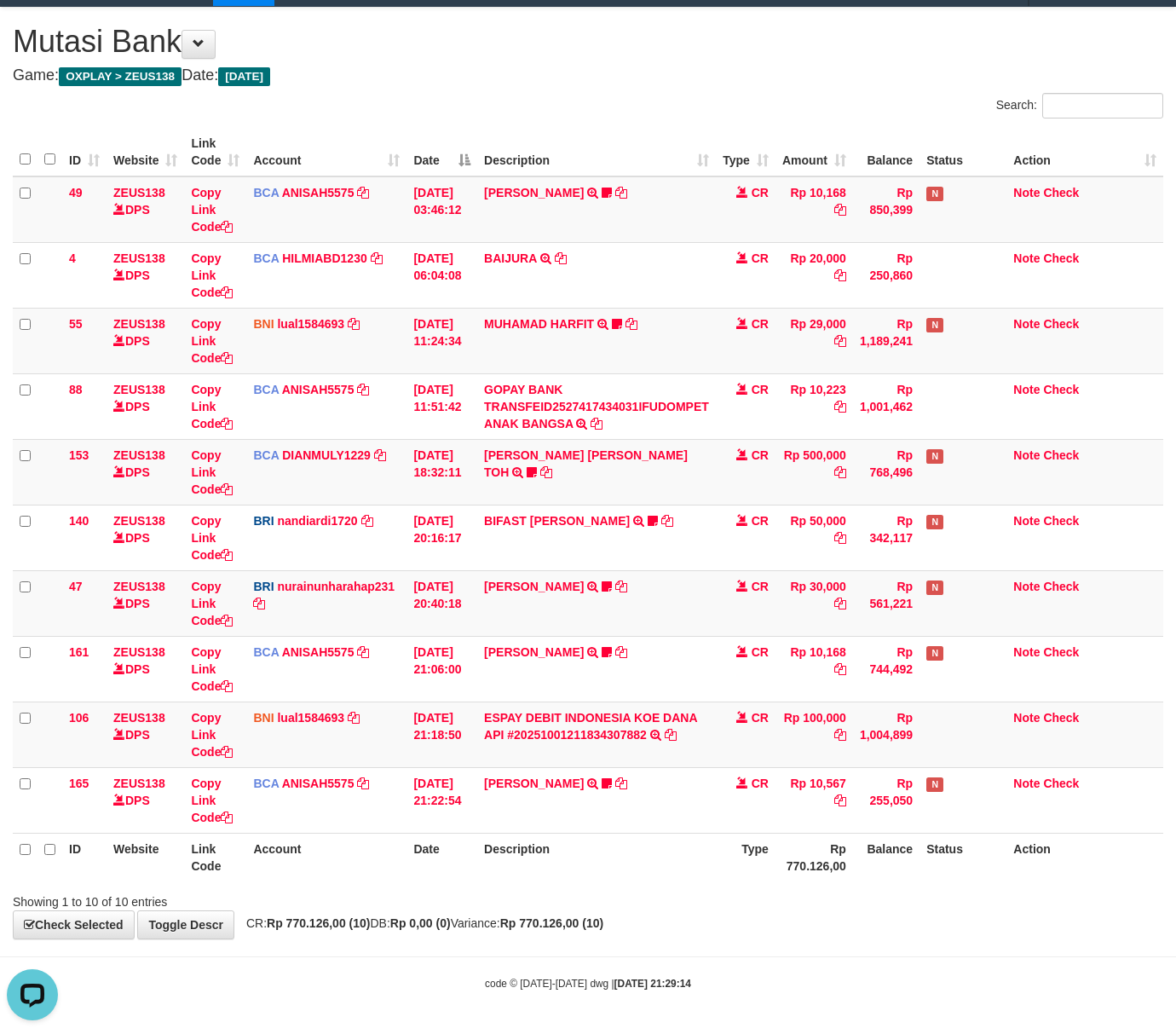
click at [740, 909] on div "**********" at bounding box center [588, 472] width 1176 height 931
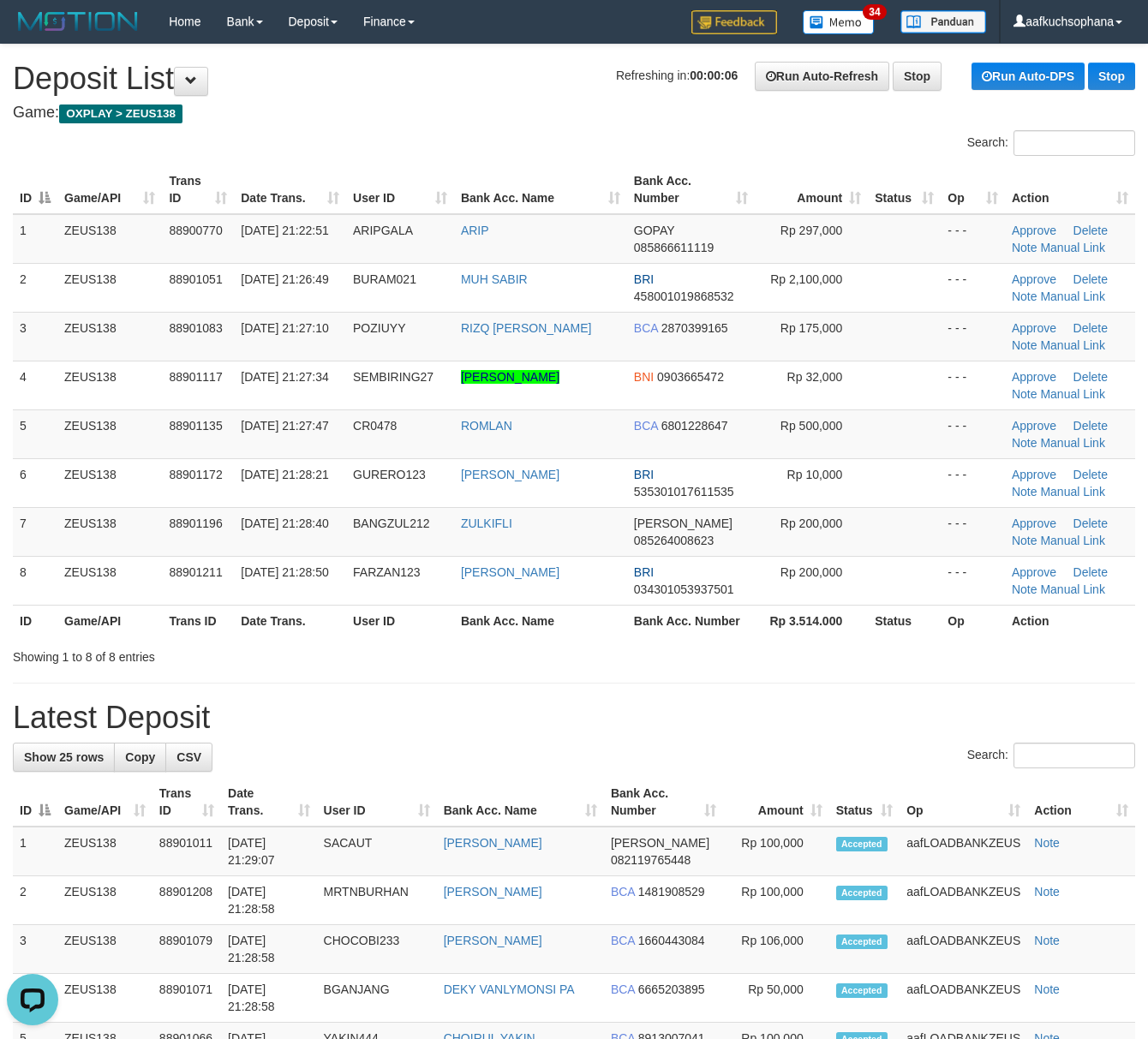
click at [795, 711] on h1 "Latest Deposit" at bounding box center [574, 718] width 1122 height 35
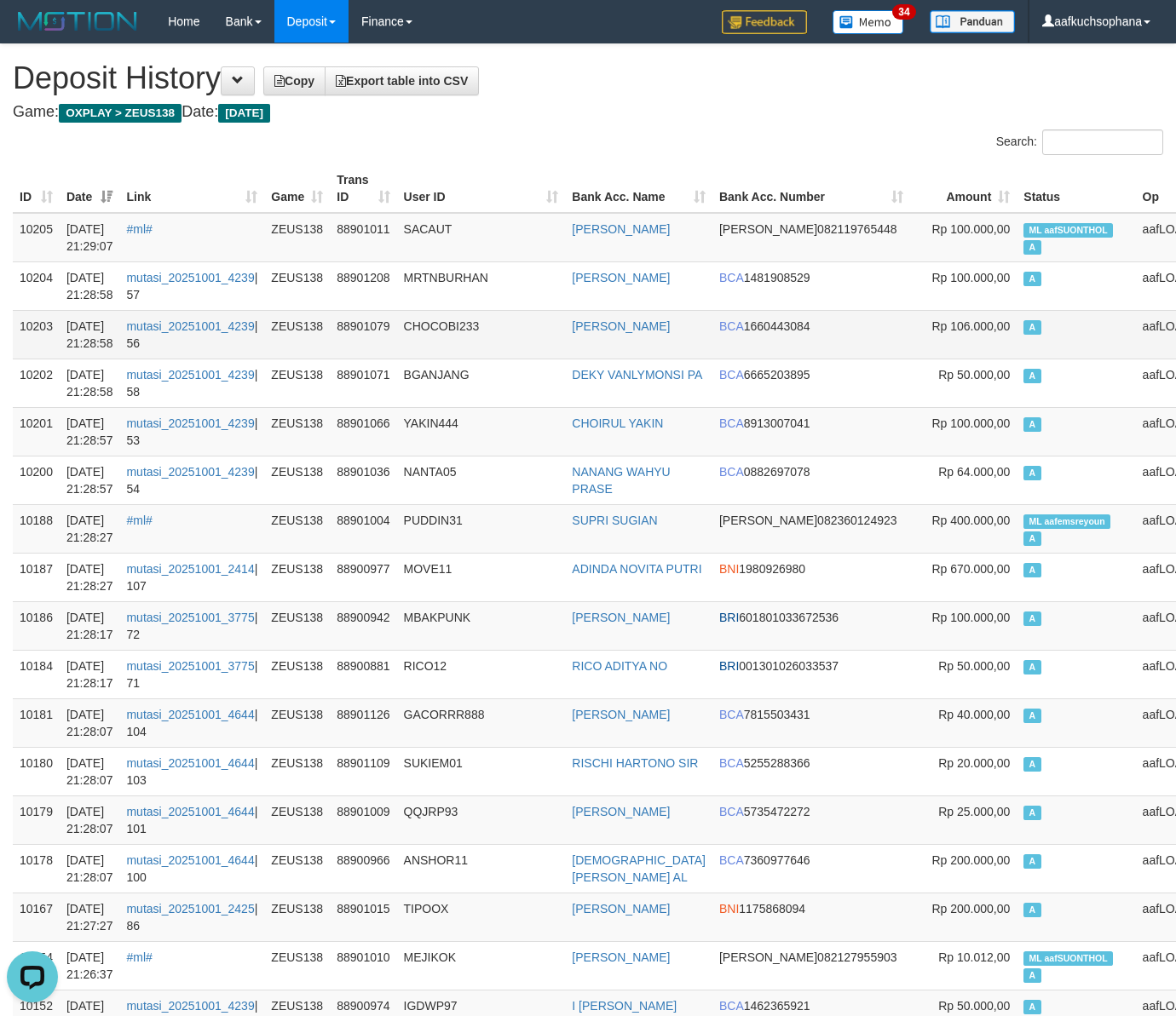
click at [1016, 330] on td "A" at bounding box center [1075, 335] width 119 height 49
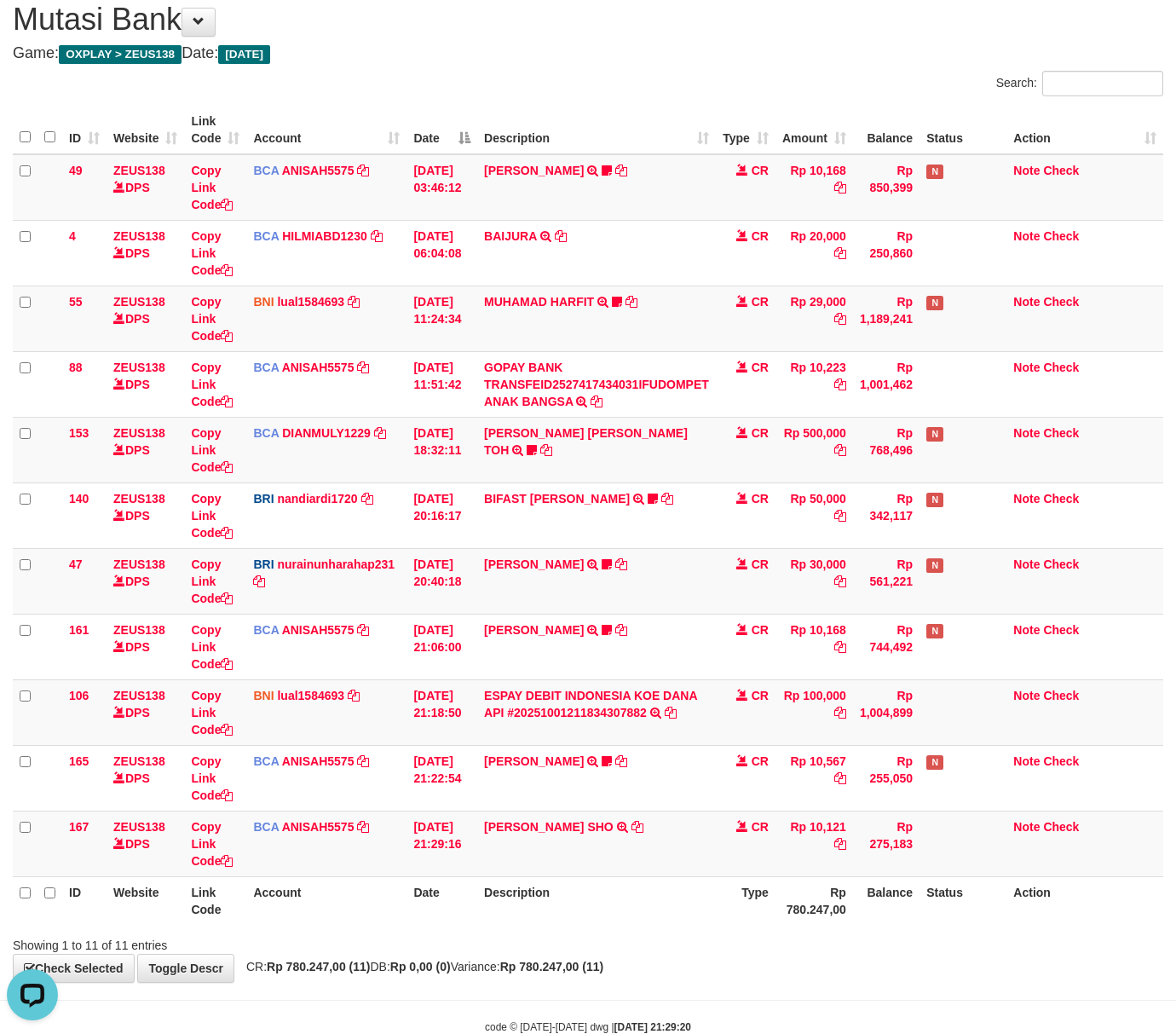
drag, startPoint x: 571, startPoint y: 903, endPoint x: 509, endPoint y: 885, distance: 64.6
click at [563, 903] on th "Description" at bounding box center [596, 901] width 239 height 49
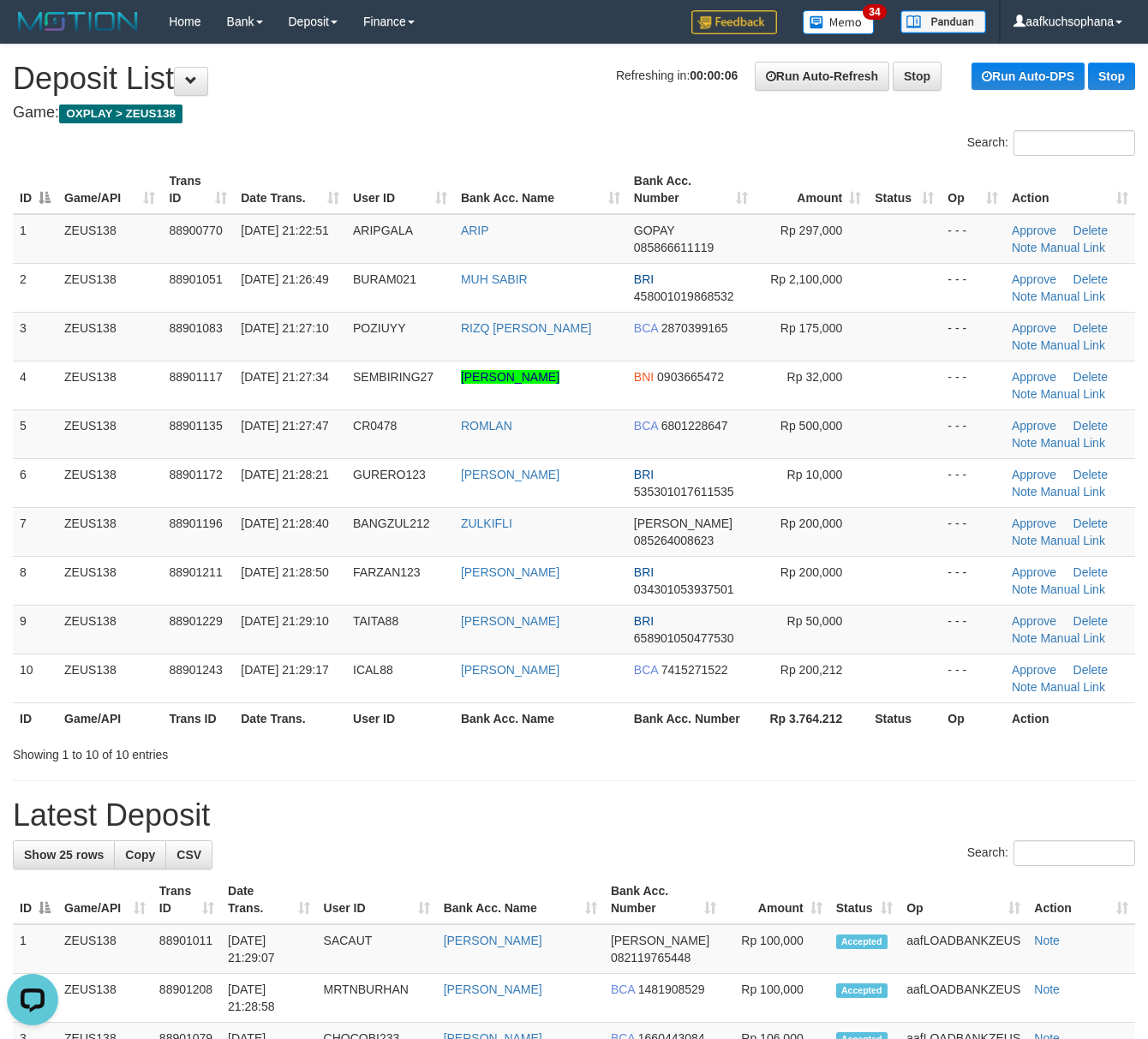
drag, startPoint x: 958, startPoint y: 758, endPoint x: 1163, endPoint y: 792, distance: 207.8
click at [999, 757] on div "Showing 1 to 10 of 10 entries" at bounding box center [574, 751] width 1148 height 24
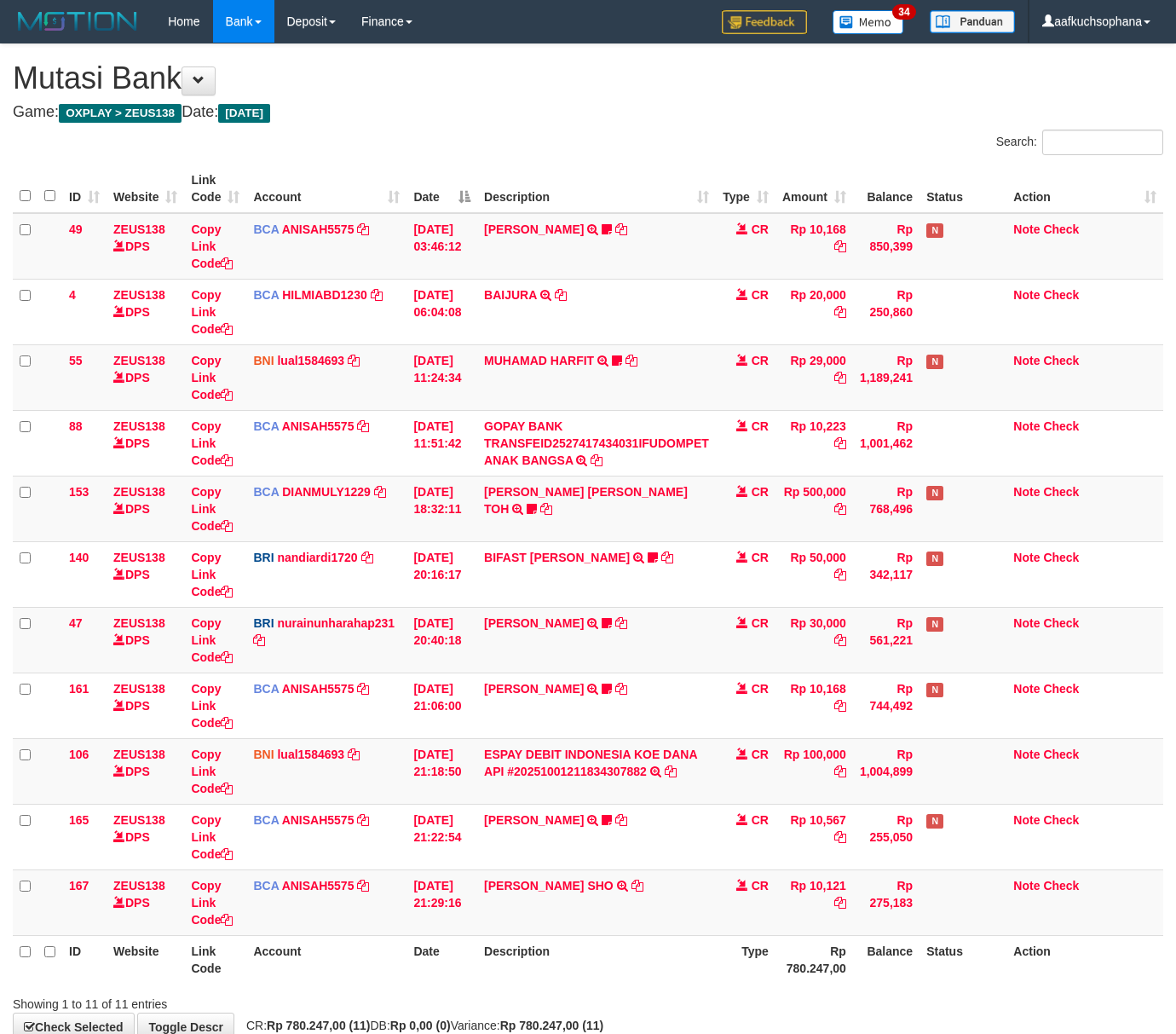
scroll to position [59, 0]
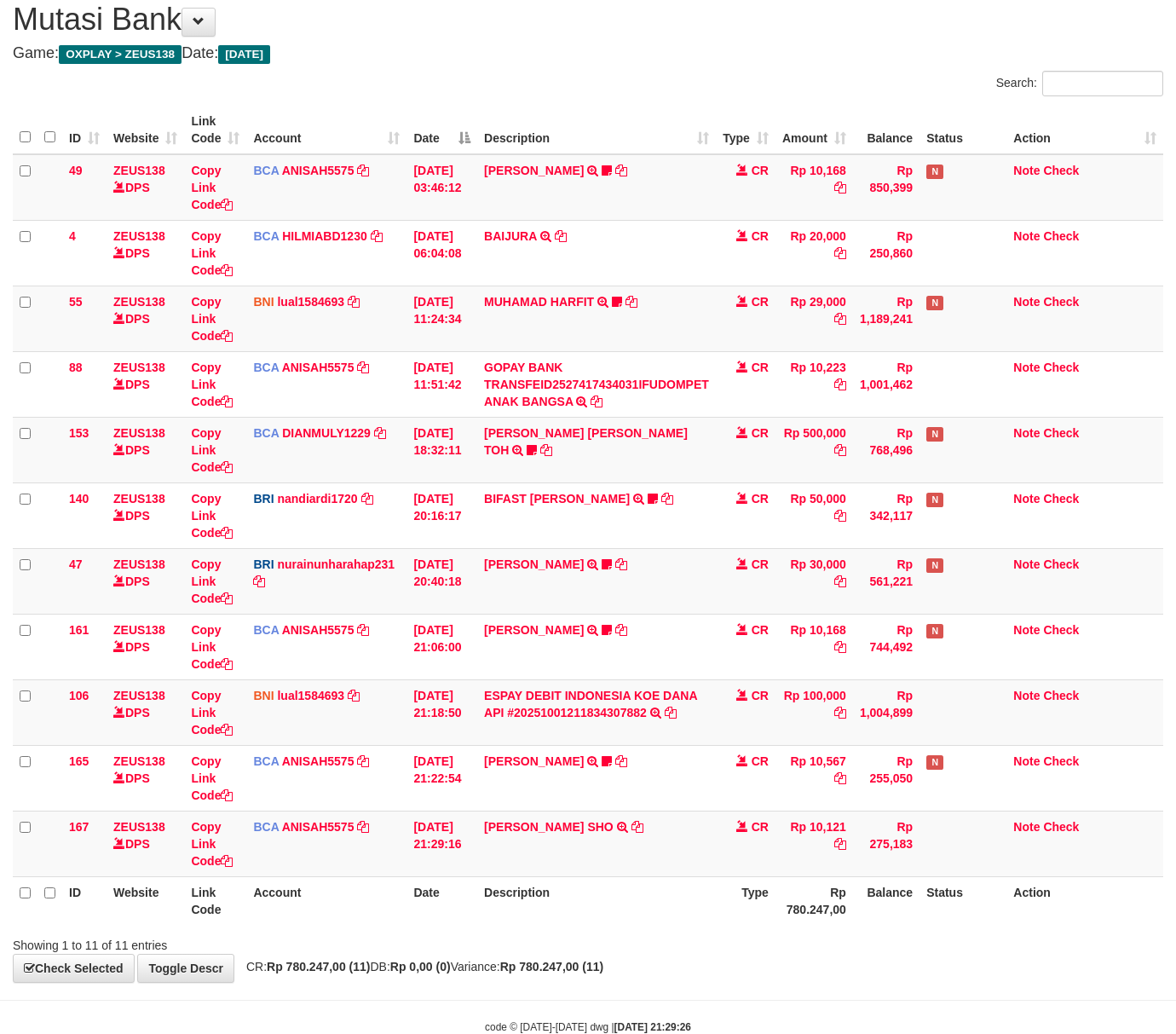
drag, startPoint x: 556, startPoint y: 938, endPoint x: 542, endPoint y: 931, distance: 15.7
click at [546, 934] on div "Showing 1 to 11 of 11 entries" at bounding box center [588, 941] width 1176 height 24
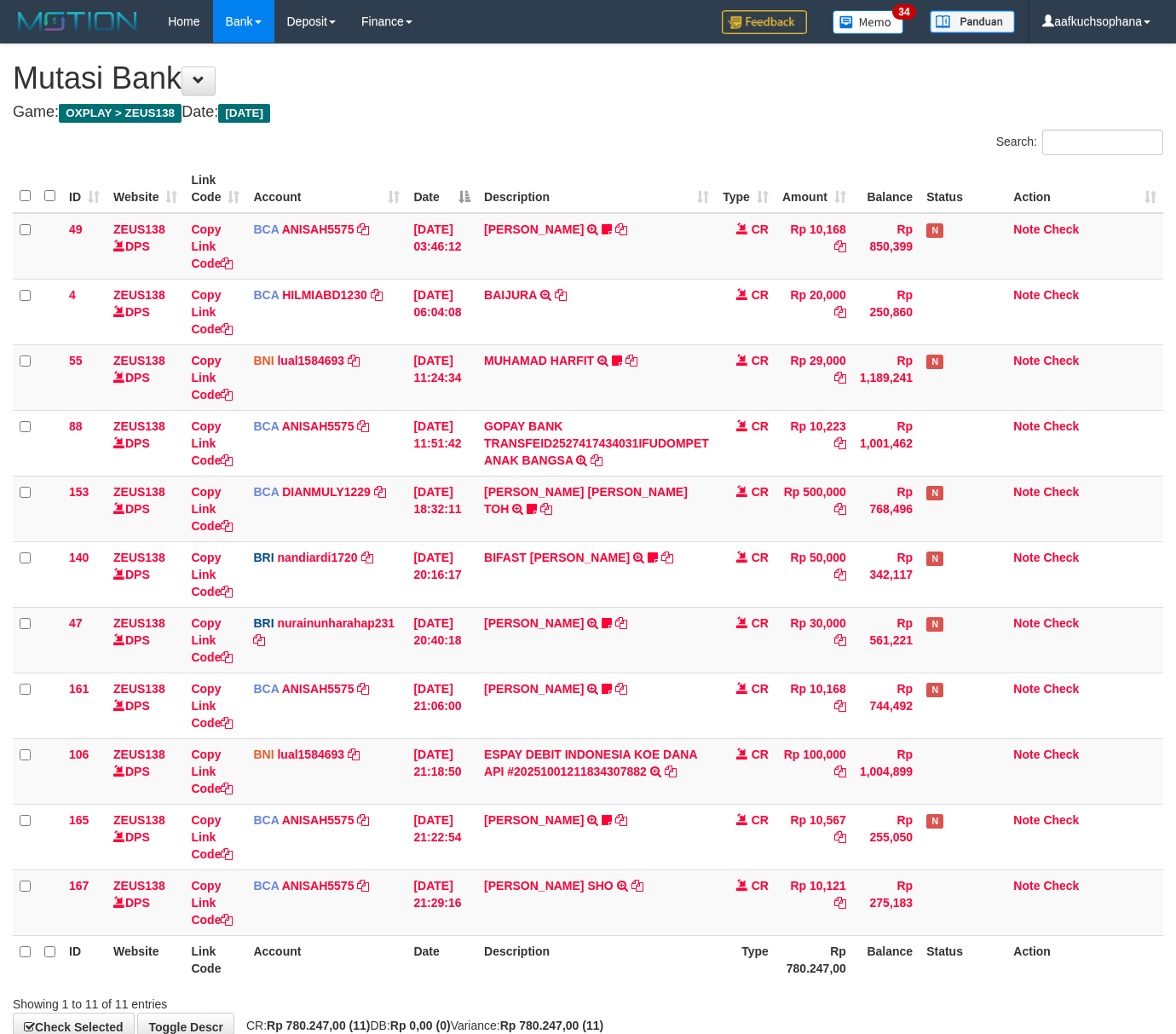
scroll to position [59, 0]
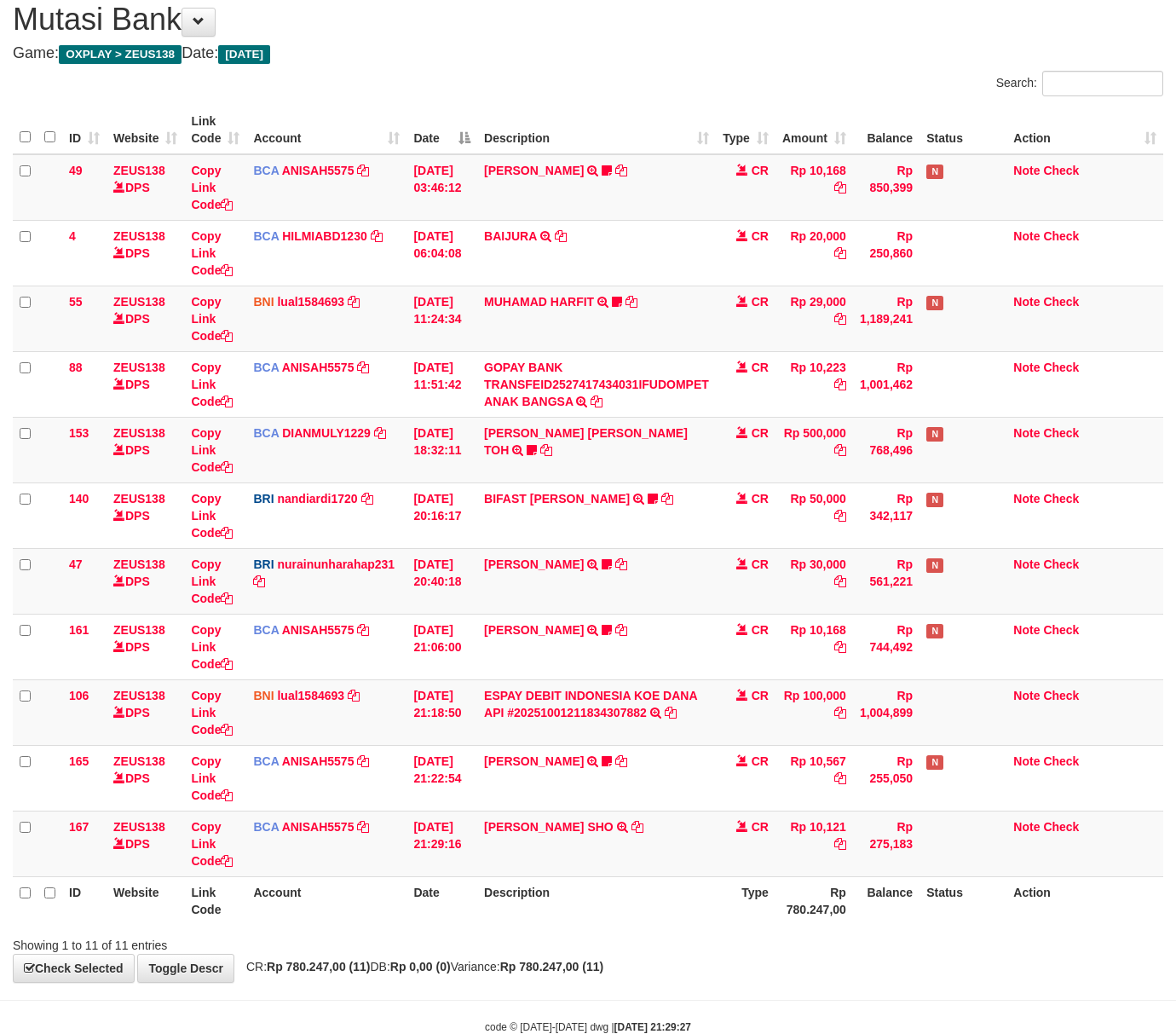
click at [573, 967] on strong "Rp 780.247,00 (11)" at bounding box center [552, 966] width 103 height 14
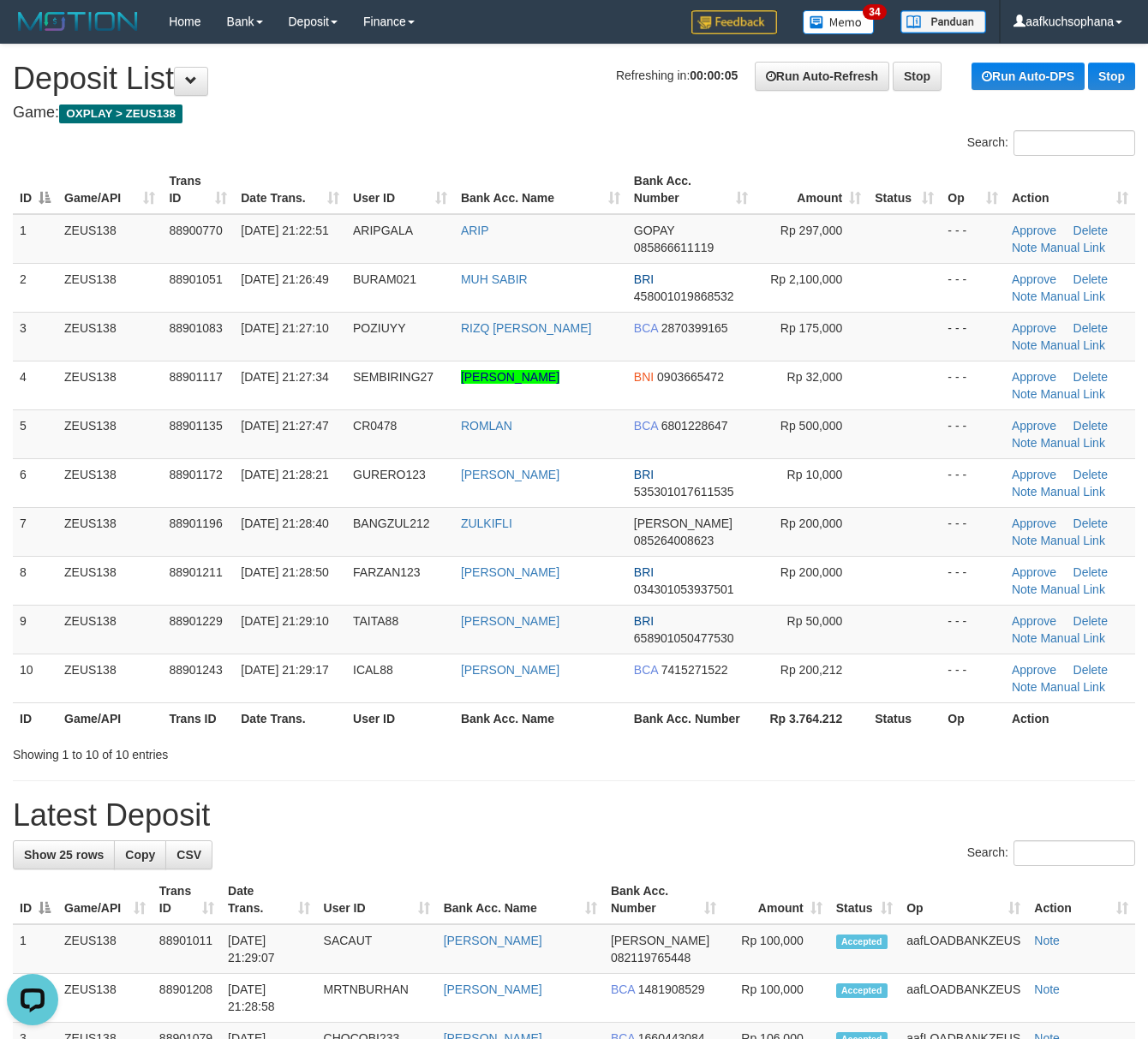
drag, startPoint x: 853, startPoint y: 786, endPoint x: 1044, endPoint y: 817, distance: 193.5
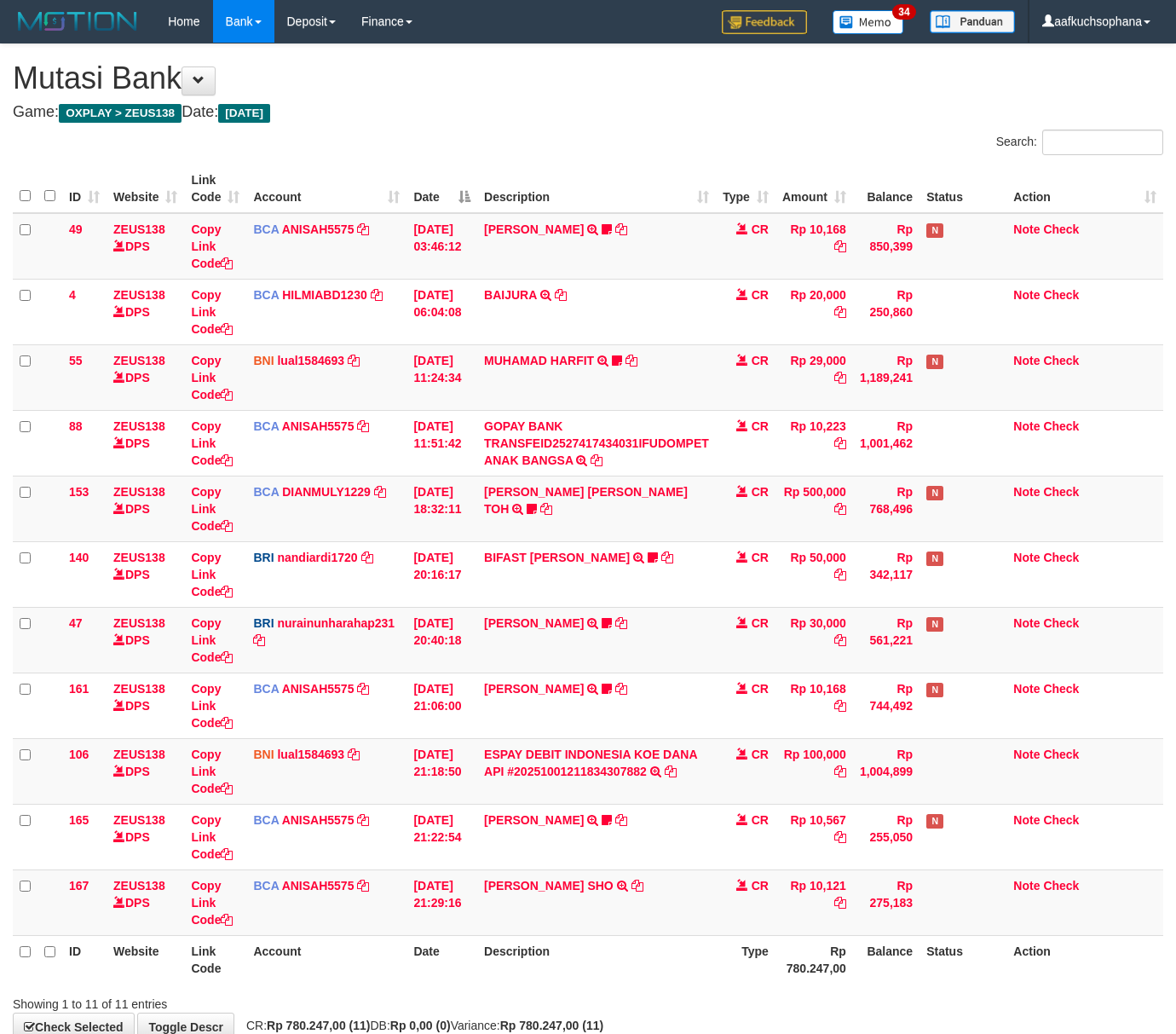
scroll to position [59, 0]
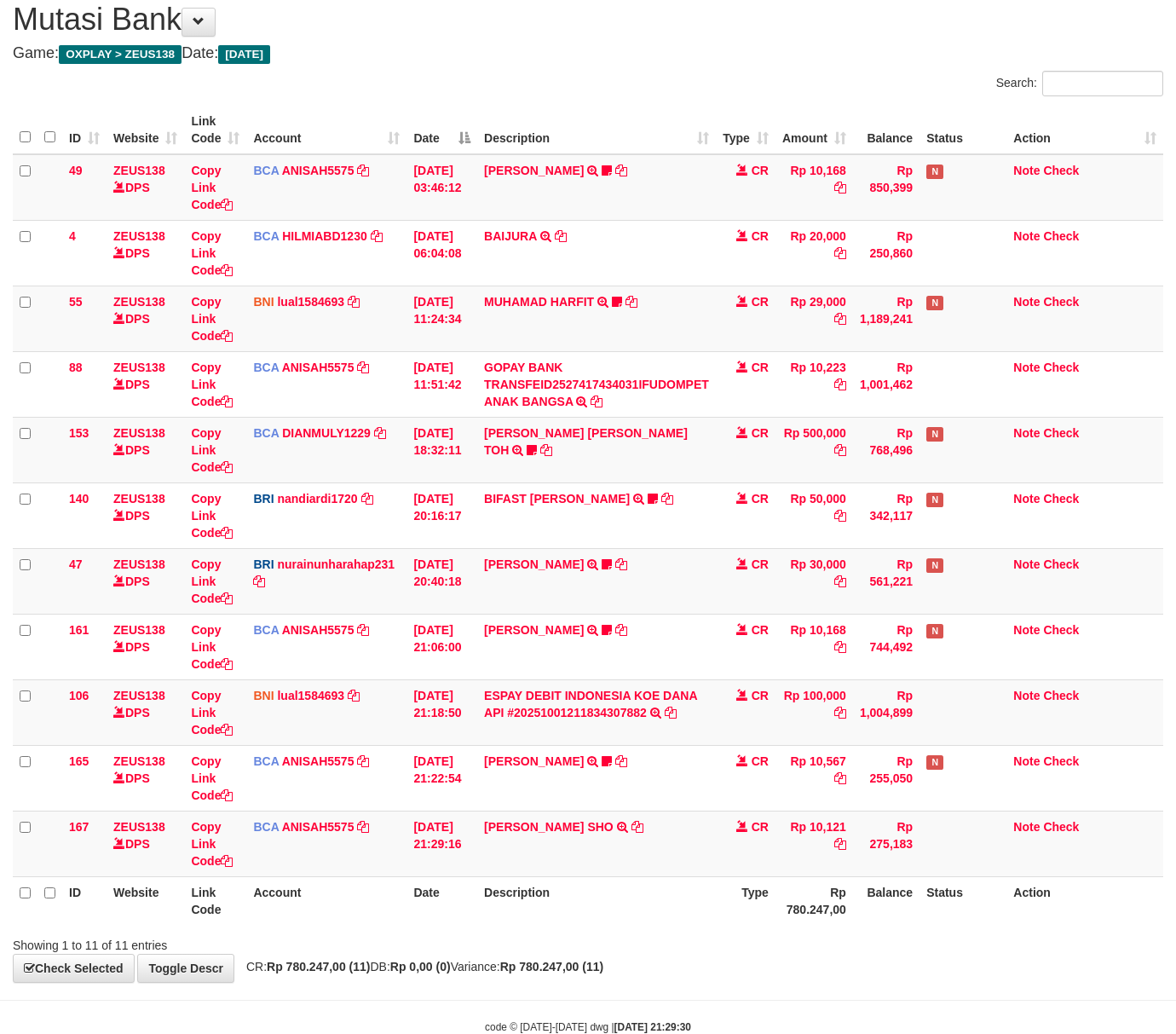
drag, startPoint x: 311, startPoint y: 953, endPoint x: 290, endPoint y: 936, distance: 27.0
click at [301, 945] on div "Showing 1 to 11 of 11 entries" at bounding box center [245, 941] width 465 height 24
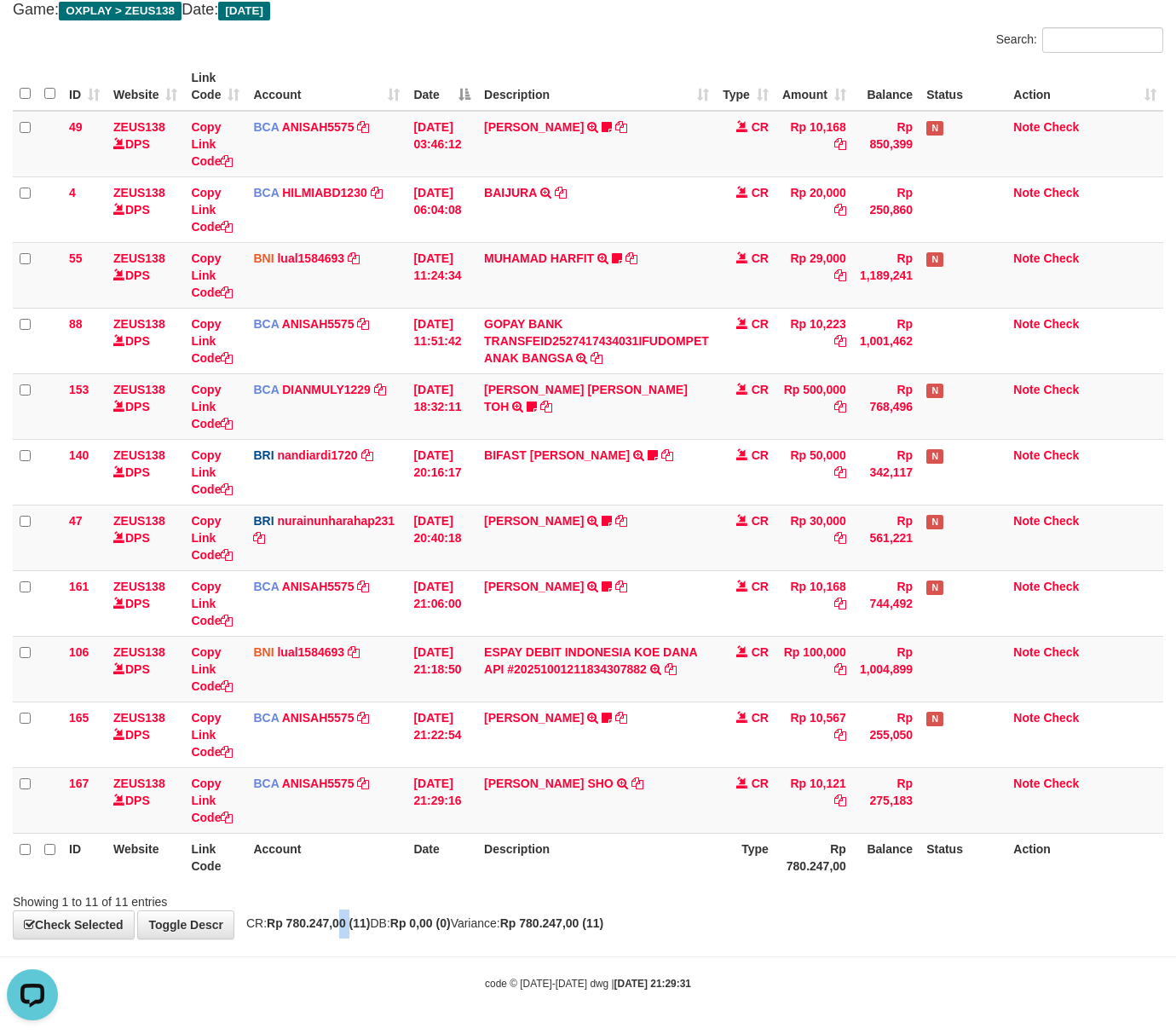
drag, startPoint x: 356, startPoint y: 911, endPoint x: 289, endPoint y: 874, distance: 76.5
click at [346, 911] on div "**********" at bounding box center [588, 440] width 1176 height 997
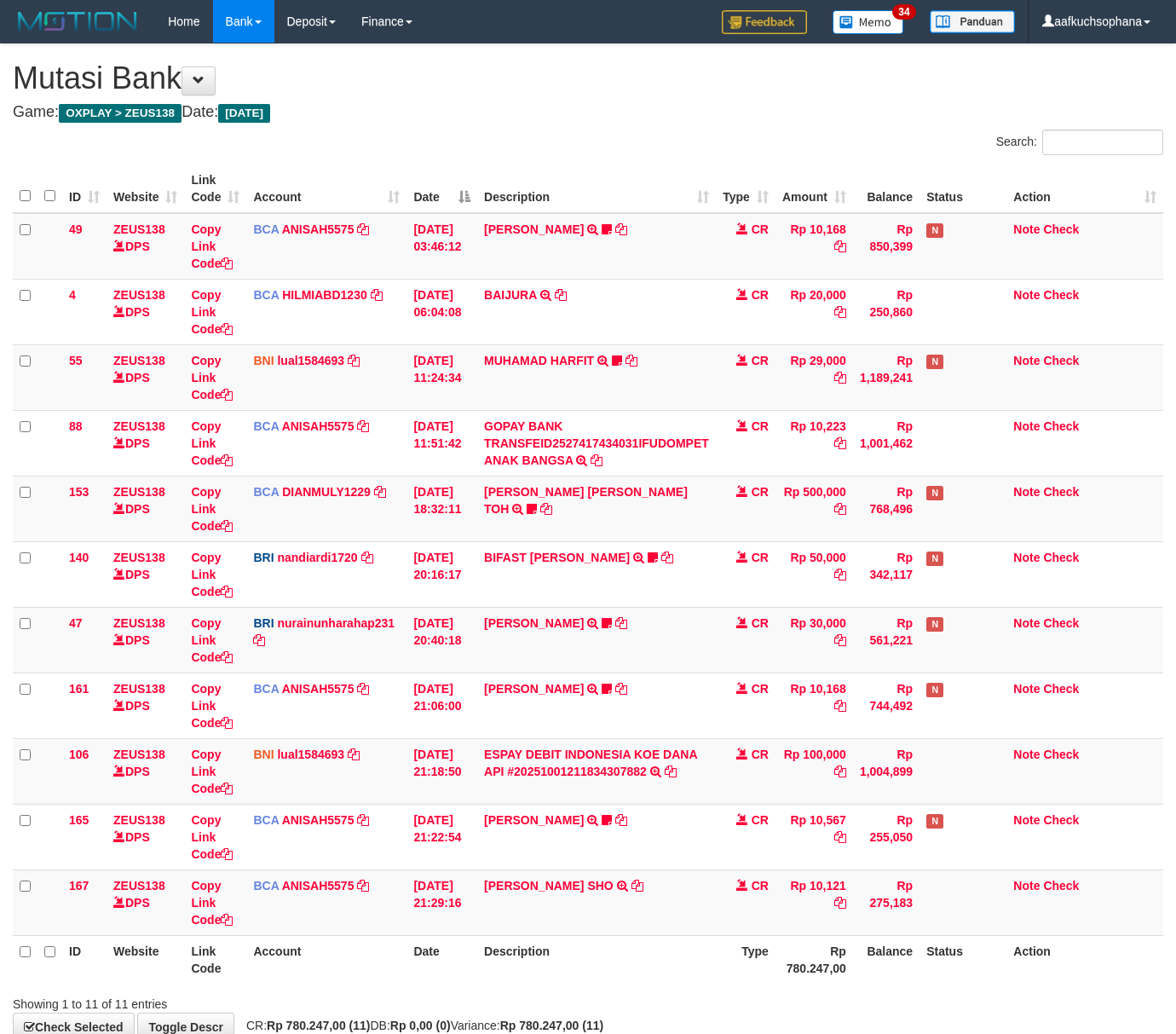
scroll to position [105, 0]
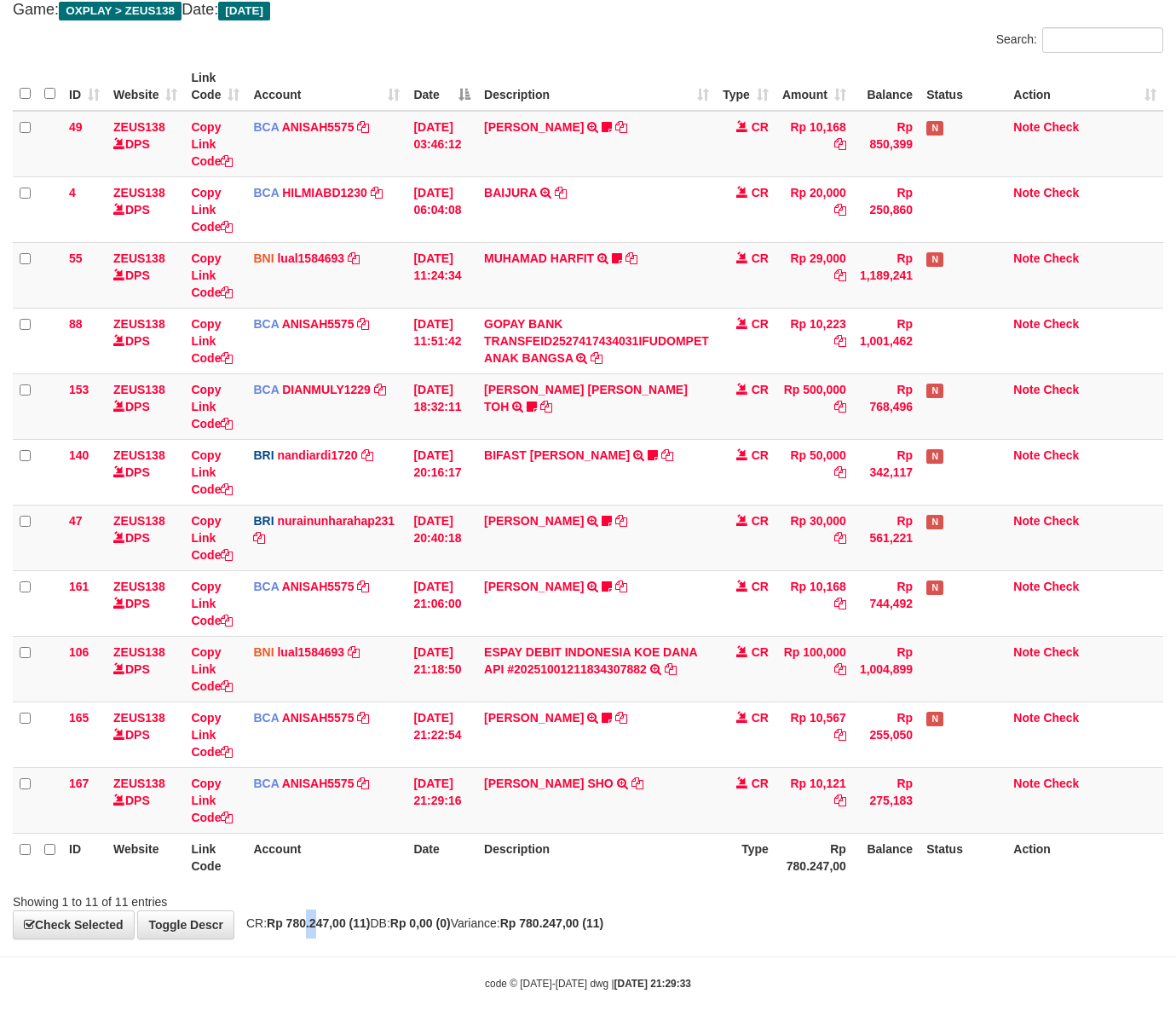
click at [321, 917] on div "**********" at bounding box center [588, 440] width 1176 height 997
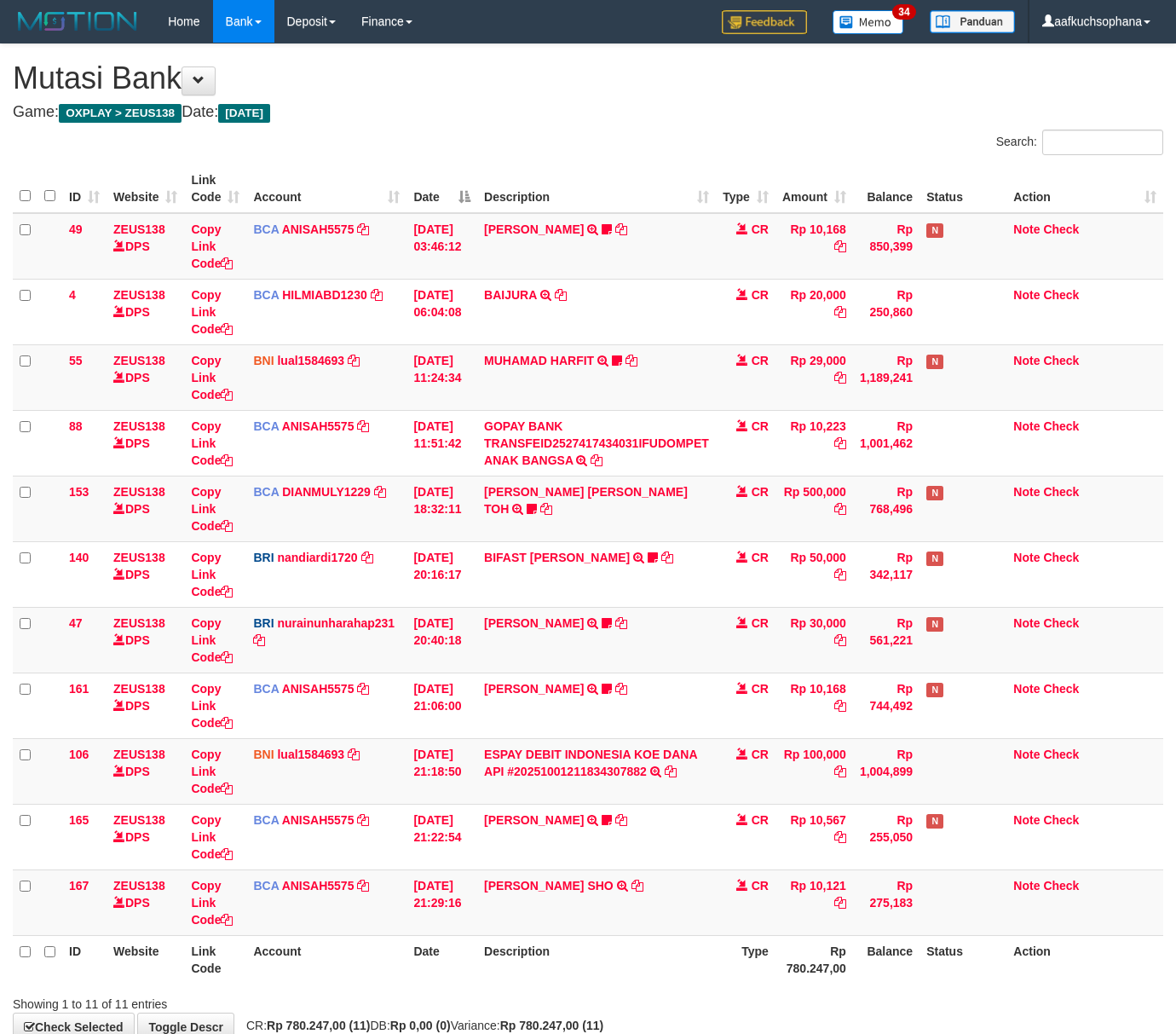
scroll to position [105, 0]
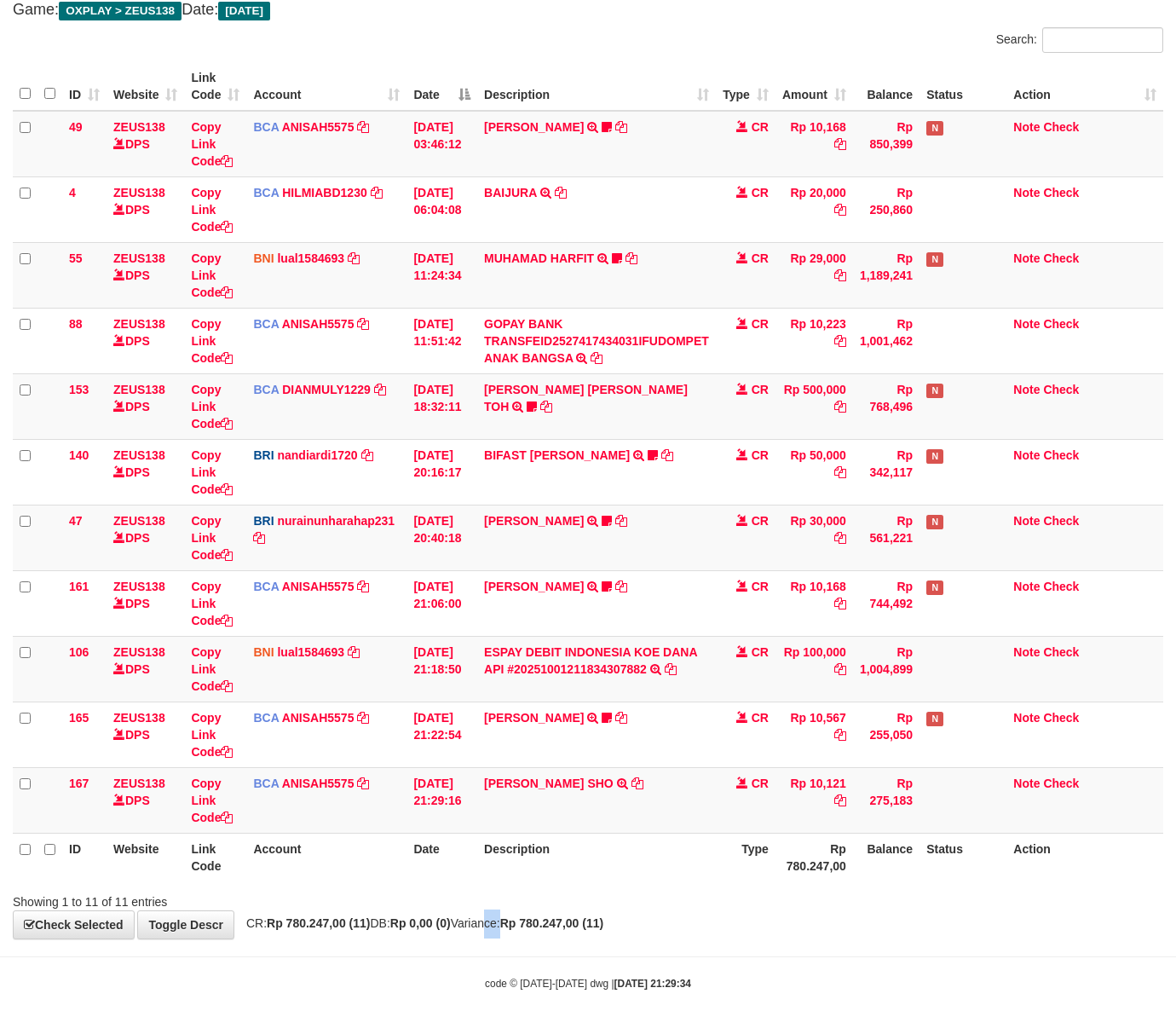
drag, startPoint x: 513, startPoint y: 922, endPoint x: 482, endPoint y: 915, distance: 31.8
click at [505, 922] on span "CR: Rp 780.247,00 (11) DB: Rp 0,00 (0) Variance: Rp 780.247,00 (11)" at bounding box center [420, 922] width 366 height 14
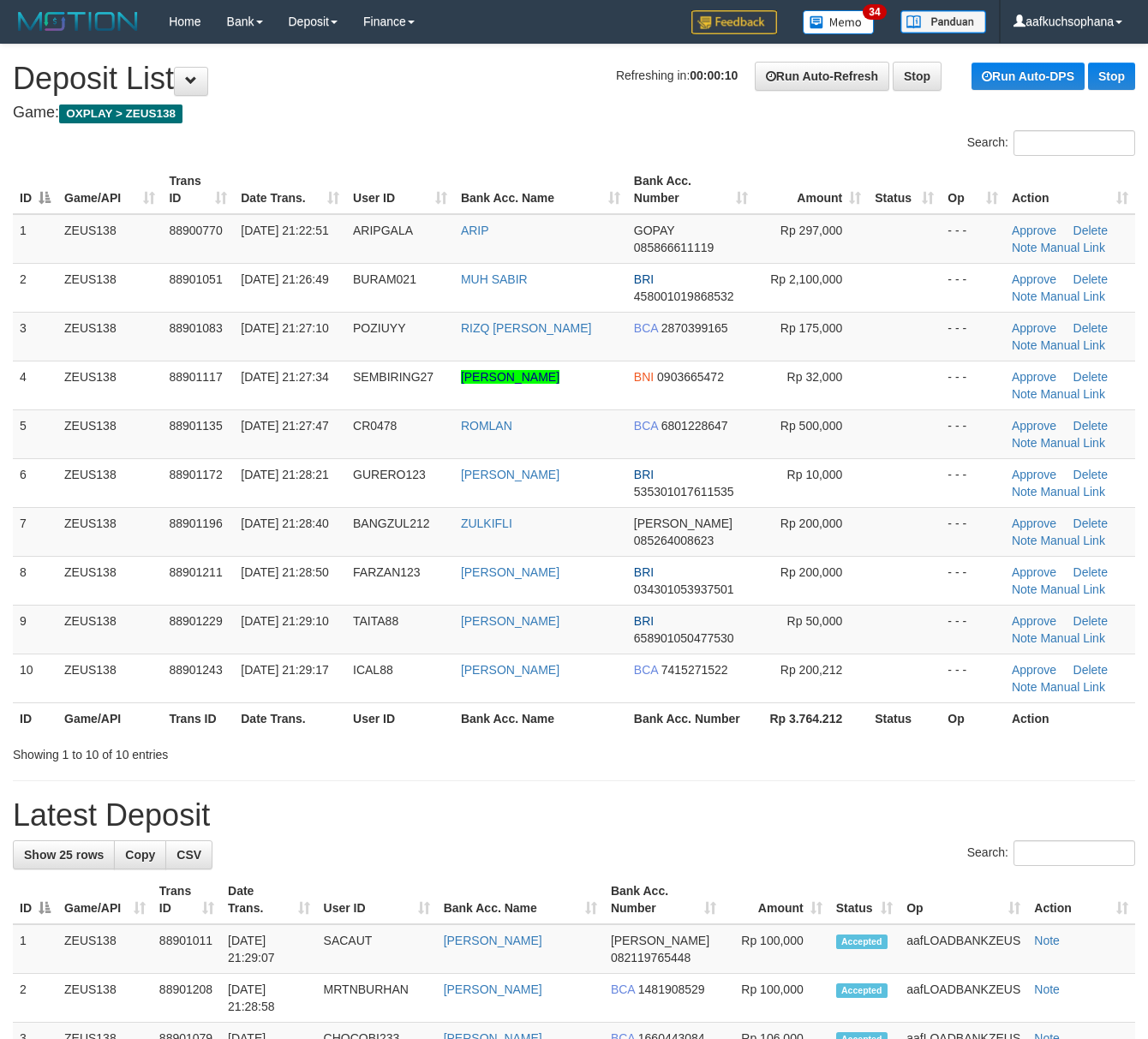
drag, startPoint x: 767, startPoint y: 804, endPoint x: 864, endPoint y: 805, distance: 97.0
click at [771, 803] on h1 "Latest Deposit" at bounding box center [574, 816] width 1122 height 35
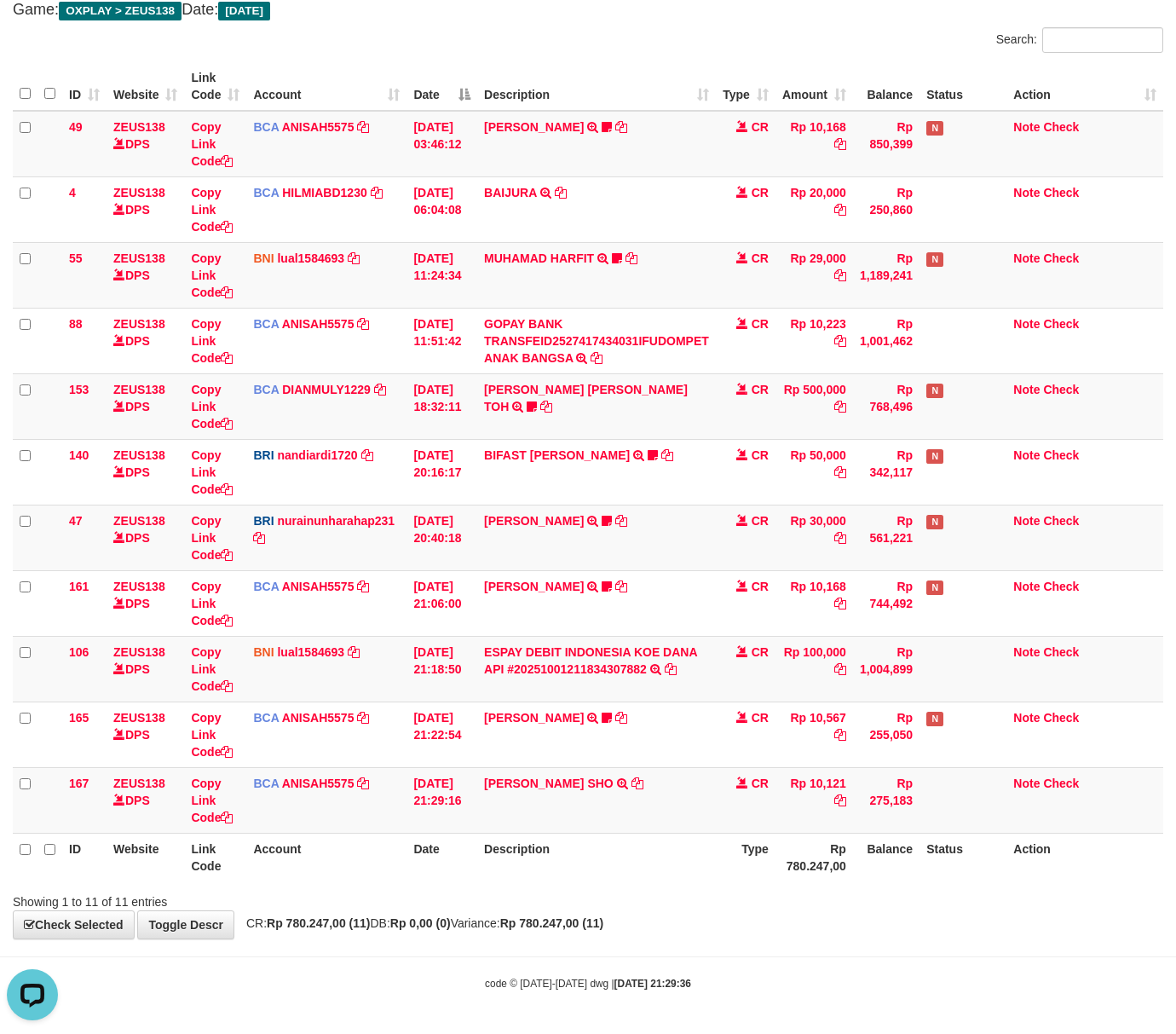
click at [602, 955] on body "Toggle navigation Home Bank Account List Load By Website Group [OXPLAY] ZEUS138…" at bounding box center [588, 466] width 1176 height 1137
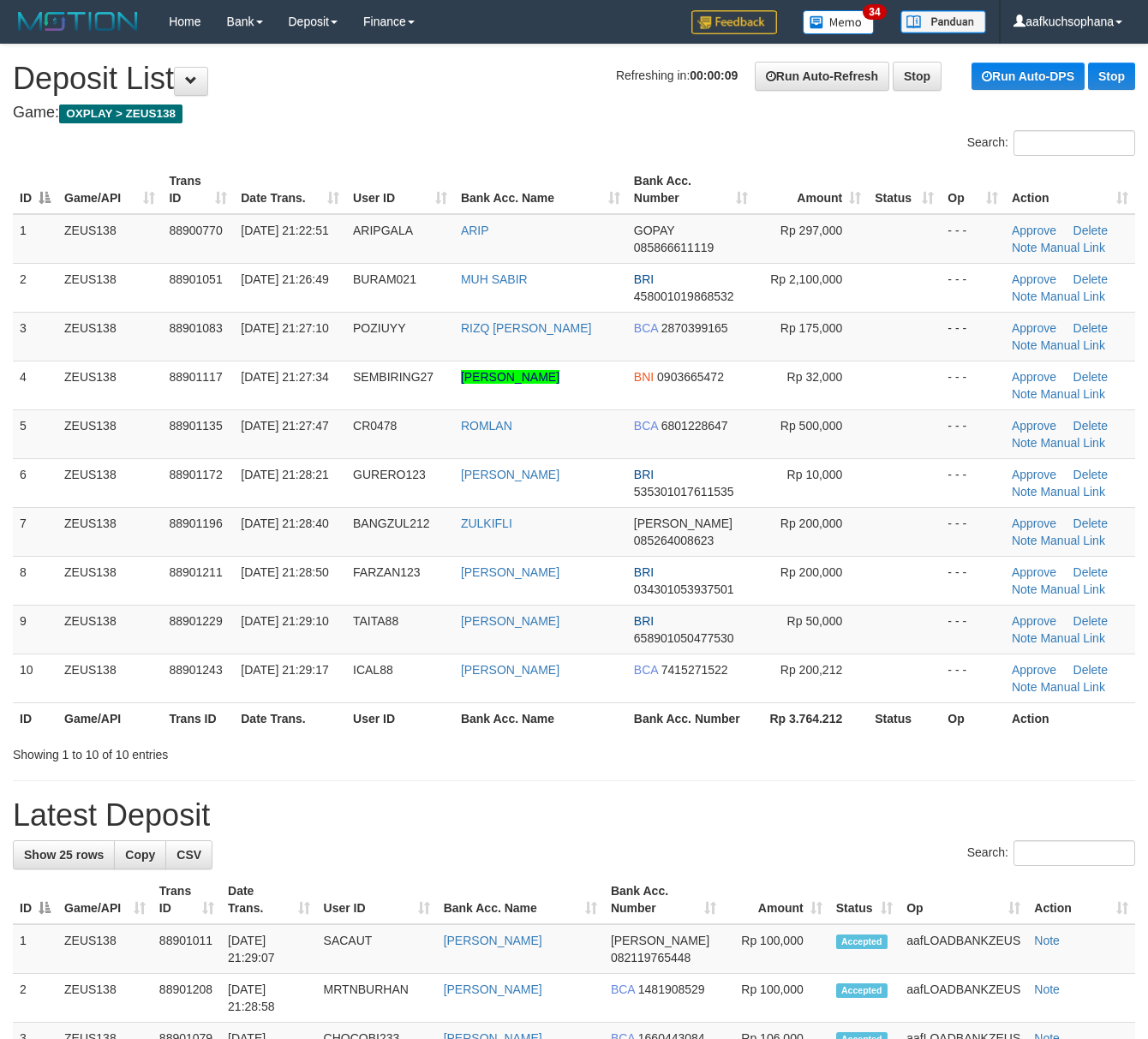
click at [632, 827] on h1 "Latest Deposit" at bounding box center [574, 816] width 1122 height 35
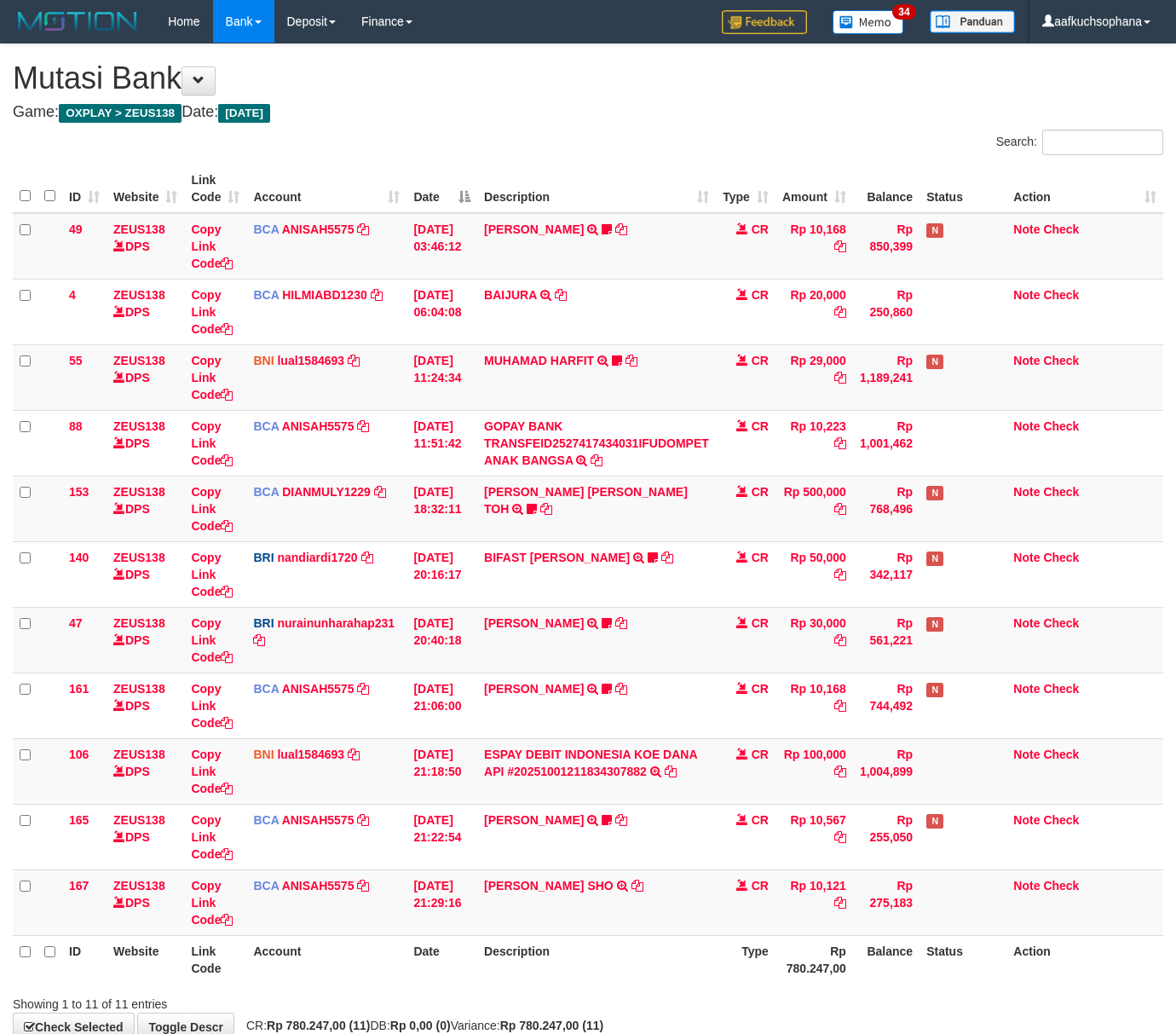
scroll to position [105, 0]
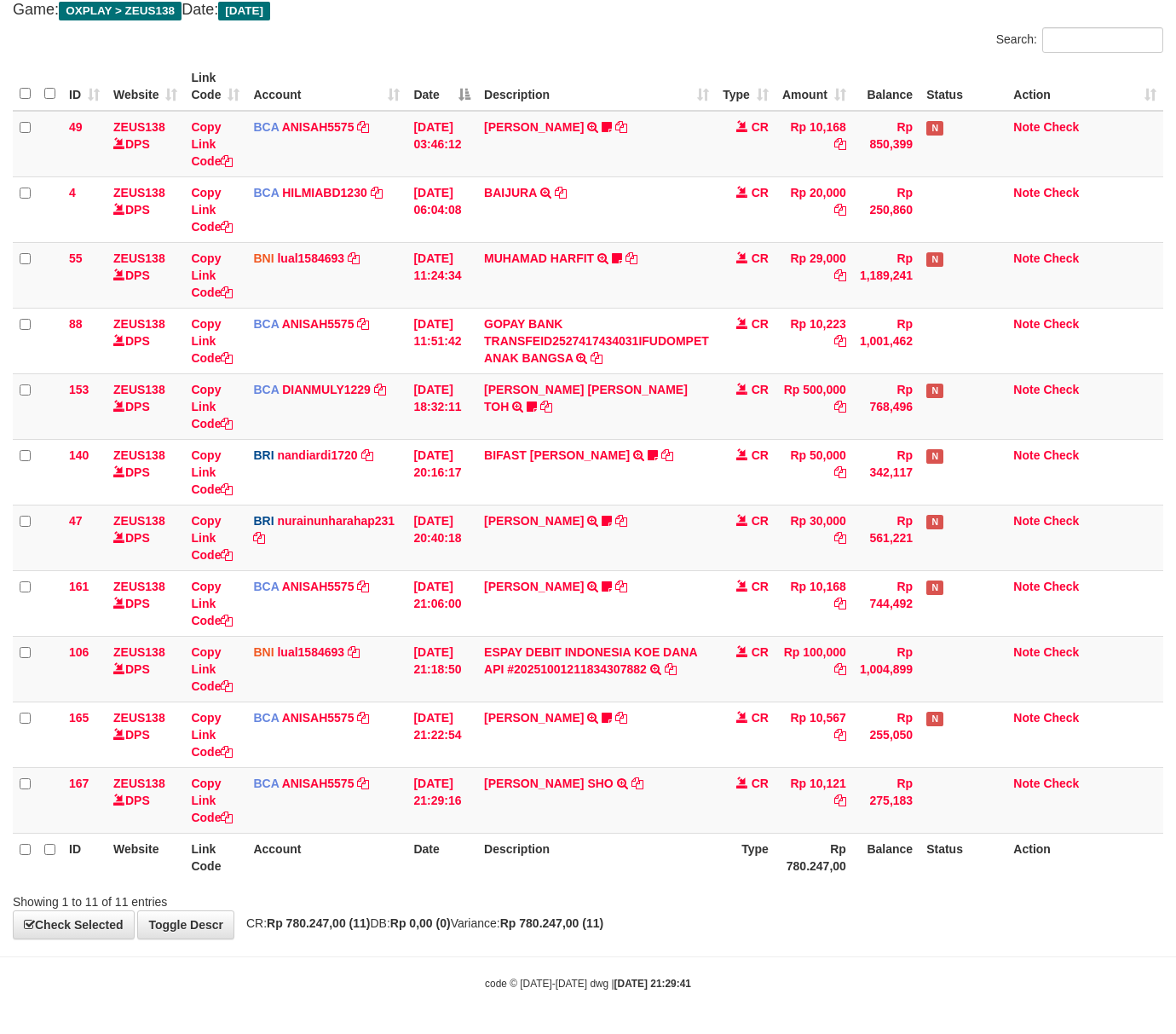
drag, startPoint x: 648, startPoint y: 900, endPoint x: 555, endPoint y: 877, distance: 95.8
click at [637, 901] on div "Showing 1 to 11 of 11 entries" at bounding box center [588, 898] width 1176 height 24
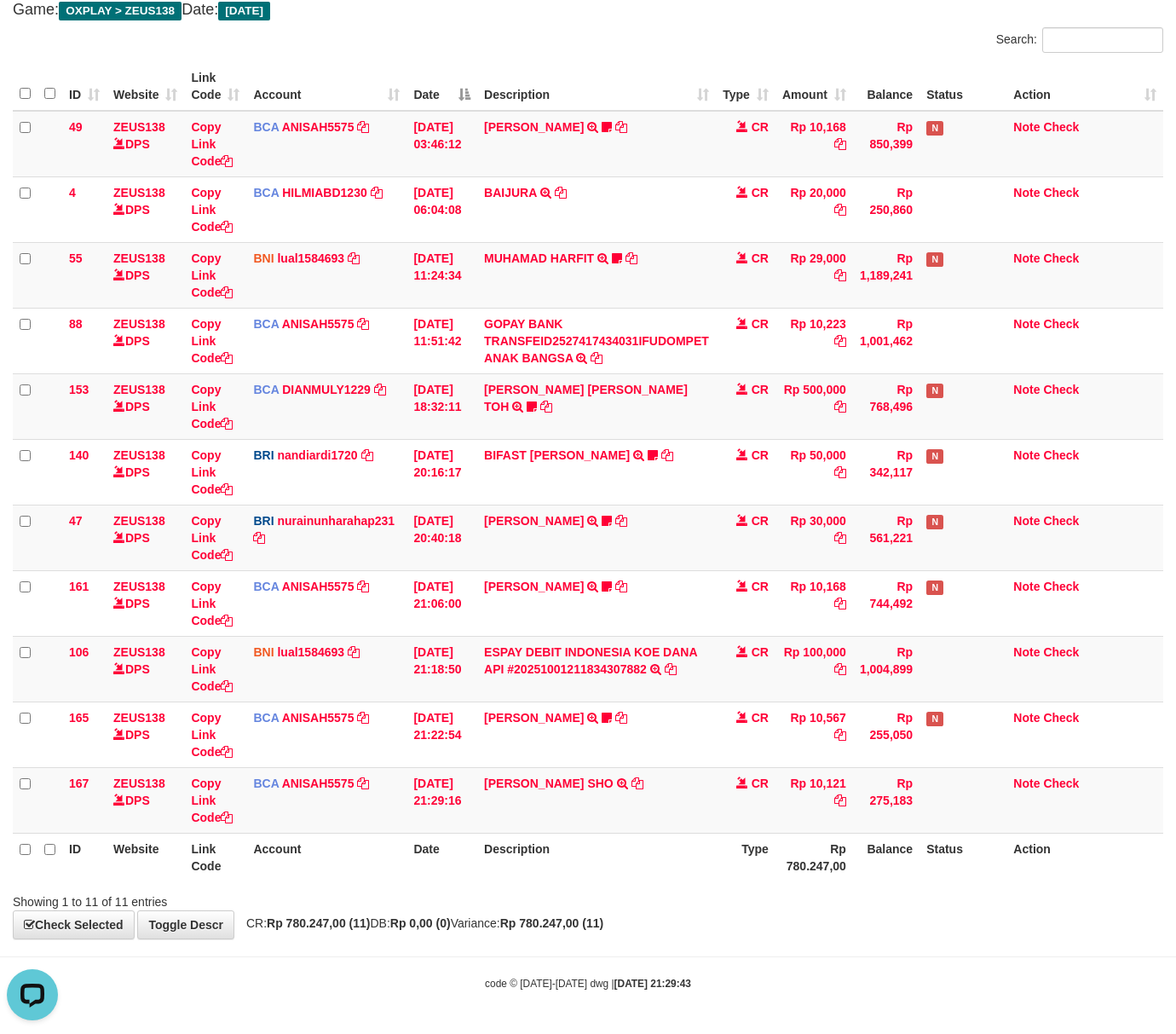
click at [328, 901] on div "Showing 1 to 11 of 11 entries" at bounding box center [245, 898] width 465 height 24
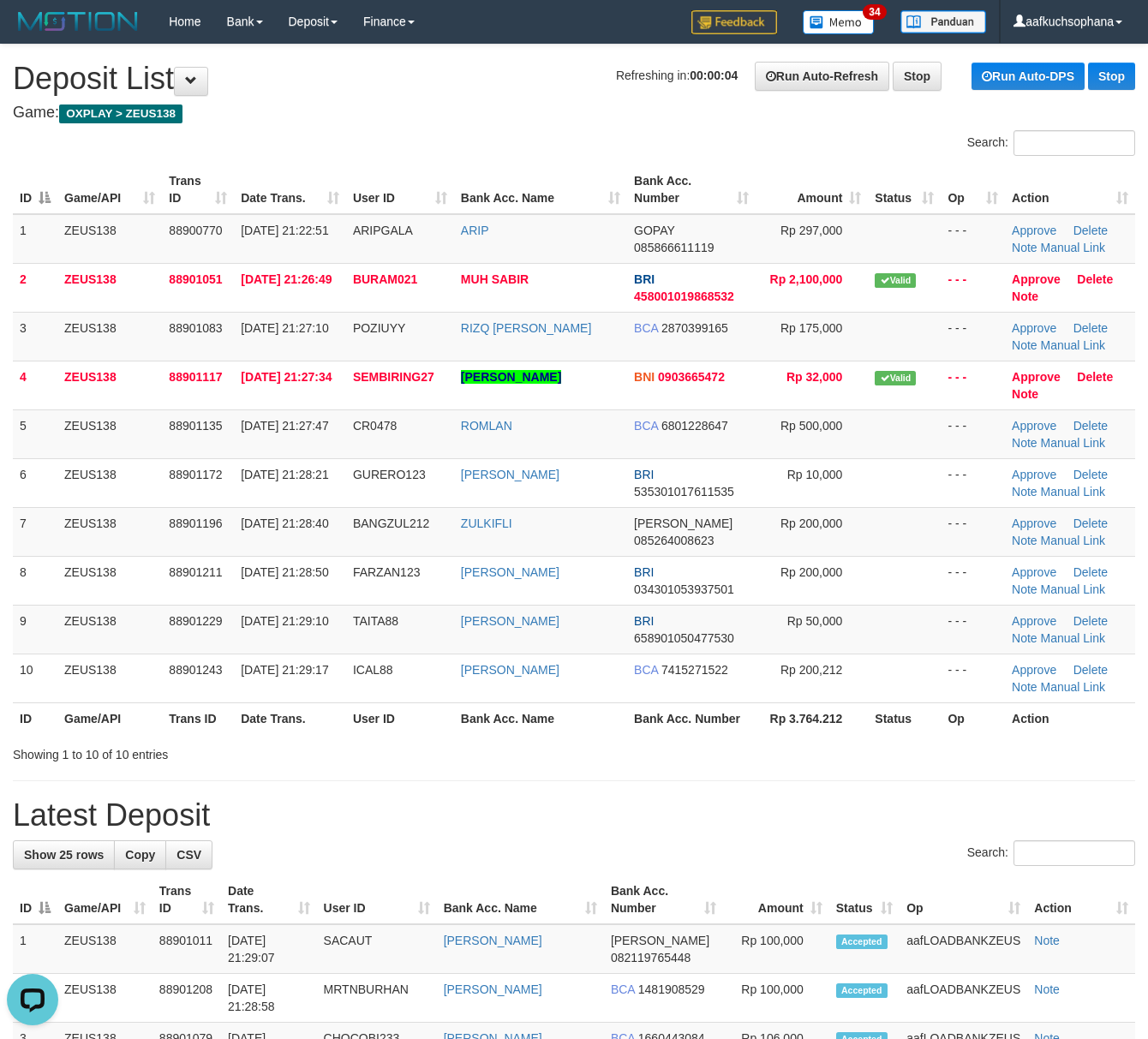
click at [862, 764] on div "Showing 1 to 10 of 10 entries" at bounding box center [574, 751] width 1148 height 24
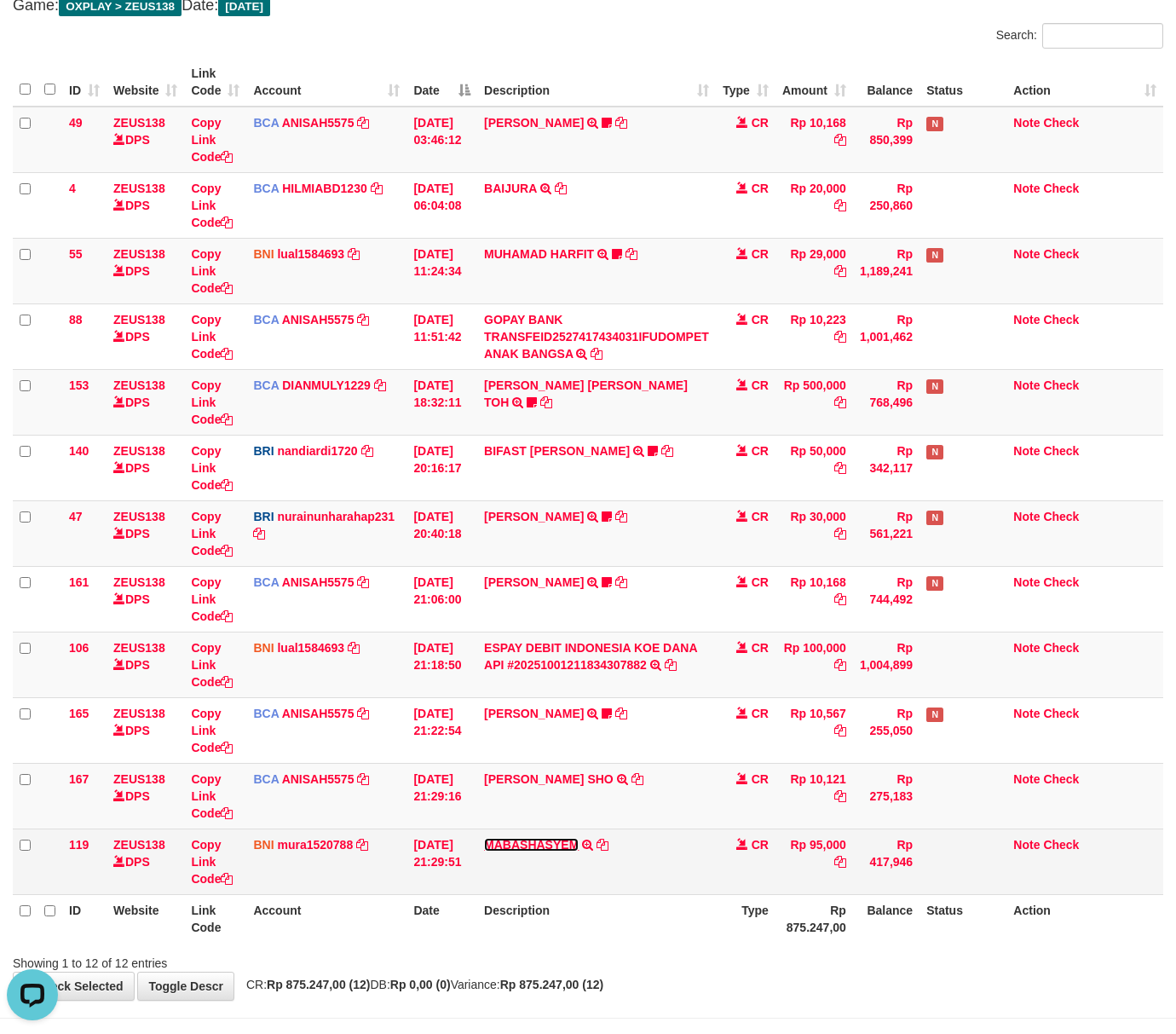
click at [546, 842] on link "MABASHASYEM" at bounding box center [531, 844] width 94 height 14
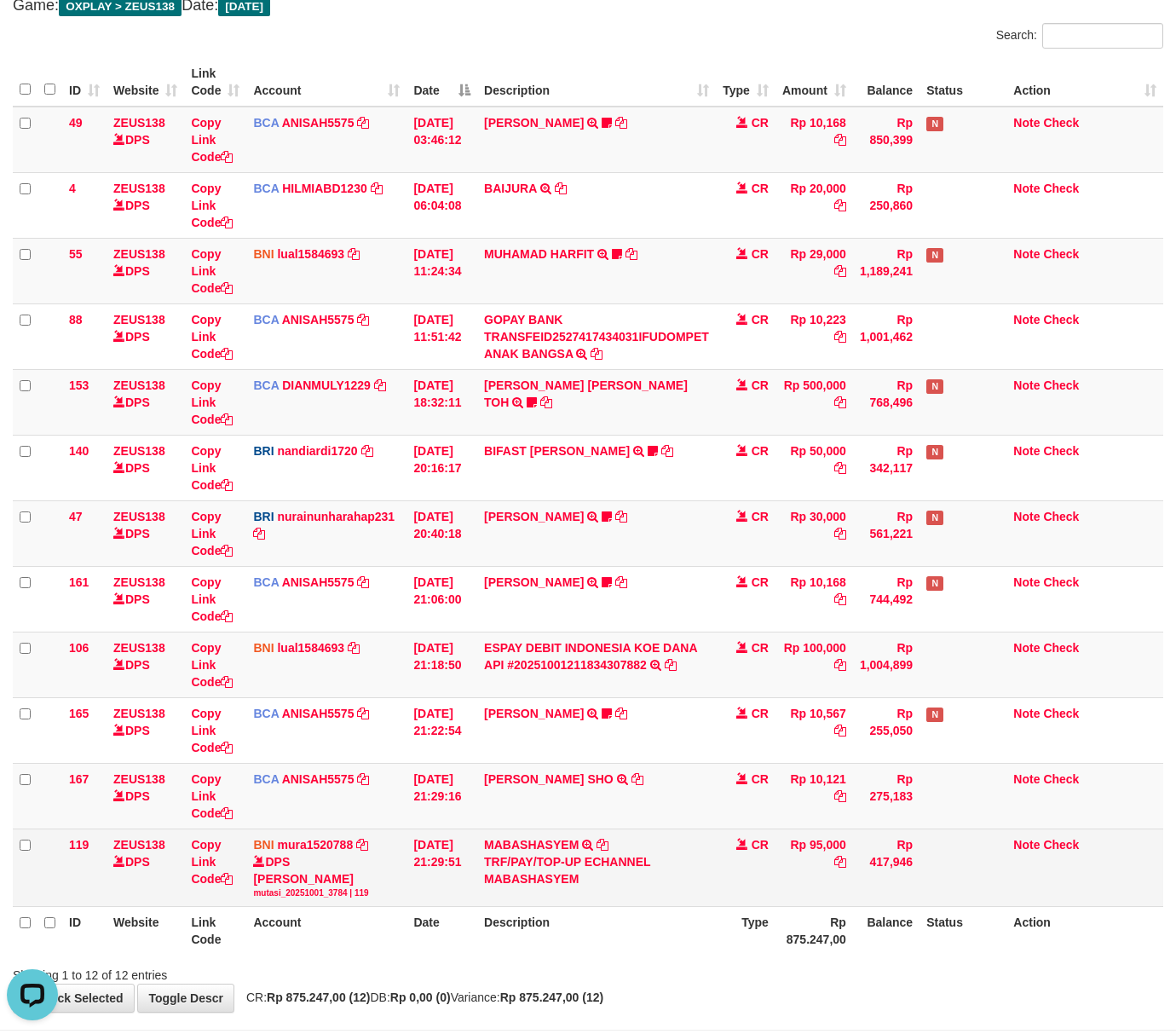
click at [638, 900] on td "MABASHASYEM TRF/PAY/TOP-UP ECHANNEL MABASHASYEM" at bounding box center [596, 867] width 239 height 77
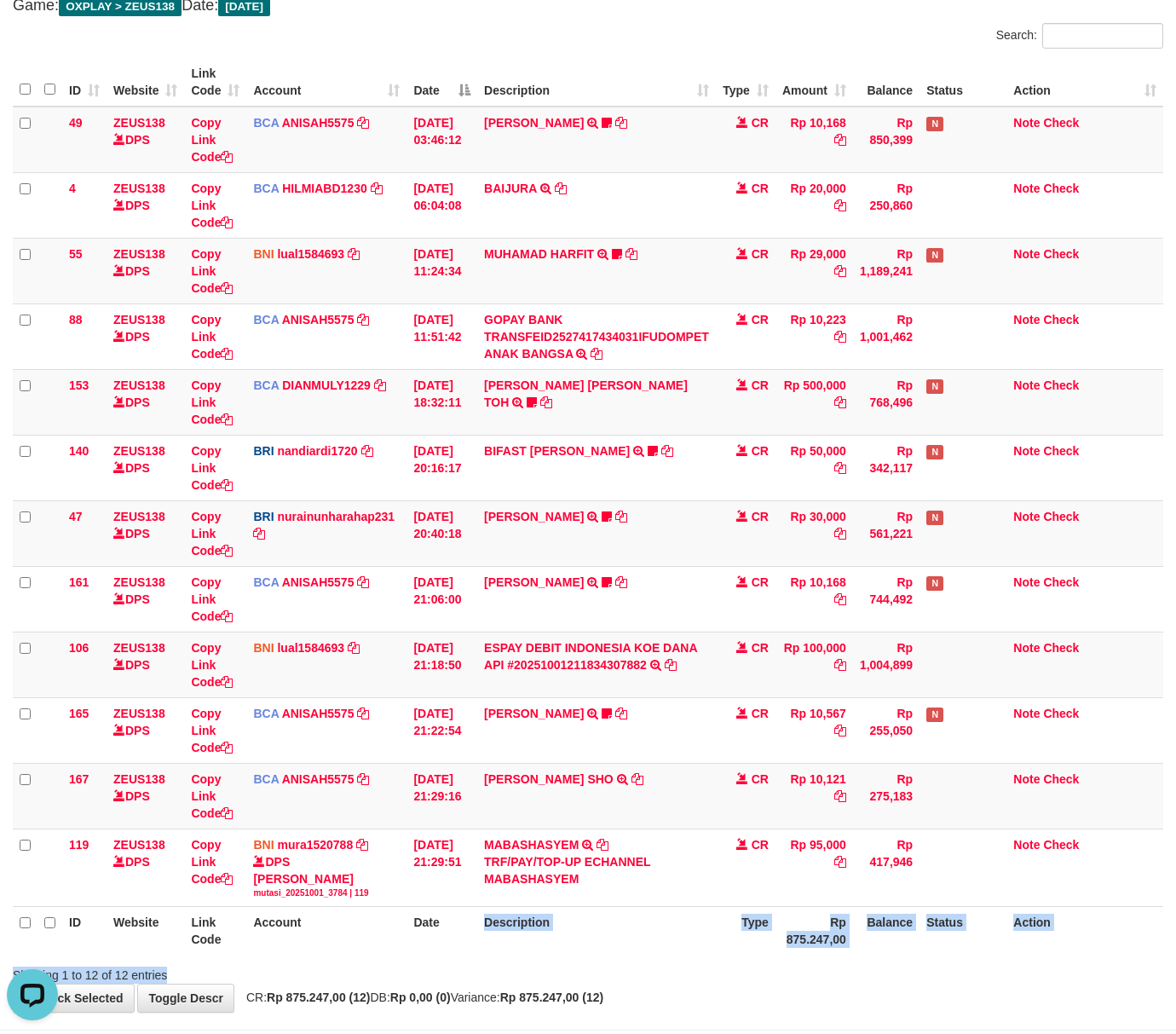
click at [484, 963] on div "Search: ID Website Link Code Account Date Description Type Amount Balance Statu…" at bounding box center [587, 503] width 1150 height 960
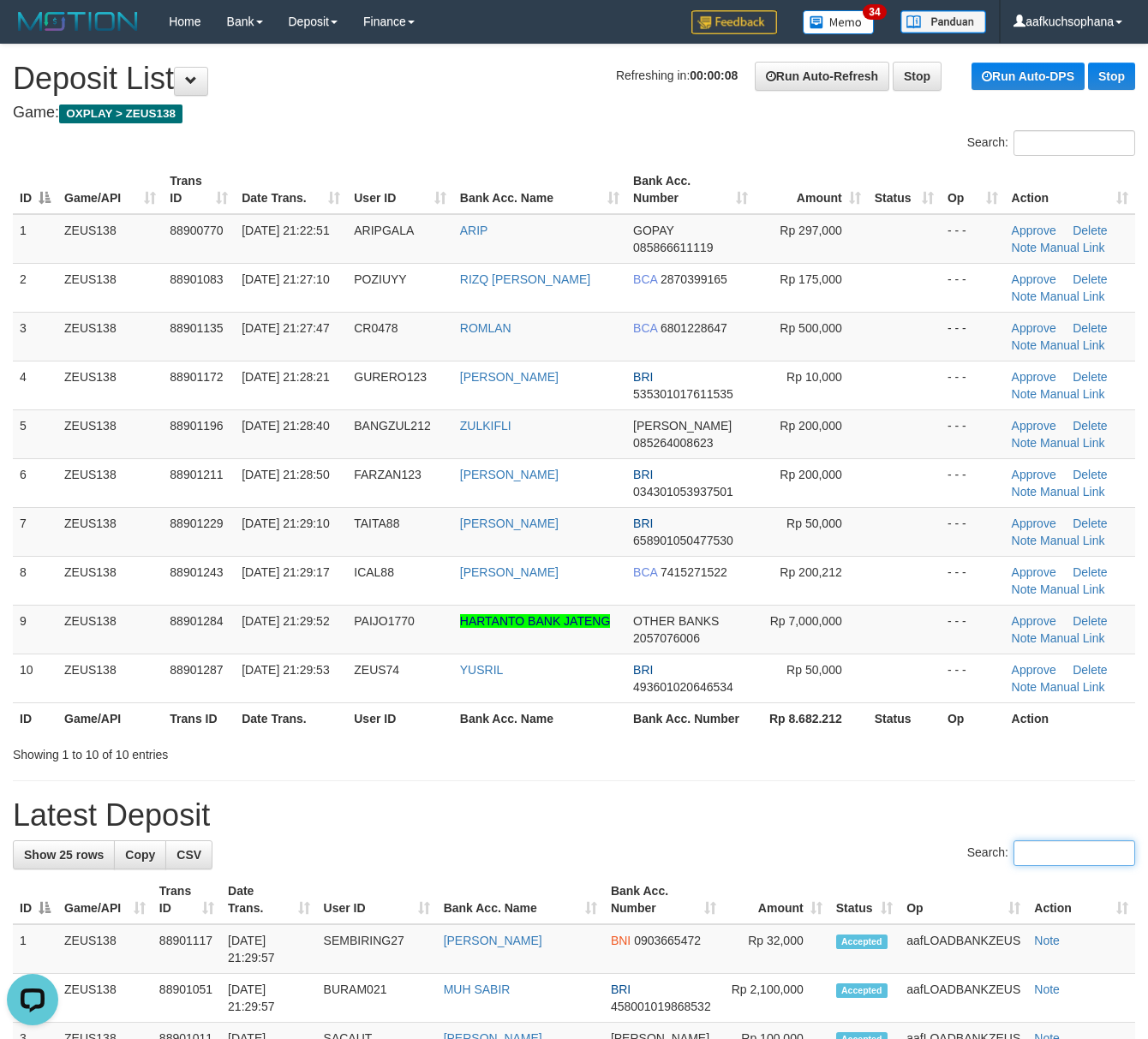
click at [1014, 853] on input "Search:" at bounding box center [1074, 853] width 121 height 26
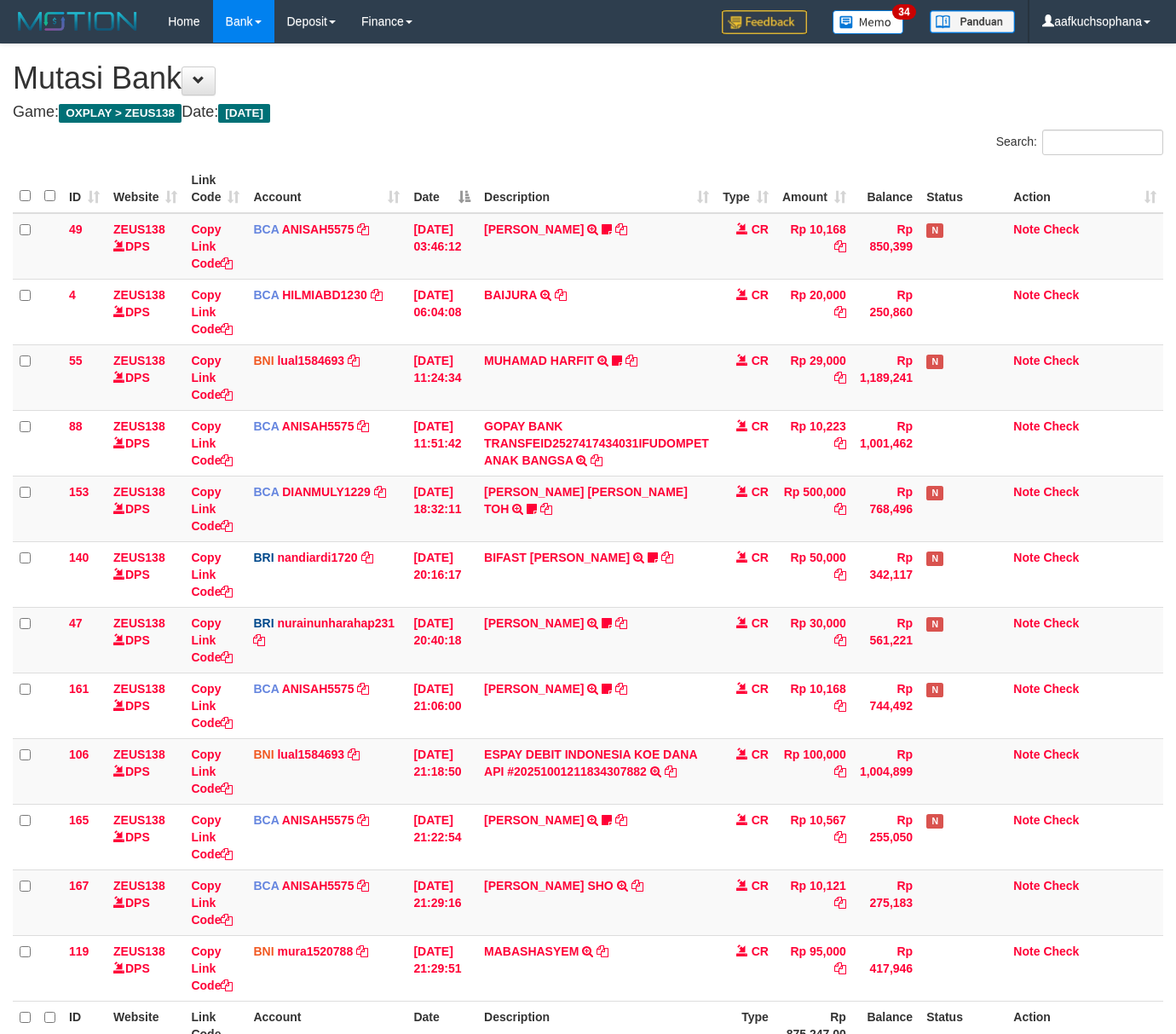
scroll to position [107, 0]
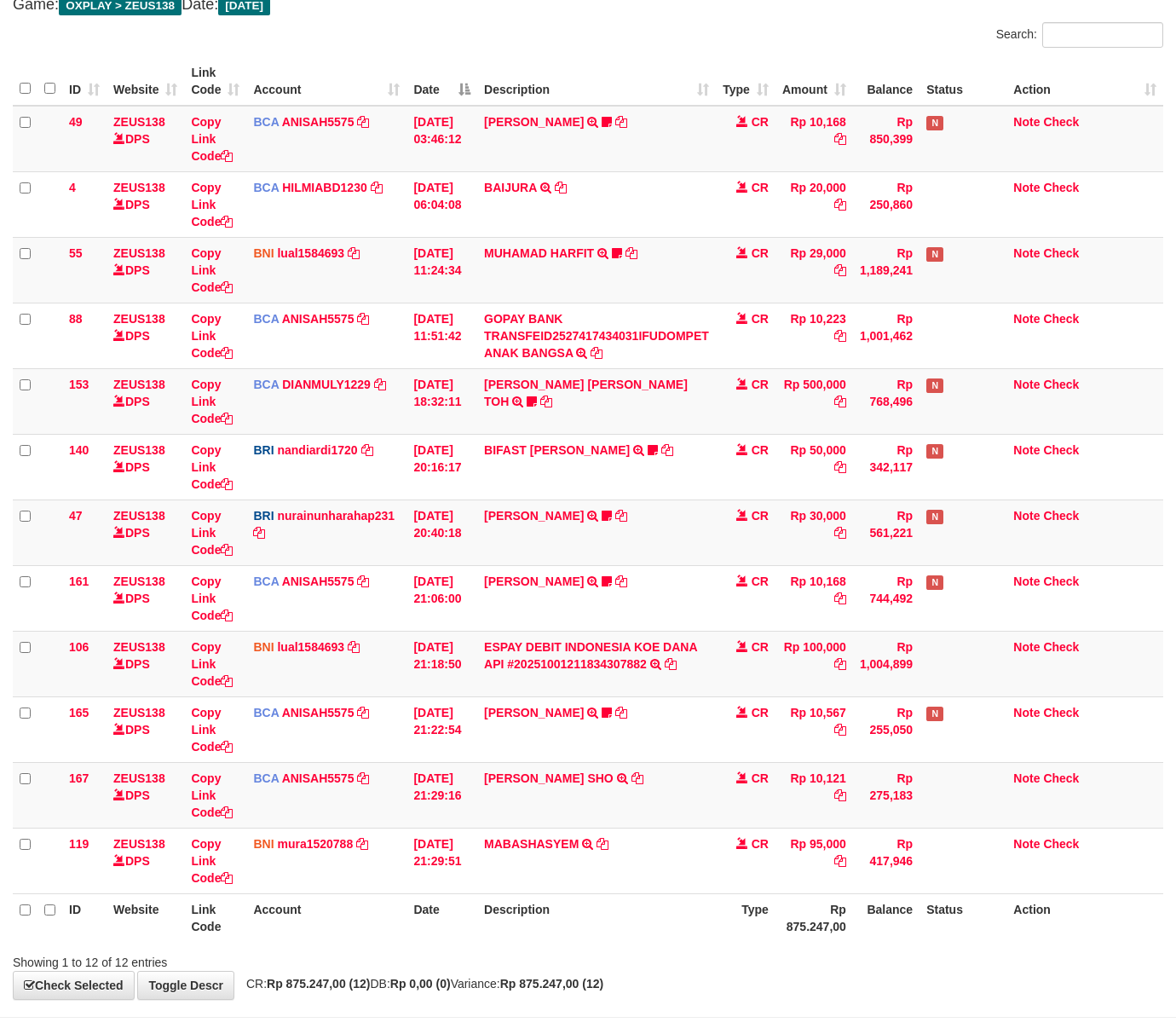
click at [668, 965] on div "Showing 1 to 12 of 12 entries" at bounding box center [588, 959] width 1176 height 24
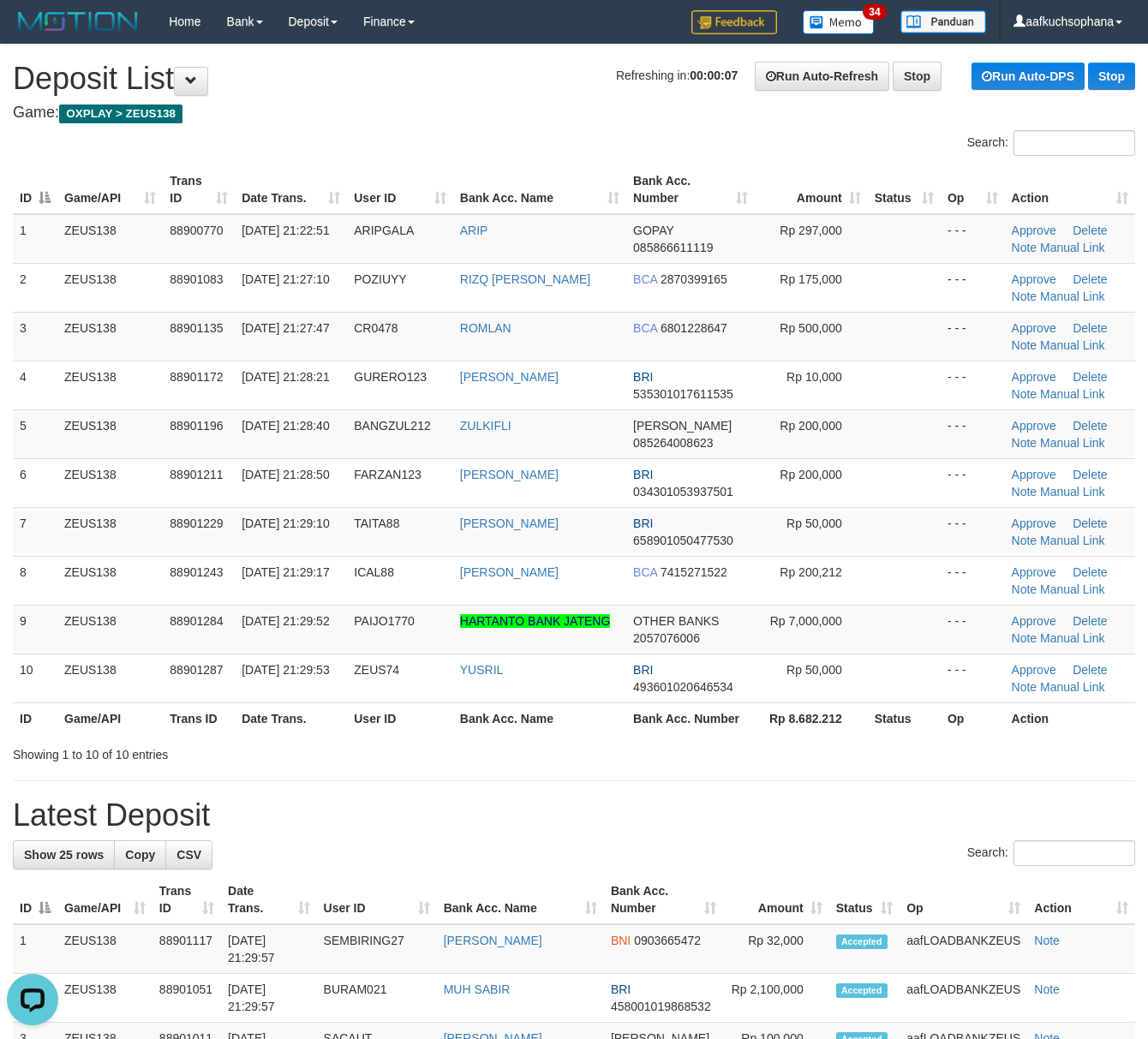
drag, startPoint x: 685, startPoint y: 751, endPoint x: 837, endPoint y: 761, distance: 152.3
click at [685, 751] on div "Showing 1 to 10 of 10 entries" at bounding box center [574, 751] width 1148 height 24
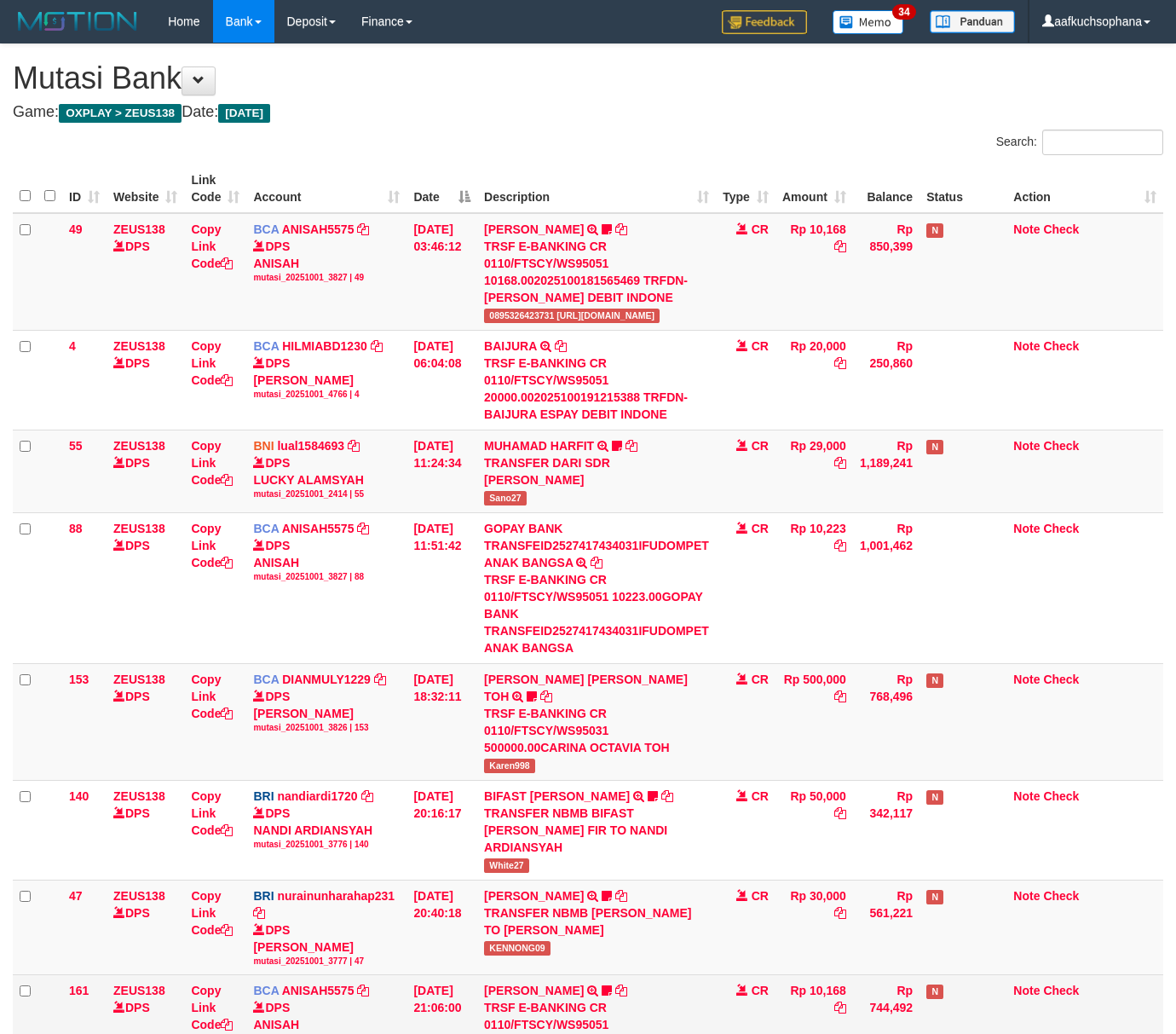
scroll to position [109, 0]
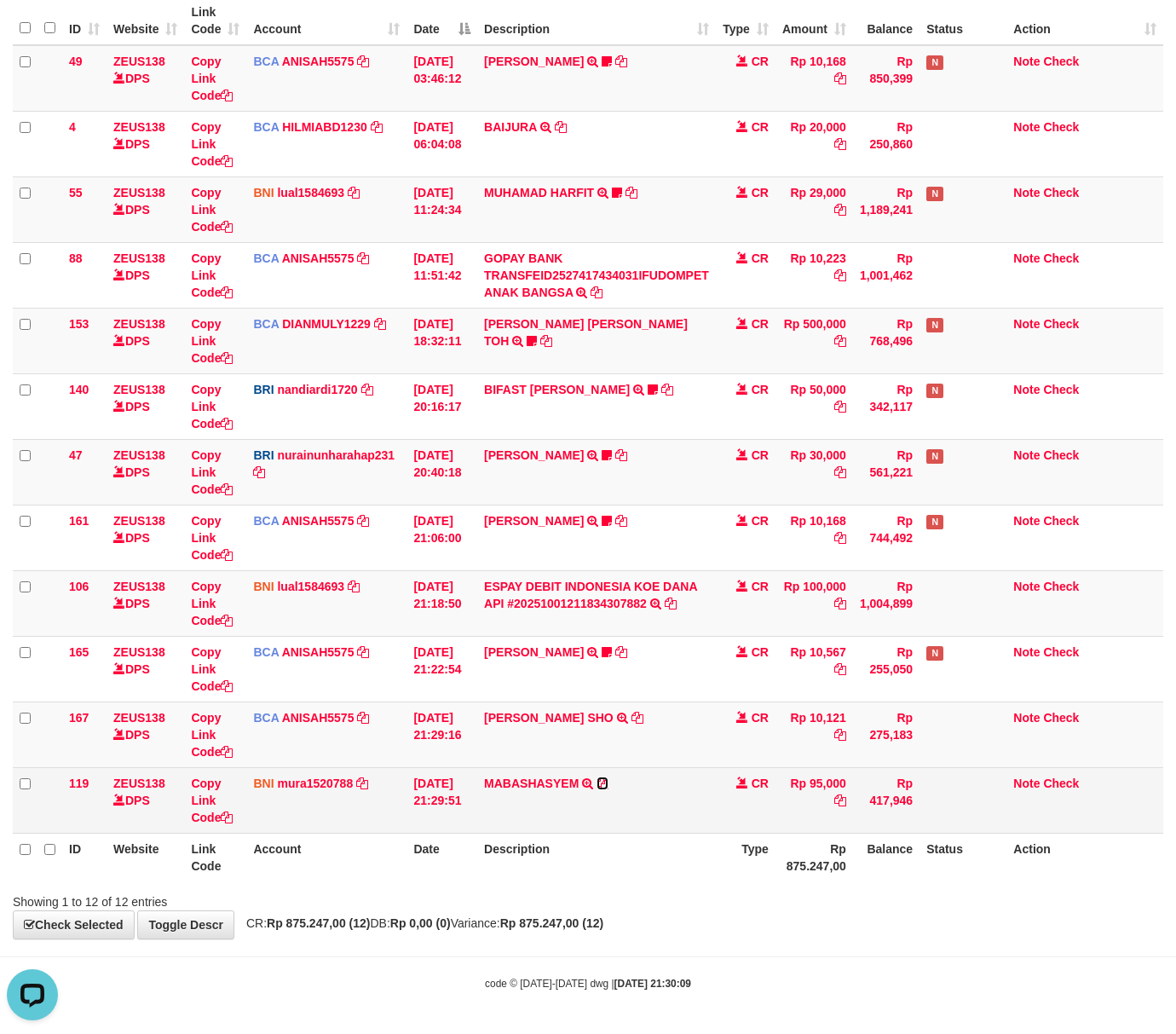
click at [605, 786] on icon at bounding box center [602, 783] width 12 height 12
drag, startPoint x: 709, startPoint y: 903, endPoint x: 417, endPoint y: 796, distance: 311.0
click at [702, 904] on div "Showing 1 to 12 of 12 entries" at bounding box center [588, 898] width 1176 height 24
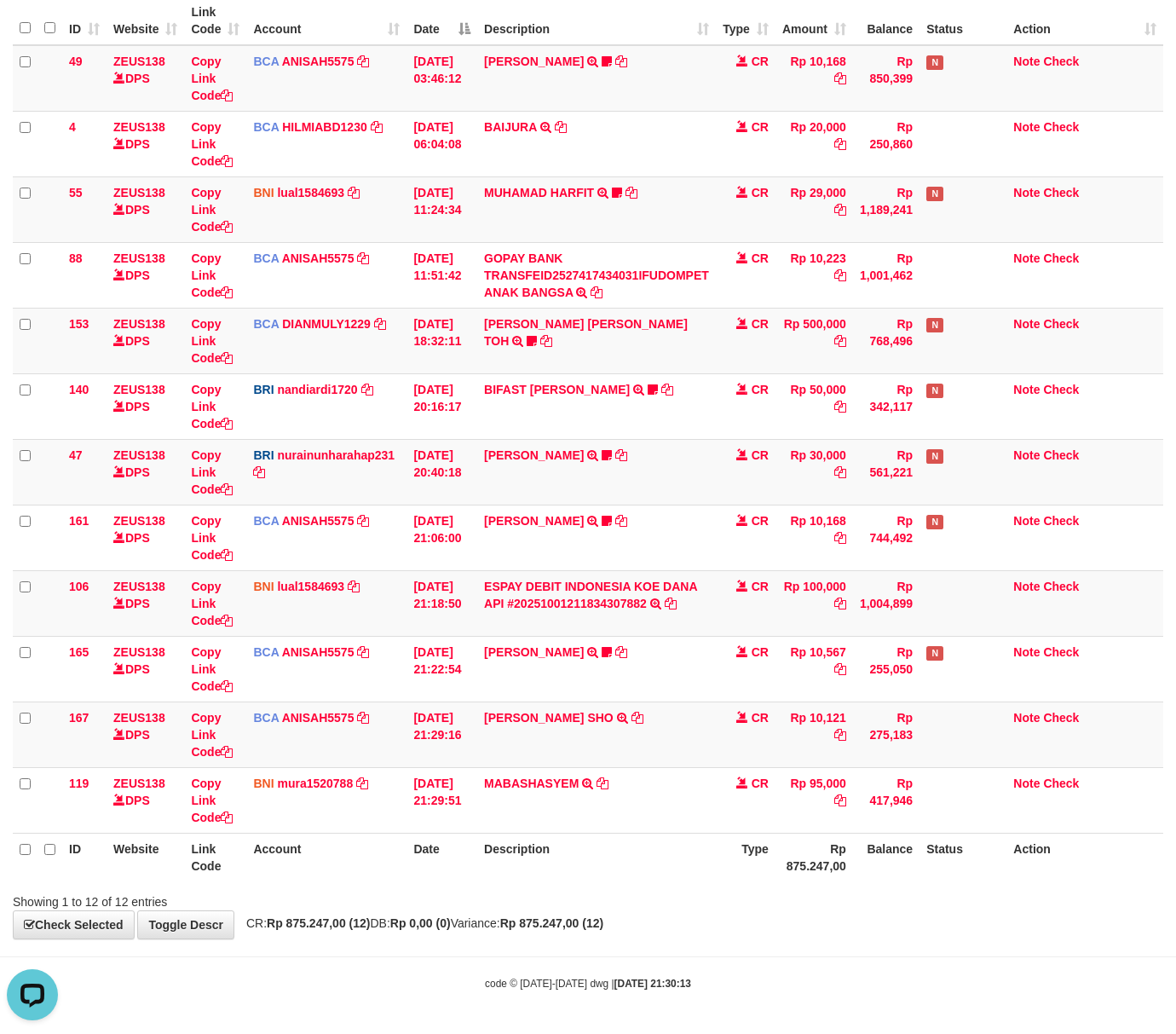
click at [579, 839] on th "Description" at bounding box center [596, 857] width 239 height 49
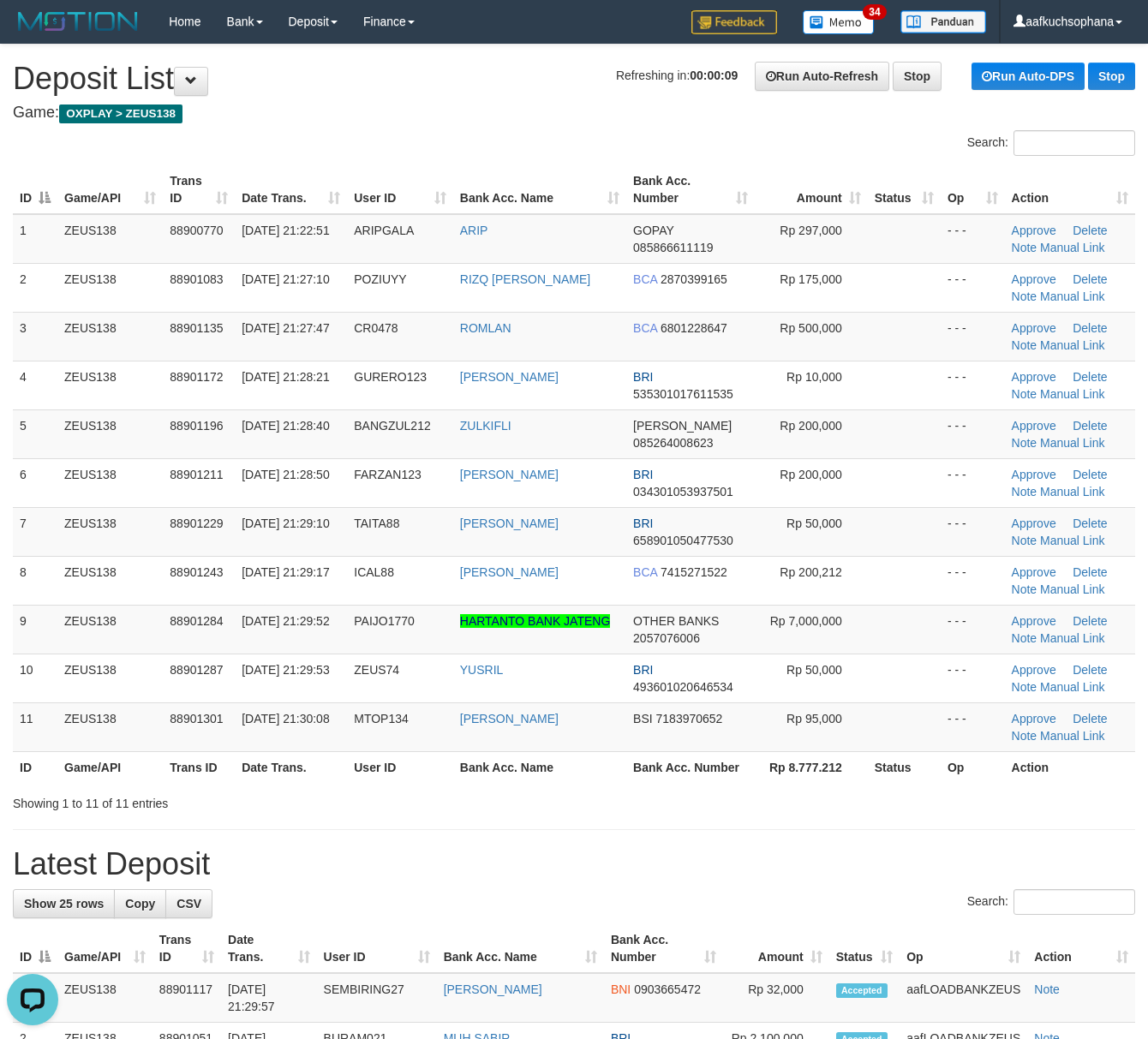
click at [892, 805] on div "Showing 1 to 11 of 11 entries" at bounding box center [574, 800] width 1148 height 24
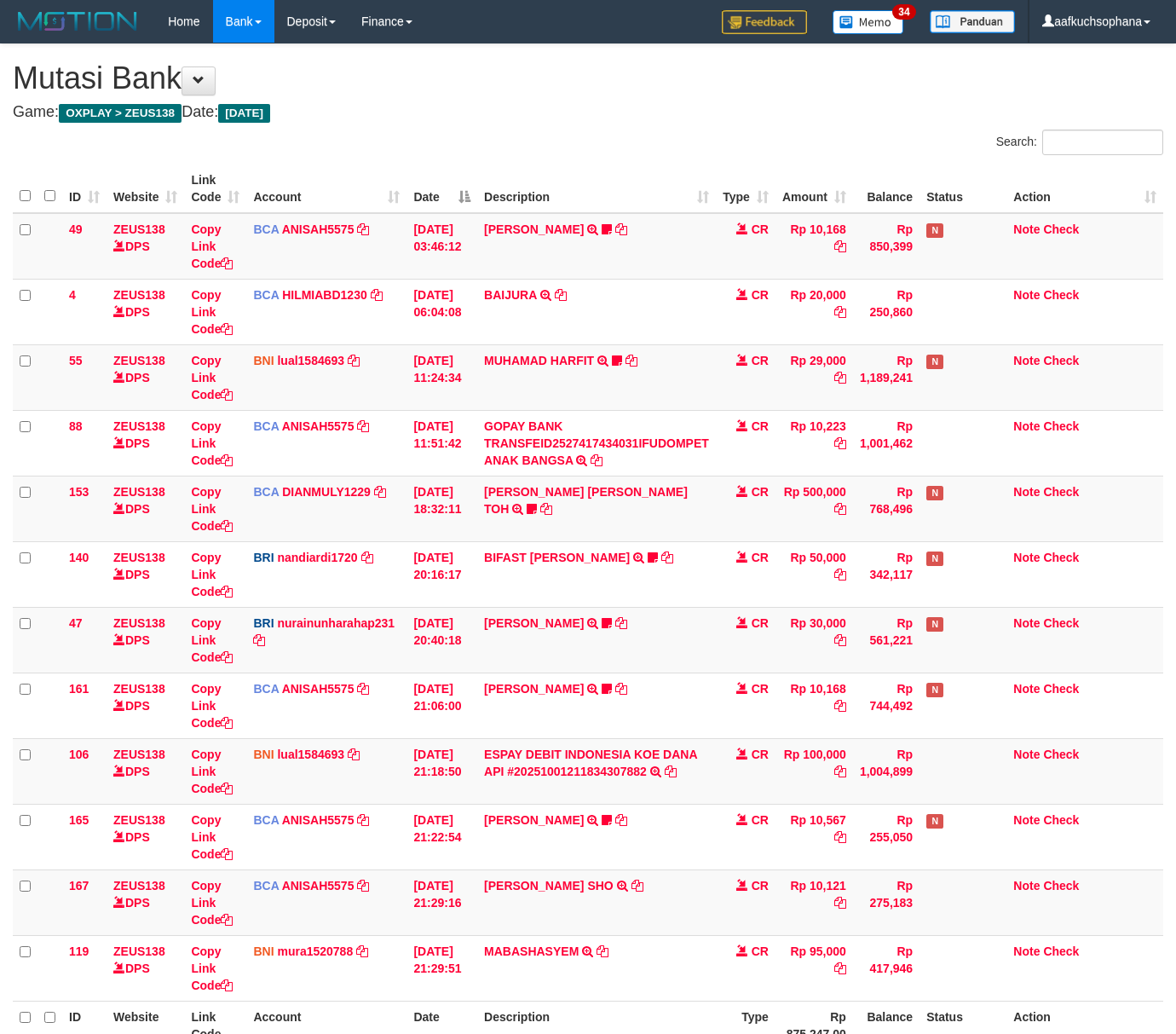
scroll to position [172, 0]
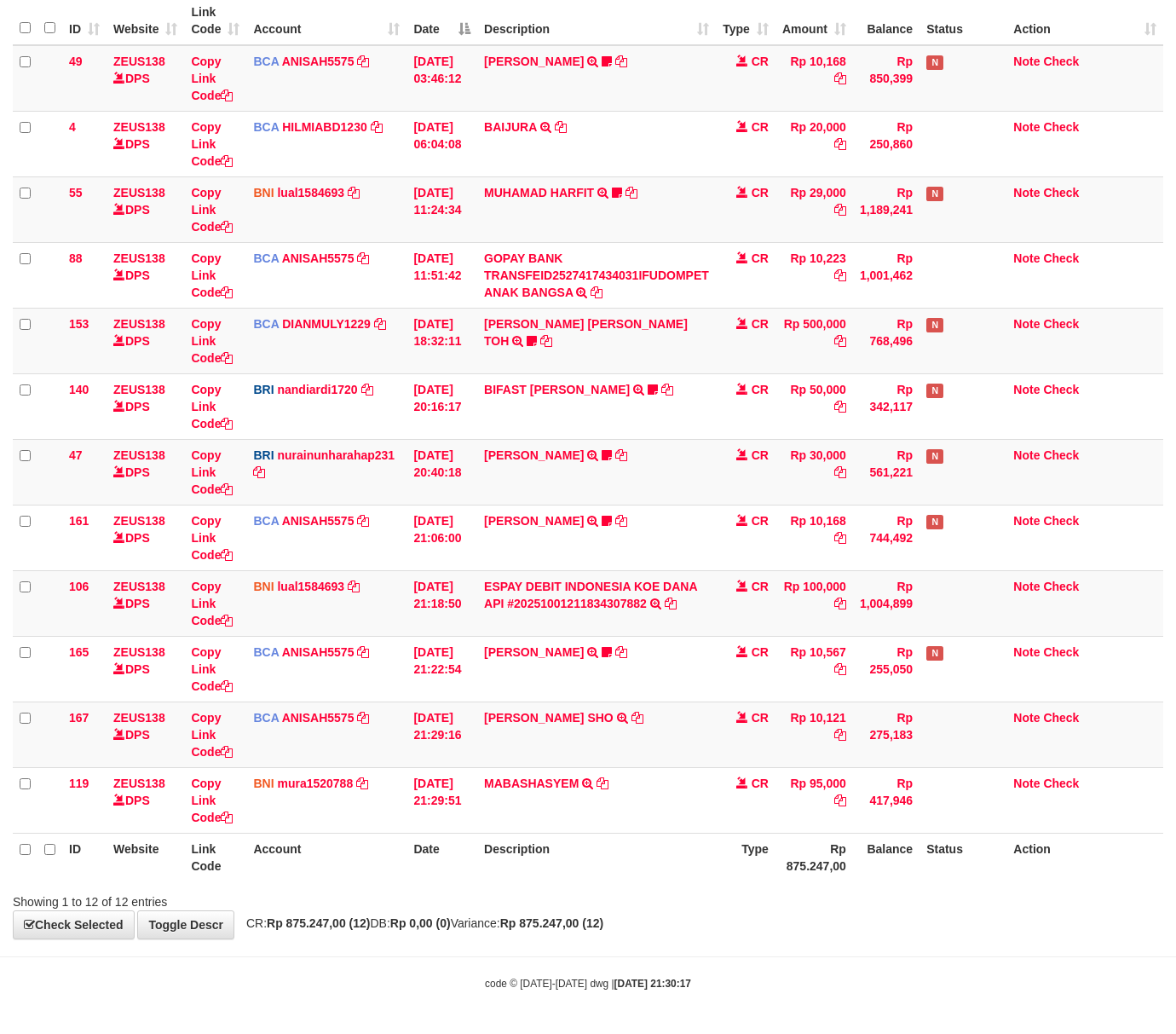
click at [656, 901] on div "Showing 1 to 12 of 12 entries" at bounding box center [588, 898] width 1176 height 24
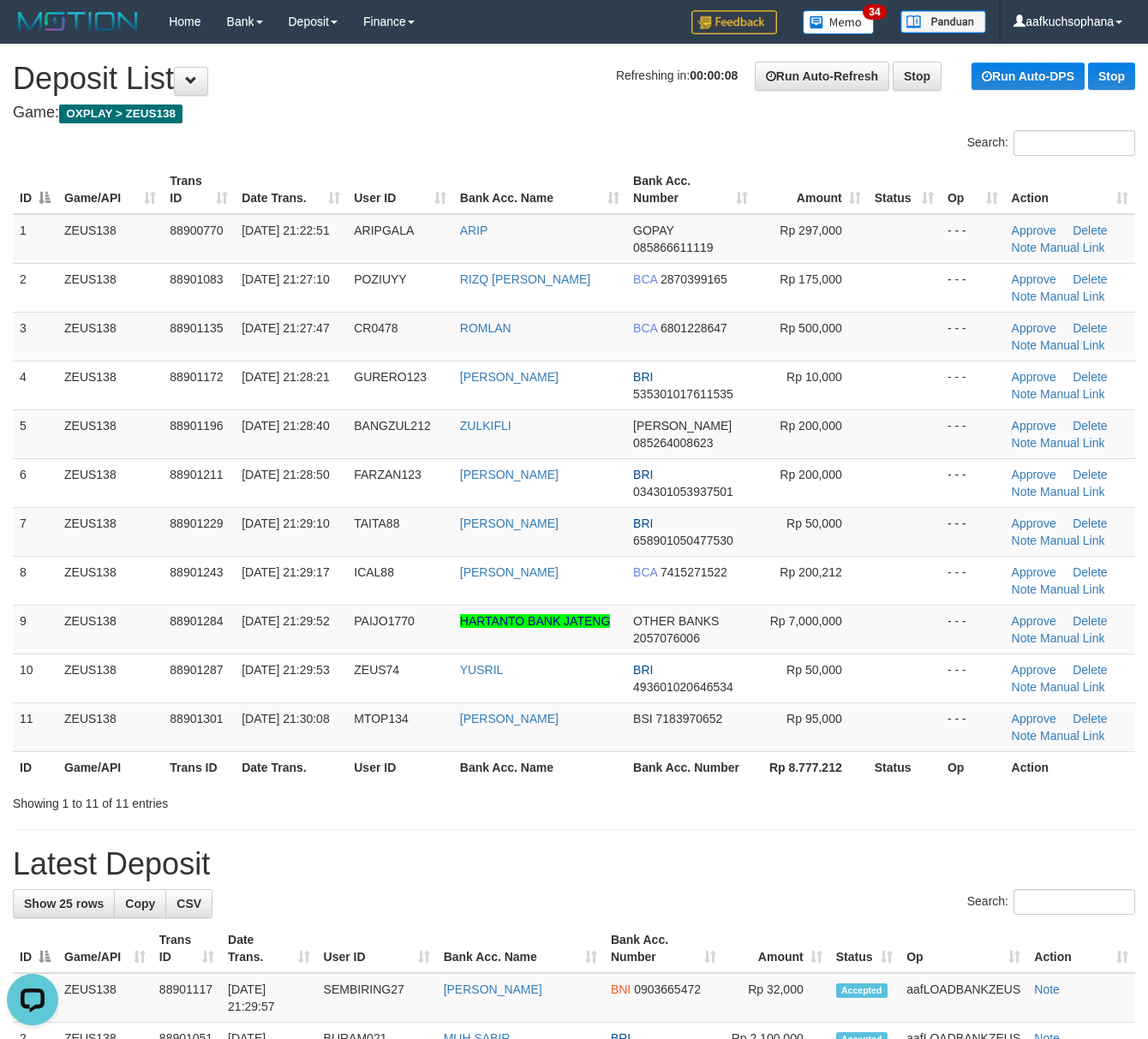
drag, startPoint x: 855, startPoint y: 813, endPoint x: 869, endPoint y: 814, distance: 14.0
click at [855, 812] on div "Showing 1 to 11 of 11 entries" at bounding box center [574, 800] width 1148 height 24
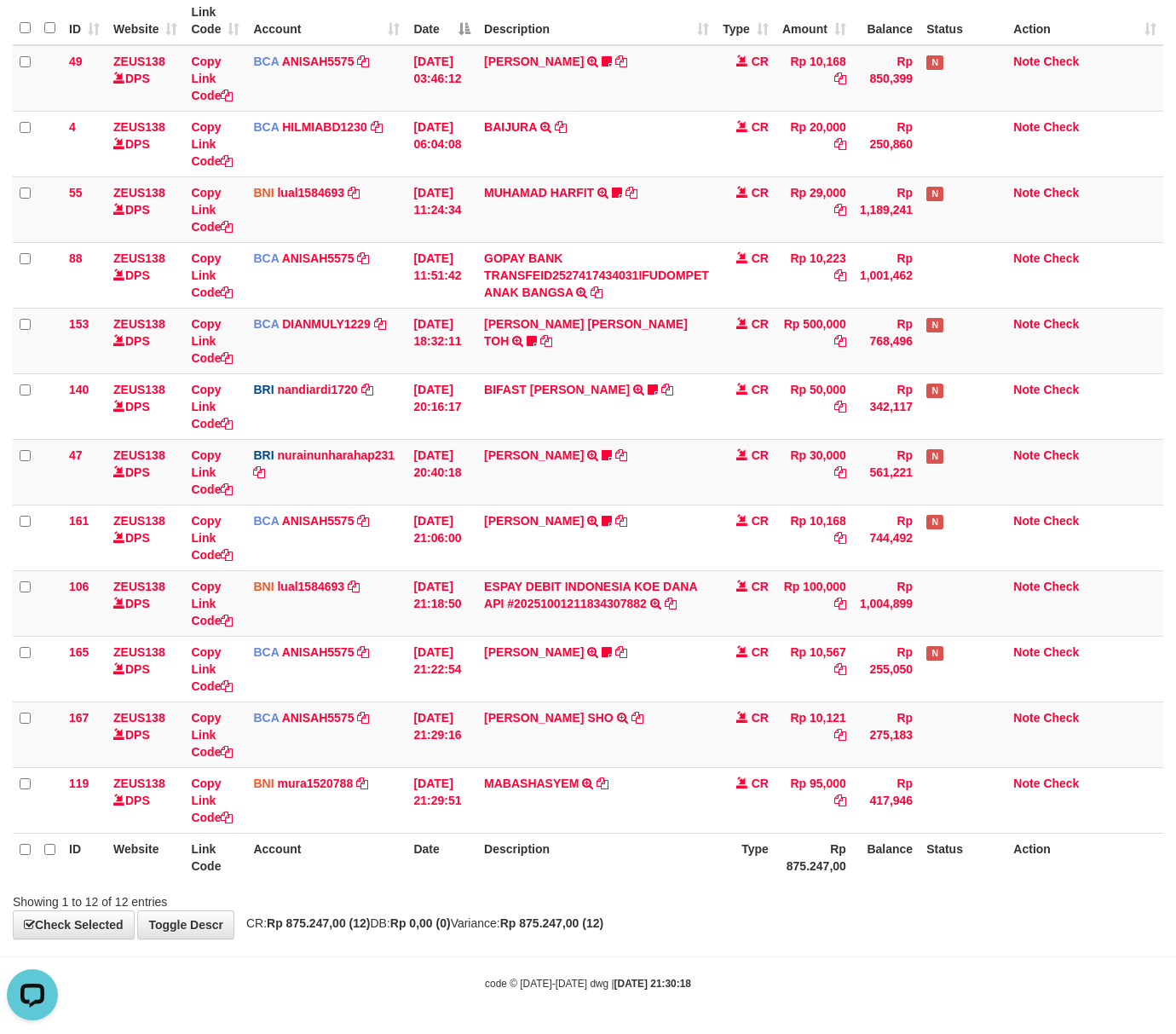
drag, startPoint x: 576, startPoint y: 877, endPoint x: 533, endPoint y: 856, distance: 47.9
click at [564, 877] on th "Description" at bounding box center [596, 857] width 239 height 49
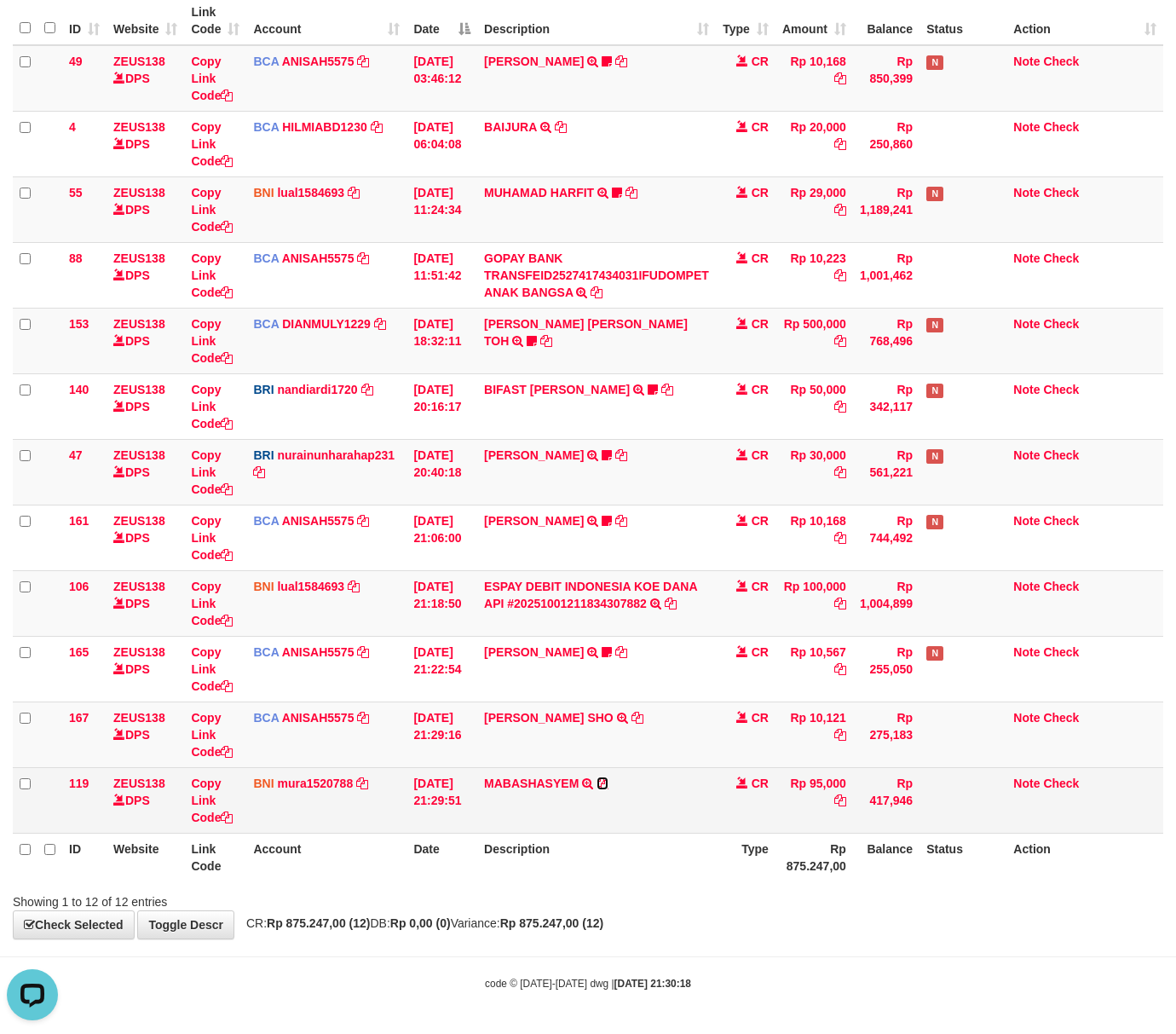
click at [605, 779] on icon at bounding box center [602, 783] width 12 height 12
click at [229, 819] on icon at bounding box center [226, 817] width 12 height 12
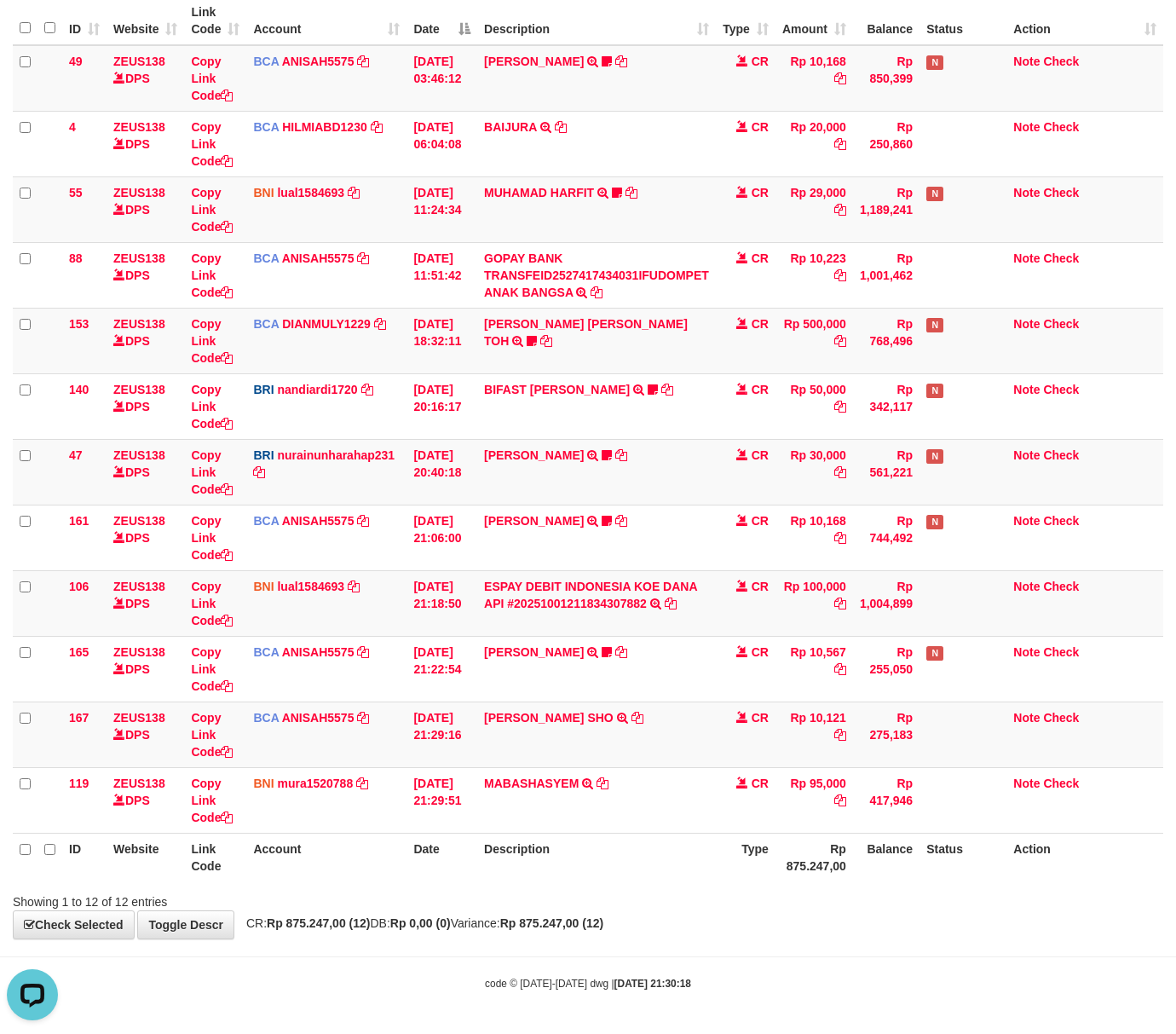
scroll to position [253, 0]
drag, startPoint x: 342, startPoint y: 905, endPoint x: 1, endPoint y: 868, distance: 343.0
click at [341, 905] on div "Showing 1 to 12 of 12 entries" at bounding box center [245, 898] width 465 height 24
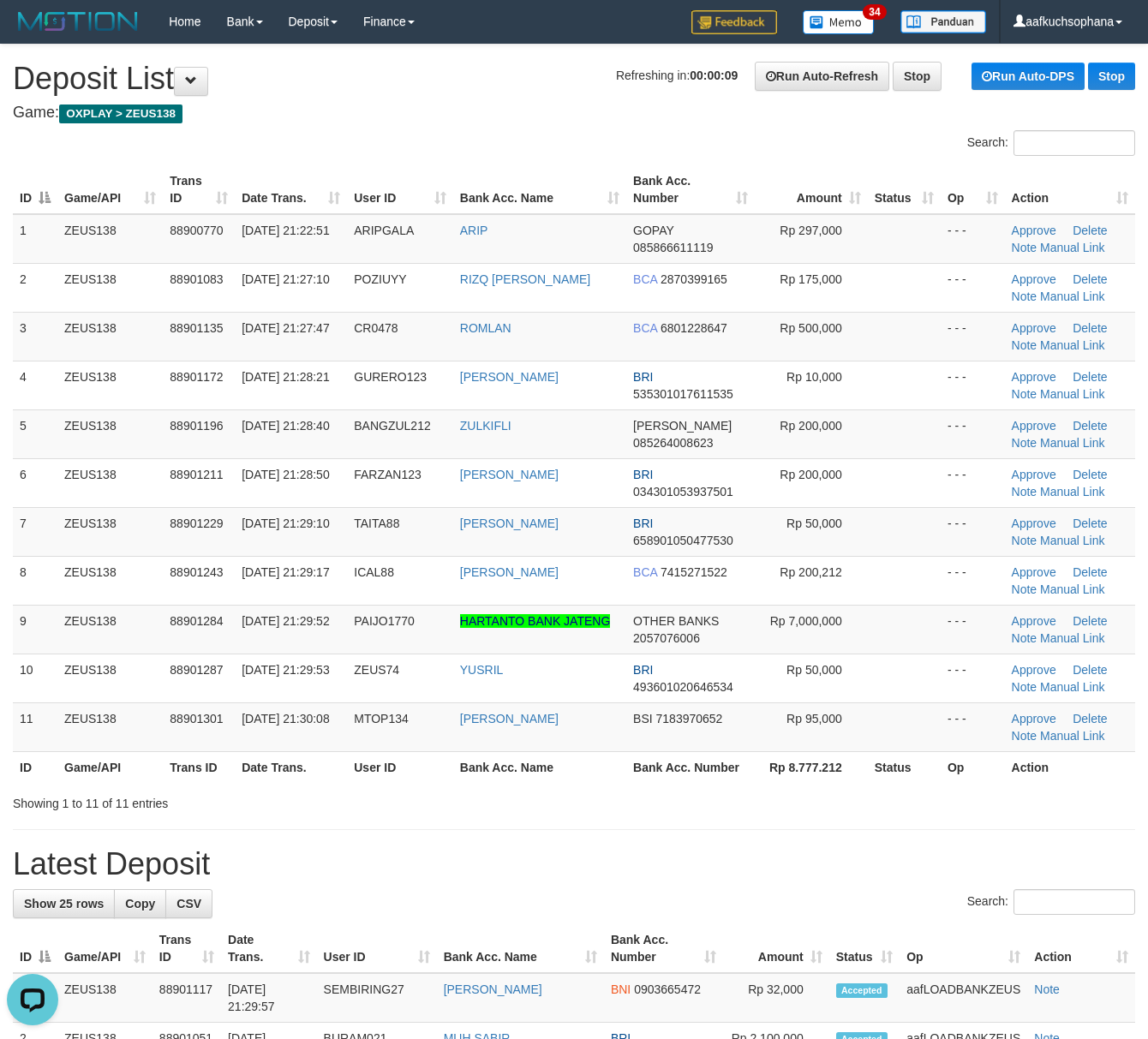
drag, startPoint x: 745, startPoint y: 769, endPoint x: 1158, endPoint y: 778, distance: 413.1
click at [831, 768] on tr "ID Game/API Trans ID Date Trans. User ID Bank Acc. Name Bank Acc. Number Rp 8.7…" at bounding box center [574, 766] width 1122 height 32
click at [1060, 737] on link "Manual Link" at bounding box center [1072, 735] width 65 height 14
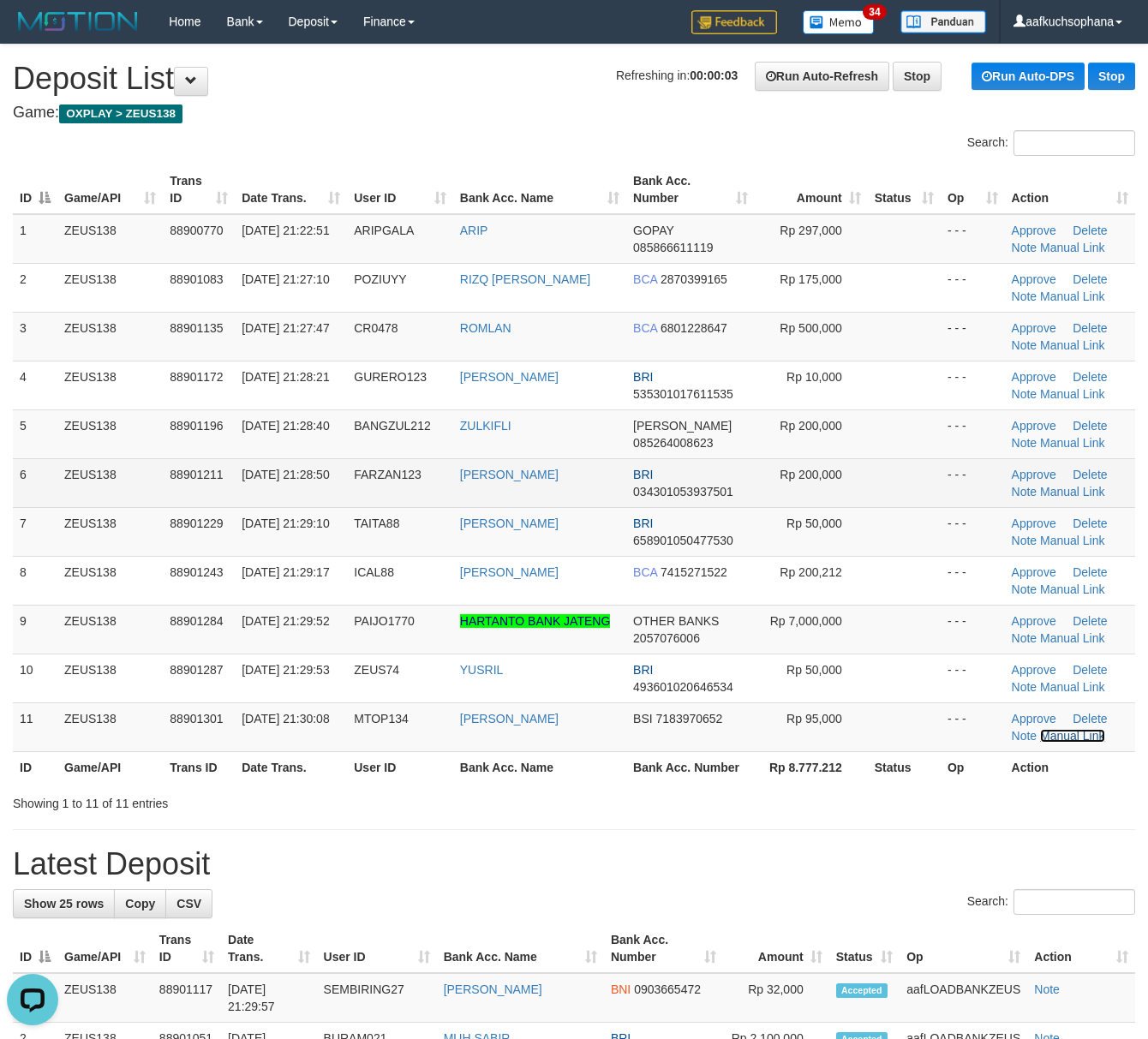
click at [1040, 729] on link "Manual Link" at bounding box center [1072, 735] width 65 height 14
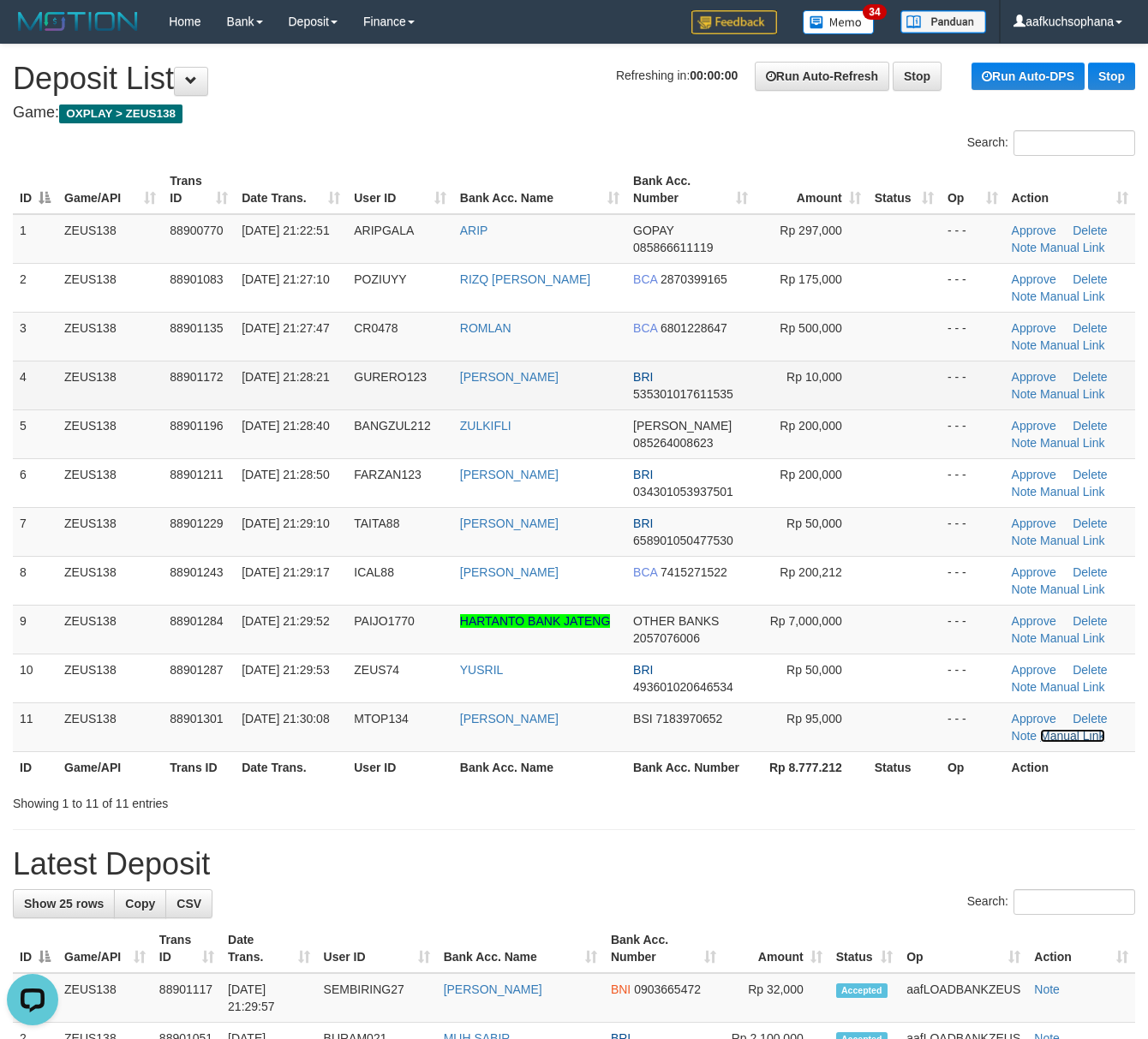
click at [1040, 729] on link "Manual Link" at bounding box center [1072, 735] width 65 height 14
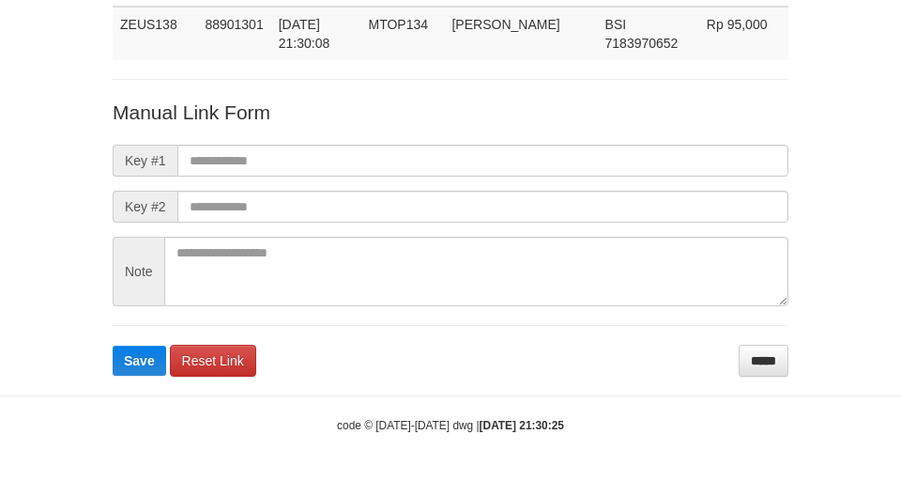
scroll to position [137, 0]
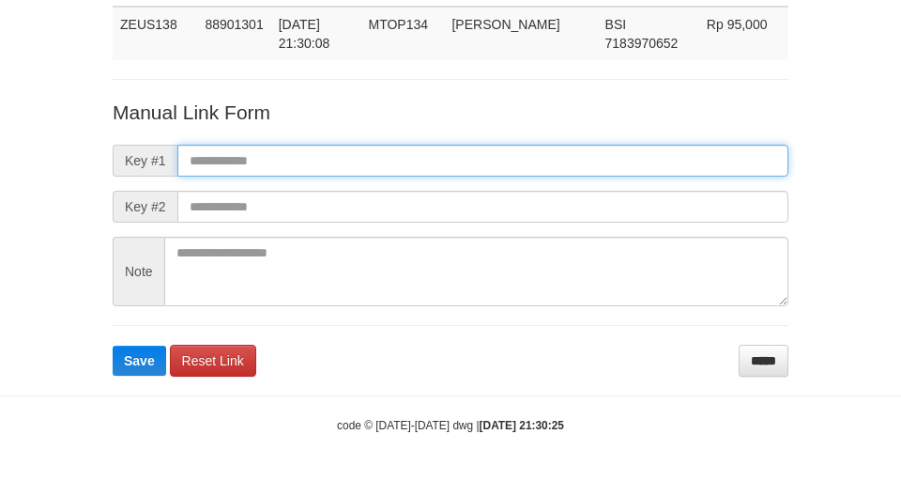
click at [564, 150] on input "text" at bounding box center [482, 161] width 611 height 32
paste input "**********"
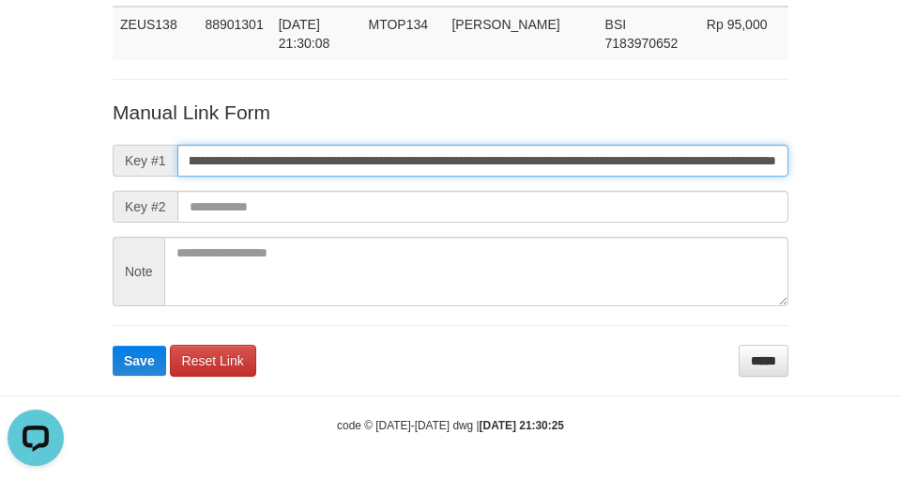
scroll to position [0, 0]
type input "**********"
click at [113, 346] on button "Save" at bounding box center [140, 361] width 54 height 30
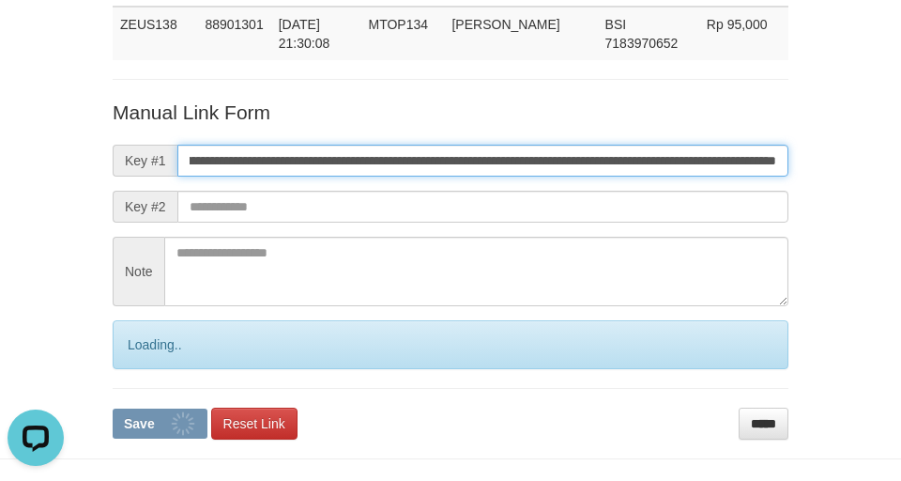
click at [113, 408] on button "Save" at bounding box center [160, 423] width 95 height 30
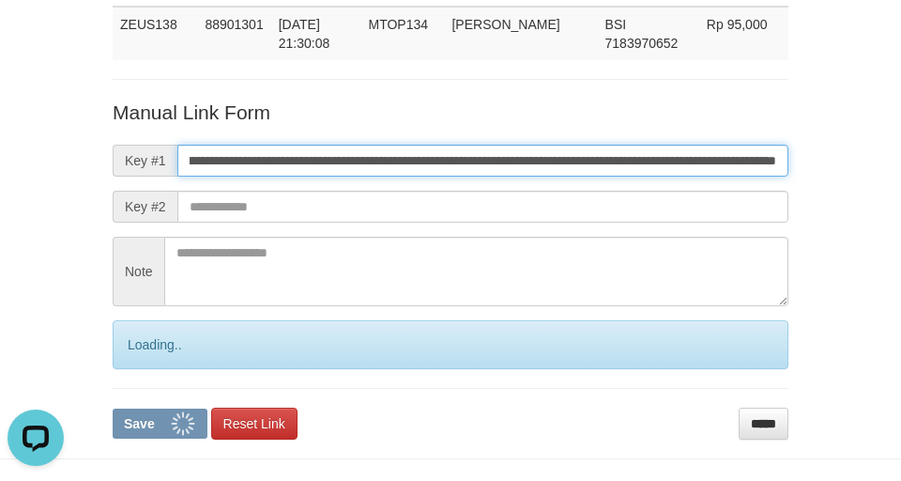
click at [113, 408] on button "Save" at bounding box center [160, 423] width 95 height 30
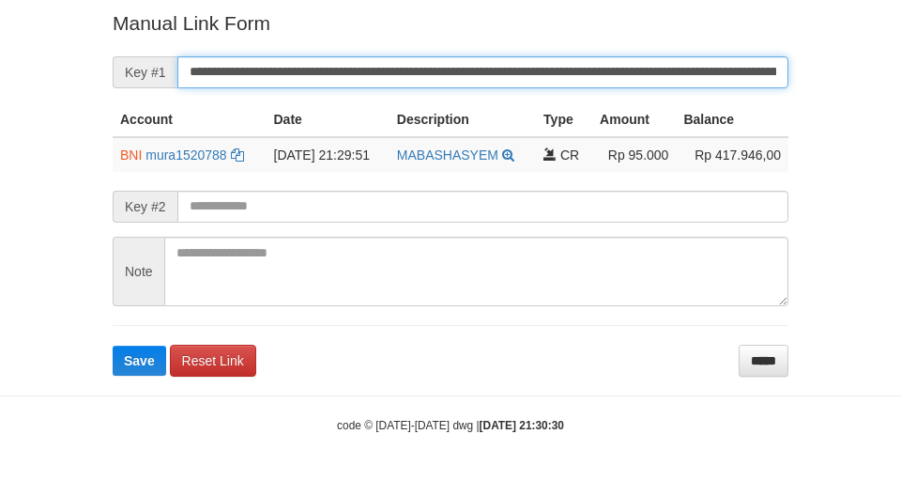
click at [113, 346] on button "Save" at bounding box center [140, 361] width 54 height 30
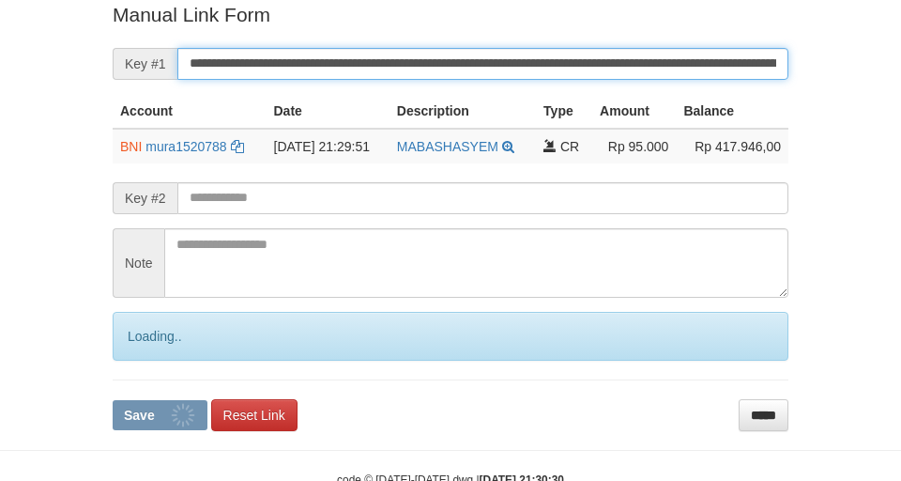
scroll to position [388, 0]
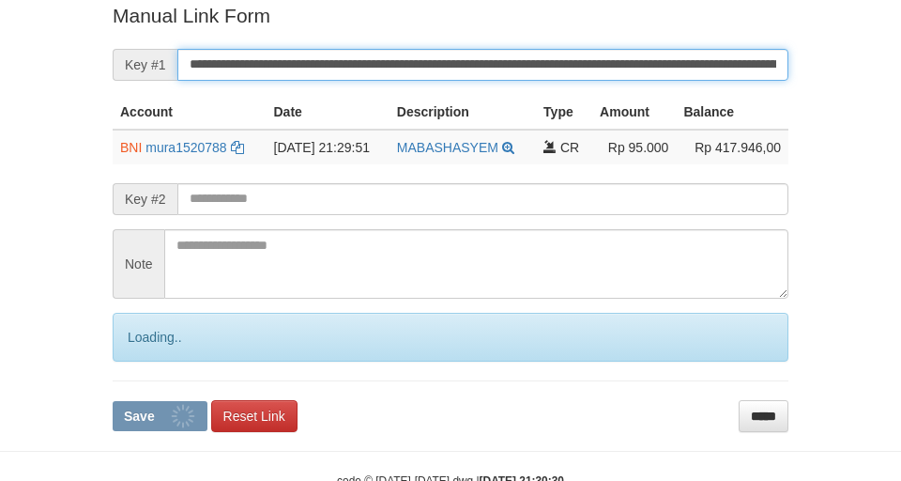
click at [113, 401] on button "Save" at bounding box center [160, 416] width 95 height 30
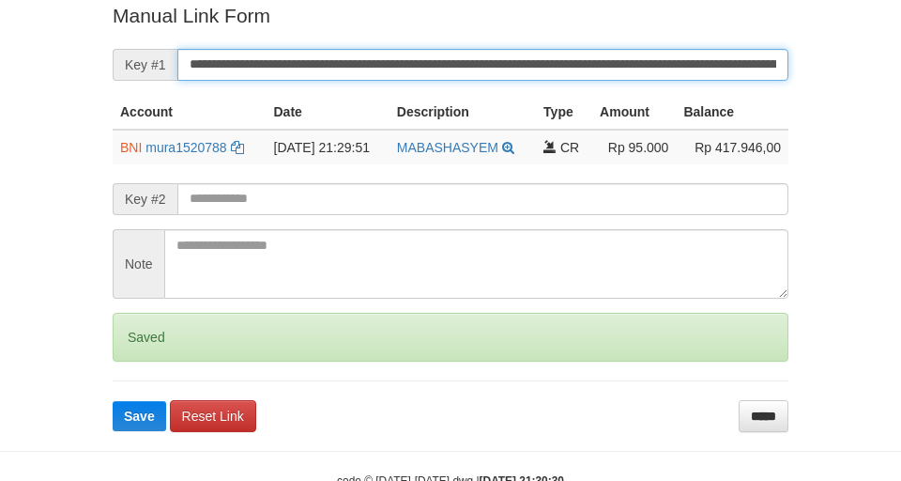
click at [113, 401] on button "Save" at bounding box center [140, 416] width 54 height 30
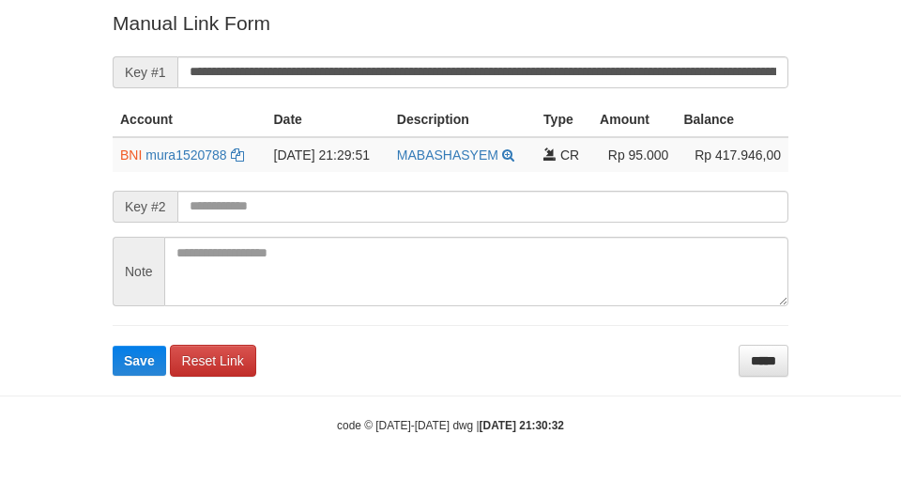
scroll to position [379, 0]
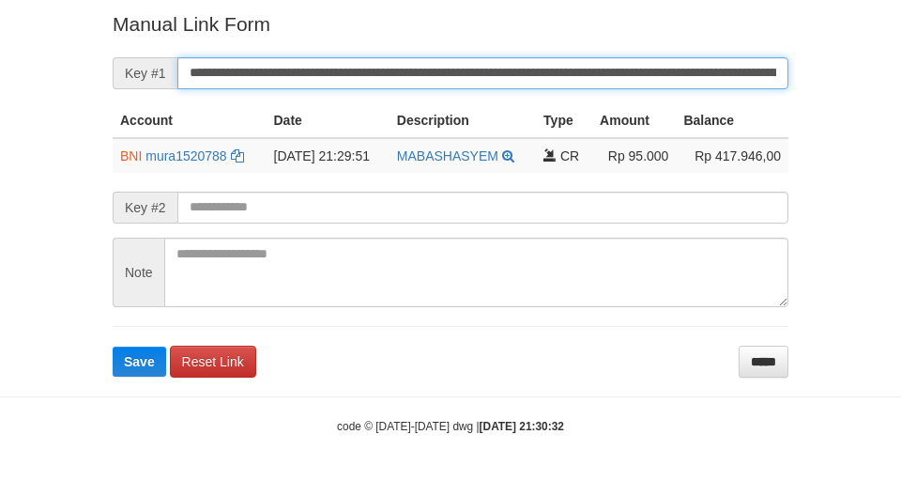
click at [113, 346] on button "Save" at bounding box center [140, 361] width 54 height 30
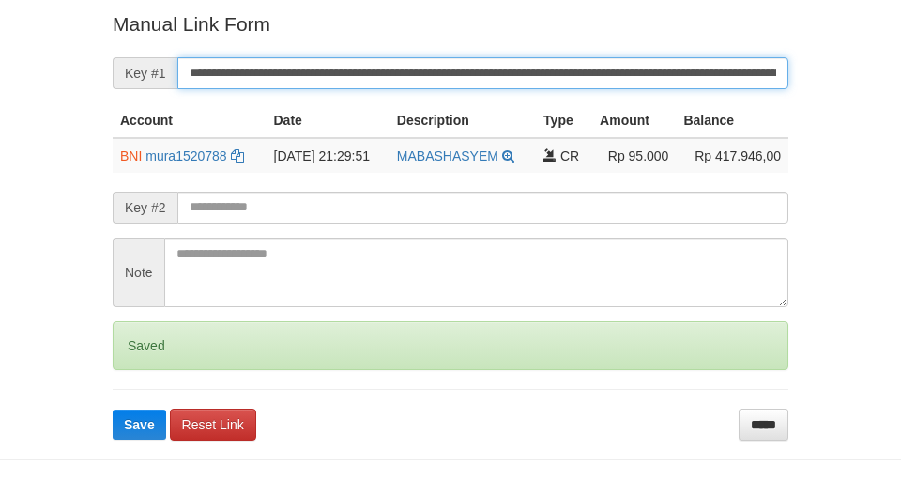
click at [113, 409] on button "Save" at bounding box center [140, 424] width 54 height 30
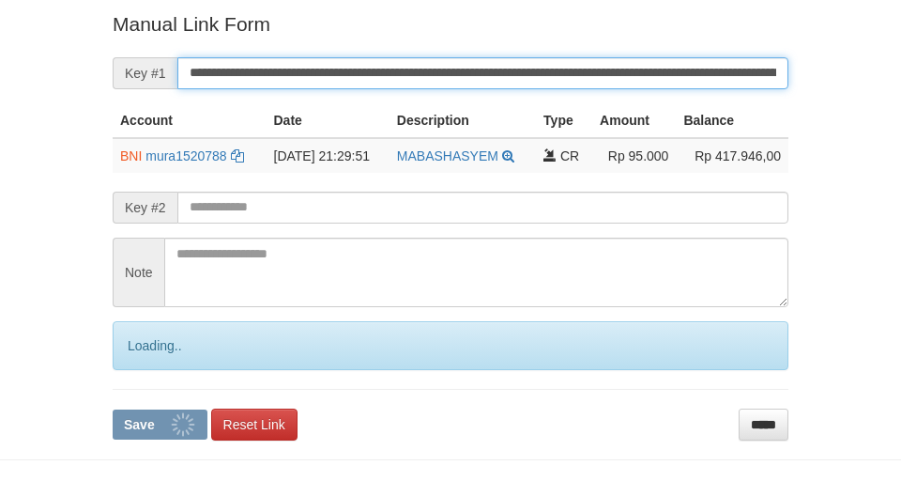
drag, startPoint x: 294, startPoint y: 66, endPoint x: 916, endPoint y: 259, distance: 651.8
click at [305, 71] on input "**********" at bounding box center [482, 73] width 611 height 32
click at [113, 409] on button "Save" at bounding box center [160, 424] width 95 height 30
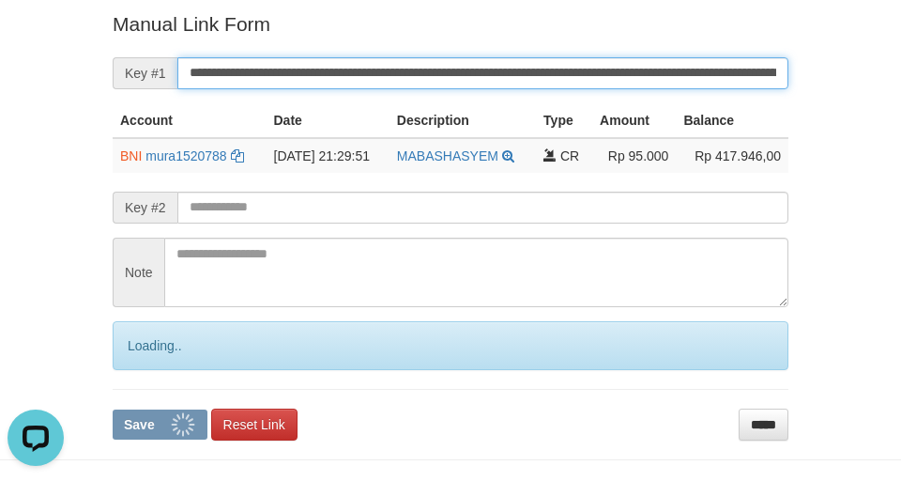
click at [113, 409] on button "Save" at bounding box center [160, 424] width 95 height 30
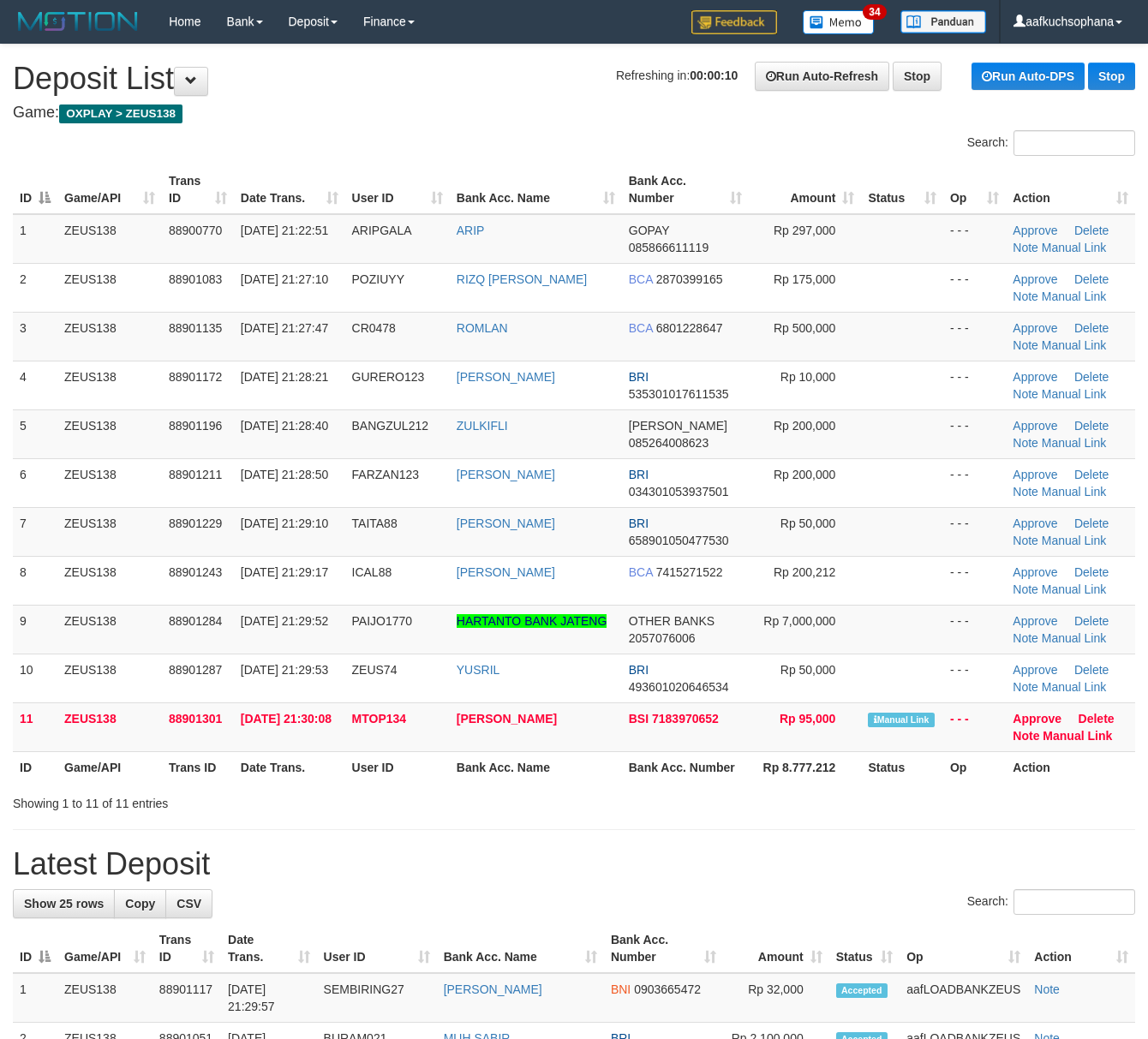
click at [189, 395] on td "88901172" at bounding box center [197, 385] width 72 height 49
click at [1064, 734] on link "Manual Link" at bounding box center [1078, 735] width 69 height 14
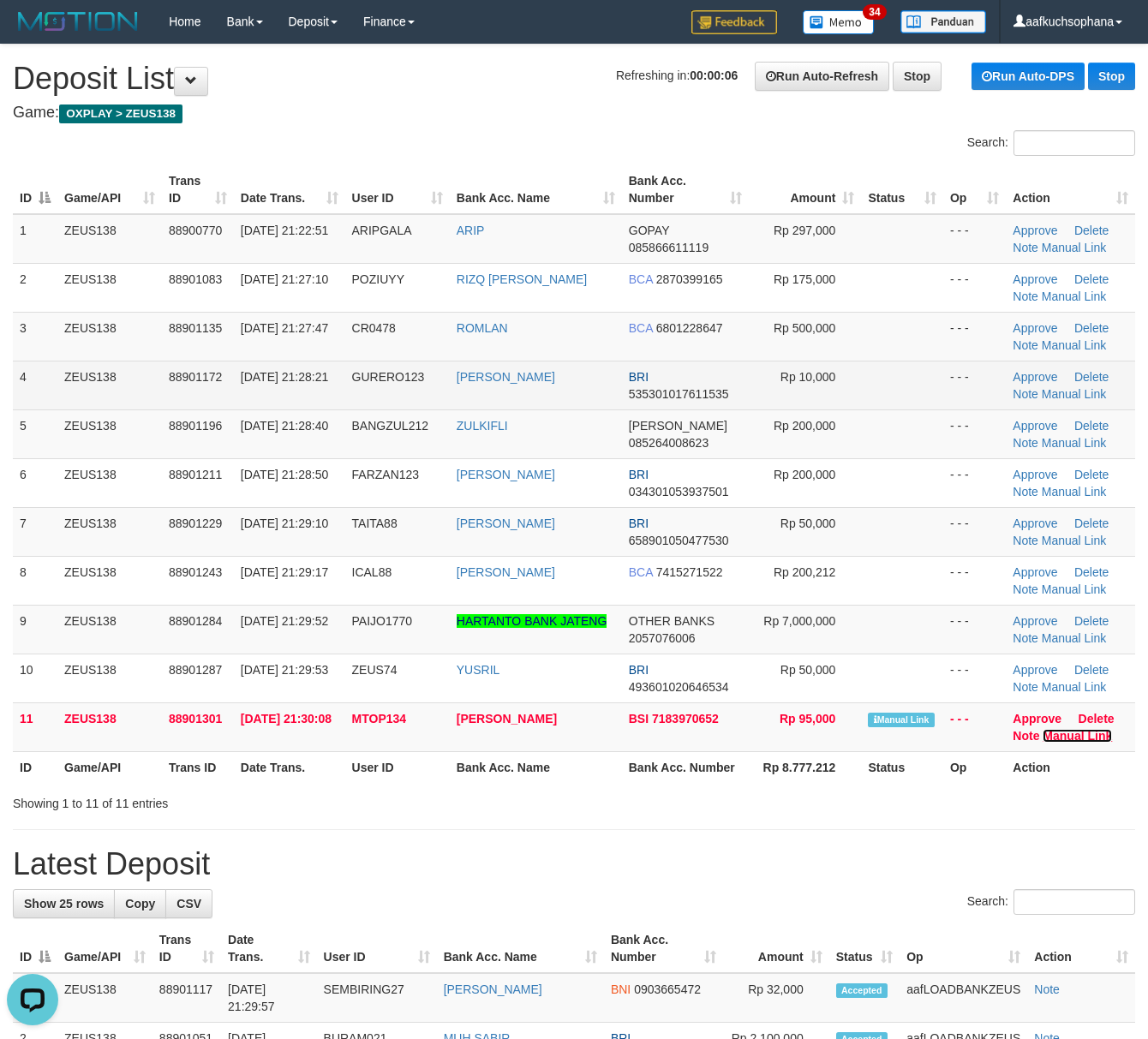
click at [1043, 729] on link "Manual Link" at bounding box center [1078, 735] width 69 height 14
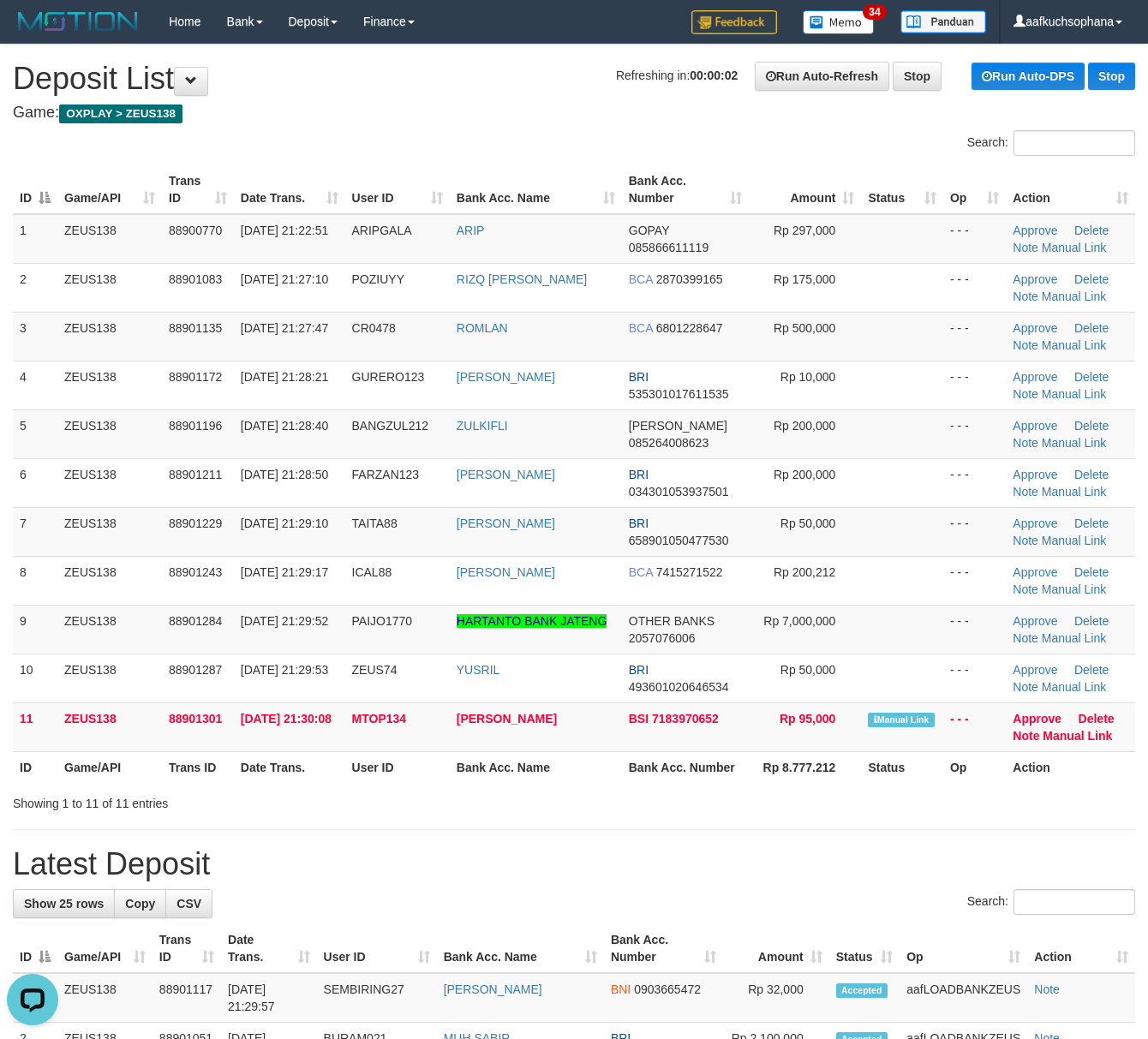
drag, startPoint x: 751, startPoint y: 847, endPoint x: 1160, endPoint y: 863, distance: 409.3
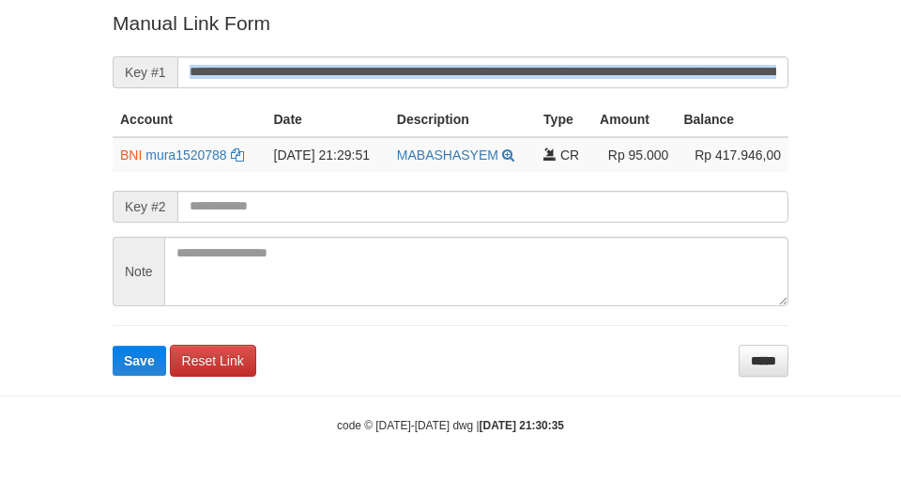
click at [608, 64] on form "**********" at bounding box center [451, 192] width 676 height 366
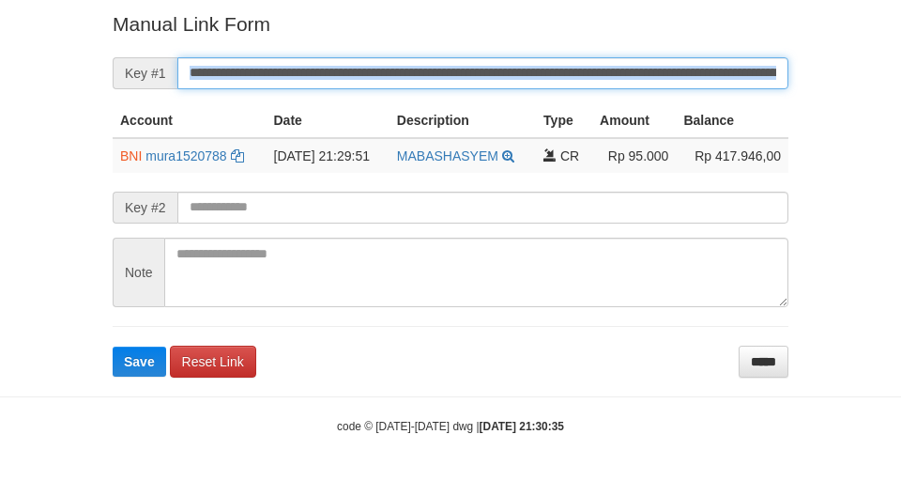
click at [113, 346] on button "Save" at bounding box center [140, 361] width 54 height 30
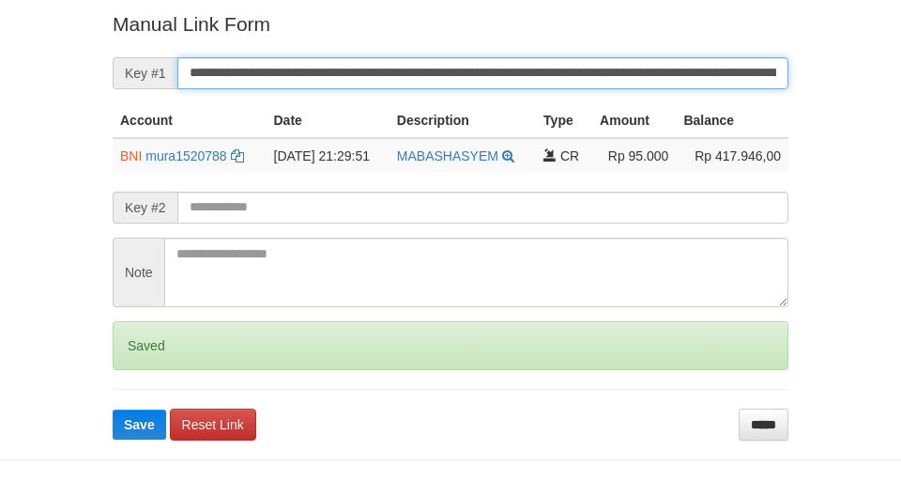
click at [113, 409] on button "Save" at bounding box center [140, 424] width 54 height 30
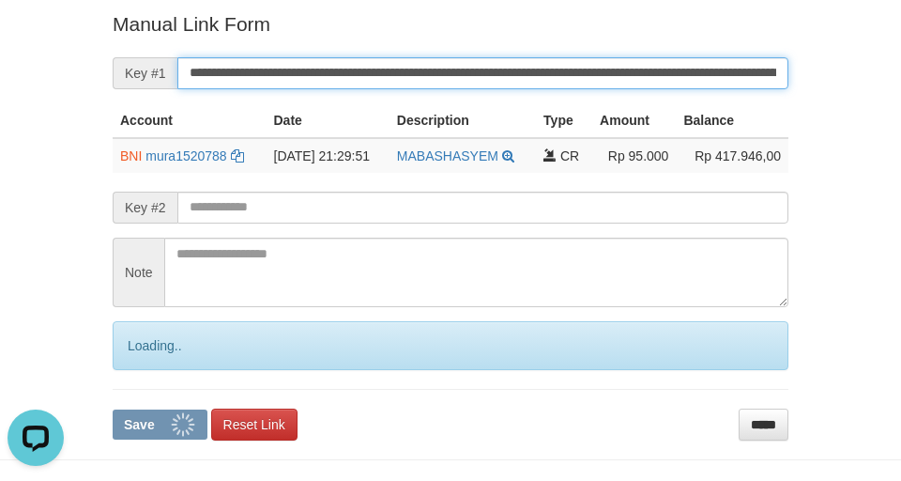
click at [113, 409] on button "Save" at bounding box center [160, 424] width 95 height 30
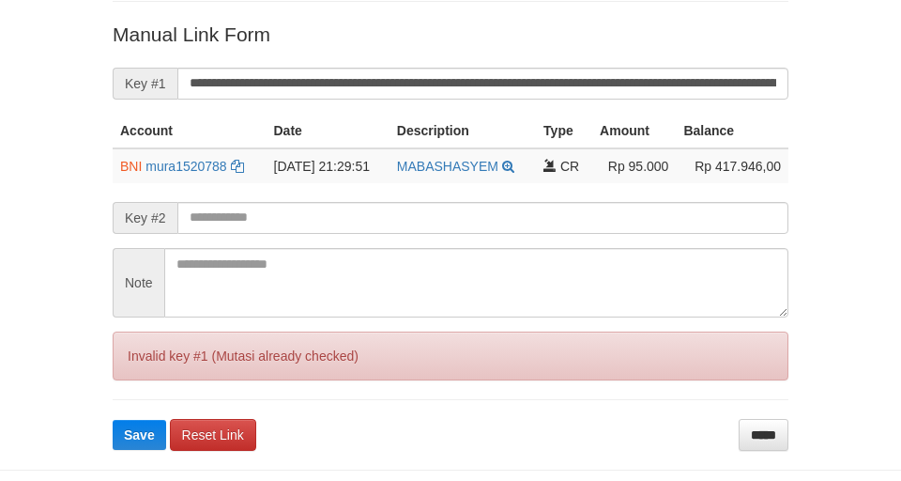
click at [113, 420] on button "Save" at bounding box center [140, 435] width 54 height 30
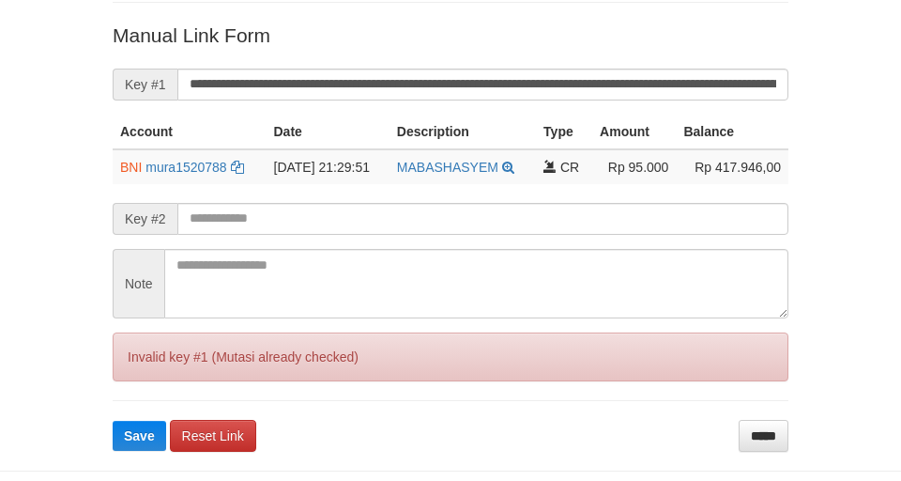
click at [113, 421] on button "Save" at bounding box center [140, 436] width 54 height 30
click at [608, 66] on form "**********" at bounding box center [451, 236] width 676 height 429
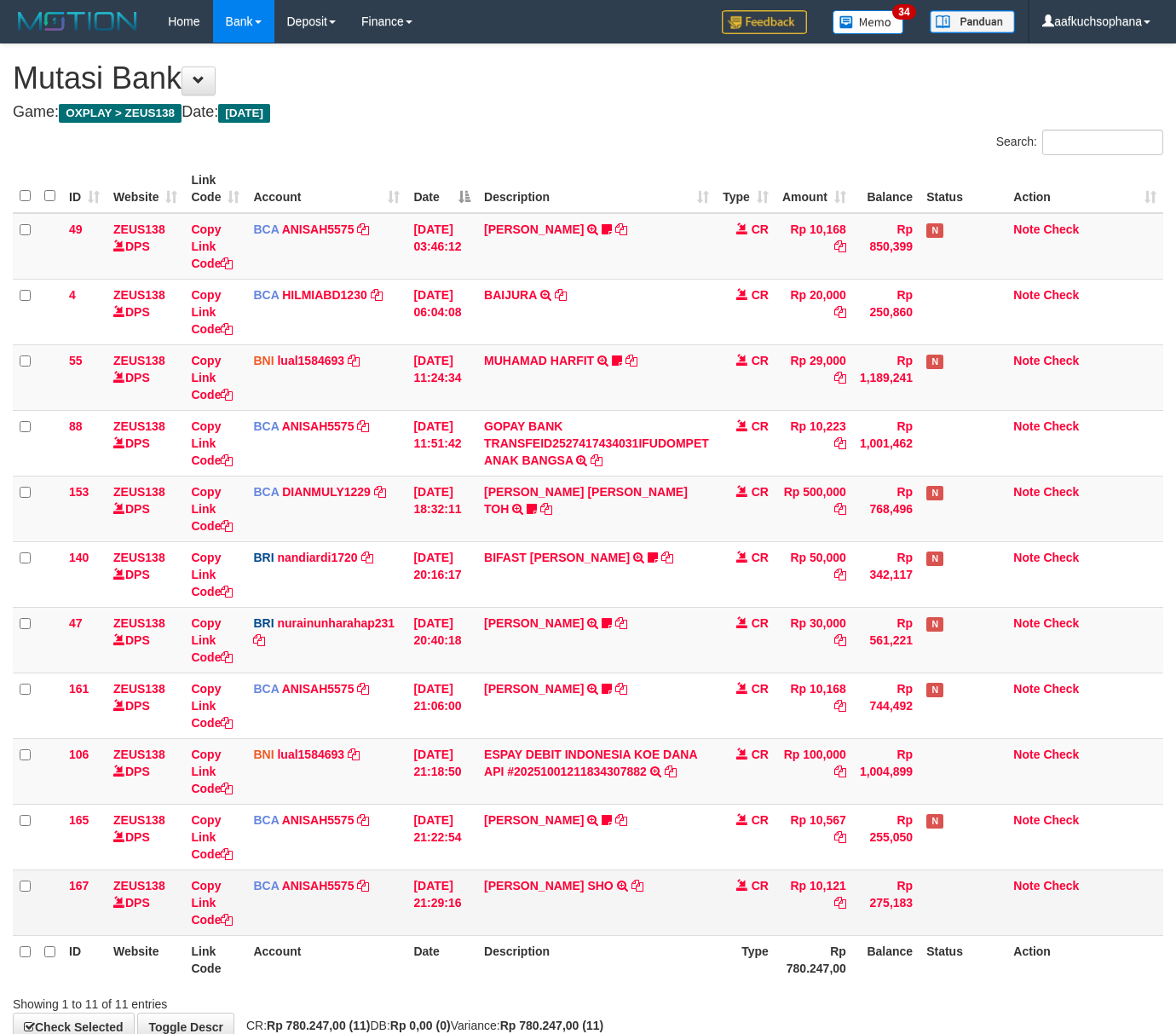
click at [699, 929] on td "[PERSON_NAME] SHO TRSF E-BANKING CR 0110/FTSCY/WS95271 10121.00[PERSON_NAME] SHO" at bounding box center [596, 902] width 239 height 65
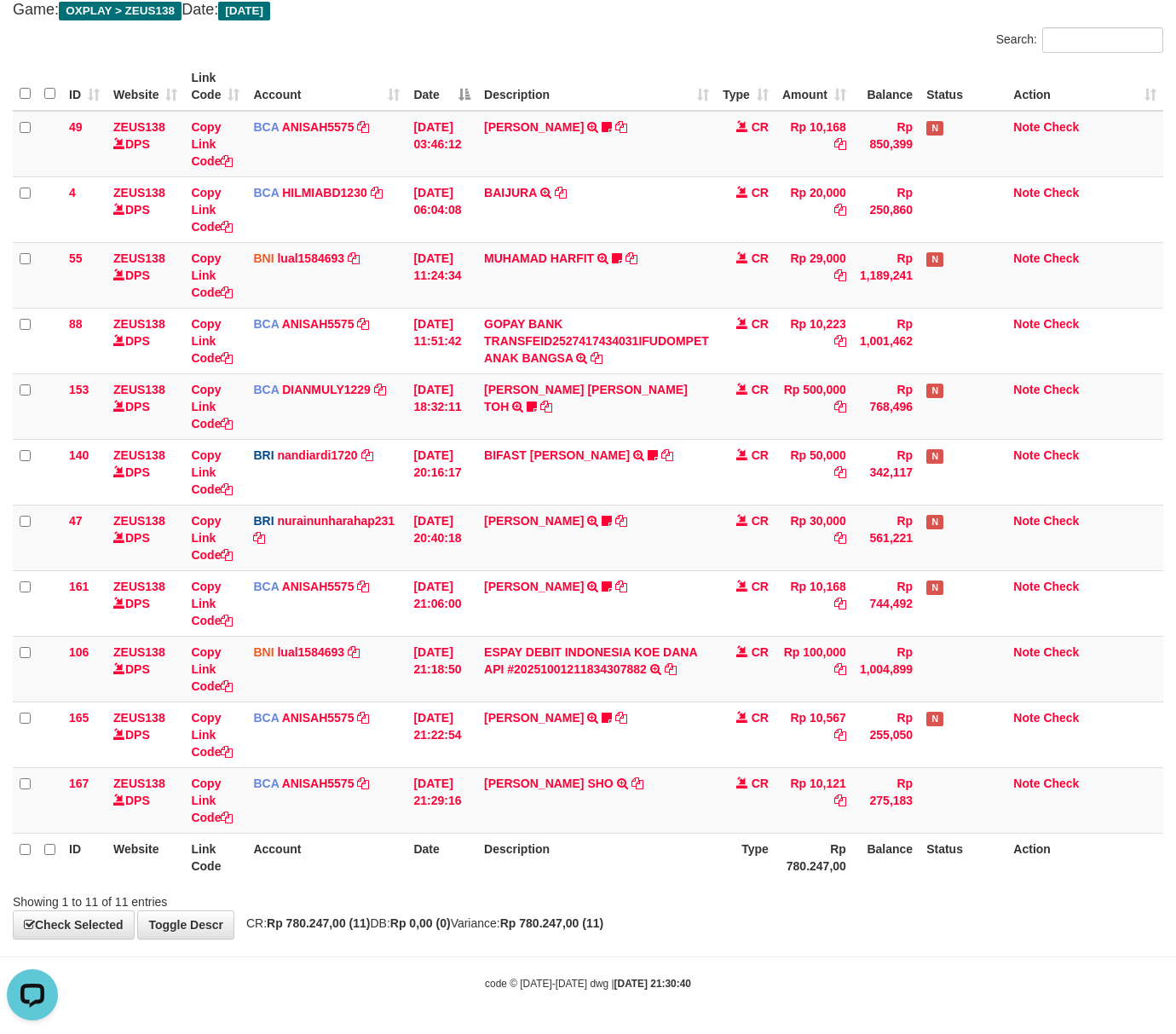
drag, startPoint x: 435, startPoint y: 904, endPoint x: 5, endPoint y: 771, distance: 450.1
click at [349, 870] on div "Search: ID Website Link Code Account Date Description Type Amount Balance Statu…" at bounding box center [587, 468] width 1150 height 883
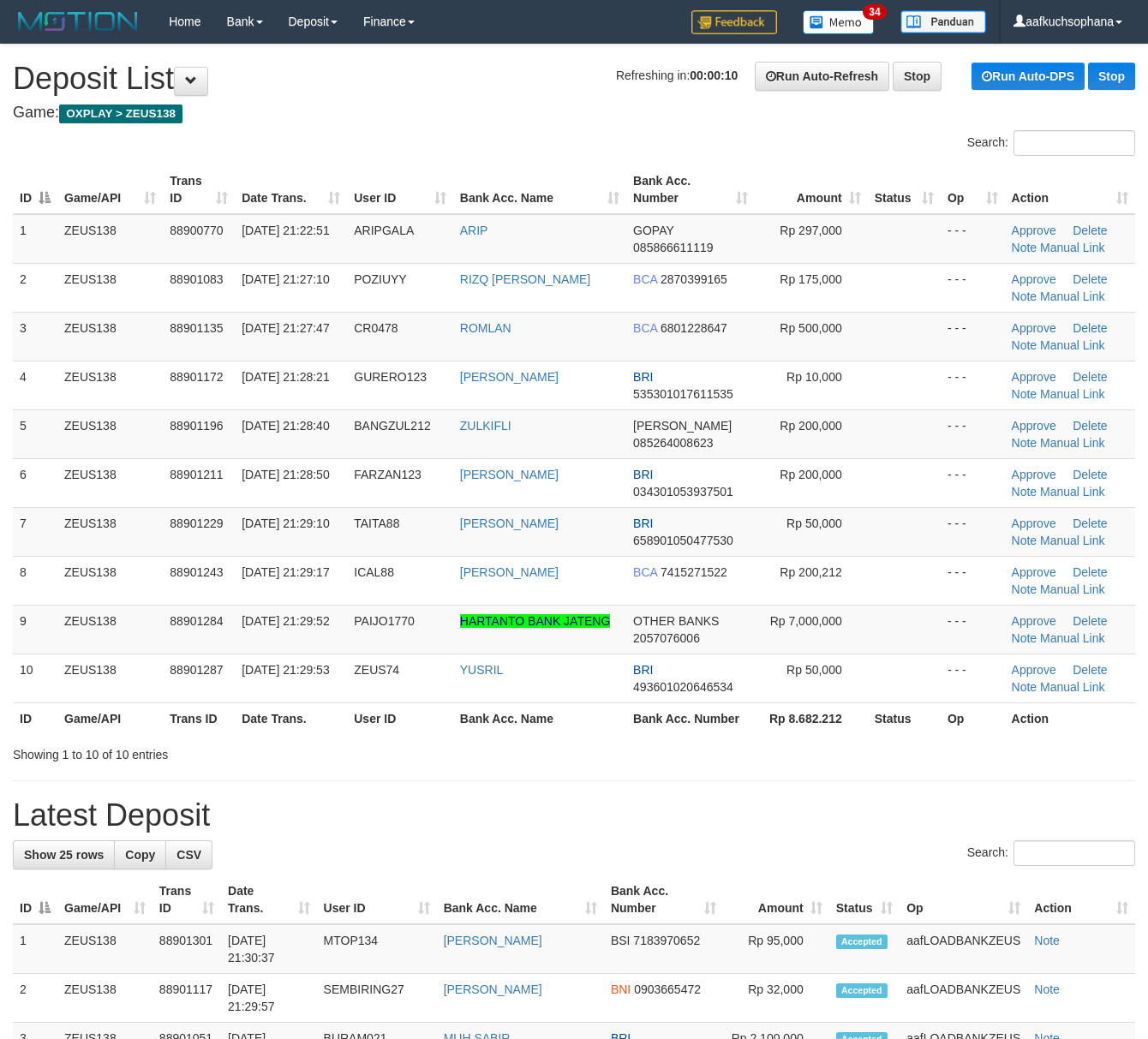
drag, startPoint x: 795, startPoint y: 765, endPoint x: 1150, endPoint y: 800, distance: 356.7
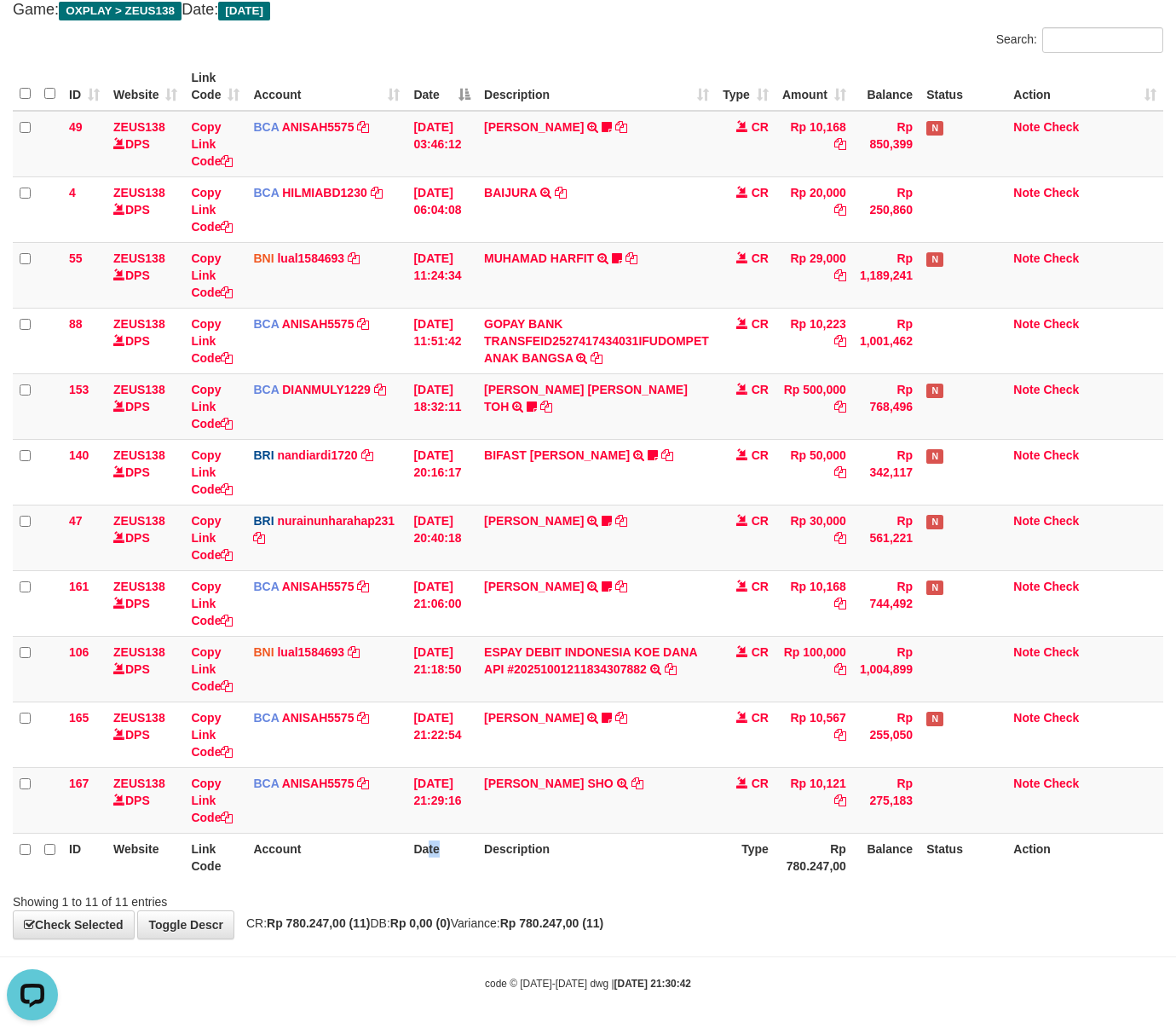
click at [430, 860] on th "Date" at bounding box center [442, 857] width 71 height 49
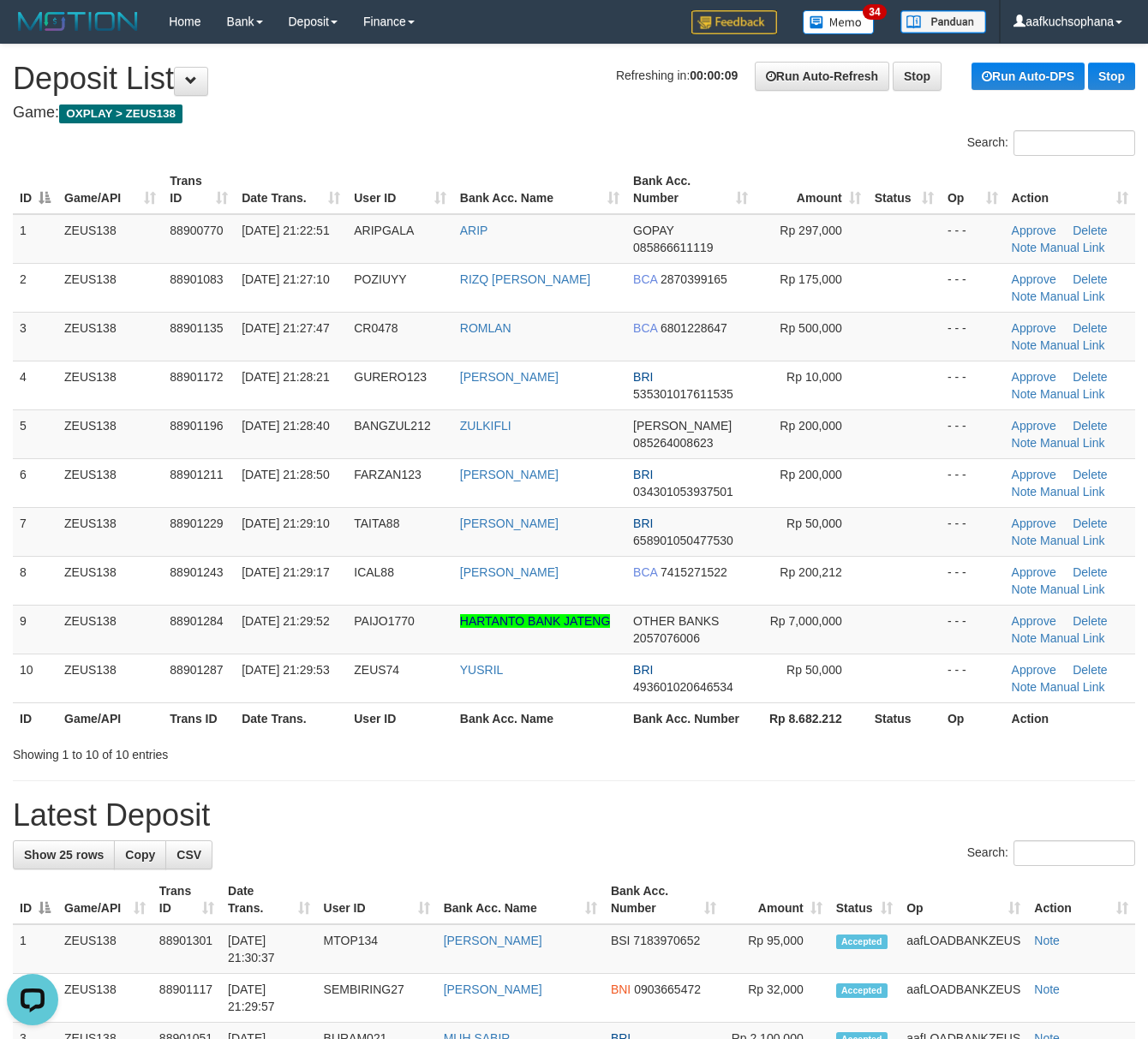
click at [777, 805] on h1 "Latest Deposit" at bounding box center [574, 816] width 1122 height 35
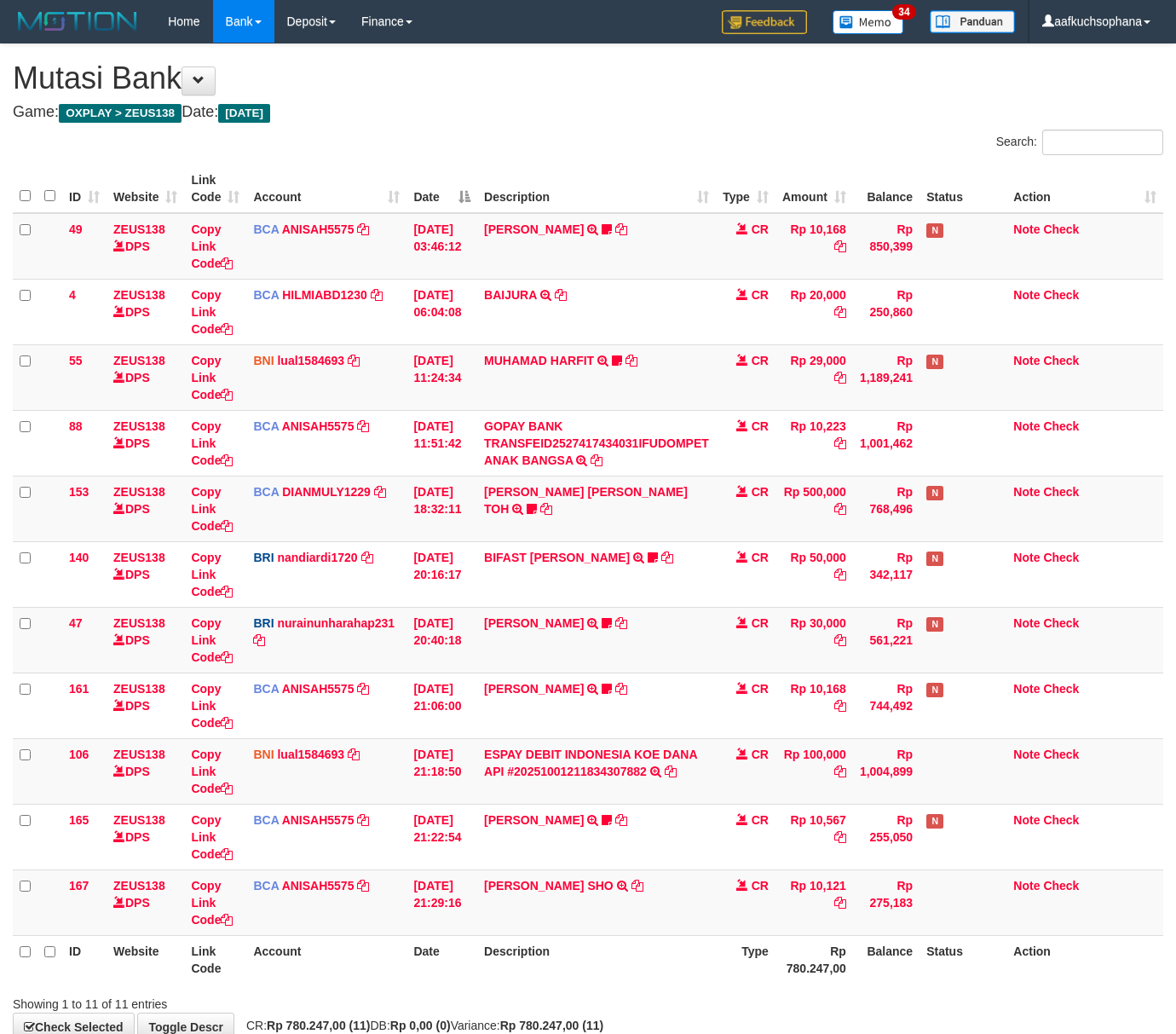
scroll to position [105, 0]
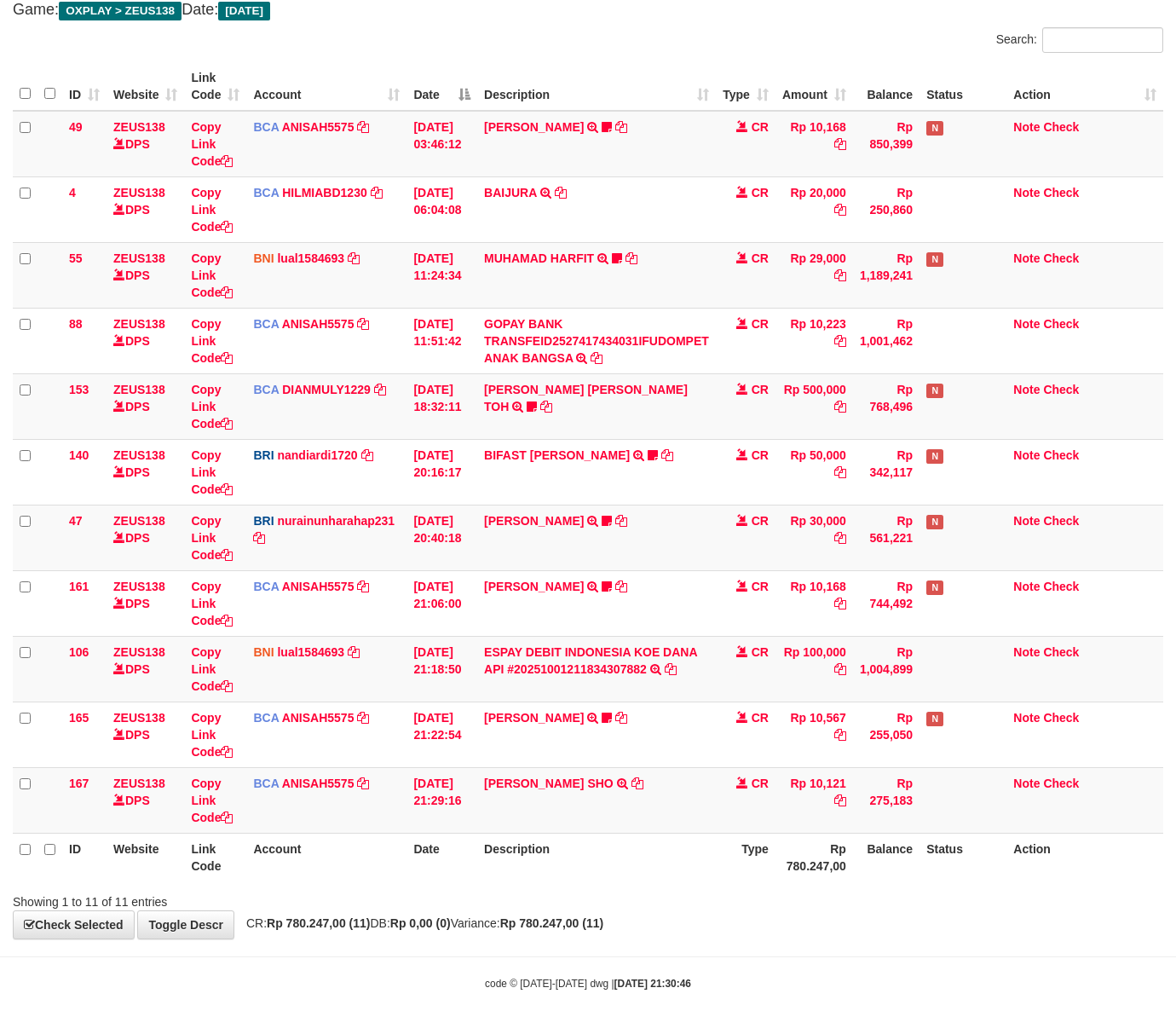
click at [495, 887] on div "Showing 1 to 11 of 11 entries" at bounding box center [588, 898] width 1176 height 24
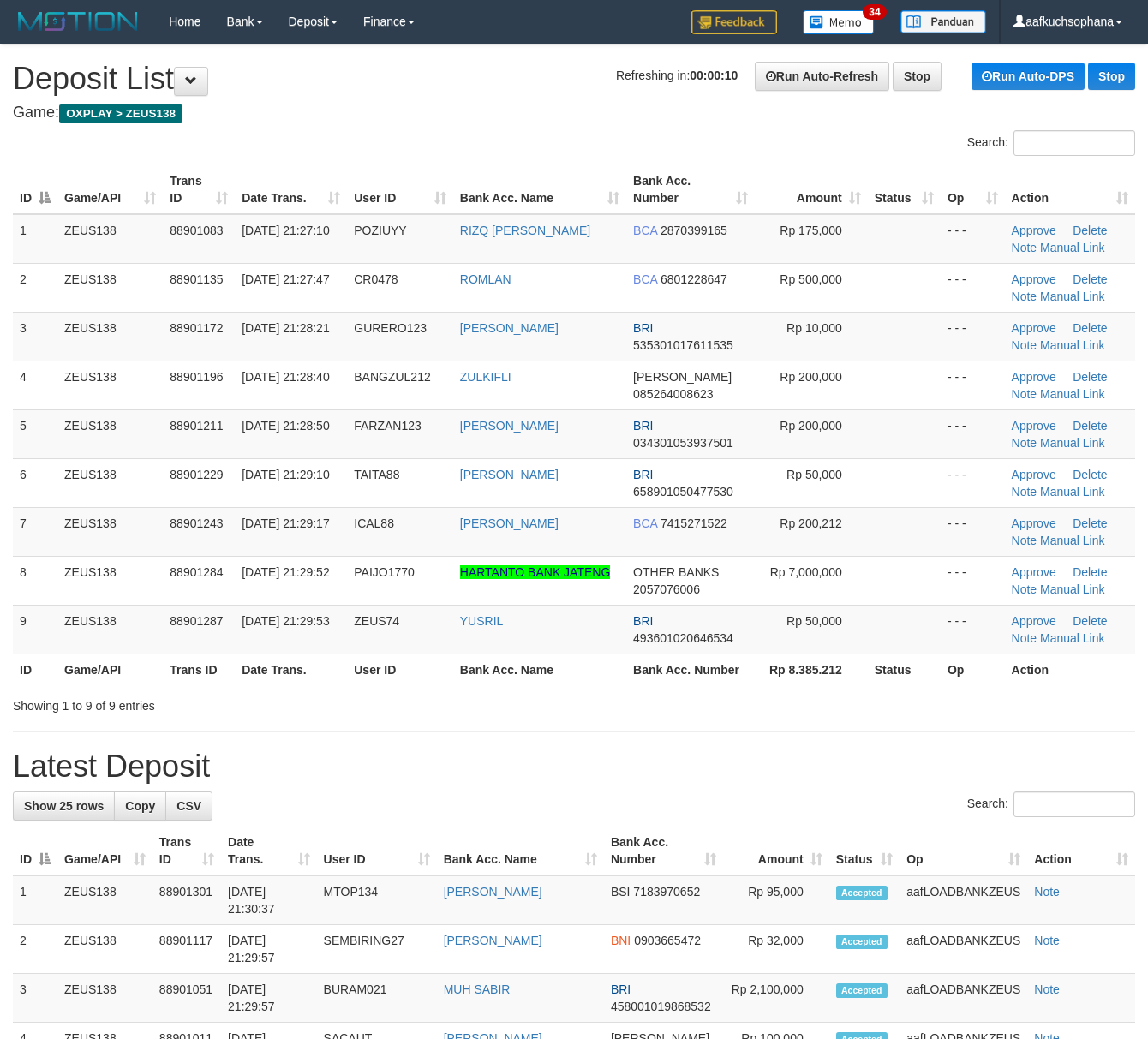
drag, startPoint x: 566, startPoint y: 709, endPoint x: 899, endPoint y: 795, distance: 343.9
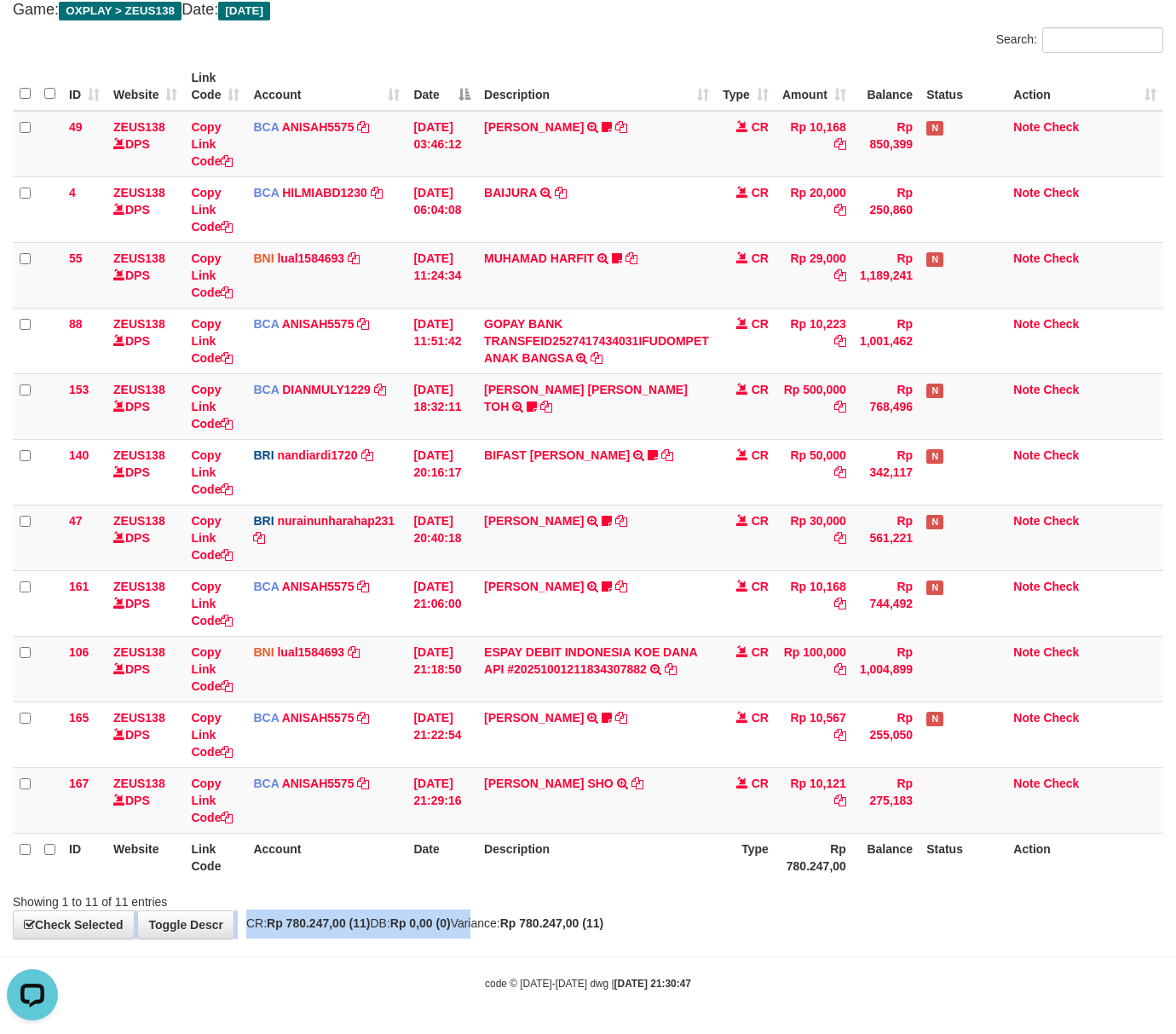
drag, startPoint x: 495, startPoint y: 909, endPoint x: 487, endPoint y: 911, distance: 8.2
click at [491, 911] on div "**********" at bounding box center [588, 440] width 1176 height 997
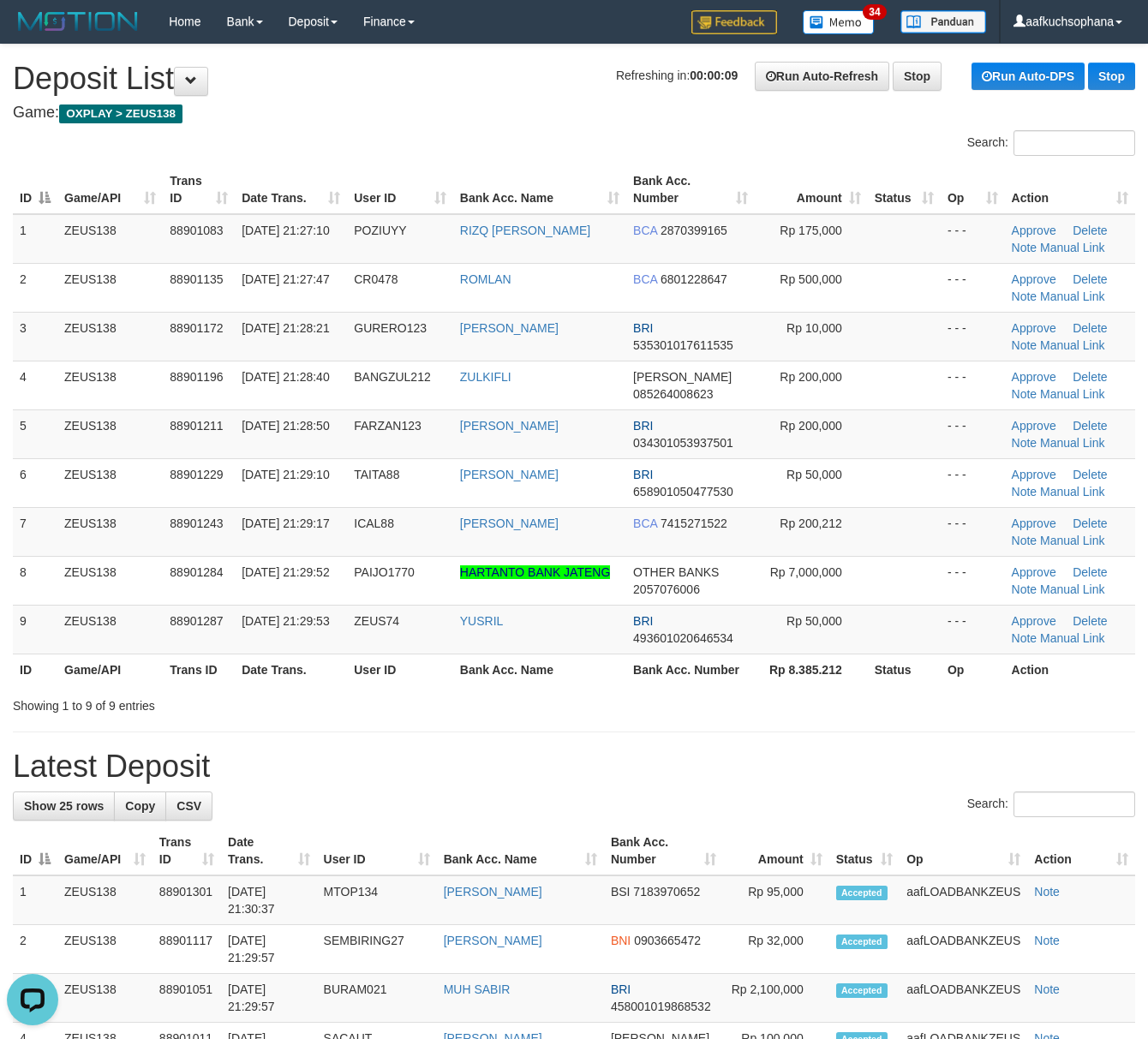
click at [685, 754] on h1 "Latest Deposit" at bounding box center [574, 767] width 1122 height 35
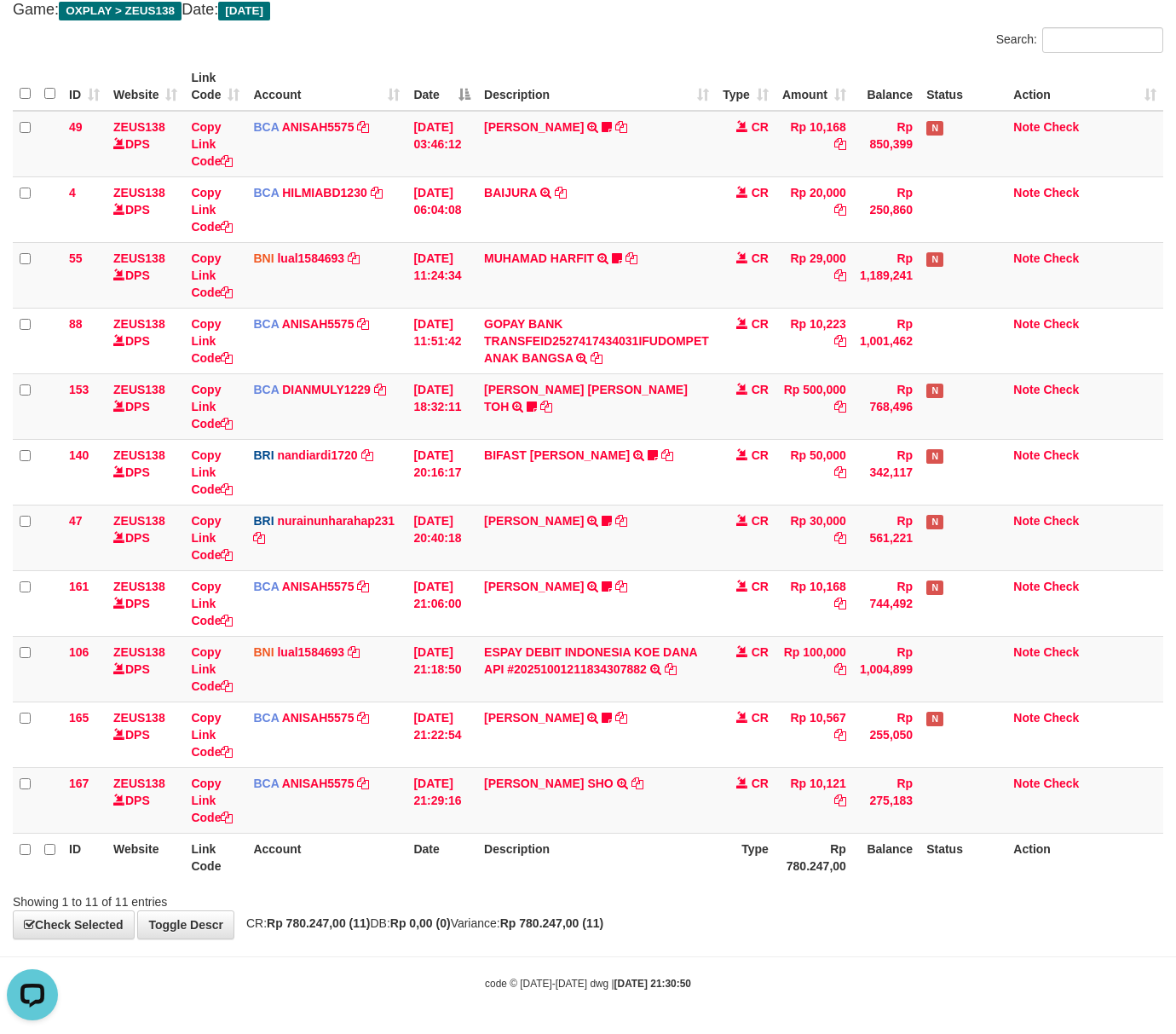
click at [307, 963] on body "Toggle navigation Home Bank Account List Load By Website Group [OXPLAY] ZEUS138…" at bounding box center [588, 466] width 1176 height 1137
click at [305, 962] on body "Toggle navigation Home Bank Account List Load By Website Group [OXPLAY] ZEUS138…" at bounding box center [588, 466] width 1176 height 1137
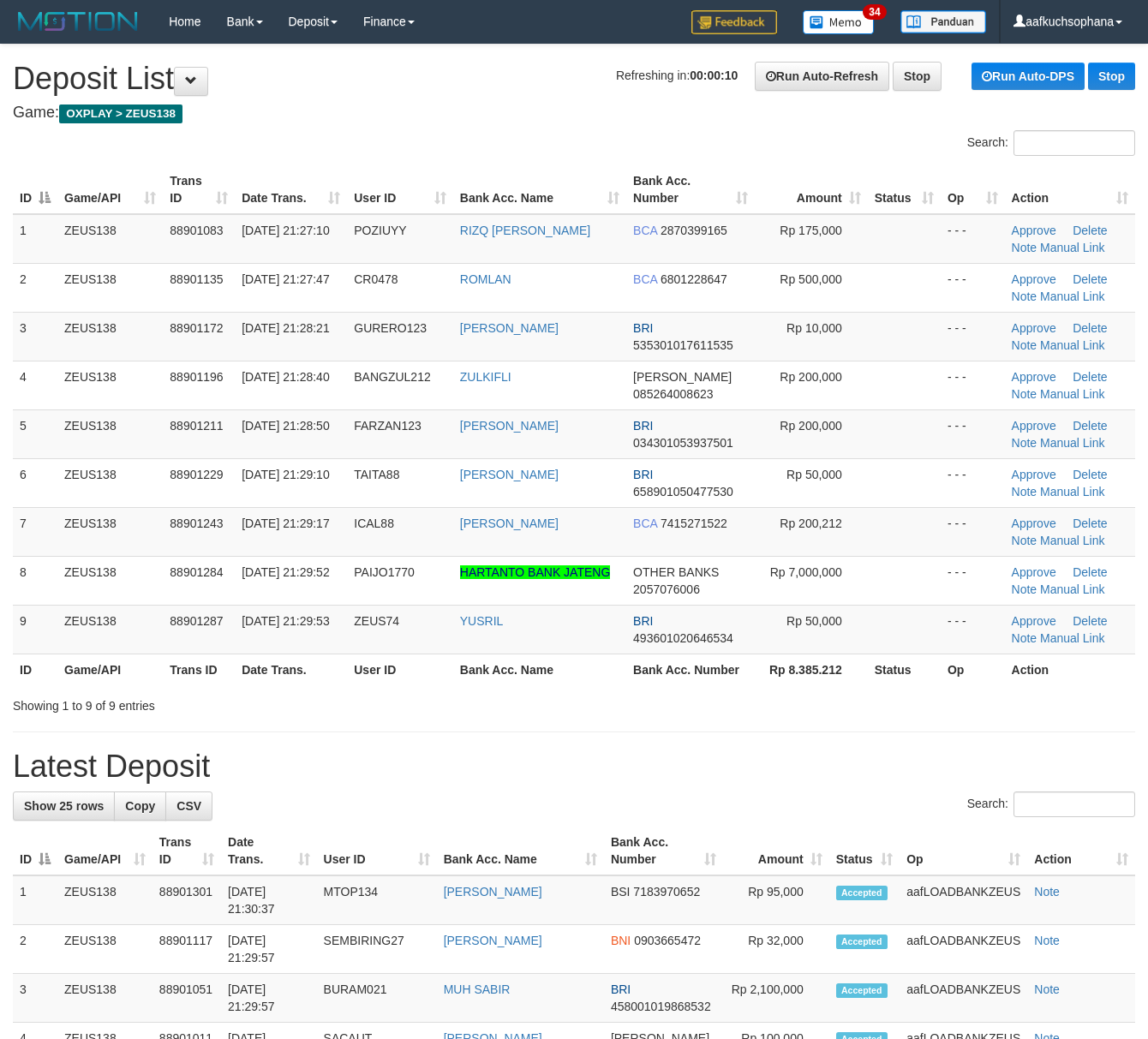
click at [827, 754] on h1 "Latest Deposit" at bounding box center [574, 767] width 1122 height 35
drag, startPoint x: 817, startPoint y: 789, endPoint x: 1140, endPoint y: 822, distance: 324.7
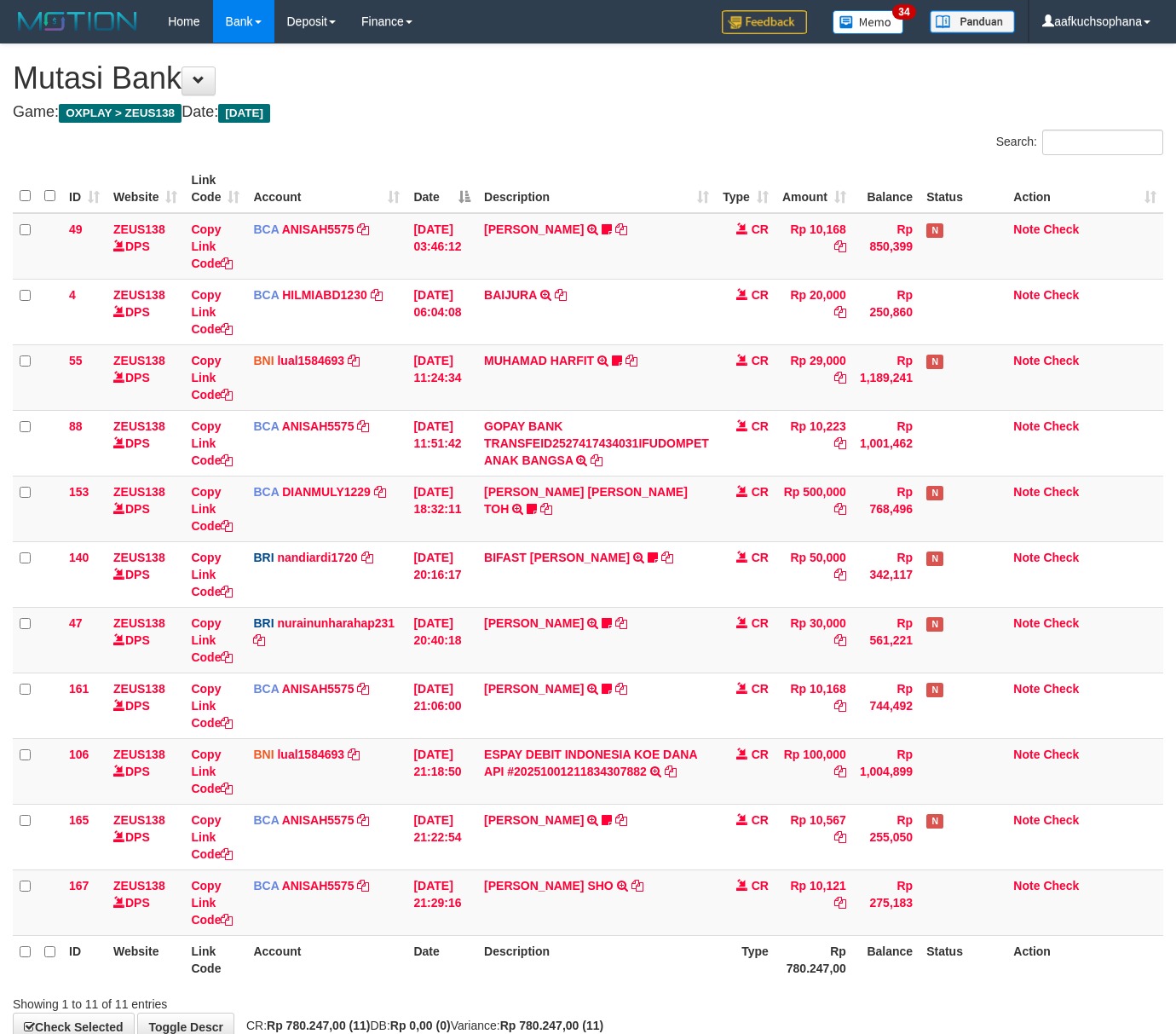
scroll to position [105, 0]
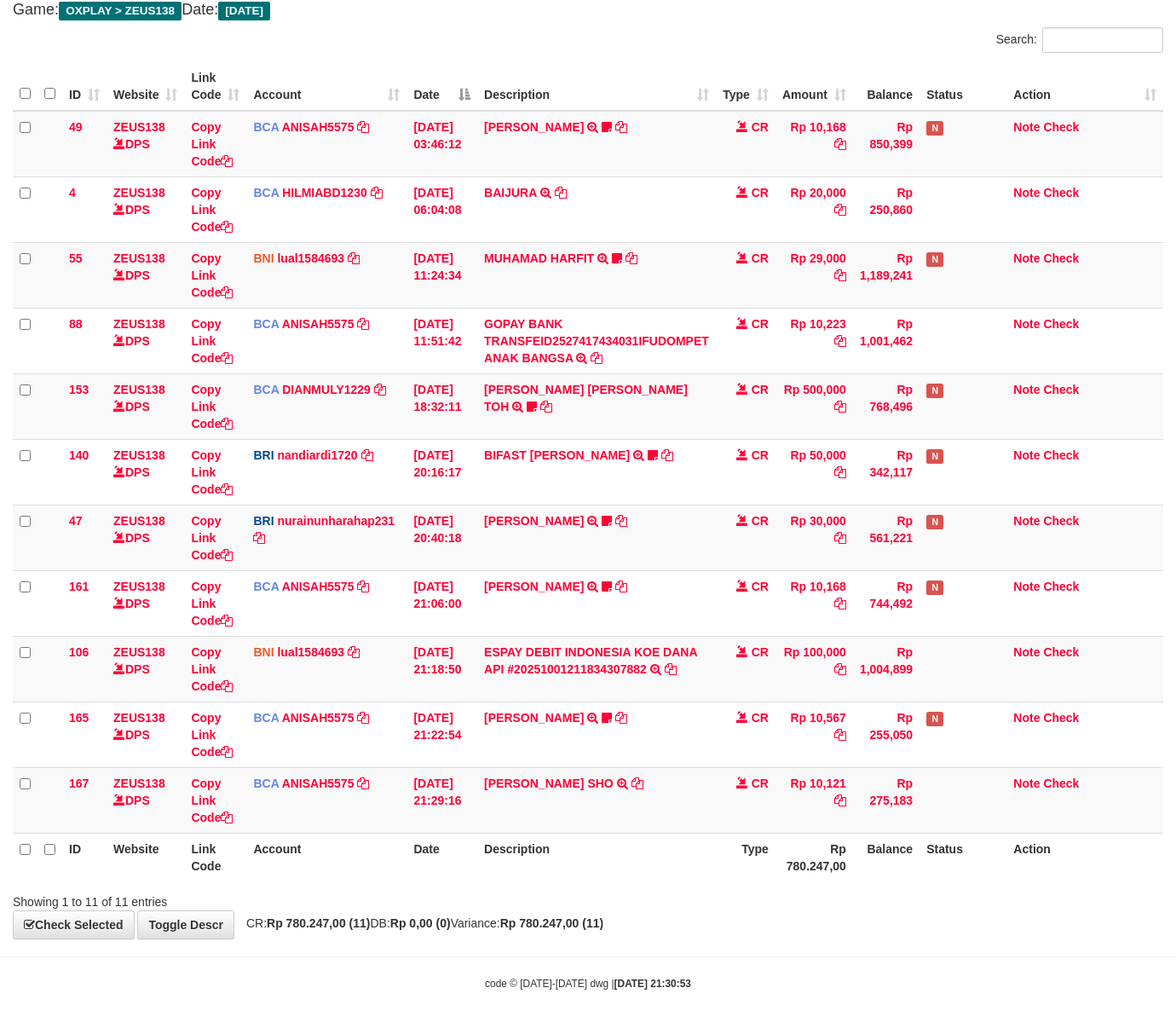
click at [301, 962] on body "Toggle navigation Home Bank Account List Load By Website Group [OXPLAY] ZEUS138…" at bounding box center [588, 466] width 1176 height 1137
click at [416, 877] on th "Date" at bounding box center [442, 857] width 71 height 49
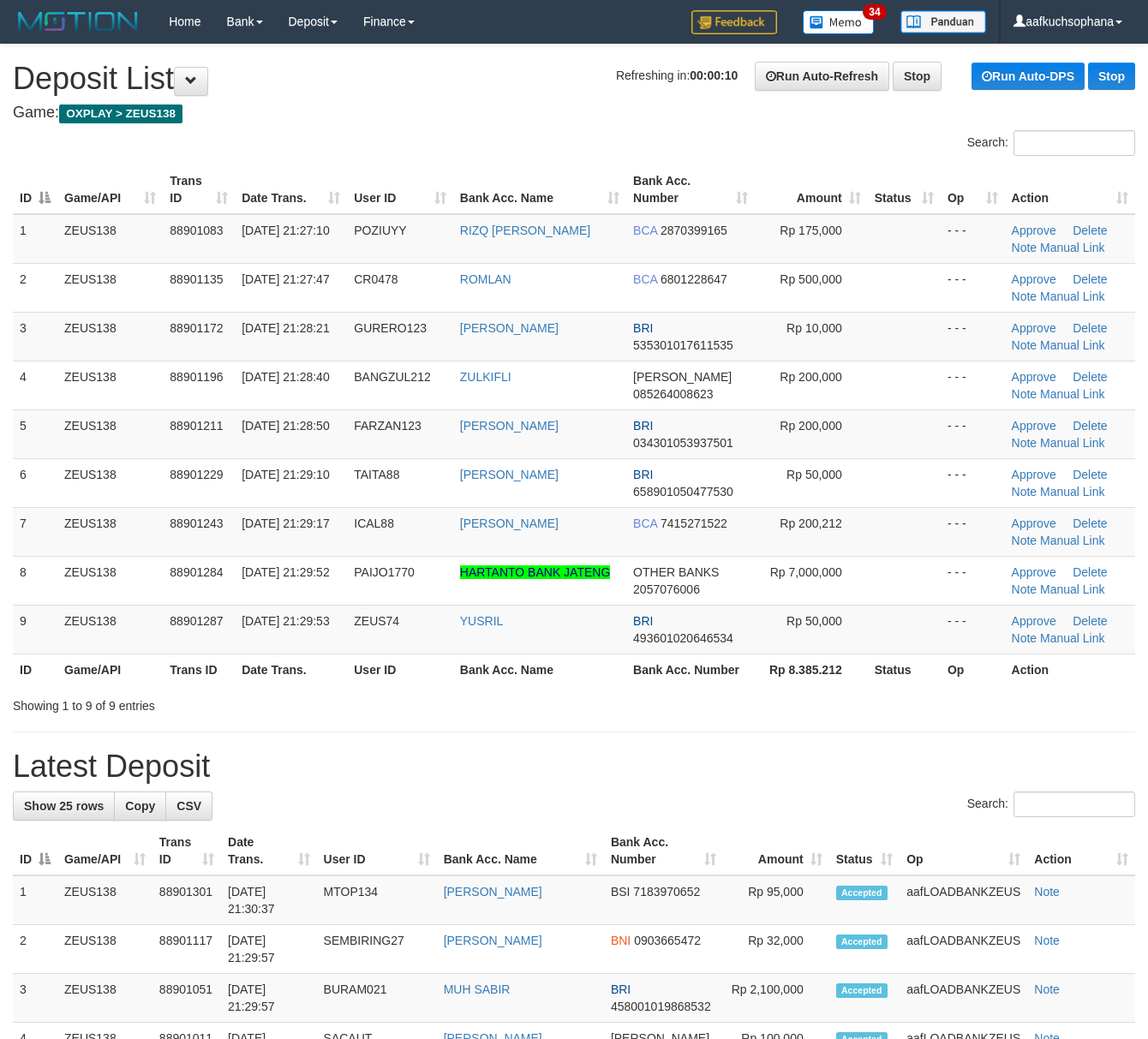
click at [812, 762] on h1 "Latest Deposit" at bounding box center [574, 767] width 1122 height 35
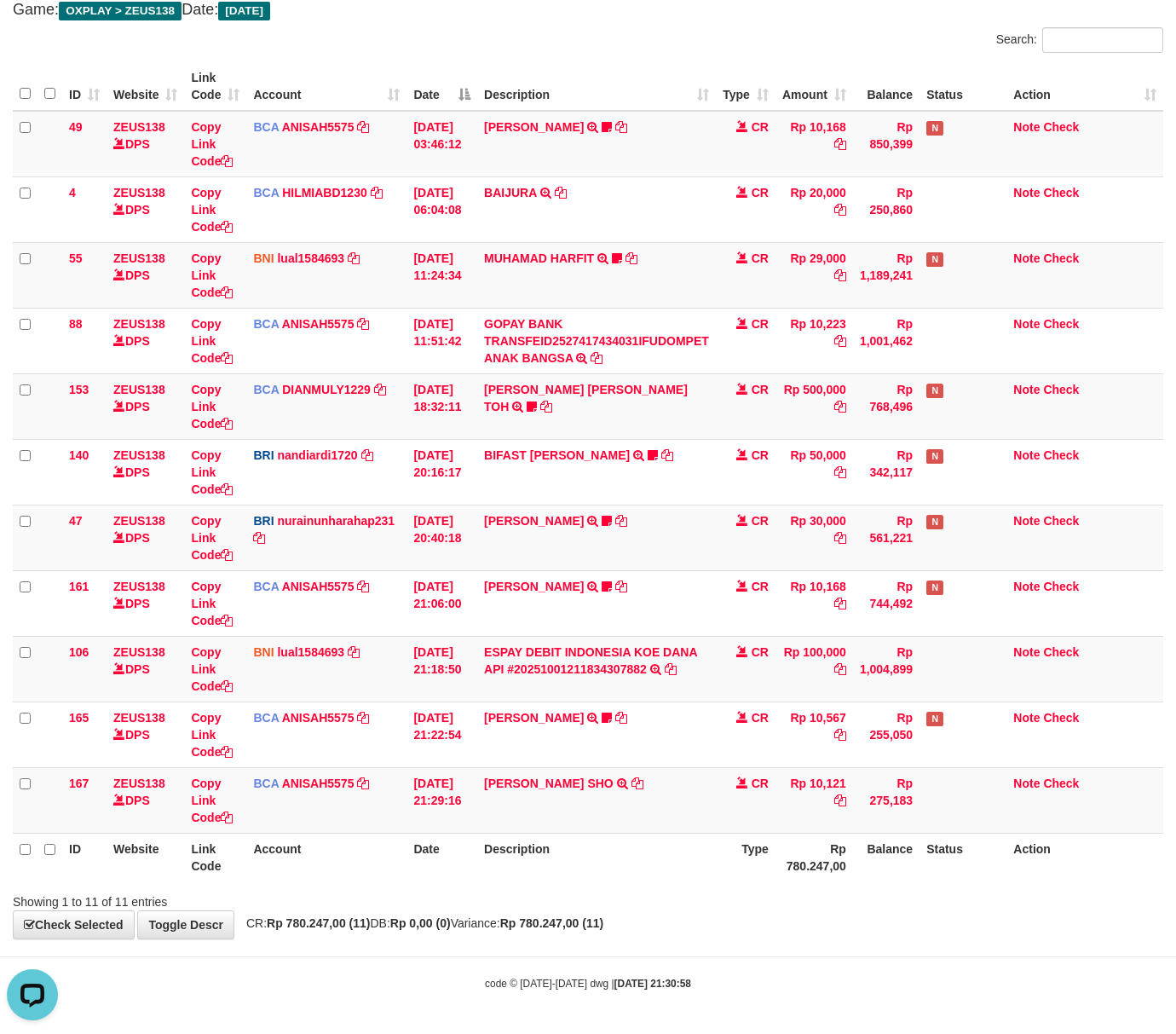
click at [427, 871] on th "Date" at bounding box center [442, 857] width 71 height 49
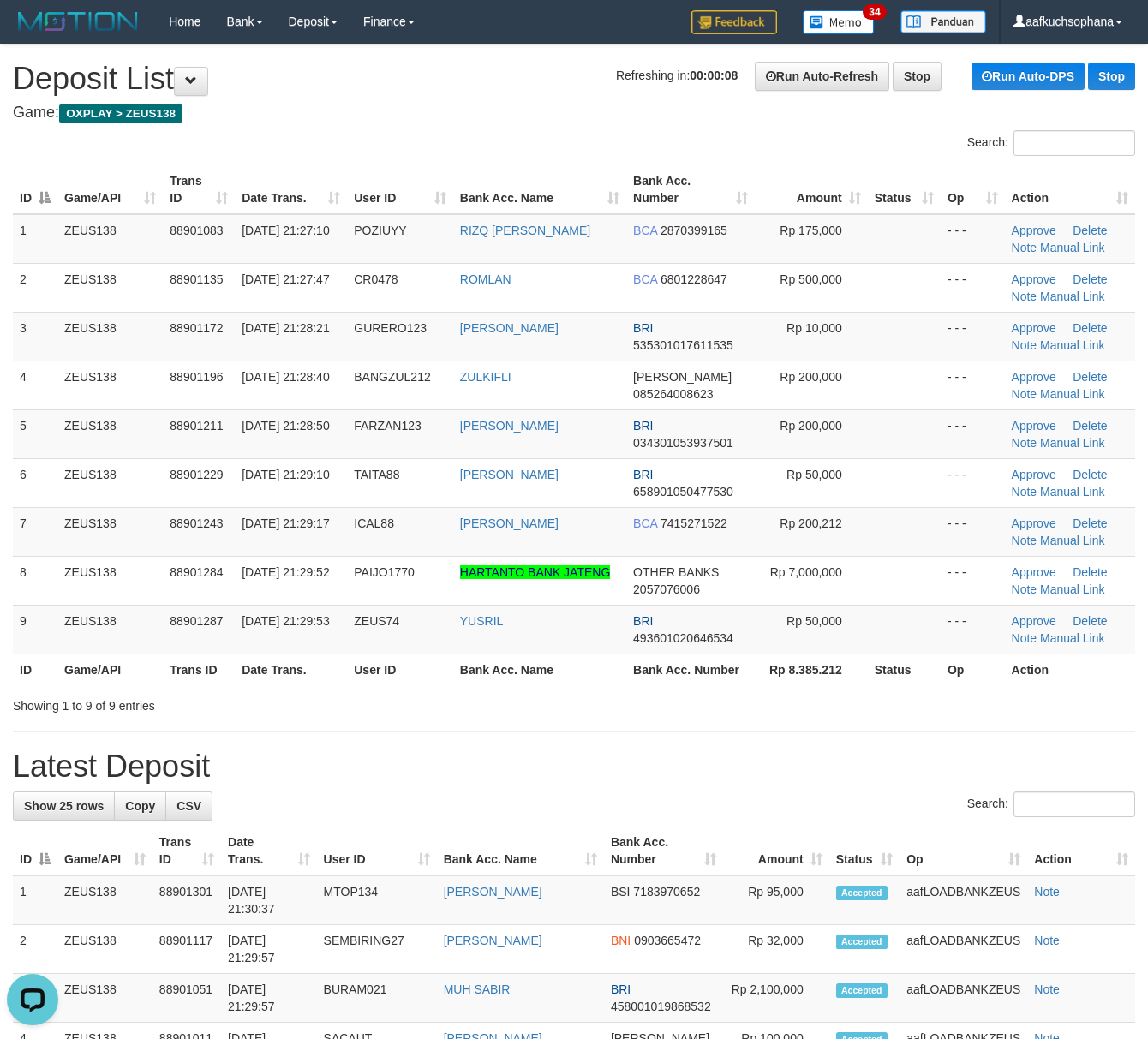
drag, startPoint x: 717, startPoint y: 786, endPoint x: 747, endPoint y: 784, distance: 30.1
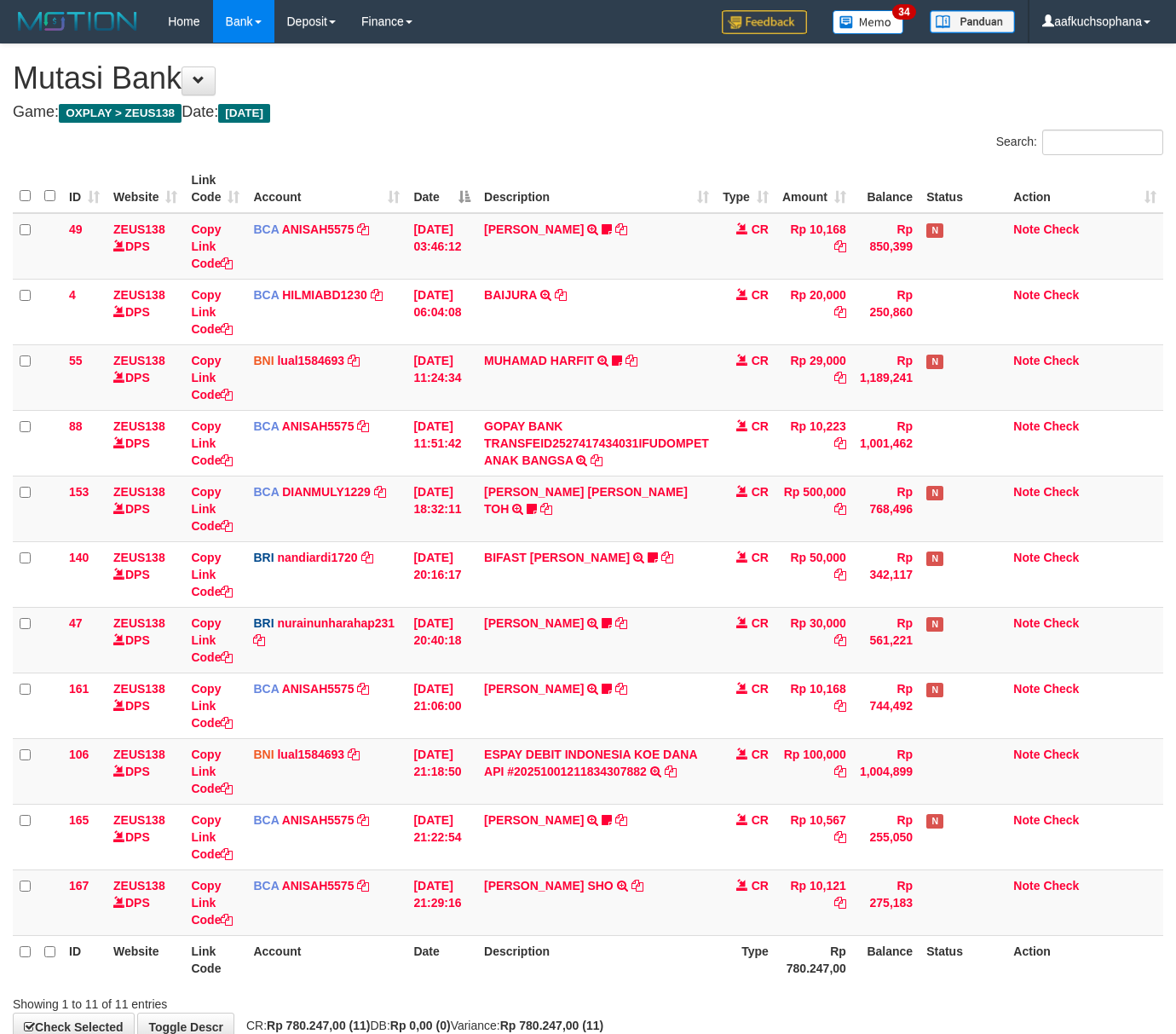
scroll to position [105, 0]
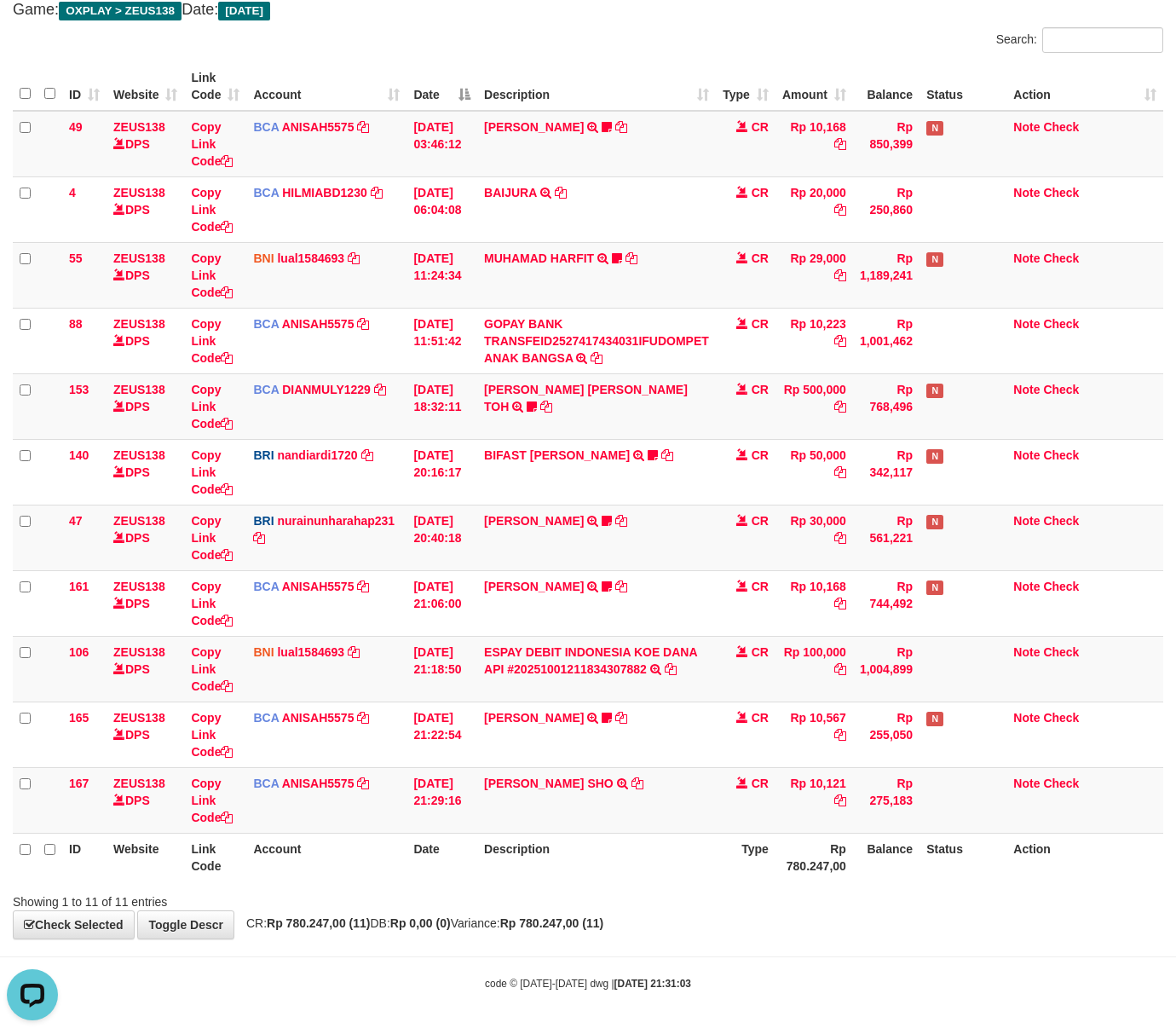
click at [450, 939] on div "**********" at bounding box center [588, 440] width 1176 height 997
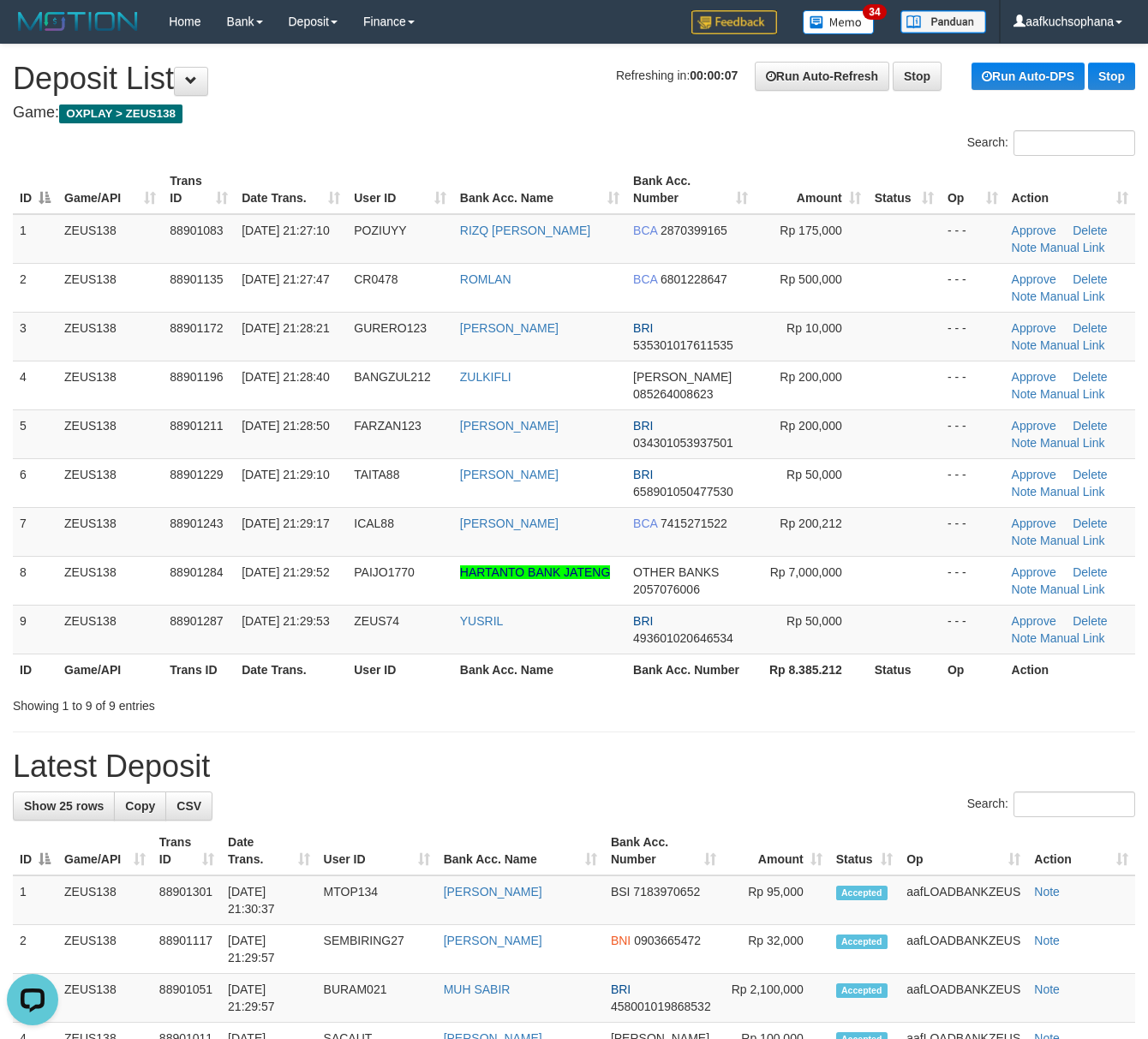
click at [813, 795] on div "Search:" at bounding box center [574, 806] width 1122 height 30
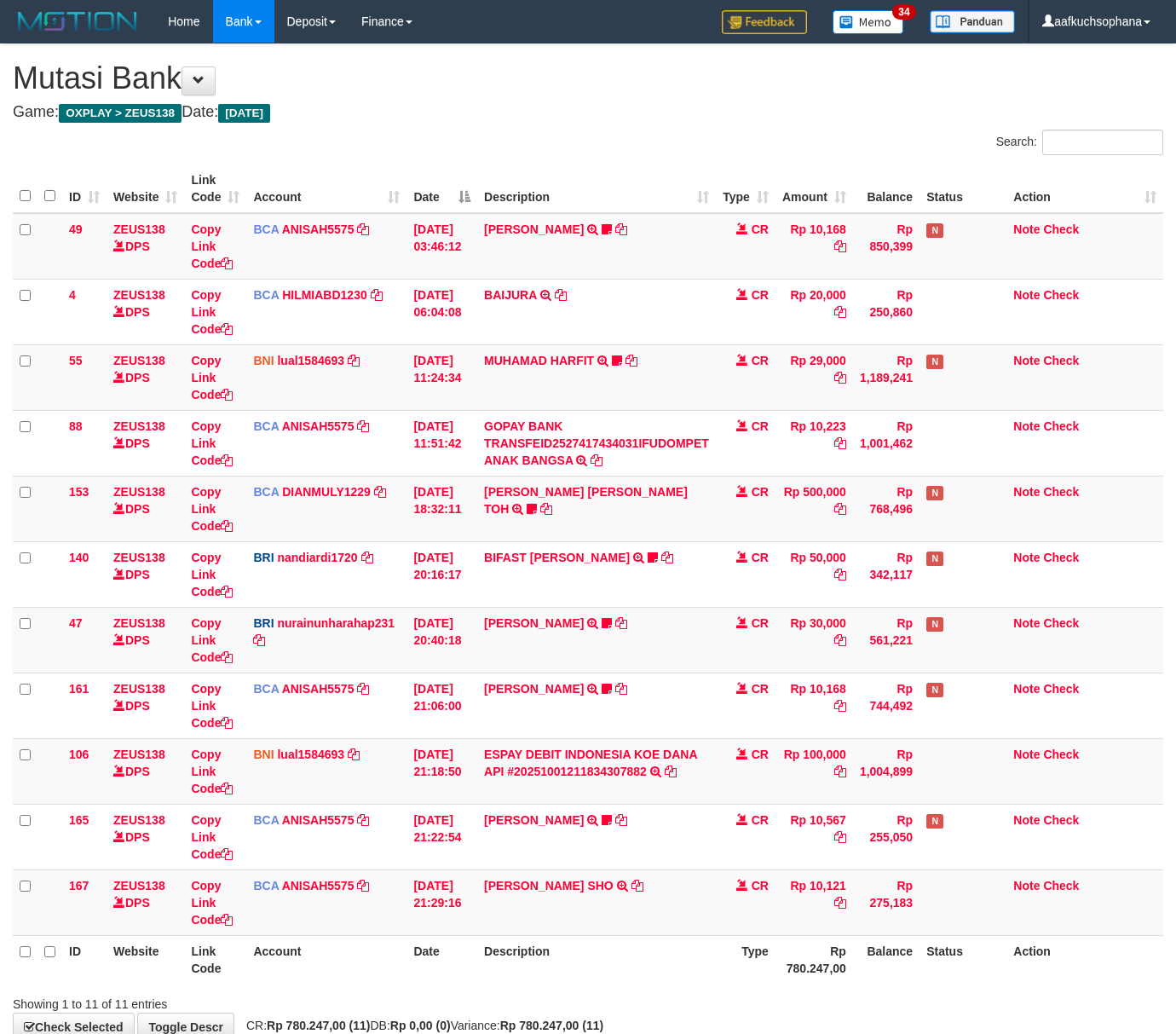
scroll to position [105, 0]
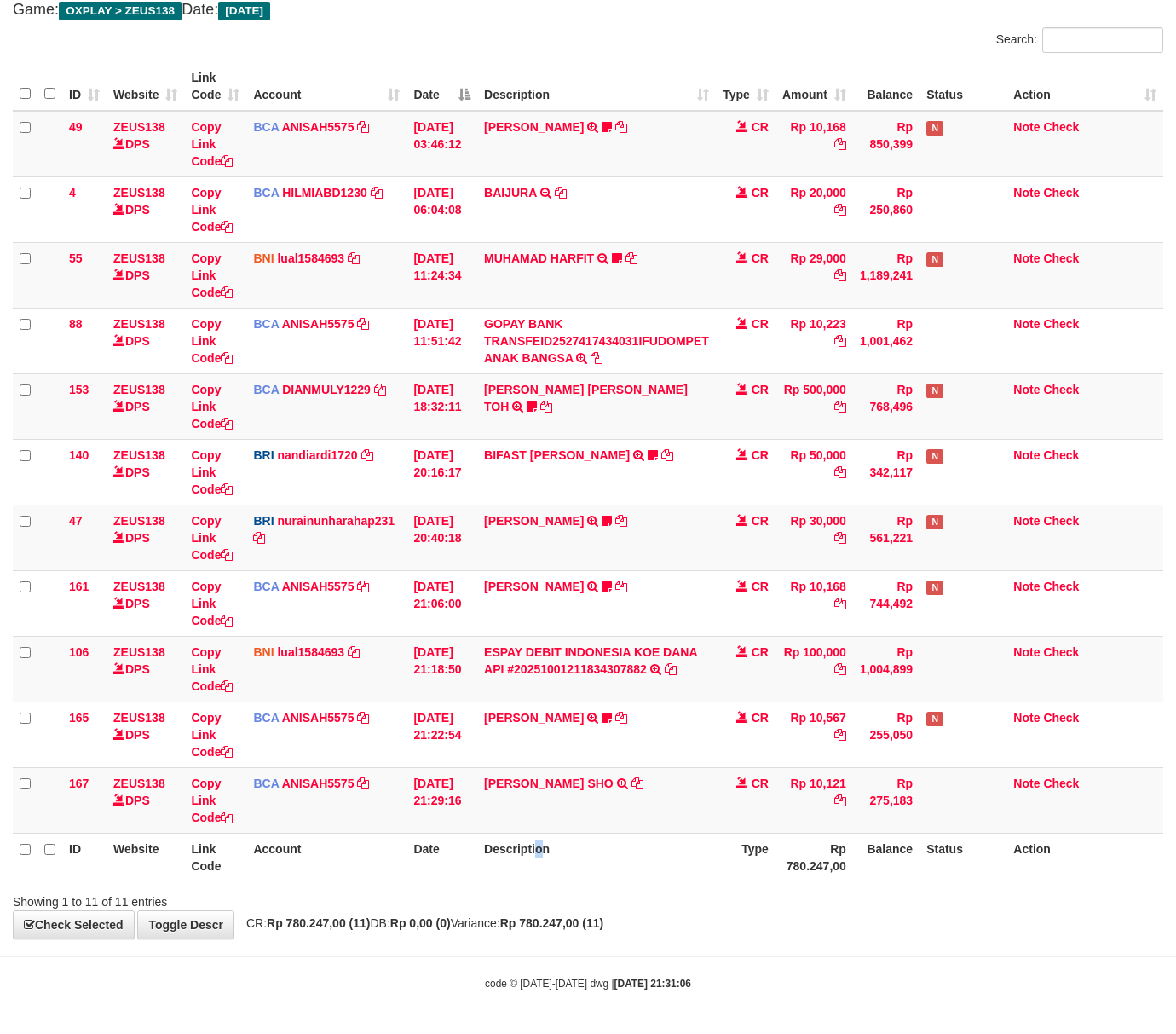
click at [536, 880] on th "Description" at bounding box center [596, 857] width 239 height 49
drag, startPoint x: 512, startPoint y: 857, endPoint x: 499, endPoint y: 857, distance: 13.0
click at [502, 857] on th "Description" at bounding box center [596, 857] width 239 height 49
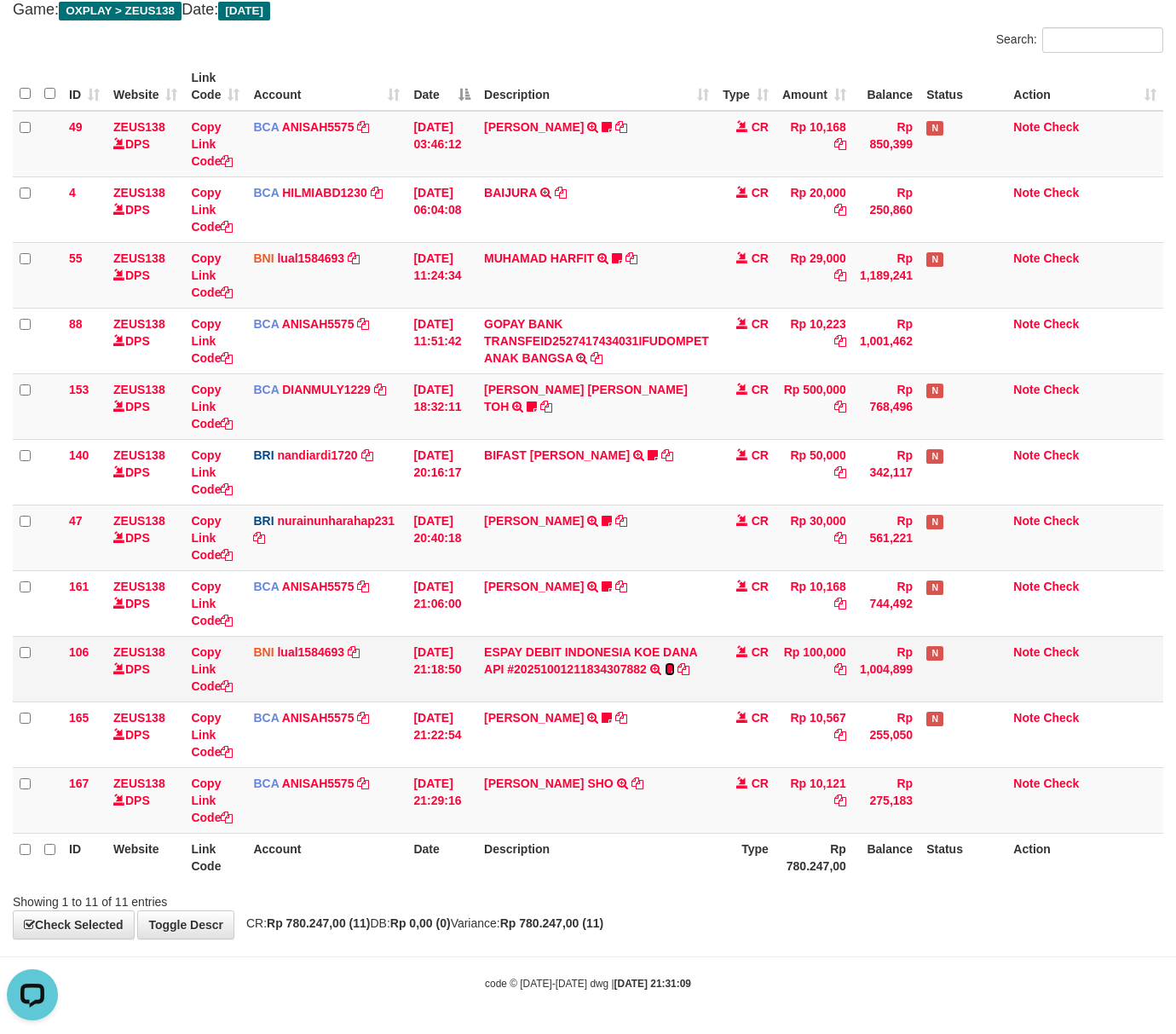
click at [670, 665] on icon at bounding box center [669, 668] width 10 height 12
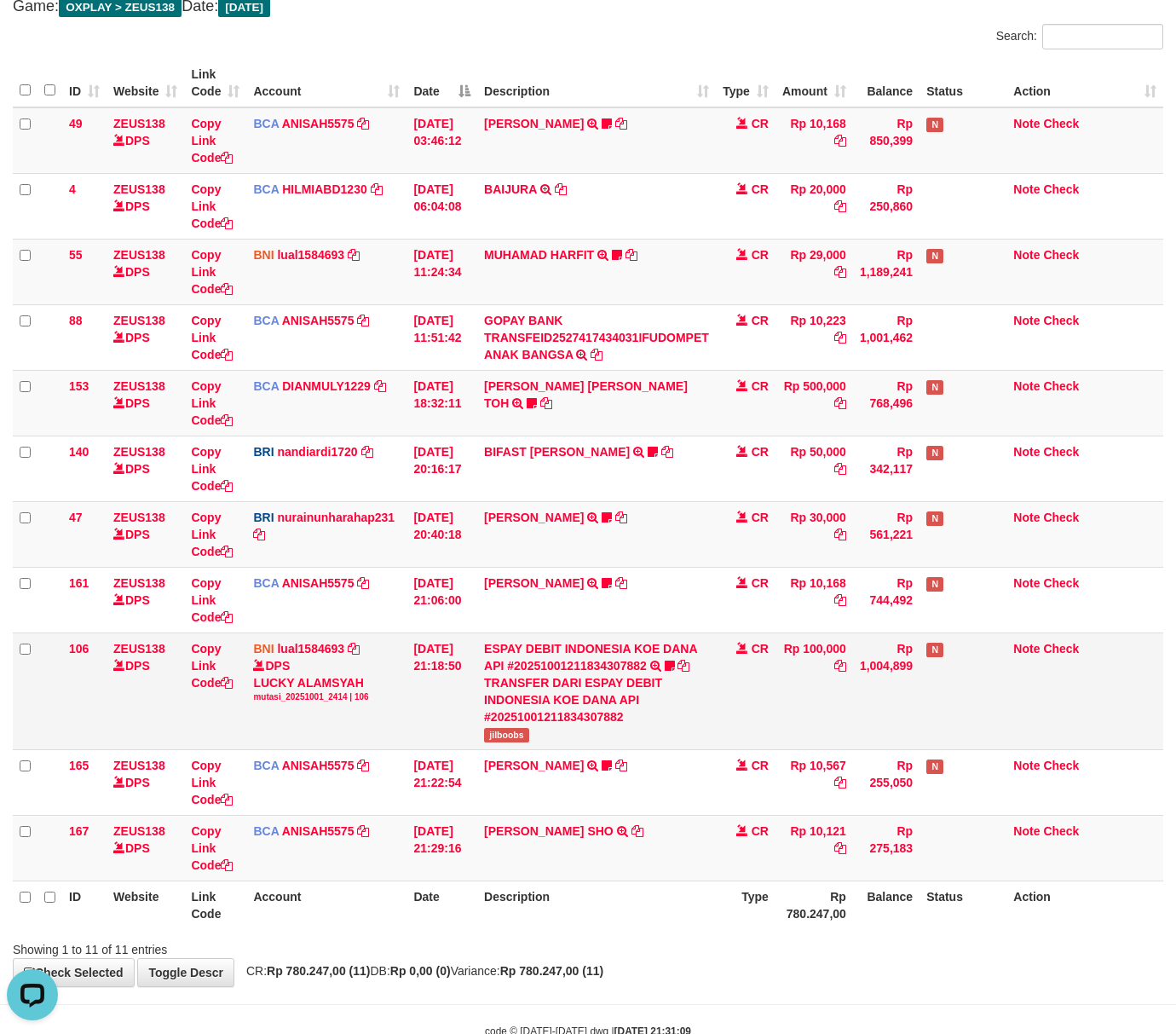
click at [497, 742] on span "jilboobs" at bounding box center [506, 735] width 45 height 15
copy span "jilboobs"
click at [646, 728] on td "ESPAY DEBIT INDONESIA KOE DANA API #20251001211834307882 TRANSFER DARI ESPAY DE…" at bounding box center [596, 691] width 239 height 117
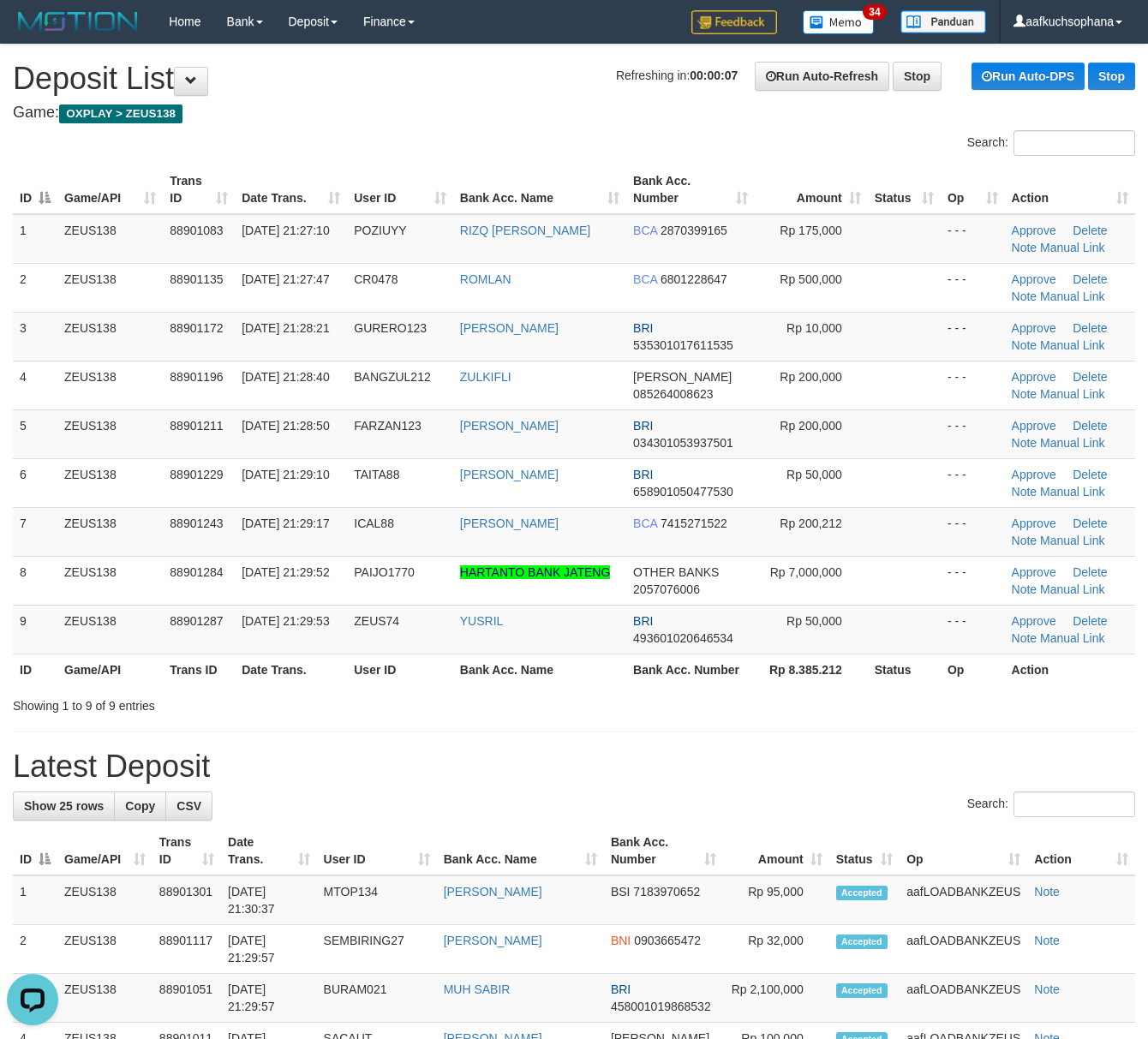
drag, startPoint x: 858, startPoint y: 751, endPoint x: 1164, endPoint y: 762, distance: 306.2
click at [847, 761] on h1 "Latest Deposit" at bounding box center [574, 767] width 1122 height 35
click at [864, 649] on td "Rp 50,000" at bounding box center [811, 629] width 113 height 49
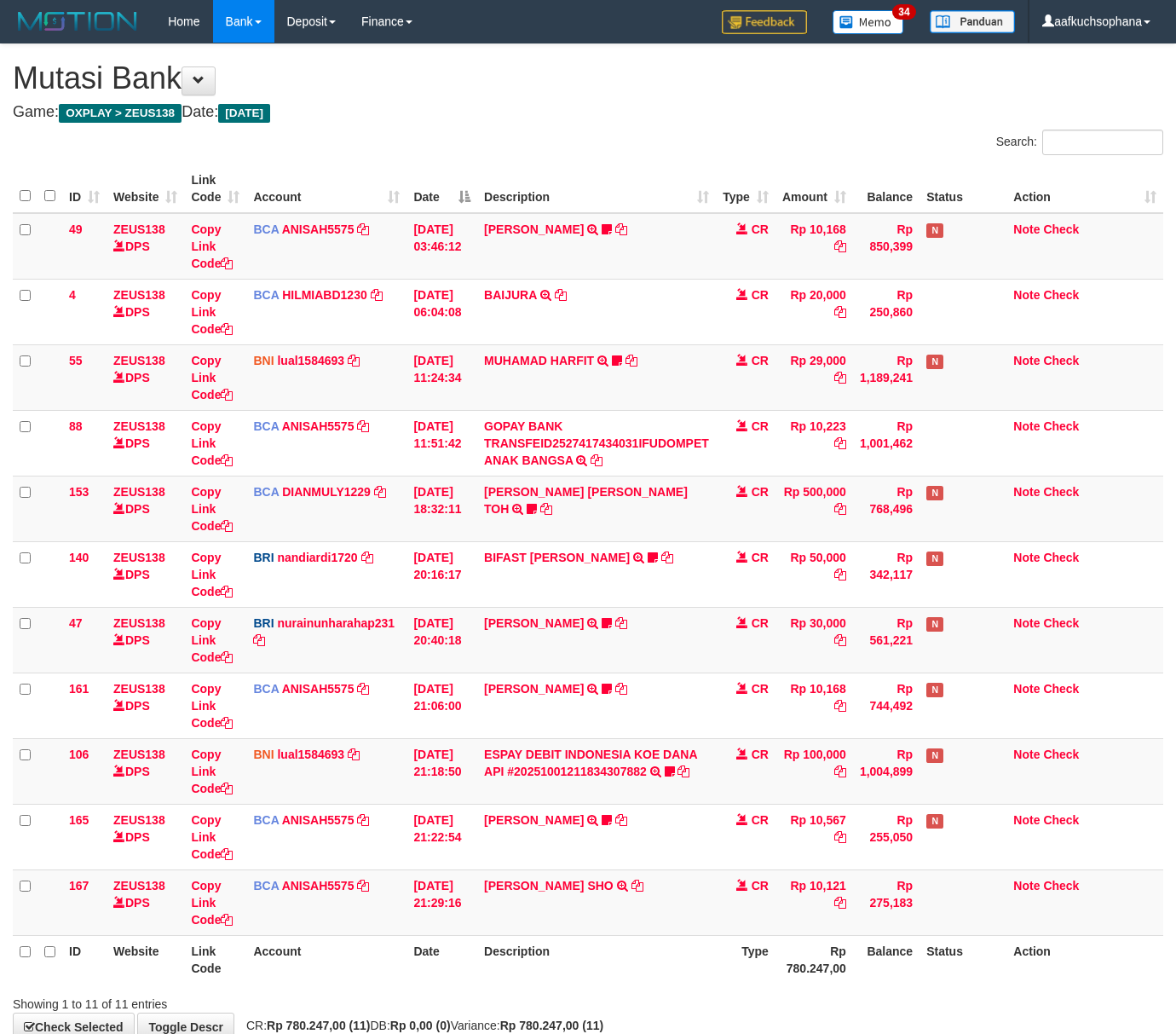
scroll to position [105, 0]
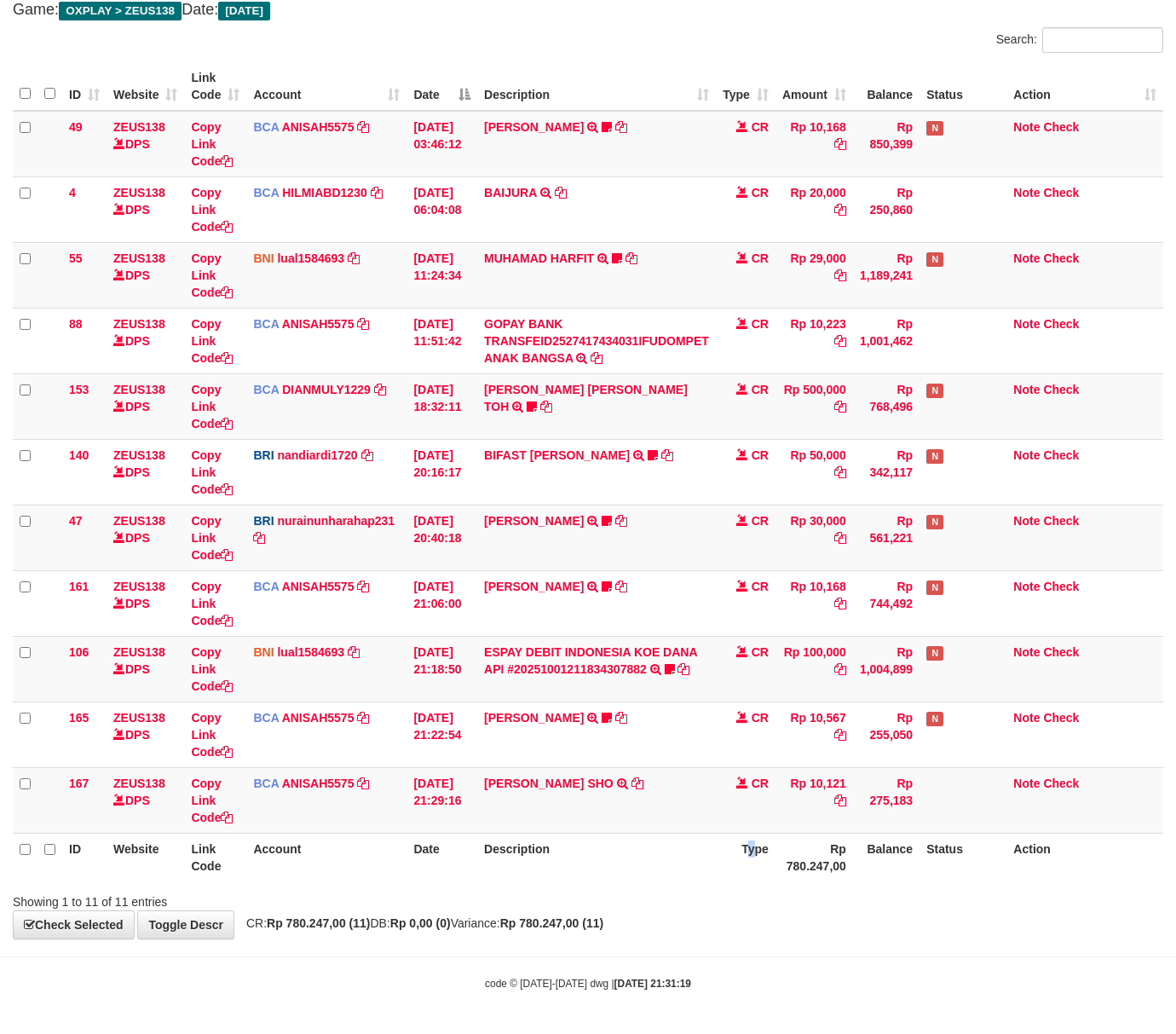
click at [754, 842] on th "Type" at bounding box center [746, 857] width 60 height 49
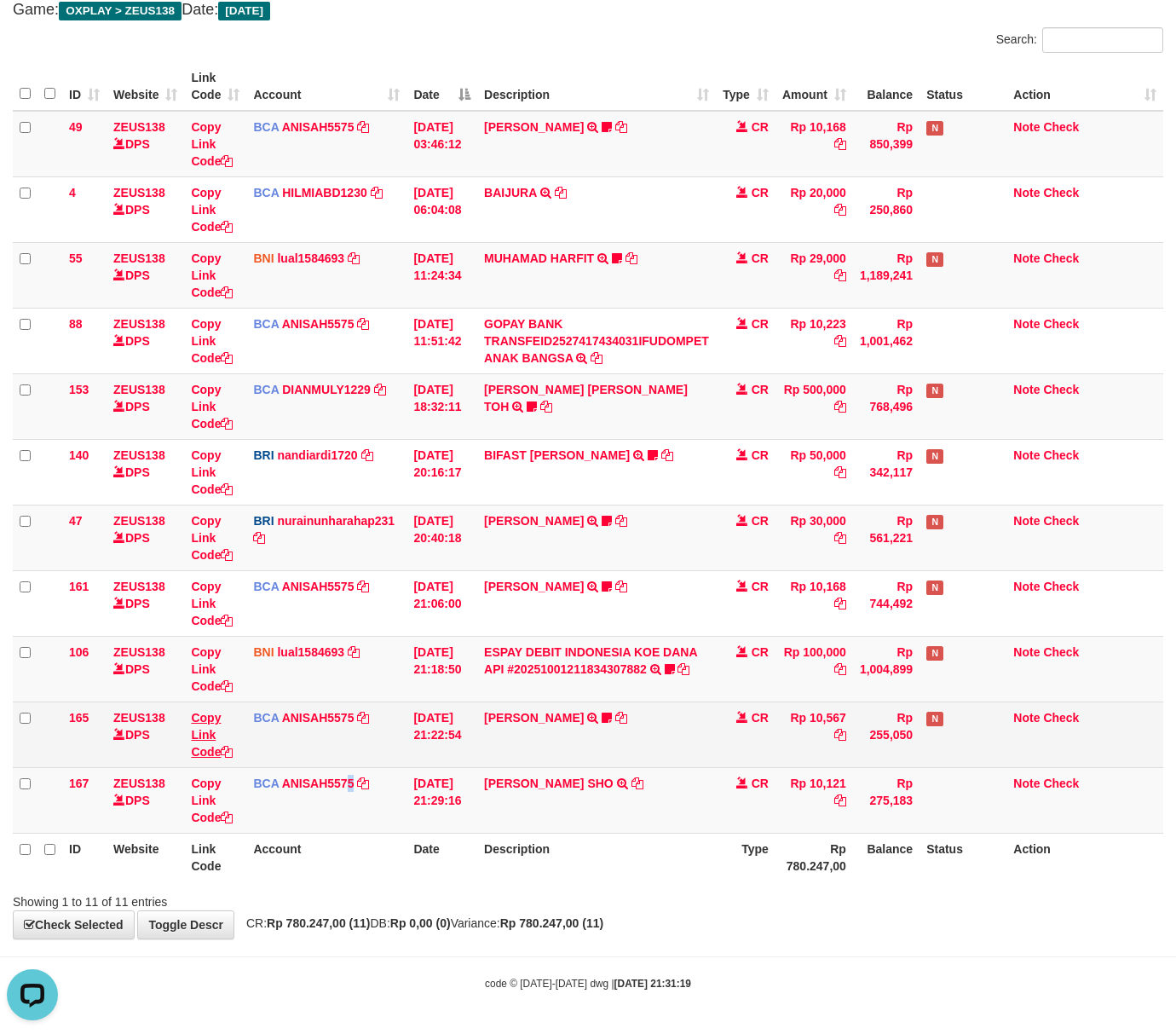
drag, startPoint x: 352, startPoint y: 803, endPoint x: 211, endPoint y: 737, distance: 155.7
click at [342, 804] on td "BCA ANISAH5575 DPS ANISAH mutasi_20251001_3827 | 167 mutasi_20251001_3827 | 167" at bounding box center [326, 800] width 161 height 65
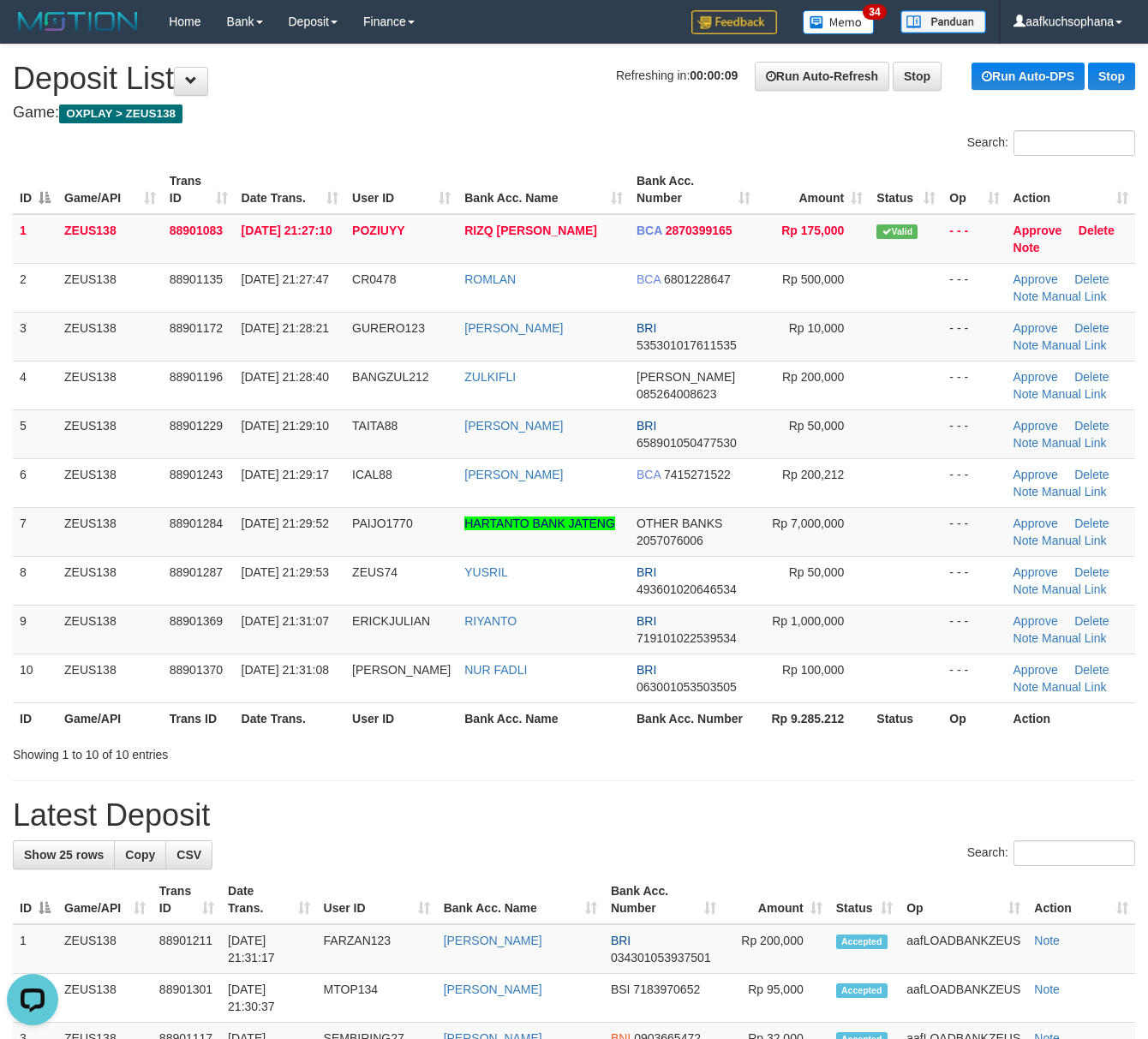
drag, startPoint x: 618, startPoint y: 742, endPoint x: 879, endPoint y: 751, distance: 261.2
click at [621, 740] on div at bounding box center [813, 739] width 670 height 1
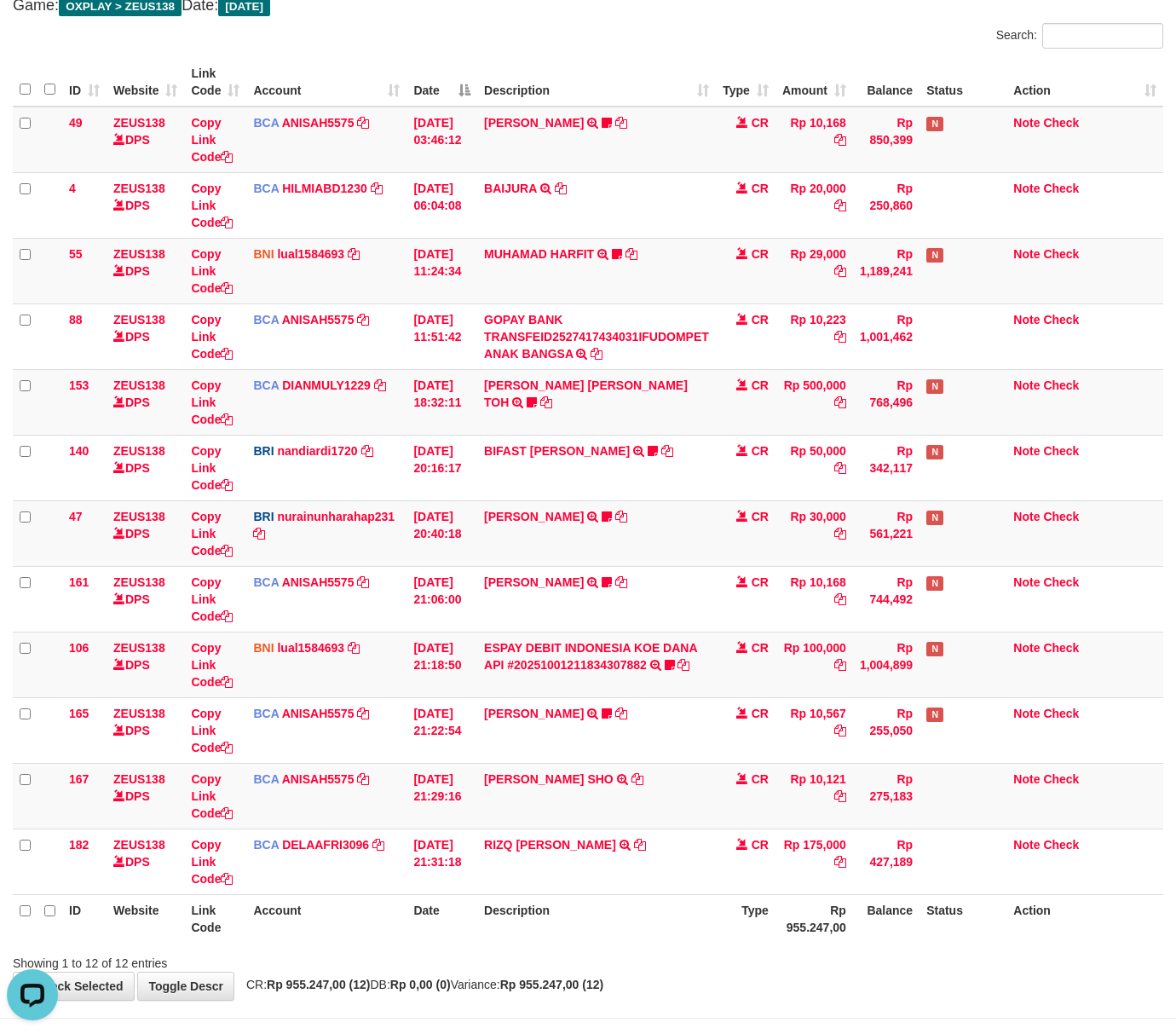
click at [502, 915] on th "Description" at bounding box center [596, 919] width 239 height 49
click at [618, 949] on div at bounding box center [833, 948] width 686 height 1
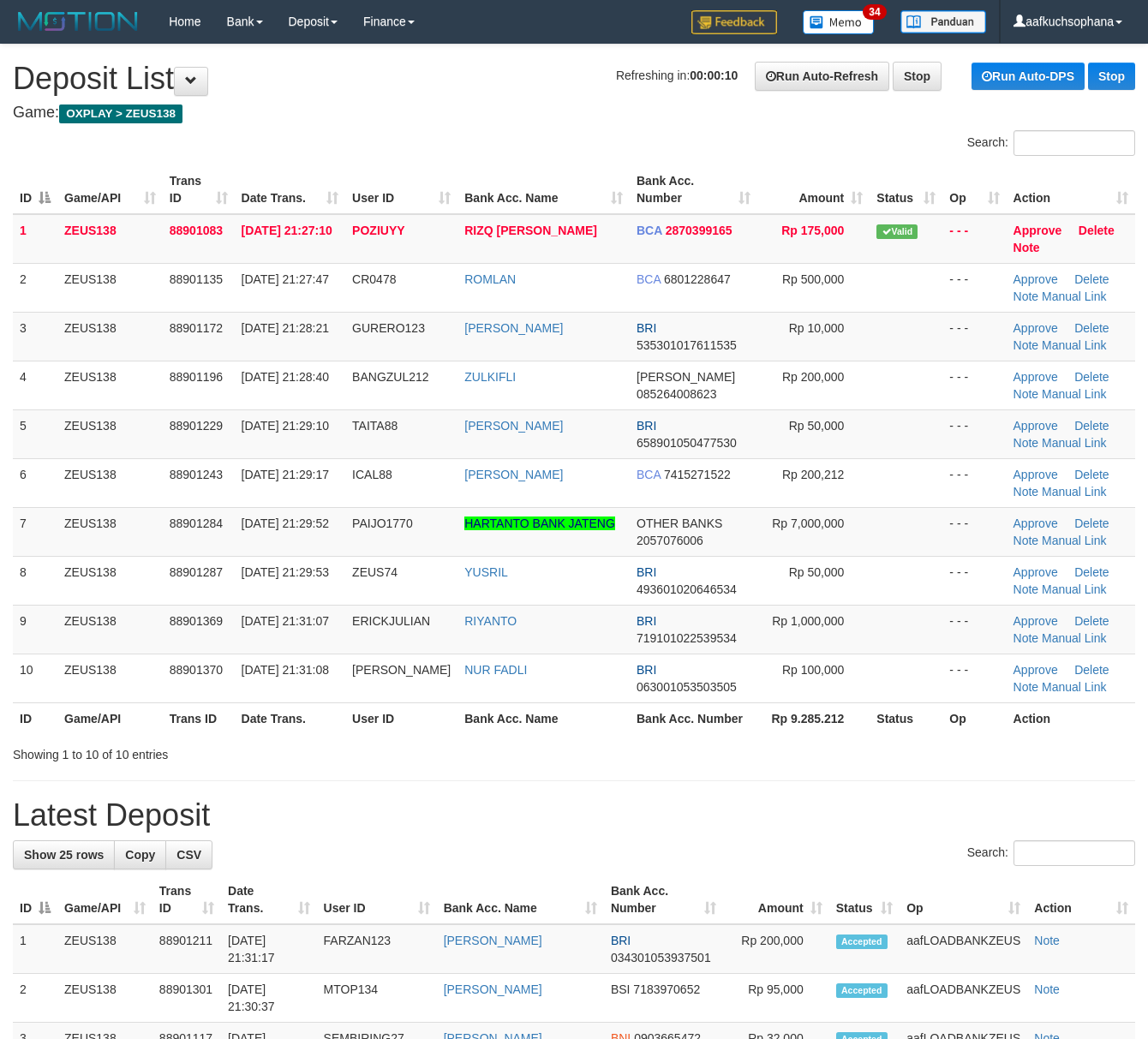
click at [689, 736] on div "ID Game/API Trans ID Date Trans. User ID Bank Acc. Name Bank Acc. Number Amount…" at bounding box center [574, 450] width 1148 height 579
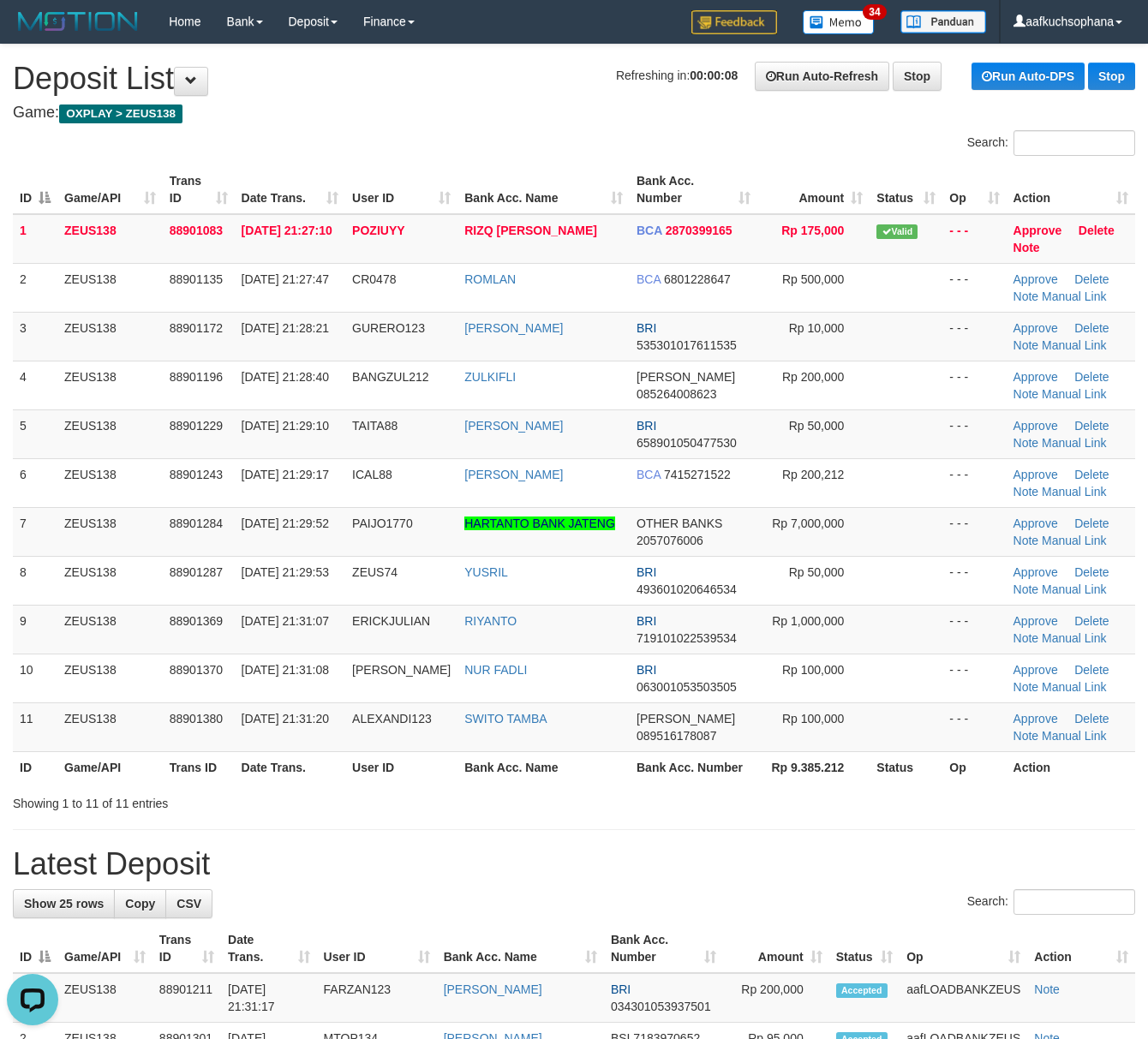
click at [843, 809] on div "Showing 1 to 11 of 11 entries" at bounding box center [574, 800] width 1148 height 24
click at [840, 808] on div "Showing 1 to 11 of 11 entries" at bounding box center [574, 800] width 1148 height 24
drag, startPoint x: 594, startPoint y: 853, endPoint x: 418, endPoint y: 771, distance: 194.2
click at [590, 851] on h1 "Latest Deposit" at bounding box center [574, 865] width 1122 height 35
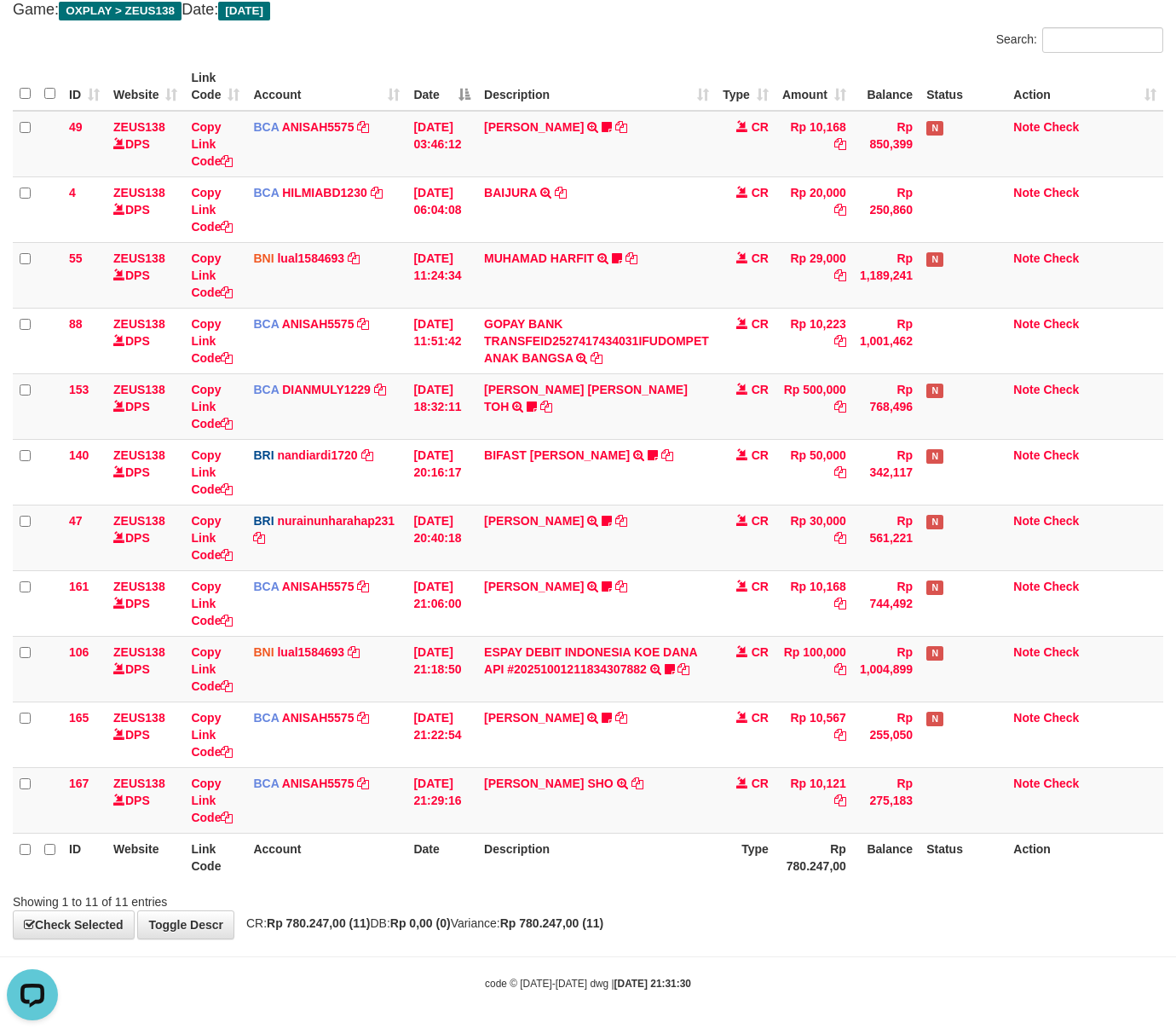
click at [779, 872] on th "Rp 780.247,00" at bounding box center [813, 857] width 77 height 49
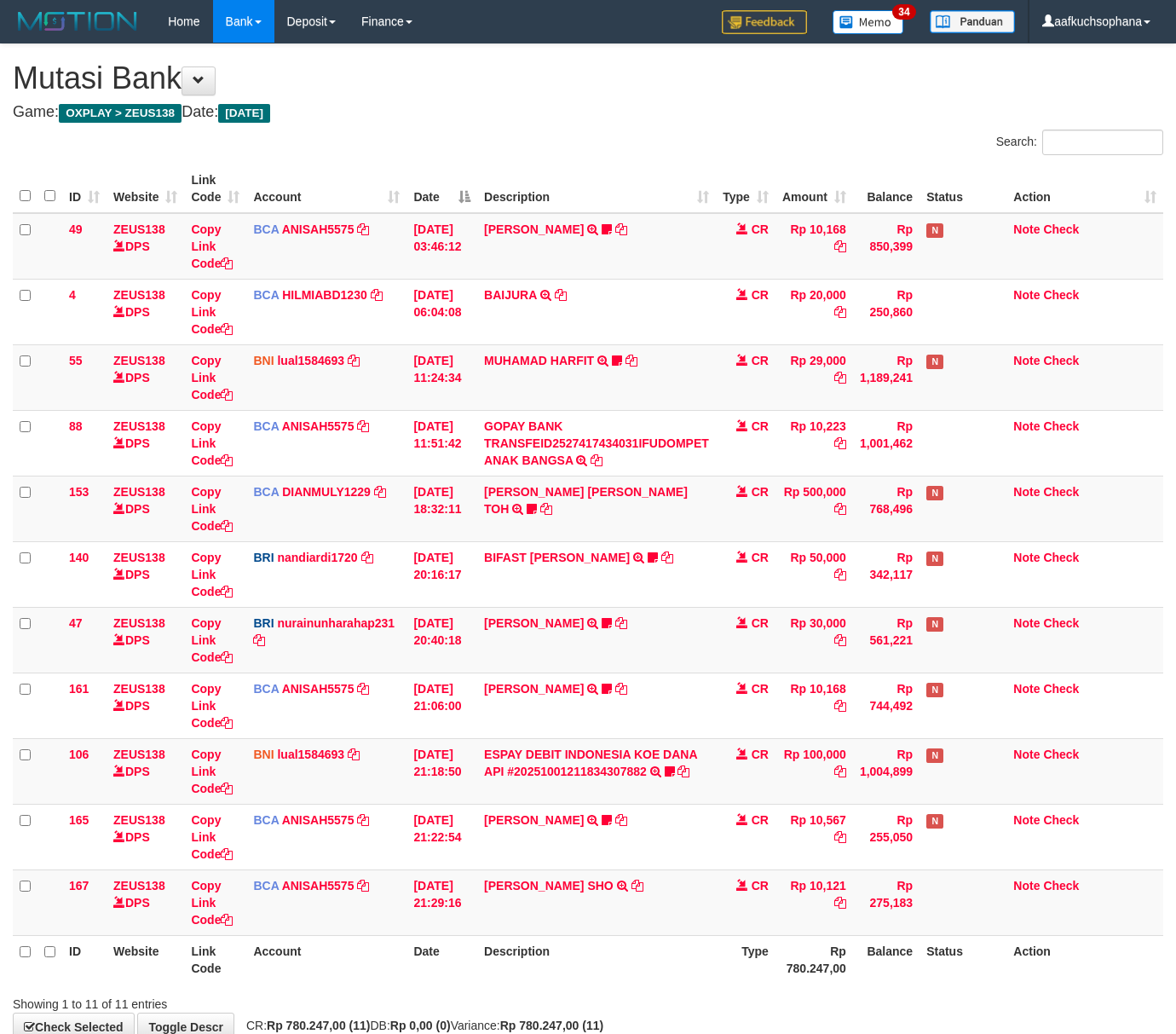
scroll to position [105, 0]
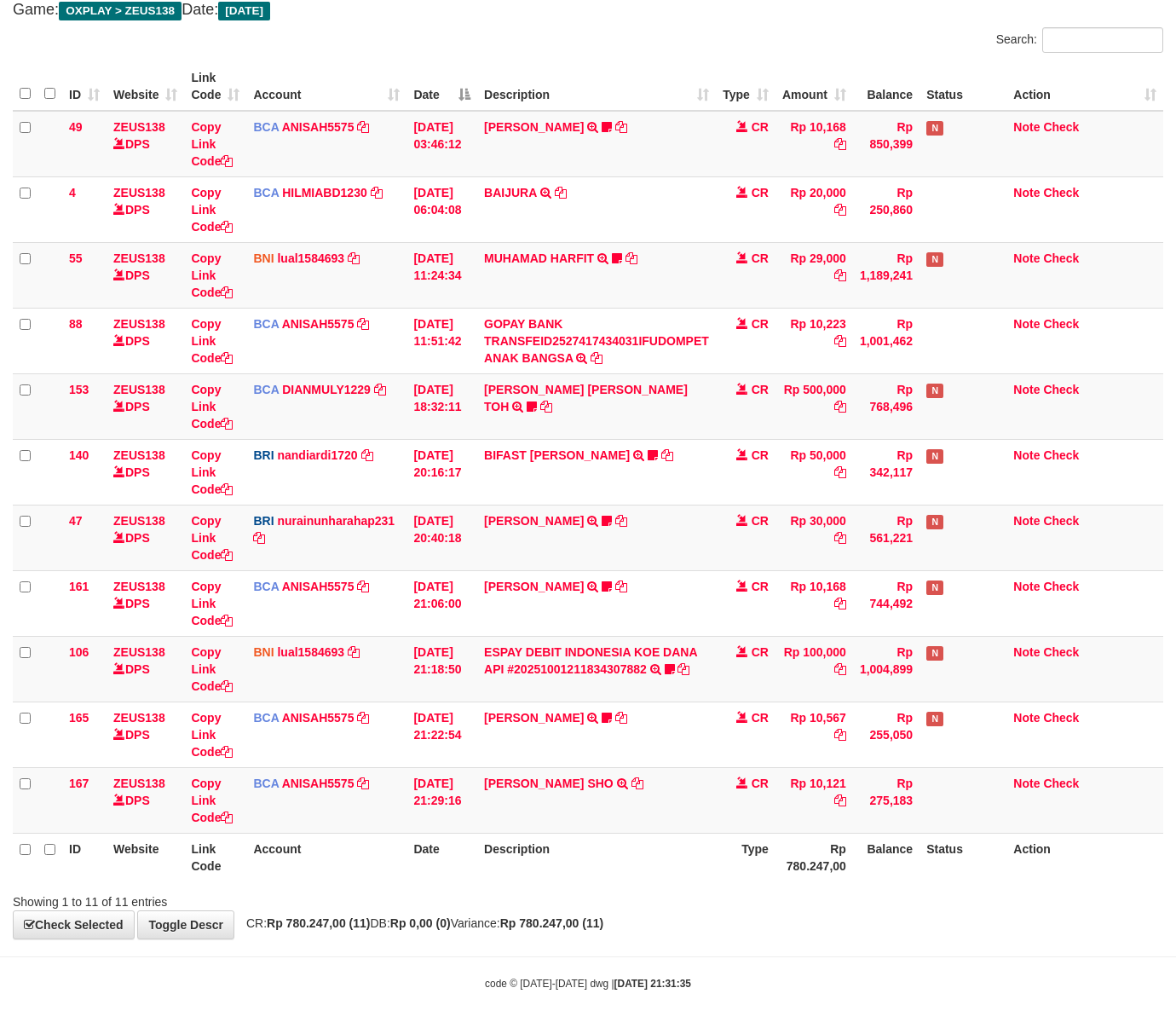
drag, startPoint x: 779, startPoint y: 921, endPoint x: 707, endPoint y: 887, distance: 79.6
click at [773, 921] on div "**********" at bounding box center [588, 440] width 1176 height 997
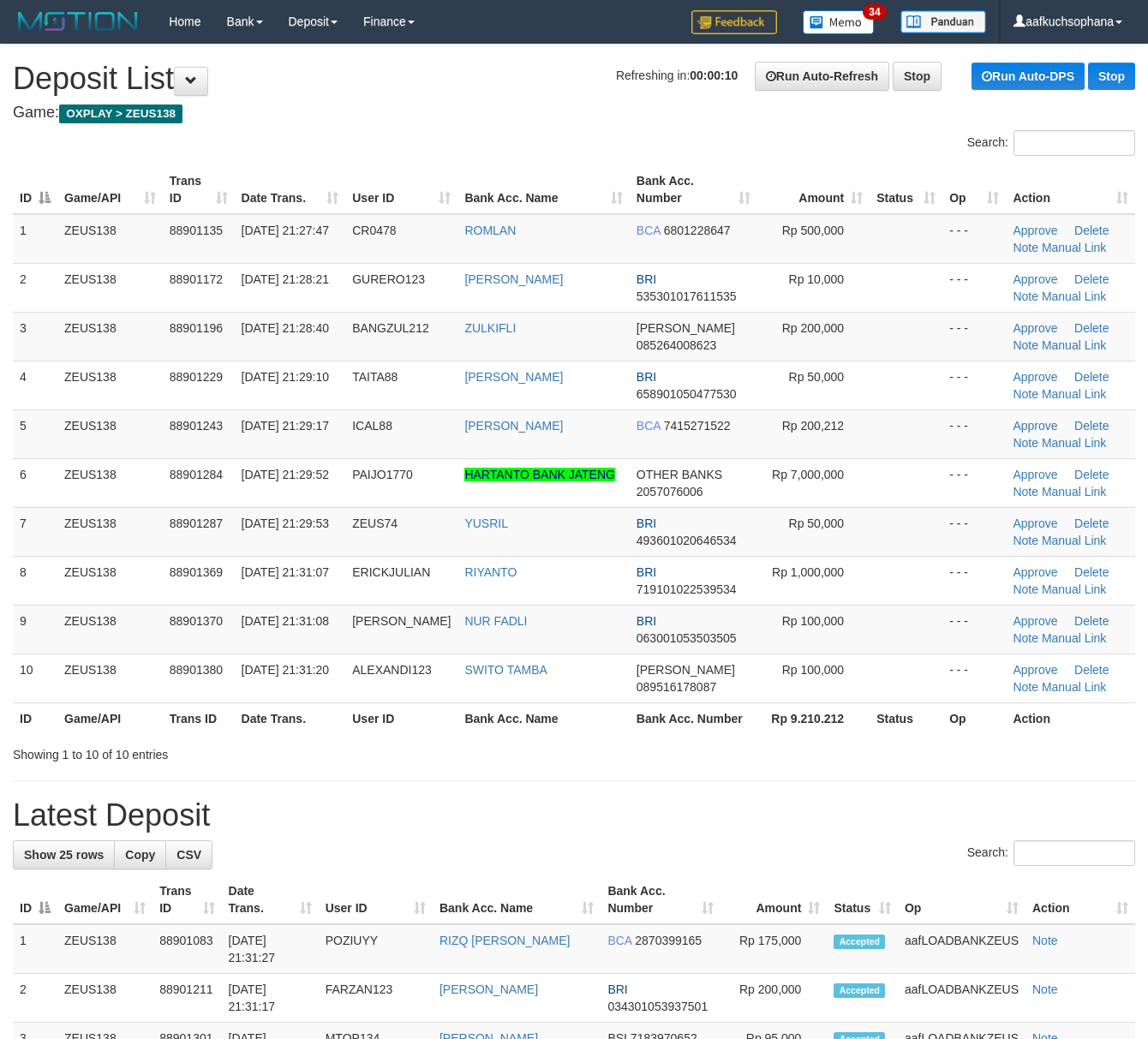
drag, startPoint x: 792, startPoint y: 809, endPoint x: 879, endPoint y: 819, distance: 87.6
click at [796, 808] on h1 "Latest Deposit" at bounding box center [574, 816] width 1122 height 35
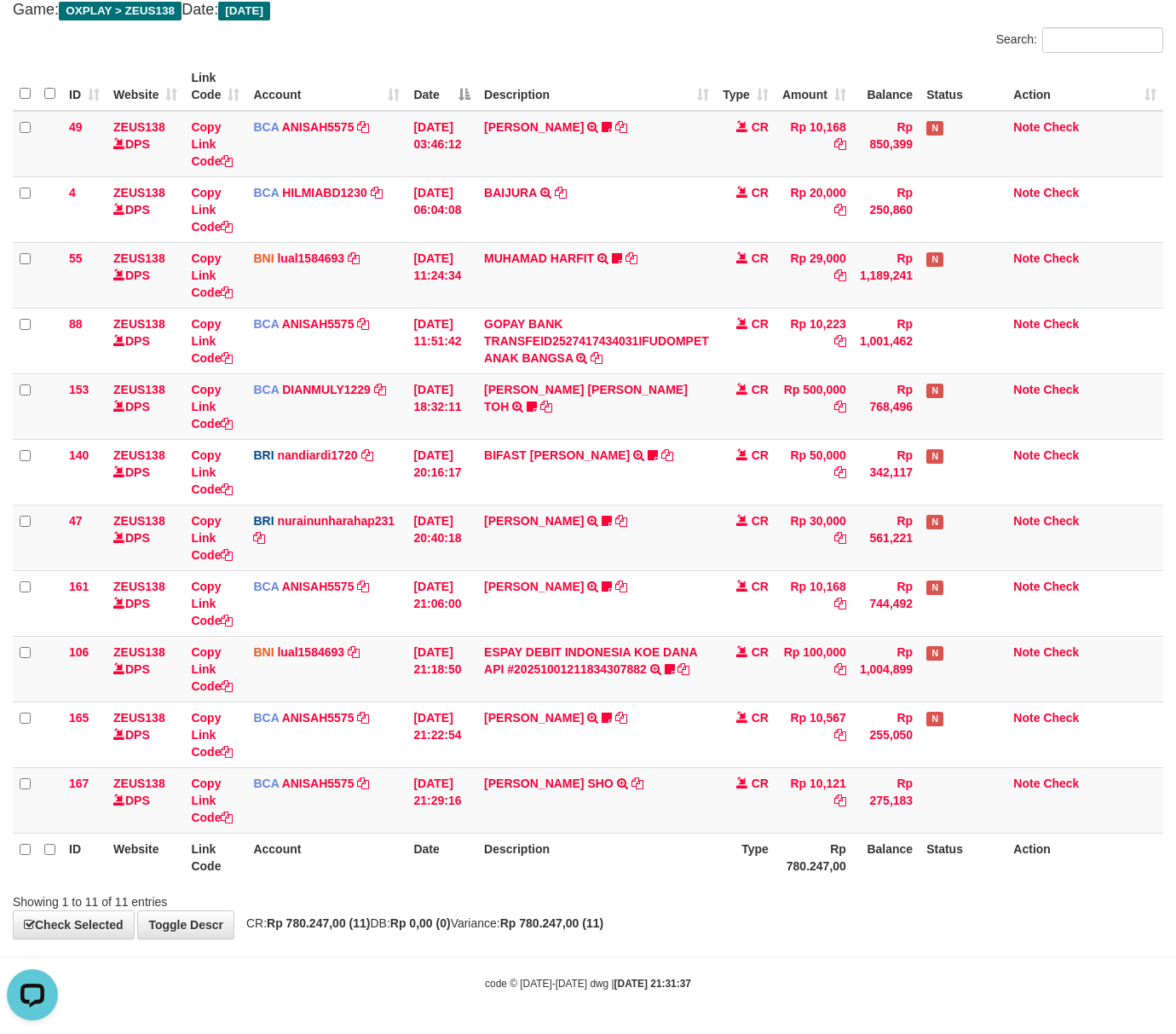
click at [377, 950] on body "Toggle navigation Home Bank Account List Load By Website Group [OXPLAY] ZEUS138…" at bounding box center [588, 466] width 1176 height 1137
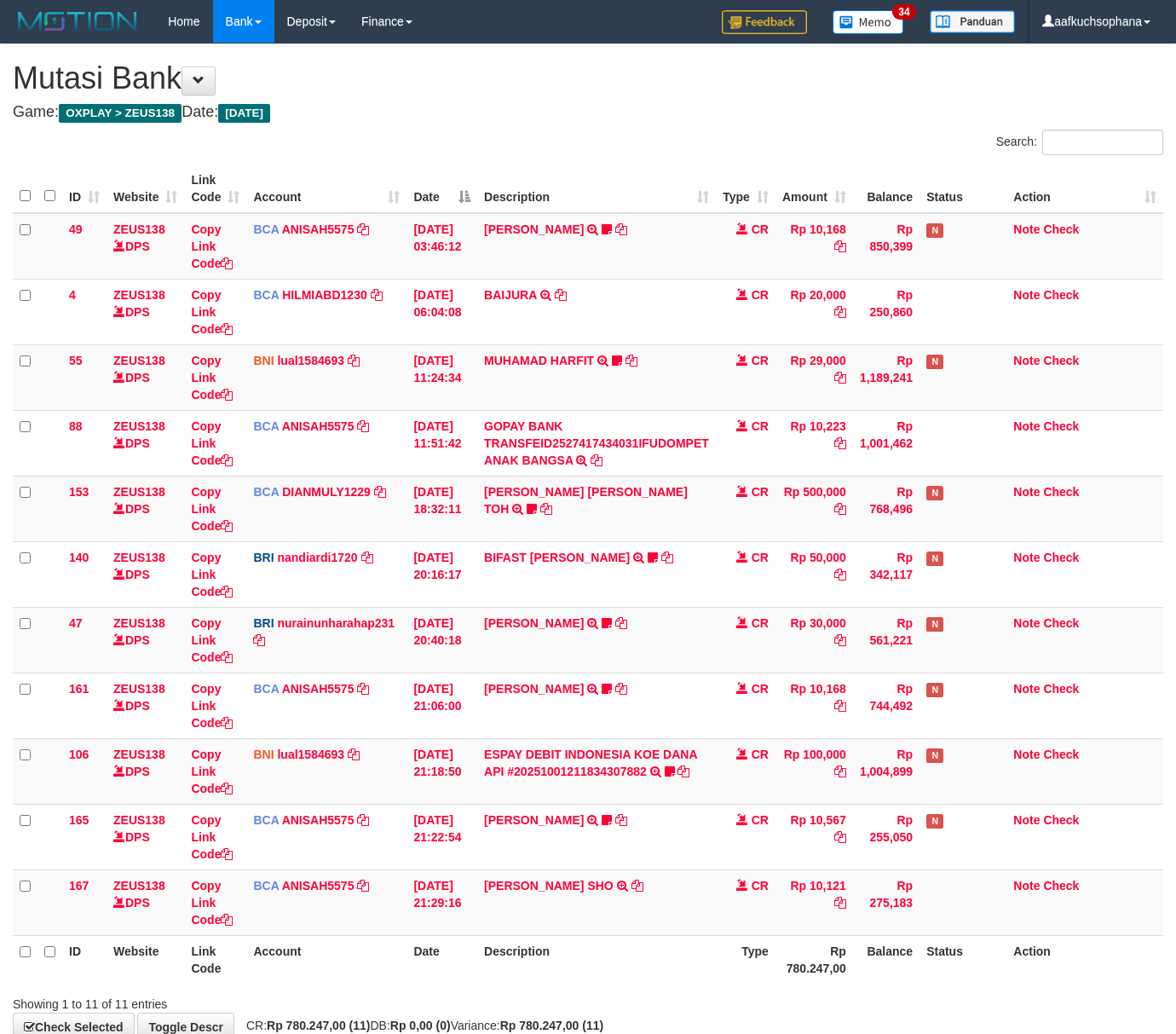
scroll to position [105, 0]
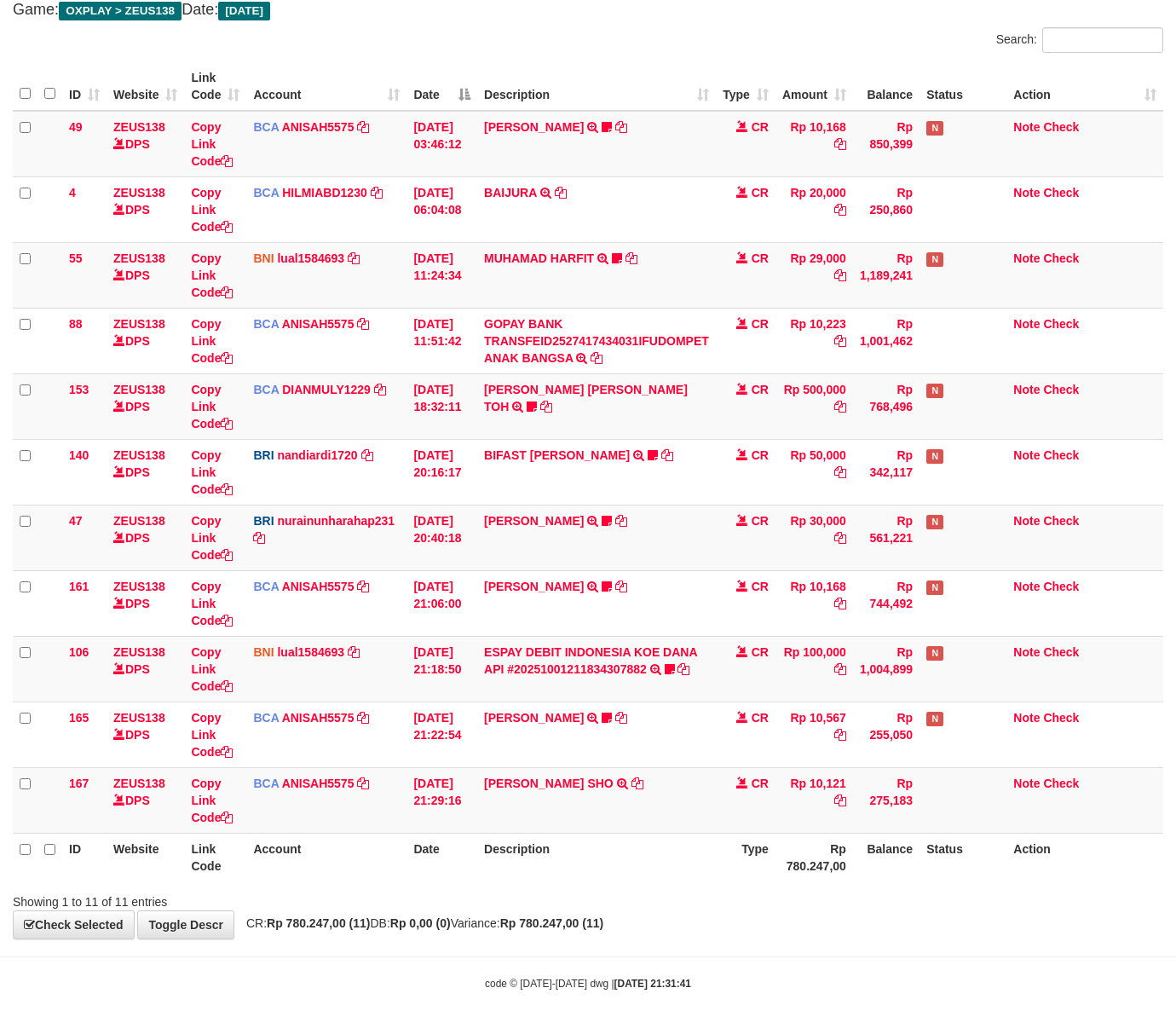
click at [617, 891] on div "Showing 1 to 11 of 11 entries" at bounding box center [588, 898] width 1176 height 24
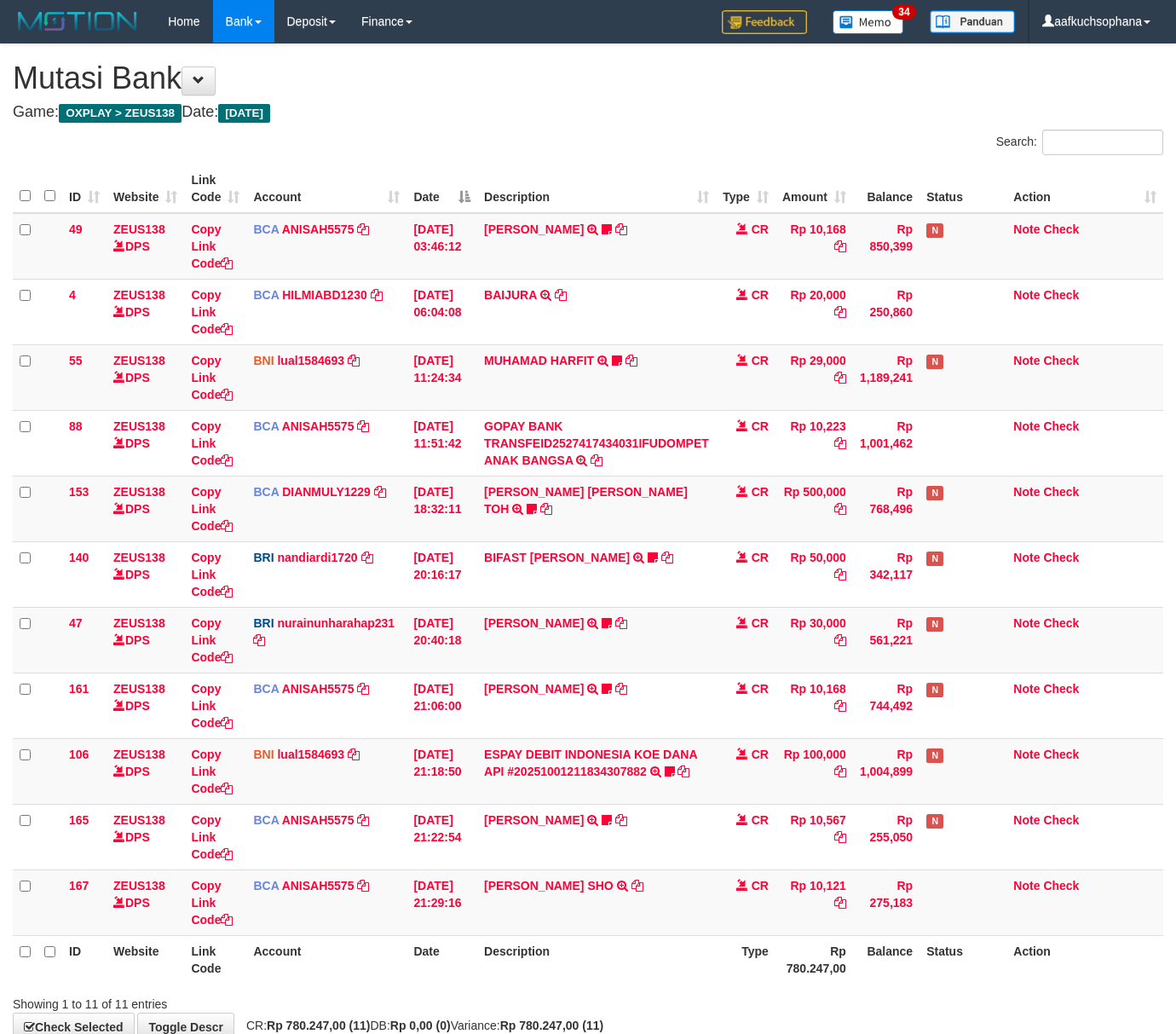
scroll to position [105, 0]
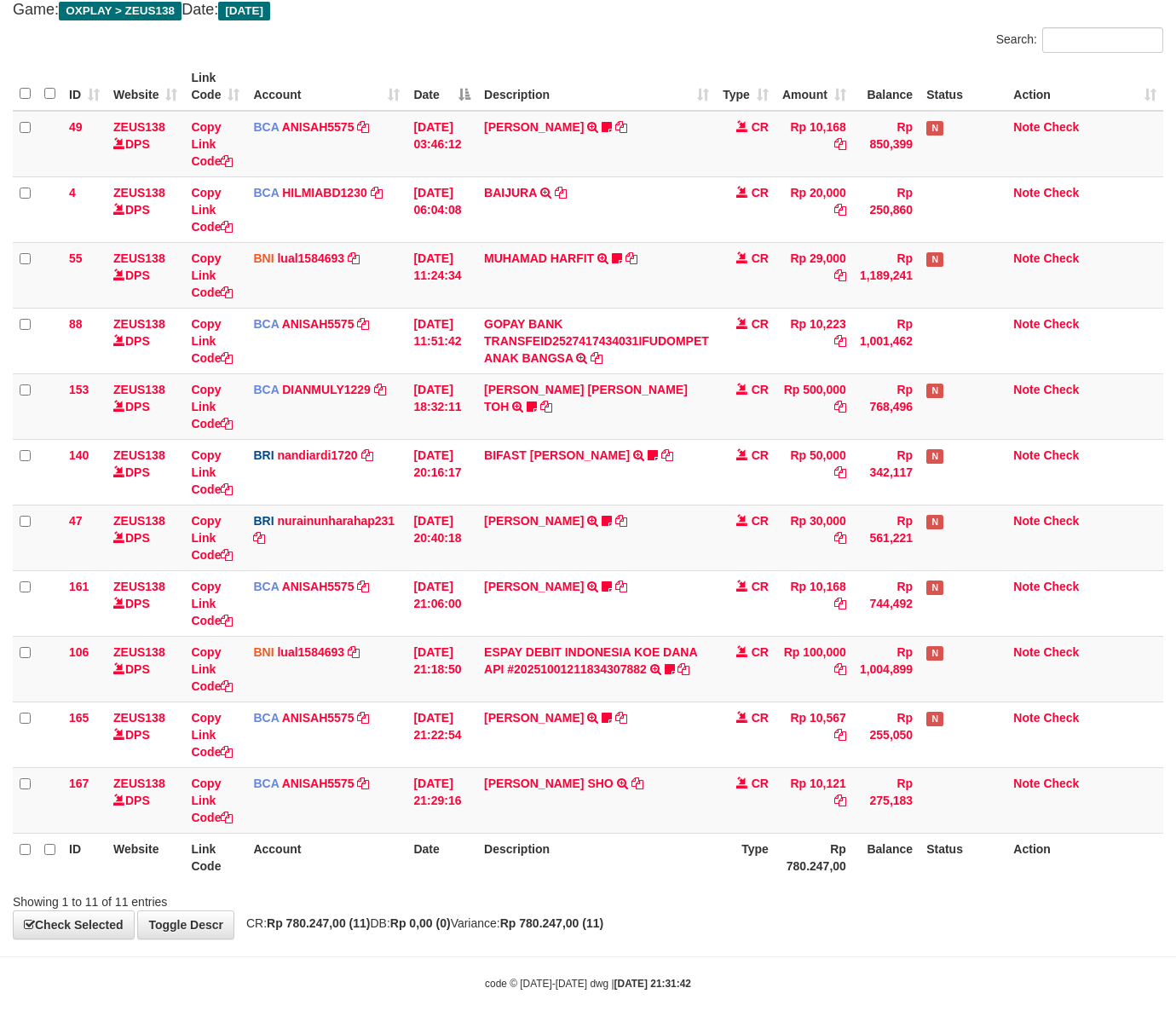
click at [755, 900] on div "Showing 1 to 11 of 11 entries" at bounding box center [588, 898] width 1176 height 24
click at [754, 900] on div "Showing 1 to 11 of 11 entries" at bounding box center [588, 898] width 1176 height 24
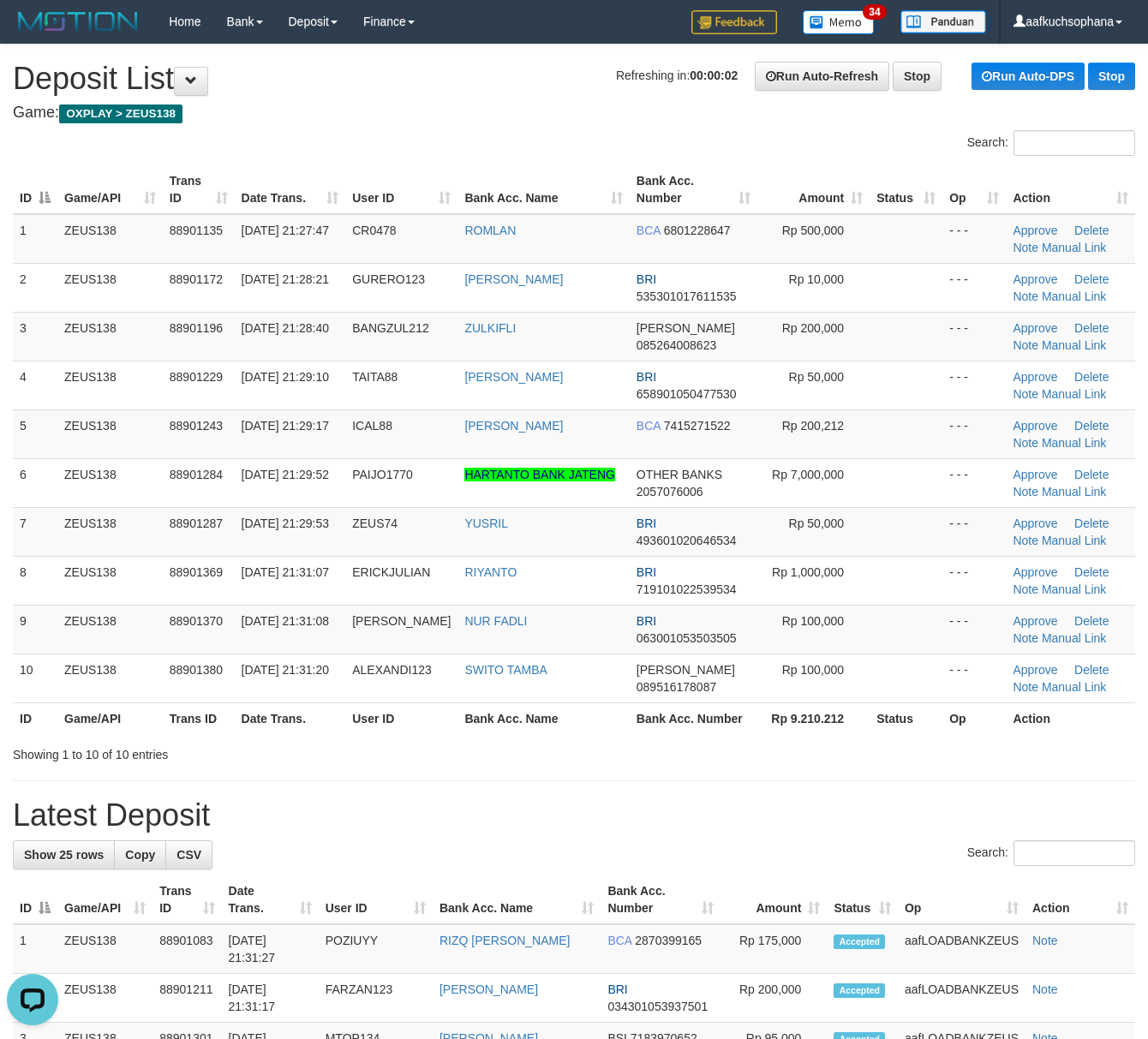
drag, startPoint x: 723, startPoint y: 831, endPoint x: 1064, endPoint y: 834, distance: 341.0
click at [724, 830] on h1 "Latest Deposit" at bounding box center [574, 816] width 1122 height 35
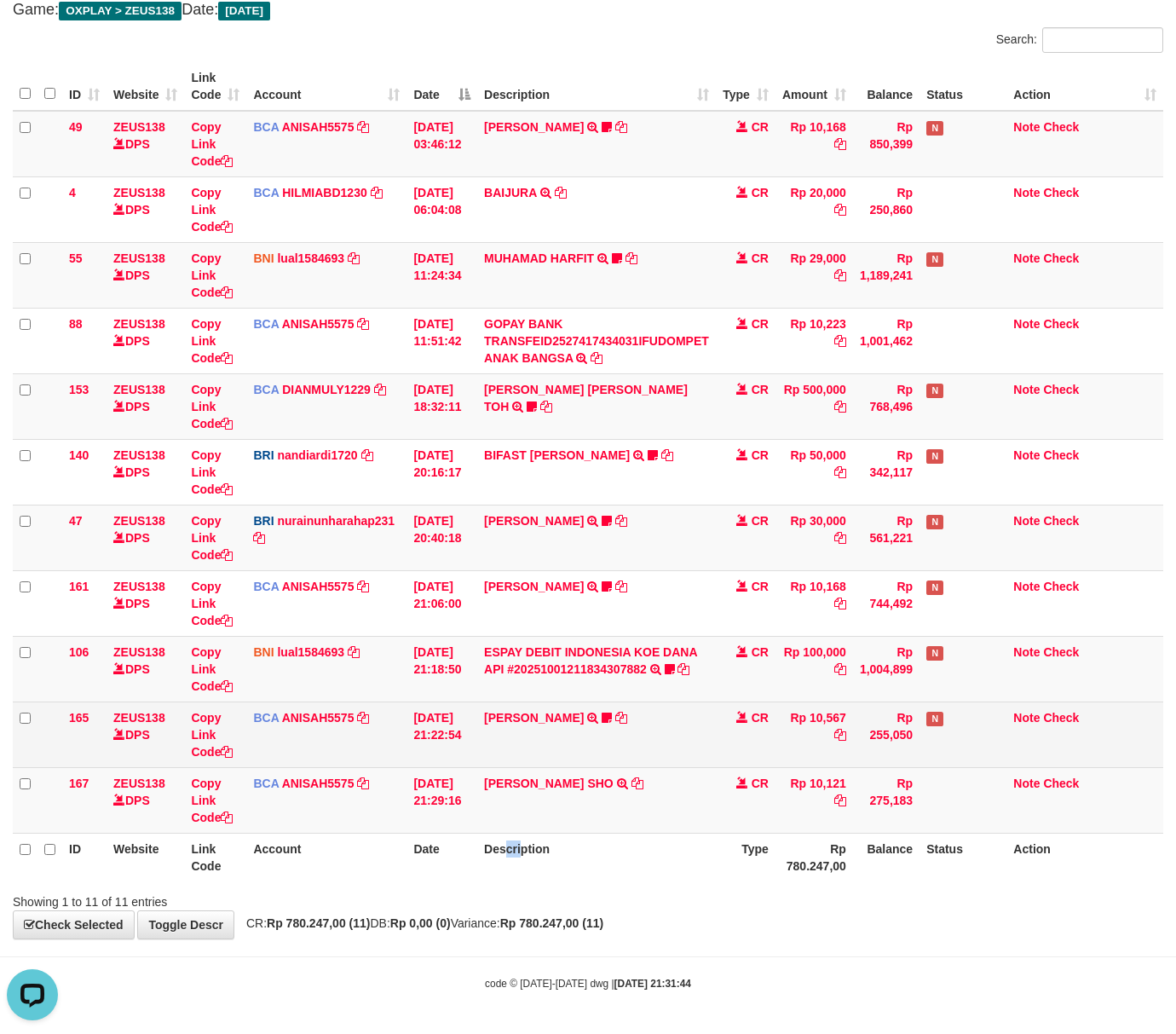
drag, startPoint x: 523, startPoint y: 877, endPoint x: 111, endPoint y: 755, distance: 429.7
click at [511, 876] on th "Description" at bounding box center [596, 857] width 239 height 49
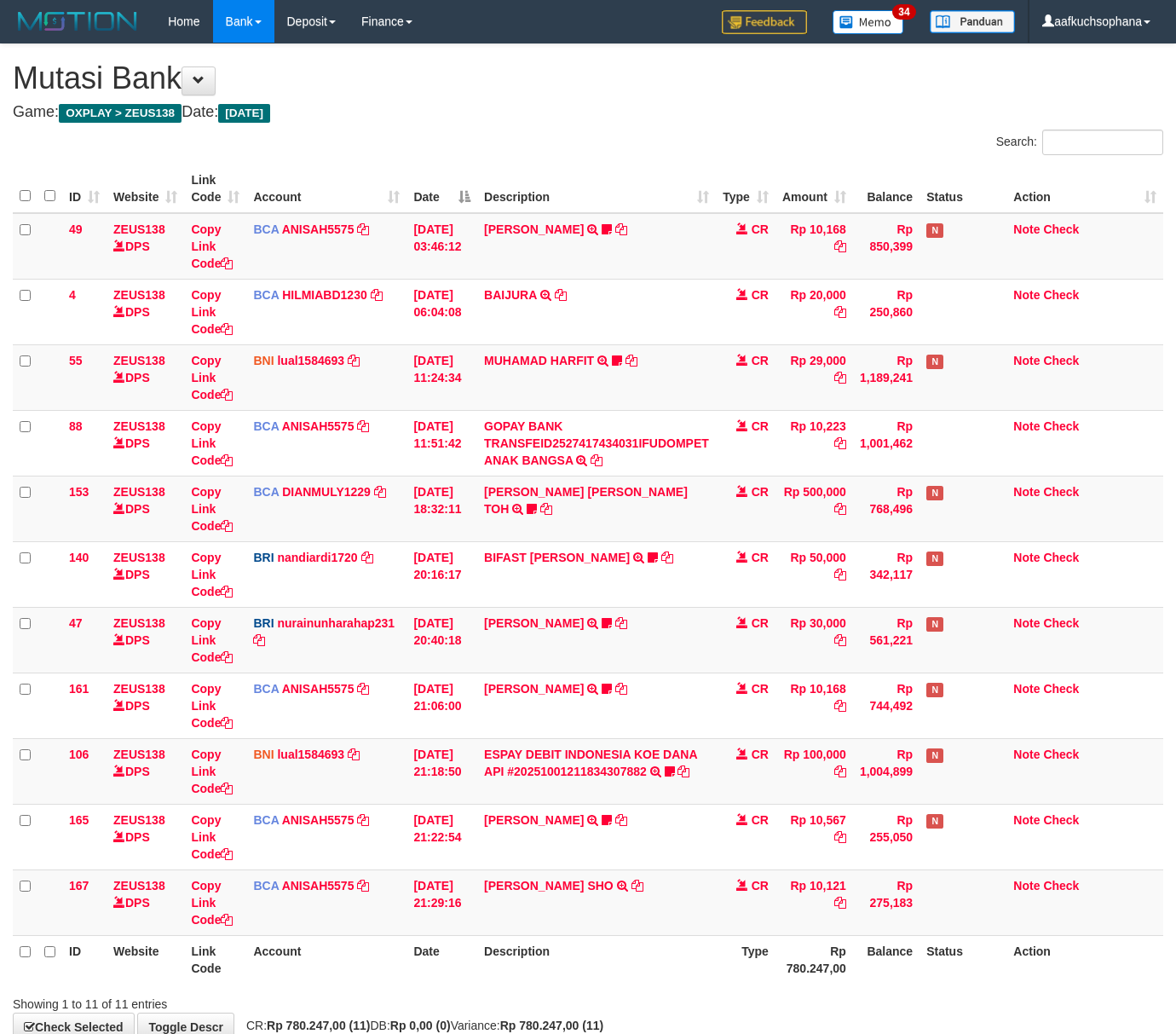
scroll to position [105, 0]
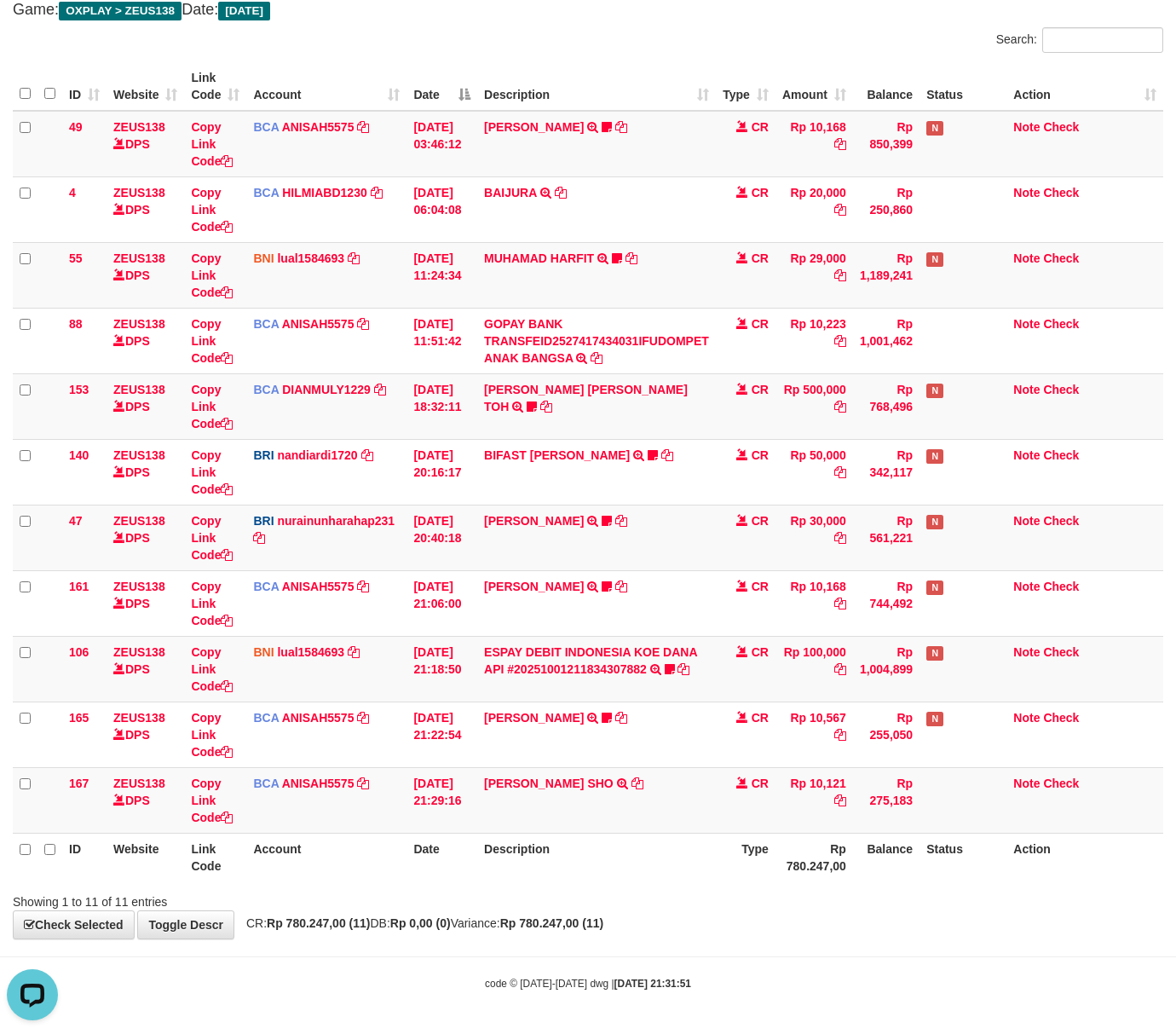
drag, startPoint x: 727, startPoint y: 891, endPoint x: 691, endPoint y: 880, distance: 37.6
click at [703, 887] on div "Showing 1 to 11 of 11 entries" at bounding box center [588, 898] width 1176 height 24
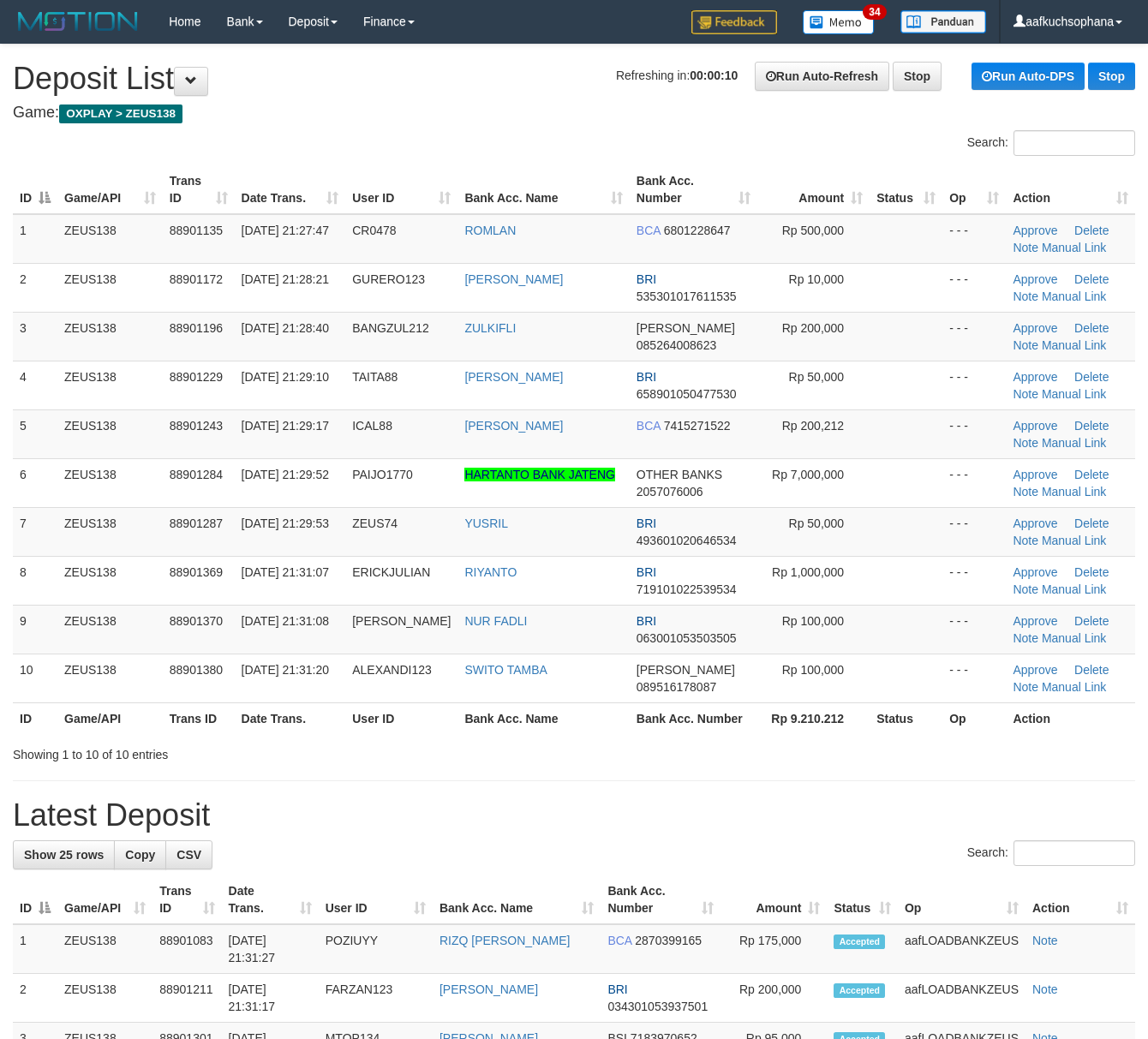
drag, startPoint x: 0, startPoint y: 0, endPoint x: 781, endPoint y: 784, distance: 1106.6
drag, startPoint x: 781, startPoint y: 784, endPoint x: 793, endPoint y: 784, distance: 12.0
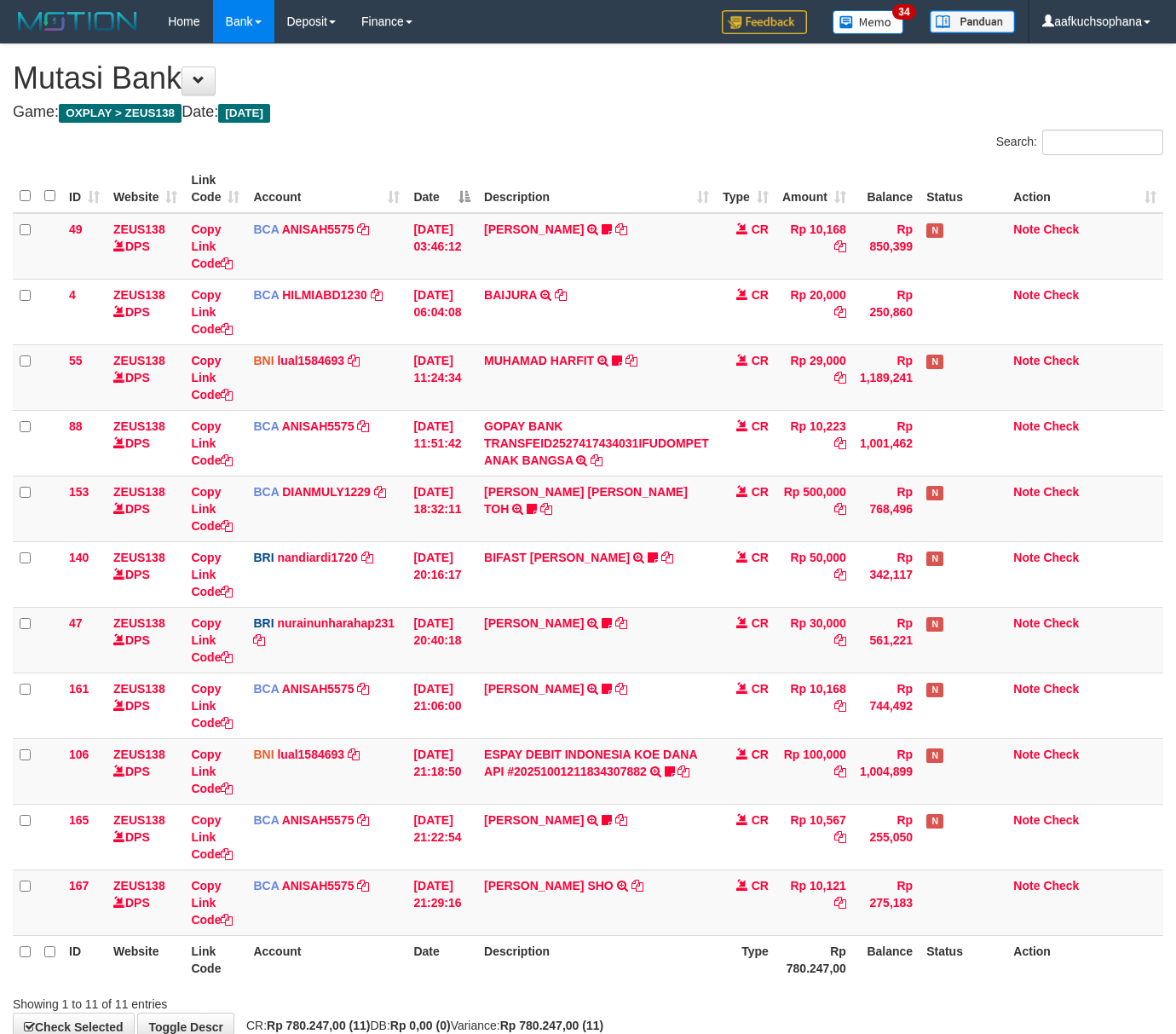
scroll to position [105, 0]
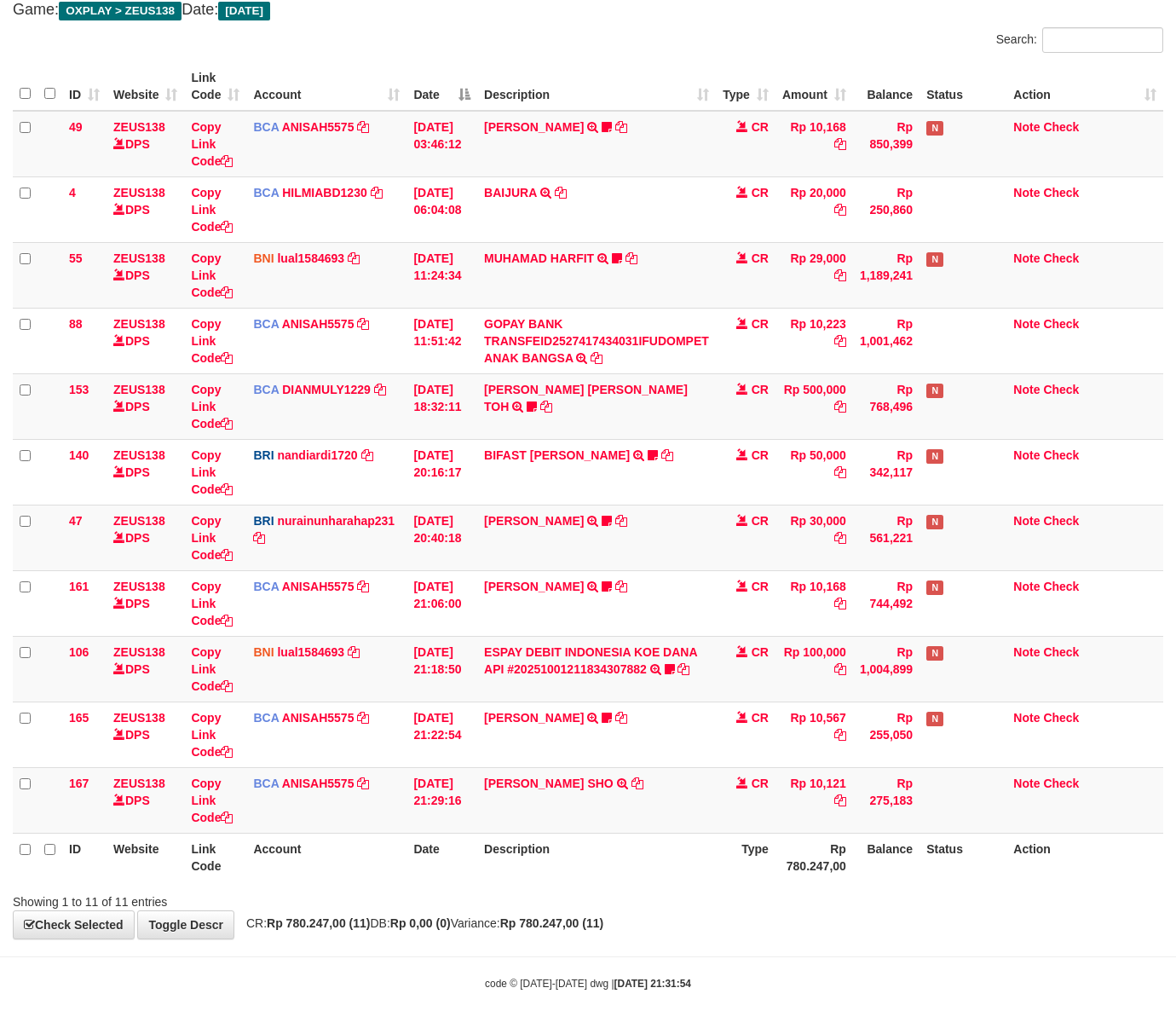
click at [451, 922] on strong "Rp 0,00 (0)" at bounding box center [420, 922] width 61 height 14
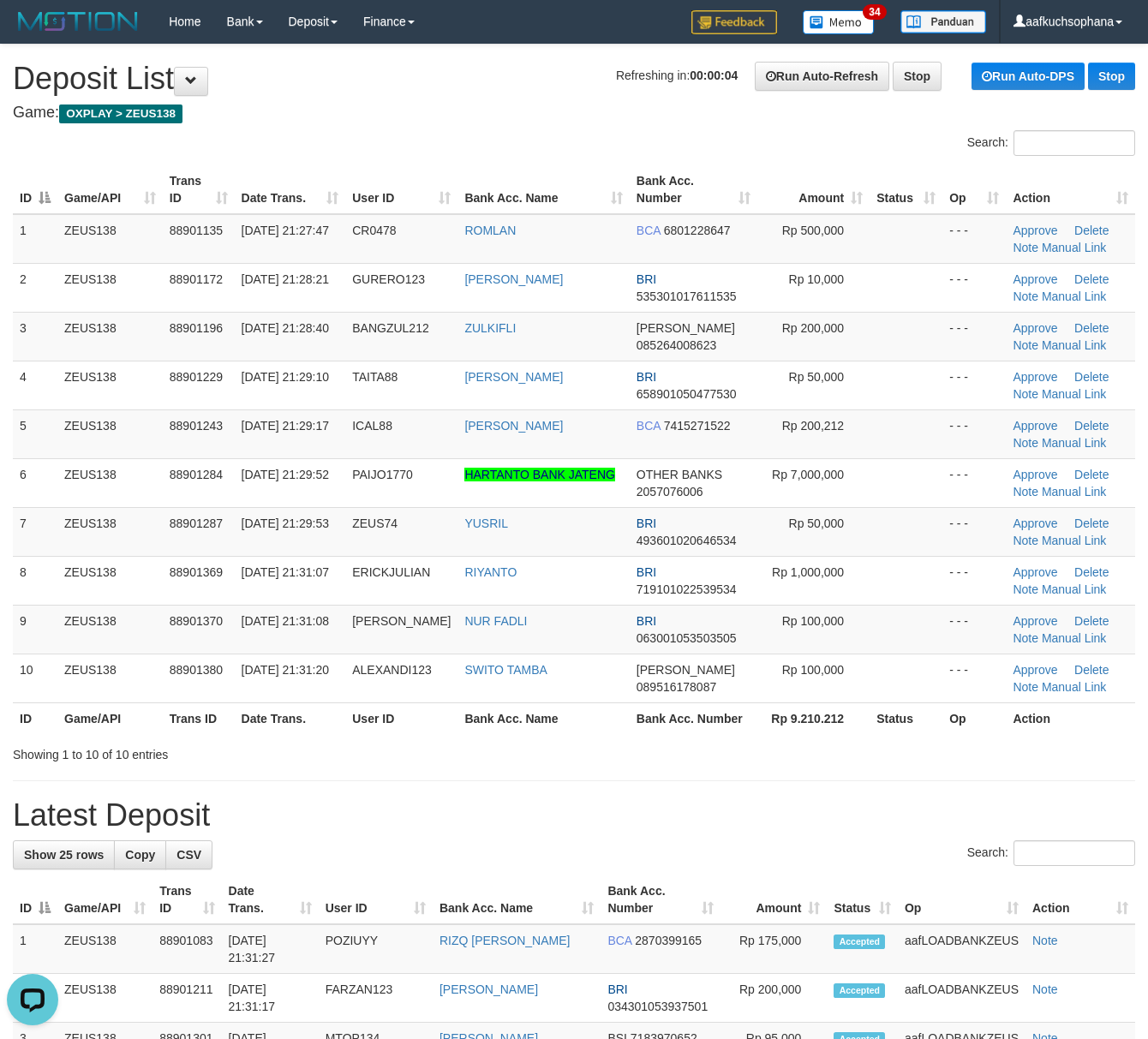
click at [658, 844] on div "Search:" at bounding box center [574, 855] width 1122 height 30
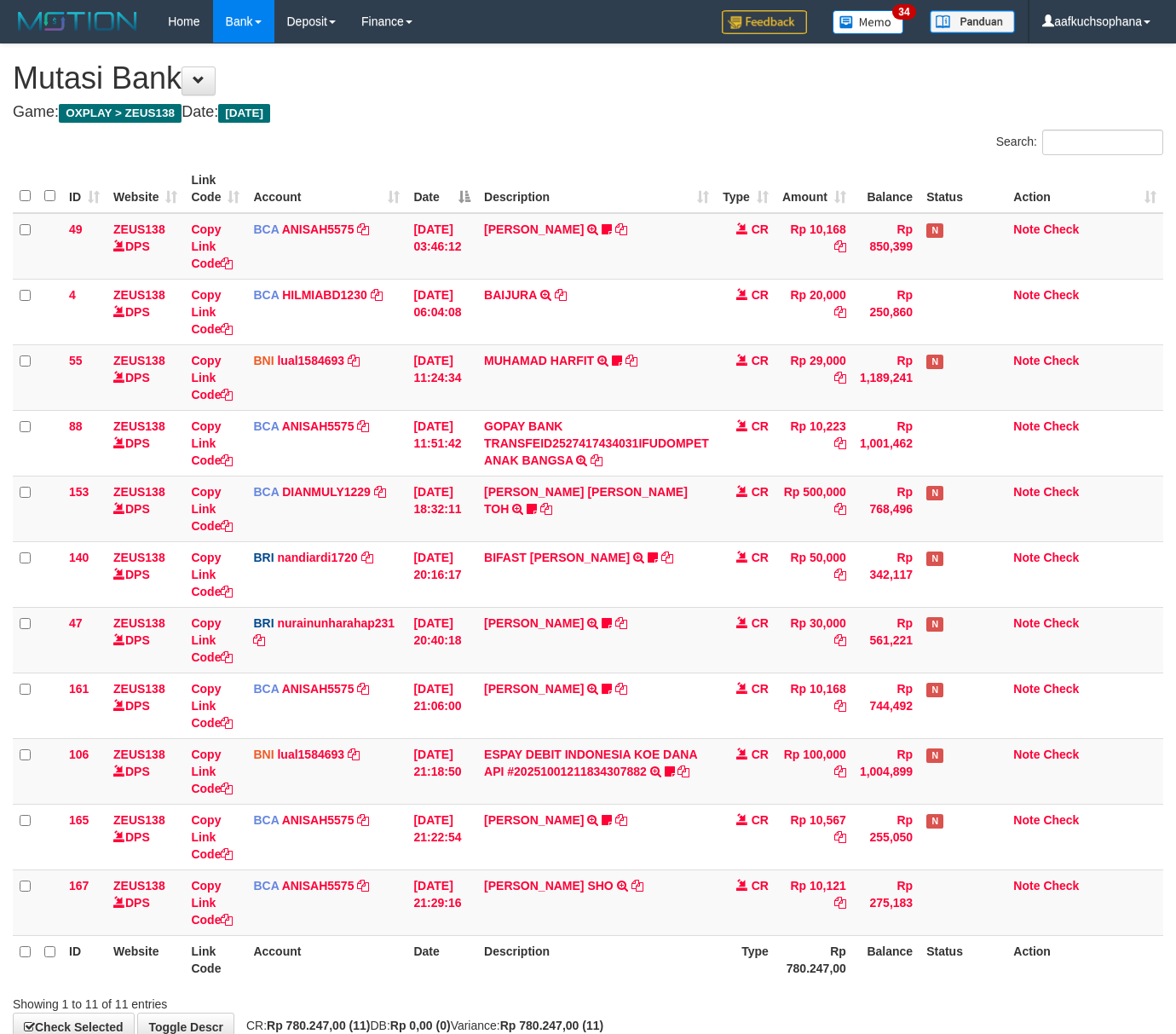
scroll to position [105, 0]
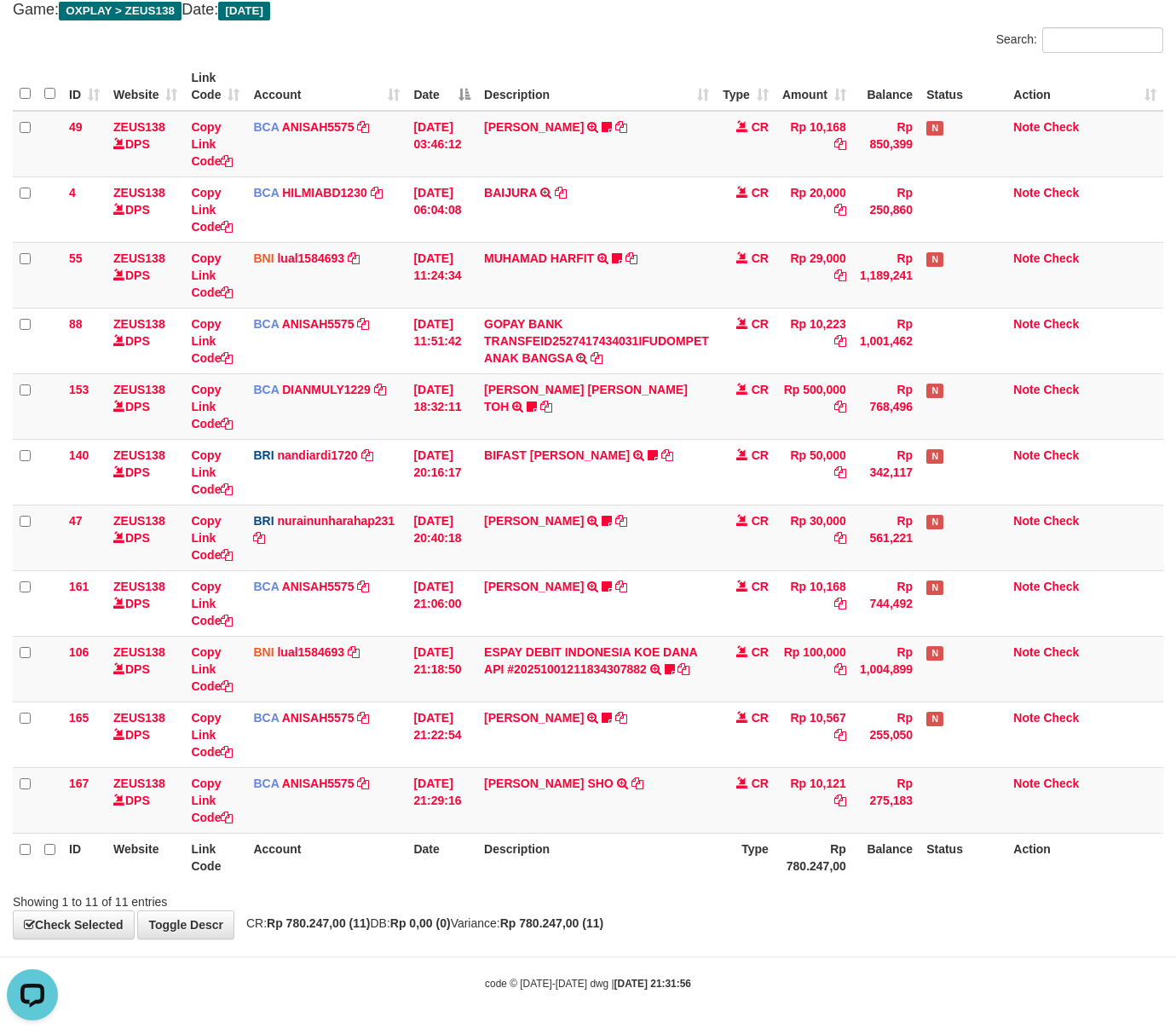
drag, startPoint x: 785, startPoint y: 951, endPoint x: 760, endPoint y: 949, distance: 25.1
click at [768, 952] on body "Toggle navigation Home Bank Account List Load By Website Group [OXPLAY] ZEUS138…" at bounding box center [588, 466] width 1176 height 1137
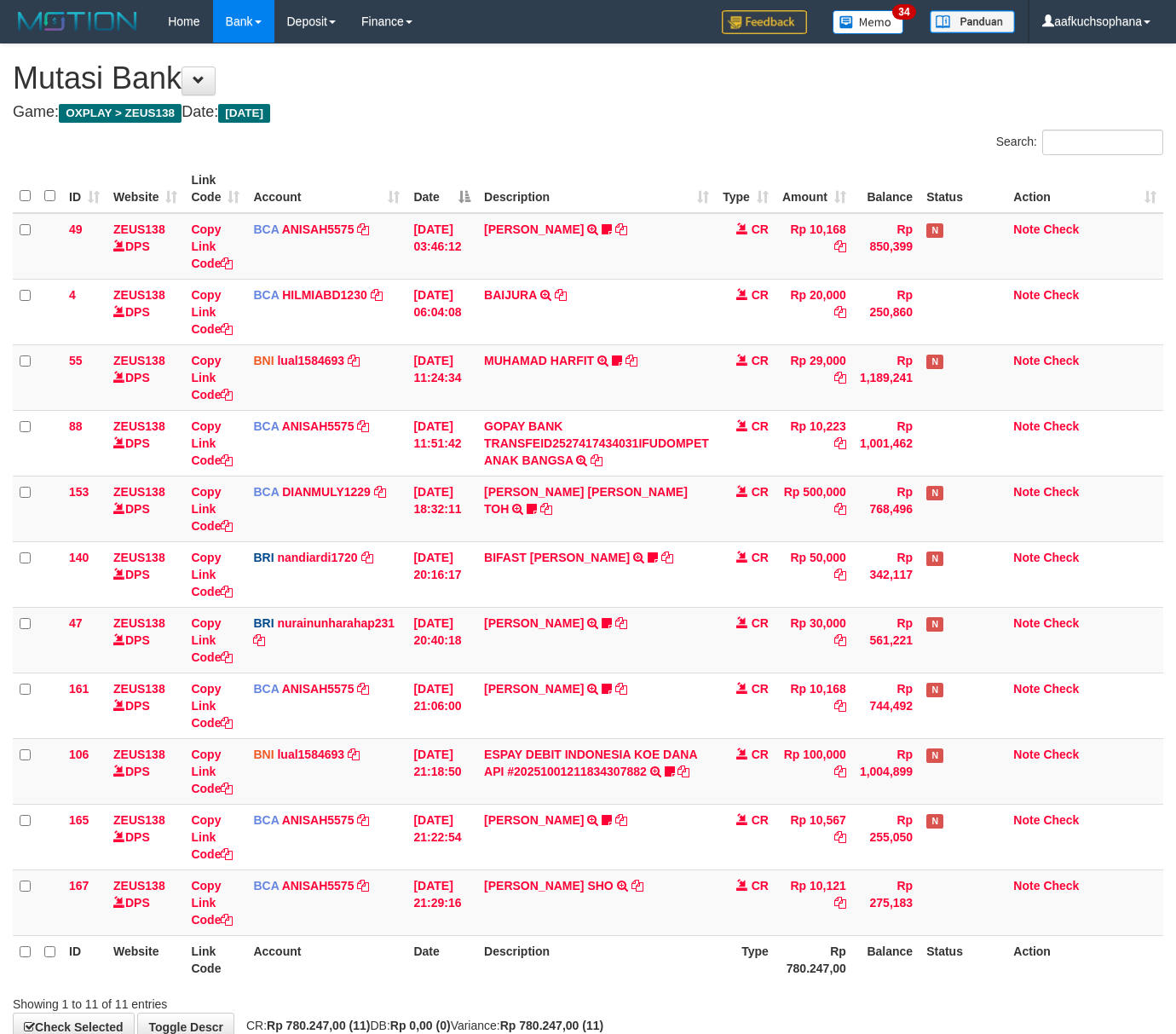
scroll to position [105, 0]
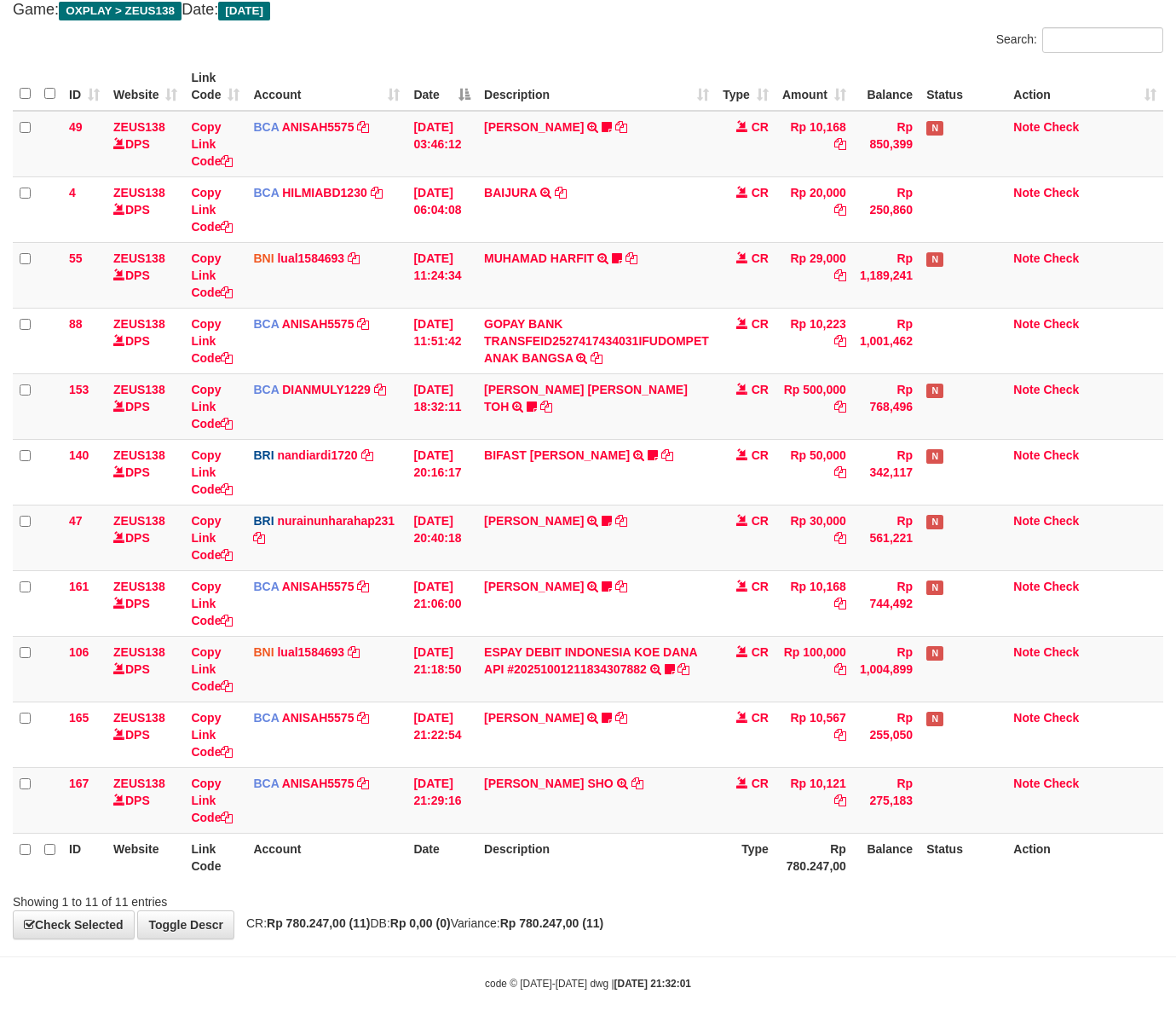
drag, startPoint x: 693, startPoint y: 950, endPoint x: 670, endPoint y: 936, distance: 26.9
click at [675, 939] on body "Toggle navigation Home Bank Account List Load By Website Group [OXPLAY] ZEUS138…" at bounding box center [588, 466] width 1176 height 1137
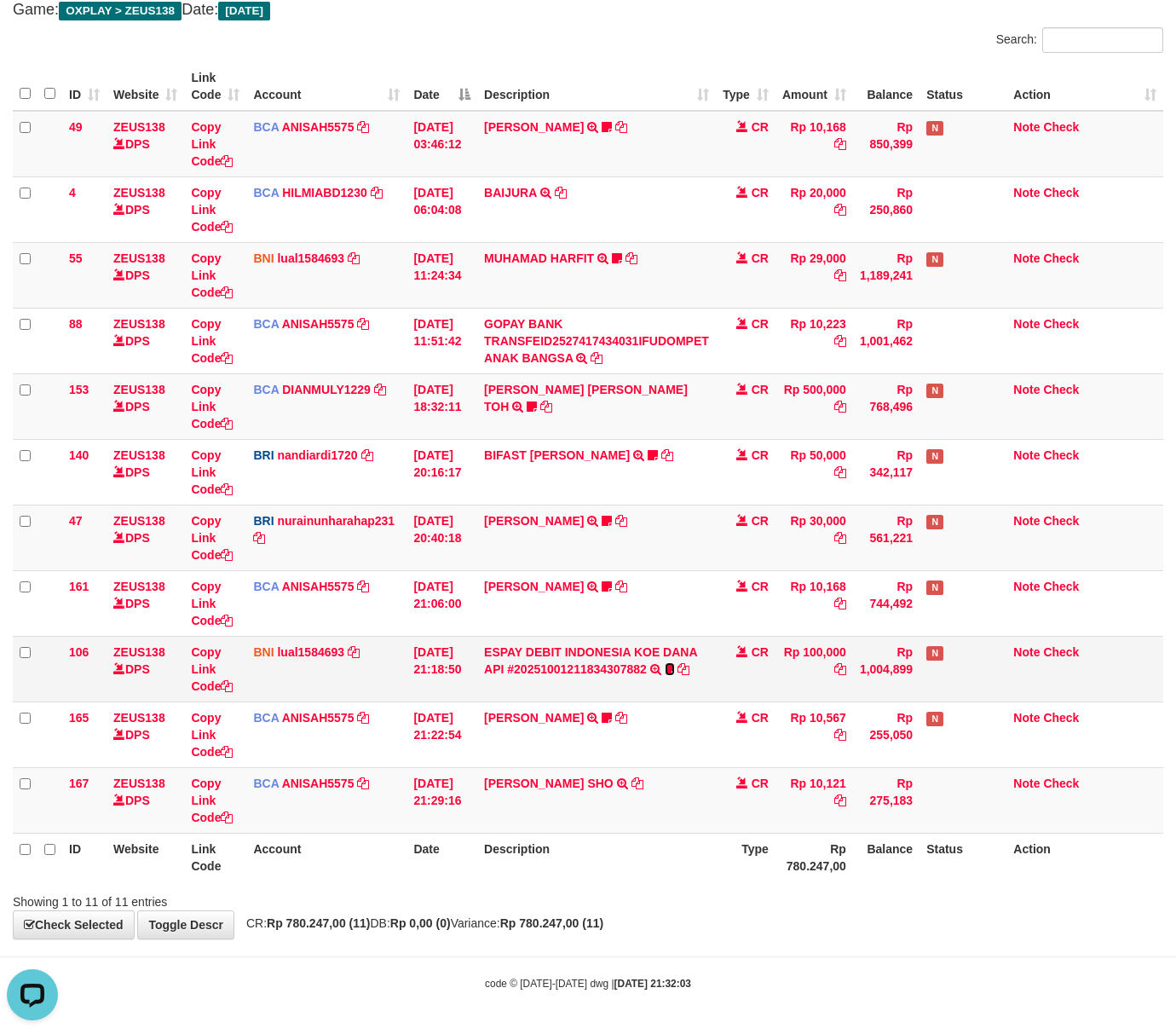
click at [672, 670] on icon at bounding box center [669, 668] width 10 height 12
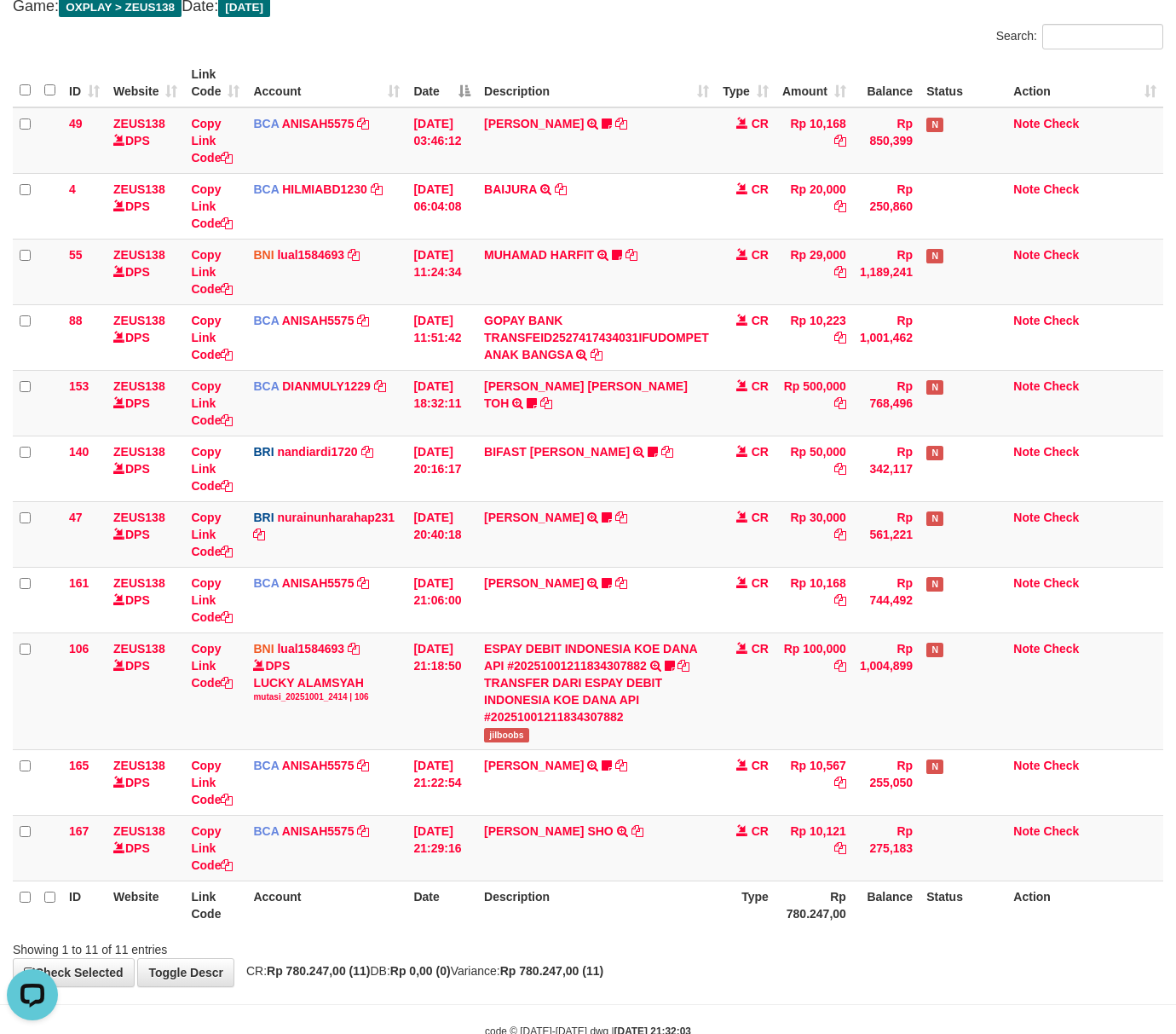
click at [591, 891] on th "Description" at bounding box center [596, 905] width 239 height 49
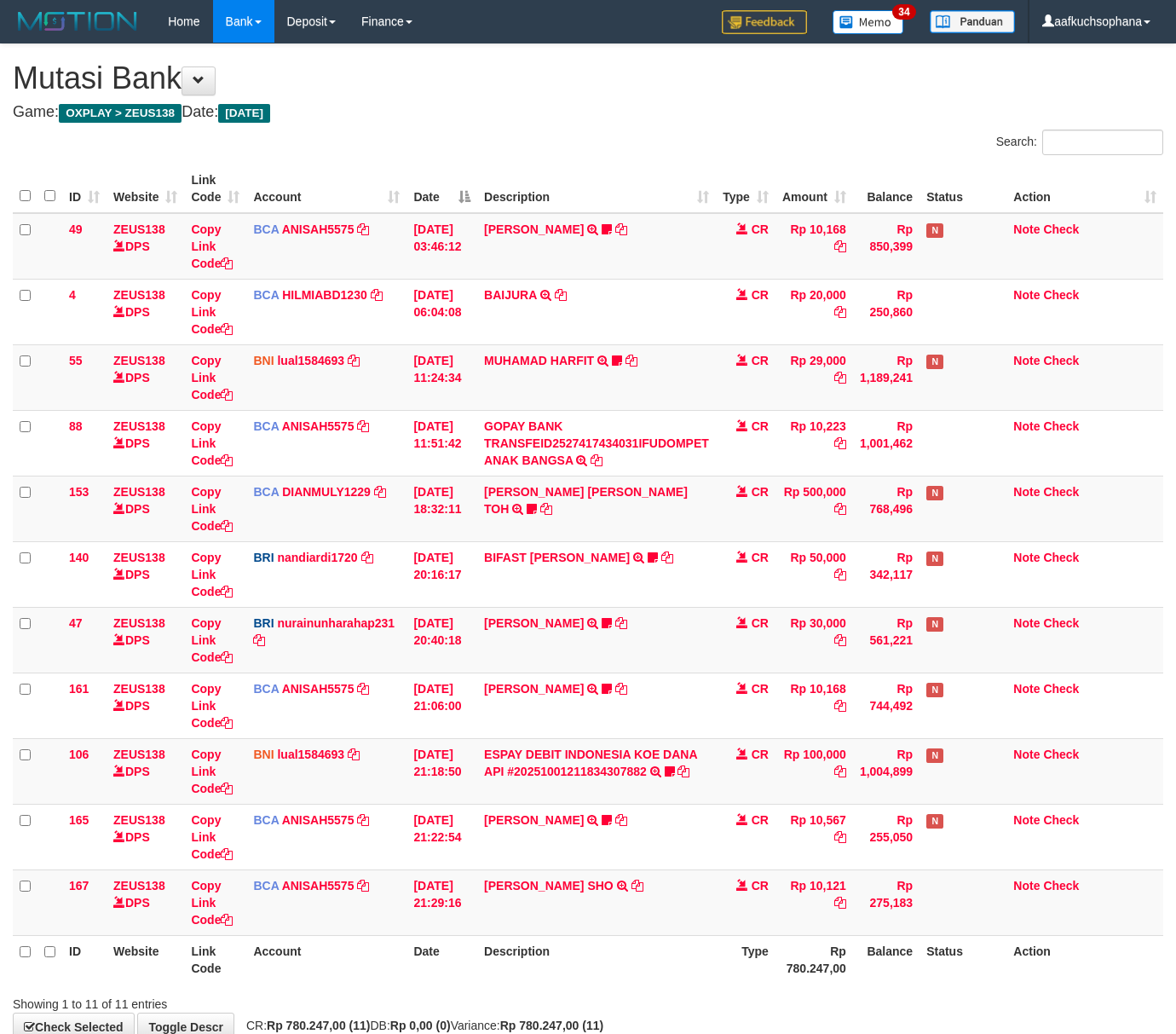
scroll to position [105, 0]
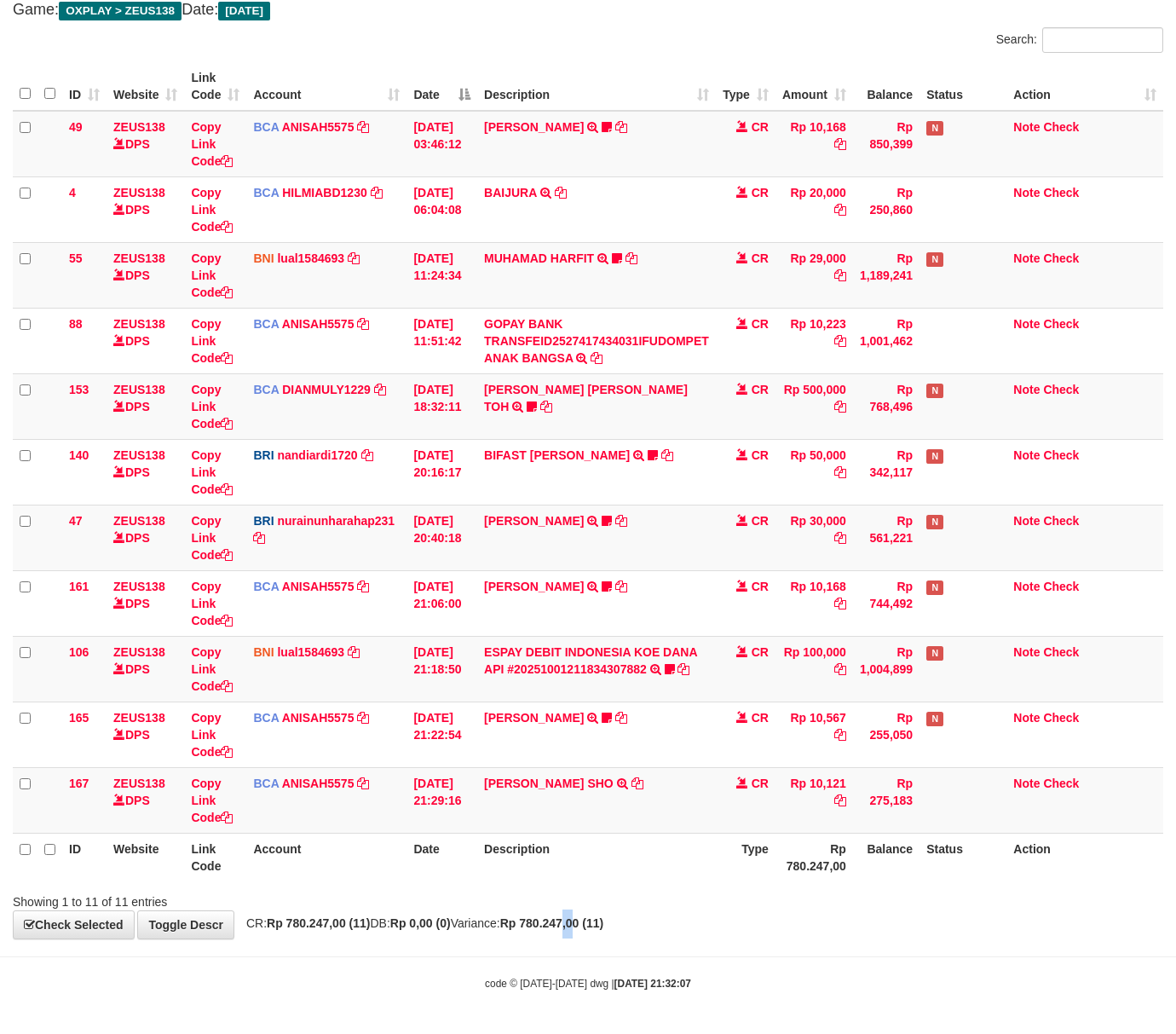
drag, startPoint x: 617, startPoint y: 936, endPoint x: 533, endPoint y: 924, distance: 84.9
click at [602, 931] on div "**********" at bounding box center [588, 440] width 1176 height 997
drag, startPoint x: 446, startPoint y: 894, endPoint x: 358, endPoint y: 841, distance: 102.7
click at [416, 872] on div "Search: ID Website Link Code Account Date Description Type Amount Balance Statu…" at bounding box center [587, 468] width 1150 height 883
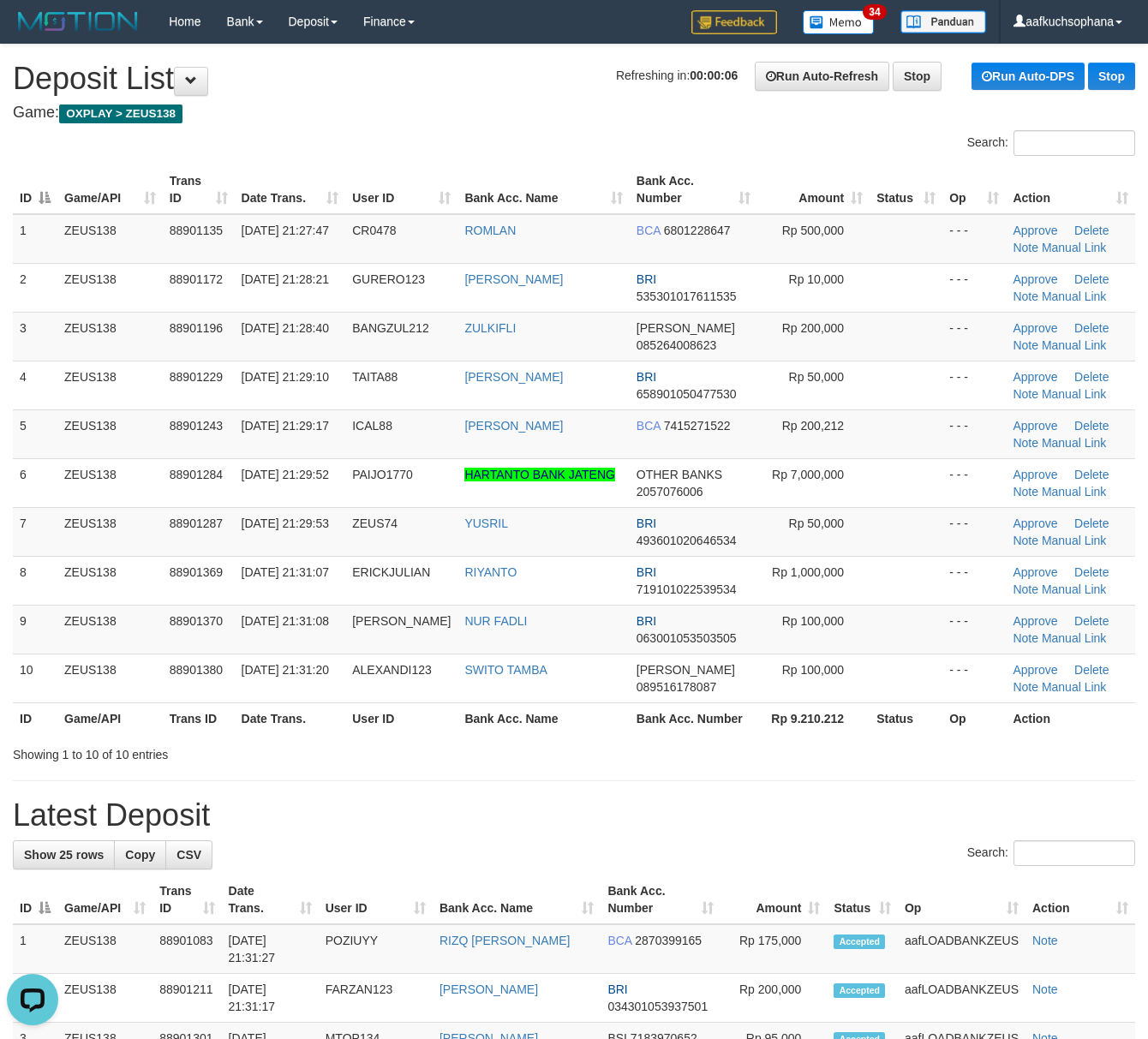
click at [631, 740] on div at bounding box center [813, 739] width 670 height 1
drag, startPoint x: 558, startPoint y: 775, endPoint x: 456, endPoint y: 721, distance: 115.4
drag, startPoint x: 997, startPoint y: 782, endPoint x: 1156, endPoint y: 808, distance: 161.1
click at [1002, 781] on hr at bounding box center [574, 780] width 1122 height 1
